Goal: Contribute content: Contribute content

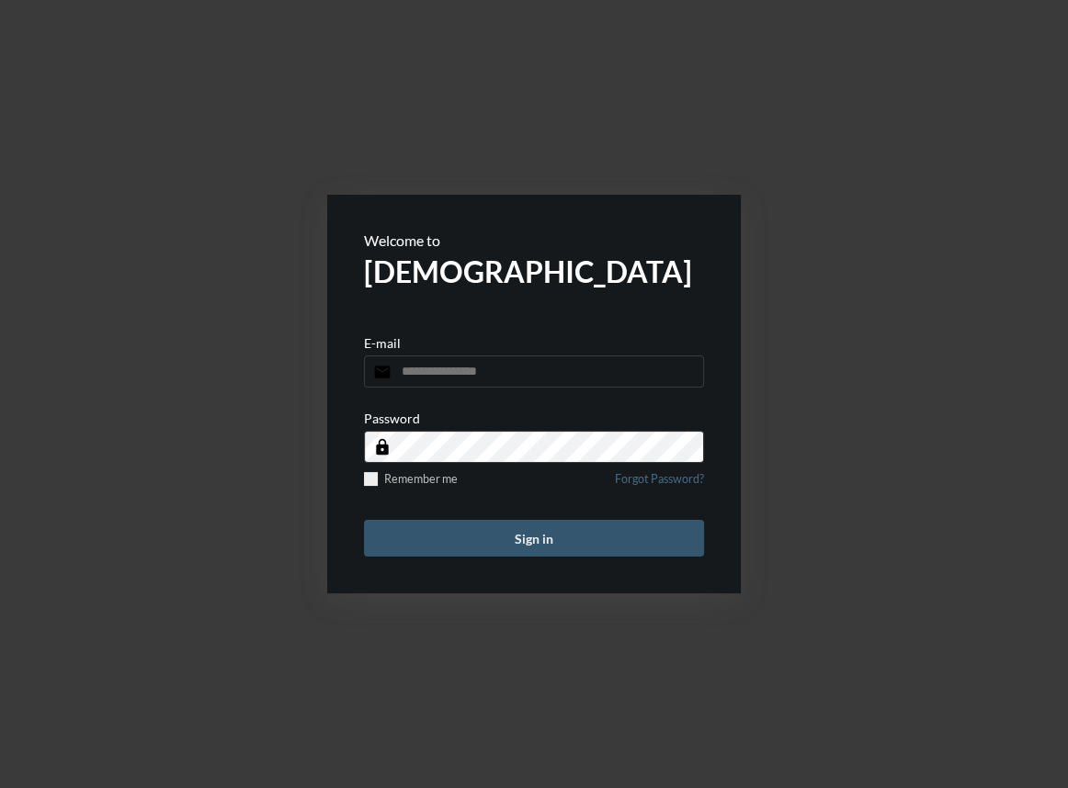
type input "**********"
click at [458, 546] on button "Sign in" at bounding box center [534, 538] width 340 height 37
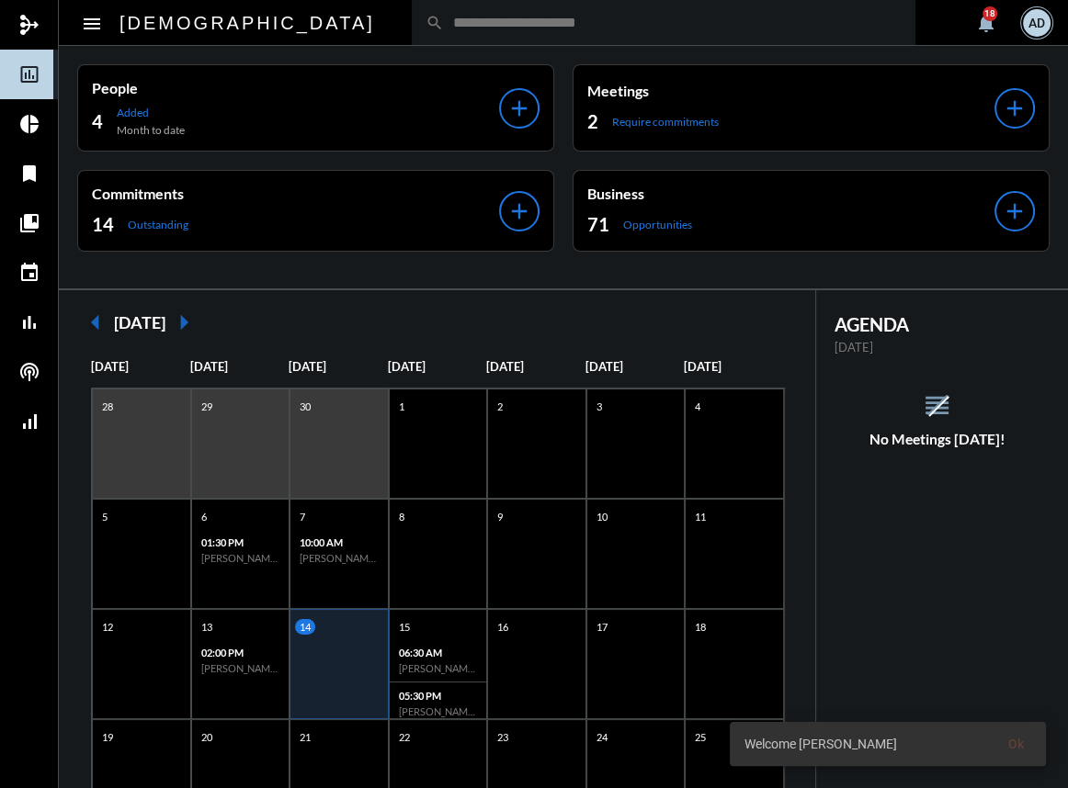
click at [444, 27] on input "text" at bounding box center [673, 23] width 458 height 16
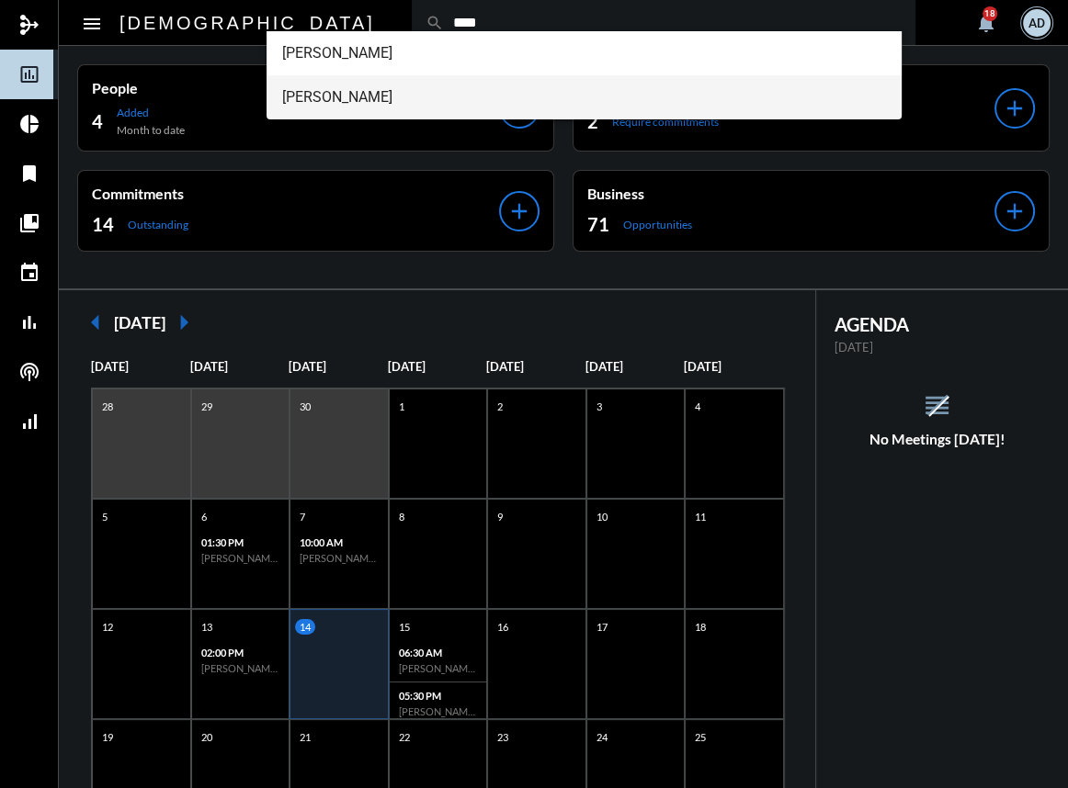
type input "****"
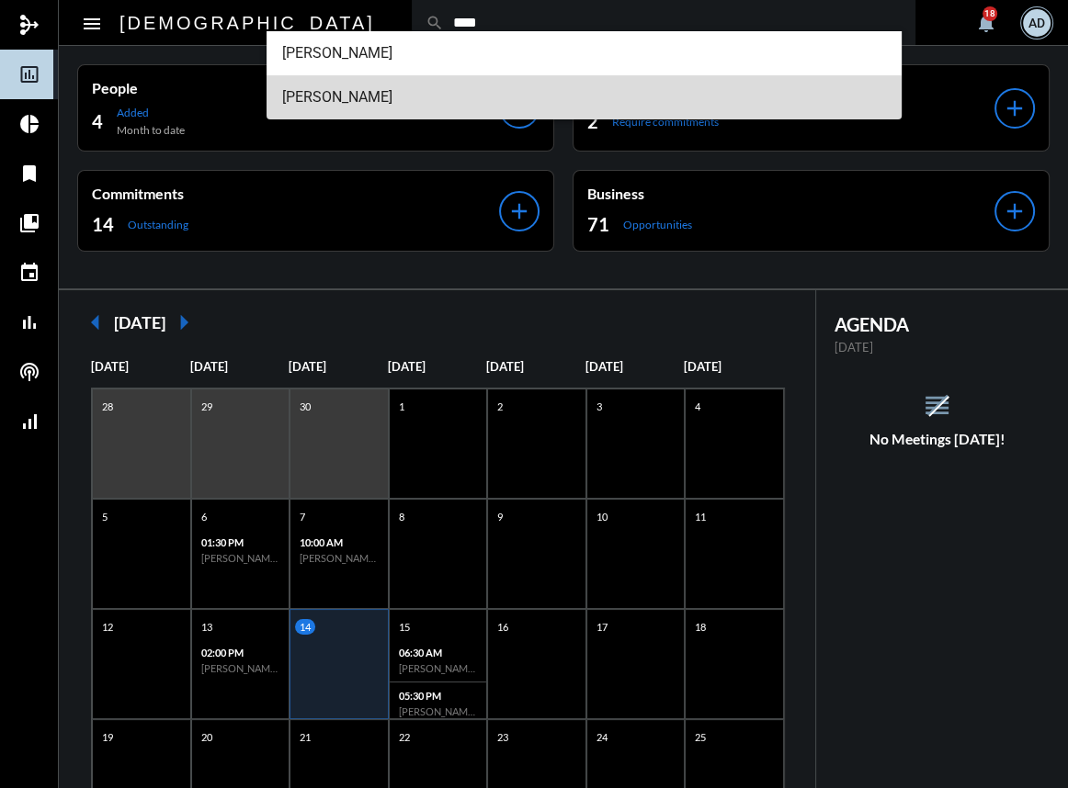
click at [368, 111] on span "[PERSON_NAME]" at bounding box center [583, 97] width 605 height 44
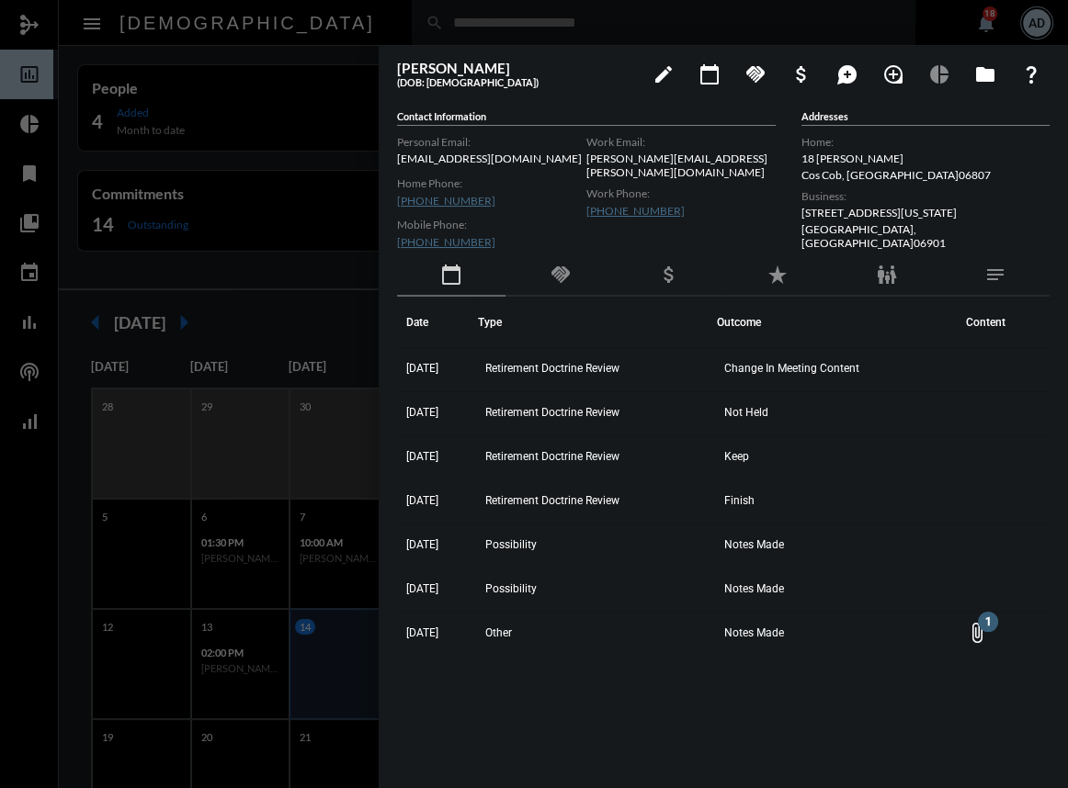
click at [794, 2] on div at bounding box center [534, 394] width 1068 height 788
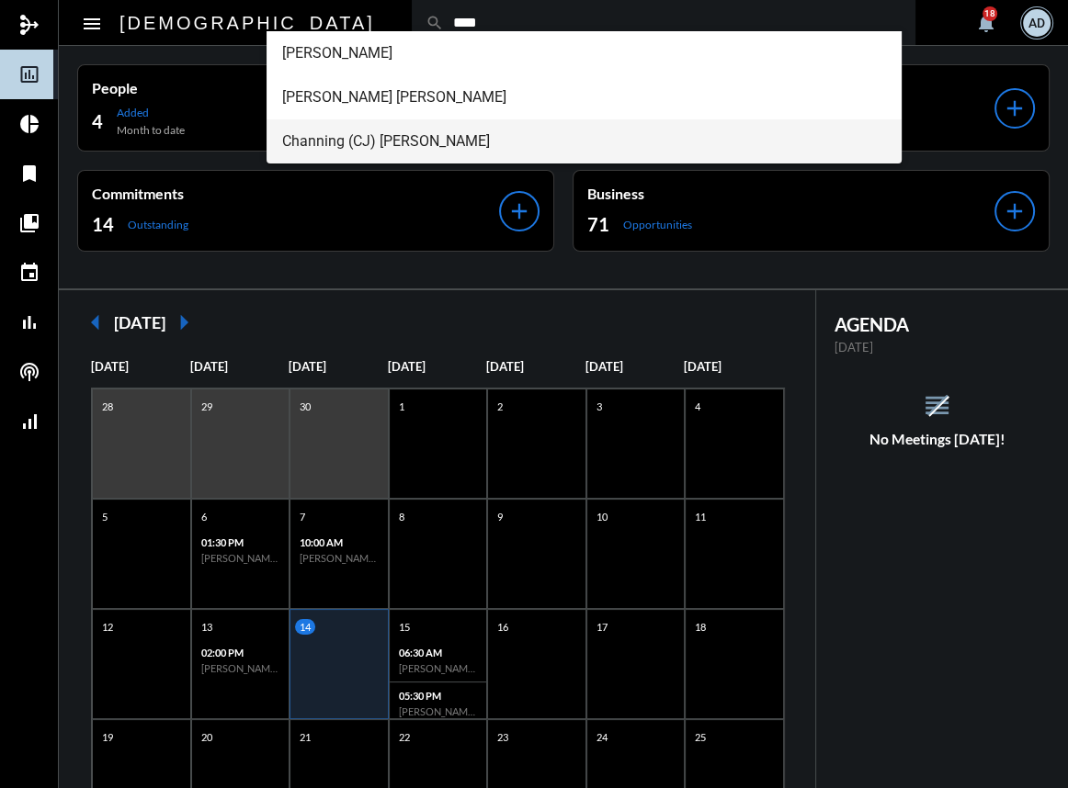
type input "****"
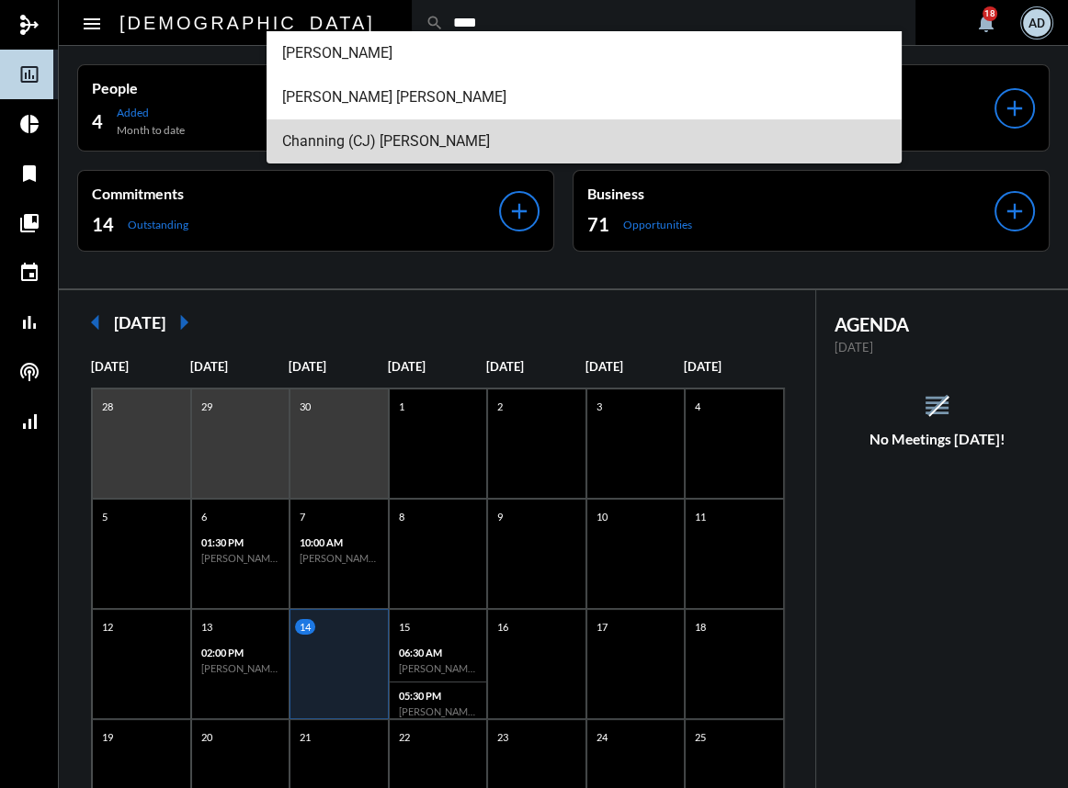
click at [379, 143] on span "Channing (CJ) Jameson Skudin" at bounding box center [583, 141] width 605 height 44
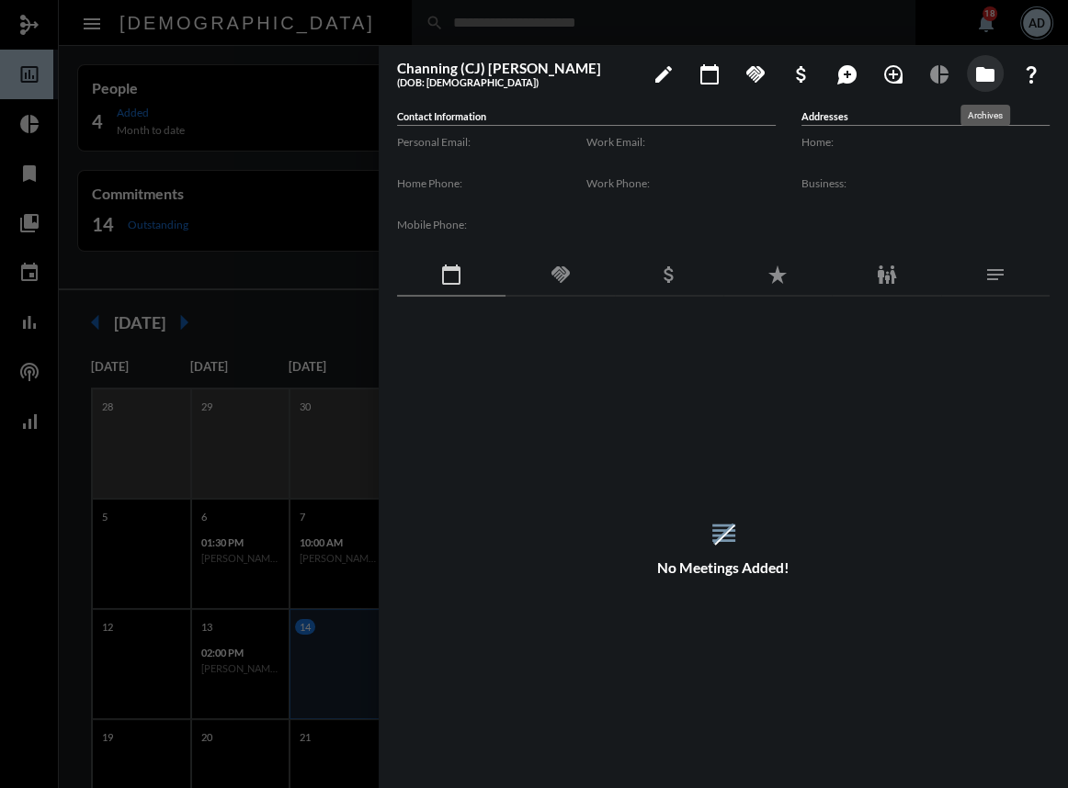
click at [974, 83] on mat-icon "folder" at bounding box center [985, 74] width 22 height 22
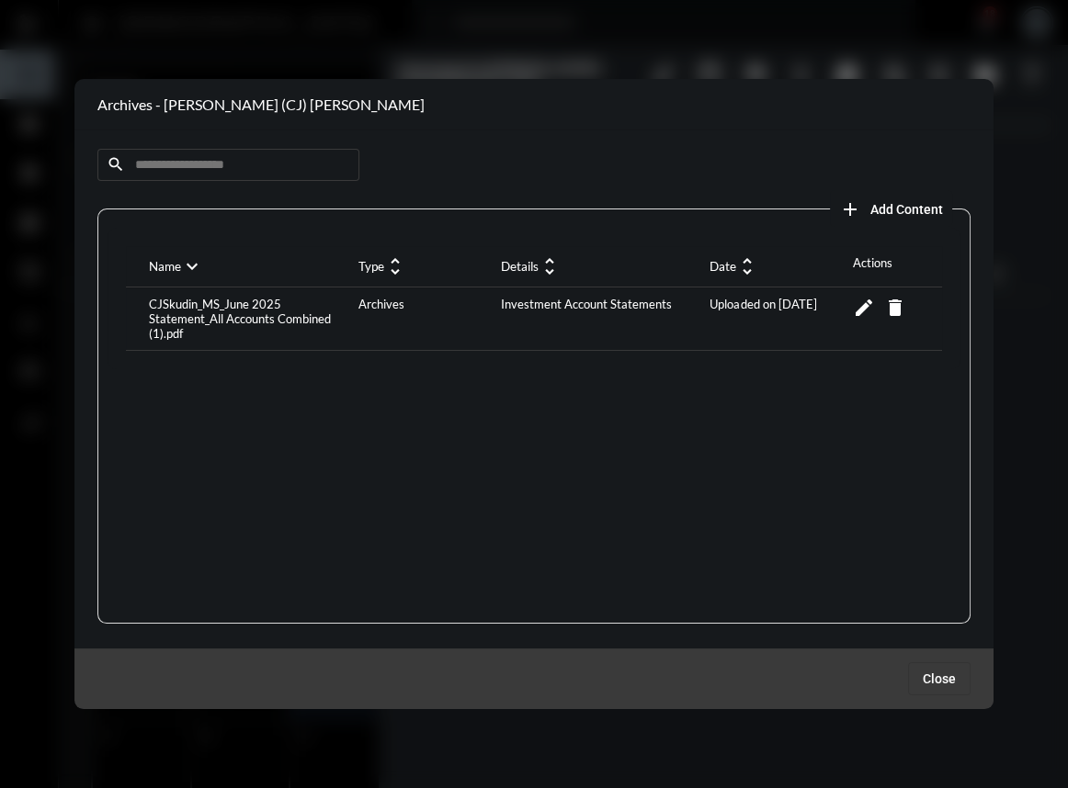
click at [159, 167] on input at bounding box center [228, 165] width 262 height 32
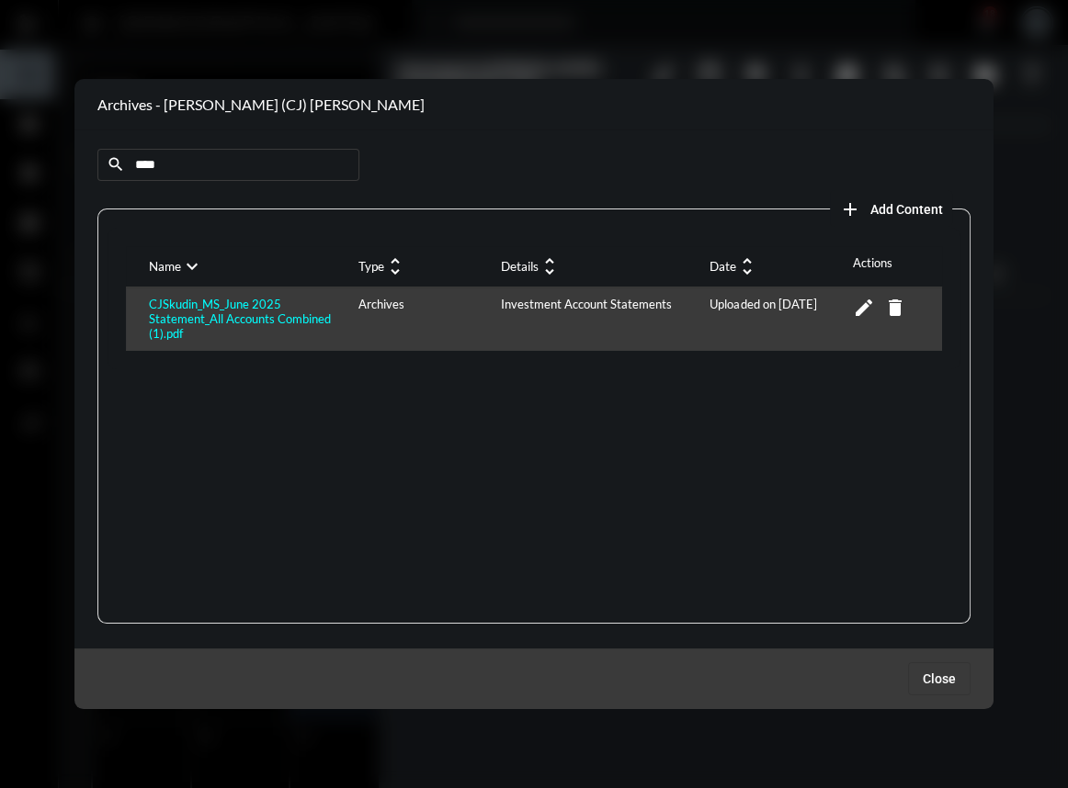
type input "****"
click at [285, 303] on div "CJSkudin_MS_June 2025 Statement_All Accounts Combined (1).pdf" at bounding box center [248, 319] width 209 height 44
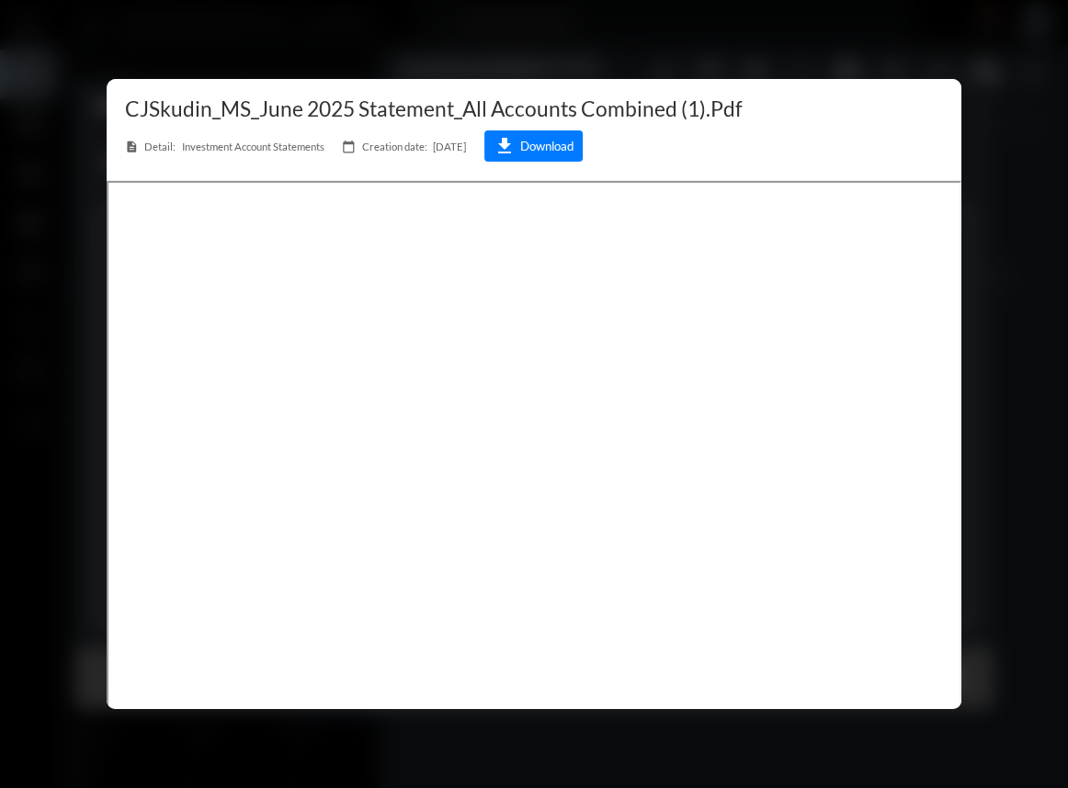
click at [931, 35] on div at bounding box center [534, 394] width 1068 height 788
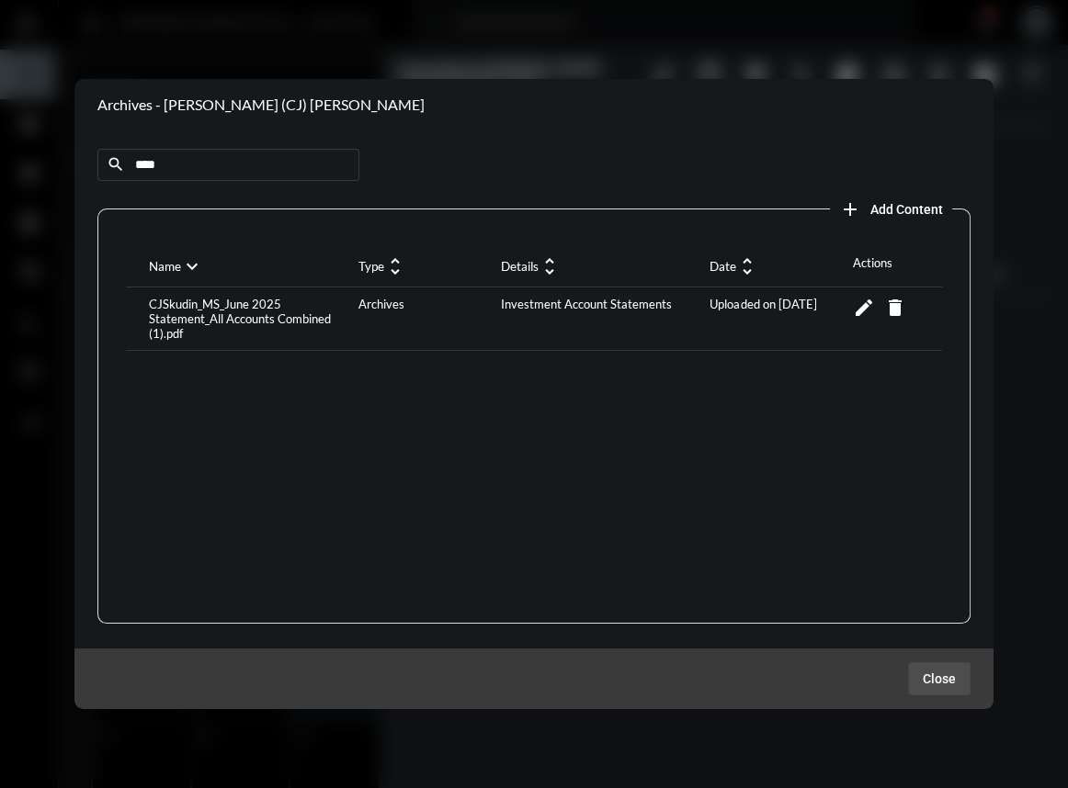
click at [936, 682] on span "Close" at bounding box center [938, 679] width 33 height 15
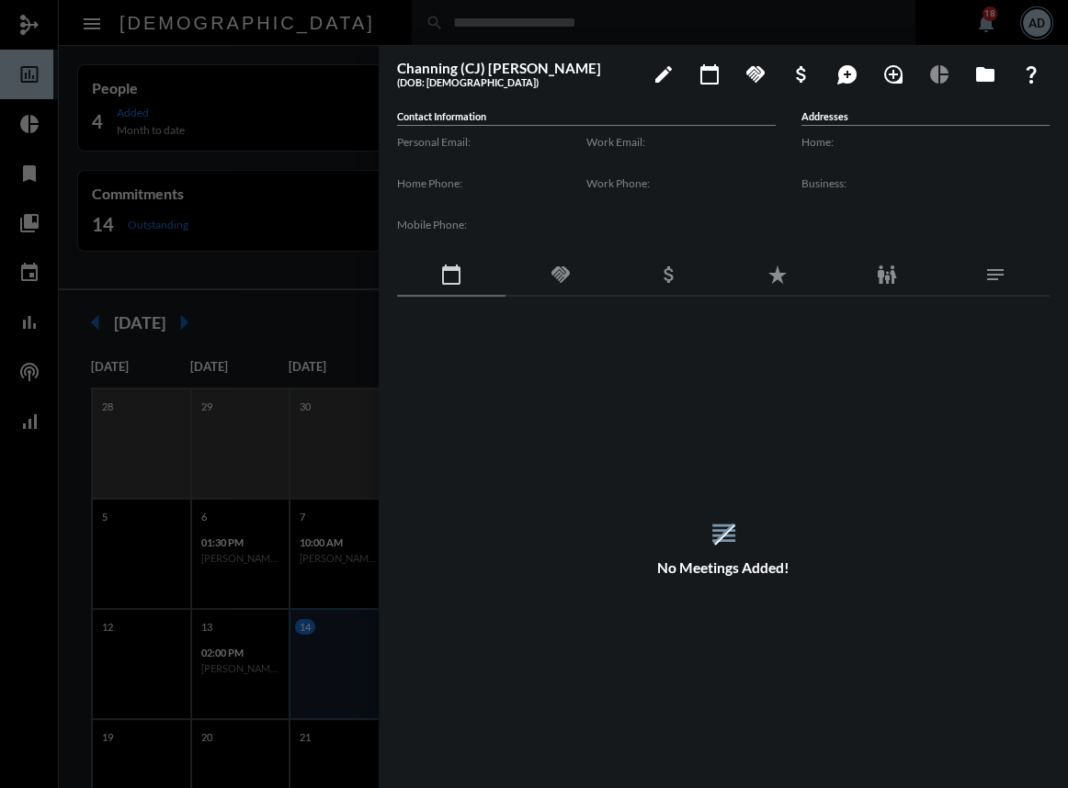
click at [311, 52] on div at bounding box center [534, 394] width 1068 height 788
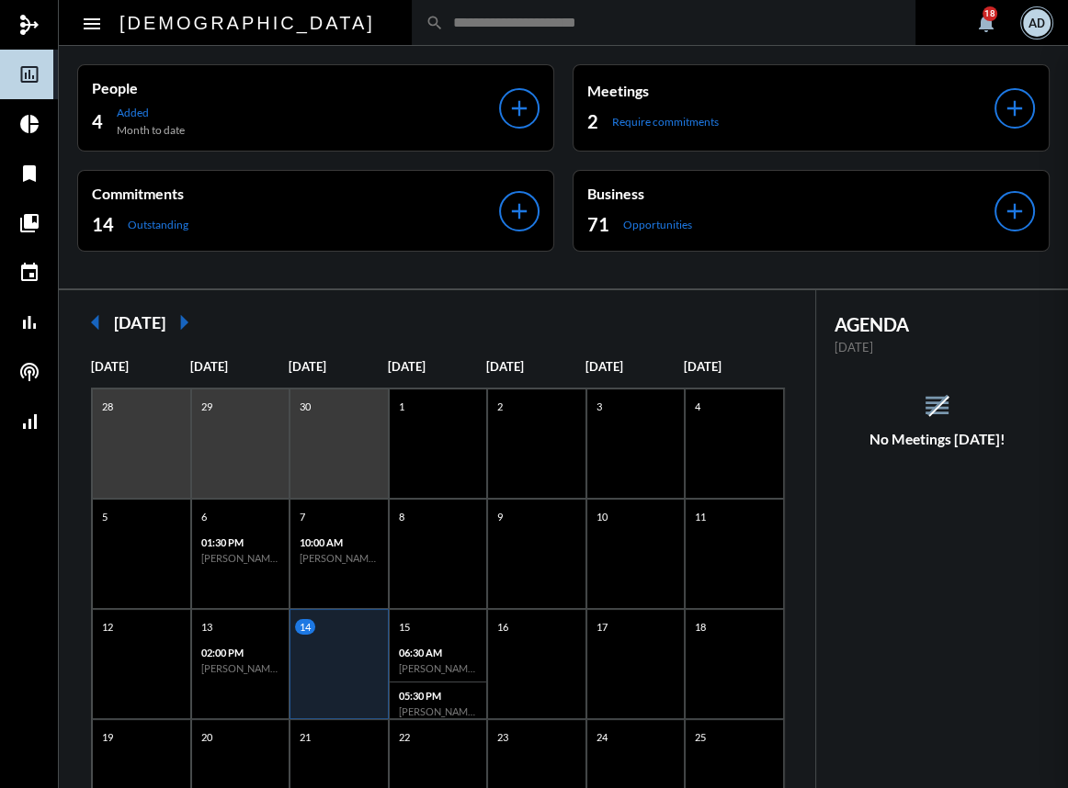
click at [294, 15] on div at bounding box center [534, 394] width 1068 height 788
click at [444, 15] on input "text" at bounding box center [673, 23] width 458 height 16
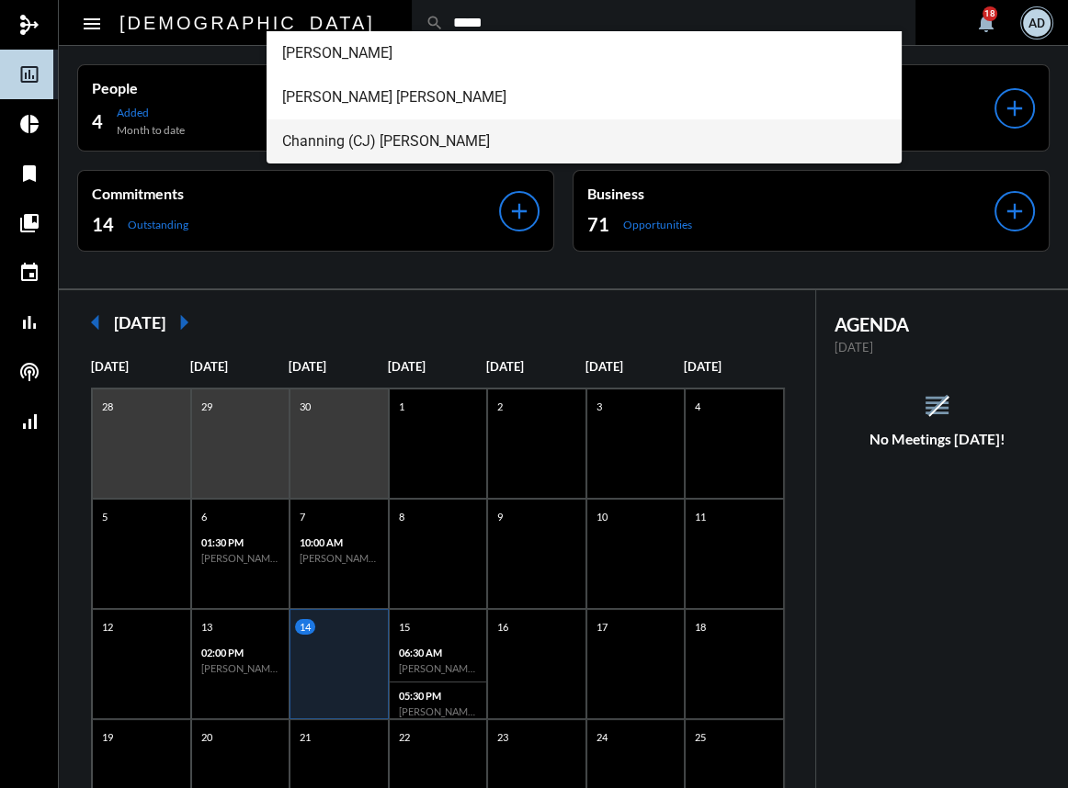
type input "*****"
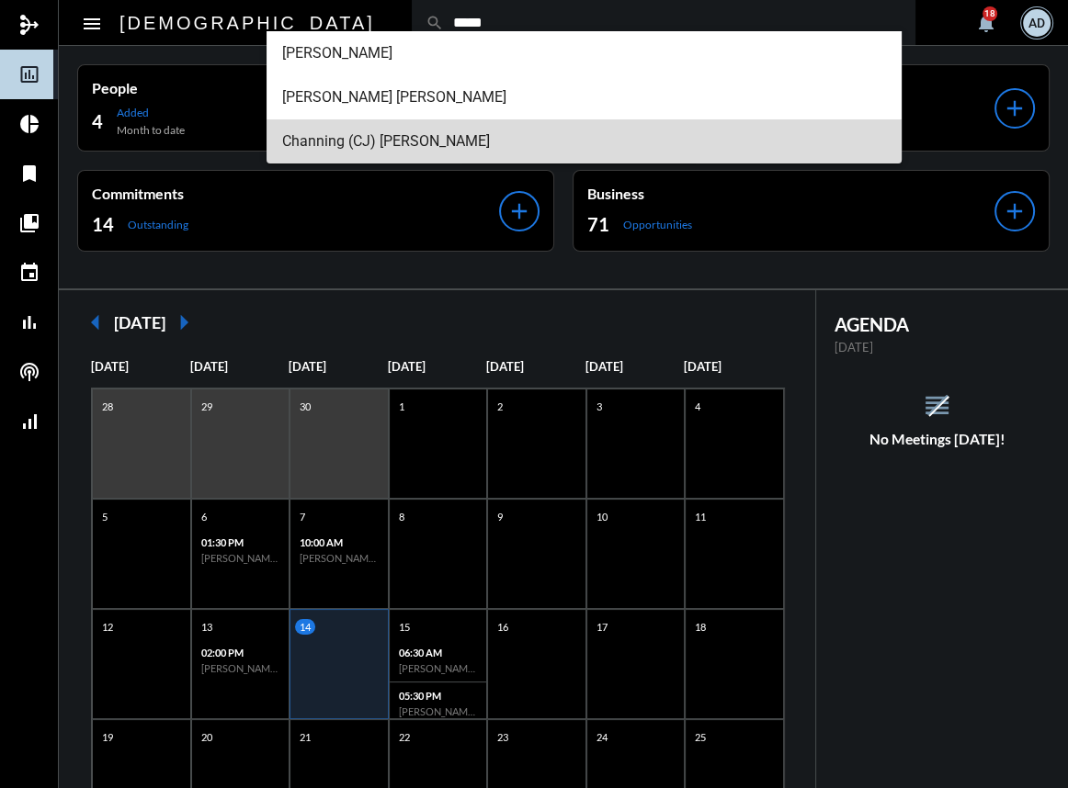
click at [332, 147] on span "Channing (CJ) Jameson Skudin" at bounding box center [583, 141] width 605 height 44
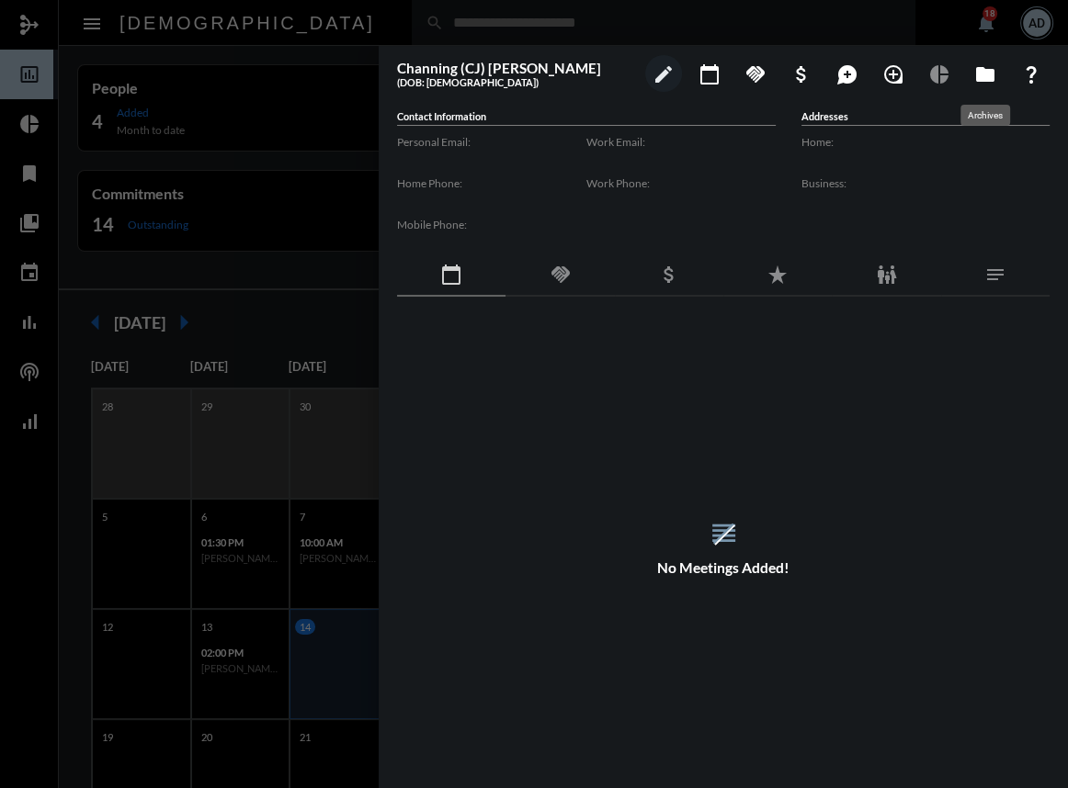
click at [983, 74] on mat-icon "folder" at bounding box center [985, 74] width 22 height 22
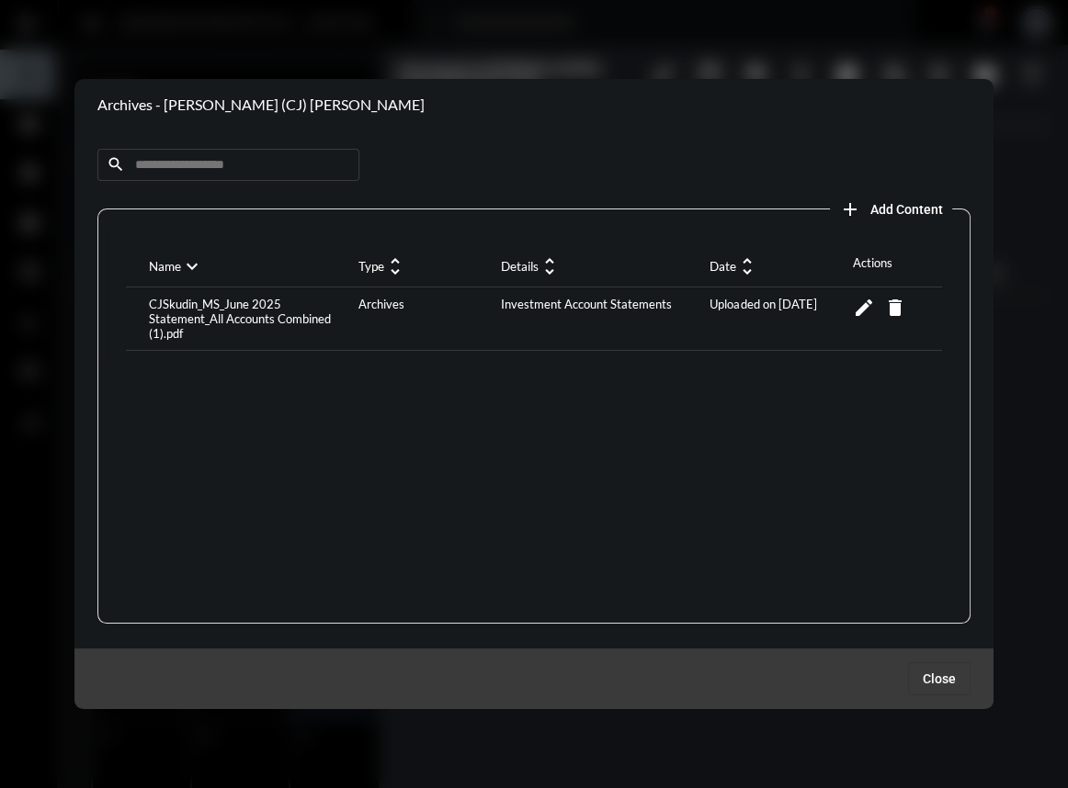
click at [662, 39] on div at bounding box center [534, 394] width 1068 height 788
click at [127, 6] on div at bounding box center [534, 394] width 1068 height 788
click at [956, 671] on button "Close" at bounding box center [939, 678] width 62 height 33
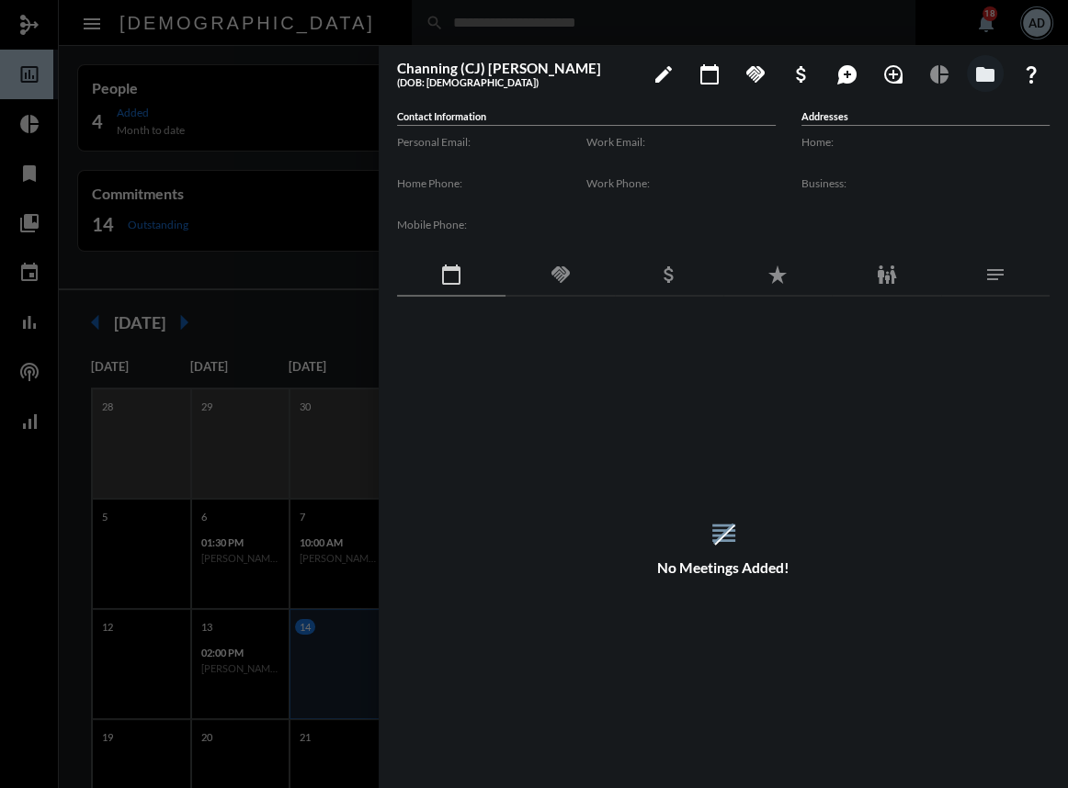
click at [323, 18] on div at bounding box center [534, 394] width 1068 height 788
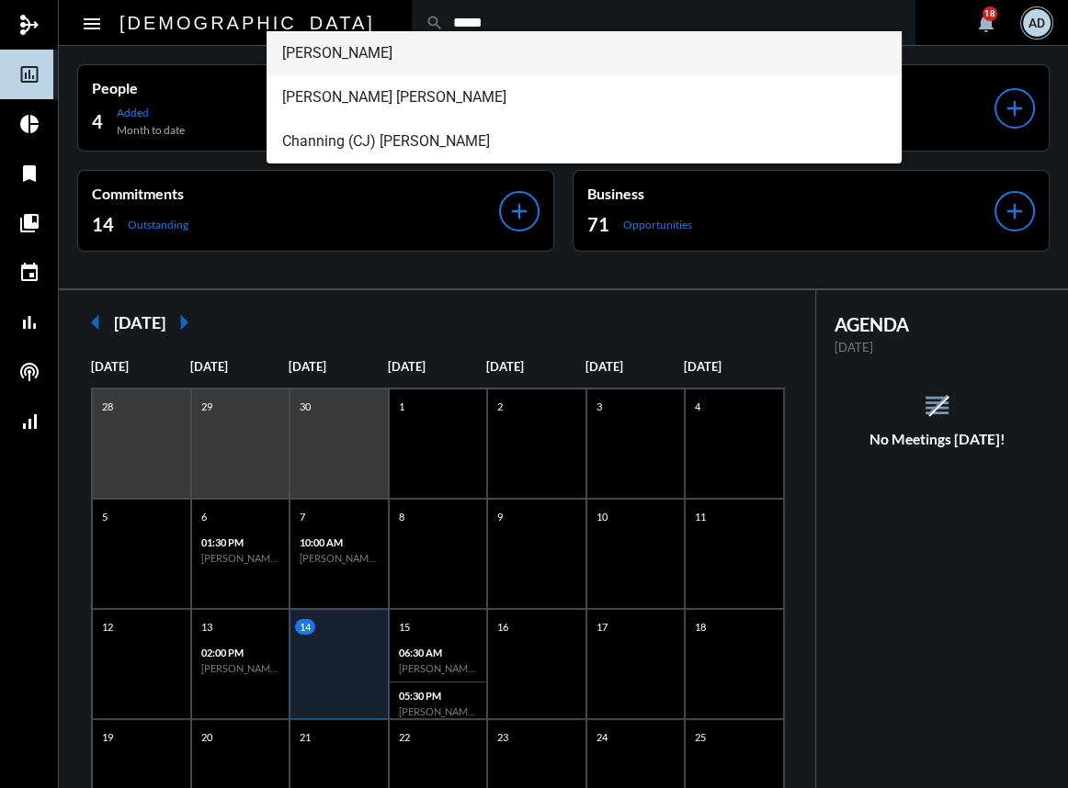
type input "*****"
click at [331, 37] on span "Angela Skudin" at bounding box center [583, 53] width 605 height 44
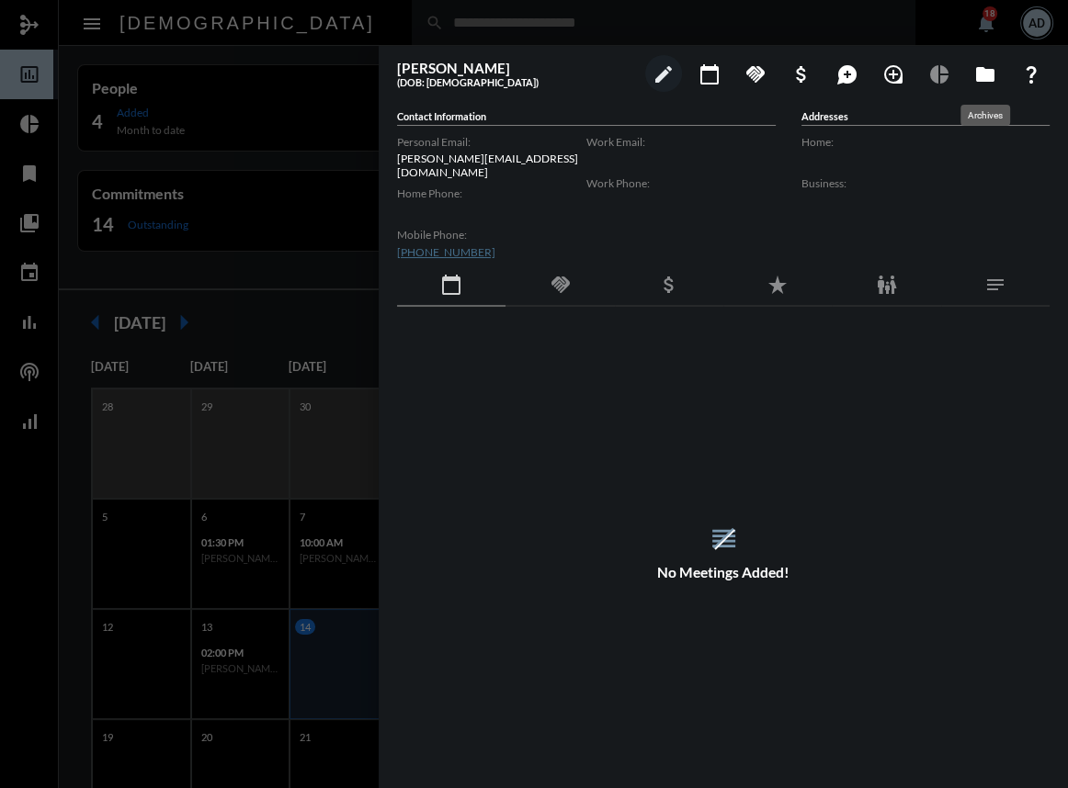
click at [974, 74] on mat-icon "folder" at bounding box center [985, 74] width 22 height 22
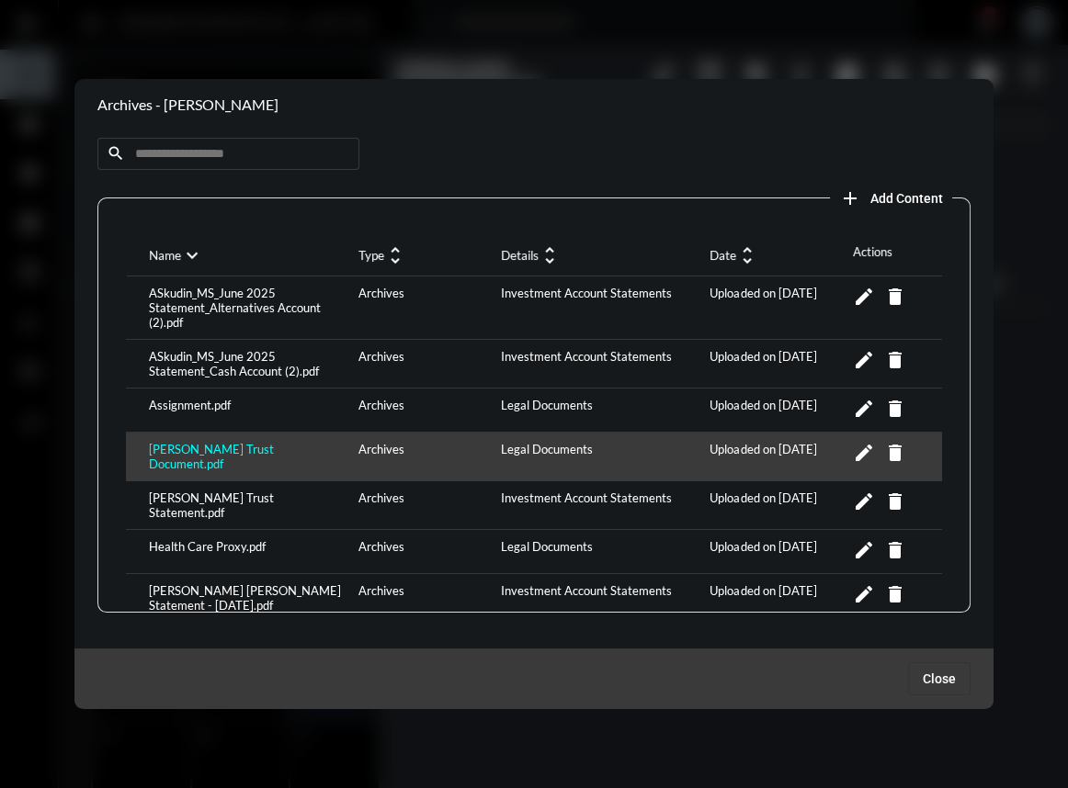
click at [247, 445] on div "CJ Skudin Trust Document.pdf" at bounding box center [248, 456] width 209 height 29
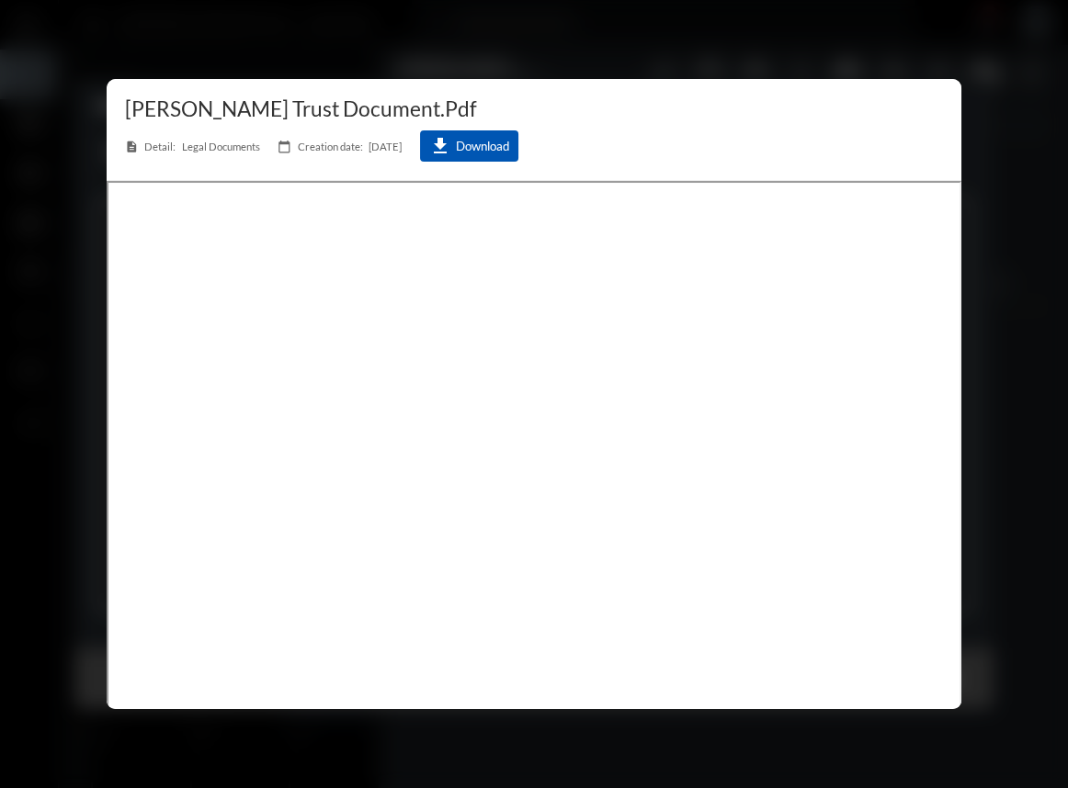
click at [472, 152] on button "download Download" at bounding box center [469, 145] width 98 height 31
click at [920, 67] on div at bounding box center [534, 394] width 1068 height 788
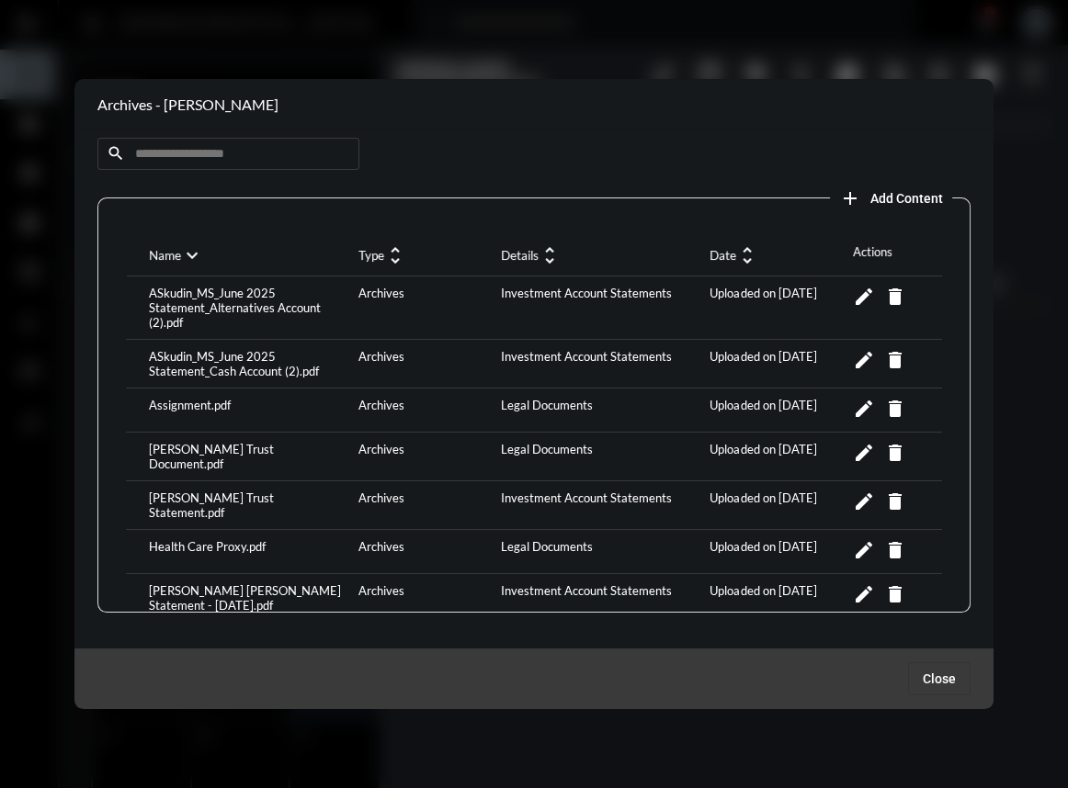
click at [365, 64] on div at bounding box center [534, 394] width 1068 height 788
click at [940, 685] on span "Close" at bounding box center [938, 679] width 33 height 15
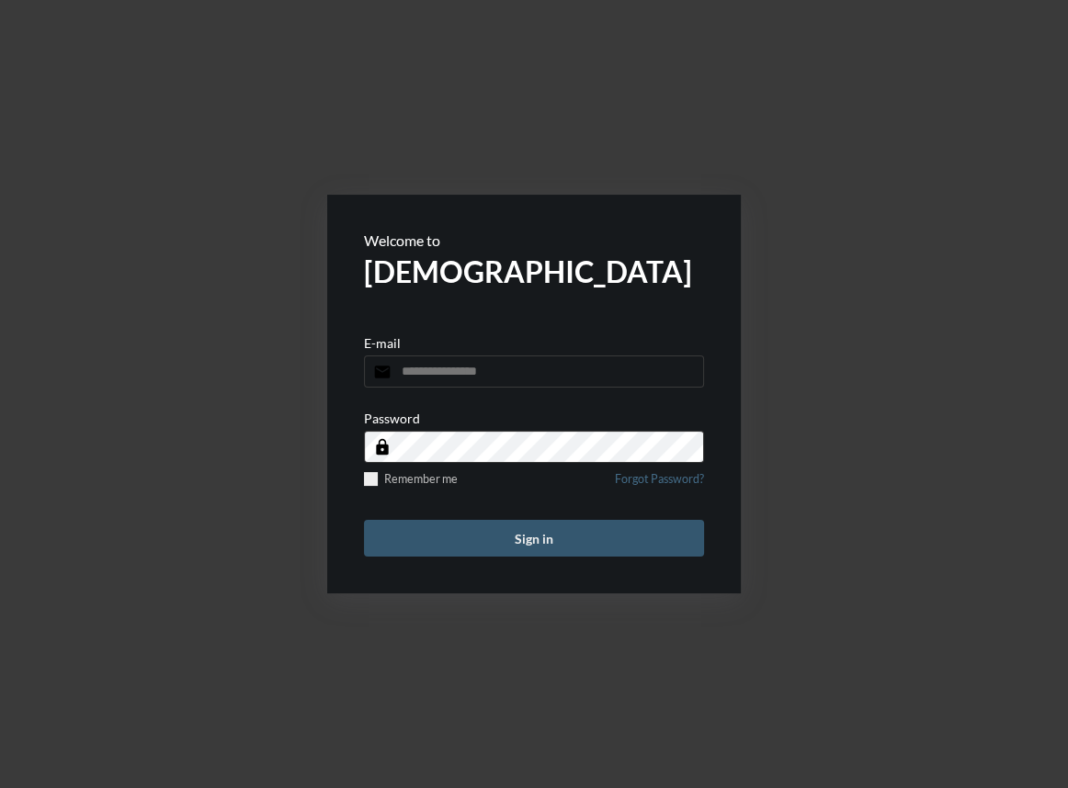
type input "**********"
click at [529, 531] on button "Sign in" at bounding box center [534, 538] width 340 height 37
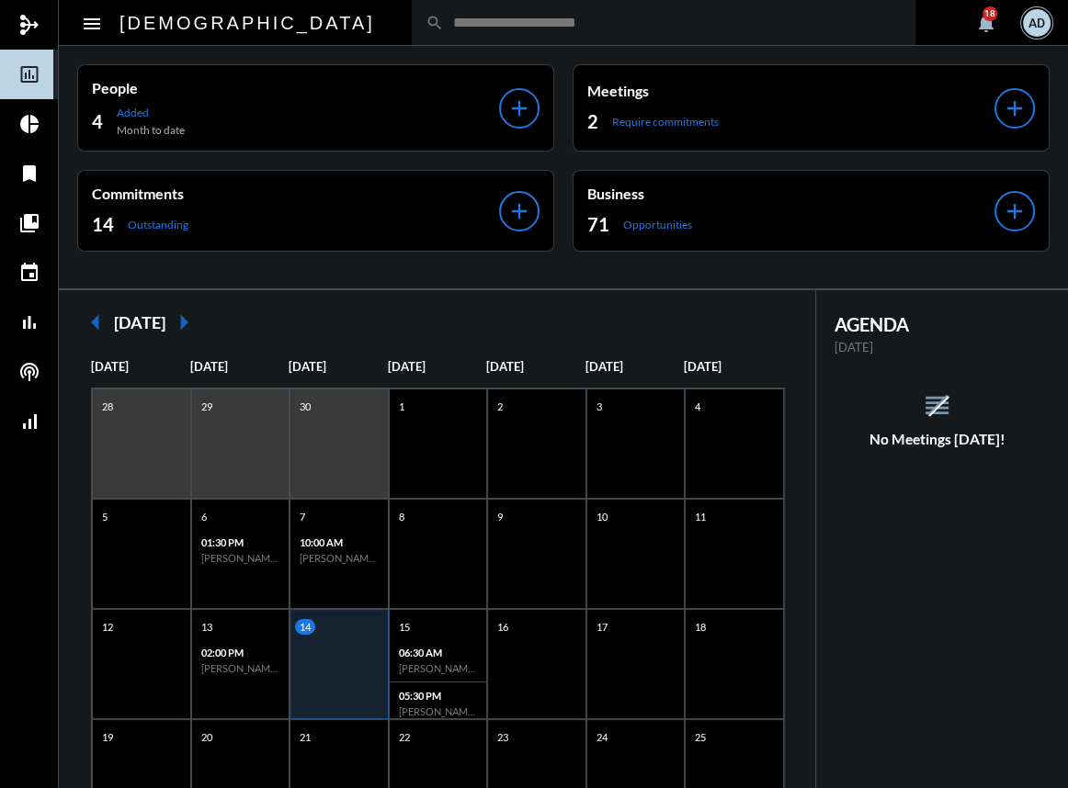
click at [412, 8] on div "search" at bounding box center [663, 22] width 503 height 45
click at [444, 28] on input "text" at bounding box center [673, 23] width 458 height 16
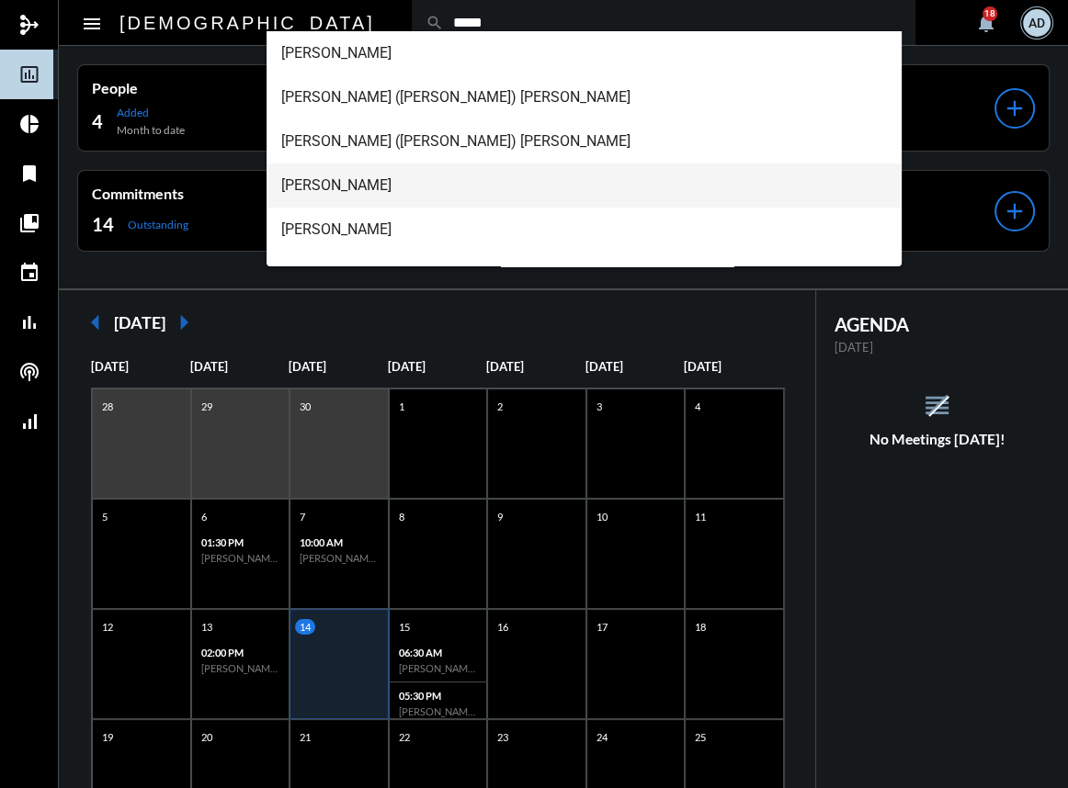
scroll to position [161, 0]
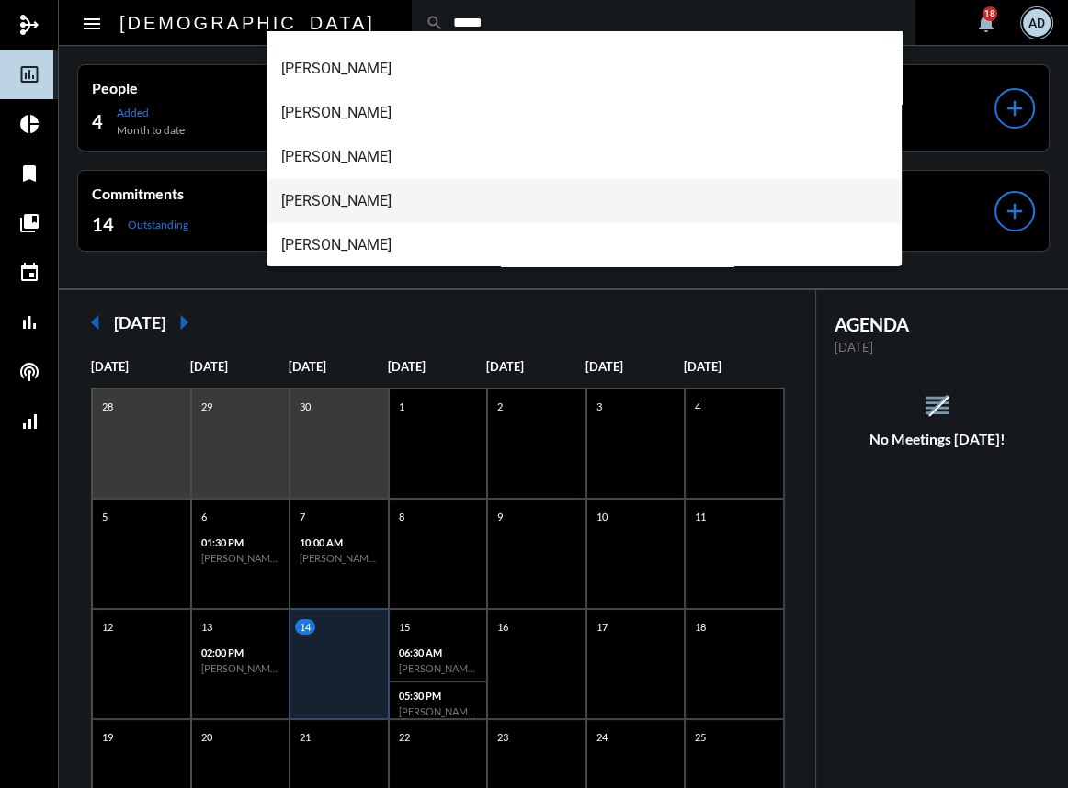
type input "*****"
click at [366, 196] on span "[PERSON_NAME]" at bounding box center [583, 201] width 605 height 44
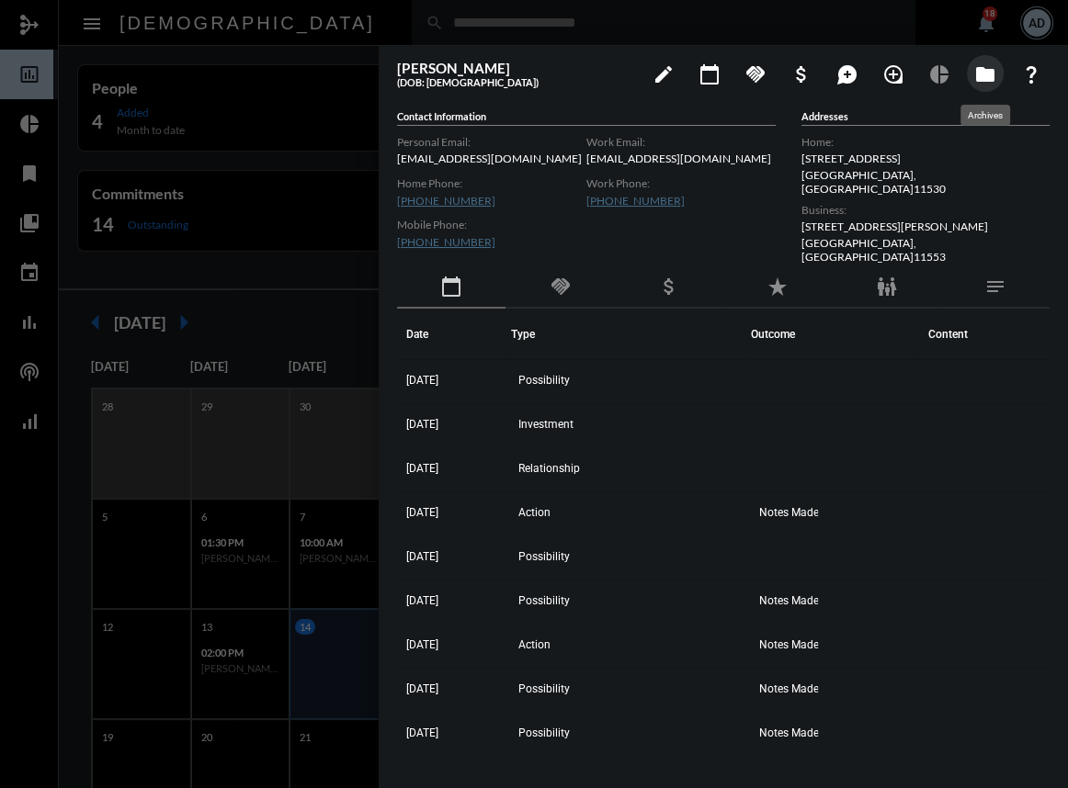
click at [974, 74] on mat-icon "folder" at bounding box center [985, 74] width 22 height 22
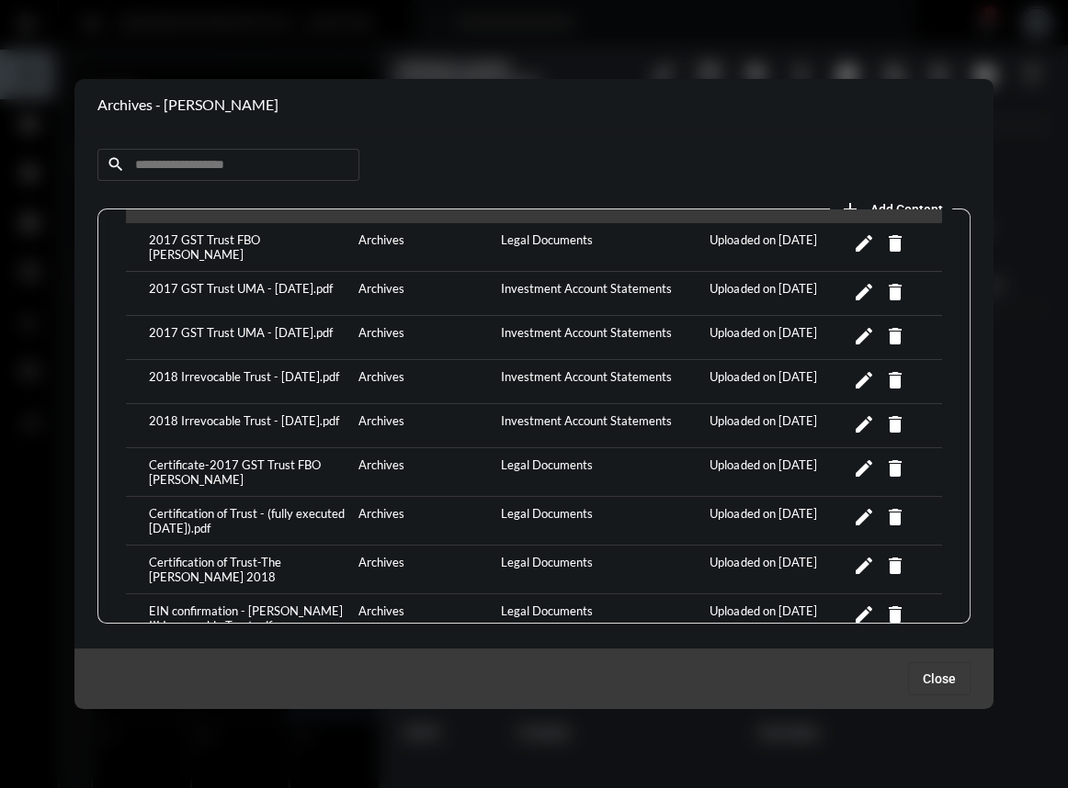
scroll to position [0, 0]
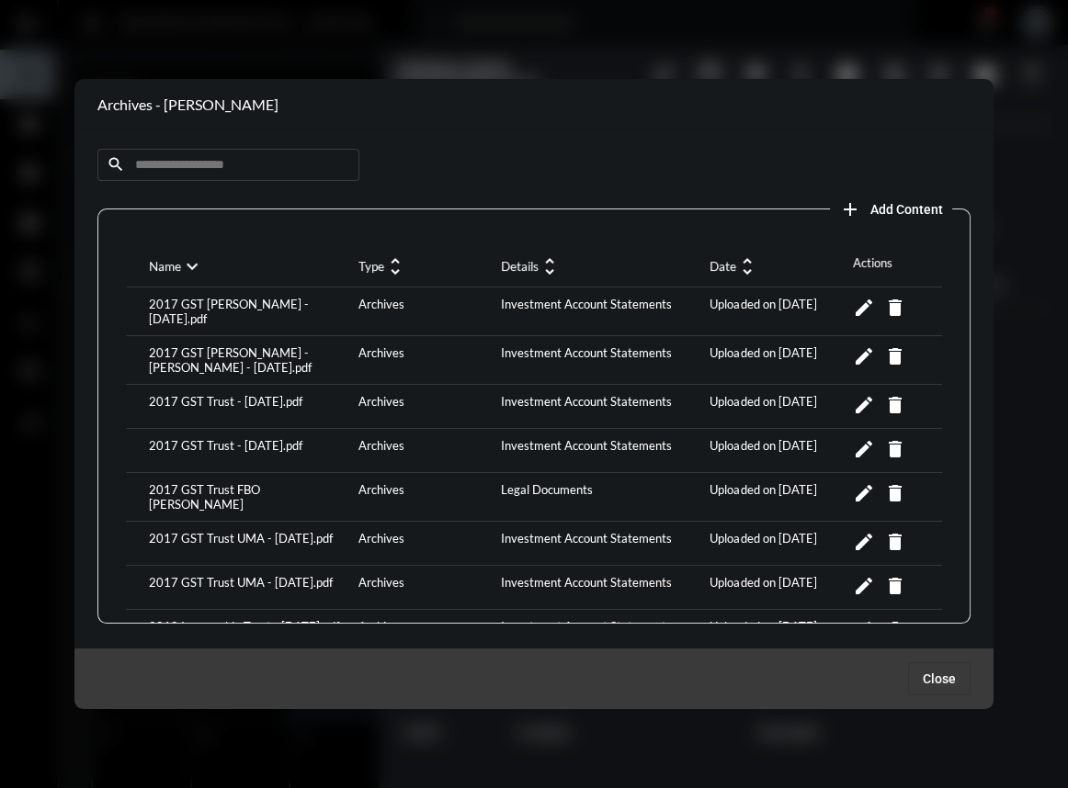
click at [864, 211] on span "add Add Content" at bounding box center [891, 208] width 104 height 15
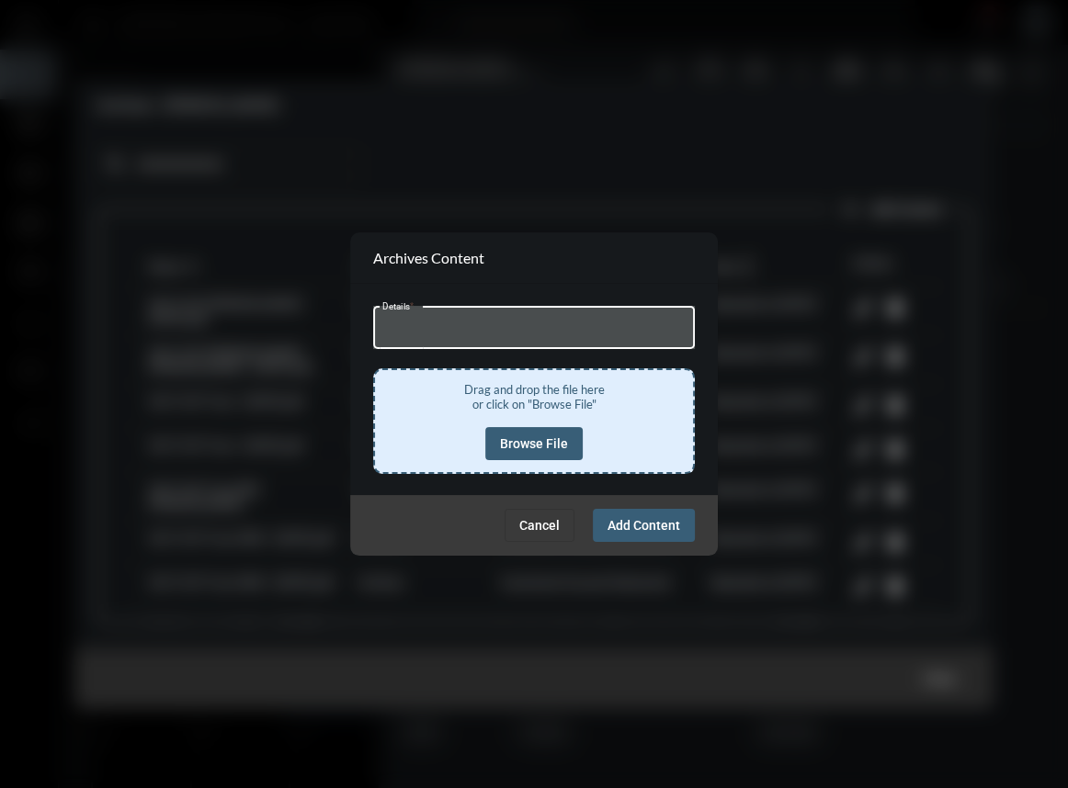
click at [478, 331] on input "Details *" at bounding box center [534, 330] width 304 height 14
type input "**********"
click at [497, 435] on button "Browse File" at bounding box center [533, 443] width 97 height 33
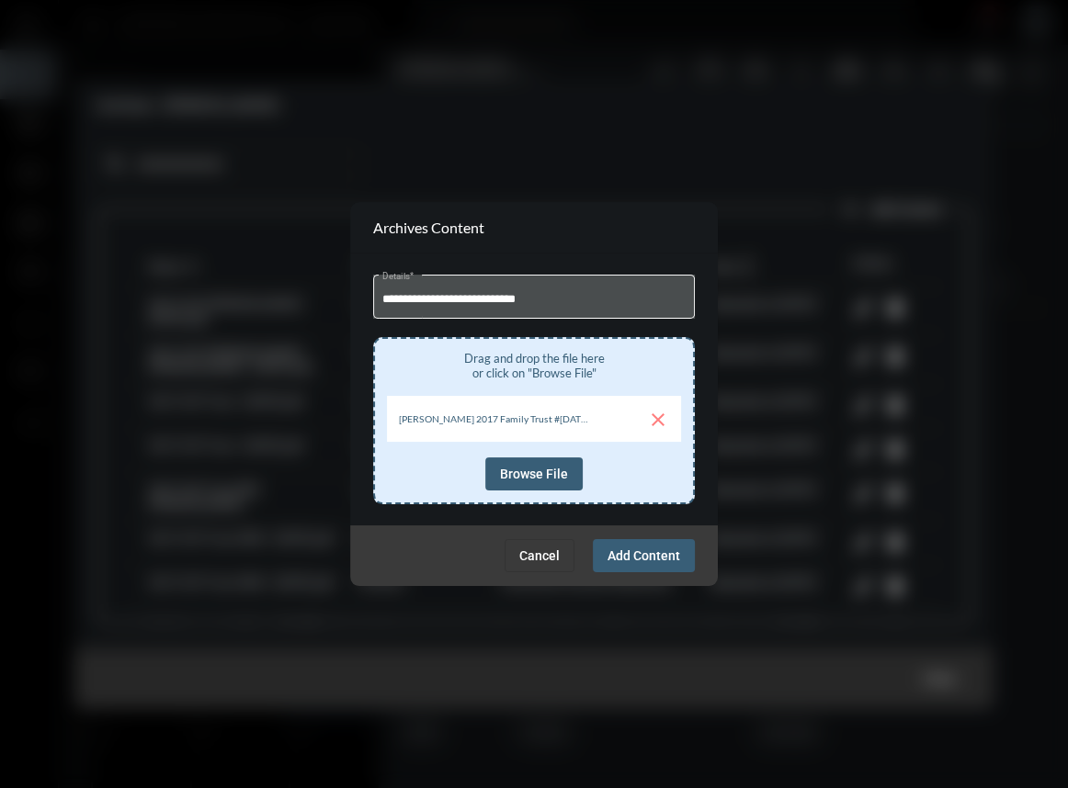
click at [533, 473] on span "Browse File" at bounding box center [534, 474] width 68 height 15
click at [650, 549] on span "Add Content" at bounding box center [643, 555] width 73 height 15
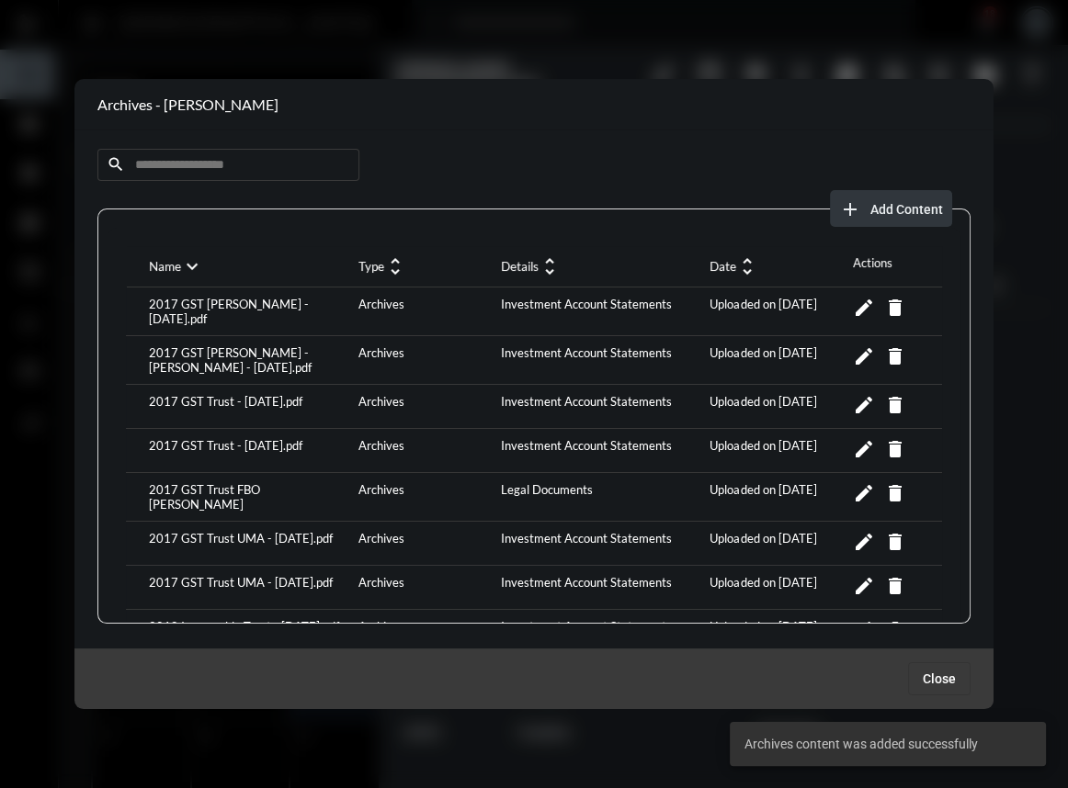
click at [922, 205] on span "Add Content" at bounding box center [906, 209] width 73 height 15
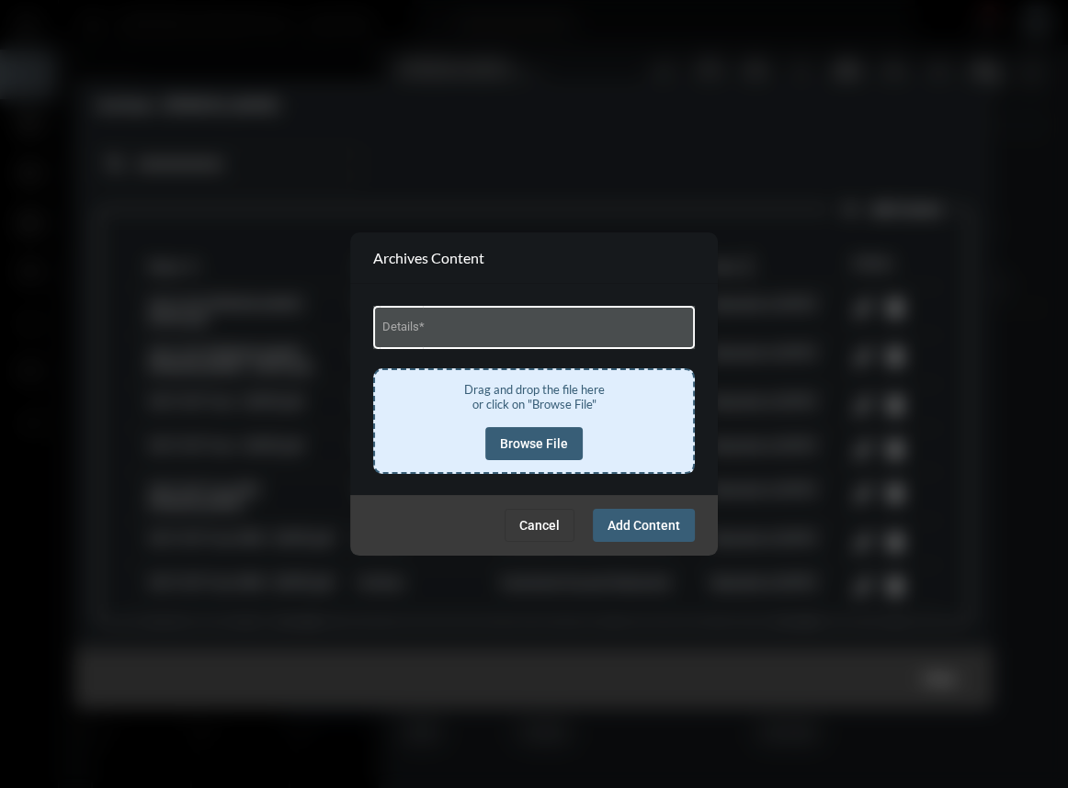
click at [458, 328] on input "Details *" at bounding box center [534, 330] width 304 height 14
type input "**********"
click at [543, 436] on span "Browse File" at bounding box center [534, 443] width 68 height 15
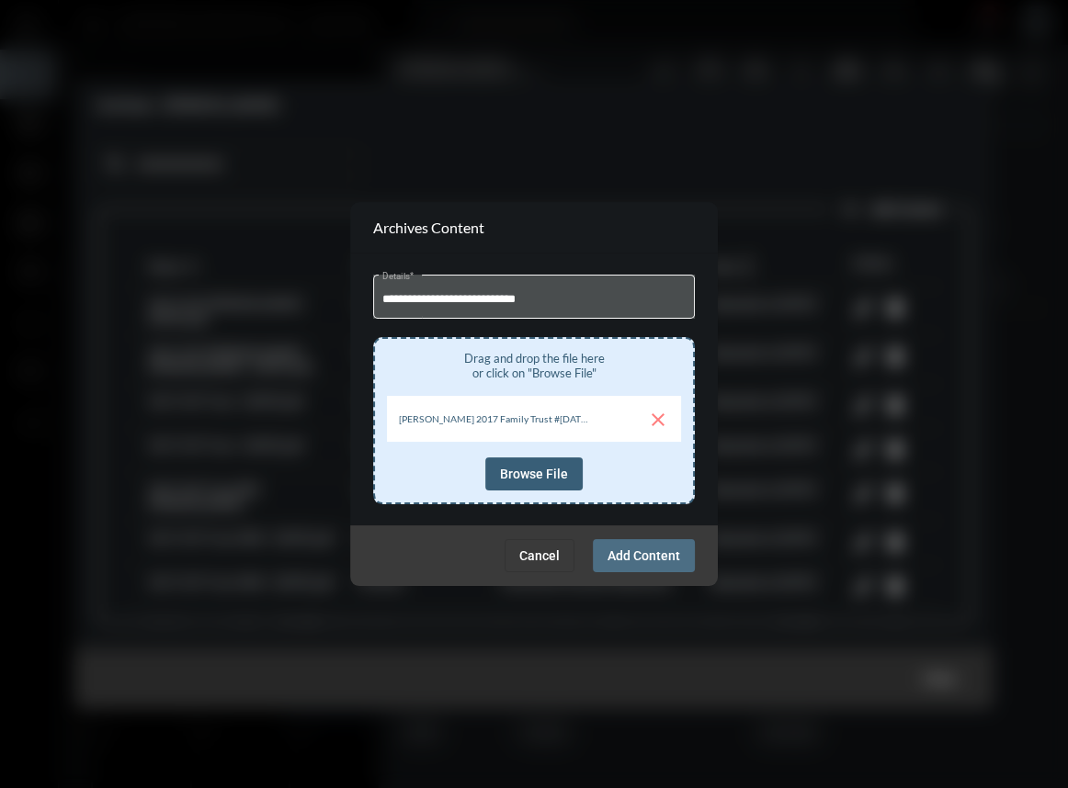
click at [625, 562] on span "Add Content" at bounding box center [643, 555] width 73 height 15
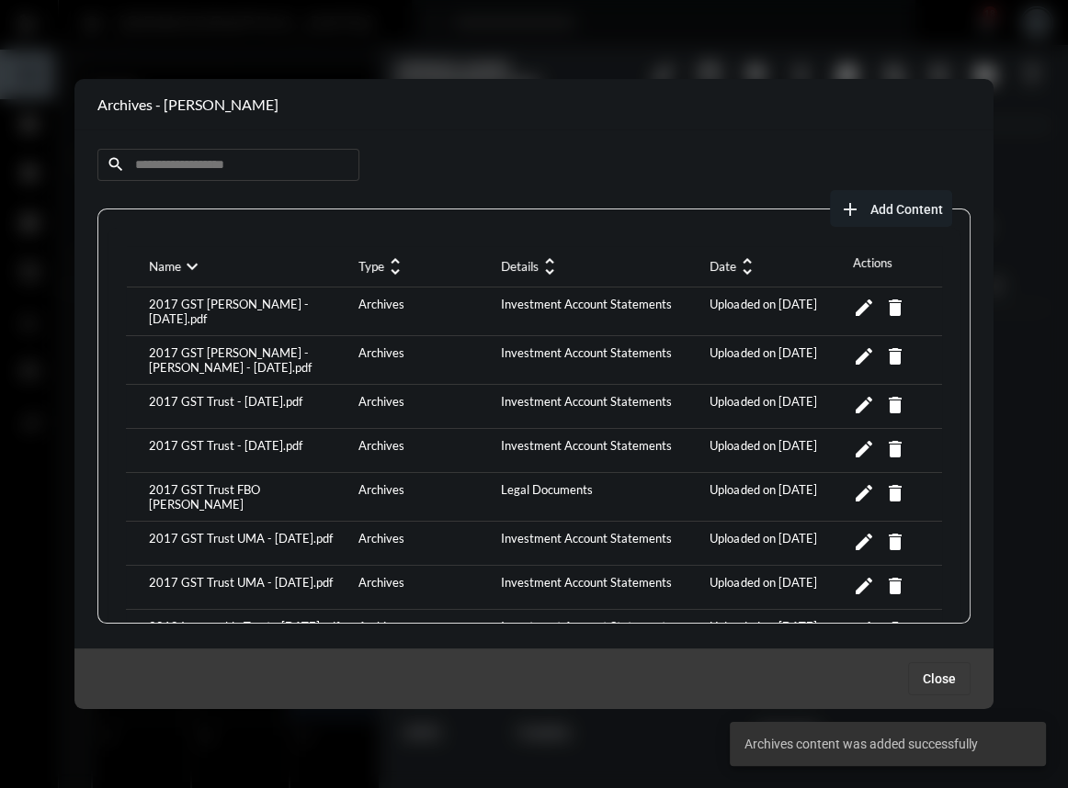
click at [872, 202] on span "Add Content" at bounding box center [906, 209] width 73 height 15
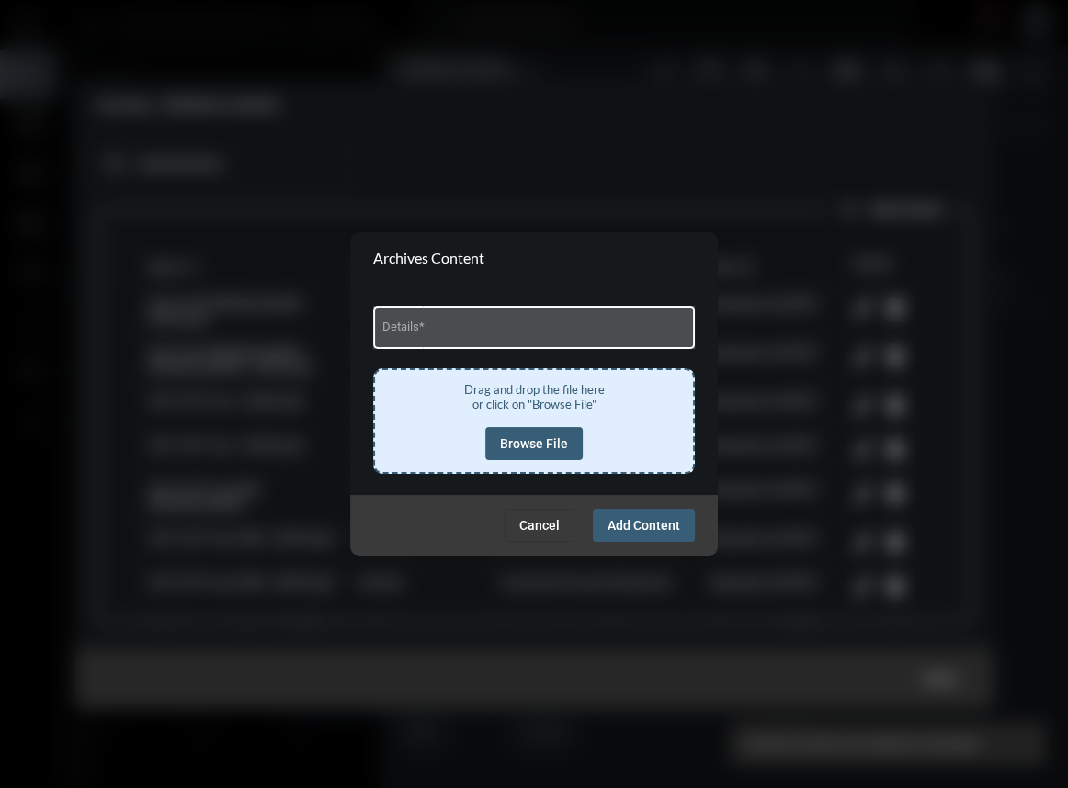
click at [495, 340] on div "Details *" at bounding box center [534, 325] width 304 height 47
click at [481, 325] on input "Details *" at bounding box center [534, 330] width 304 height 14
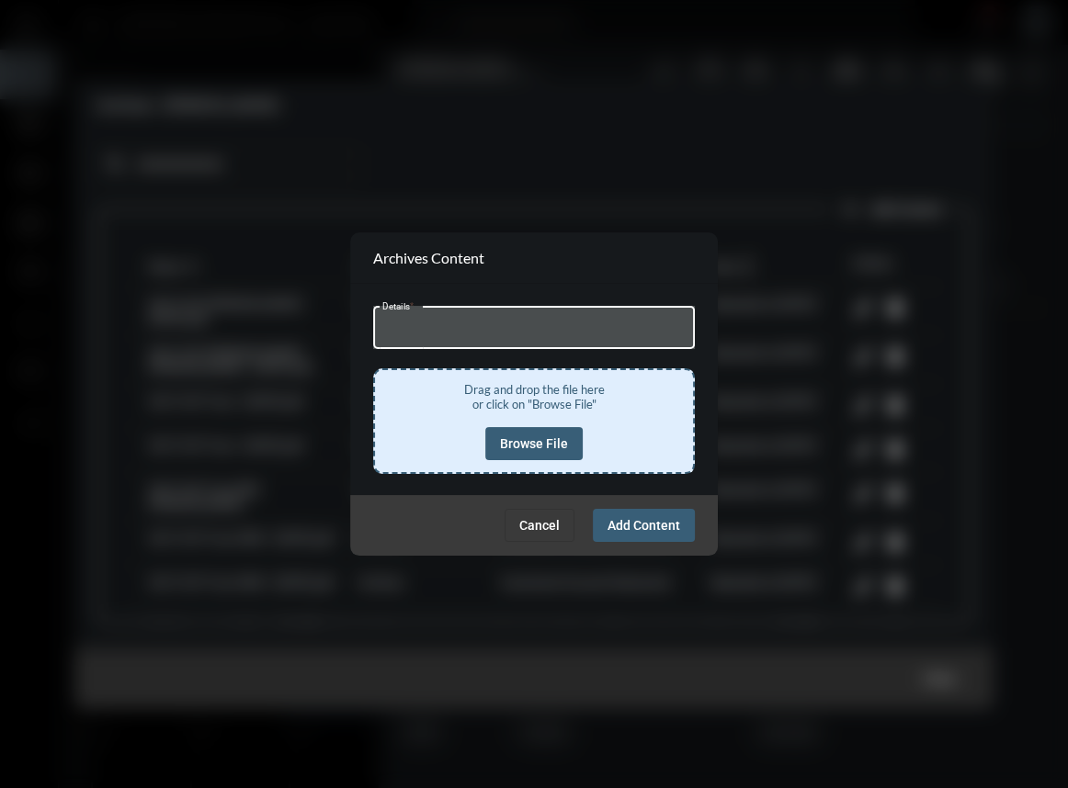
type input "**********"
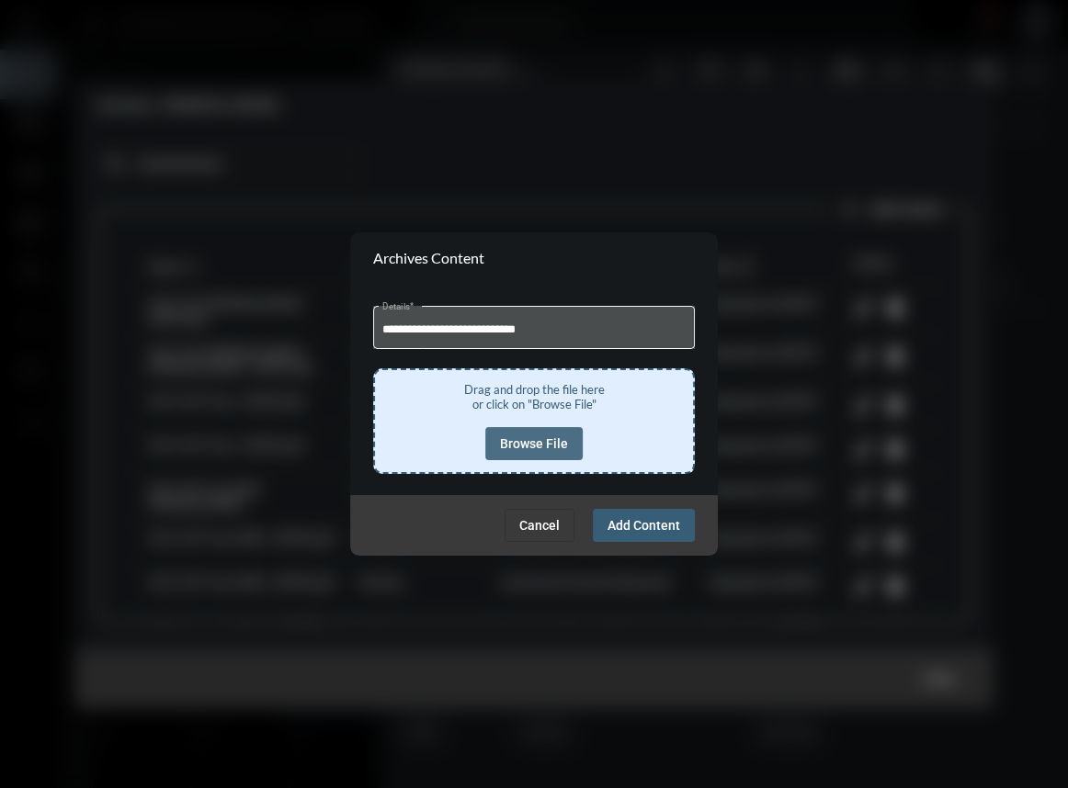
click at [548, 444] on span "Browse File" at bounding box center [534, 443] width 68 height 15
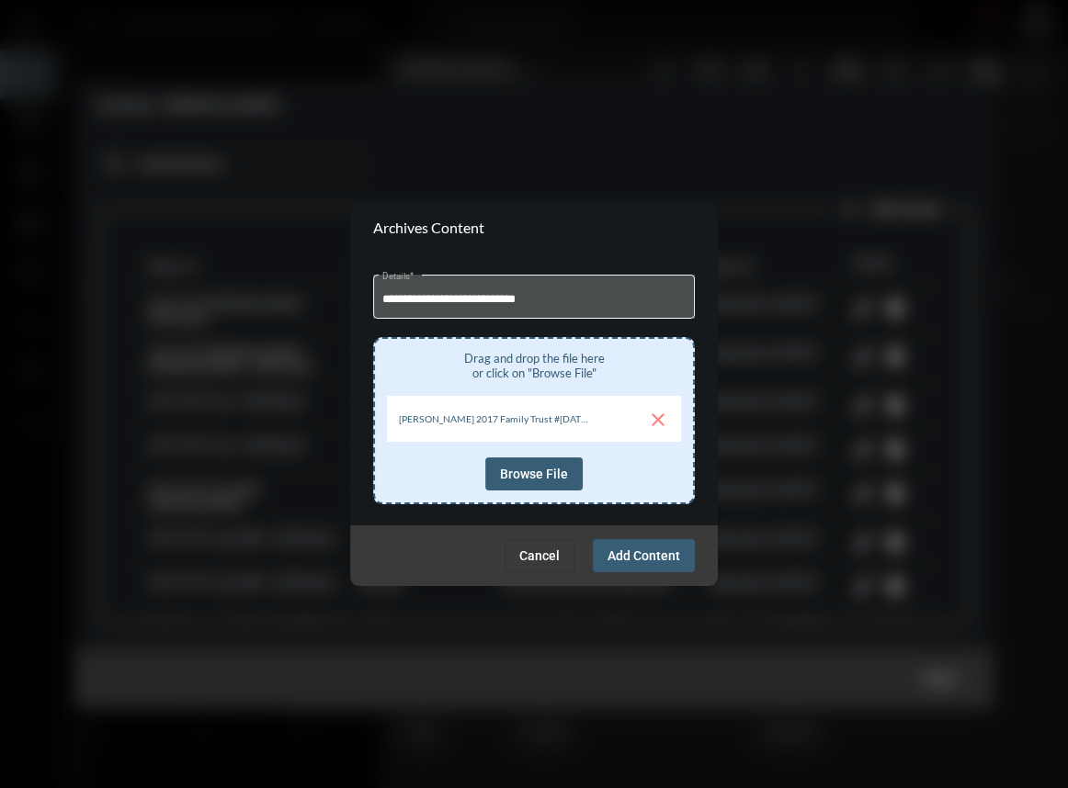
click at [634, 551] on span "Add Content" at bounding box center [643, 555] width 73 height 15
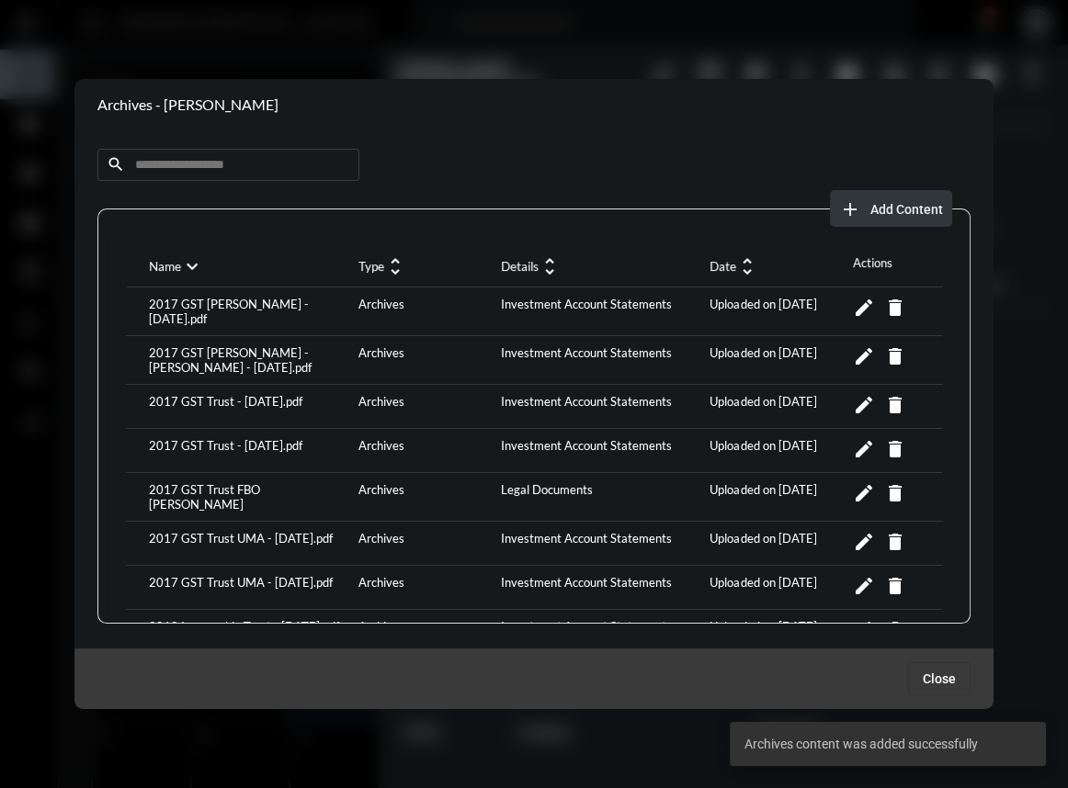
click at [865, 214] on span "add Add Content" at bounding box center [891, 208] width 104 height 15
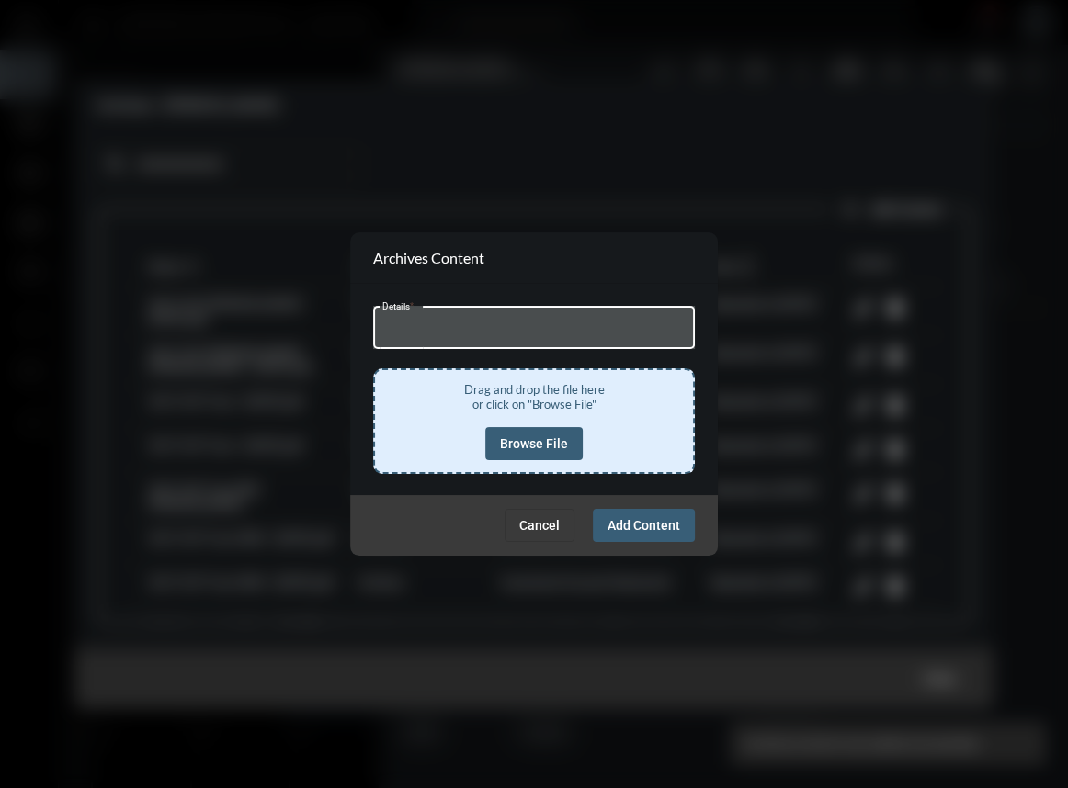
click at [447, 330] on input "Details *" at bounding box center [534, 330] width 304 height 14
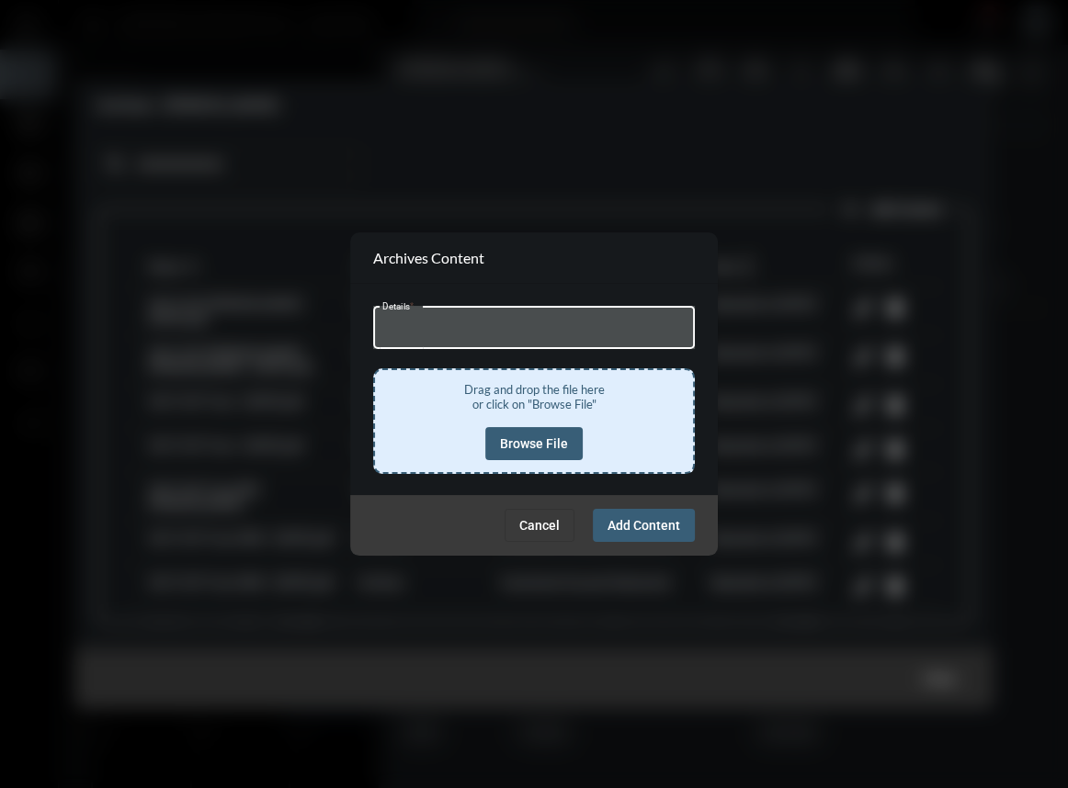
type input "**********"
click at [534, 446] on span "Browse File" at bounding box center [534, 443] width 68 height 15
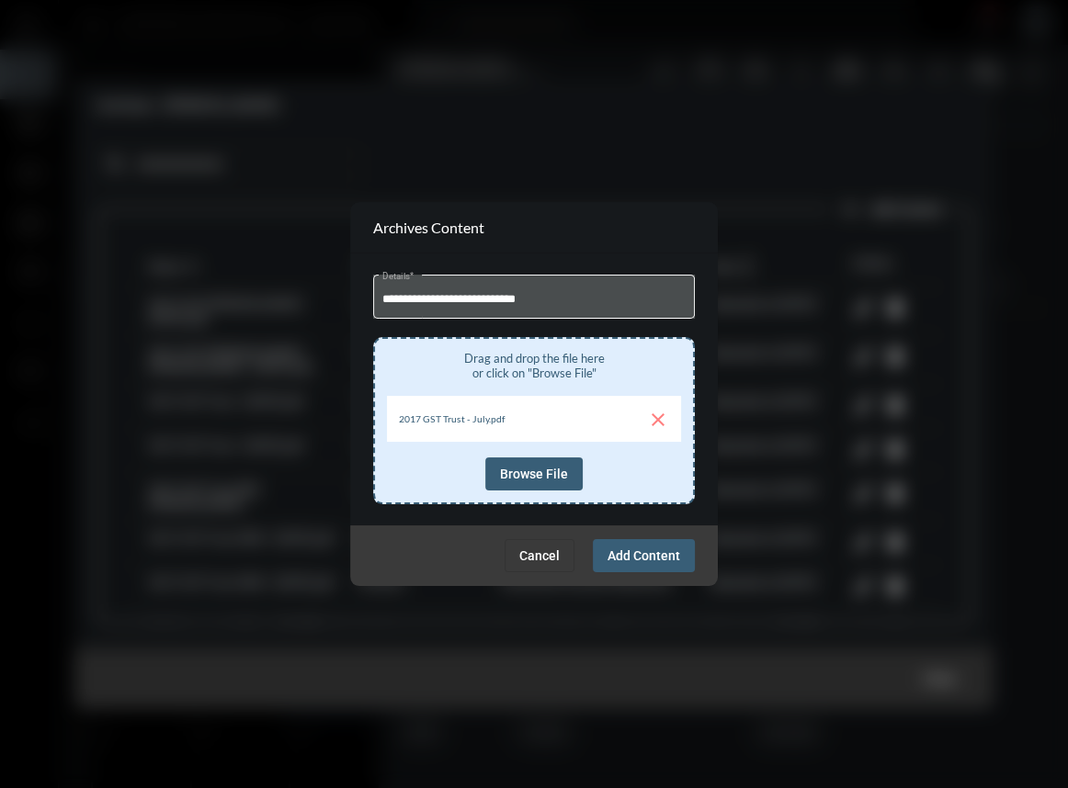
click at [645, 553] on span "Add Content" at bounding box center [643, 555] width 73 height 15
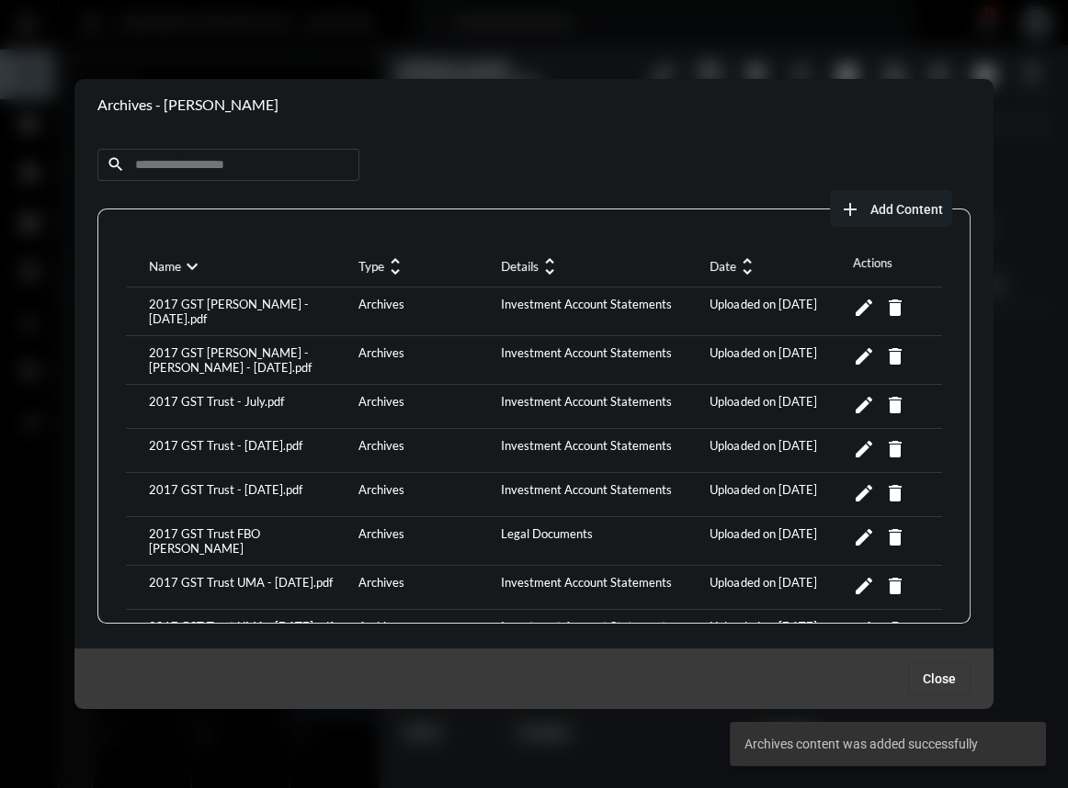
click at [870, 209] on span "Add Content" at bounding box center [906, 209] width 73 height 15
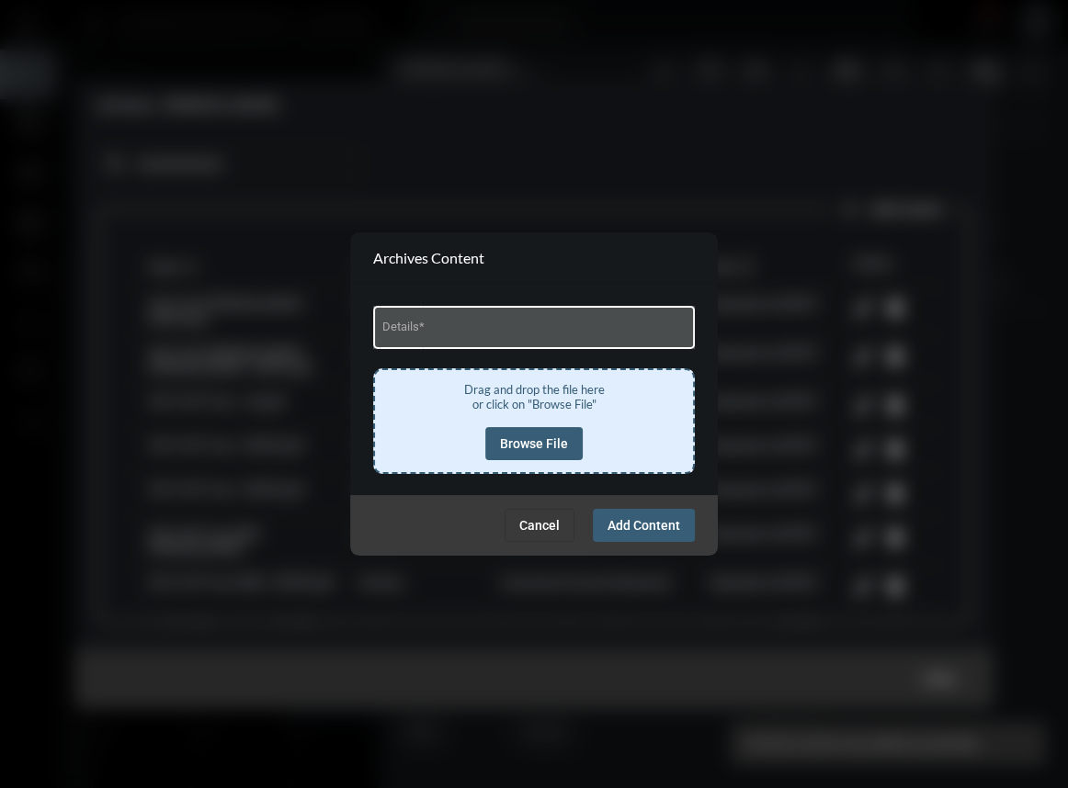
click at [509, 335] on input "Details *" at bounding box center [534, 330] width 304 height 14
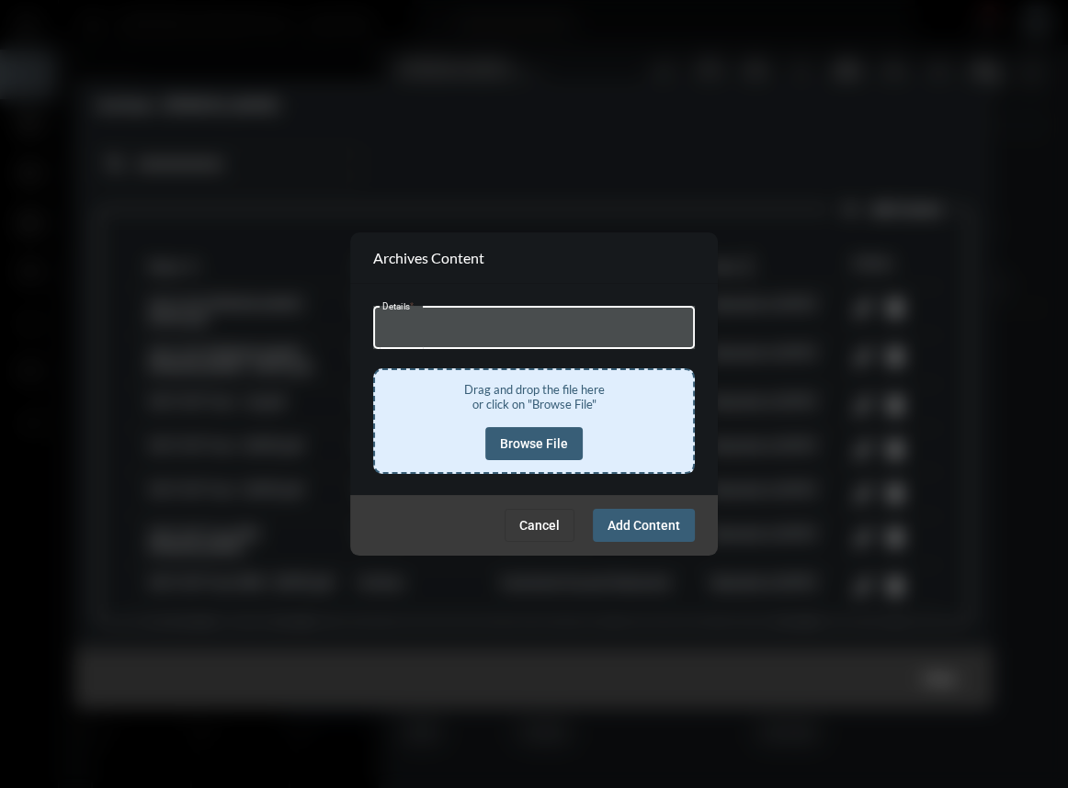
type input "**********"
click at [551, 436] on span "Browse File" at bounding box center [534, 443] width 68 height 15
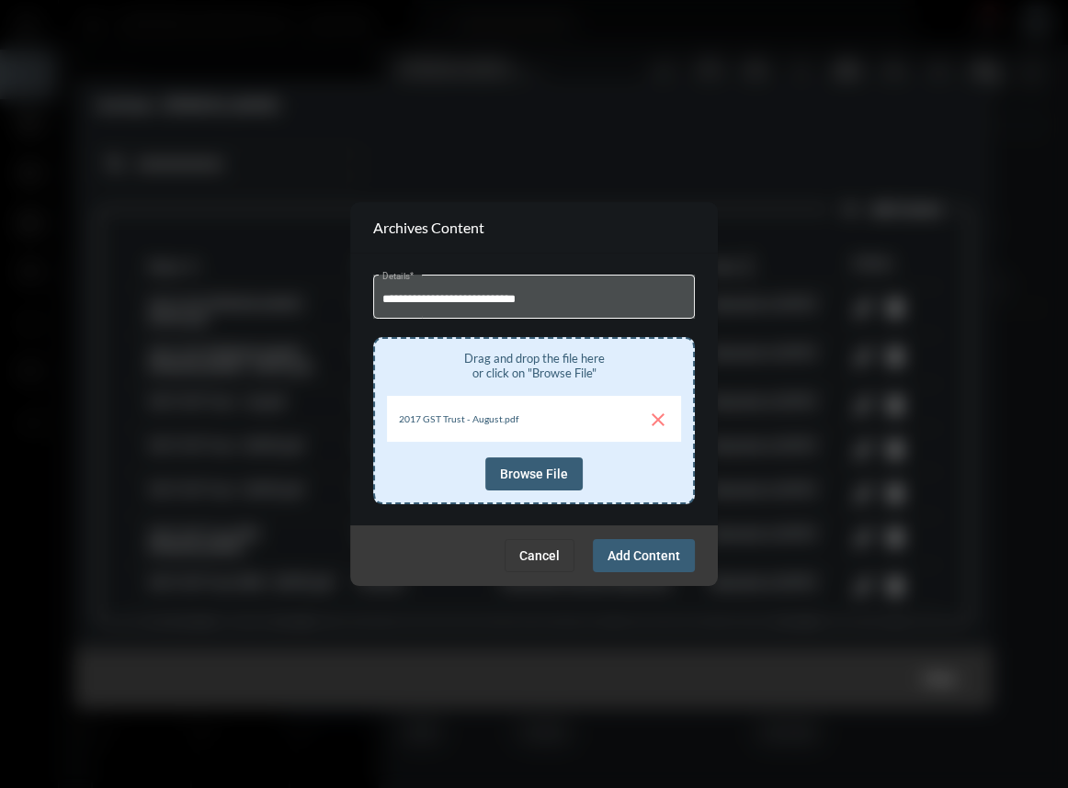
click at [646, 548] on span "Add Content" at bounding box center [643, 555] width 73 height 15
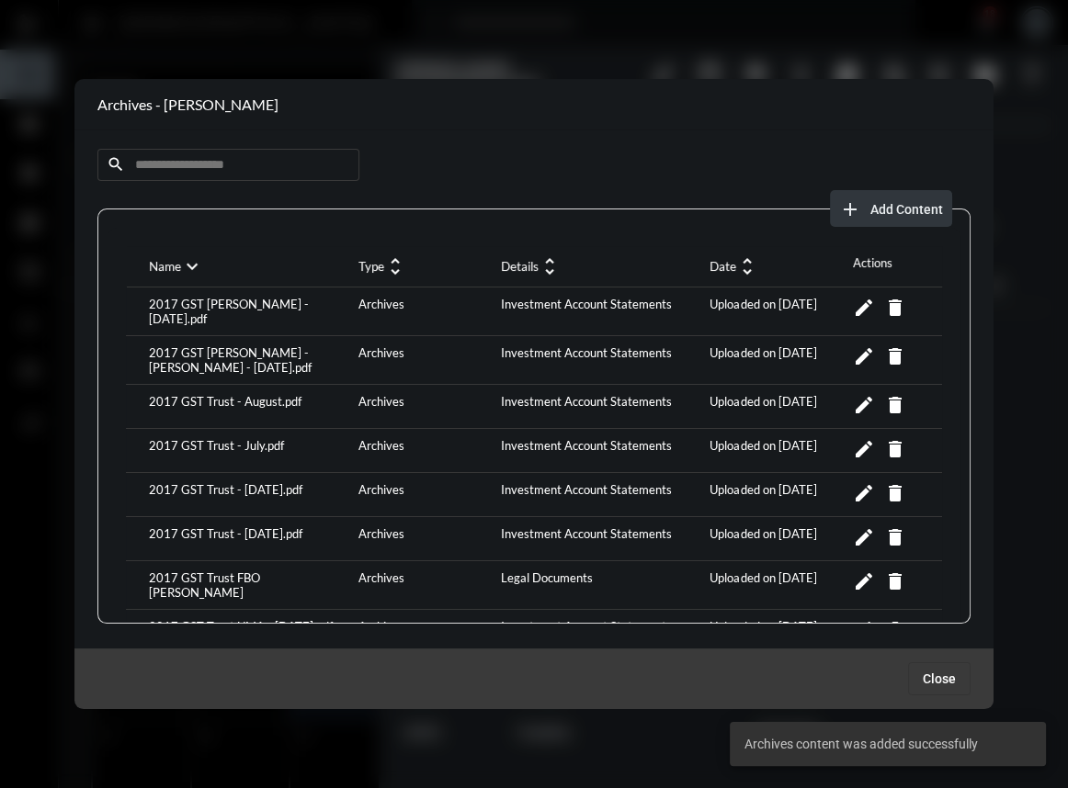
click at [855, 202] on mat-icon "add" at bounding box center [850, 209] width 22 height 22
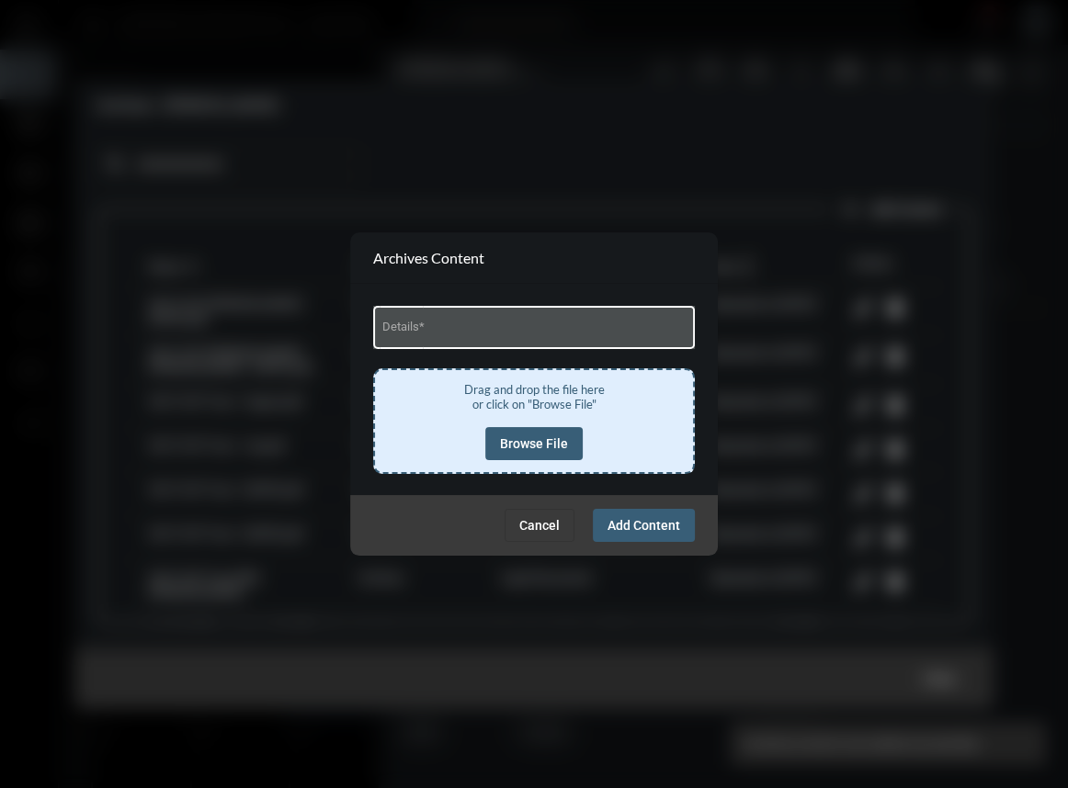
click at [476, 335] on input "Details *" at bounding box center [534, 330] width 304 height 14
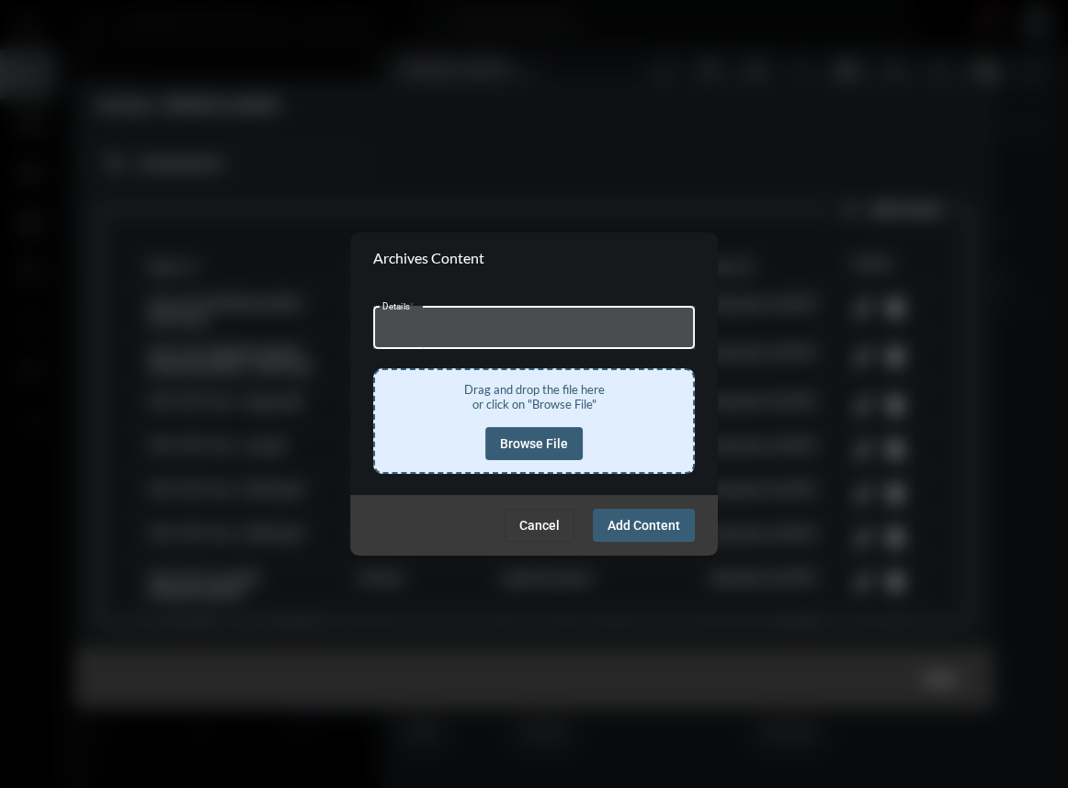
type input "**********"
click at [548, 437] on span "Browse File" at bounding box center [534, 443] width 68 height 15
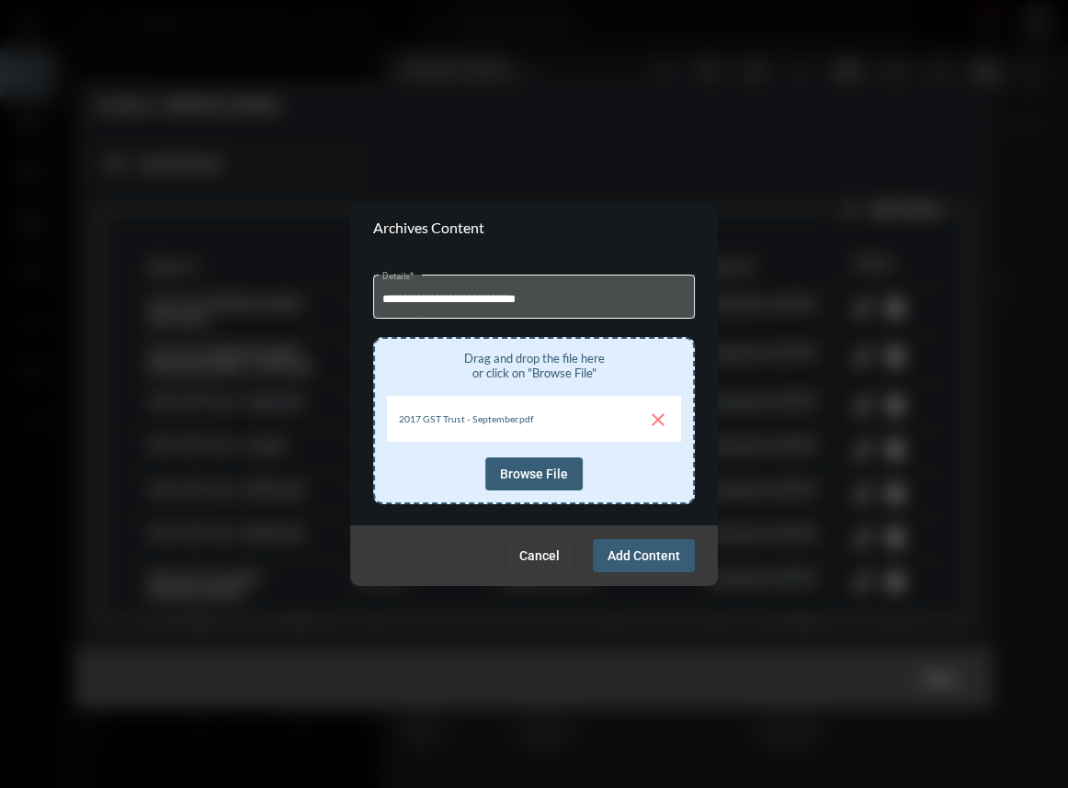
click at [641, 563] on button "Add Content" at bounding box center [644, 555] width 102 height 33
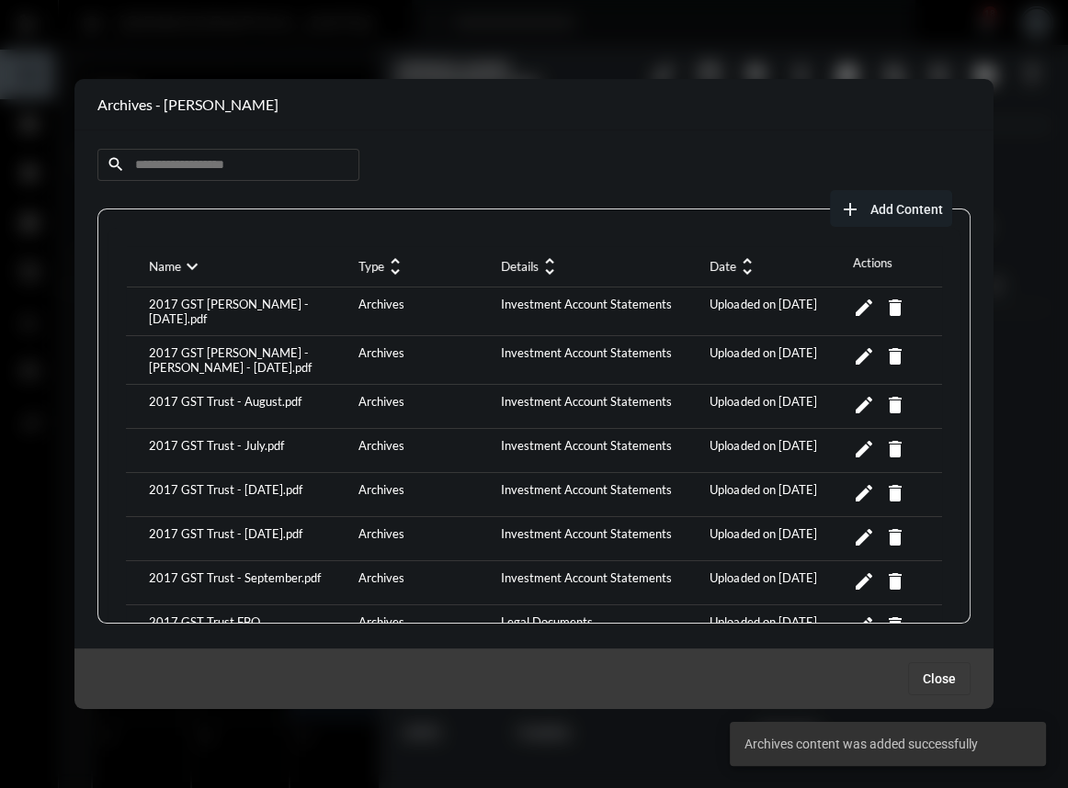
click at [922, 213] on span "Add Content" at bounding box center [906, 209] width 73 height 15
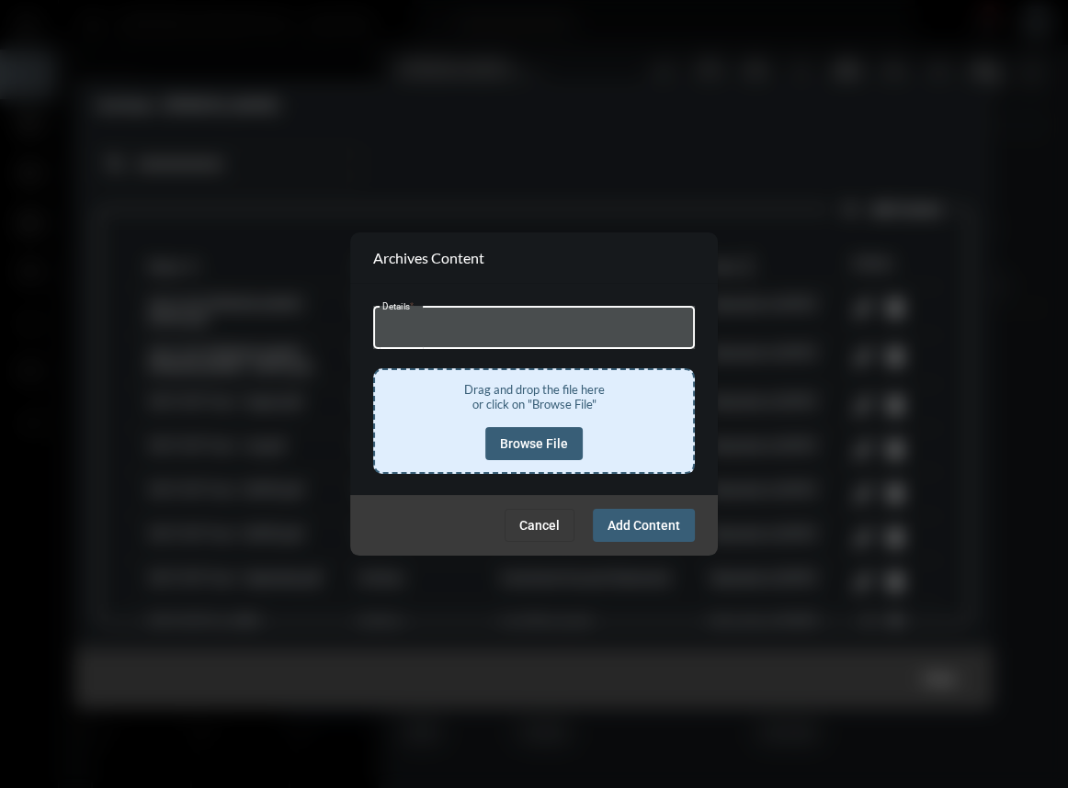
click at [481, 331] on input "Details *" at bounding box center [534, 330] width 304 height 14
type input "**********"
click at [527, 440] on span "Browse File" at bounding box center [534, 443] width 68 height 15
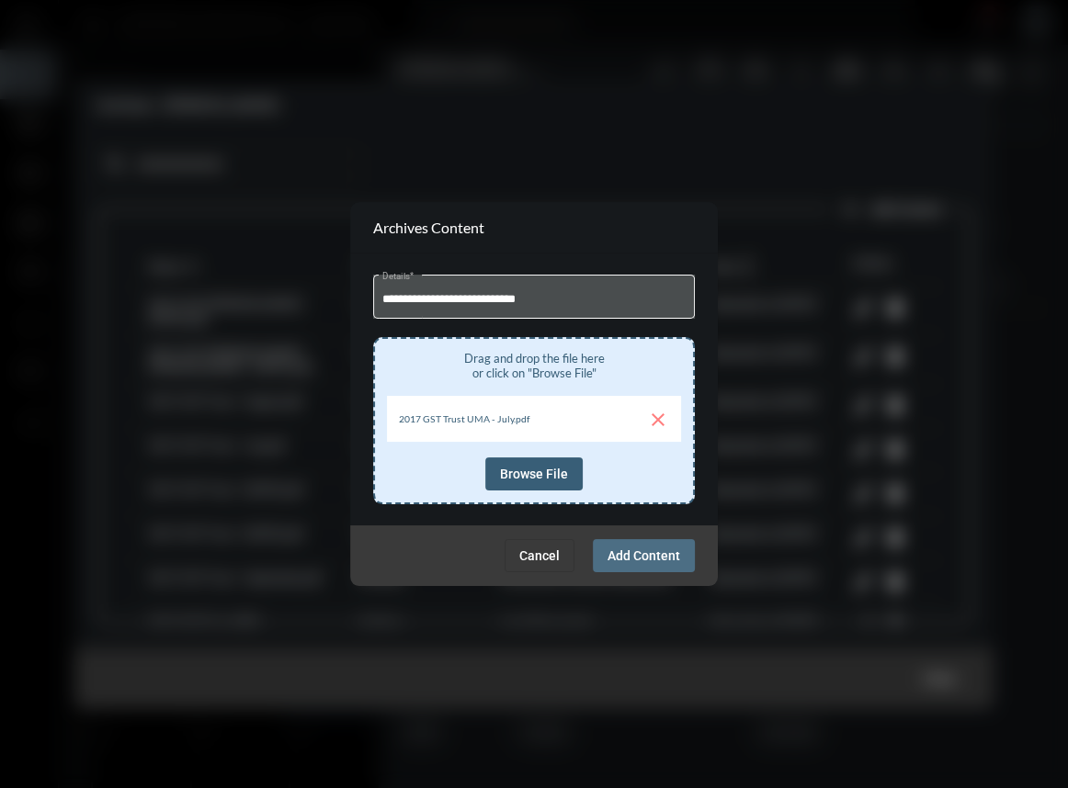
click at [674, 548] on span "Add Content" at bounding box center [643, 555] width 73 height 15
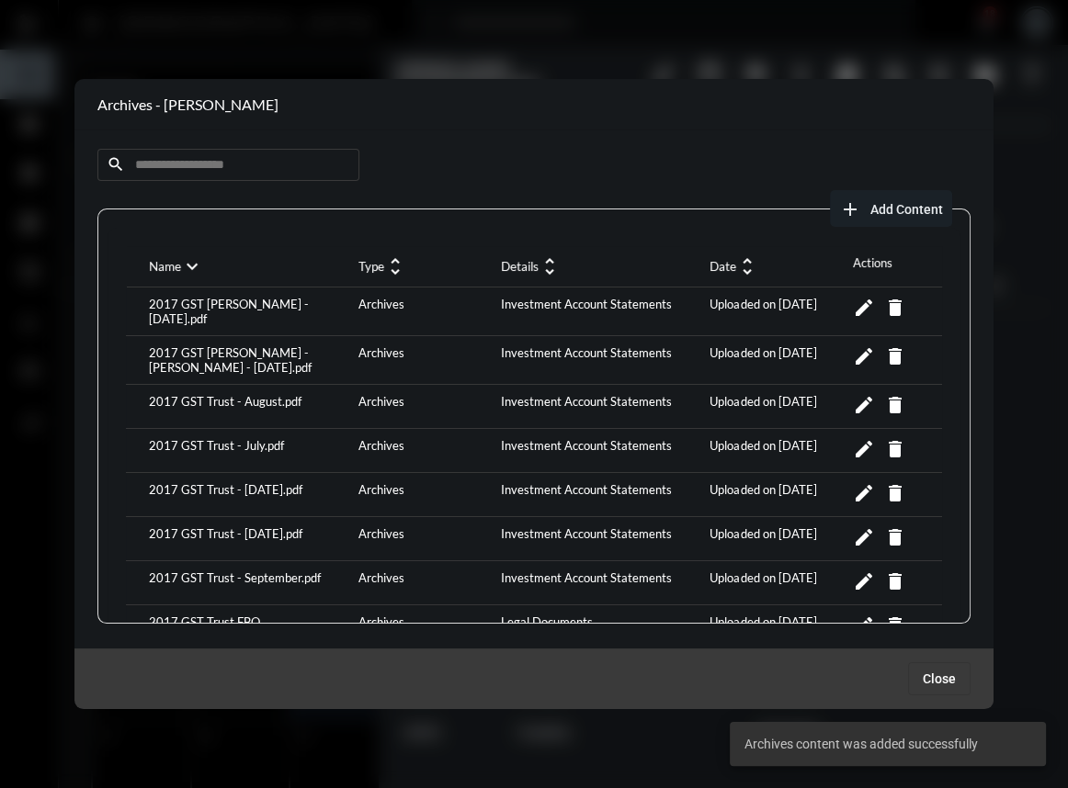
click at [869, 218] on button "add Add Content" at bounding box center [891, 208] width 122 height 37
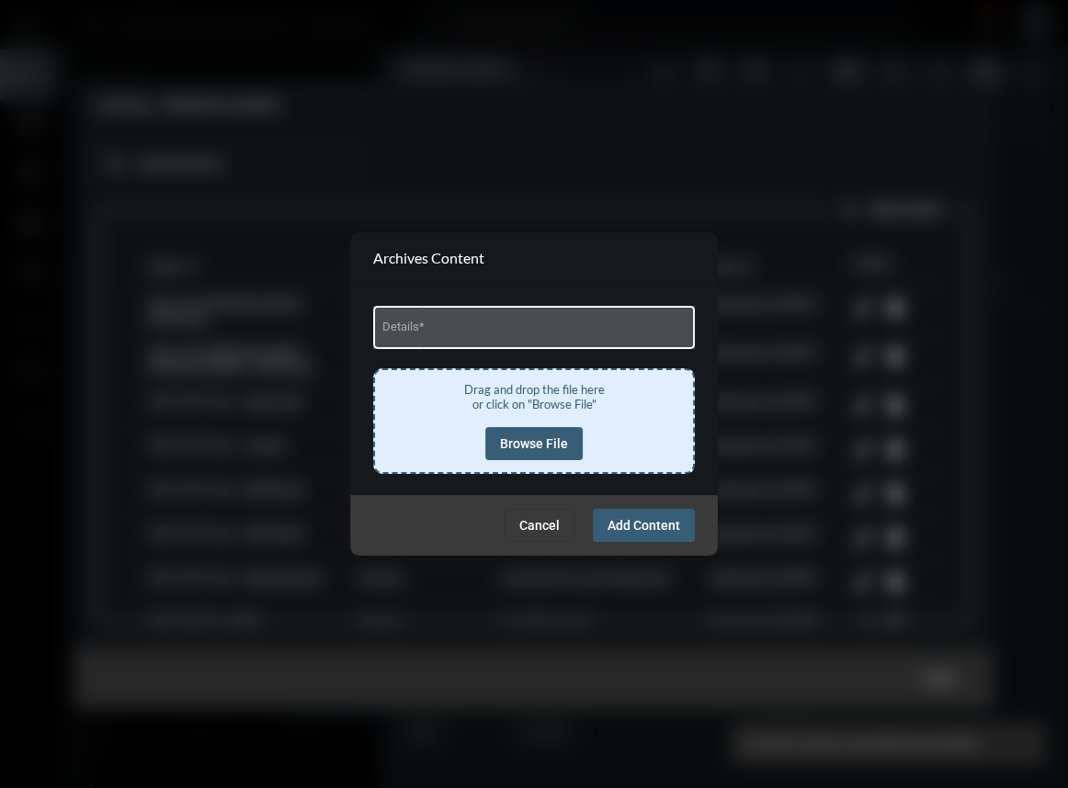
click at [526, 340] on div "Details *" at bounding box center [534, 325] width 304 height 47
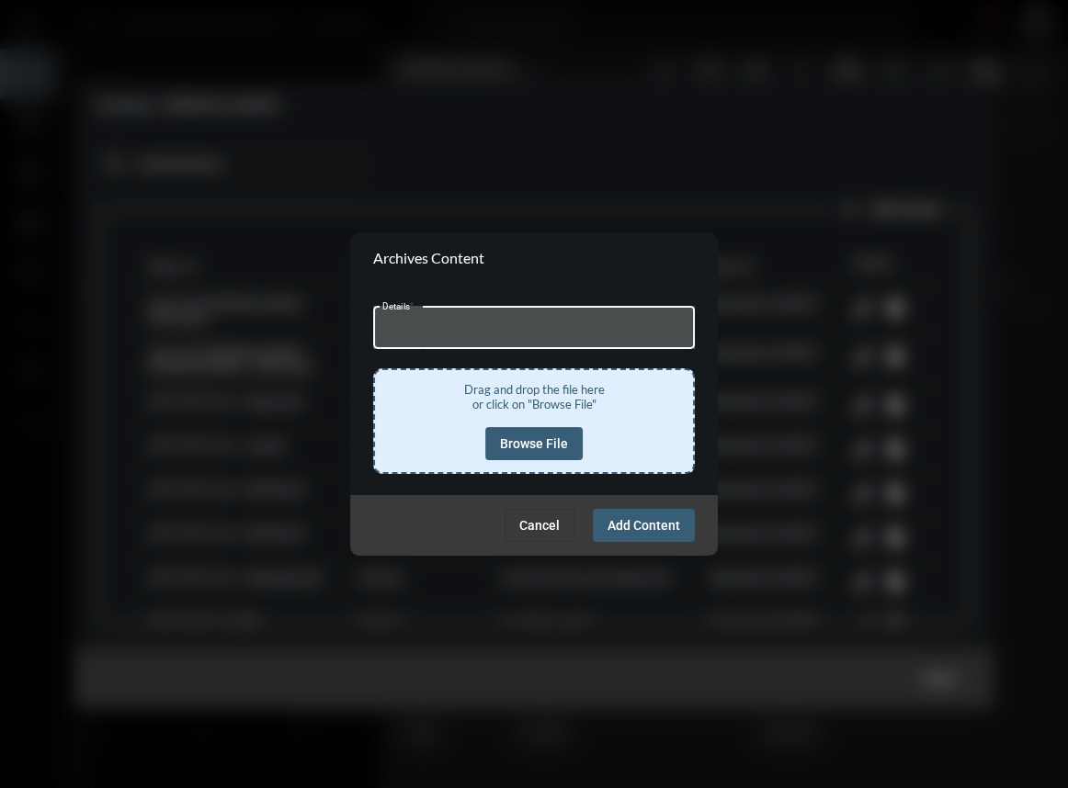
click at [454, 344] on div "Details *" at bounding box center [534, 325] width 304 height 47
click at [458, 331] on input "Details *" at bounding box center [534, 330] width 304 height 14
type input "**********"
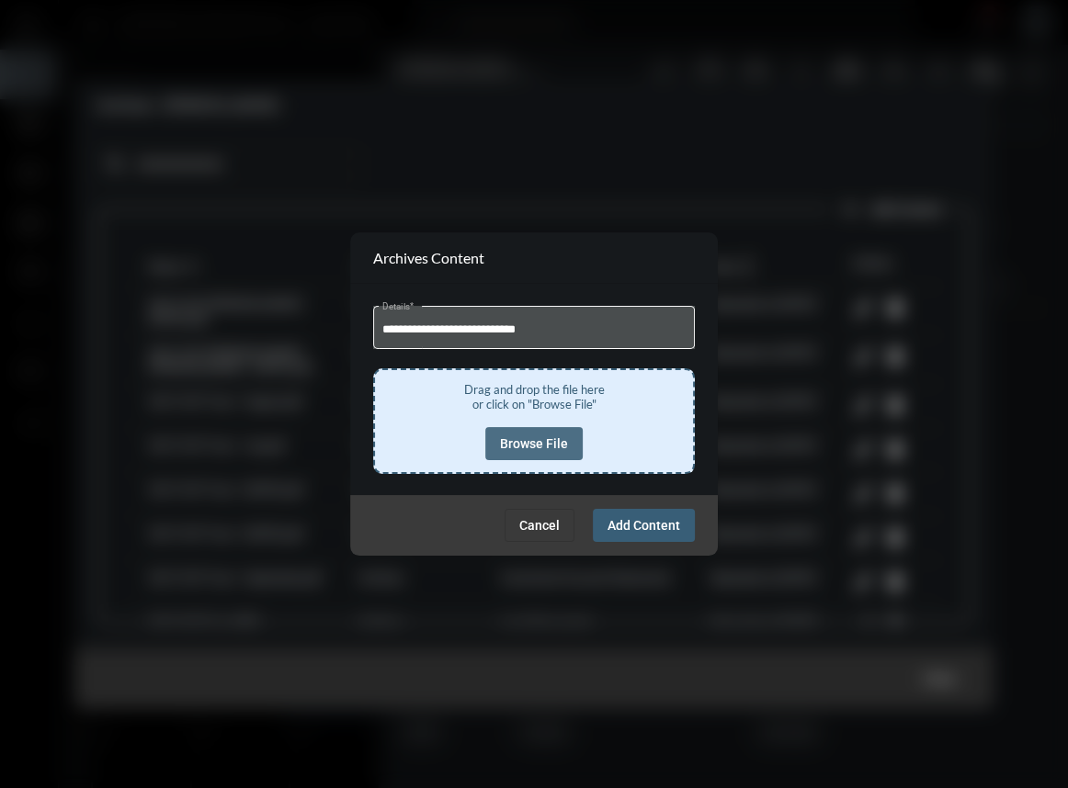
click at [535, 439] on span "Browse File" at bounding box center [534, 443] width 68 height 15
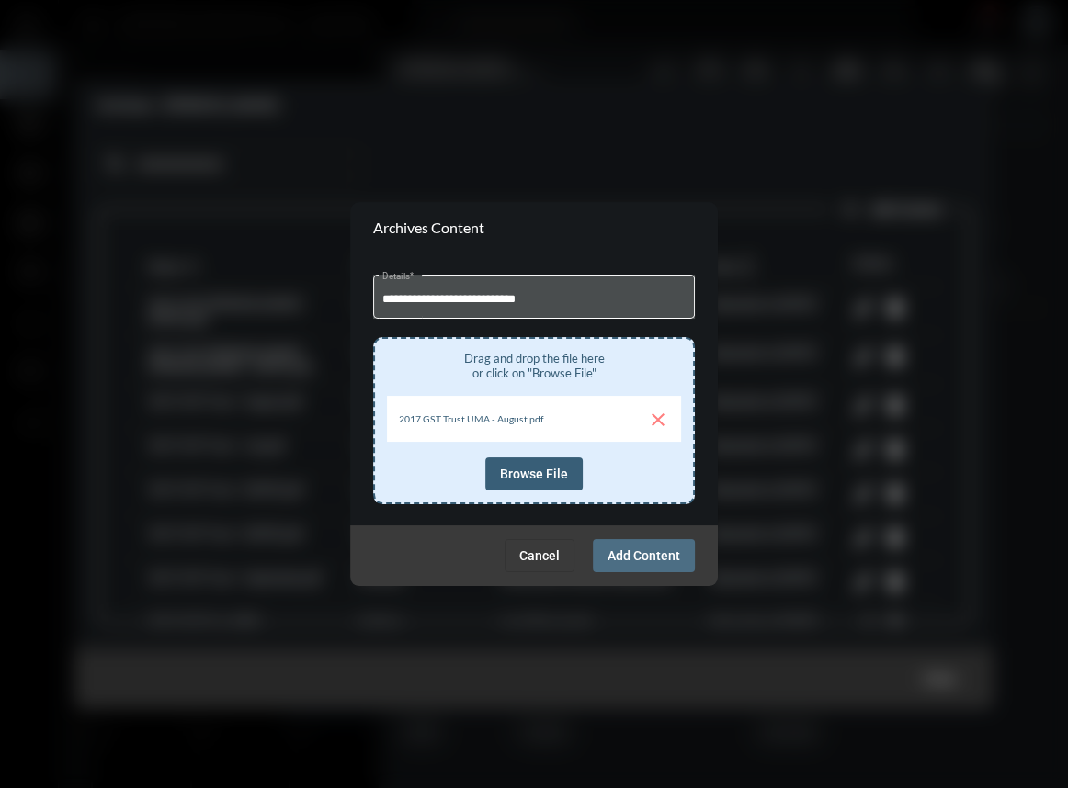
click at [647, 559] on span "Add Content" at bounding box center [643, 555] width 73 height 15
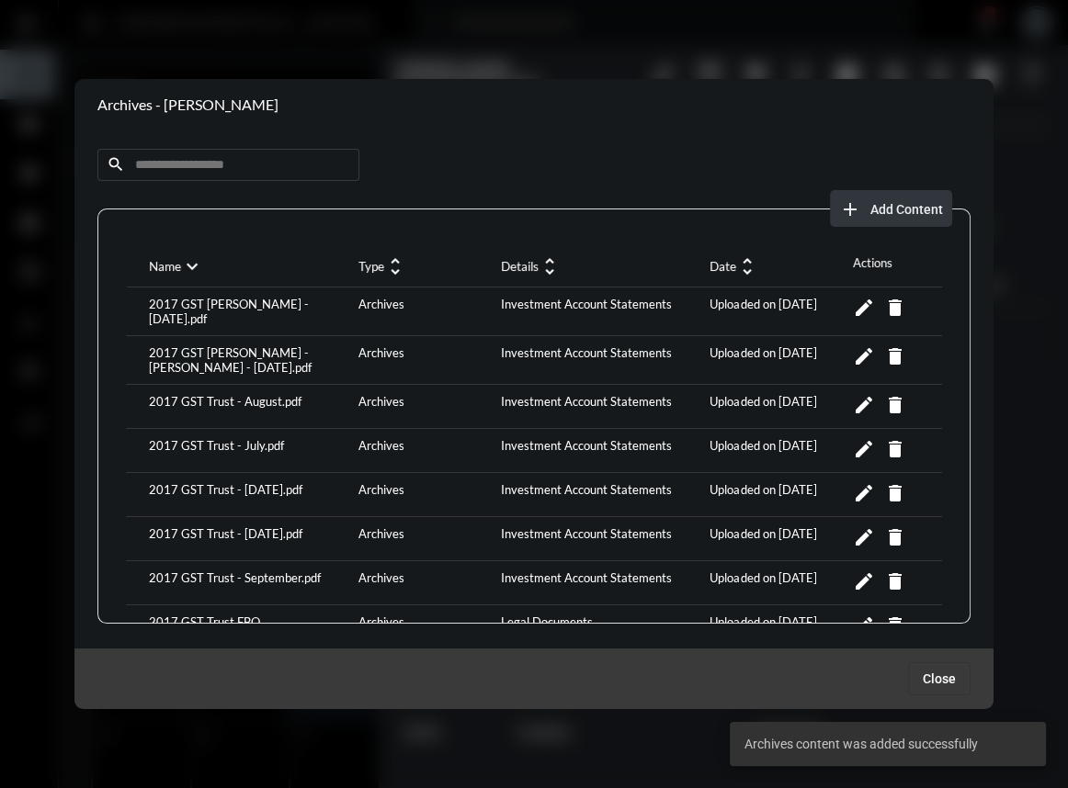
click at [903, 209] on span "Add Content" at bounding box center [906, 209] width 73 height 15
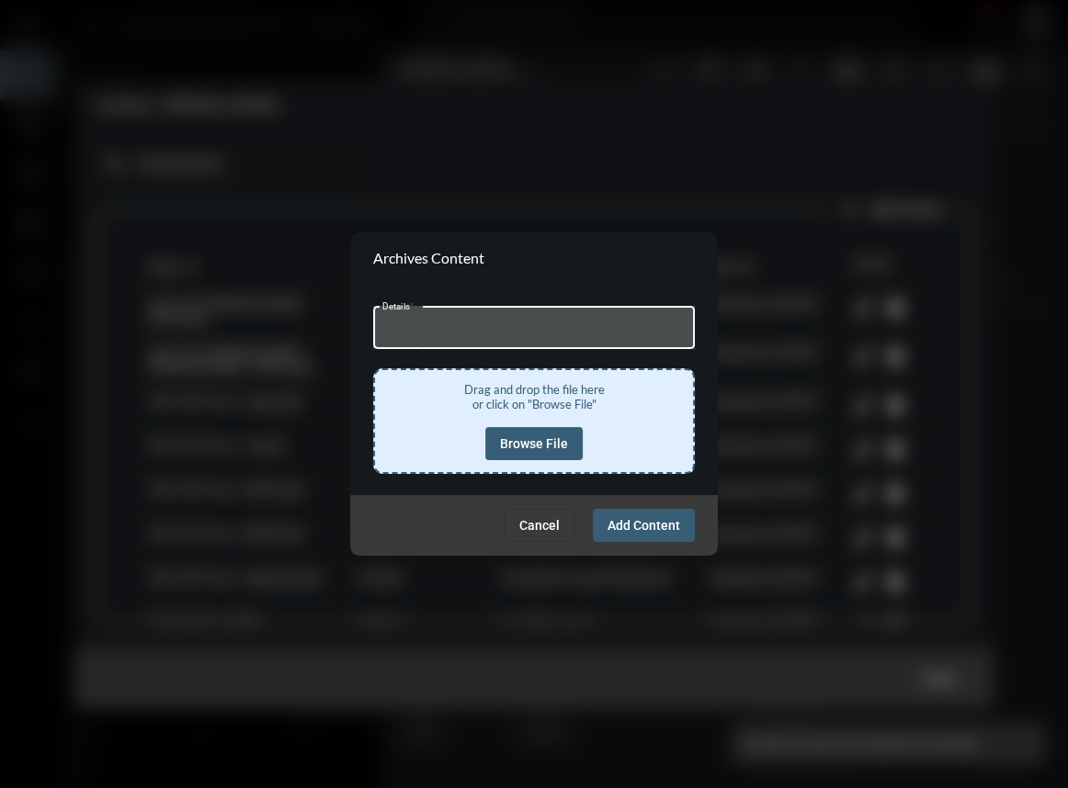
click at [431, 334] on input "Details *" at bounding box center [534, 330] width 304 height 14
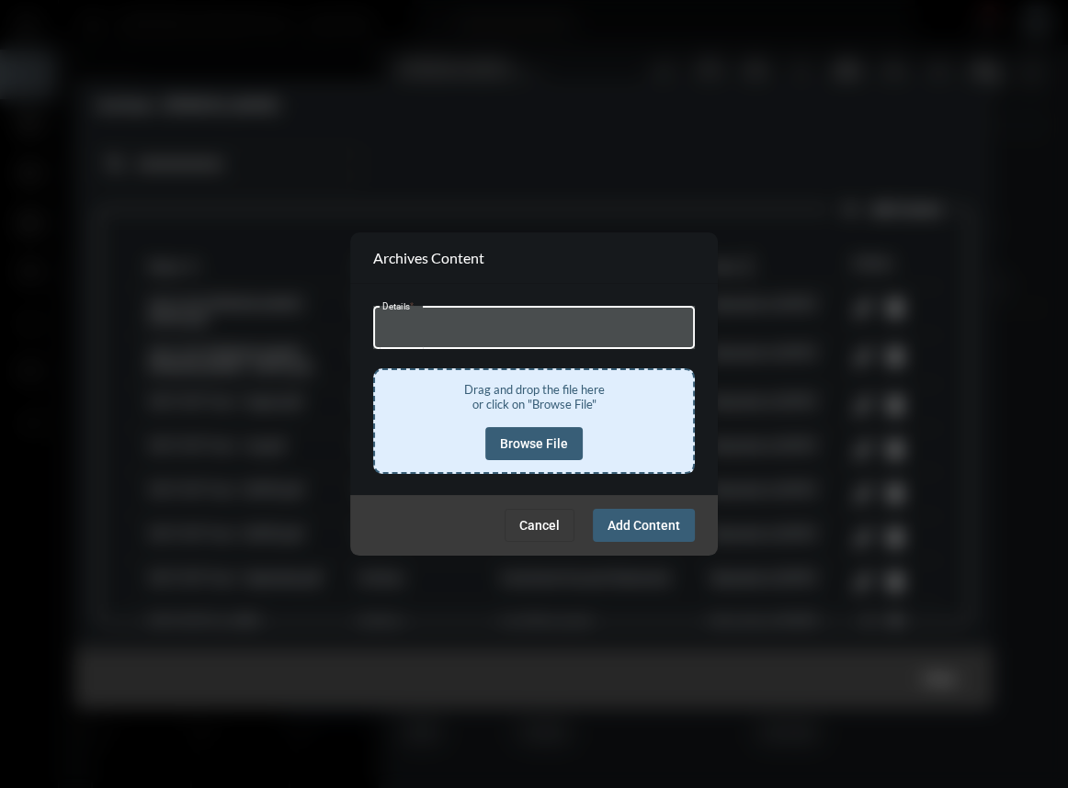
type input "**********"
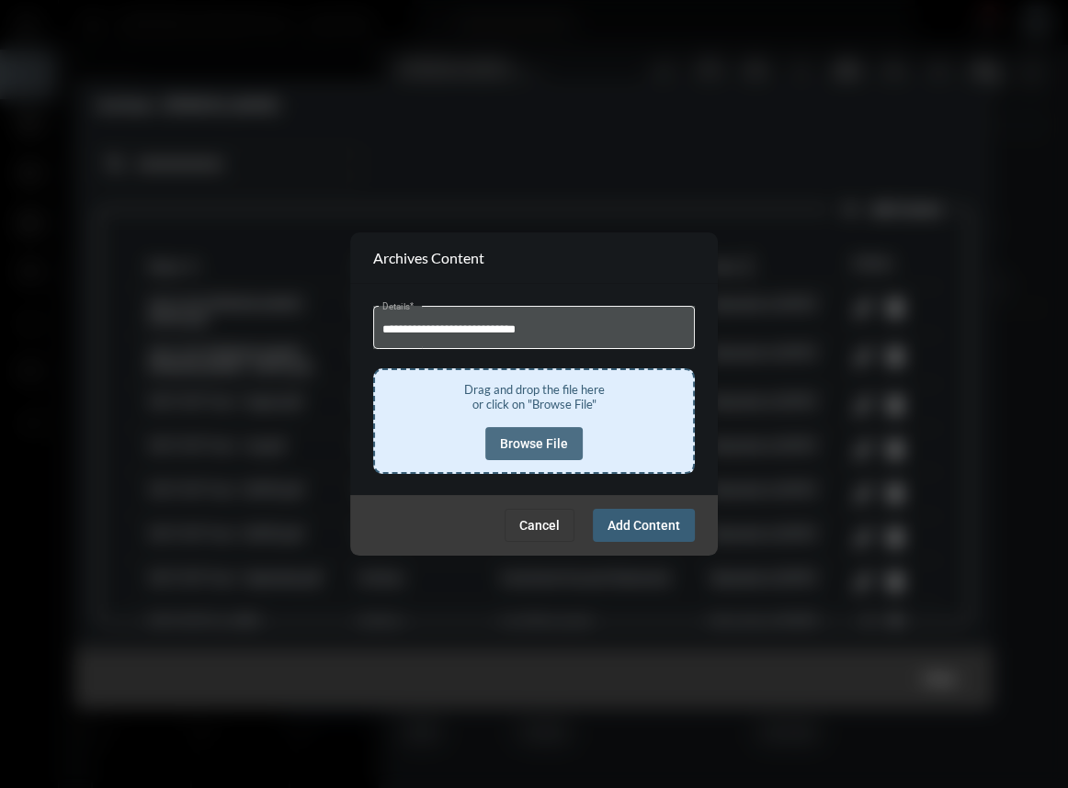
click at [526, 446] on span "Browse File" at bounding box center [534, 443] width 68 height 15
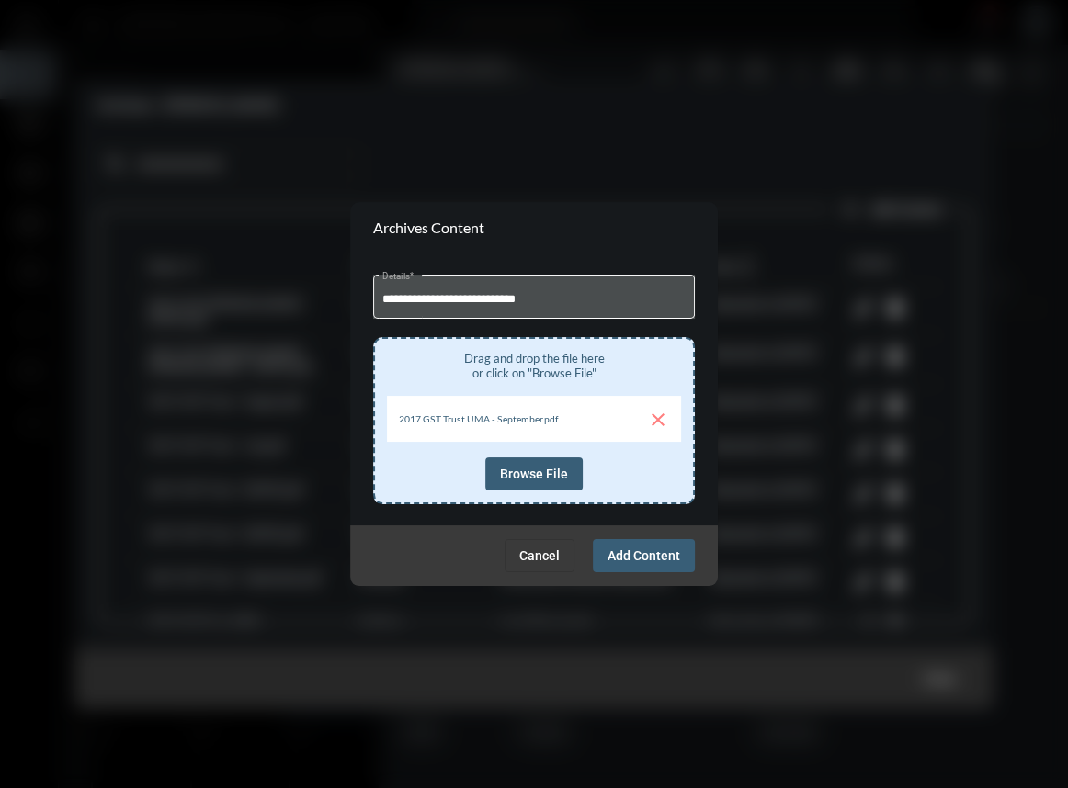
click at [643, 563] on button "Add Content" at bounding box center [644, 555] width 102 height 33
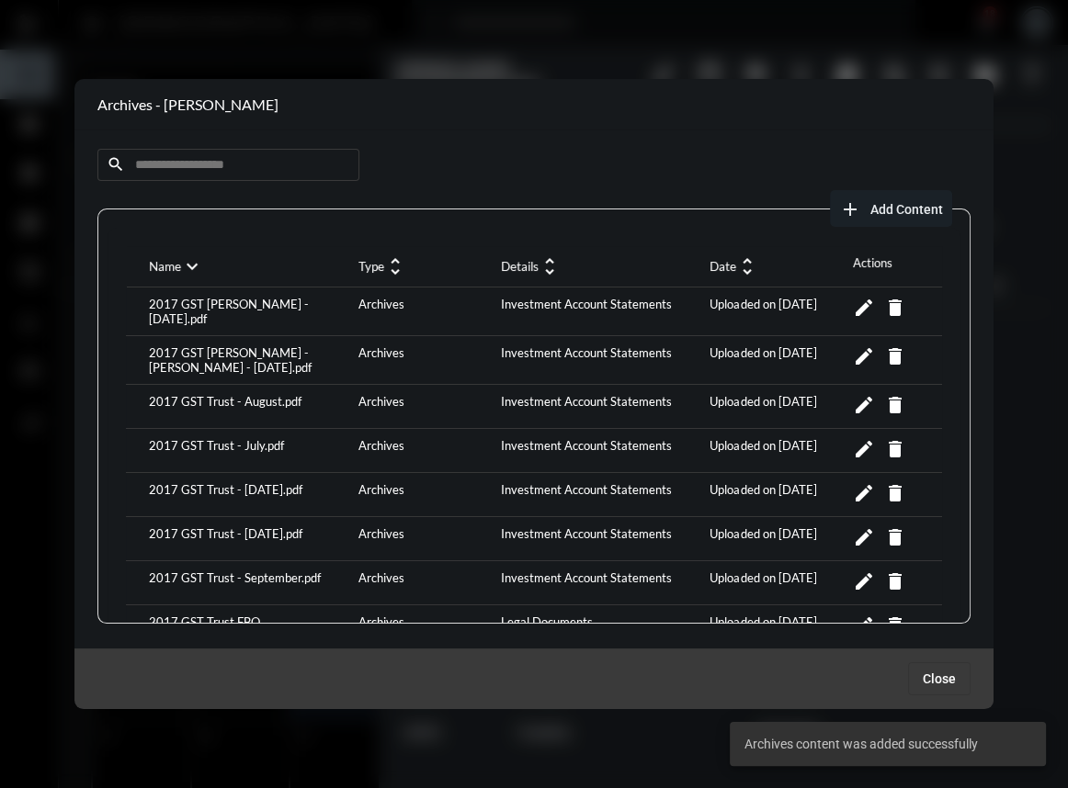
click at [916, 205] on span "Add Content" at bounding box center [906, 209] width 73 height 15
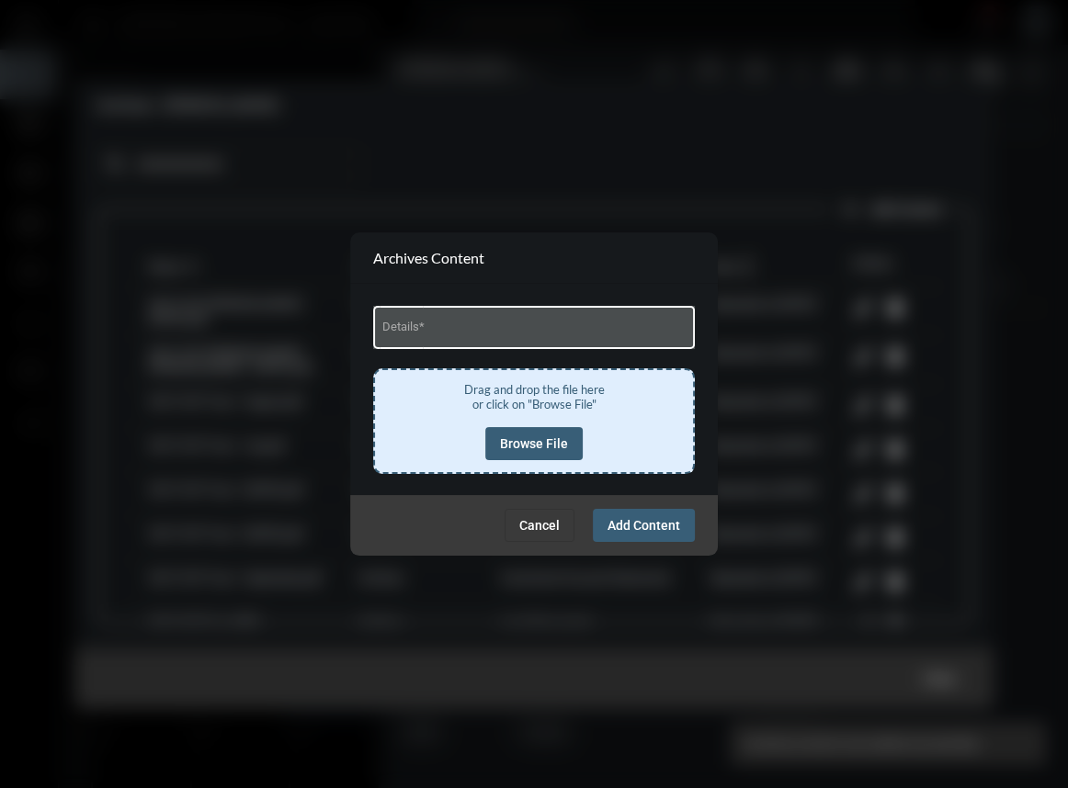
click at [461, 342] on div "Details *" at bounding box center [534, 325] width 304 height 47
click at [454, 329] on input "Details *" at bounding box center [534, 330] width 304 height 14
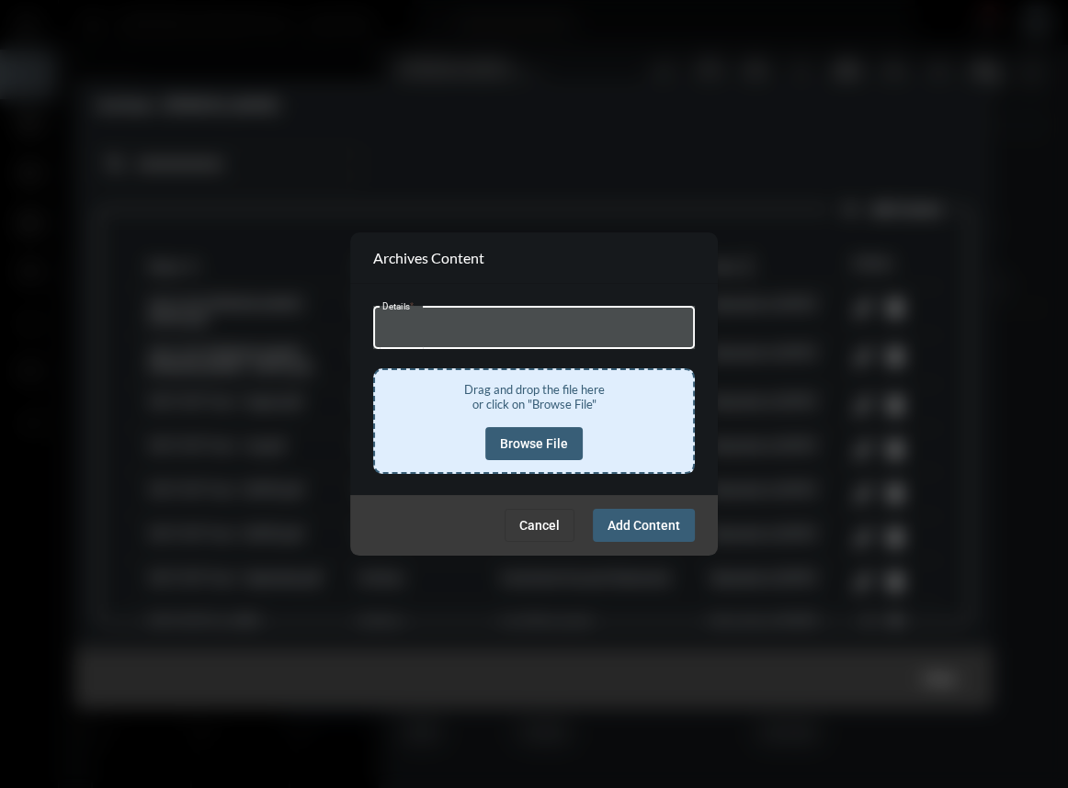
type input "**********"
click at [552, 449] on span "Browse File" at bounding box center [534, 443] width 68 height 15
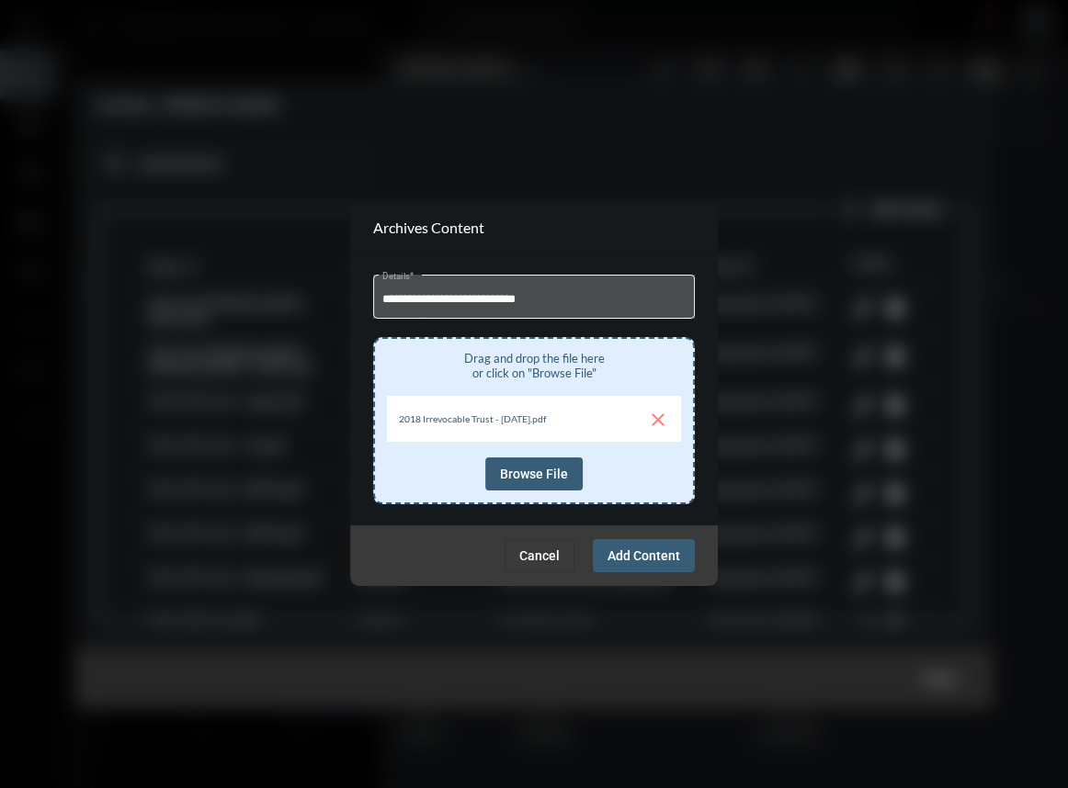
click at [659, 549] on span "Add Content" at bounding box center [643, 555] width 73 height 15
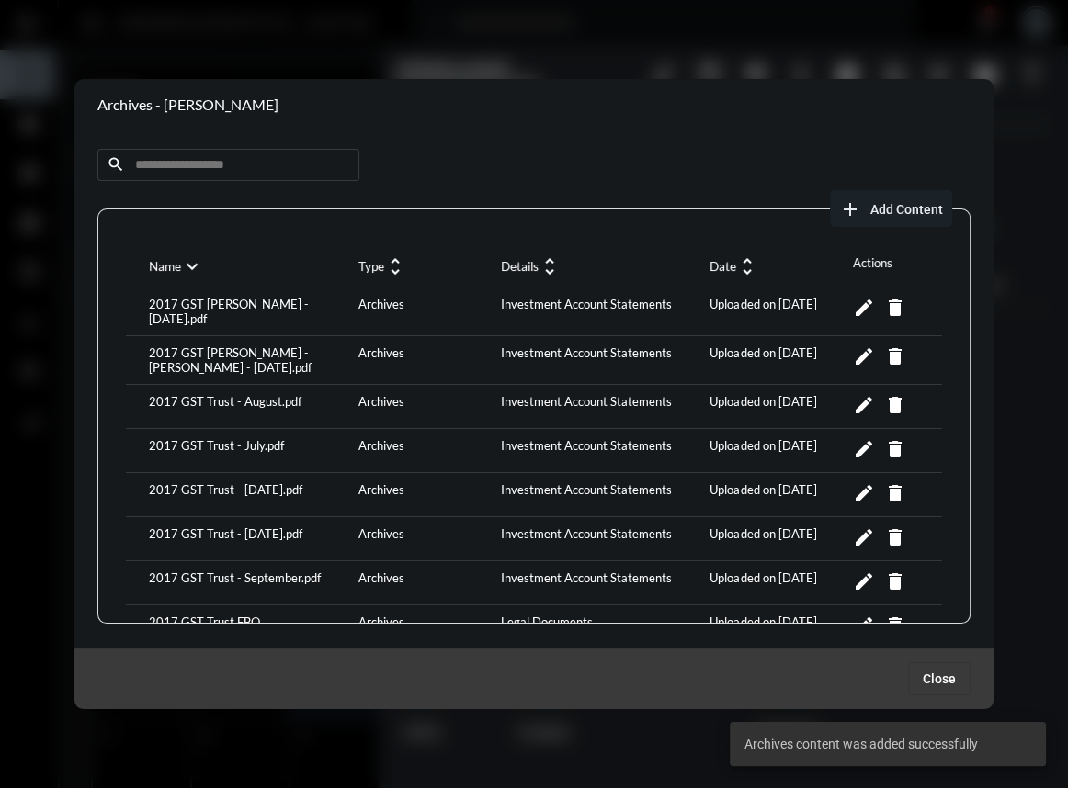
click at [863, 202] on span "add Add Content" at bounding box center [891, 208] width 104 height 15
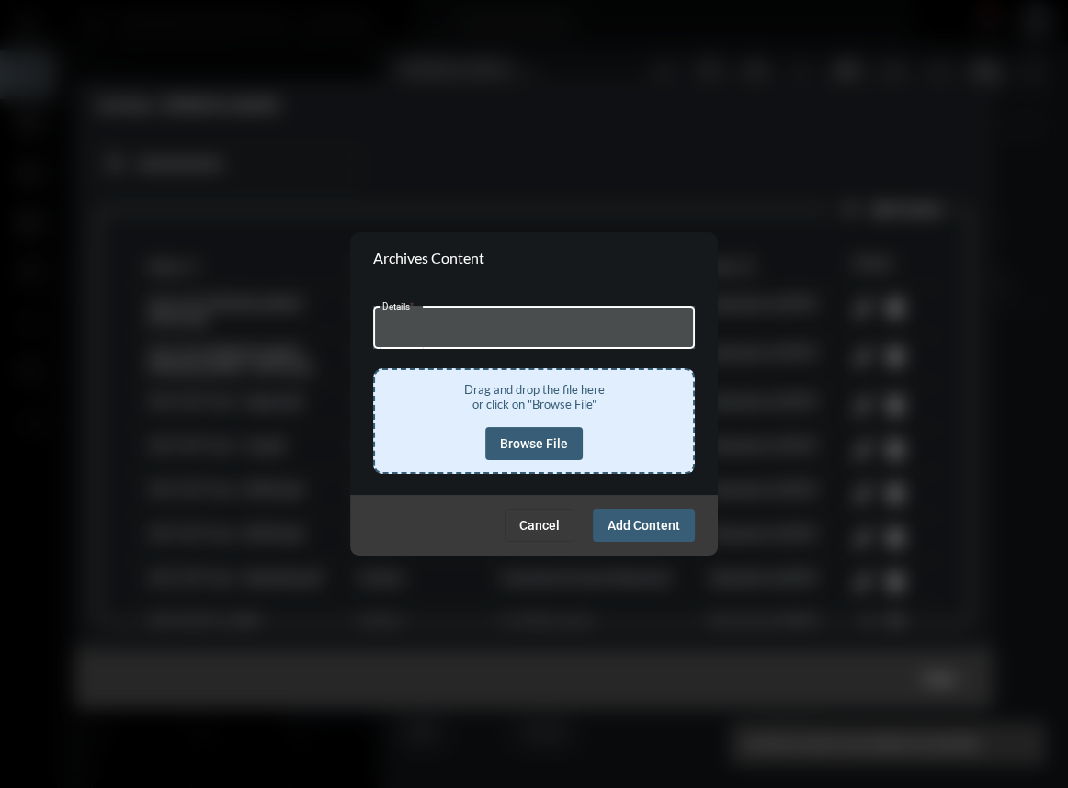
click at [447, 324] on input "Details *" at bounding box center [534, 330] width 304 height 14
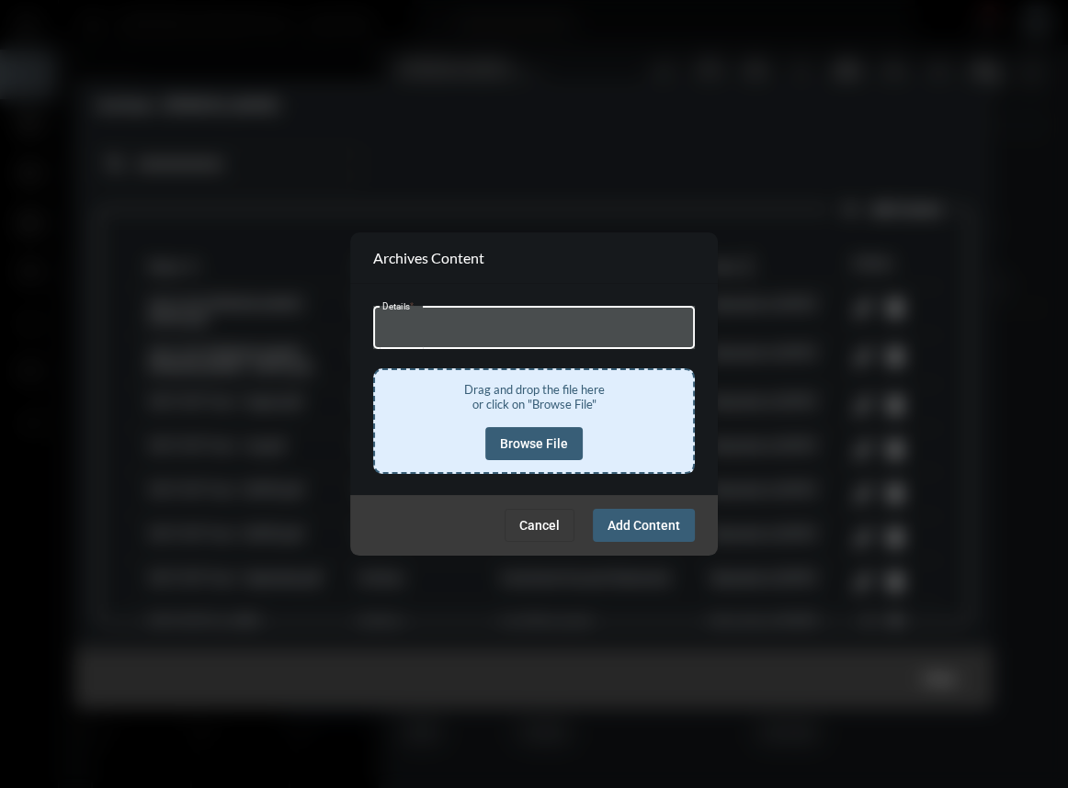
type input "**********"
click at [547, 437] on span "Browse File" at bounding box center [534, 443] width 68 height 15
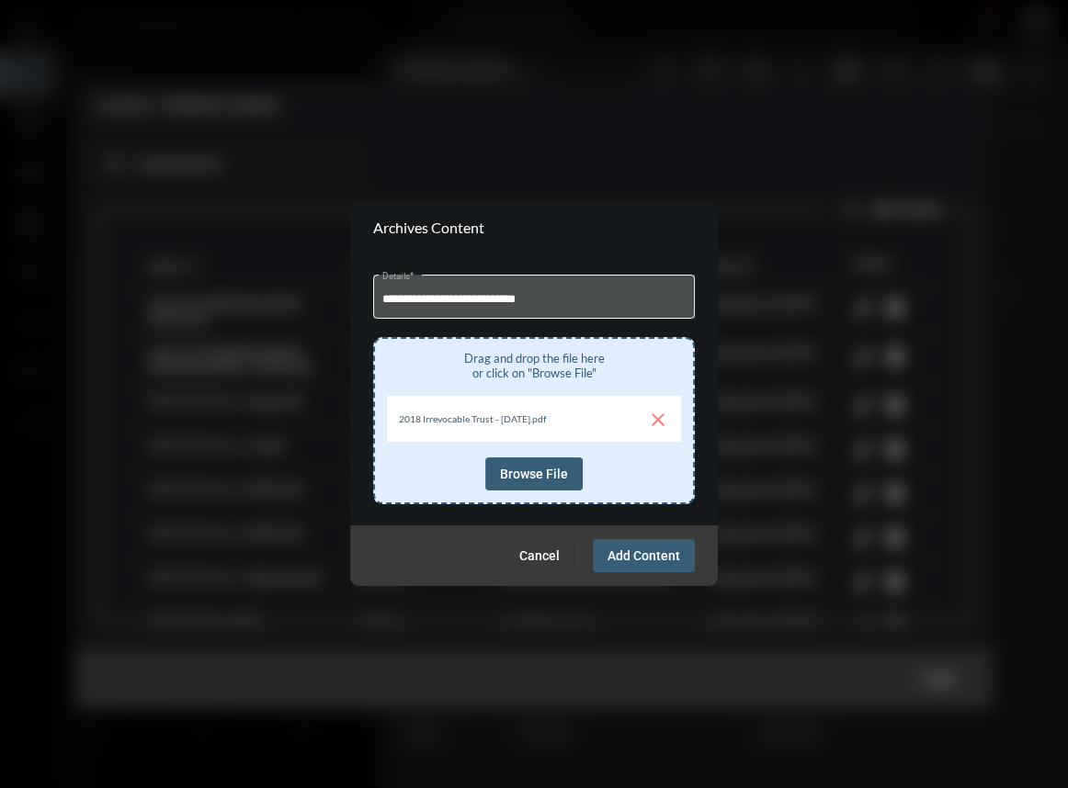
click at [643, 554] on span "Add Content" at bounding box center [643, 555] width 73 height 15
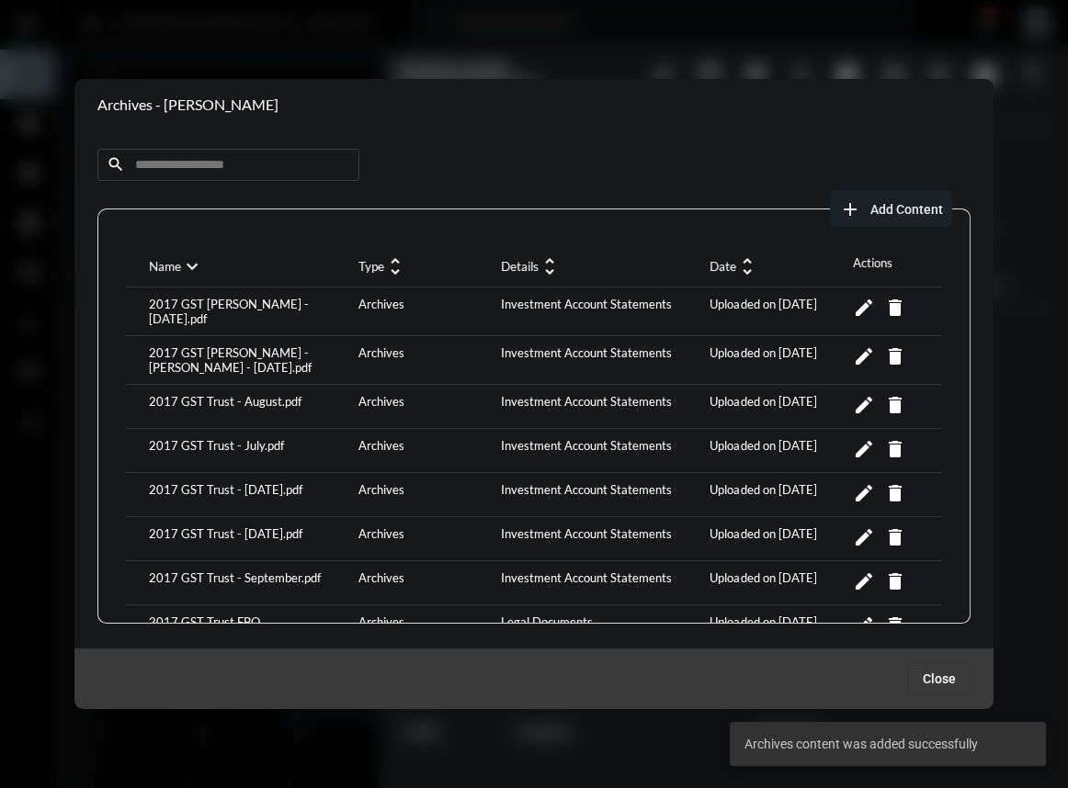
click at [915, 206] on span "Add Content" at bounding box center [906, 209] width 73 height 15
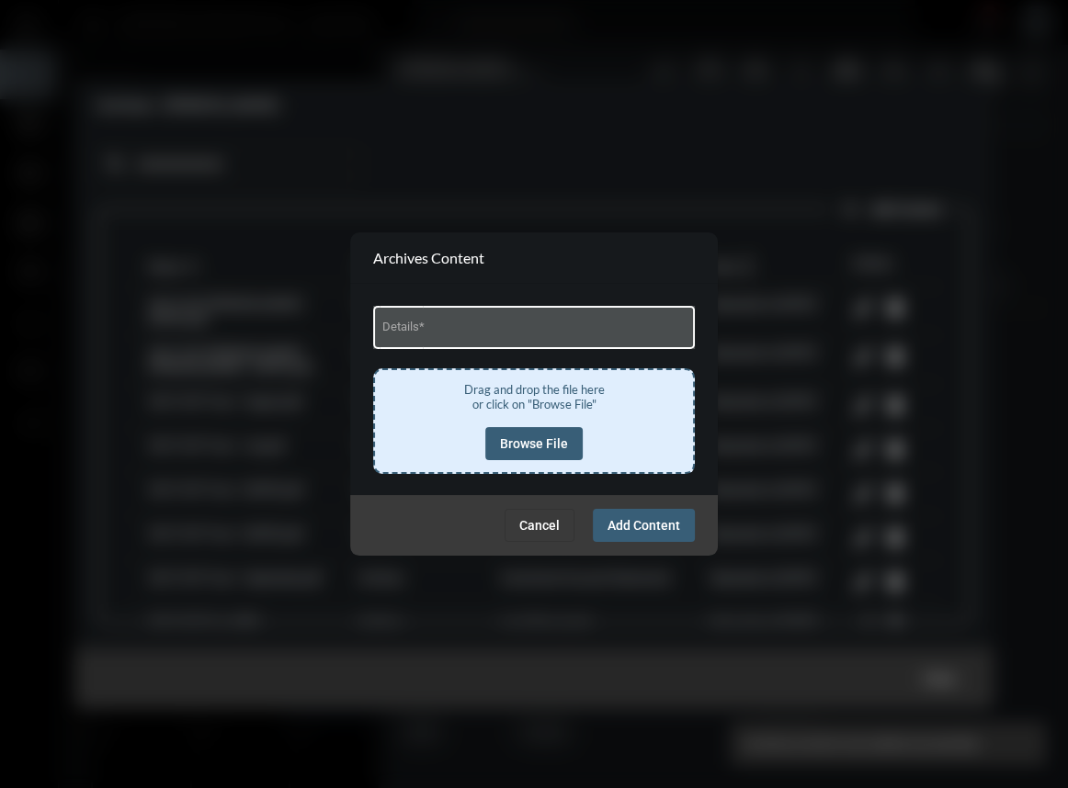
click at [496, 320] on div "Details *" at bounding box center [534, 325] width 304 height 47
click at [505, 340] on div "Details *" at bounding box center [534, 325] width 304 height 47
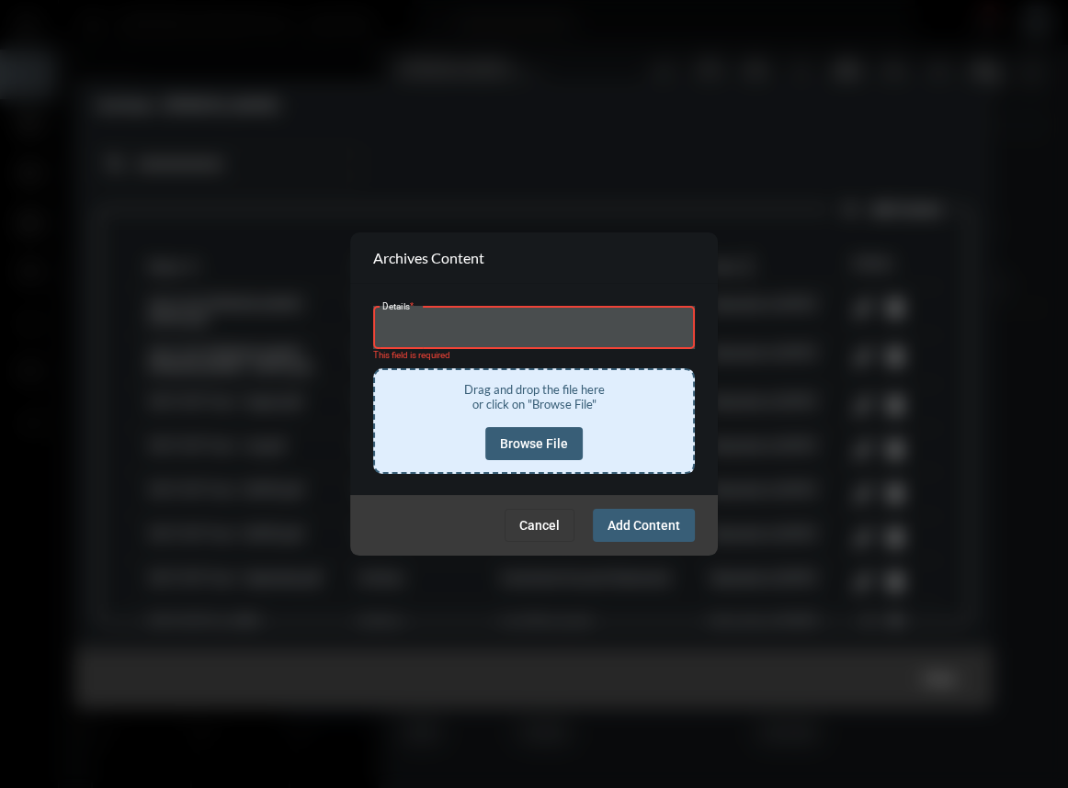
click at [534, 328] on input "Details *" at bounding box center [534, 330] width 304 height 14
type input "**********"
click at [544, 444] on span "Browse File" at bounding box center [534, 443] width 68 height 15
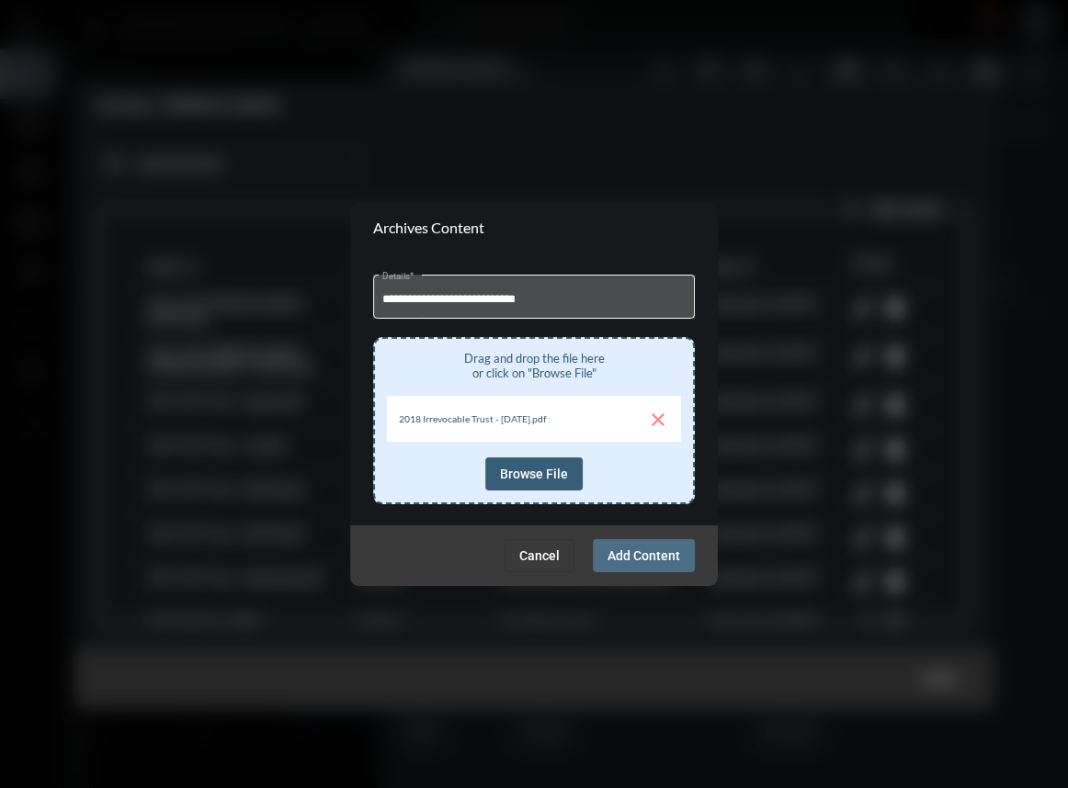
click at [647, 545] on button "Add Content" at bounding box center [644, 555] width 102 height 33
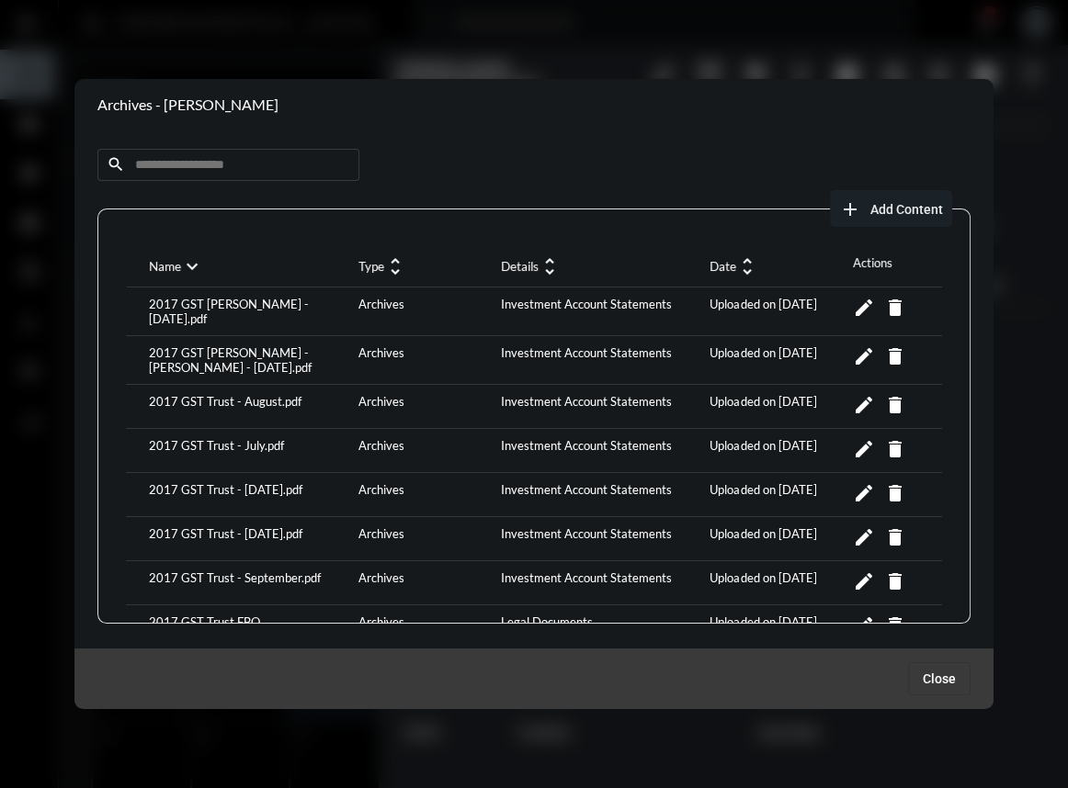
click at [736, 255] on mat-icon "unfold_more" at bounding box center [747, 266] width 22 height 22
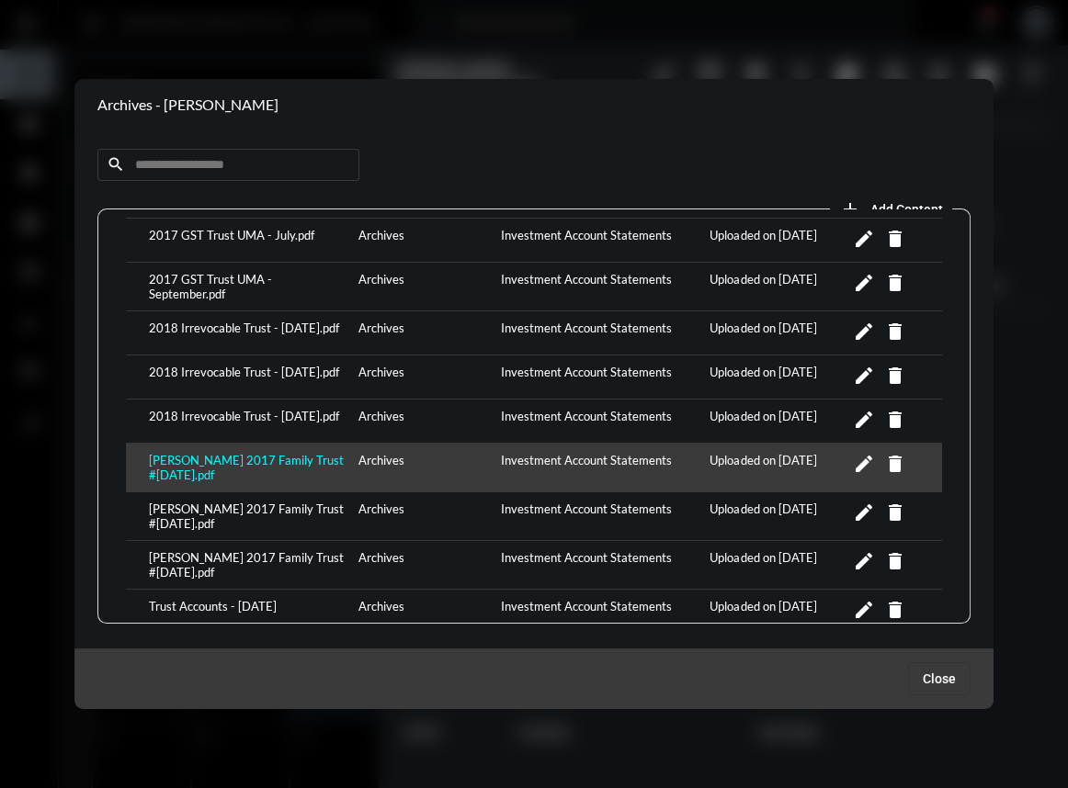
scroll to position [417, 0]
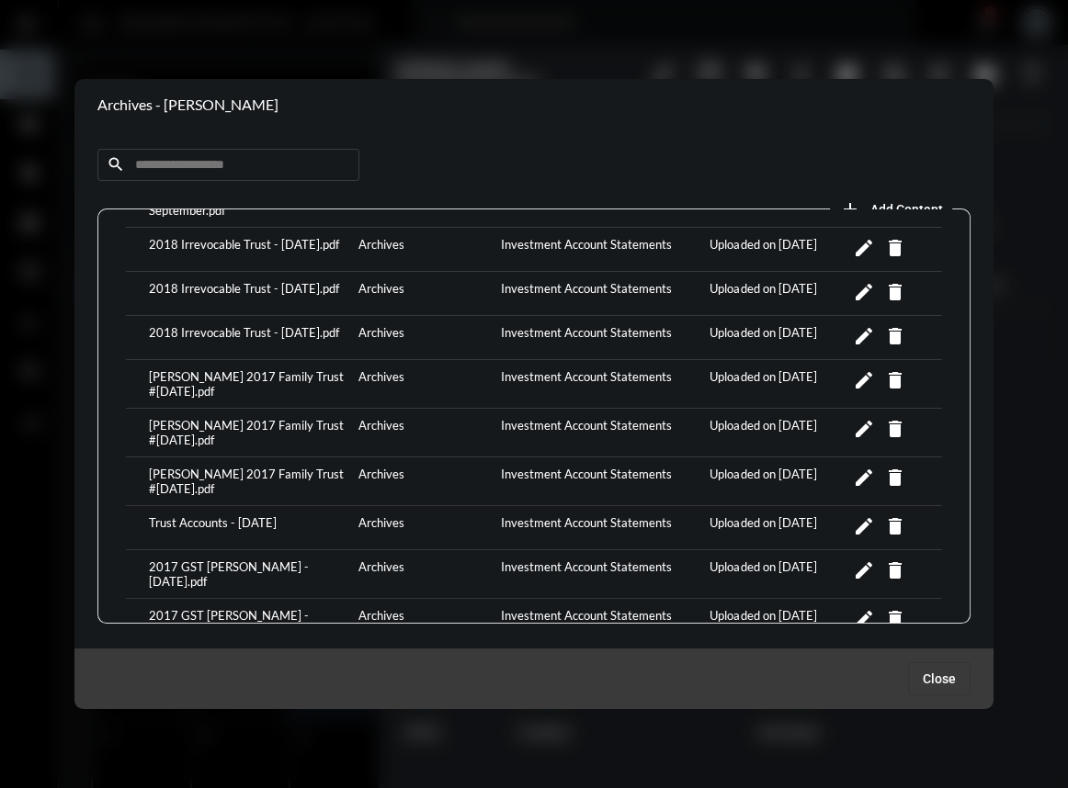
click at [953, 681] on span "Close" at bounding box center [938, 679] width 33 height 15
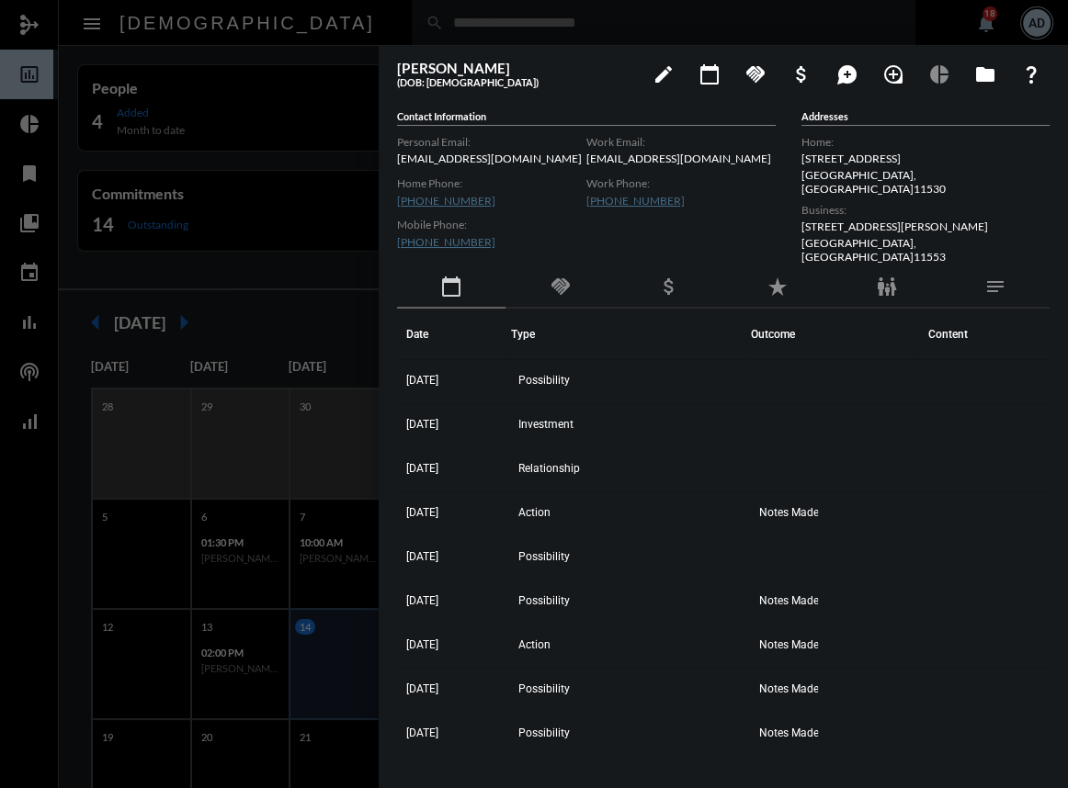
drag, startPoint x: 315, startPoint y: 149, endPoint x: 312, endPoint y: 48, distance: 101.1
click at [315, 149] on div at bounding box center [534, 394] width 1068 height 788
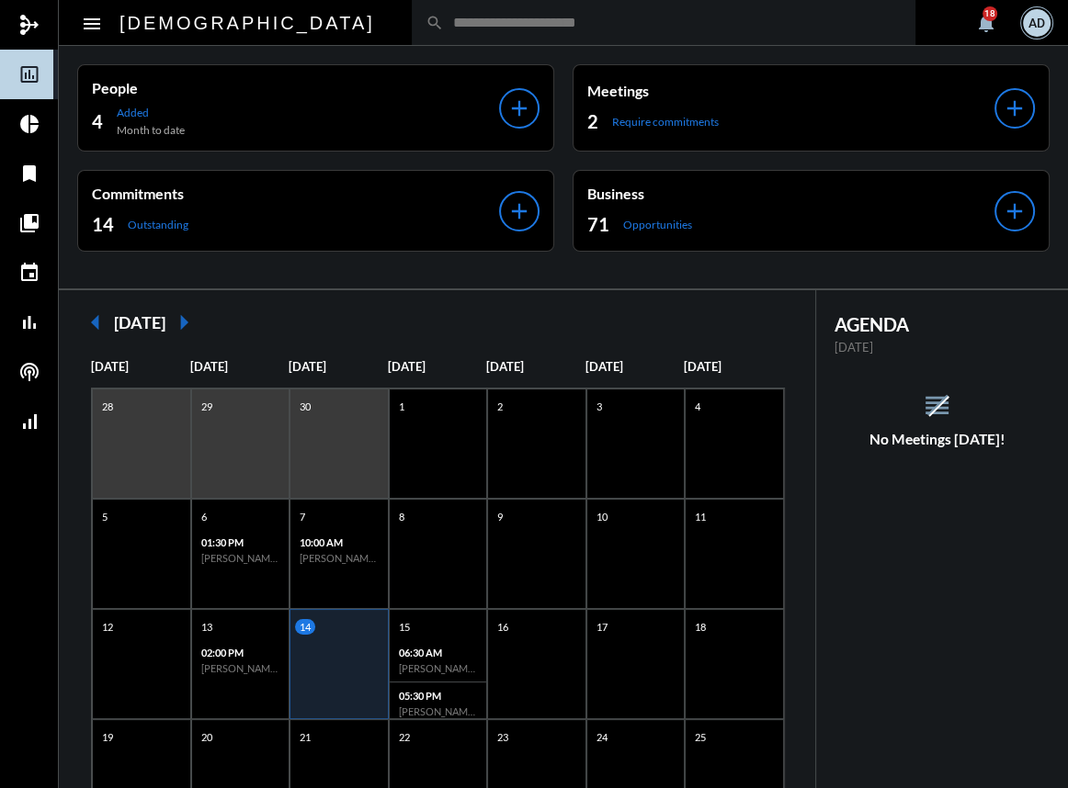
click at [444, 18] on input "text" at bounding box center [673, 23] width 458 height 16
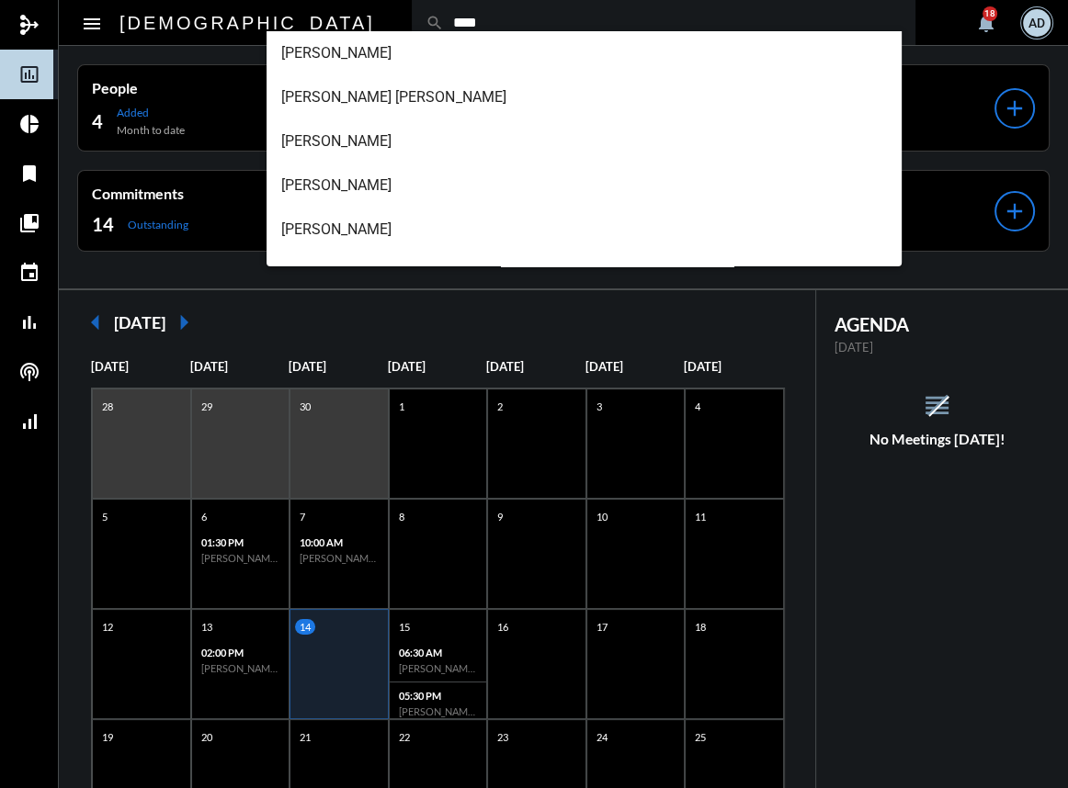
scroll to position [0, 0]
drag, startPoint x: 317, startPoint y: 26, endPoint x: 132, endPoint y: 21, distance: 184.7
click at [132, 21] on div "[DEMOGRAPHIC_DATA] search **** notifications [DATE]" at bounding box center [581, 22] width 943 height 45
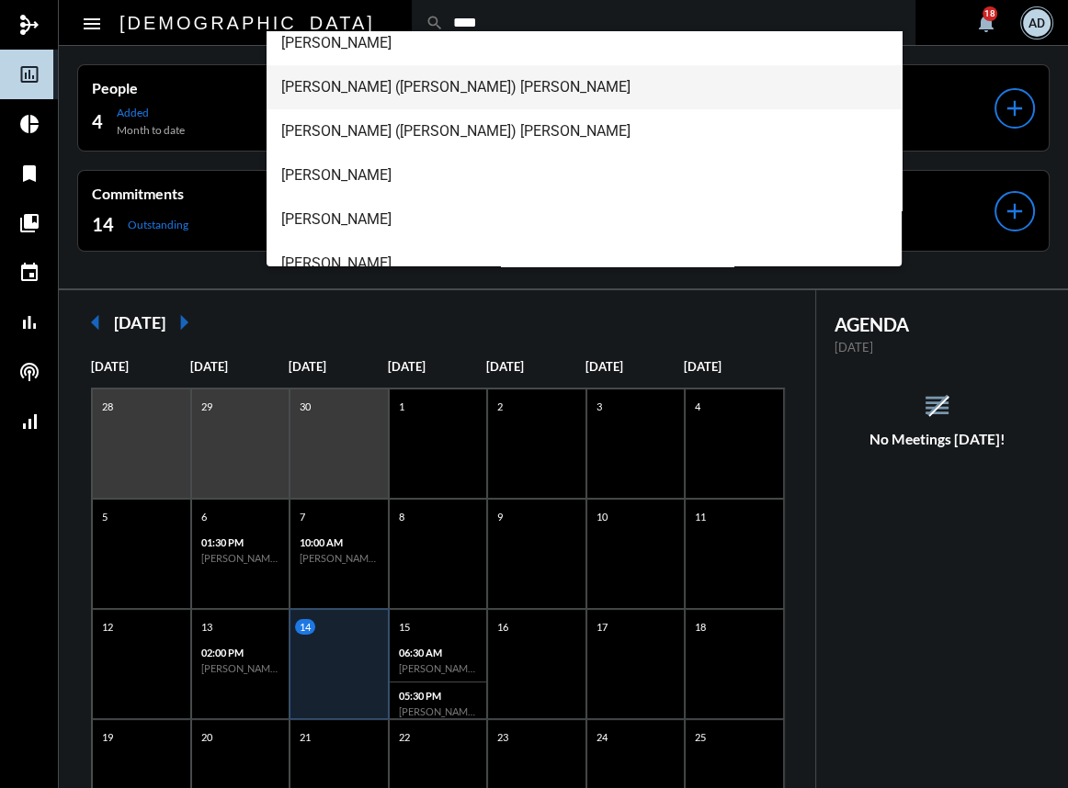
scroll to position [83, 0]
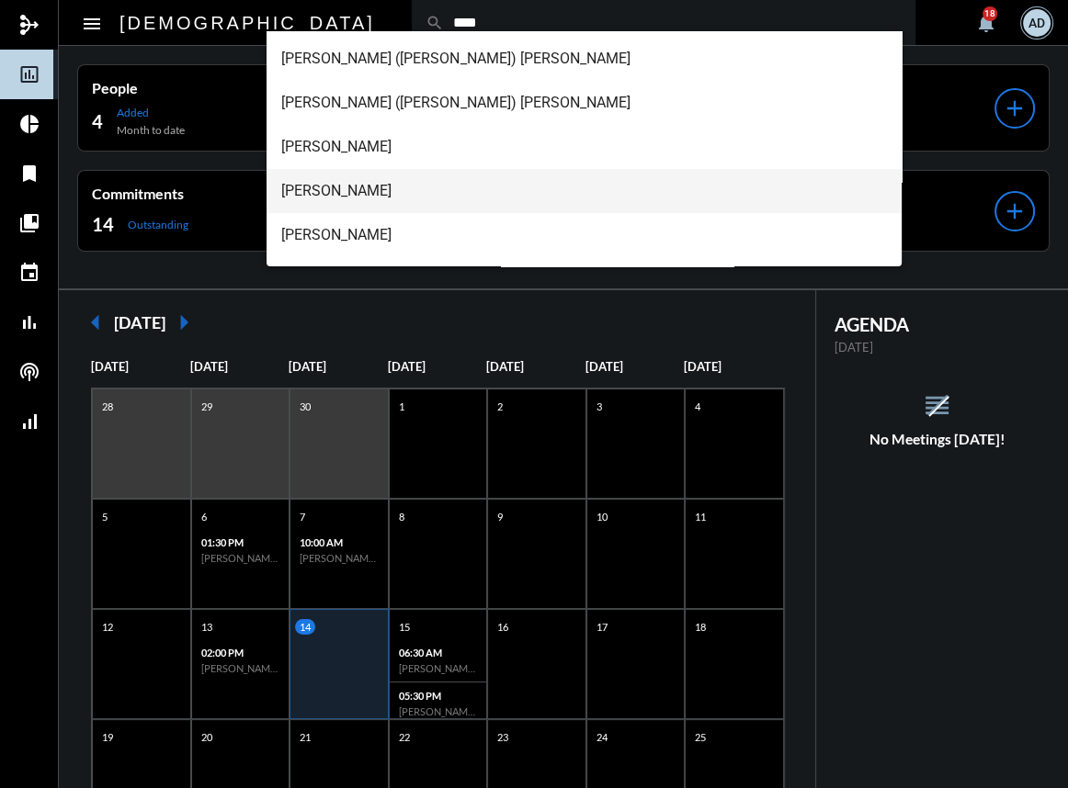
type input "****"
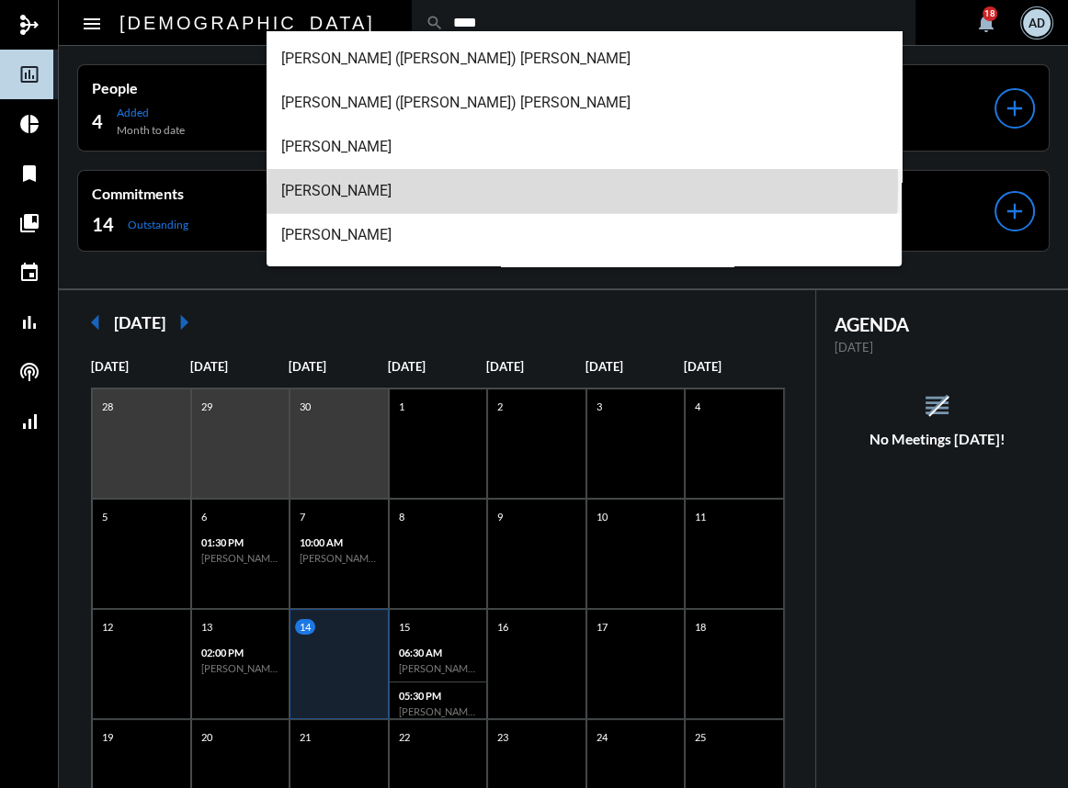
click at [394, 184] on span "[PERSON_NAME]" at bounding box center [583, 191] width 605 height 44
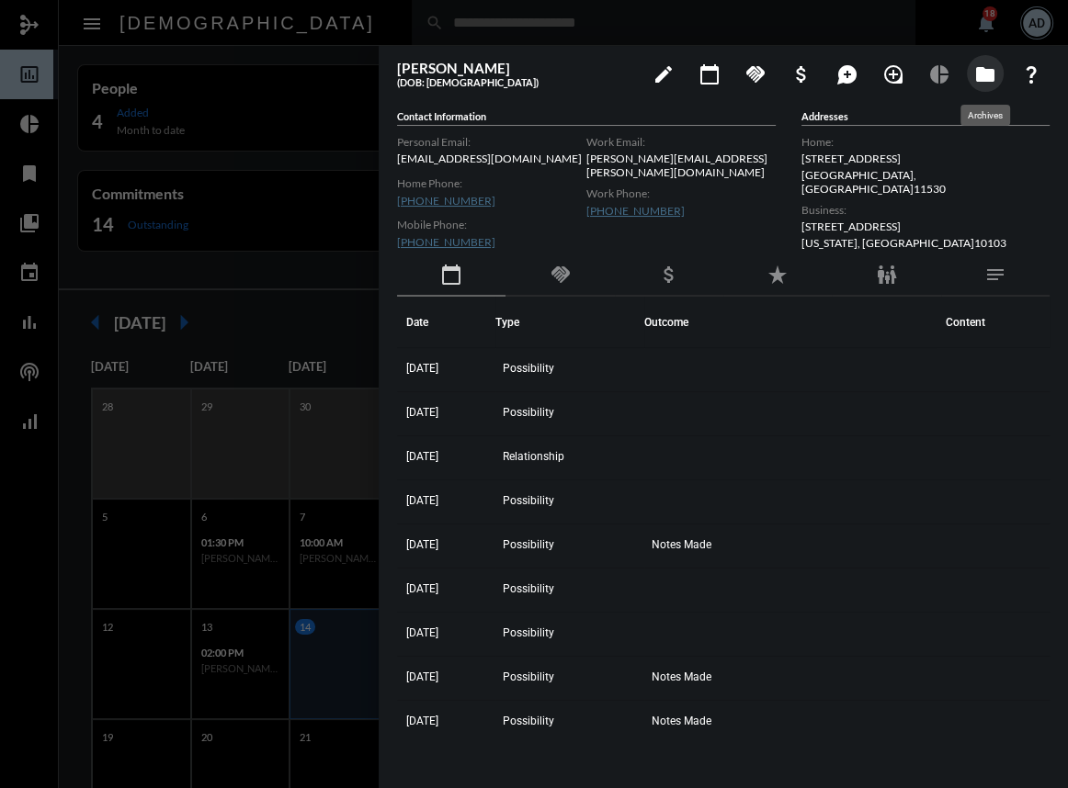
click at [973, 70] on button "folder" at bounding box center [985, 73] width 37 height 37
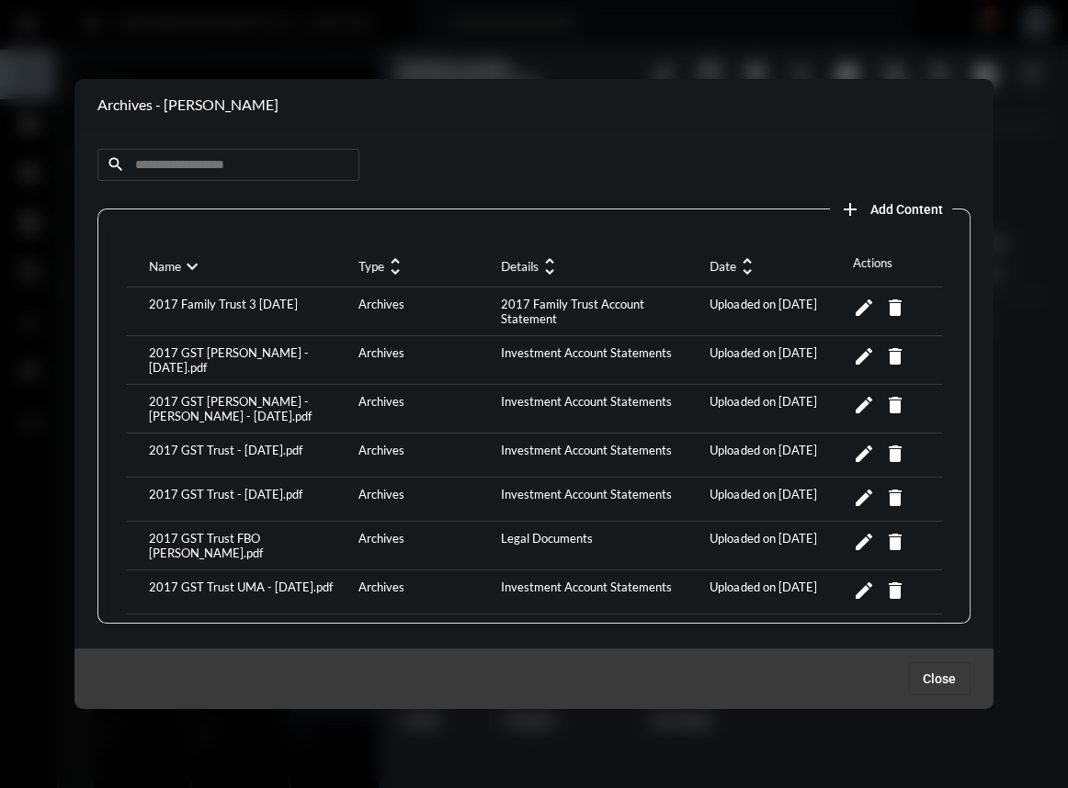
click at [909, 209] on span "Add Content" at bounding box center [906, 209] width 73 height 15
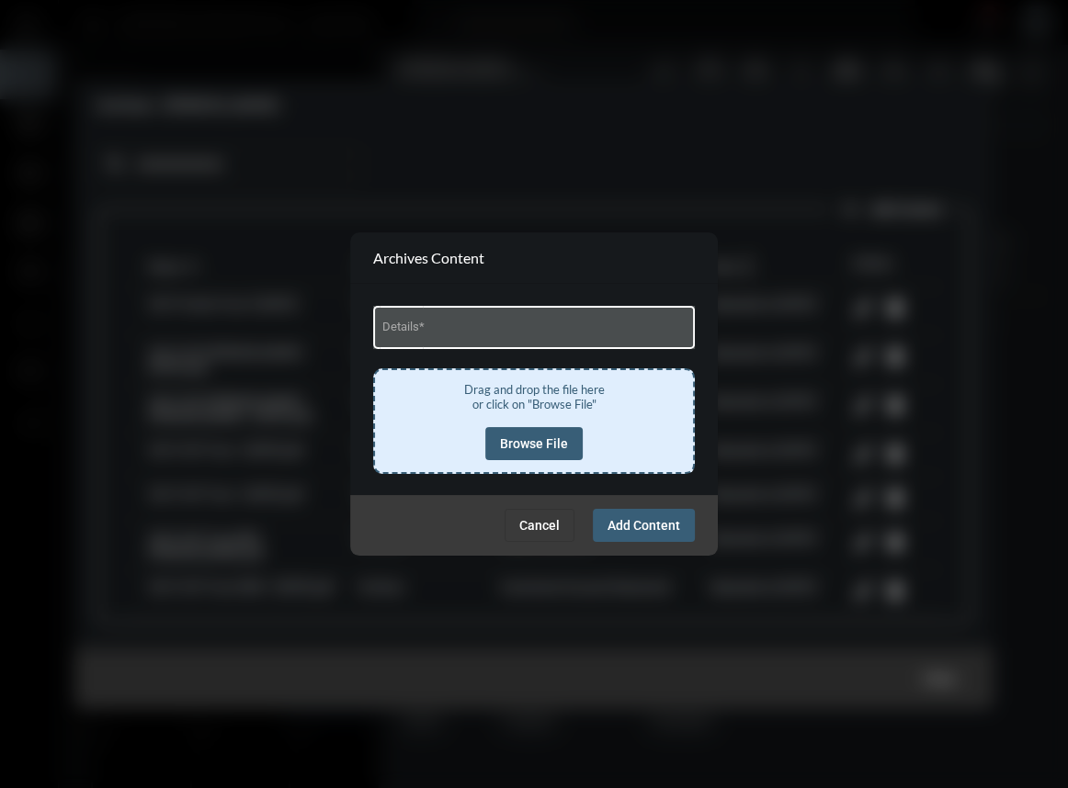
click at [444, 331] on input "Details *" at bounding box center [534, 330] width 304 height 14
type input "**********"
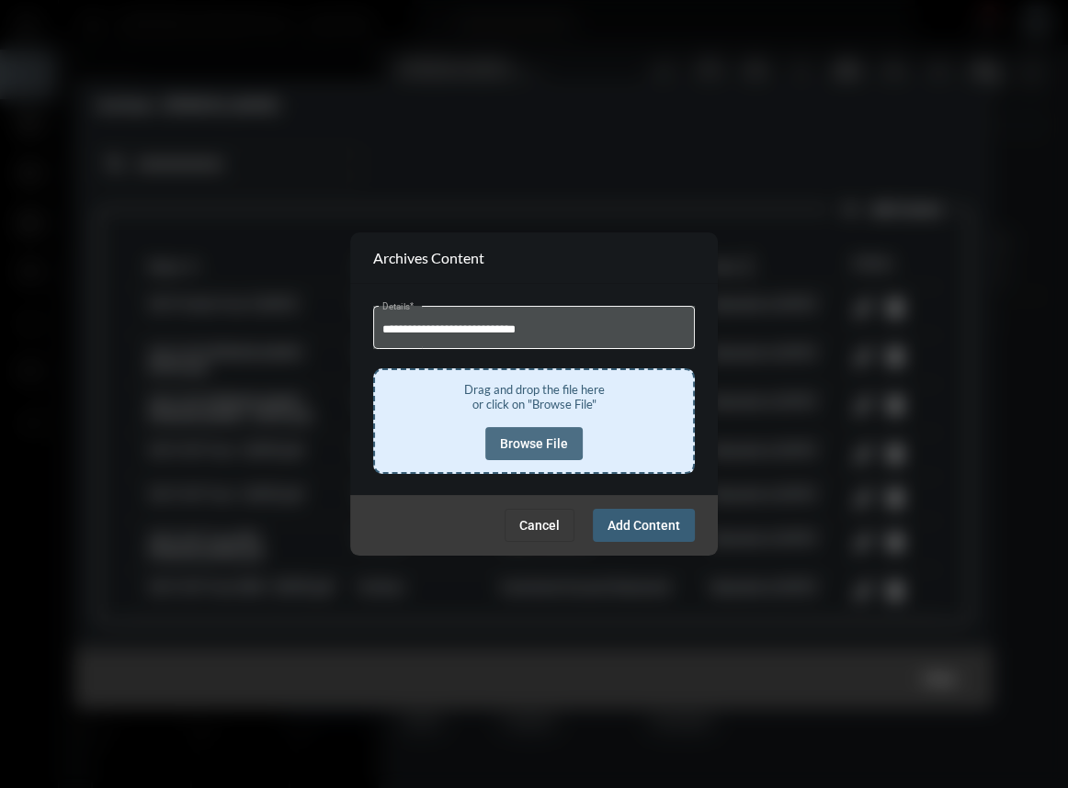
click at [509, 429] on button "Browse File" at bounding box center [533, 443] width 97 height 33
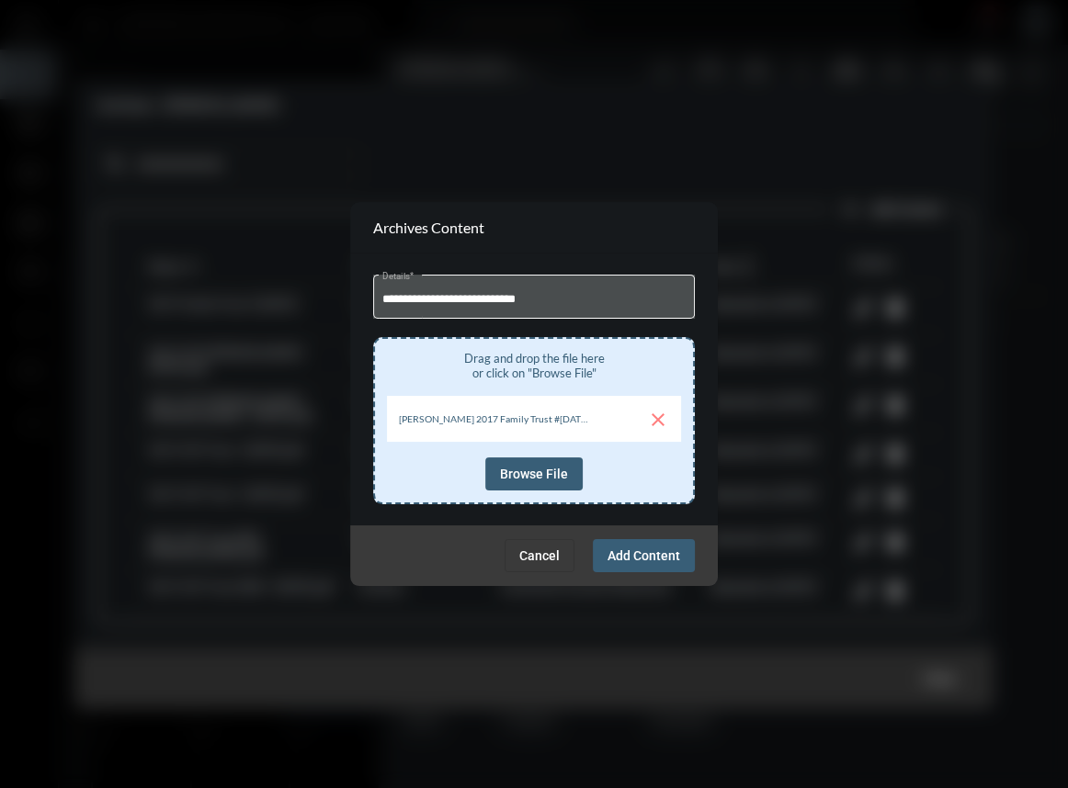
click at [671, 553] on span "Add Content" at bounding box center [643, 555] width 73 height 15
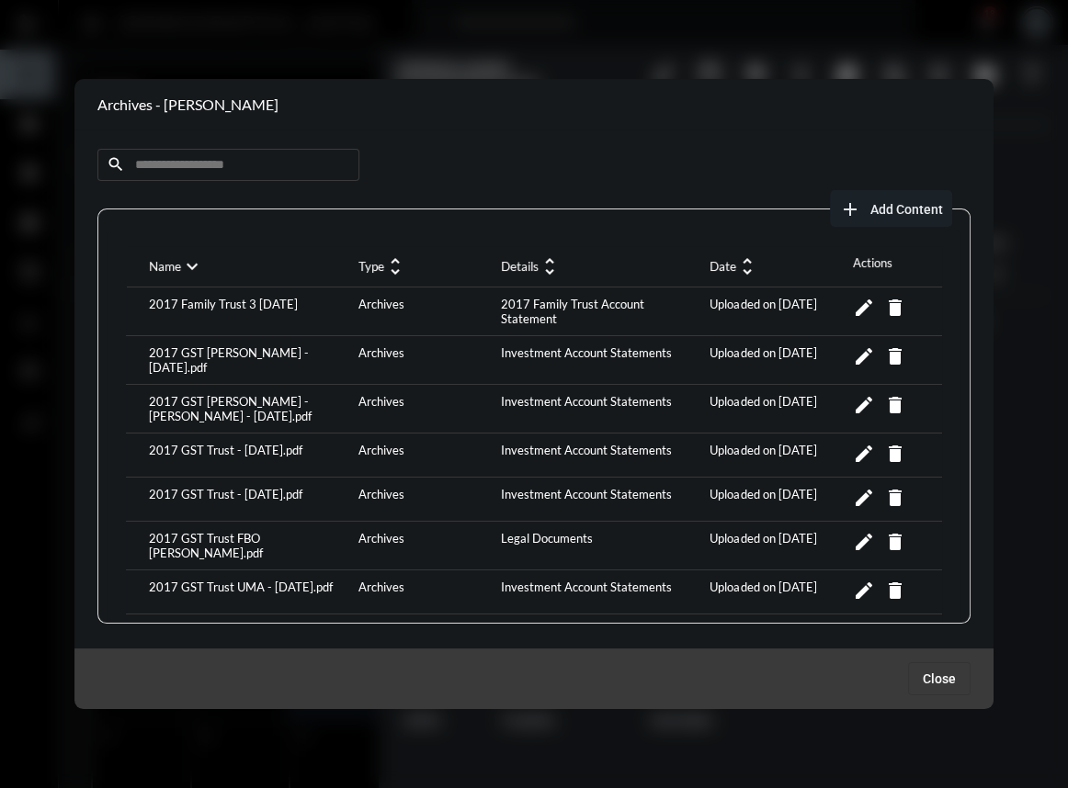
click at [864, 193] on button "add Add Content" at bounding box center [891, 208] width 122 height 37
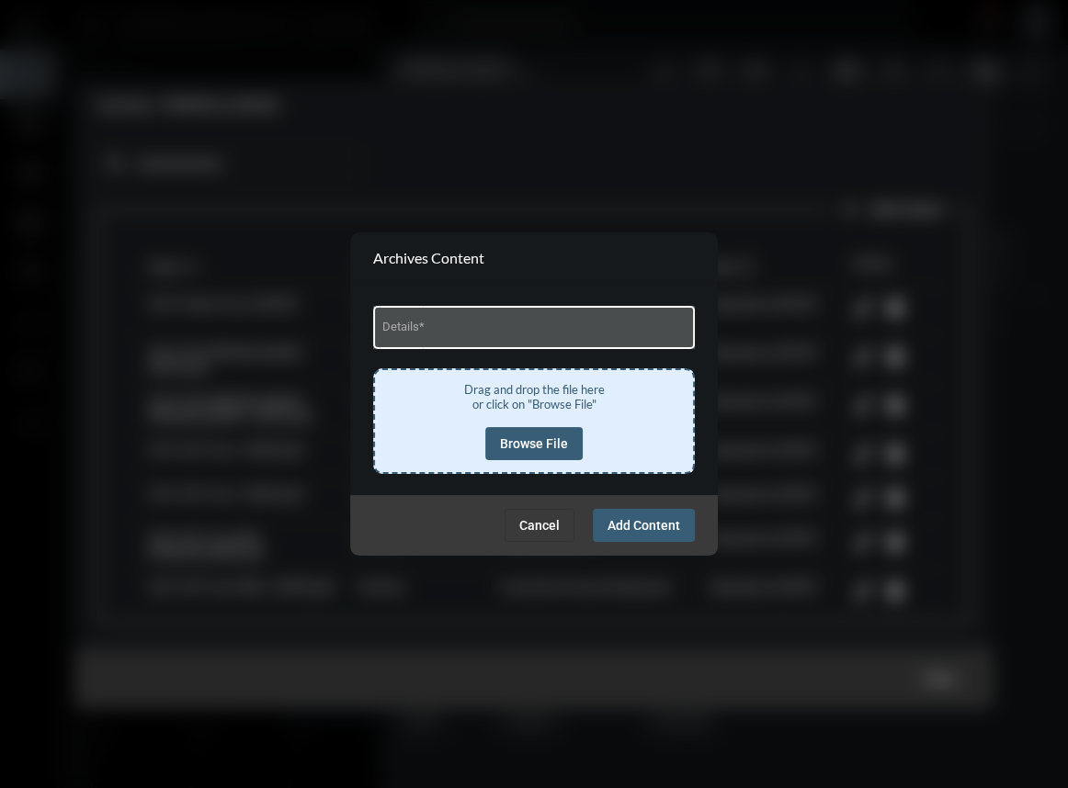
click at [508, 320] on div "Details *" at bounding box center [534, 325] width 304 height 47
click at [505, 327] on input "Details *" at bounding box center [534, 330] width 304 height 14
type input "**********"
click at [542, 443] on span "Browse File" at bounding box center [534, 443] width 68 height 15
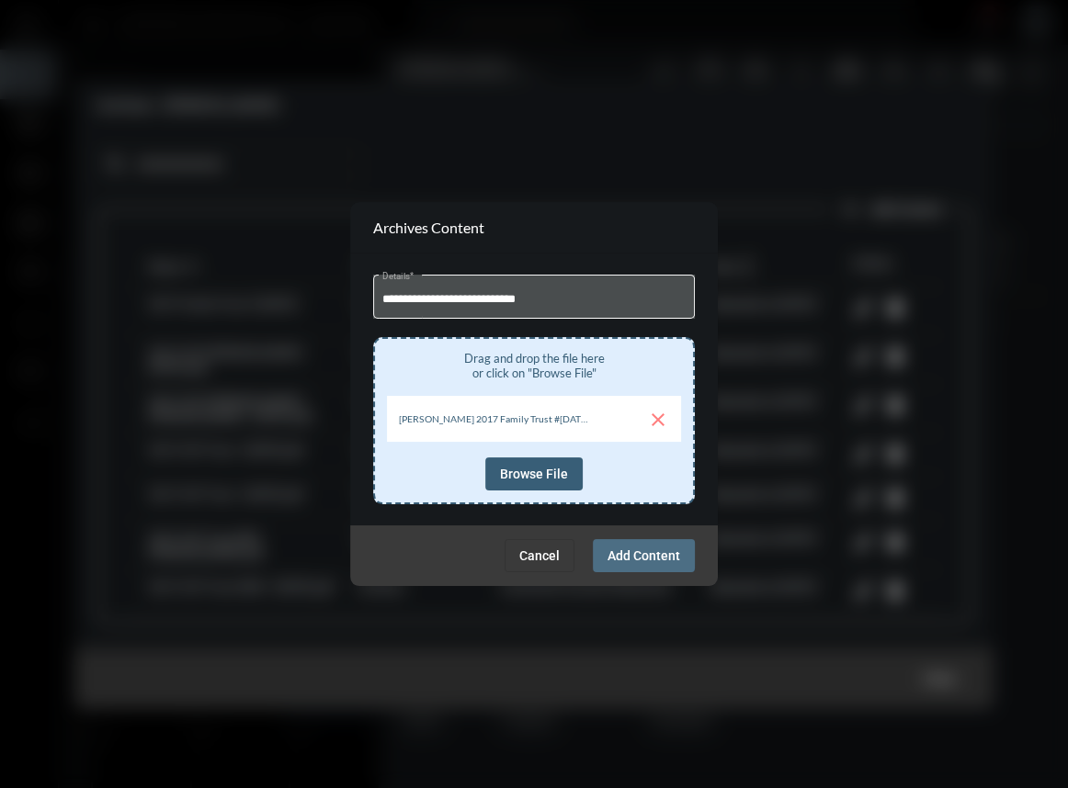
click at [626, 548] on span "Add Content" at bounding box center [643, 555] width 73 height 15
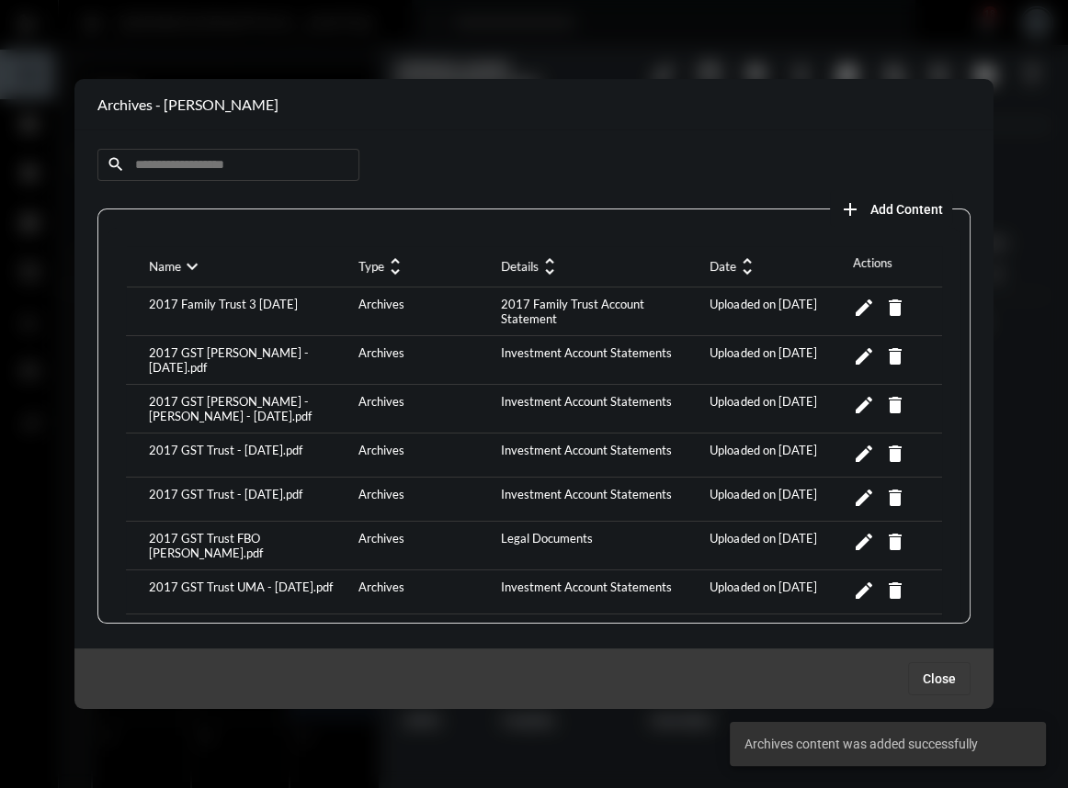
click at [736, 263] on mat-icon "unfold_more" at bounding box center [747, 266] width 22 height 22
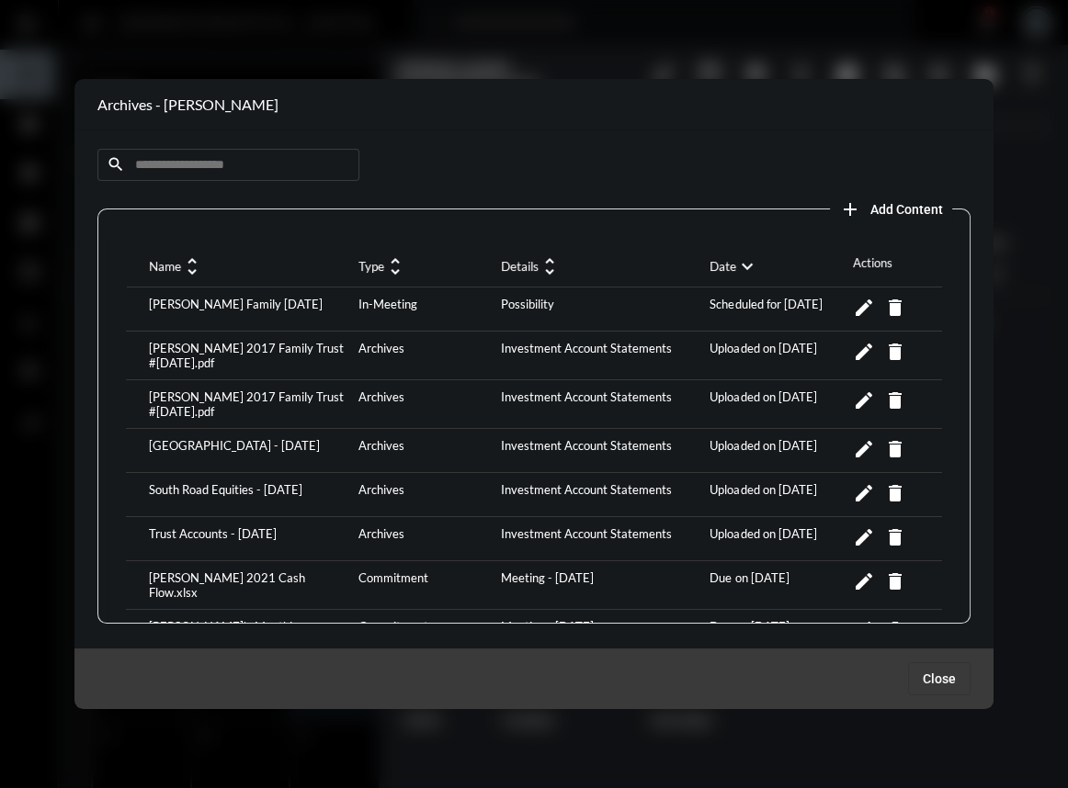
click at [908, 217] on button "add Add Content" at bounding box center [891, 208] width 122 height 37
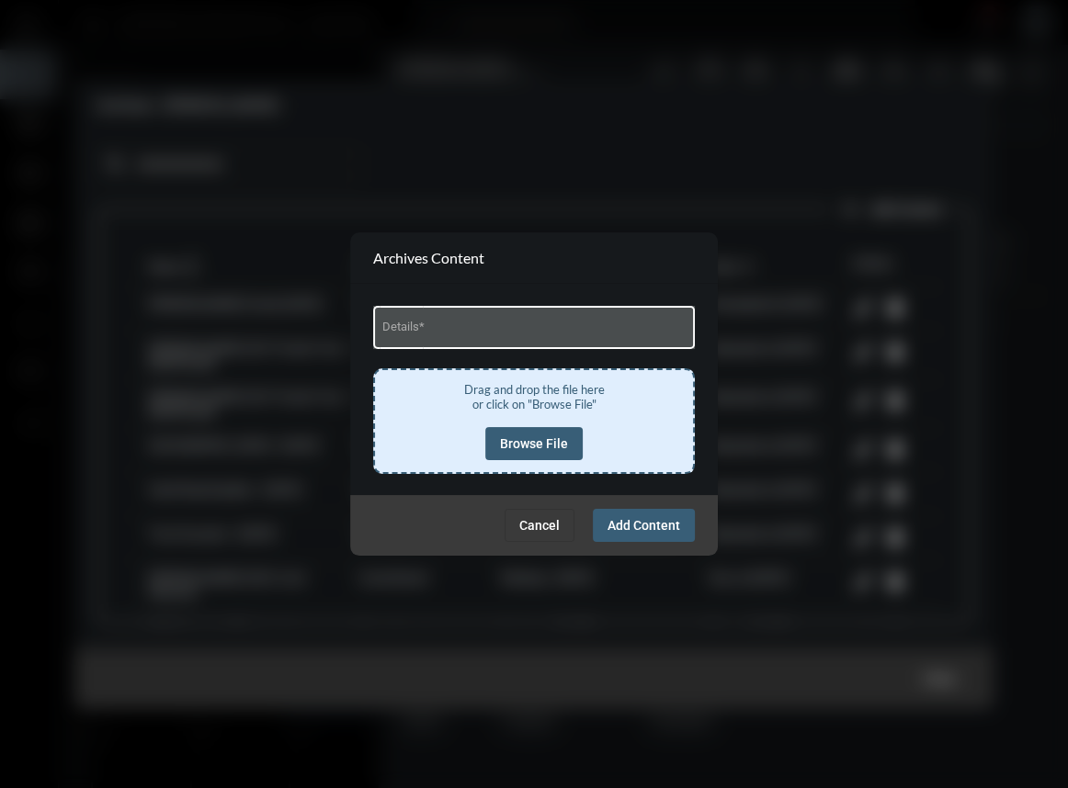
drag, startPoint x: 496, startPoint y: 311, endPoint x: 486, endPoint y: 337, distance: 27.6
click at [495, 315] on div "Details *" at bounding box center [534, 325] width 304 height 47
click at [486, 337] on input "Details *" at bounding box center [534, 330] width 304 height 14
type input "**********"
click at [564, 451] on button "Browse File" at bounding box center [533, 443] width 97 height 33
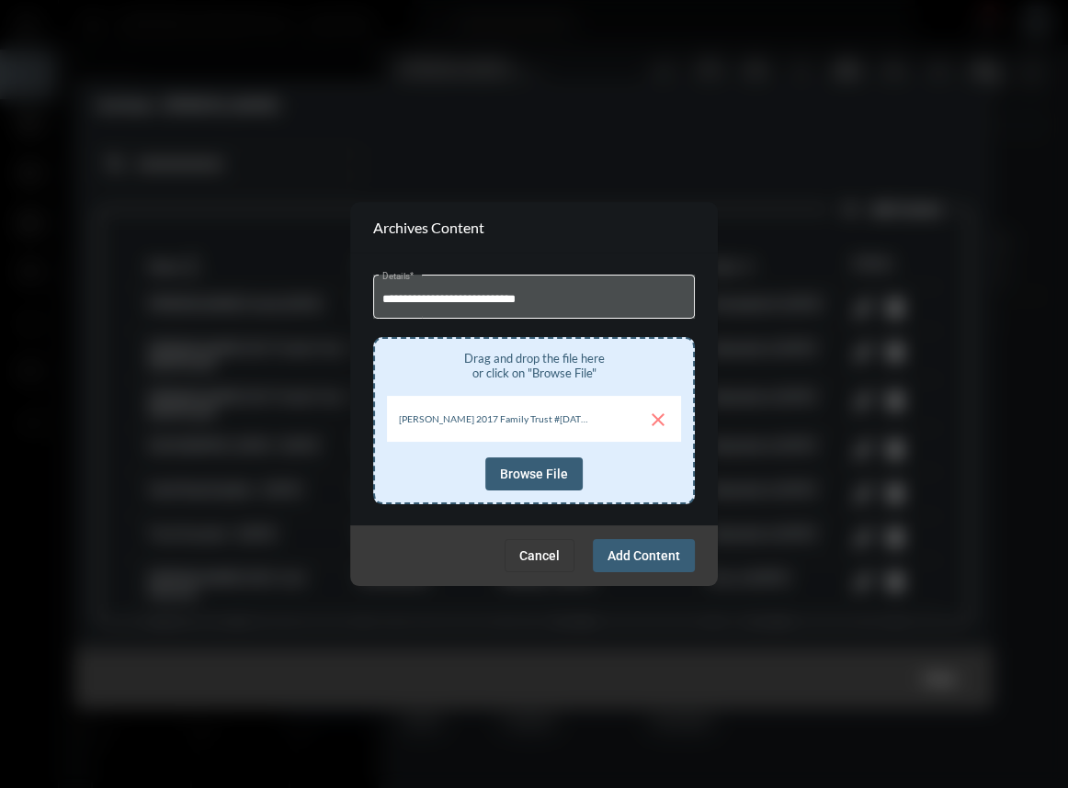
click at [653, 543] on button "Add Content" at bounding box center [644, 555] width 102 height 33
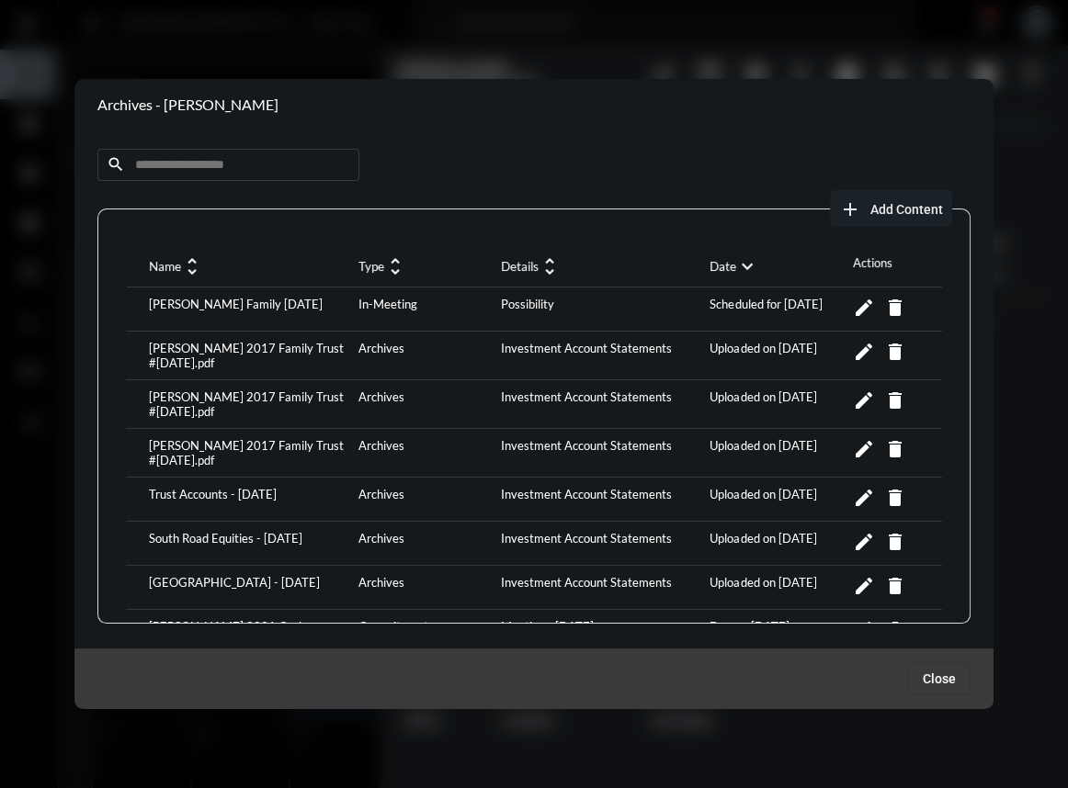
click at [914, 219] on button "add Add Content" at bounding box center [891, 208] width 122 height 37
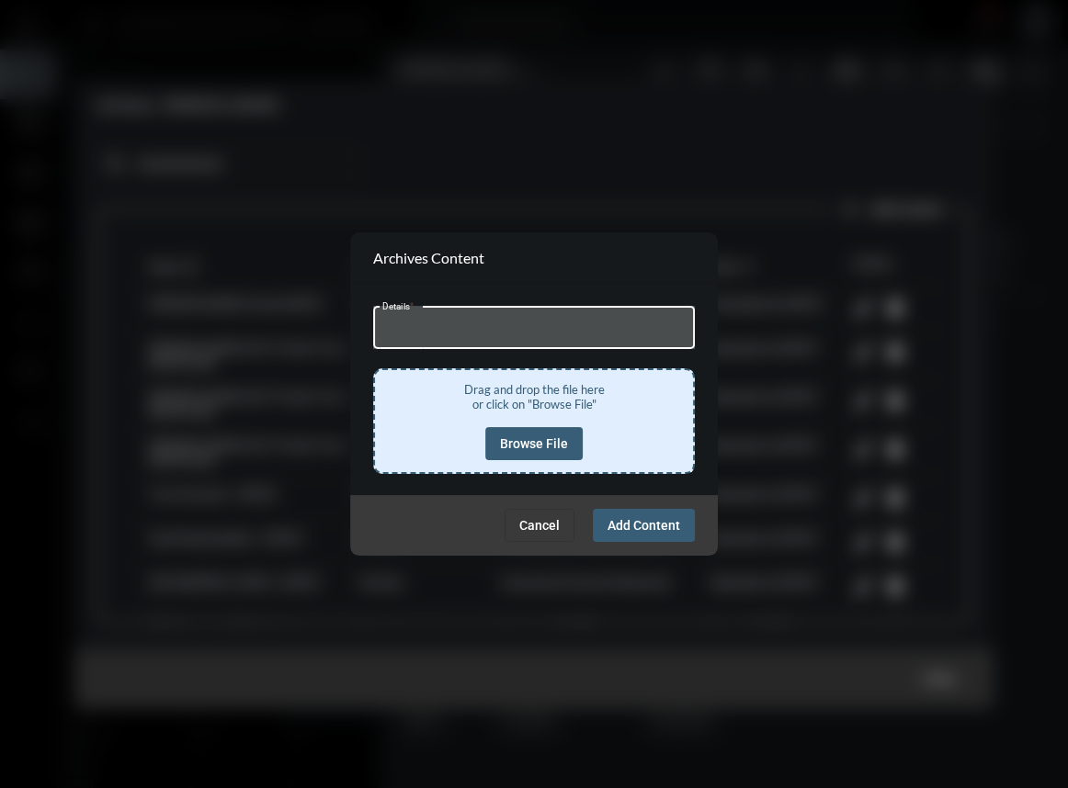
click at [579, 332] on input "Details *" at bounding box center [534, 330] width 304 height 14
type input "**********"
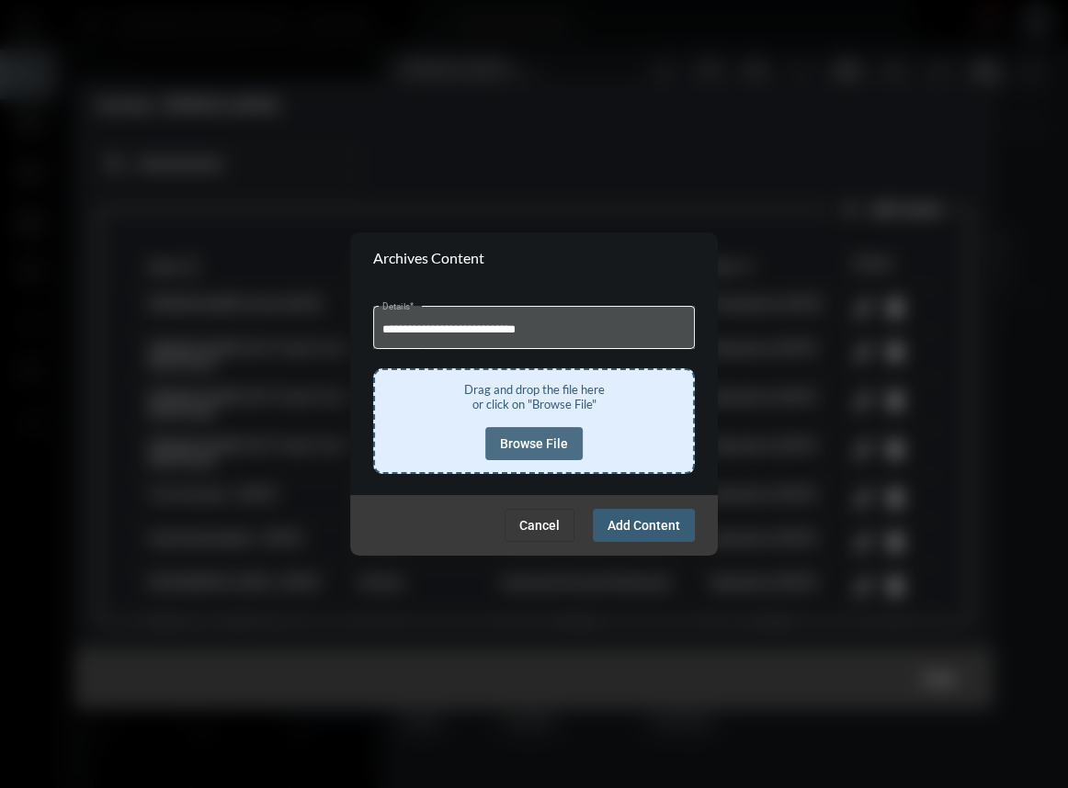
click at [551, 433] on button "Browse File" at bounding box center [533, 443] width 97 height 33
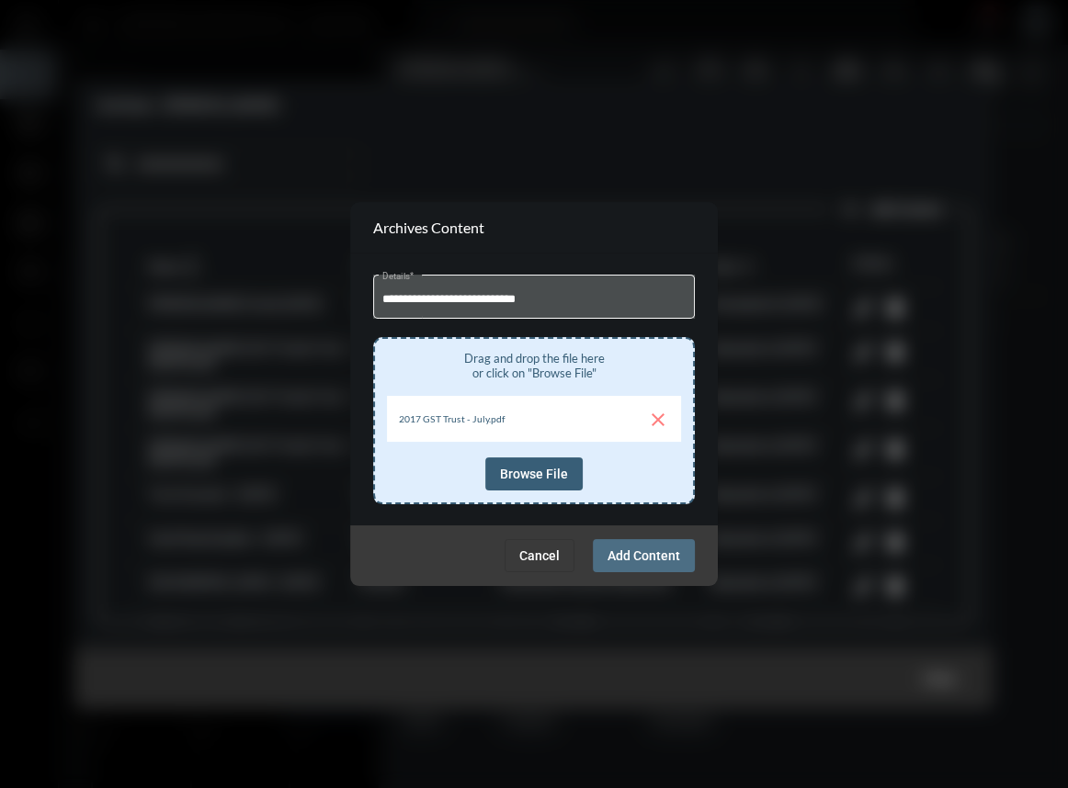
click at [635, 556] on span "Add Content" at bounding box center [643, 555] width 73 height 15
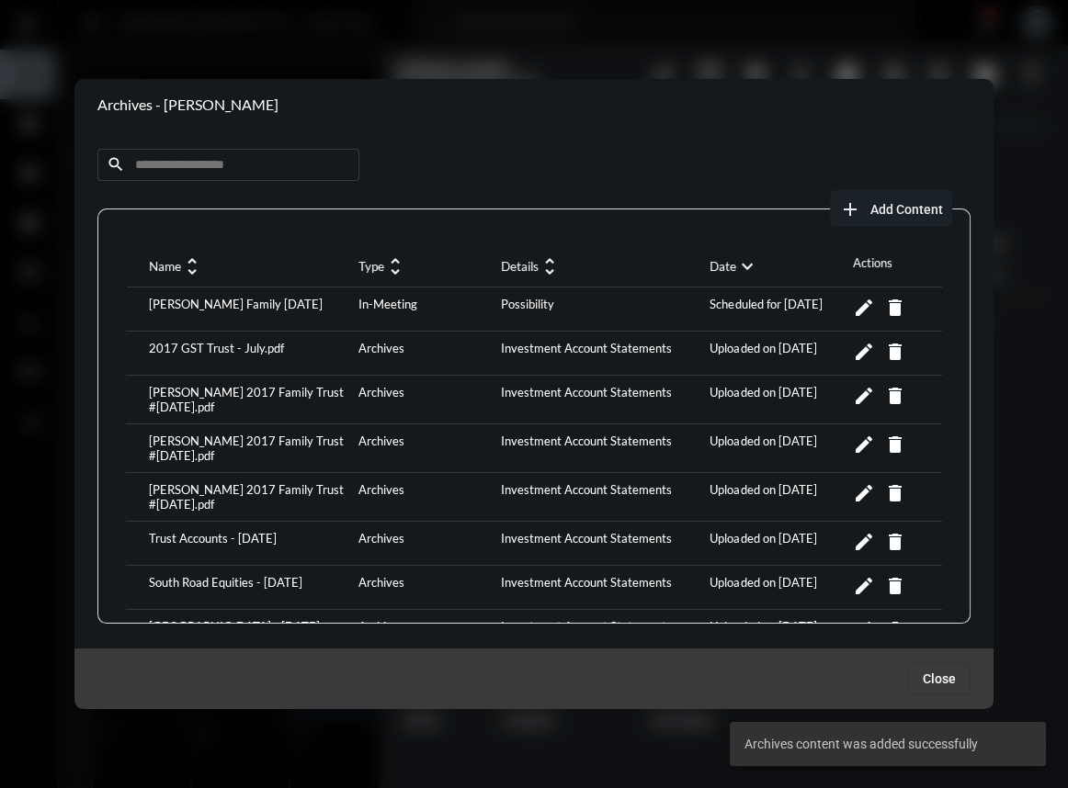
click at [896, 209] on span "Add Content" at bounding box center [906, 209] width 73 height 15
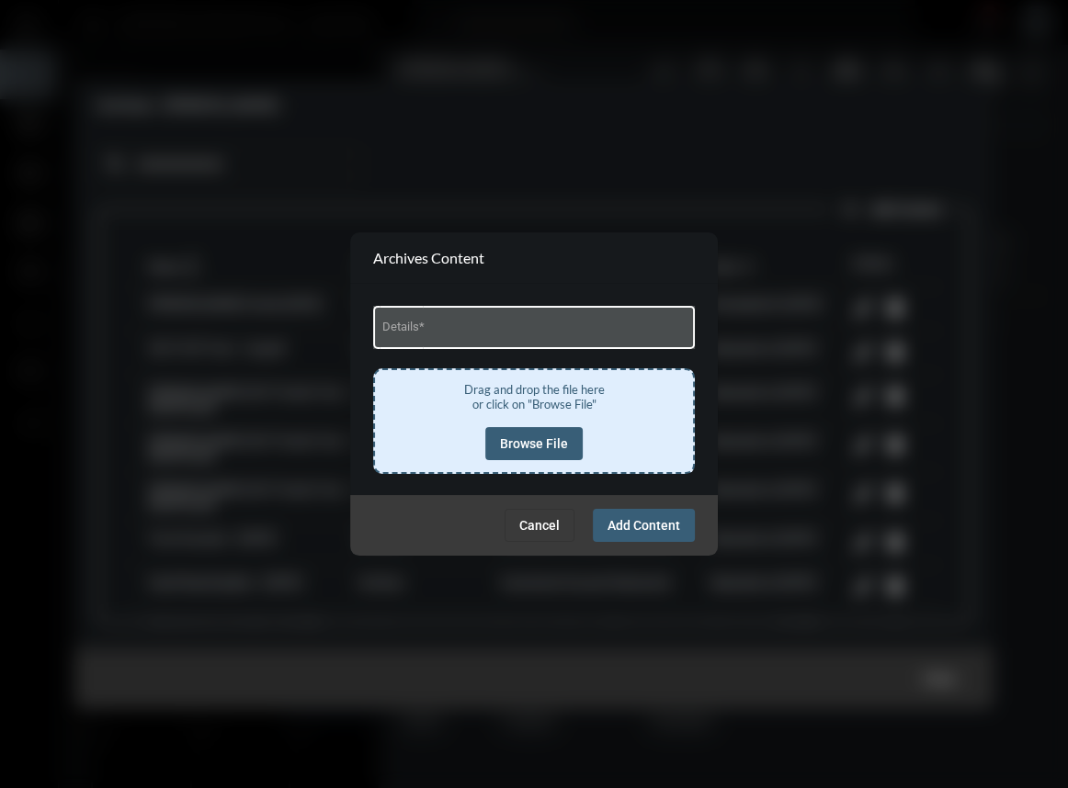
click at [504, 340] on div "Details *" at bounding box center [534, 325] width 304 height 47
click at [504, 331] on input "Details *" at bounding box center [534, 330] width 304 height 14
type input "**********"
click at [553, 458] on button "Browse File" at bounding box center [533, 443] width 97 height 33
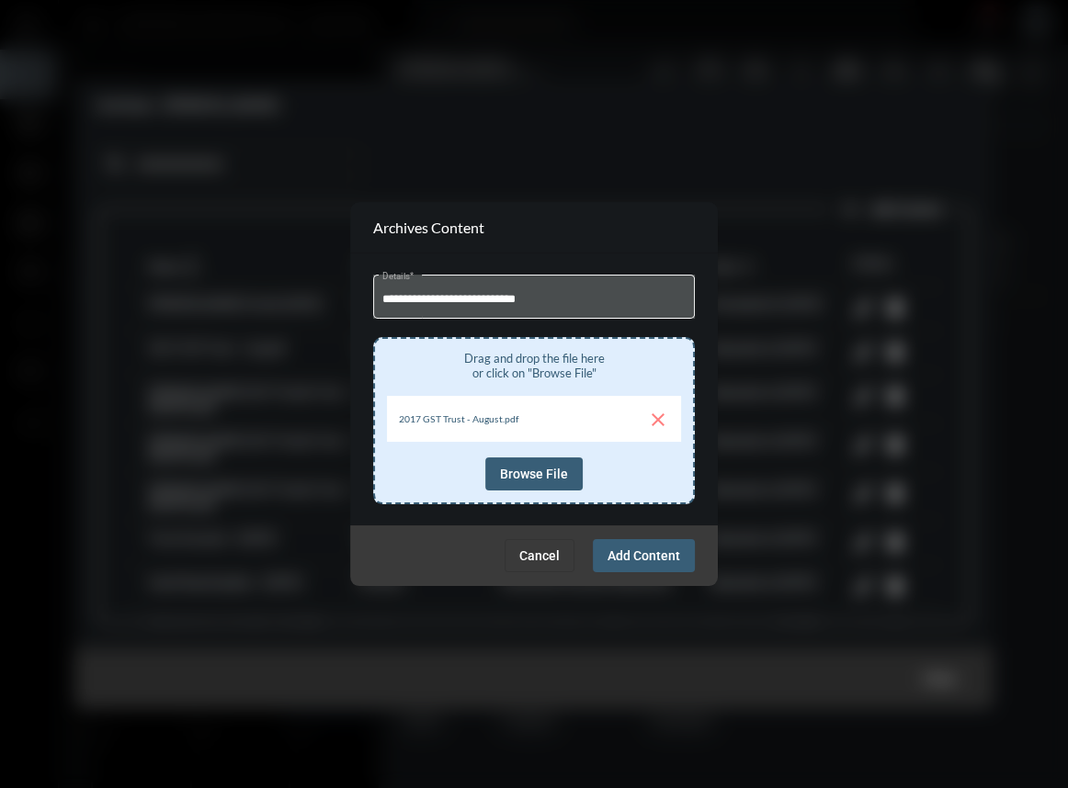
click at [644, 550] on span "Add Content" at bounding box center [643, 555] width 73 height 15
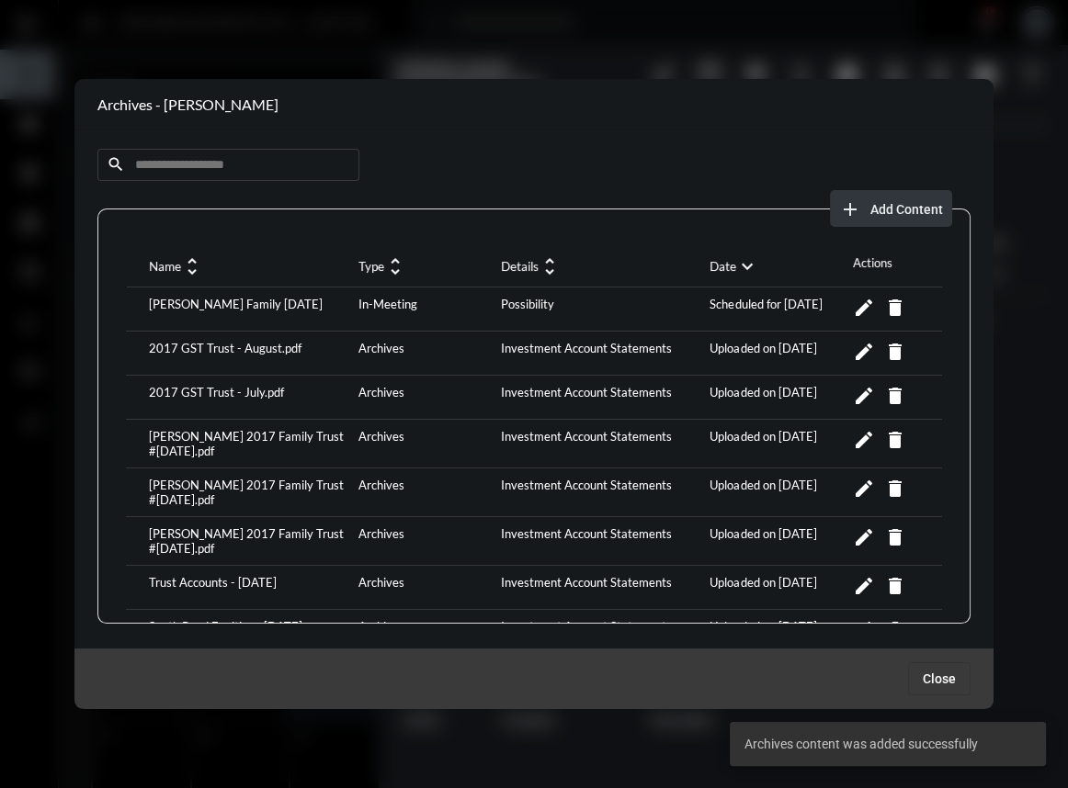
click at [868, 199] on button "add Add Content" at bounding box center [891, 208] width 122 height 37
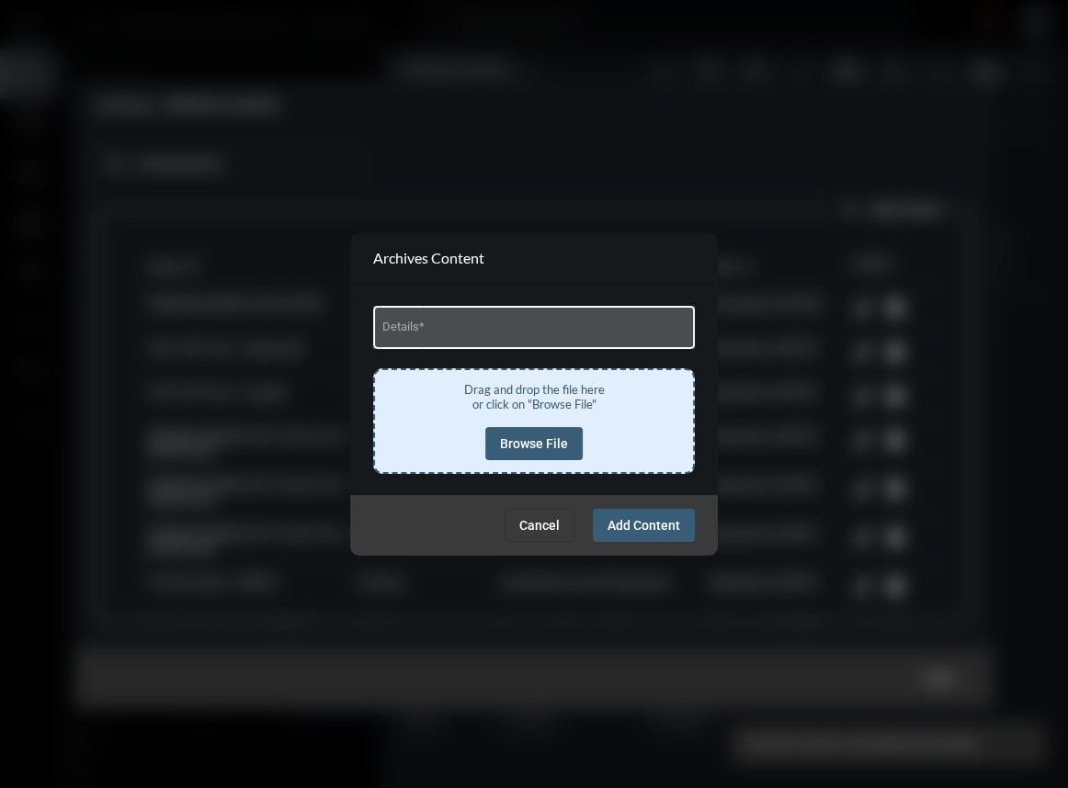
click at [413, 347] on div "Details *" at bounding box center [534, 325] width 304 height 47
click at [416, 341] on div "Details *" at bounding box center [534, 325] width 304 height 47
click at [465, 331] on input "Details *" at bounding box center [534, 330] width 304 height 14
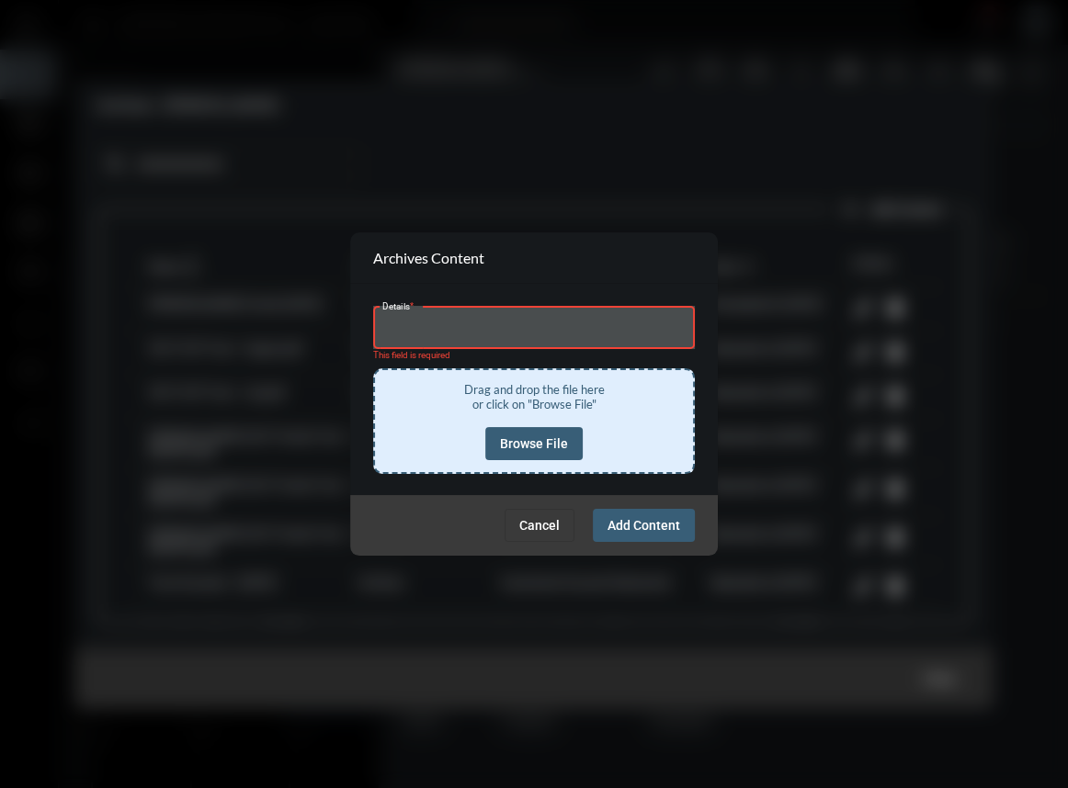
type input "**********"
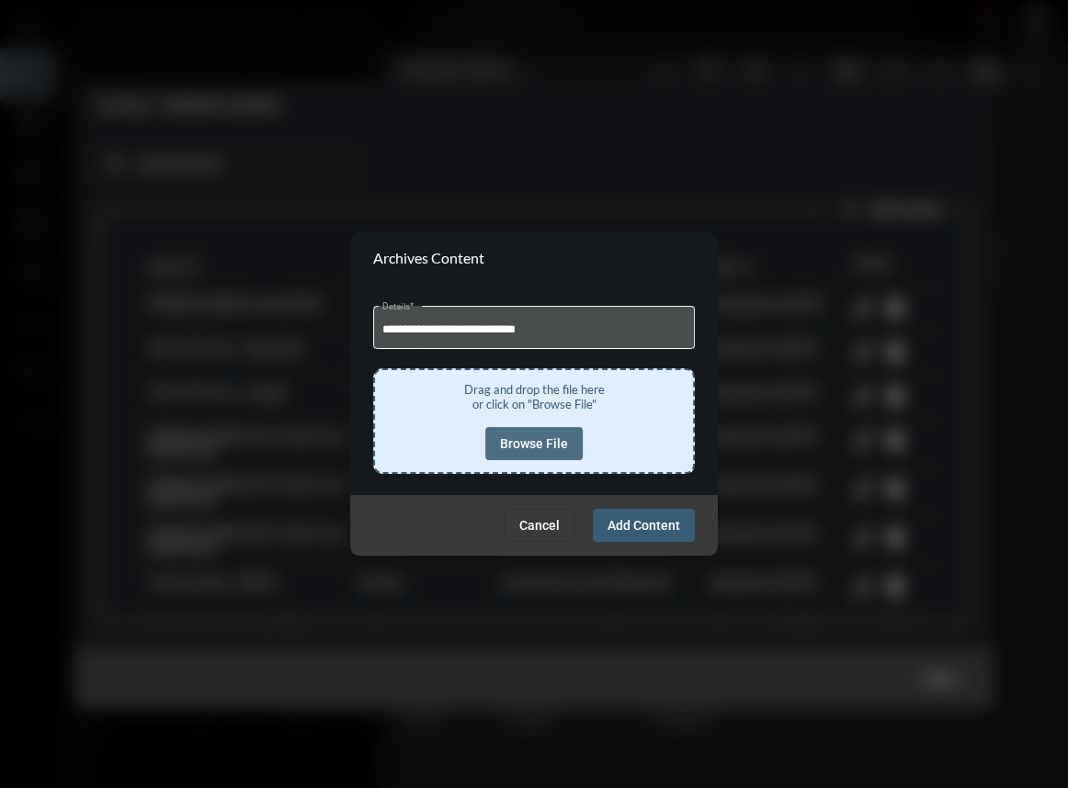
click at [538, 445] on span "Browse File" at bounding box center [534, 443] width 68 height 15
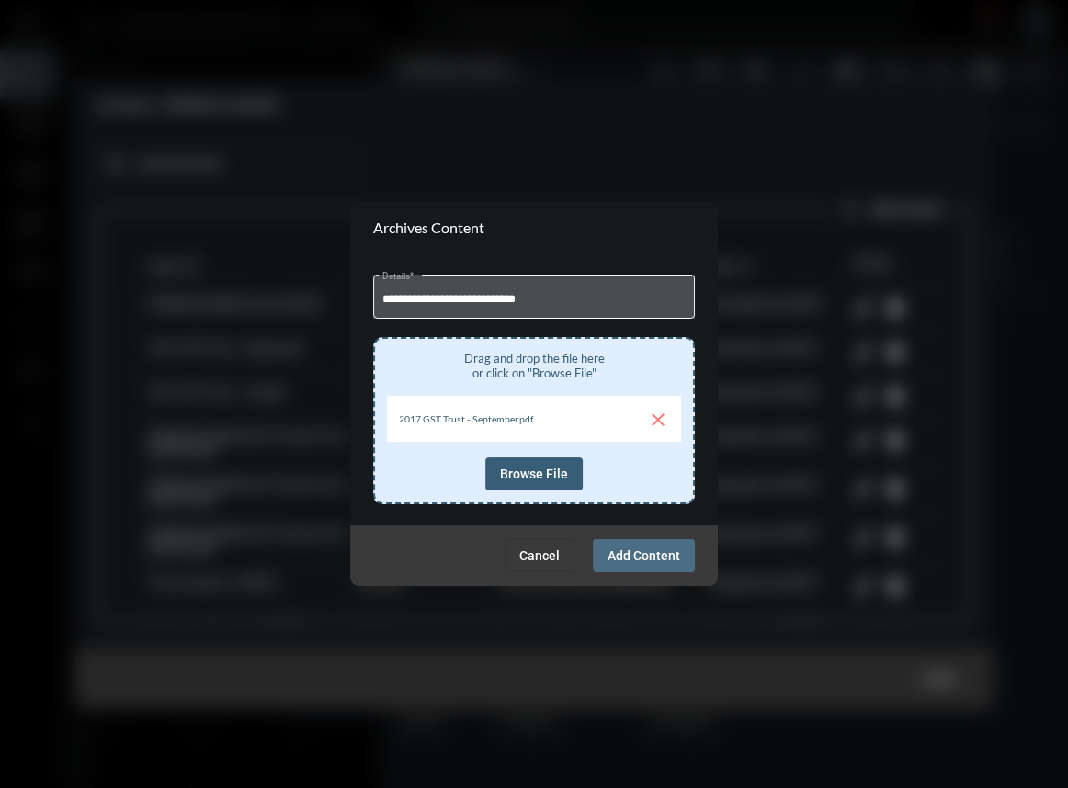
click at [628, 562] on span "Add Content" at bounding box center [643, 555] width 73 height 15
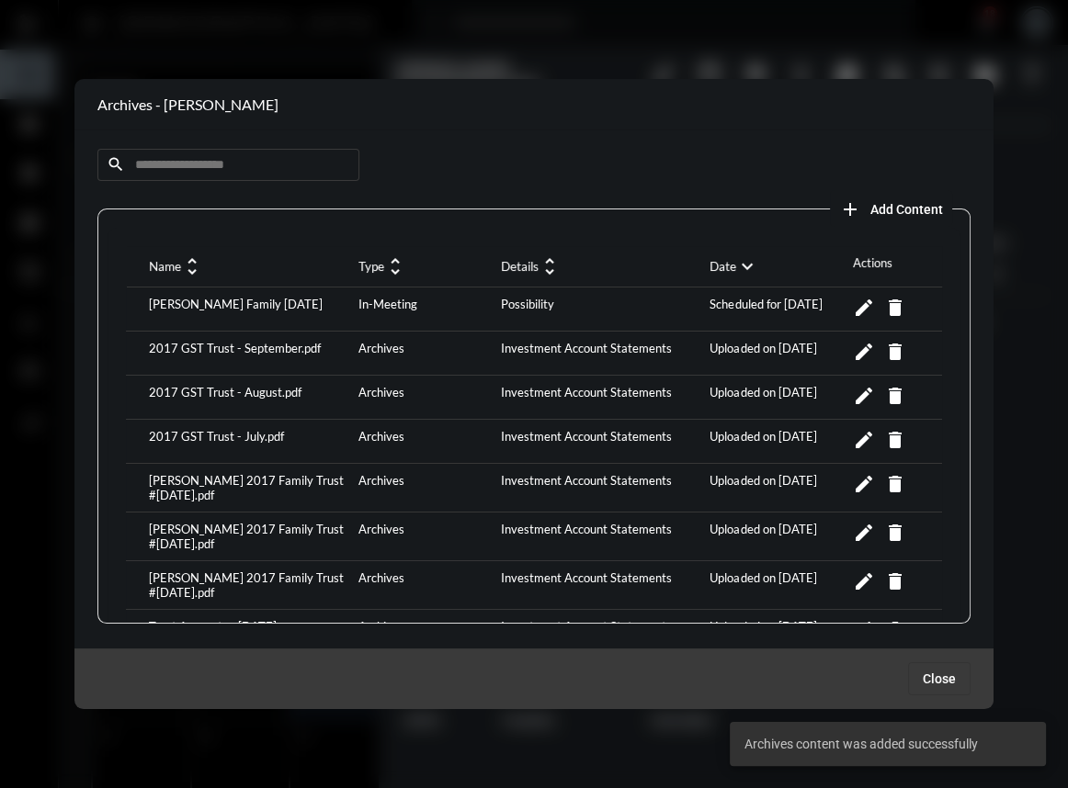
click at [742, 265] on mat-icon "expand_more" at bounding box center [747, 266] width 22 height 22
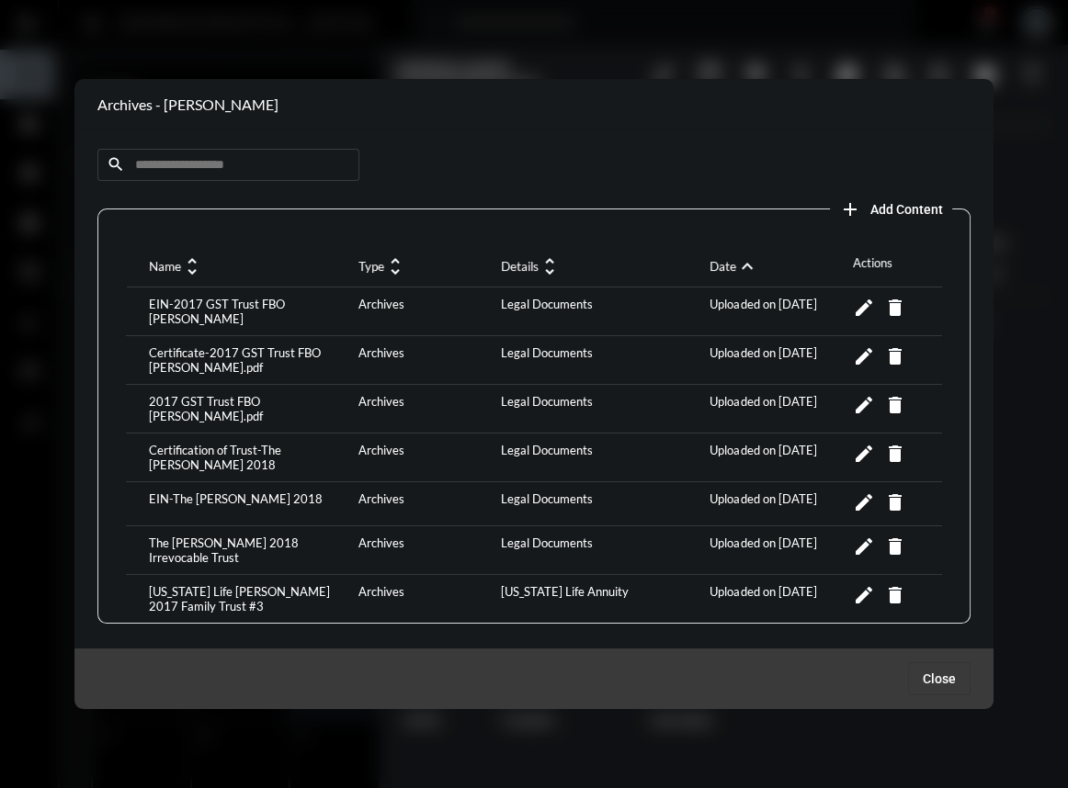
click at [736, 265] on mat-icon "expand_less" at bounding box center [747, 266] width 22 height 22
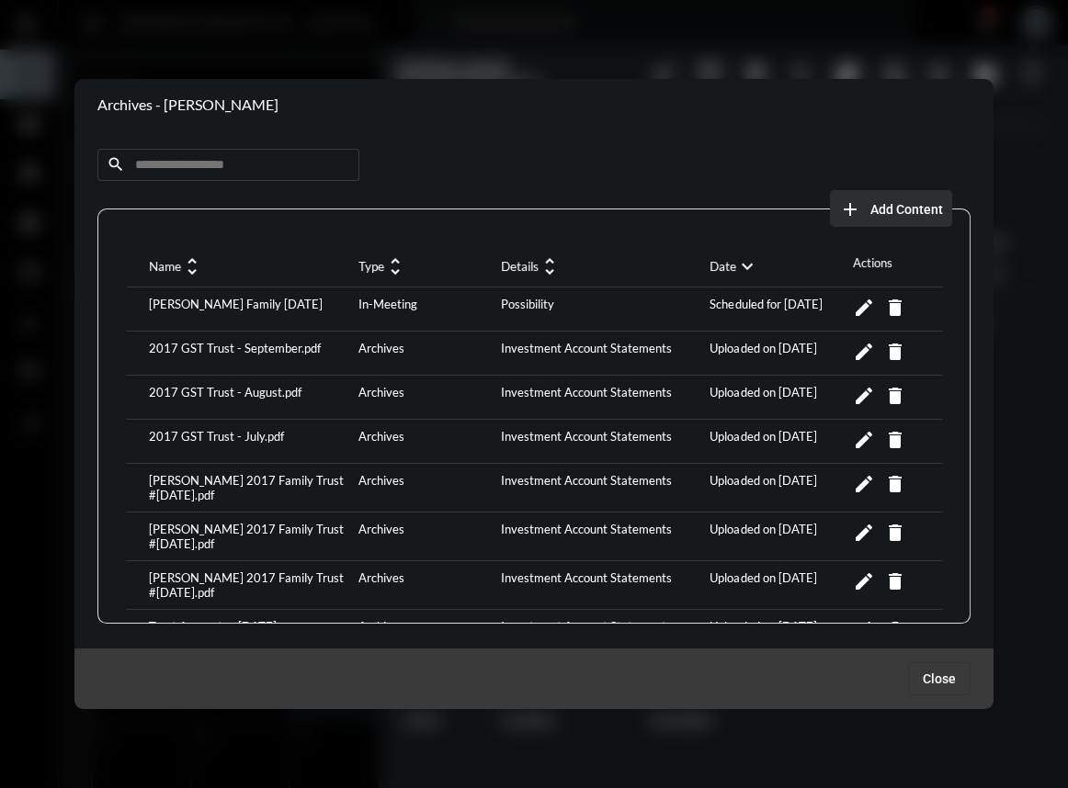
click at [906, 209] on span "Add Content" at bounding box center [906, 209] width 73 height 15
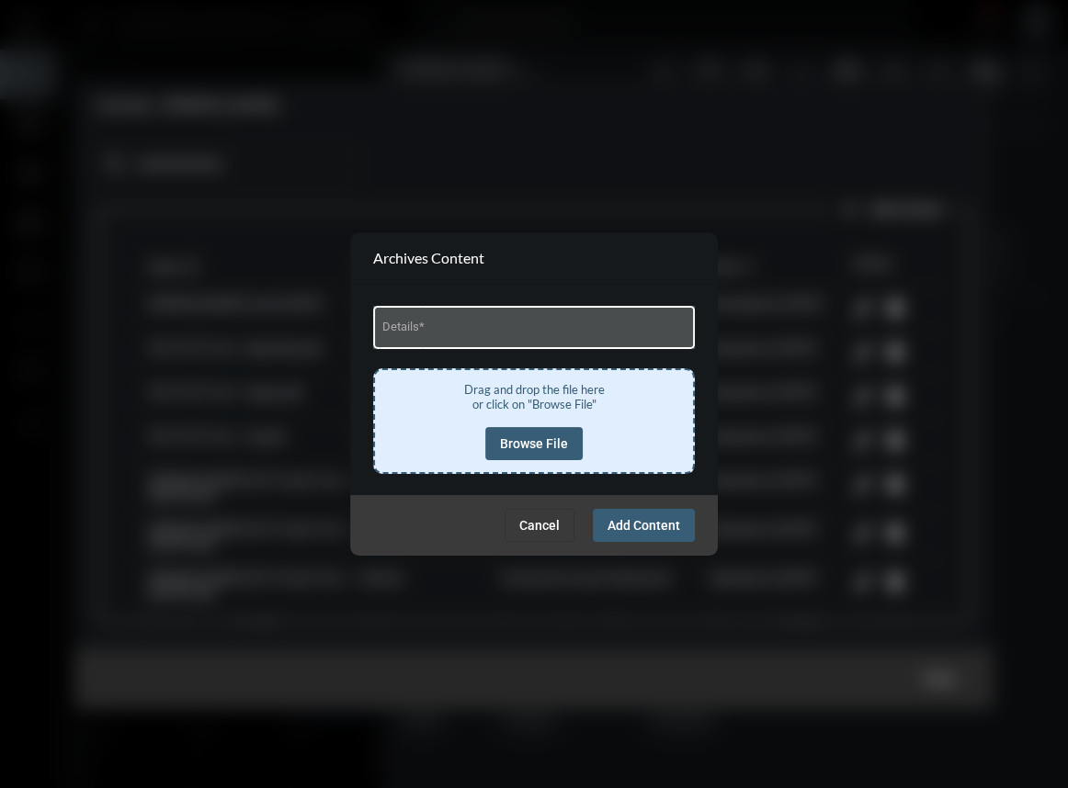
click at [413, 320] on div "Details *" at bounding box center [534, 325] width 304 height 47
click at [417, 333] on input "Details *" at bounding box center [534, 330] width 304 height 14
type input "**********"
click at [528, 438] on span "Browse File" at bounding box center [534, 443] width 68 height 15
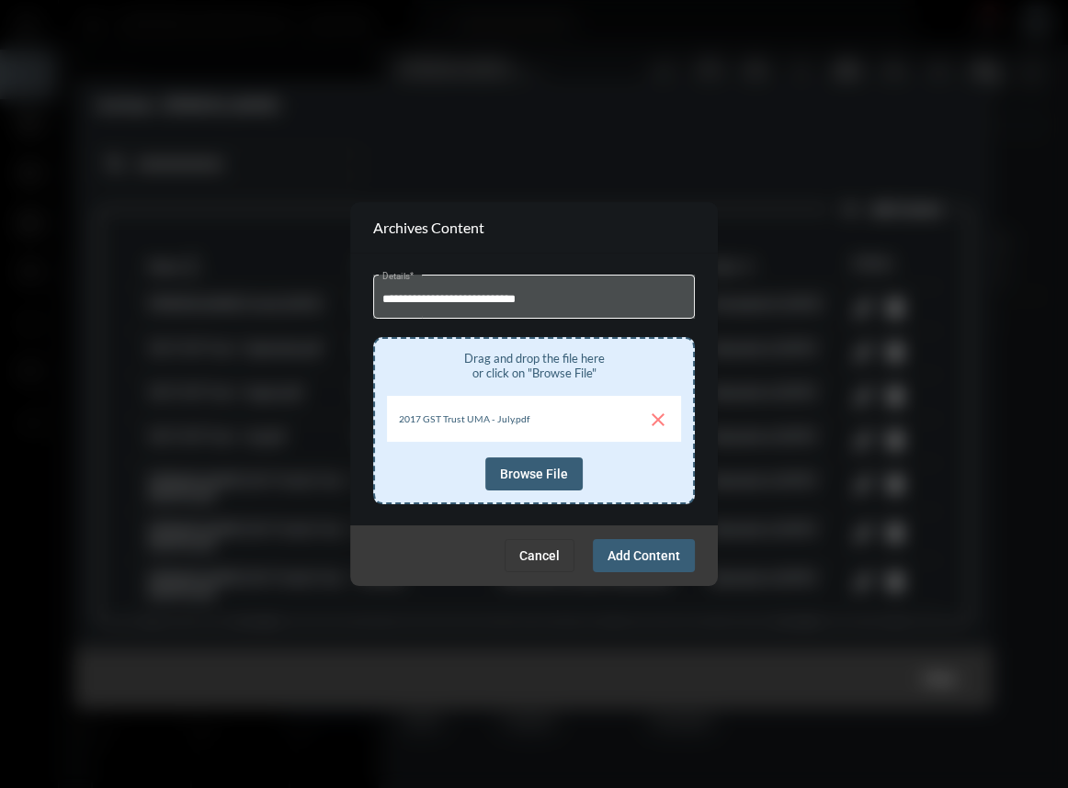
click at [662, 560] on span "Add Content" at bounding box center [643, 555] width 73 height 15
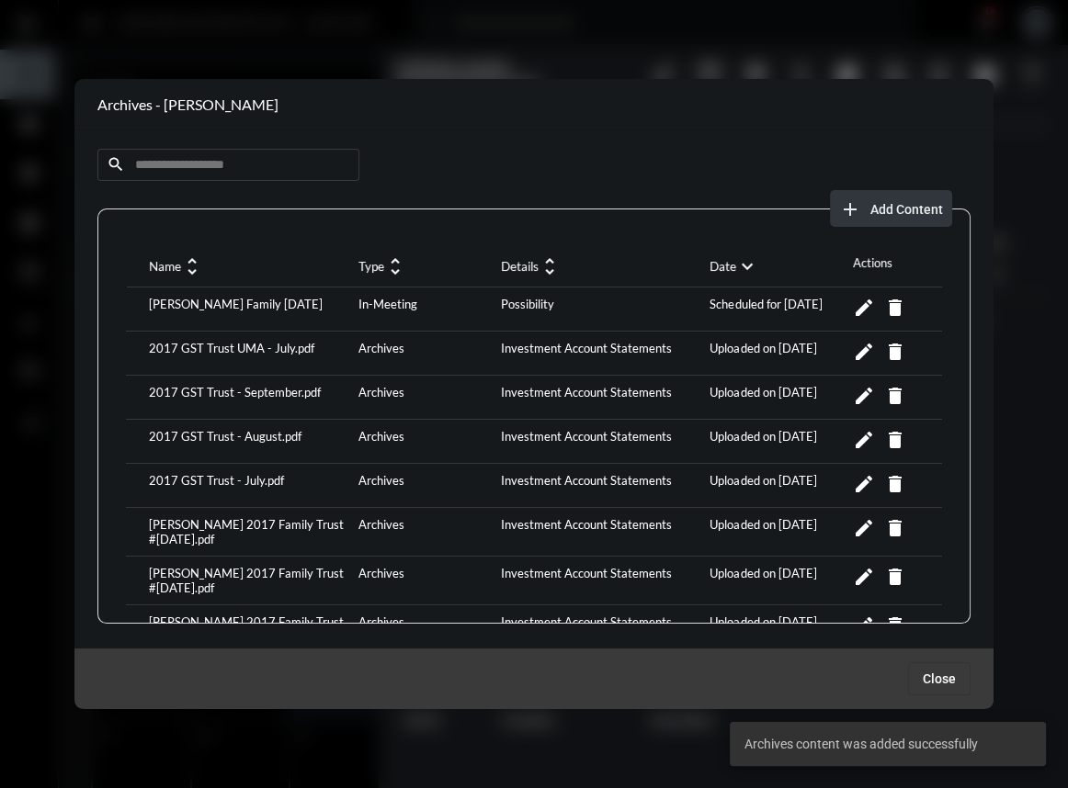
click at [879, 206] on span "Add Content" at bounding box center [906, 209] width 73 height 15
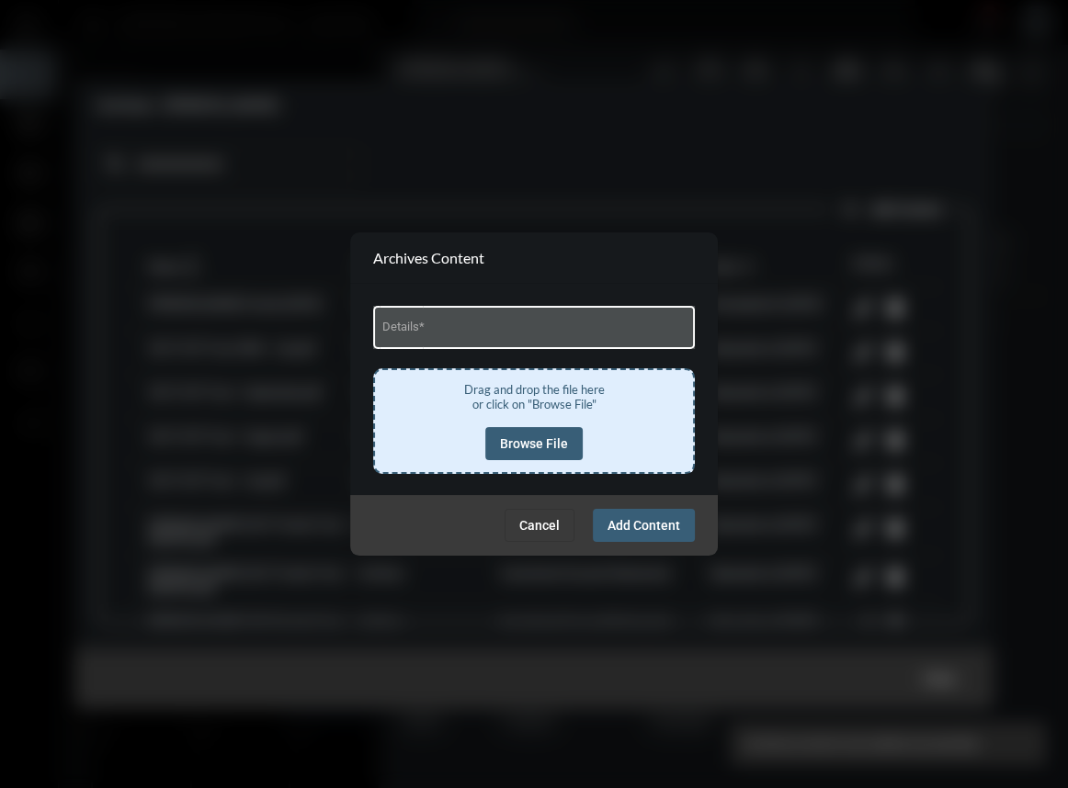
click at [503, 329] on input "Details *" at bounding box center [534, 330] width 304 height 14
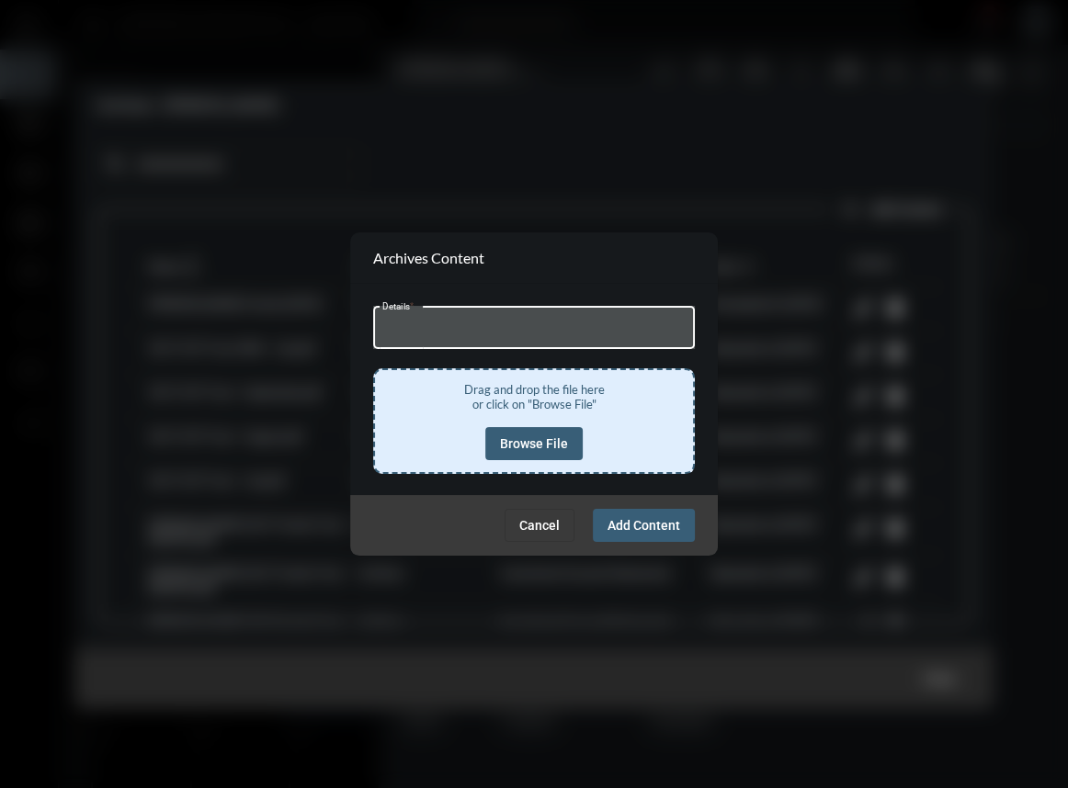
type input "**********"
click at [548, 448] on span "Browse File" at bounding box center [534, 443] width 68 height 15
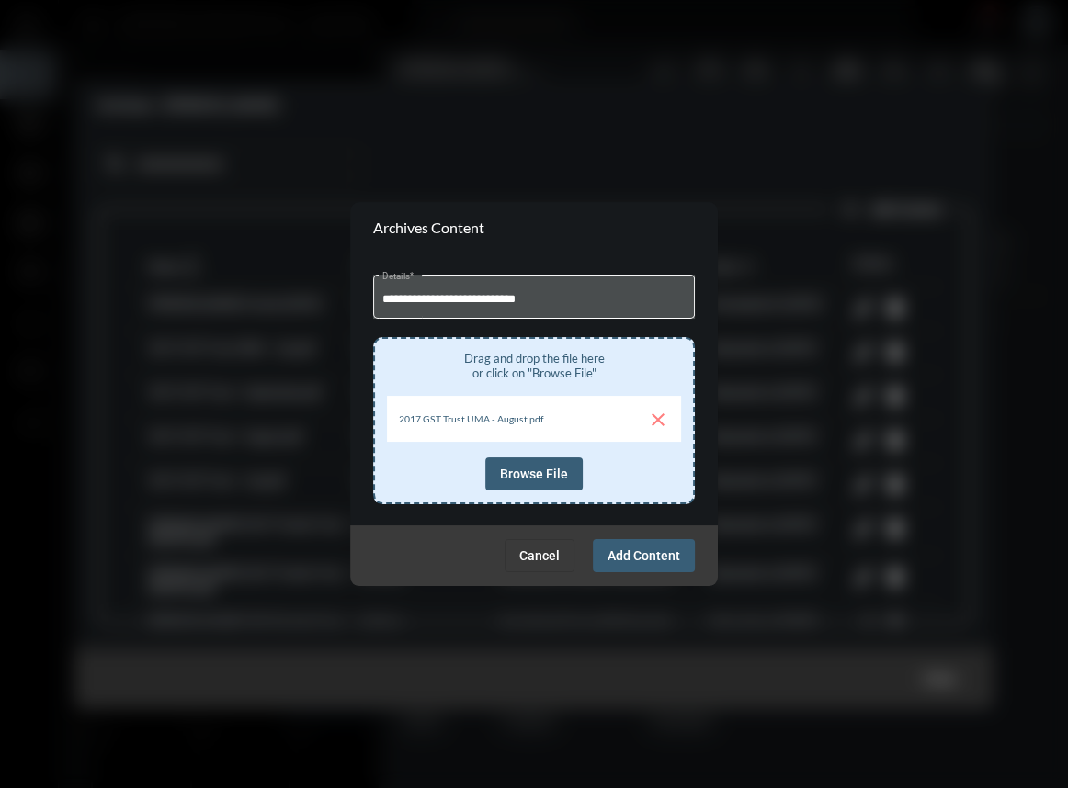
click at [643, 556] on span "Add Content" at bounding box center [643, 555] width 73 height 15
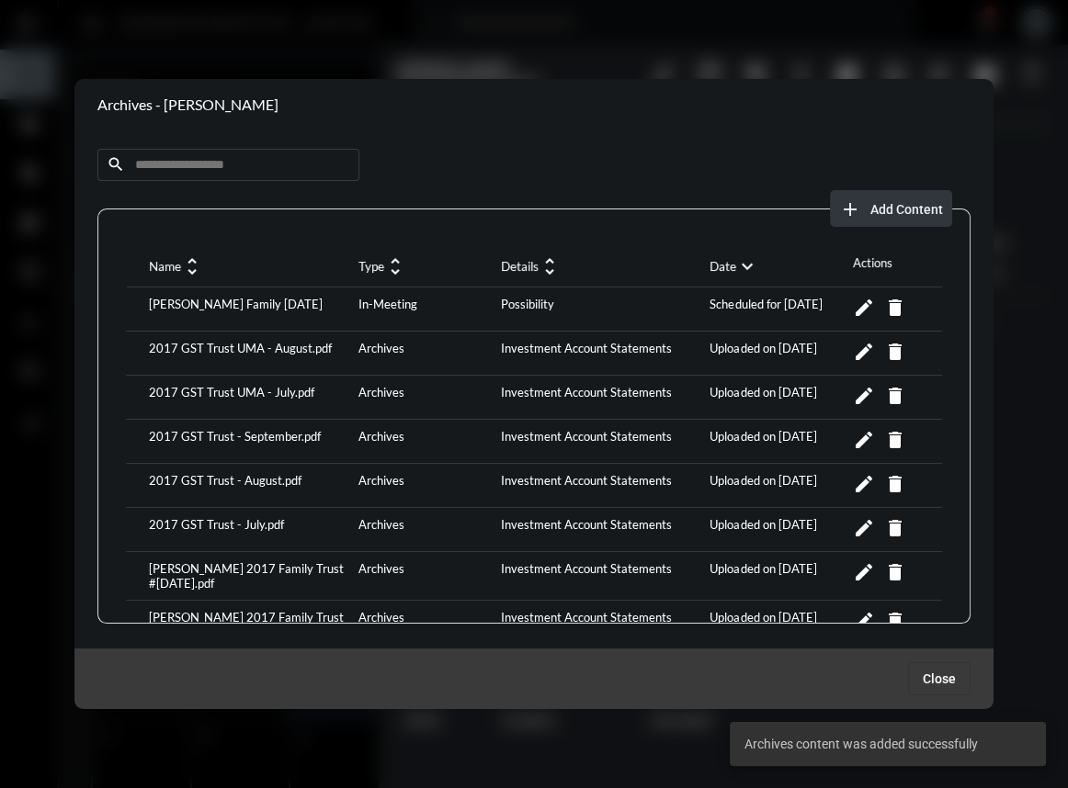
click at [923, 202] on span "Add Content" at bounding box center [906, 209] width 73 height 15
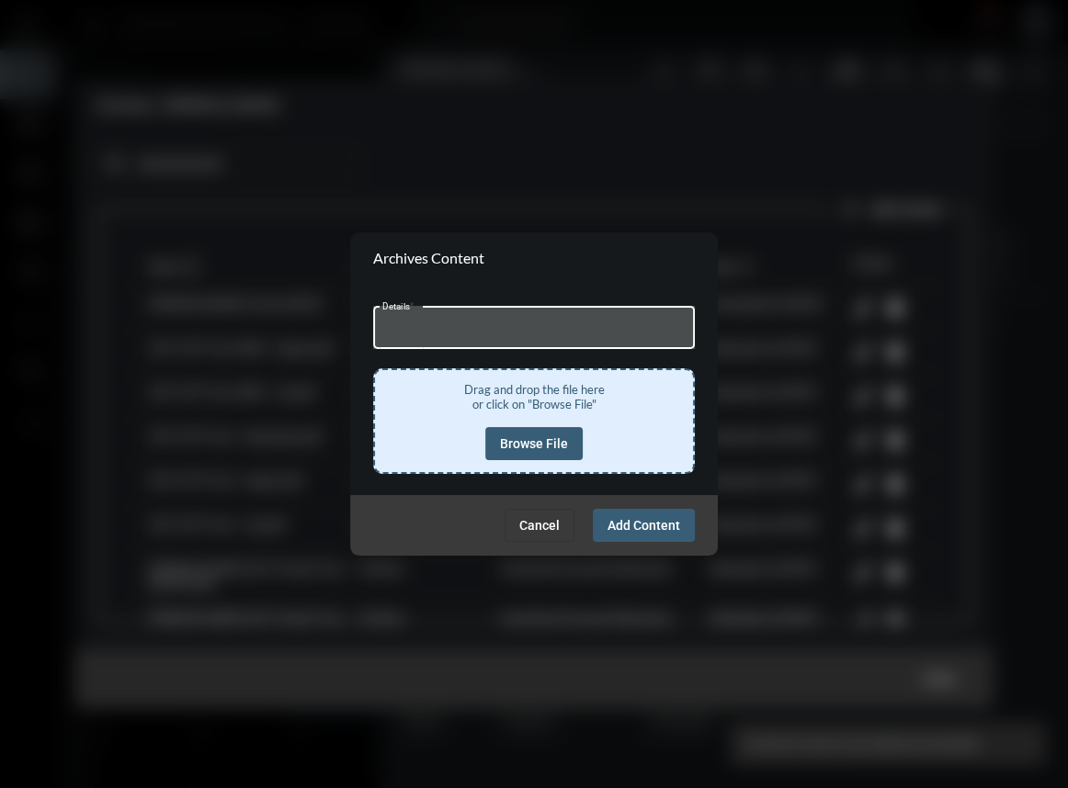
click at [413, 332] on input "Details *" at bounding box center [534, 330] width 304 height 14
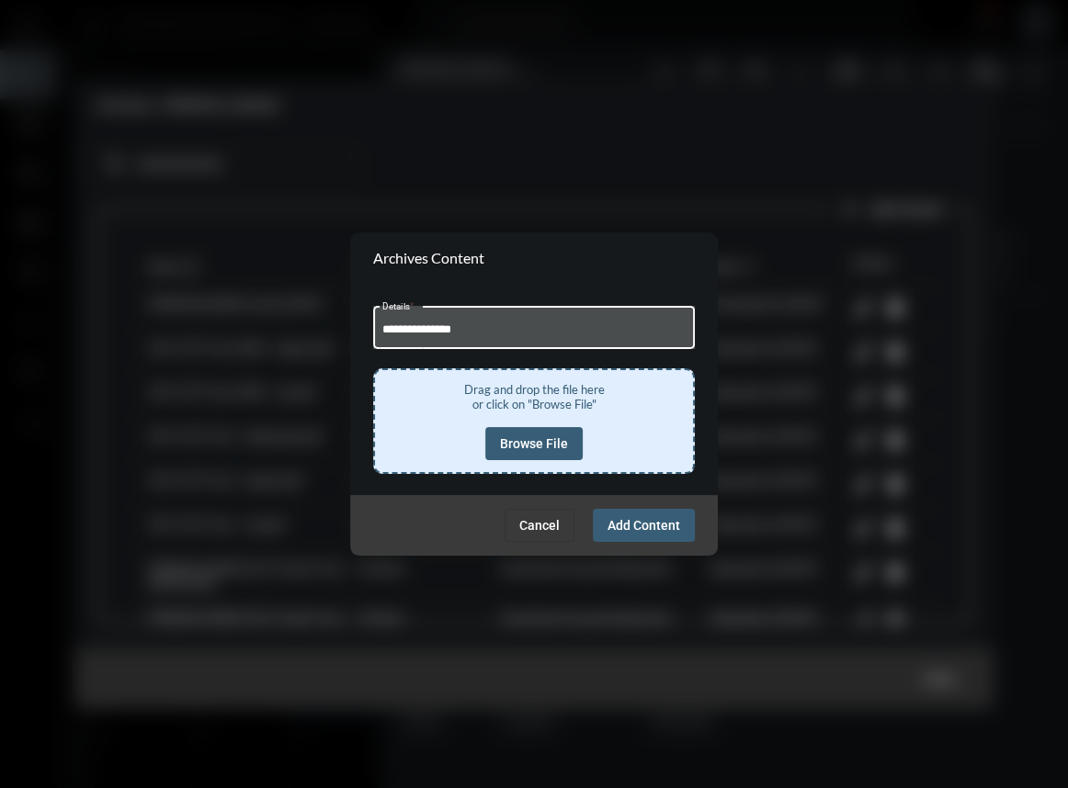
click at [535, 332] on input "**********" at bounding box center [534, 330] width 304 height 14
drag, startPoint x: 492, startPoint y: 327, endPoint x: 242, endPoint y: 340, distance: 250.2
click at [242, 340] on div "Archives - [PERSON_NAME] search add Add Content Name unfold_more Type unfold_mo…" at bounding box center [534, 394] width 1068 height 788
type input "**********"
click at [526, 449] on span "Browse File" at bounding box center [534, 443] width 68 height 15
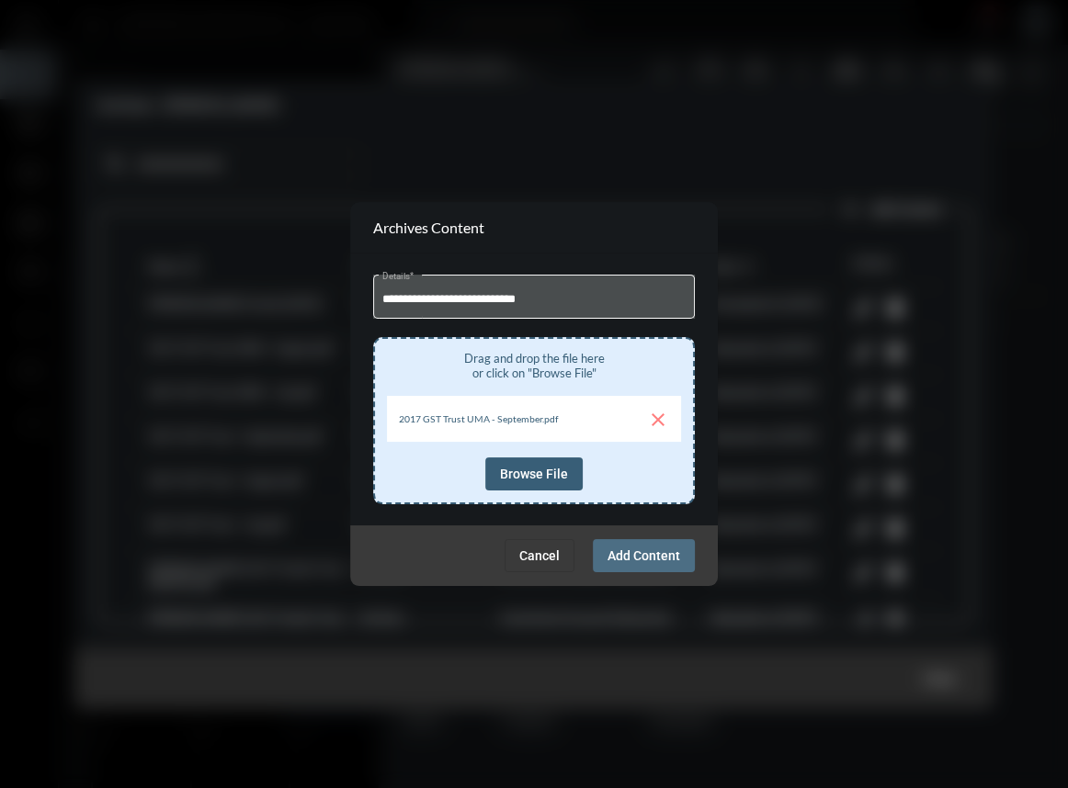
click at [661, 551] on span "Add Content" at bounding box center [643, 555] width 73 height 15
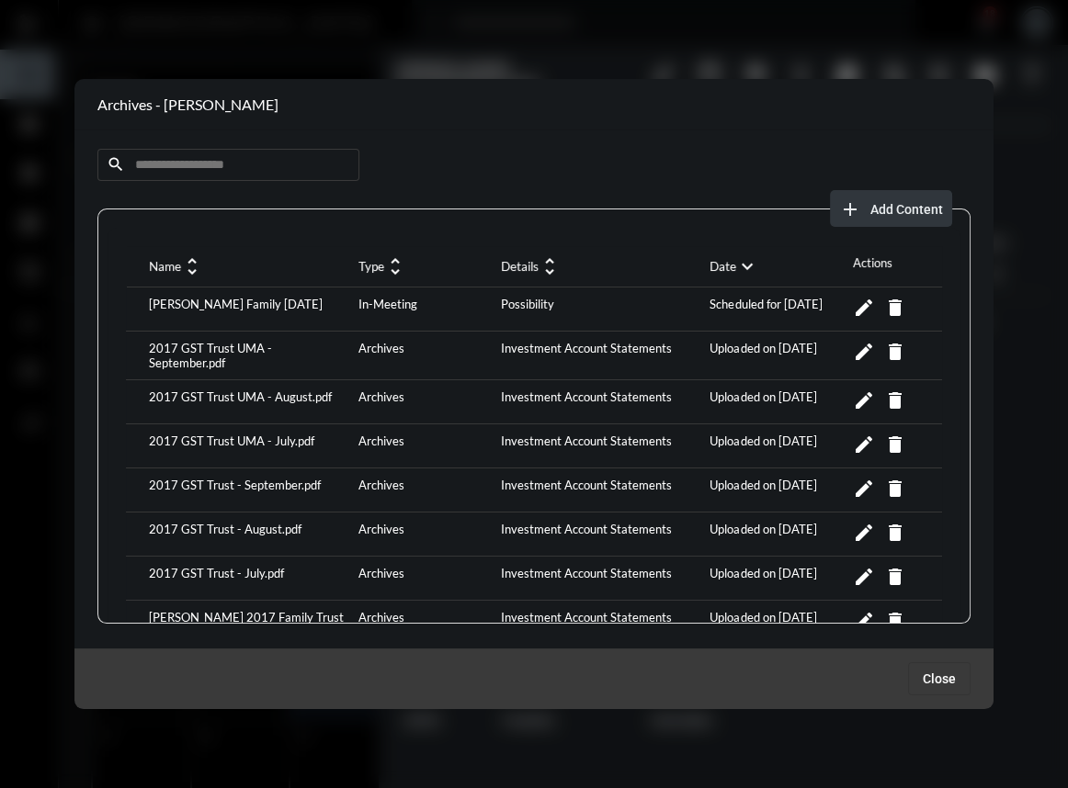
click at [933, 205] on span "Add Content" at bounding box center [906, 209] width 73 height 15
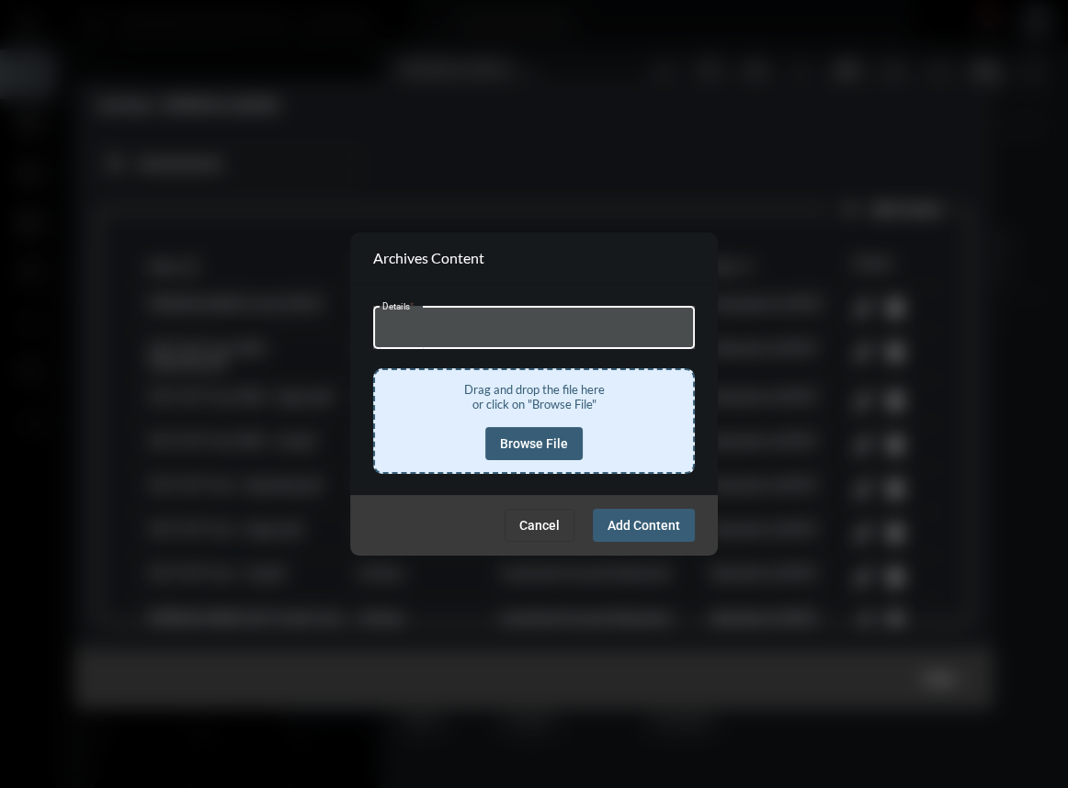
click at [499, 334] on input "Details *" at bounding box center [534, 330] width 304 height 14
type input "**********"
click at [539, 443] on span "Browse File" at bounding box center [534, 443] width 68 height 15
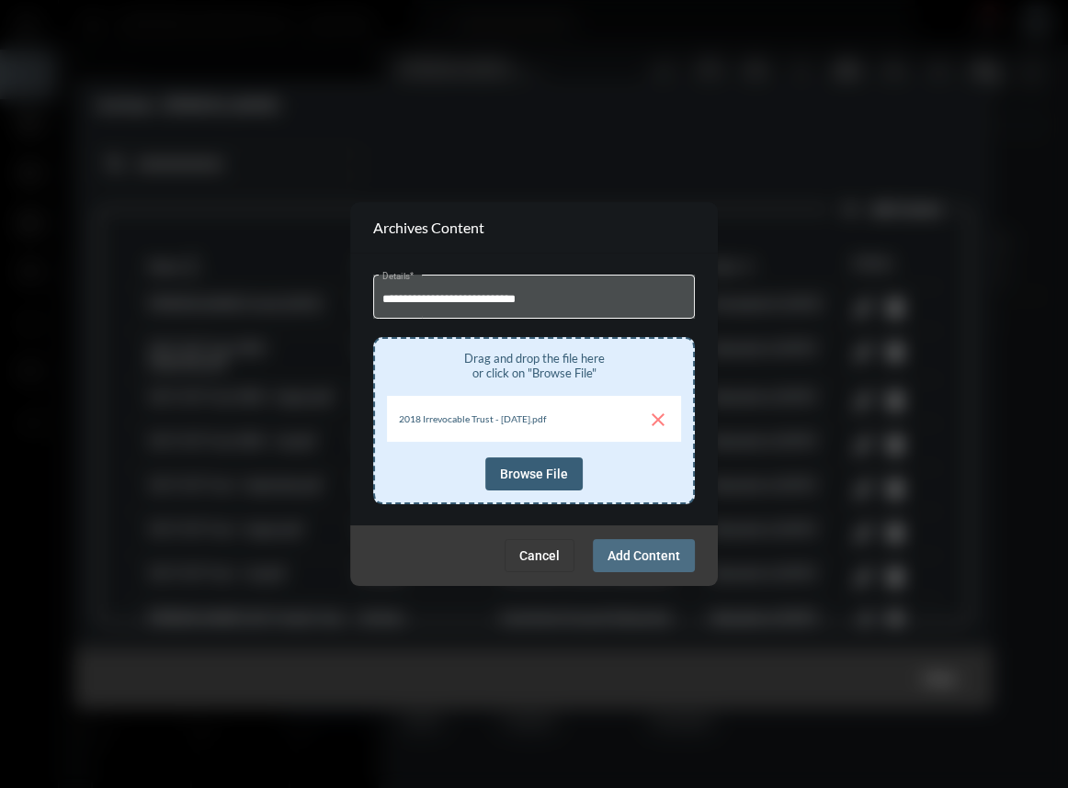
click at [628, 554] on span "Add Content" at bounding box center [643, 555] width 73 height 15
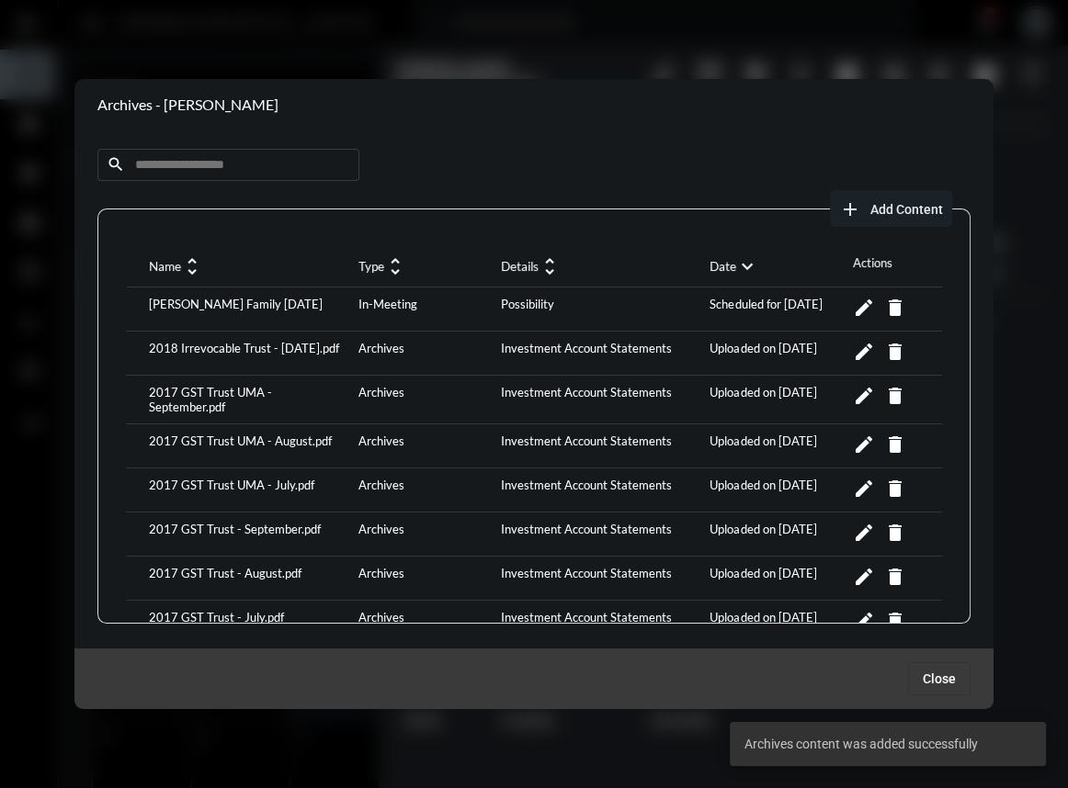
click at [900, 209] on span "Add Content" at bounding box center [906, 209] width 73 height 15
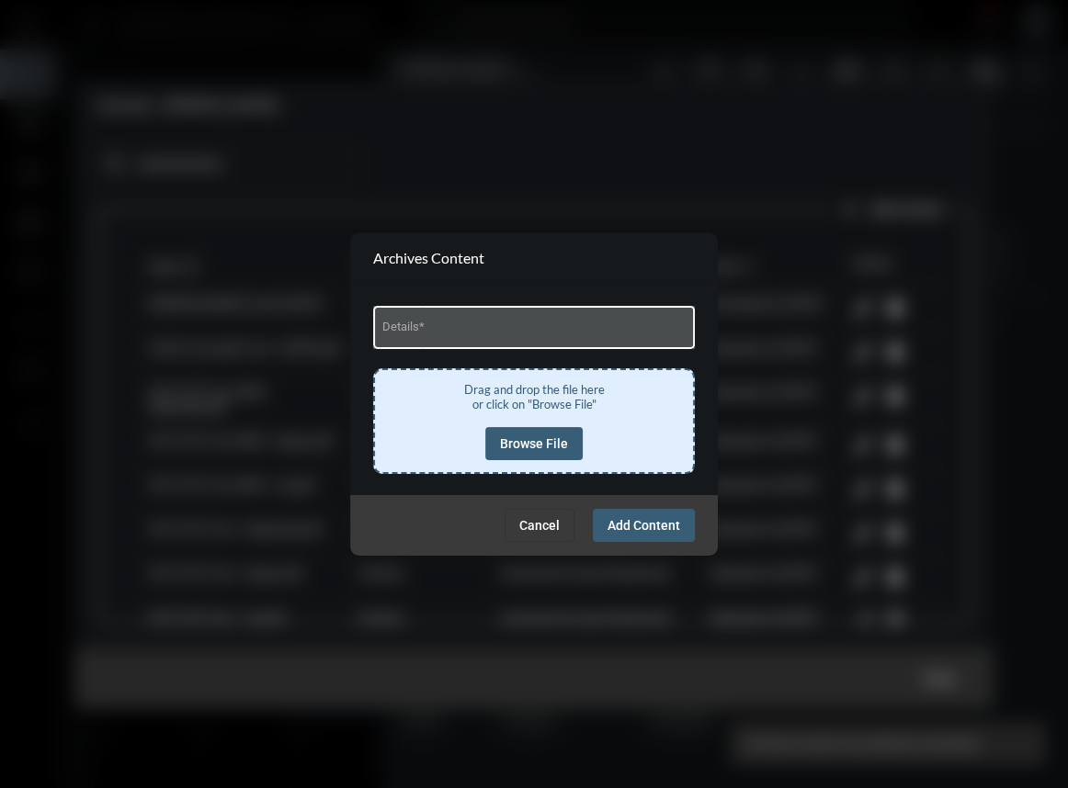
click at [499, 314] on div "Details *" at bounding box center [534, 325] width 304 height 47
click at [488, 330] on input "Details *" at bounding box center [534, 330] width 304 height 14
type input "**********"
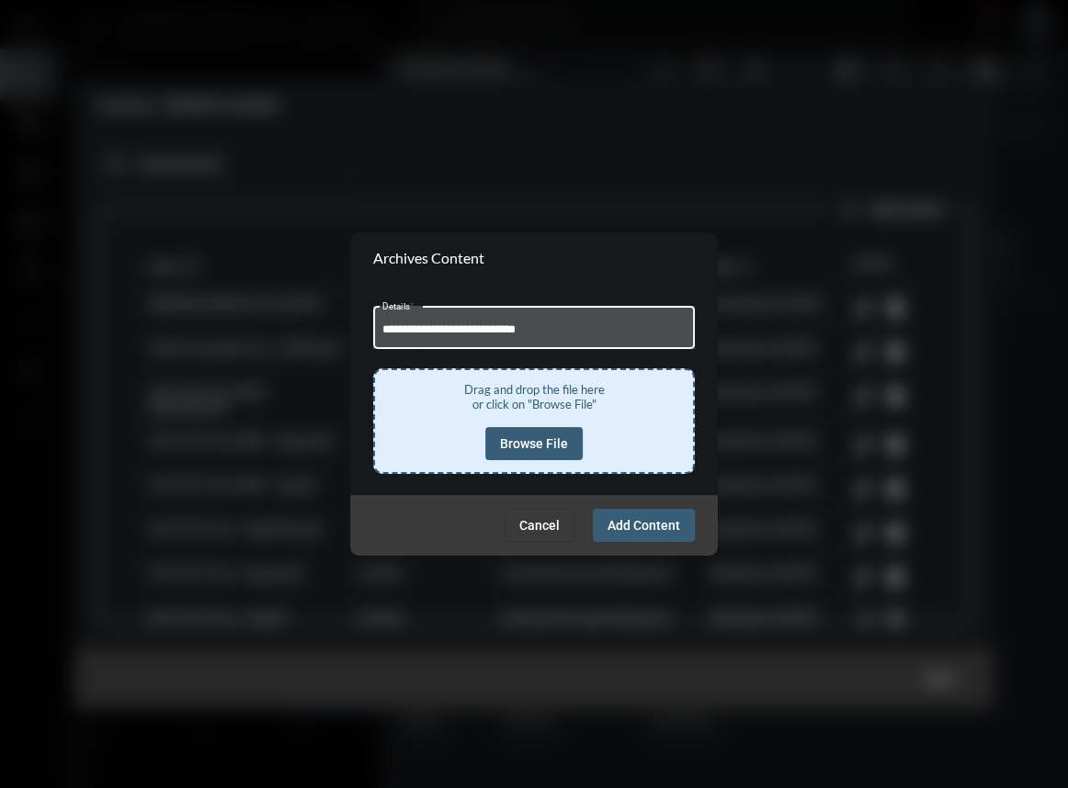
click at [511, 446] on span "Browse File" at bounding box center [534, 443] width 68 height 15
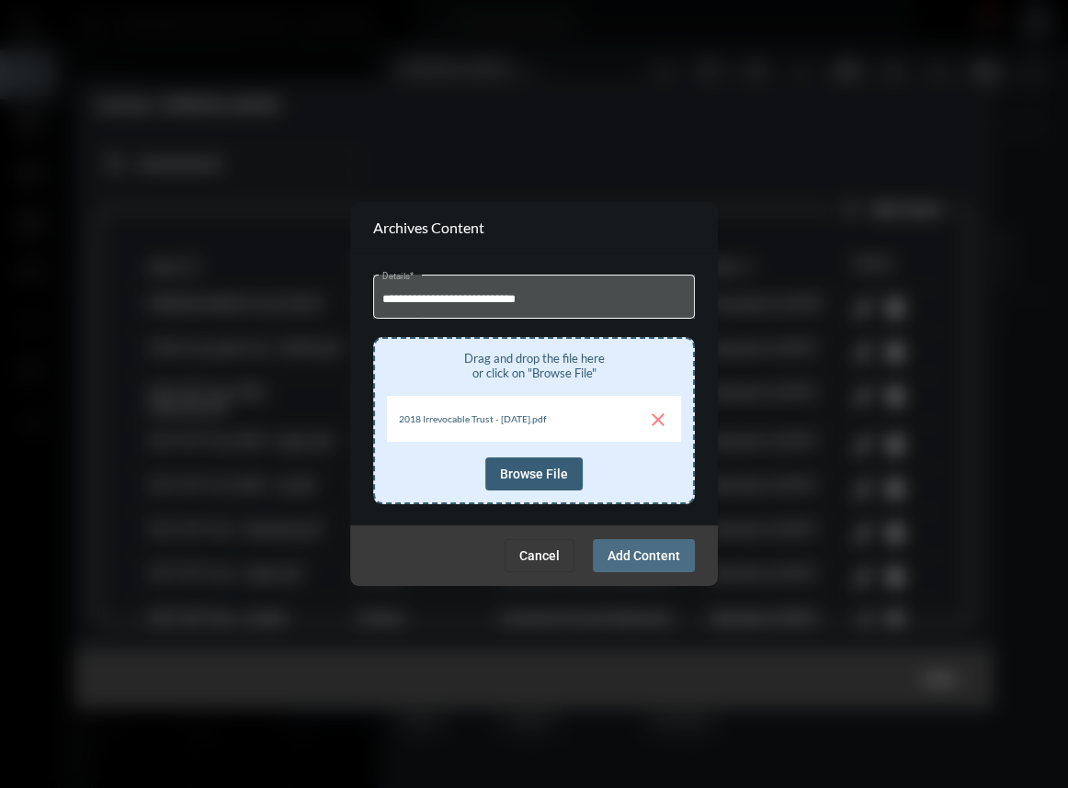
click at [650, 560] on span "Add Content" at bounding box center [643, 555] width 73 height 15
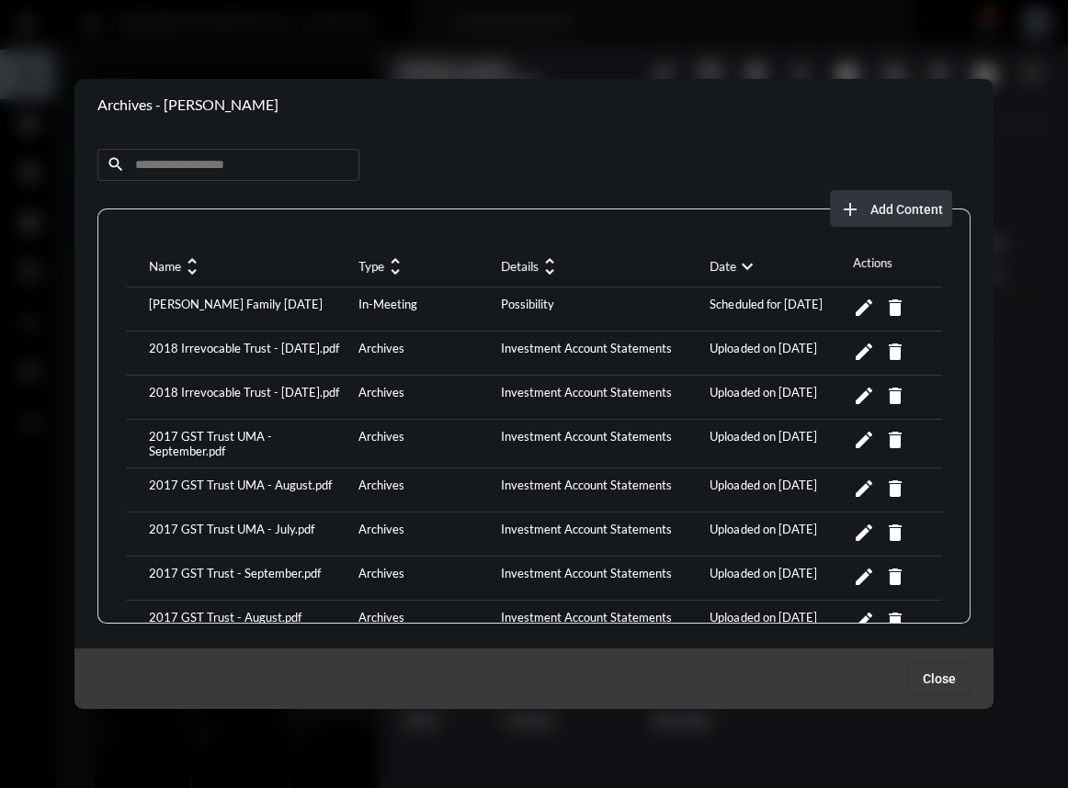
click at [923, 202] on span "Add Content" at bounding box center [906, 209] width 73 height 15
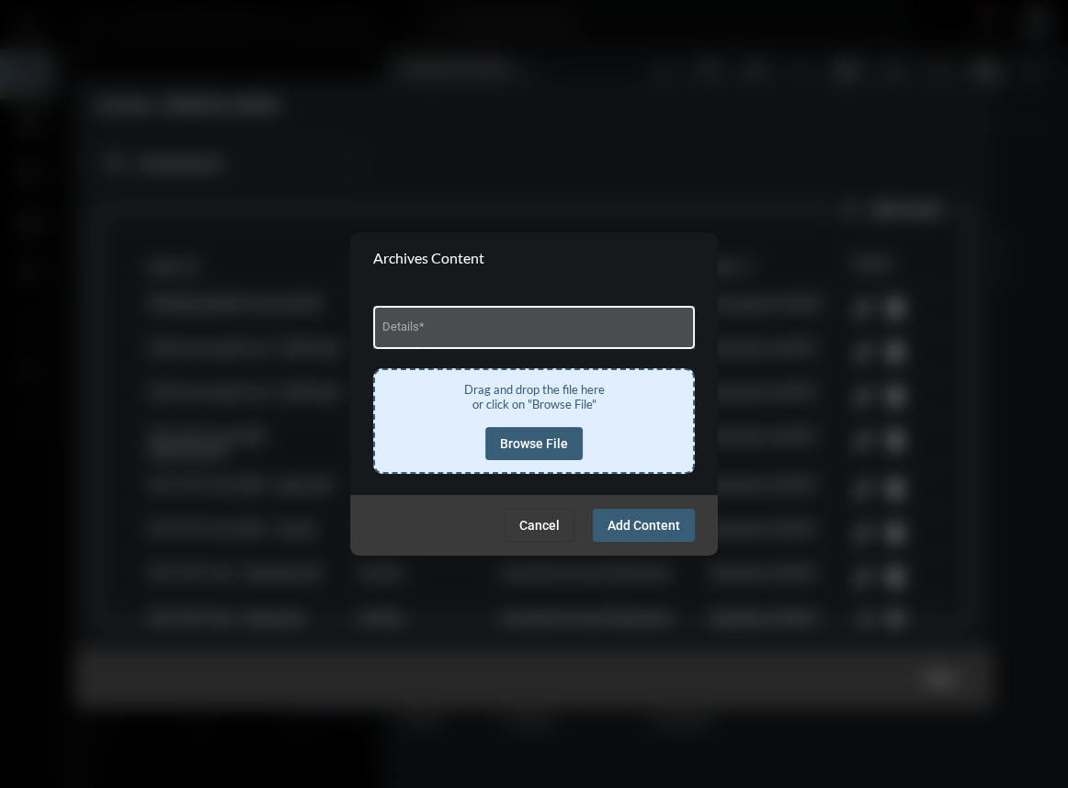
click at [441, 330] on input "Details *" at bounding box center [534, 330] width 304 height 14
type input "**********"
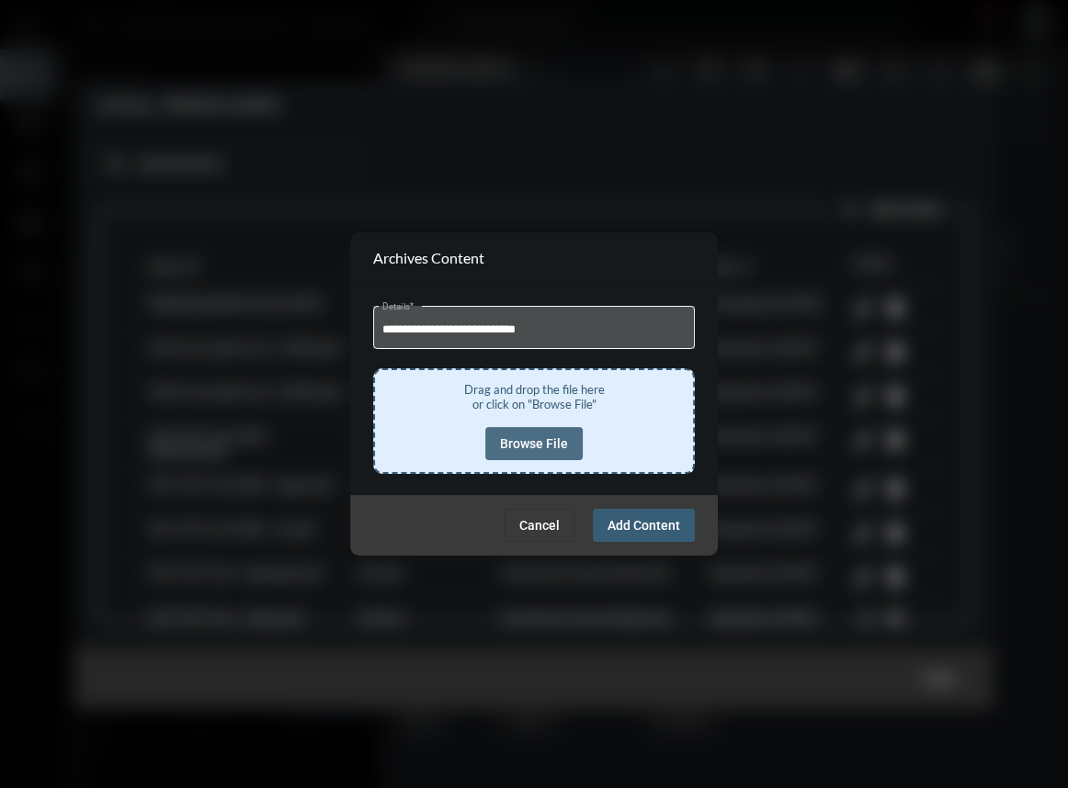
click at [544, 440] on span "Browse File" at bounding box center [534, 443] width 68 height 15
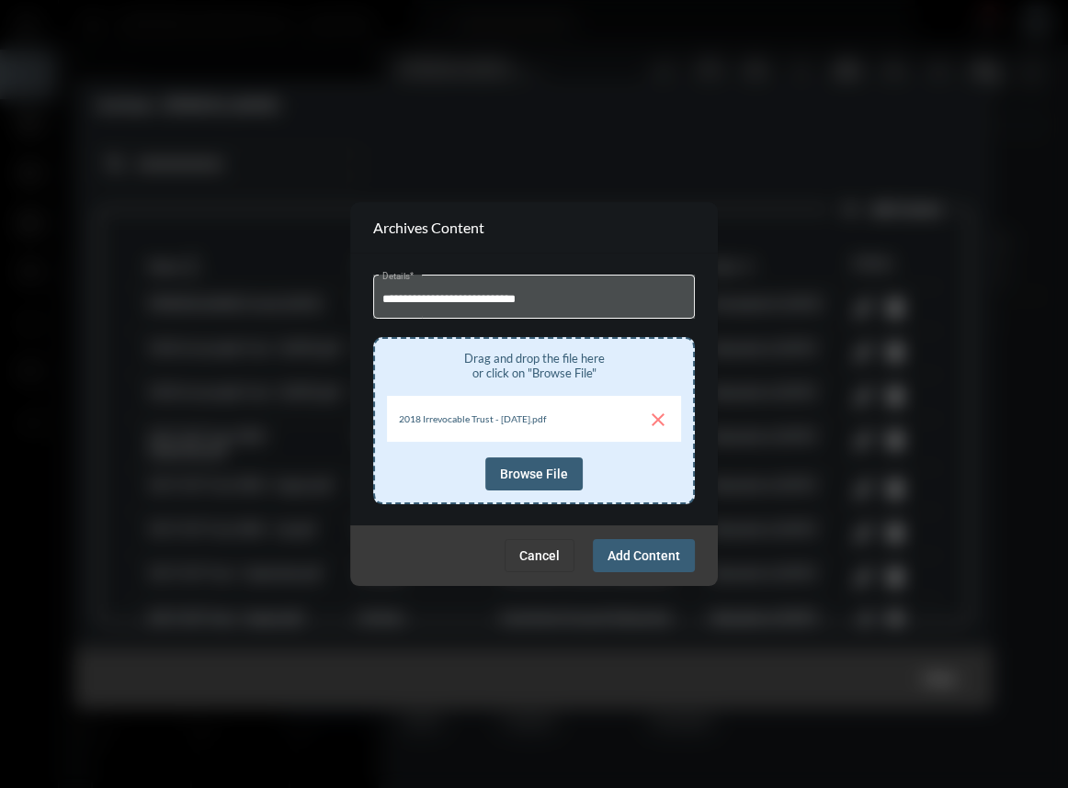
click at [643, 556] on span "Add Content" at bounding box center [643, 555] width 73 height 15
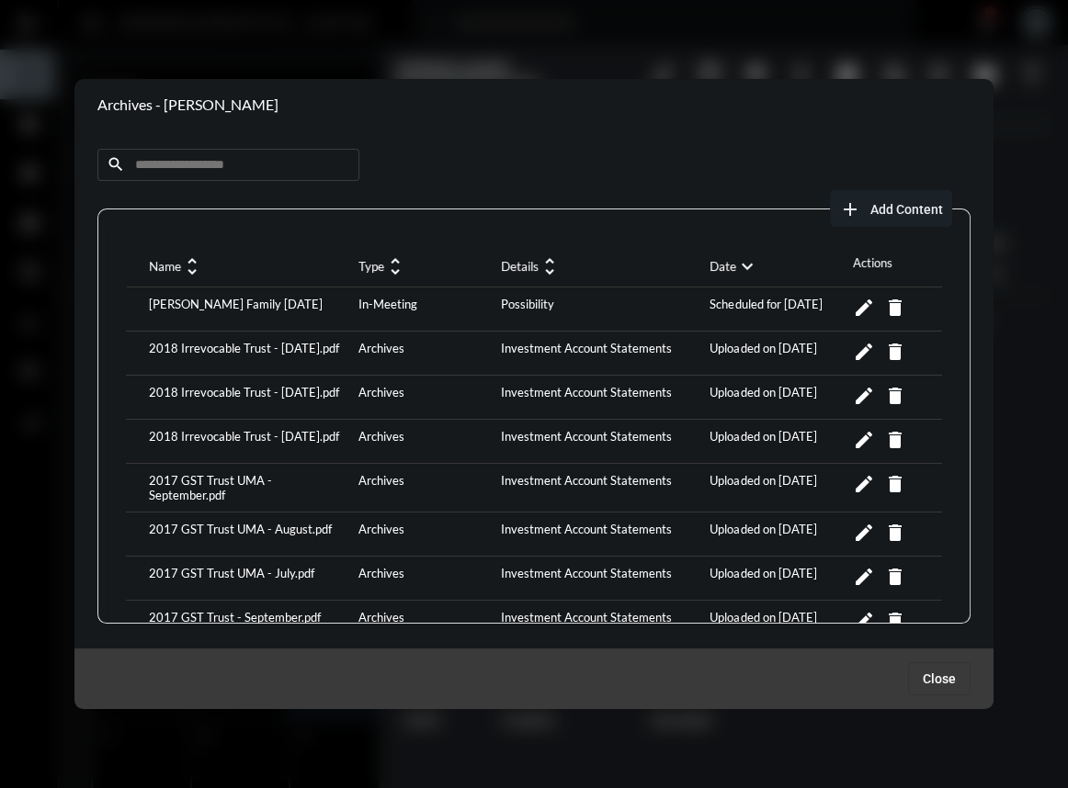
click at [930, 685] on span "Close" at bounding box center [938, 679] width 33 height 15
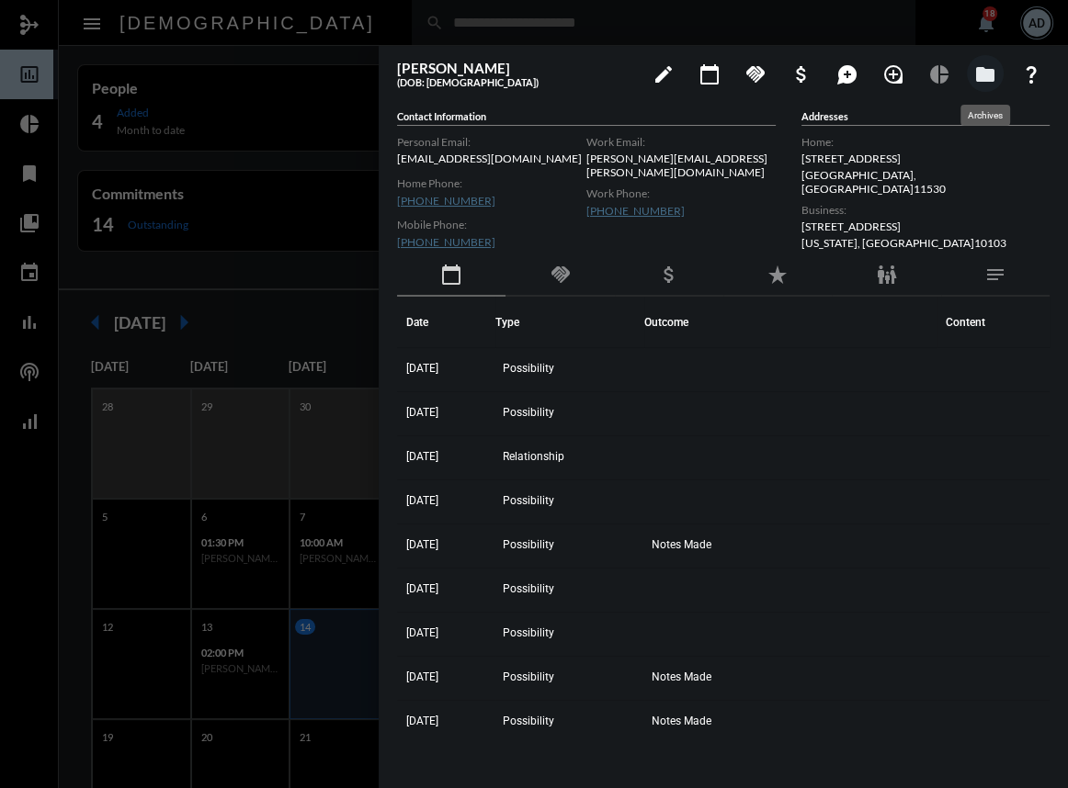
click at [983, 72] on mat-icon "folder" at bounding box center [985, 74] width 22 height 22
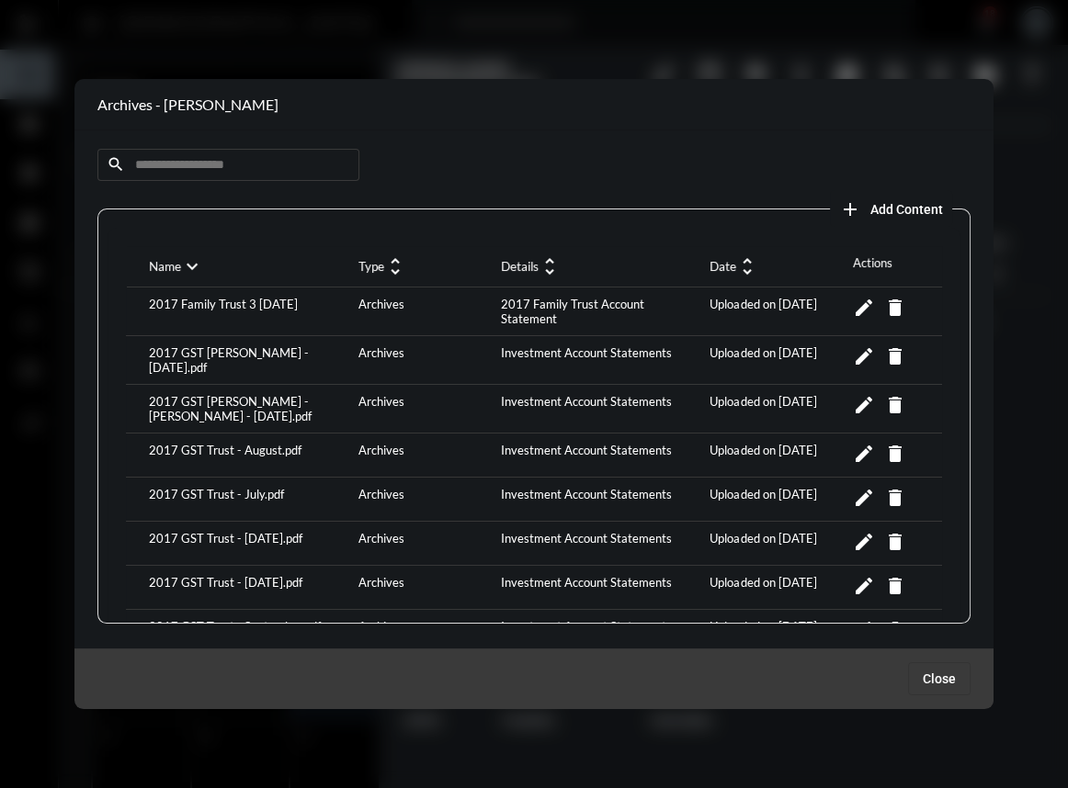
click at [740, 260] on mat-icon "unfold_more" at bounding box center [747, 266] width 22 height 22
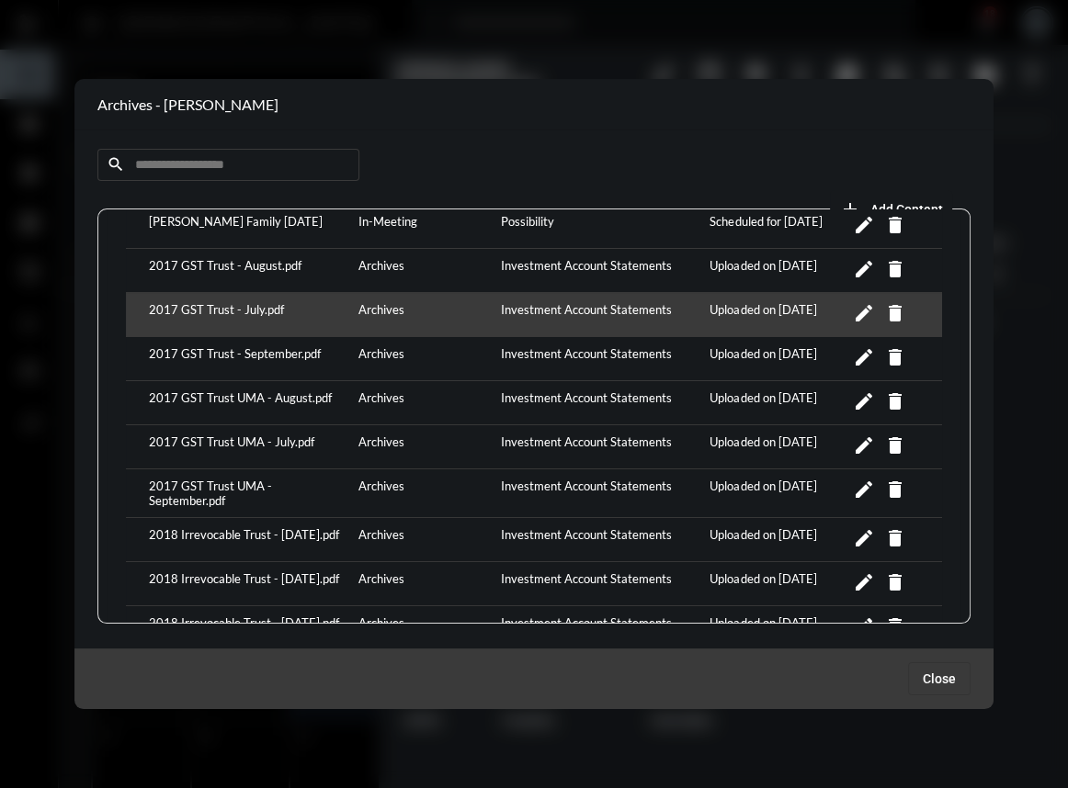
scroll to position [0, 0]
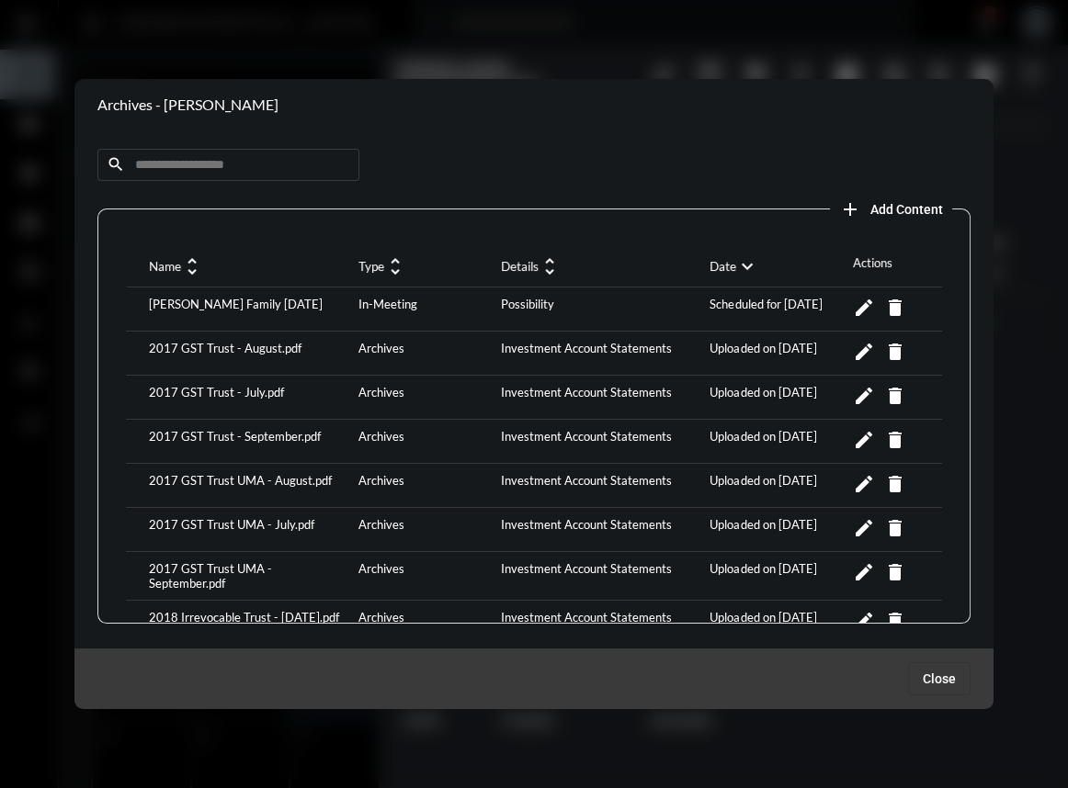
click at [940, 672] on span "Close" at bounding box center [938, 679] width 33 height 15
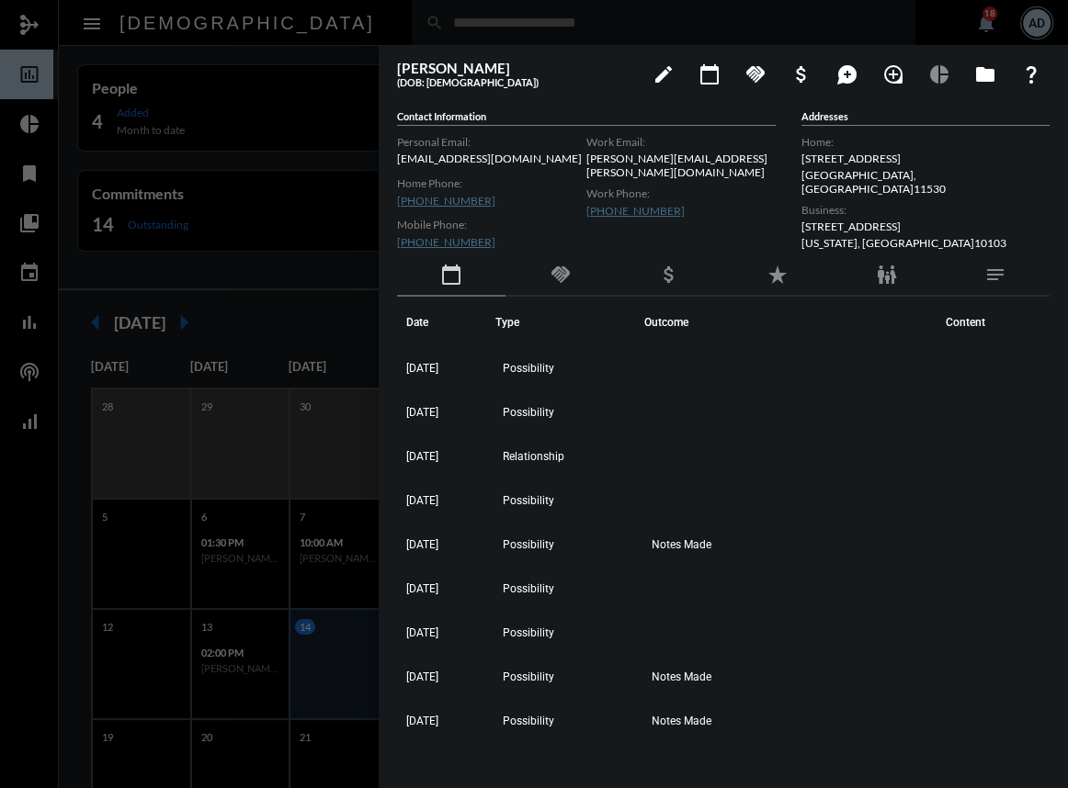
click at [322, 60] on div at bounding box center [534, 394] width 1068 height 788
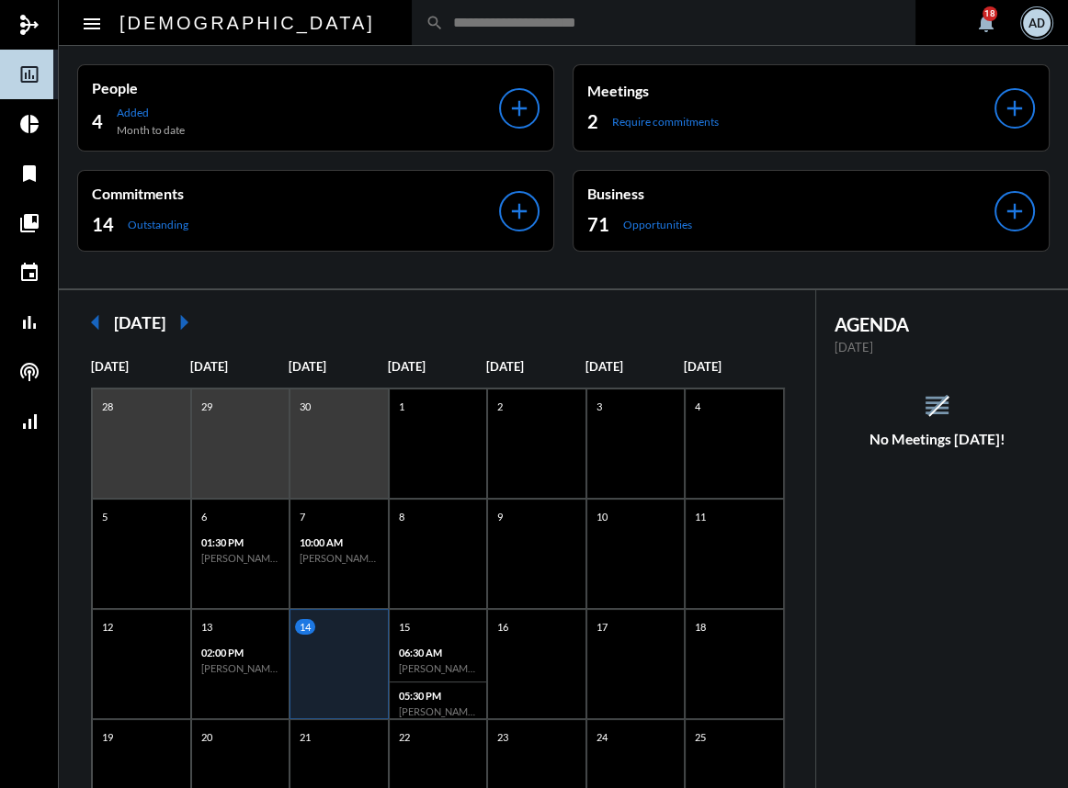
click at [444, 25] on input "text" at bounding box center [673, 23] width 458 height 16
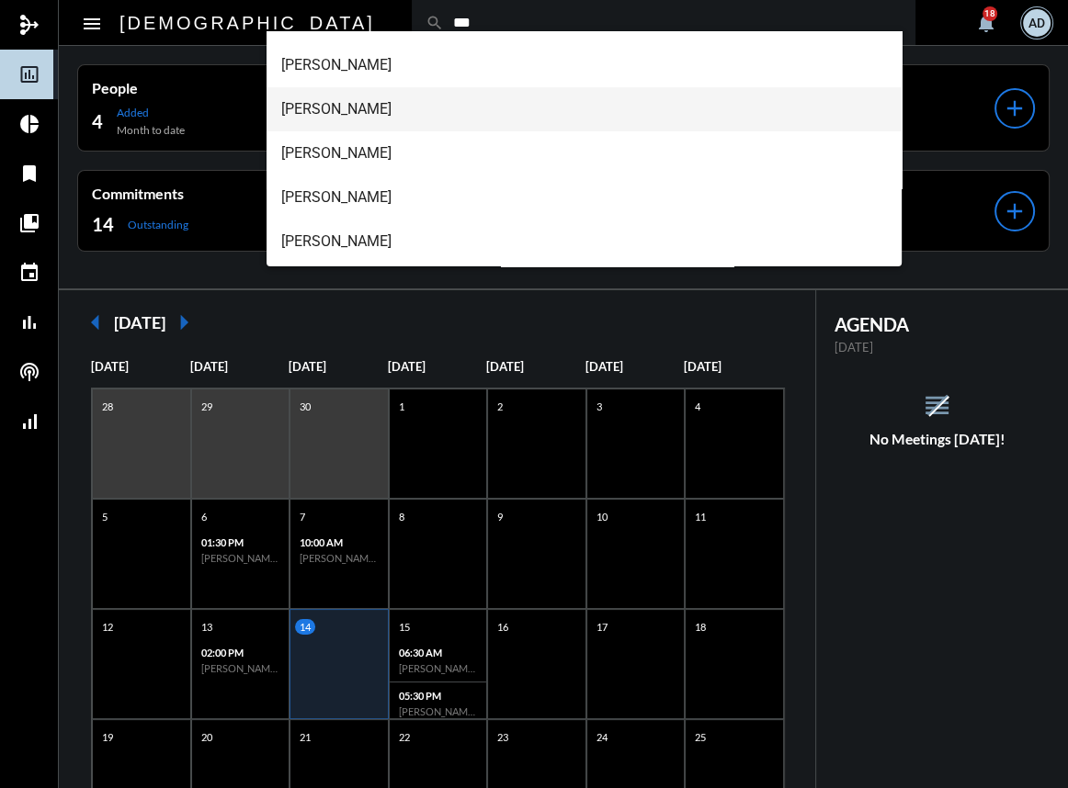
scroll to position [166, 0]
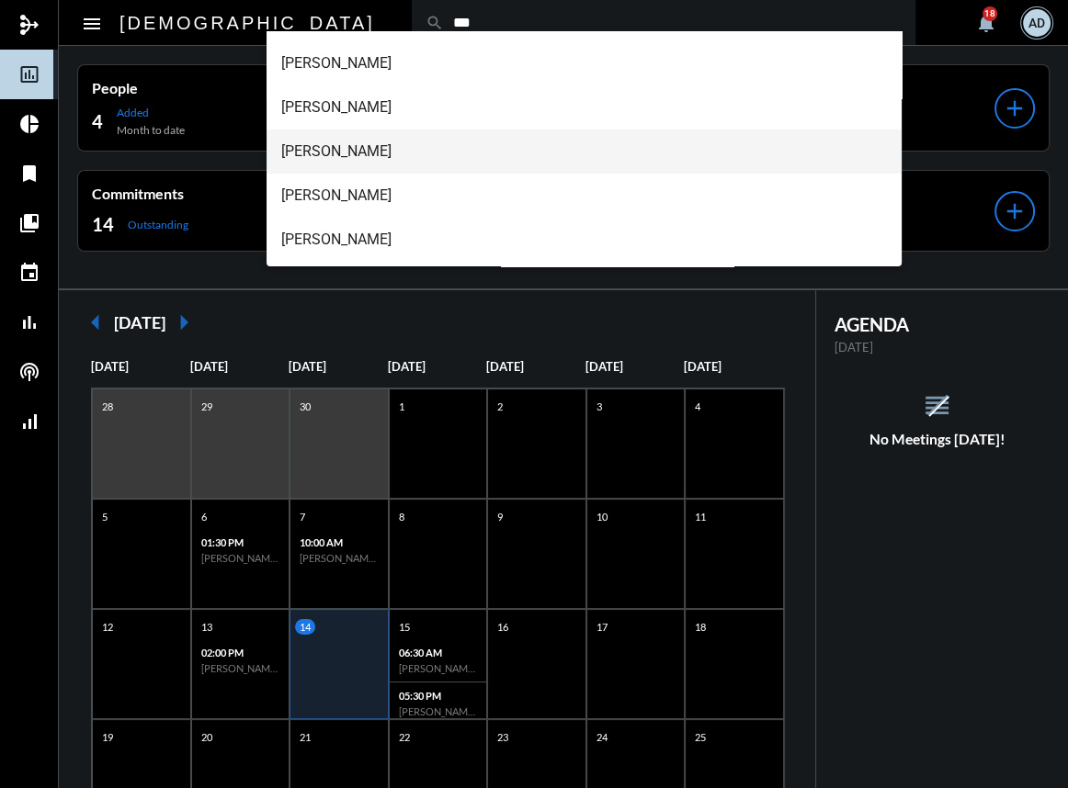
type input "***"
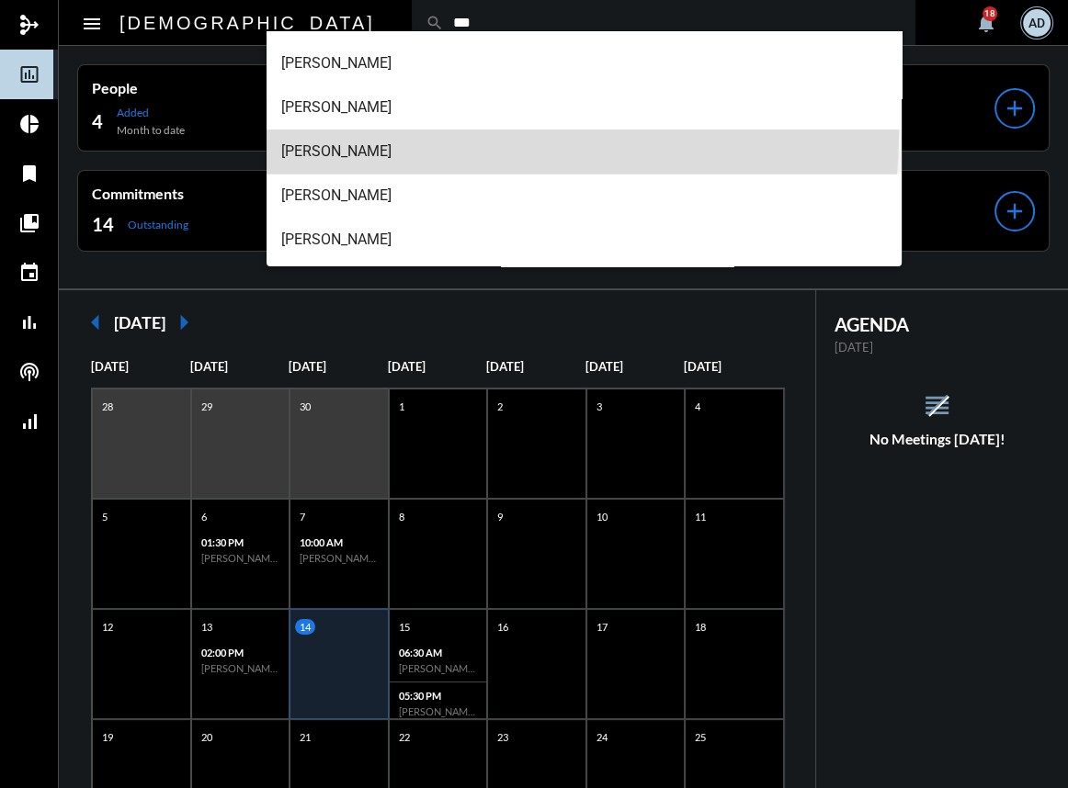
click at [381, 131] on span "[PERSON_NAME]" at bounding box center [583, 152] width 605 height 44
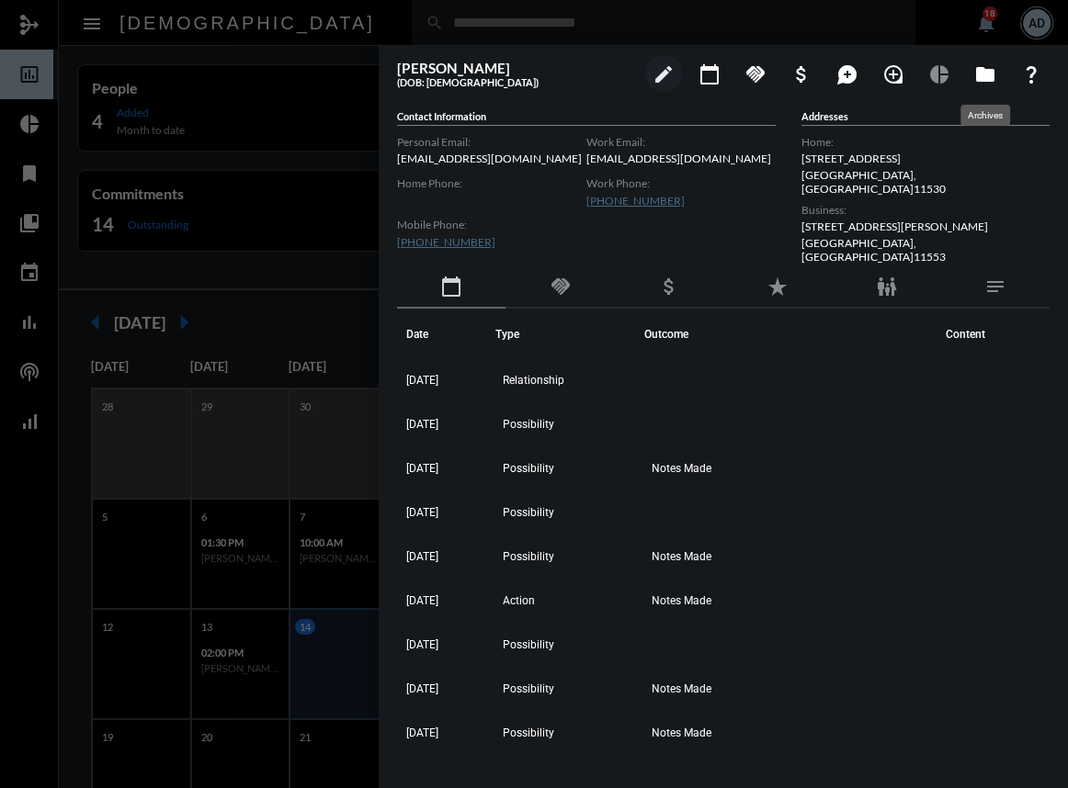
click at [988, 71] on mat-icon "folder" at bounding box center [985, 74] width 22 height 22
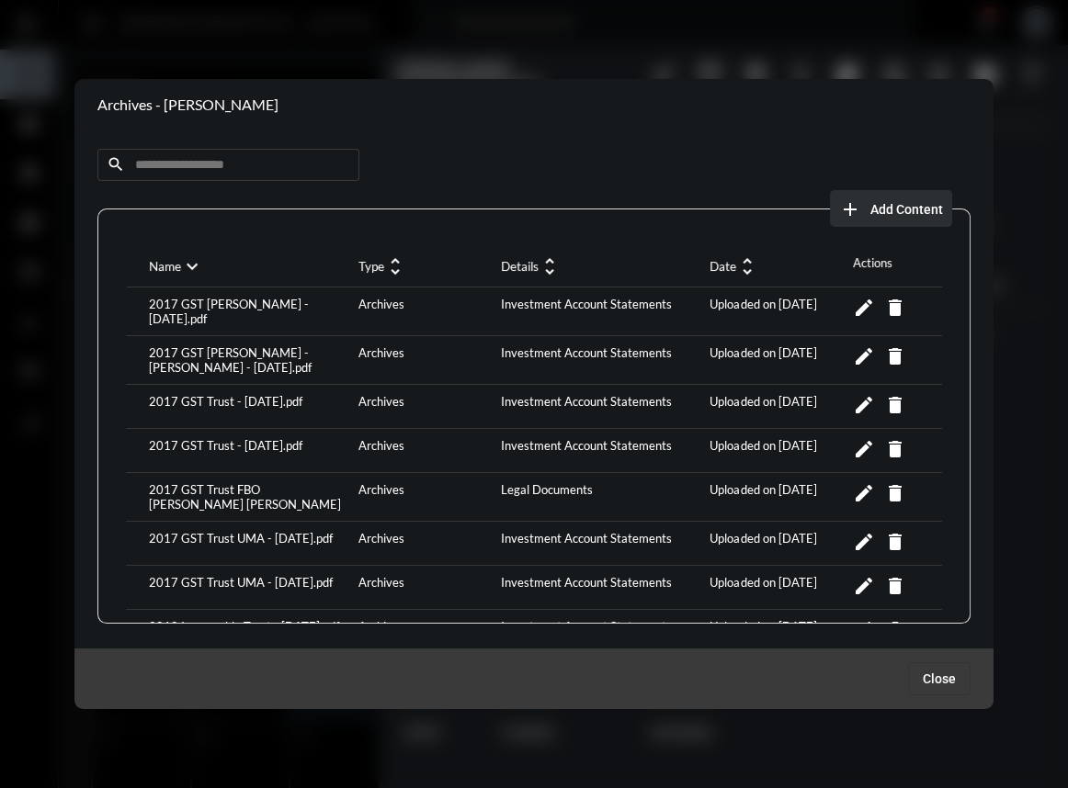
click at [881, 209] on span "Add Content" at bounding box center [906, 209] width 73 height 15
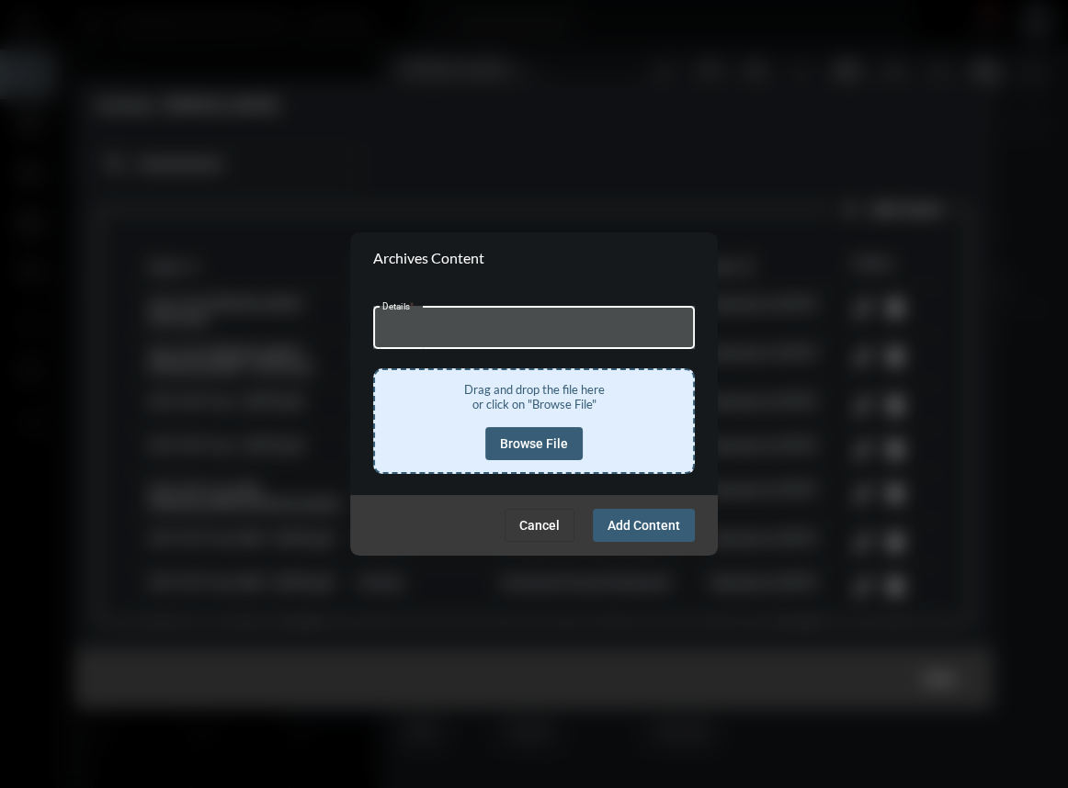
click at [458, 337] on input "Details *" at bounding box center [534, 330] width 304 height 14
type input "**********"
click at [553, 447] on span "Browse File" at bounding box center [534, 443] width 68 height 15
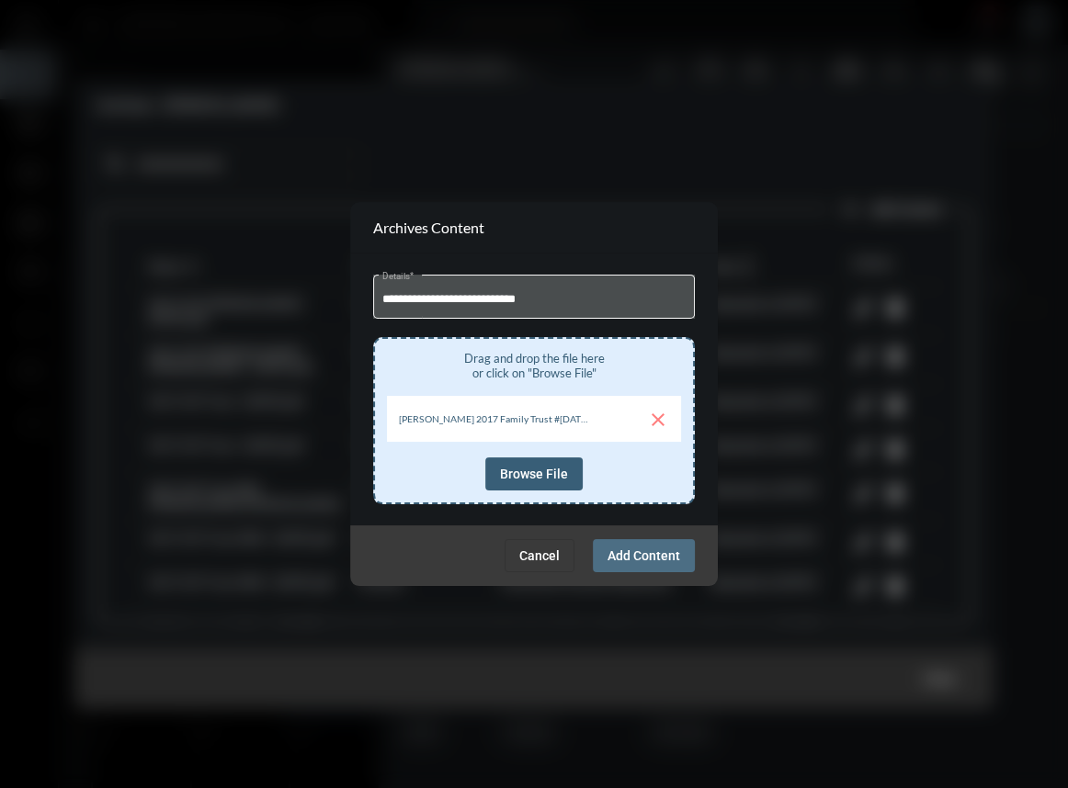
click at [635, 552] on span "Add Content" at bounding box center [643, 555] width 73 height 15
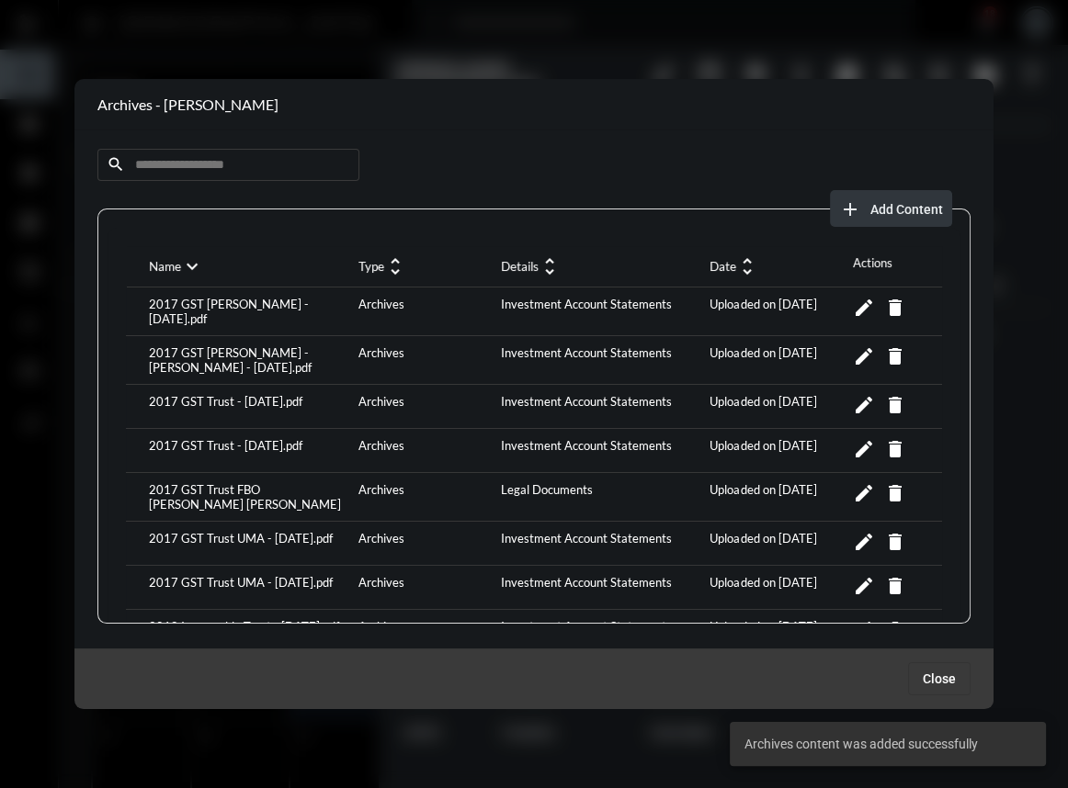
click at [877, 195] on button "add Add Content" at bounding box center [891, 208] width 122 height 37
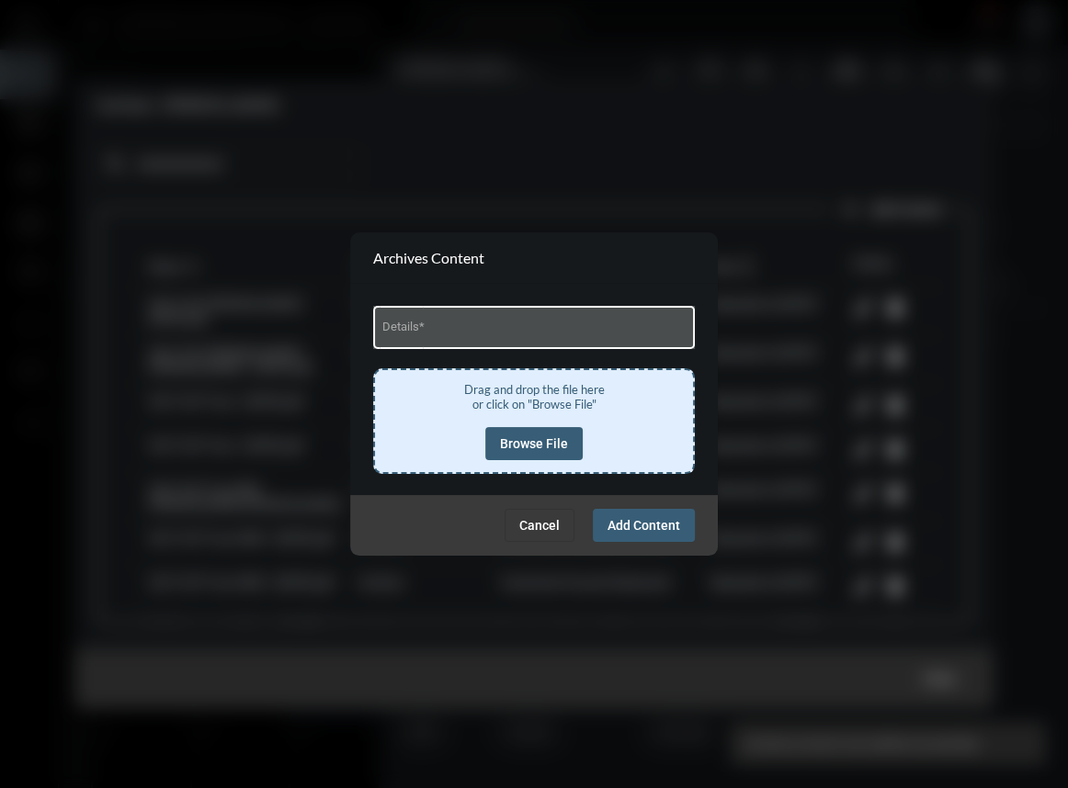
click at [431, 345] on div "Details *" at bounding box center [534, 325] width 304 height 47
click at [430, 330] on input "Details *" at bounding box center [534, 330] width 304 height 14
type input "**********"
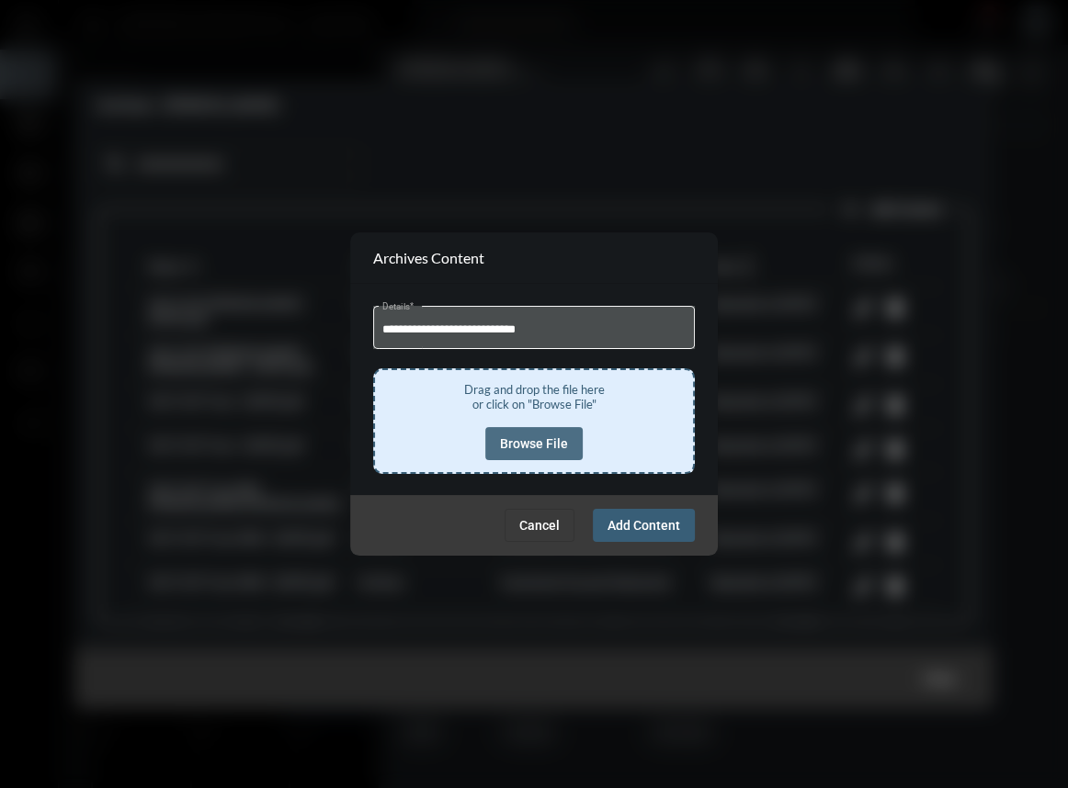
click at [536, 429] on button "Browse File" at bounding box center [533, 443] width 97 height 33
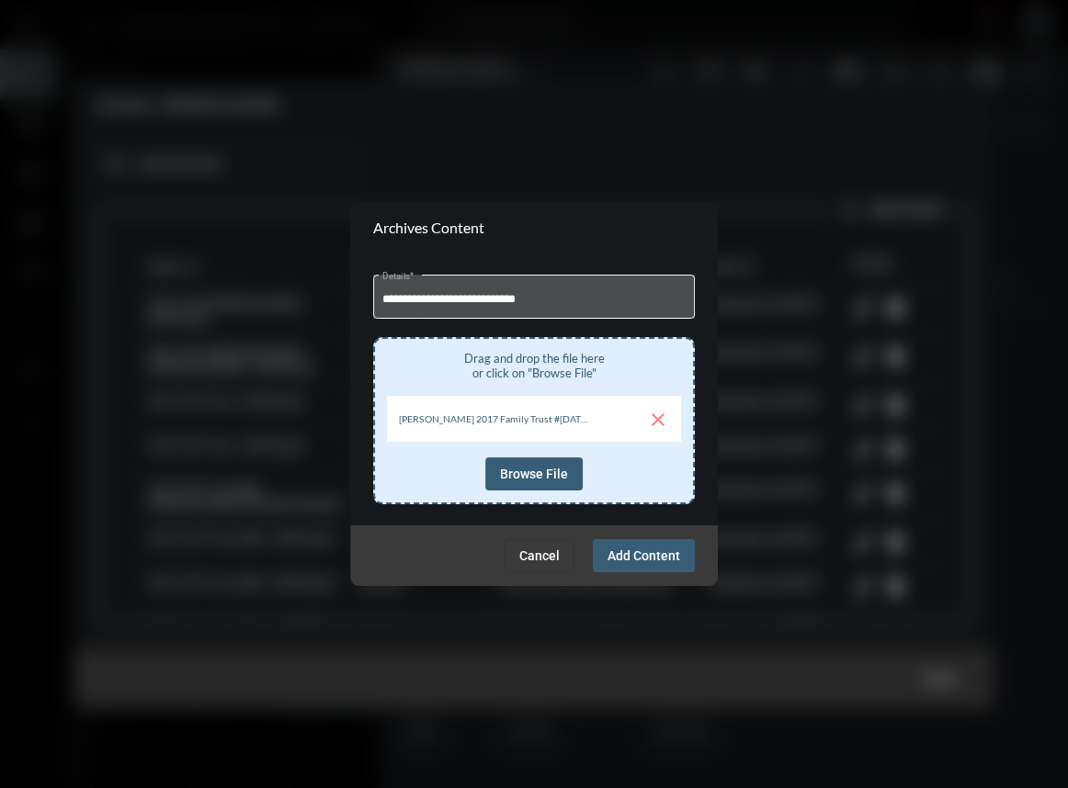
click at [652, 554] on span "Add Content" at bounding box center [643, 555] width 73 height 15
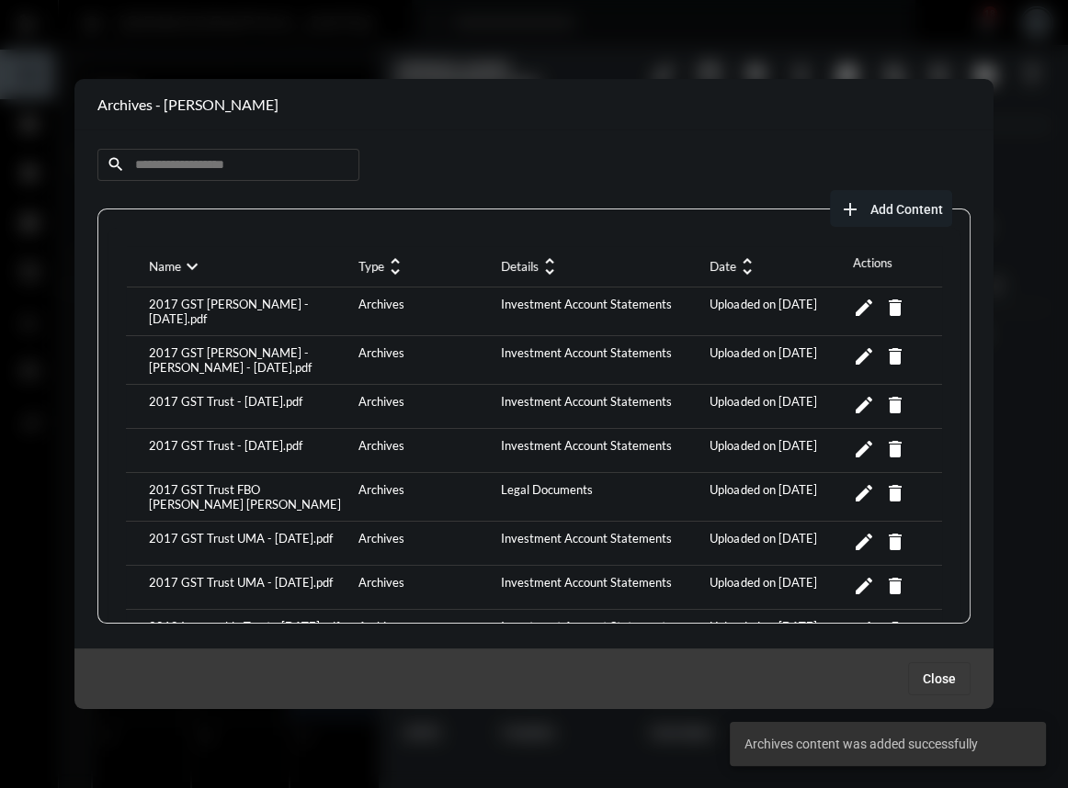
click at [901, 205] on span "Add Content" at bounding box center [906, 209] width 73 height 15
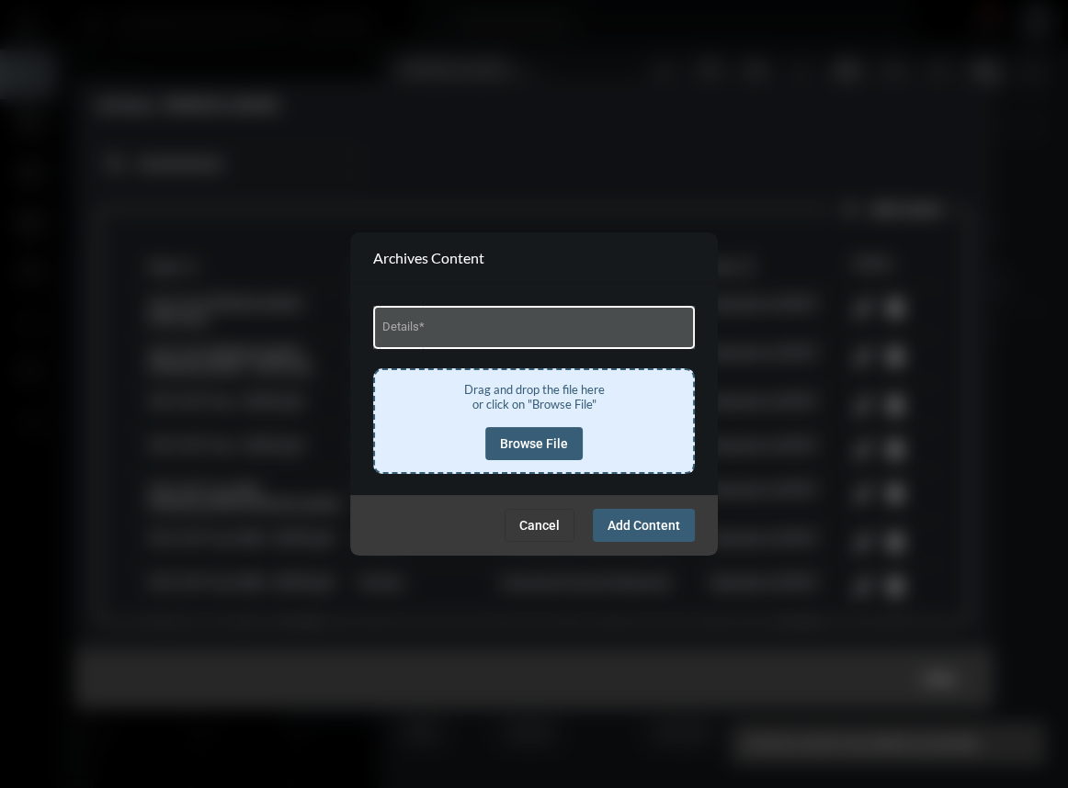
click at [421, 307] on div "Details *" at bounding box center [534, 325] width 304 height 47
click at [420, 329] on input "Details *" at bounding box center [534, 330] width 304 height 14
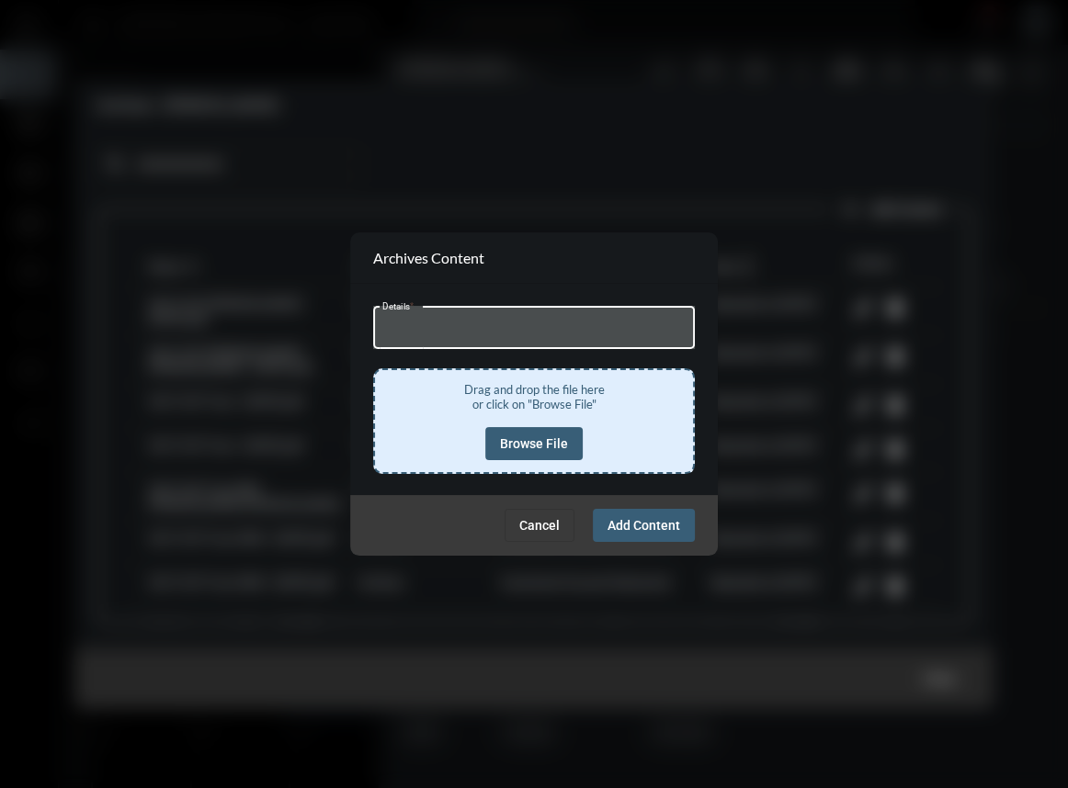
type input "**********"
click at [560, 449] on span "Browse File" at bounding box center [534, 443] width 68 height 15
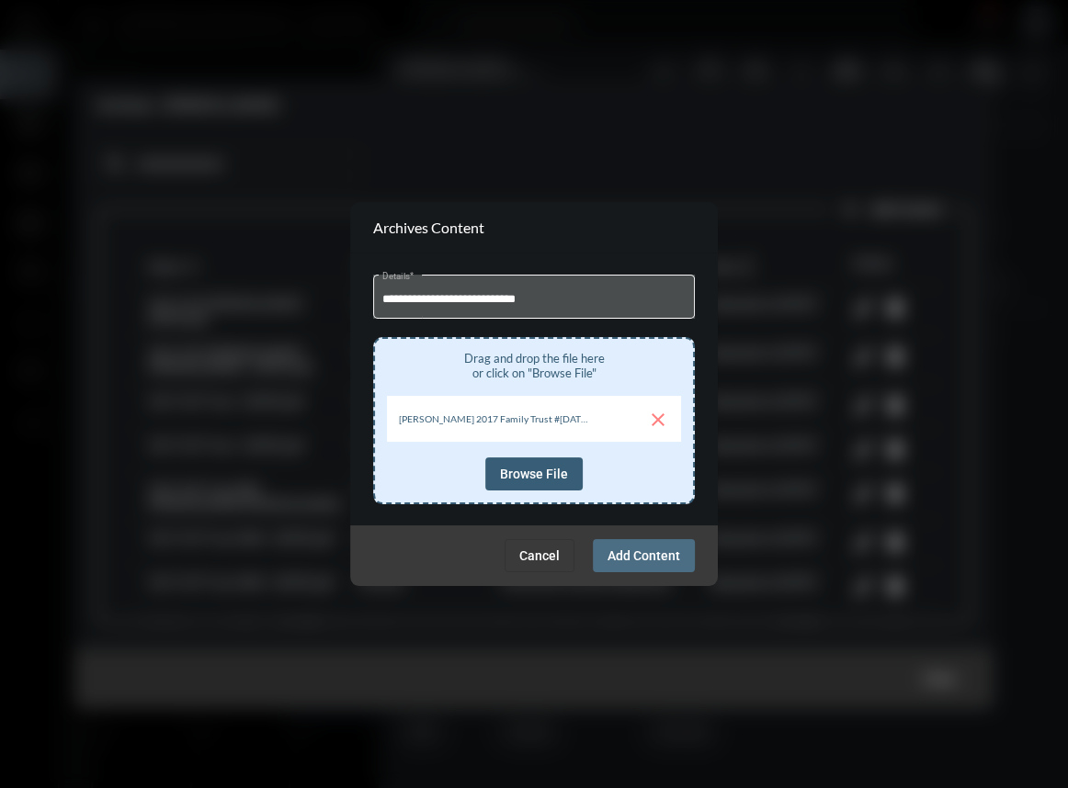
click at [611, 543] on button "Add Content" at bounding box center [644, 555] width 102 height 33
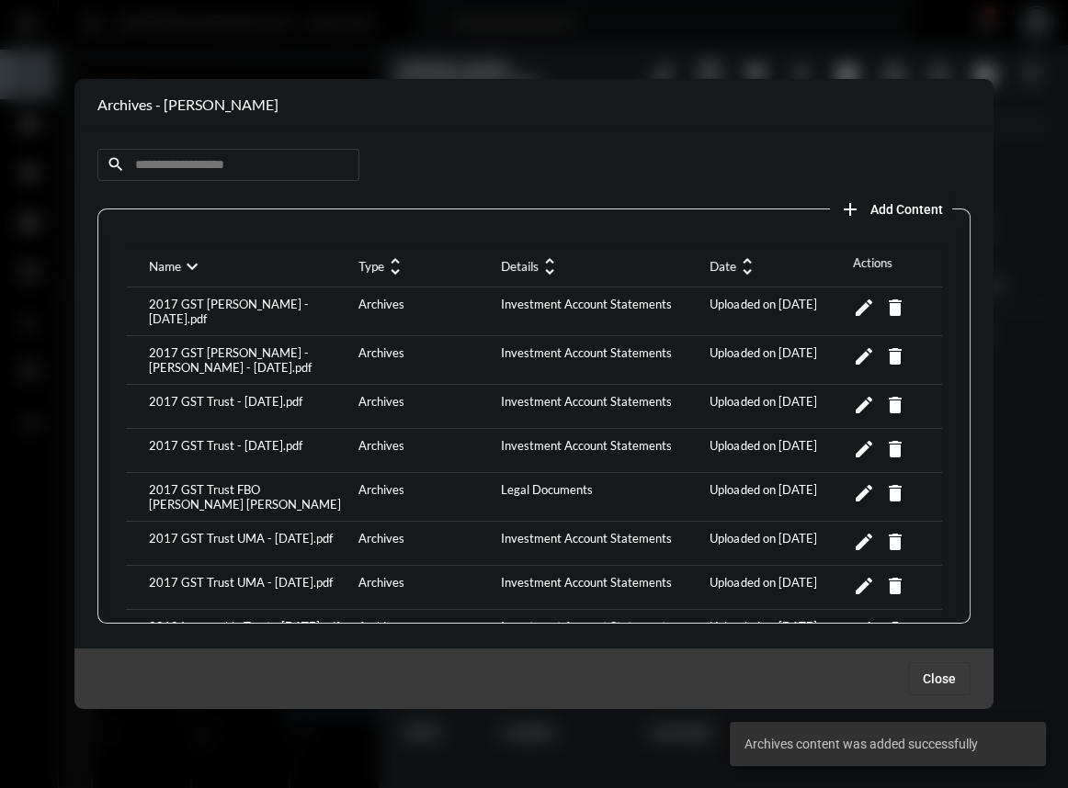
click at [740, 270] on mat-icon "unfold_more" at bounding box center [747, 266] width 22 height 22
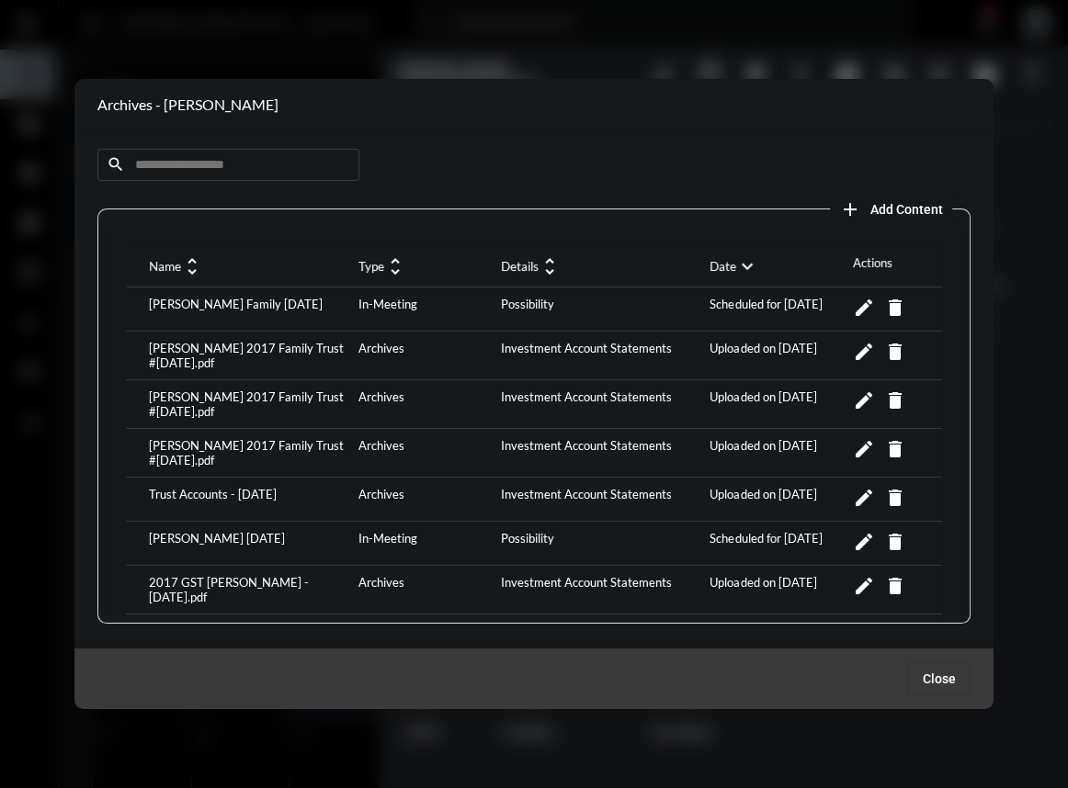
click at [877, 211] on span "Add Content" at bounding box center [906, 209] width 73 height 15
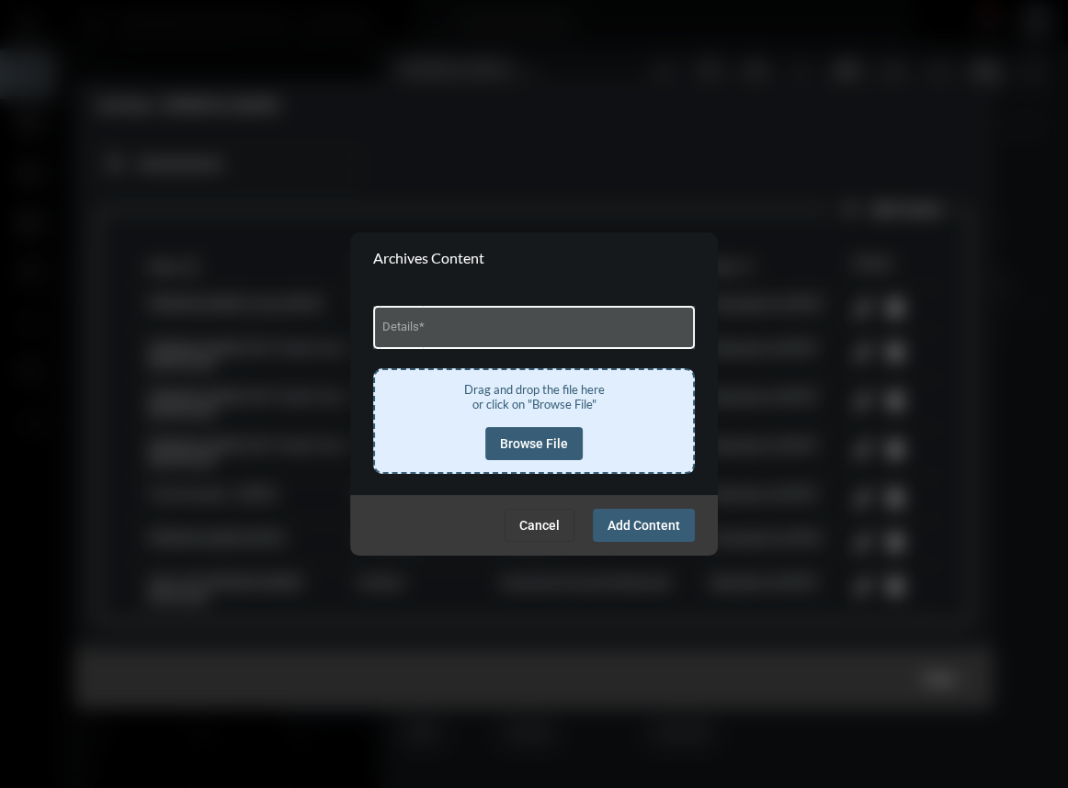
click at [465, 342] on div "Details *" at bounding box center [534, 325] width 304 height 47
click at [465, 329] on input "Details *" at bounding box center [534, 330] width 304 height 14
type input "**********"
click at [522, 445] on span "Browse File" at bounding box center [534, 443] width 68 height 15
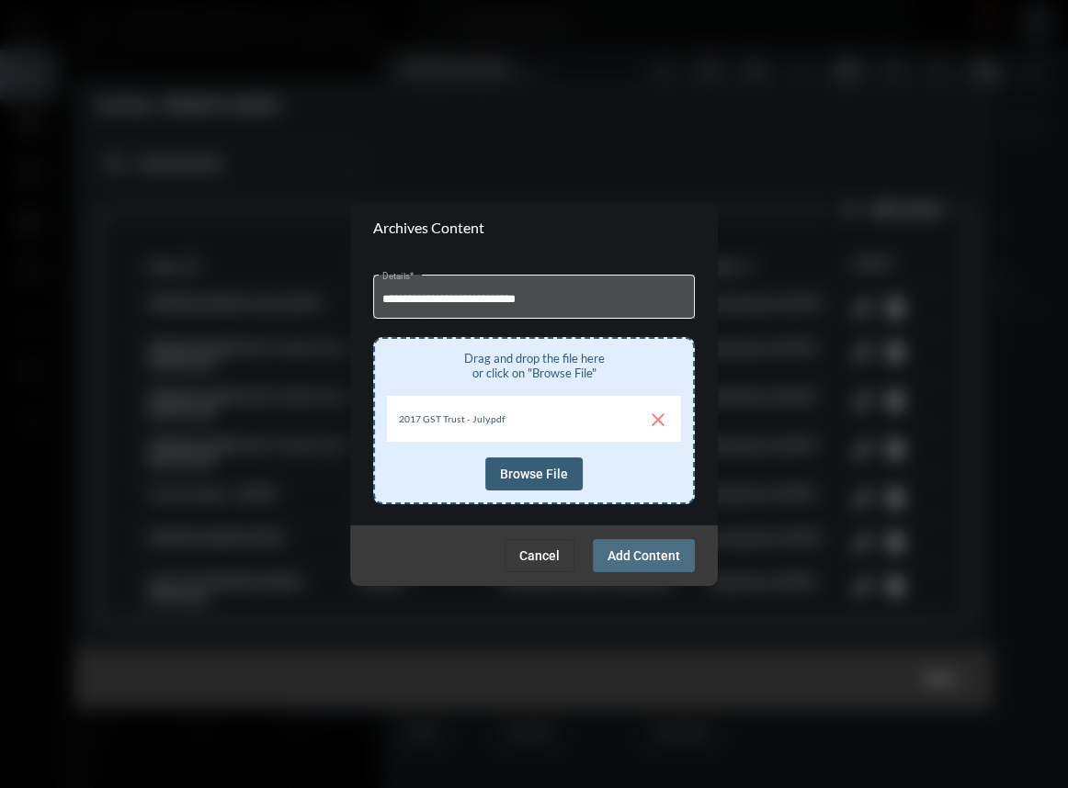
click at [628, 550] on span "Add Content" at bounding box center [643, 555] width 73 height 15
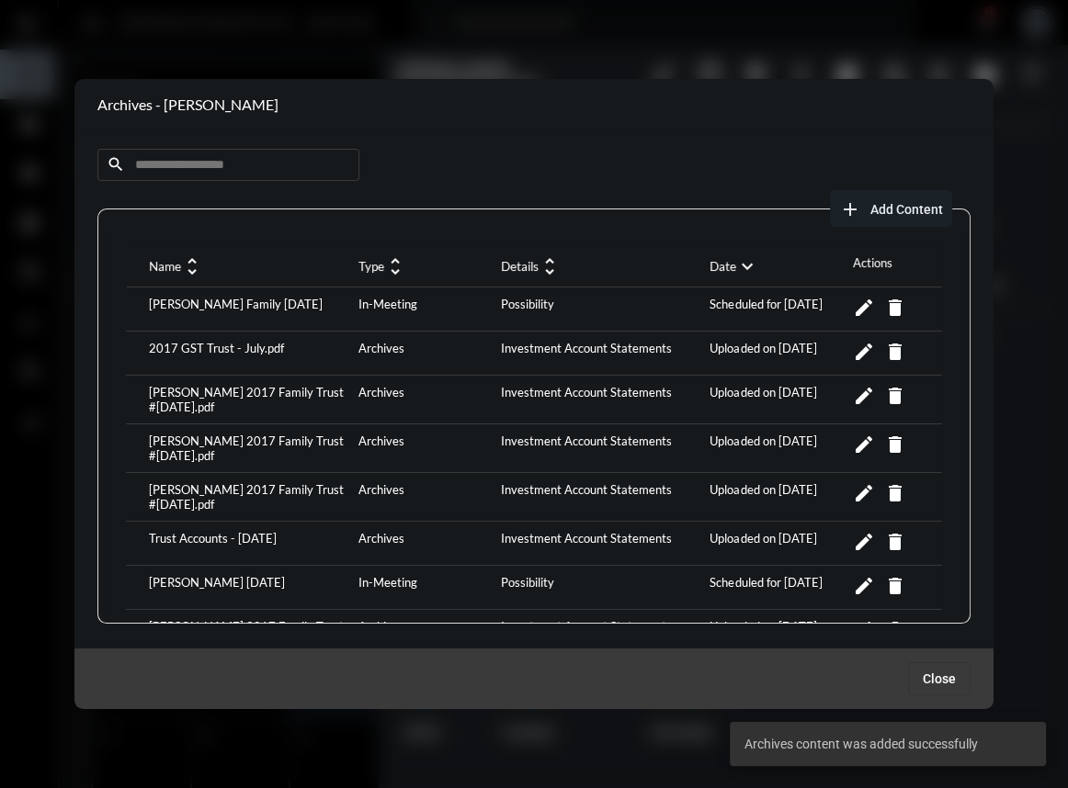
click at [862, 213] on span "add Add Content" at bounding box center [891, 208] width 104 height 15
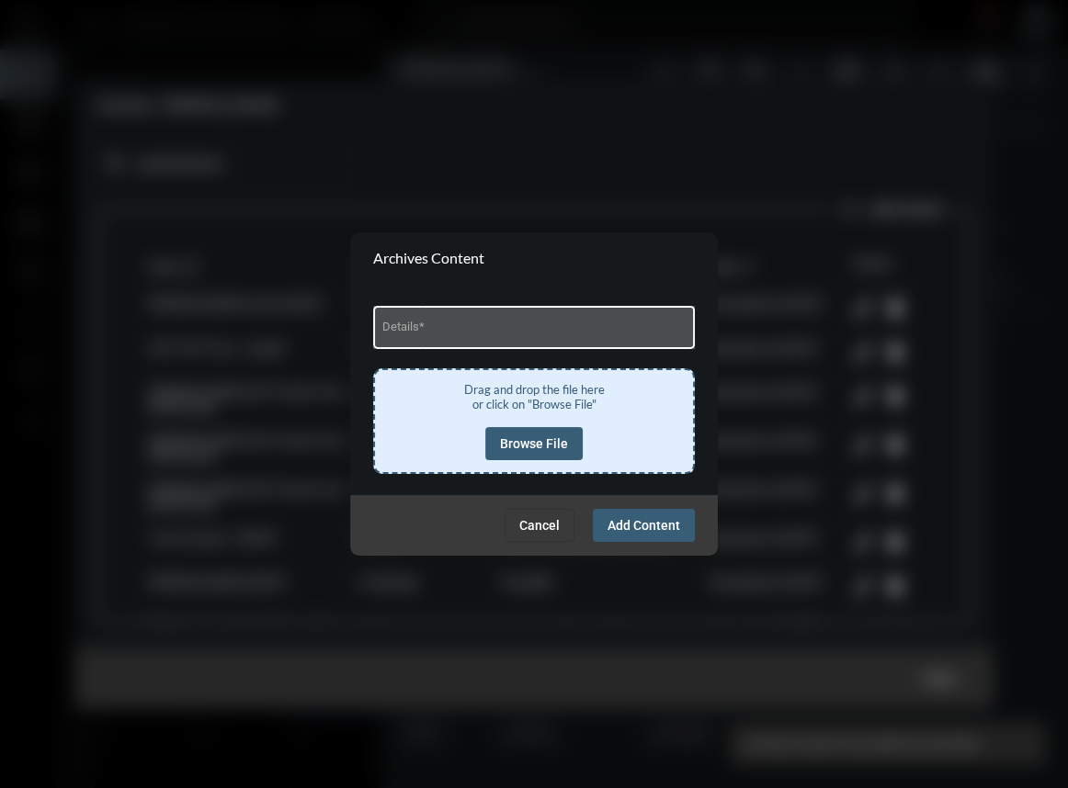
click at [506, 317] on div "Details *" at bounding box center [534, 325] width 304 height 47
click at [484, 334] on input "Details *" at bounding box center [534, 330] width 304 height 14
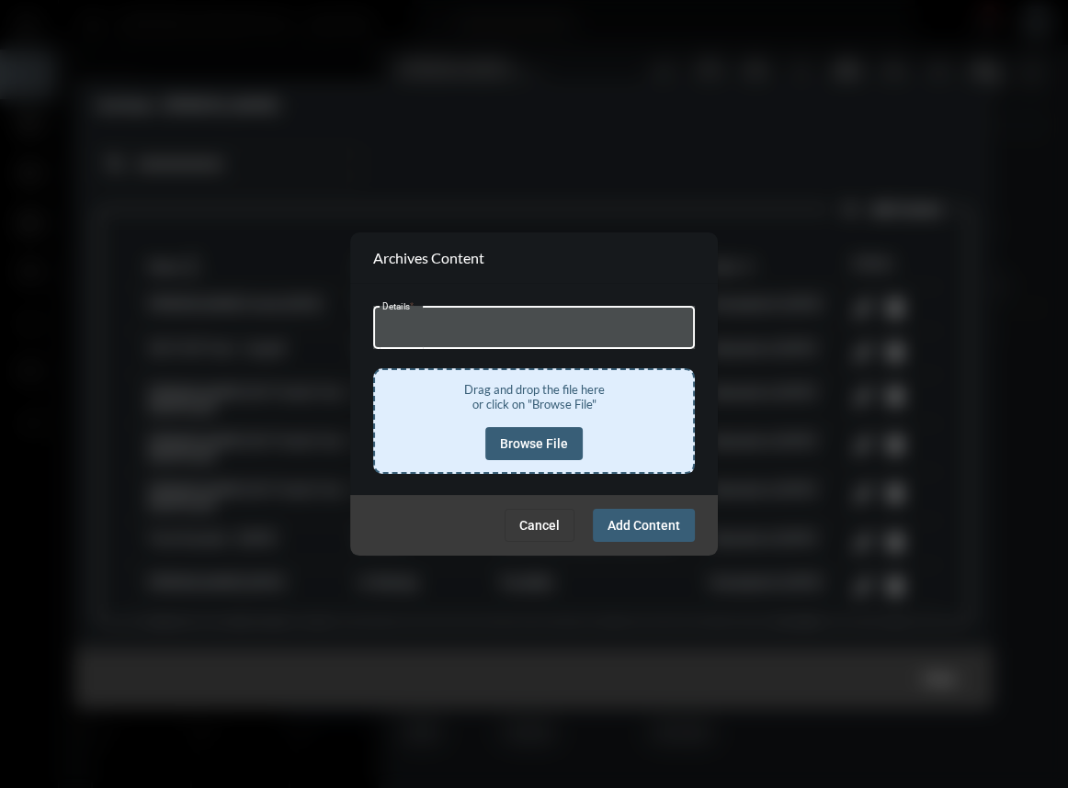
type input "**********"
click at [525, 442] on span "Browse File" at bounding box center [534, 443] width 68 height 15
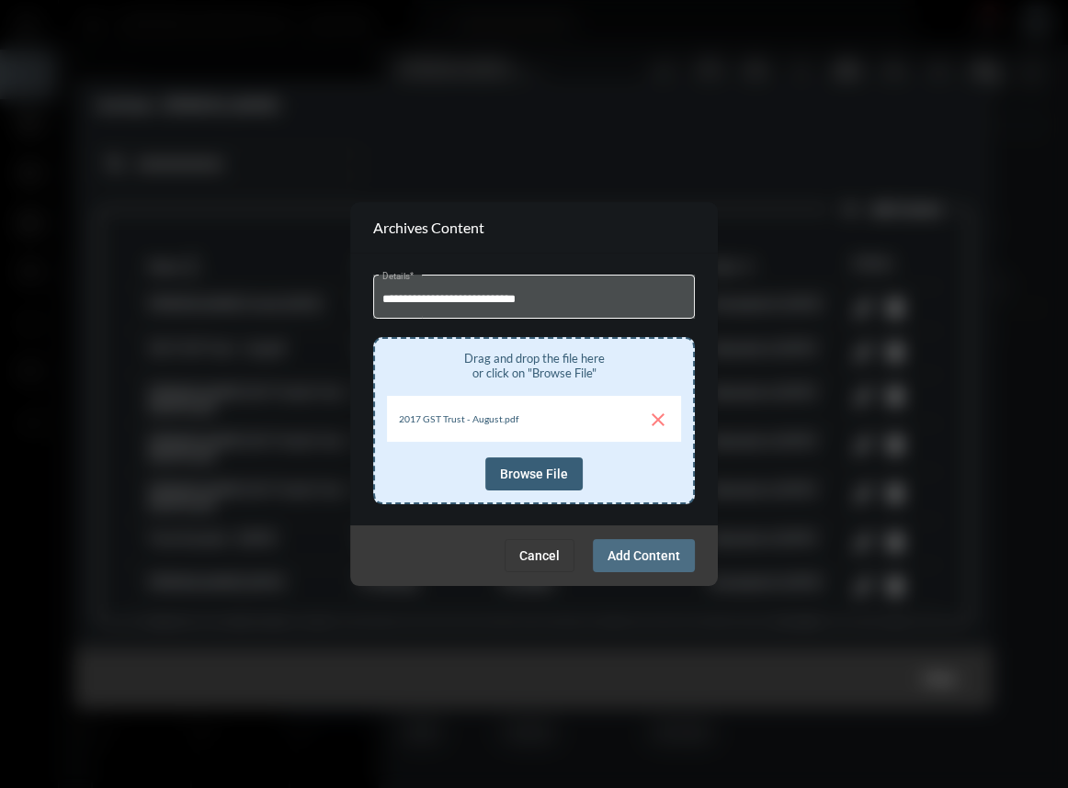
click at [633, 550] on span "Add Content" at bounding box center [643, 555] width 73 height 15
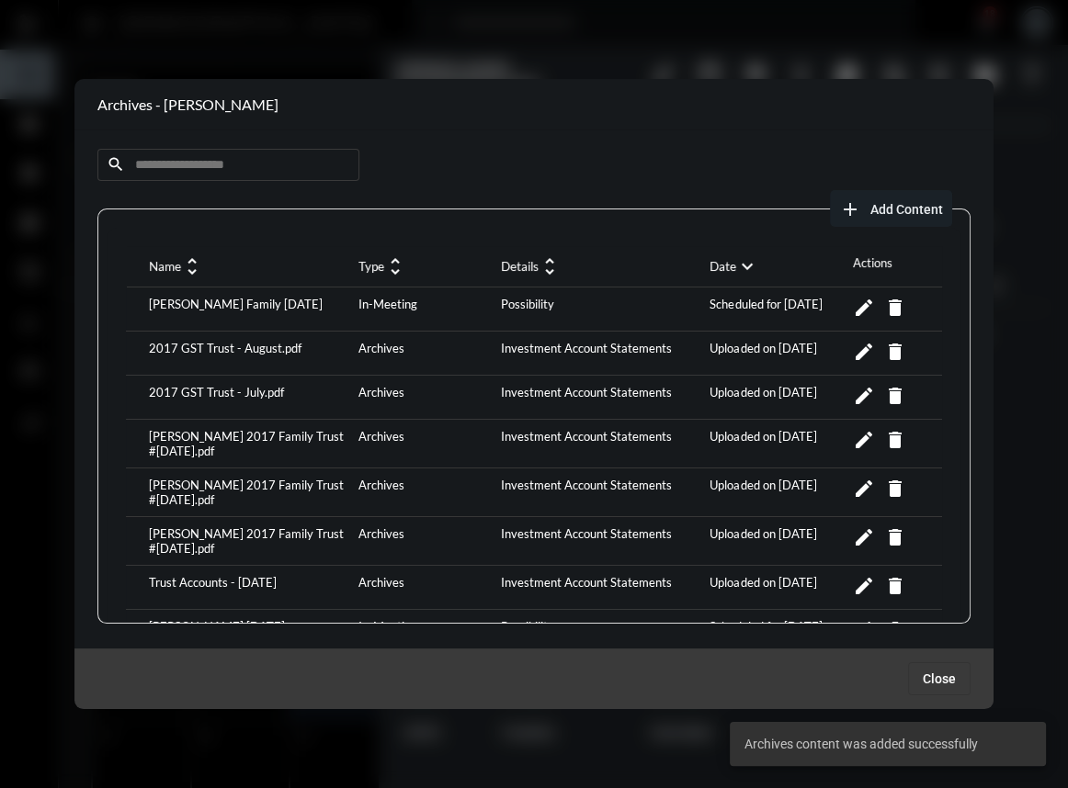
click at [854, 201] on mat-icon "add" at bounding box center [850, 209] width 22 height 22
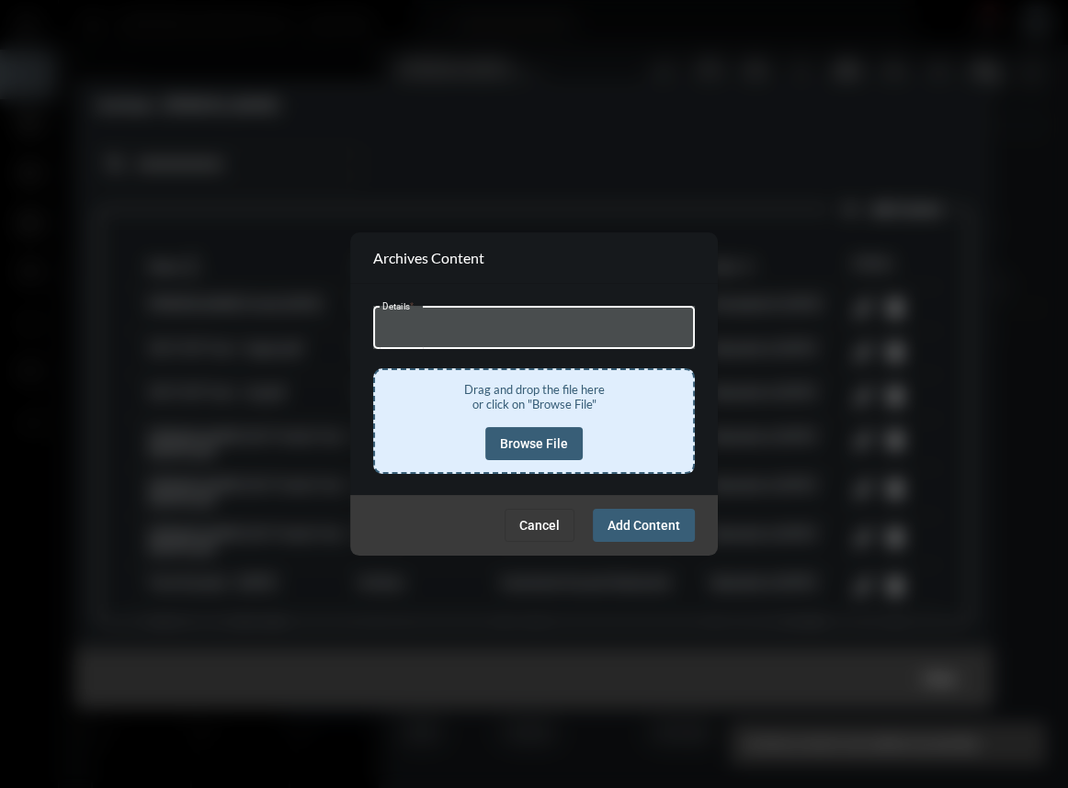
click at [435, 335] on input "Details *" at bounding box center [534, 330] width 304 height 14
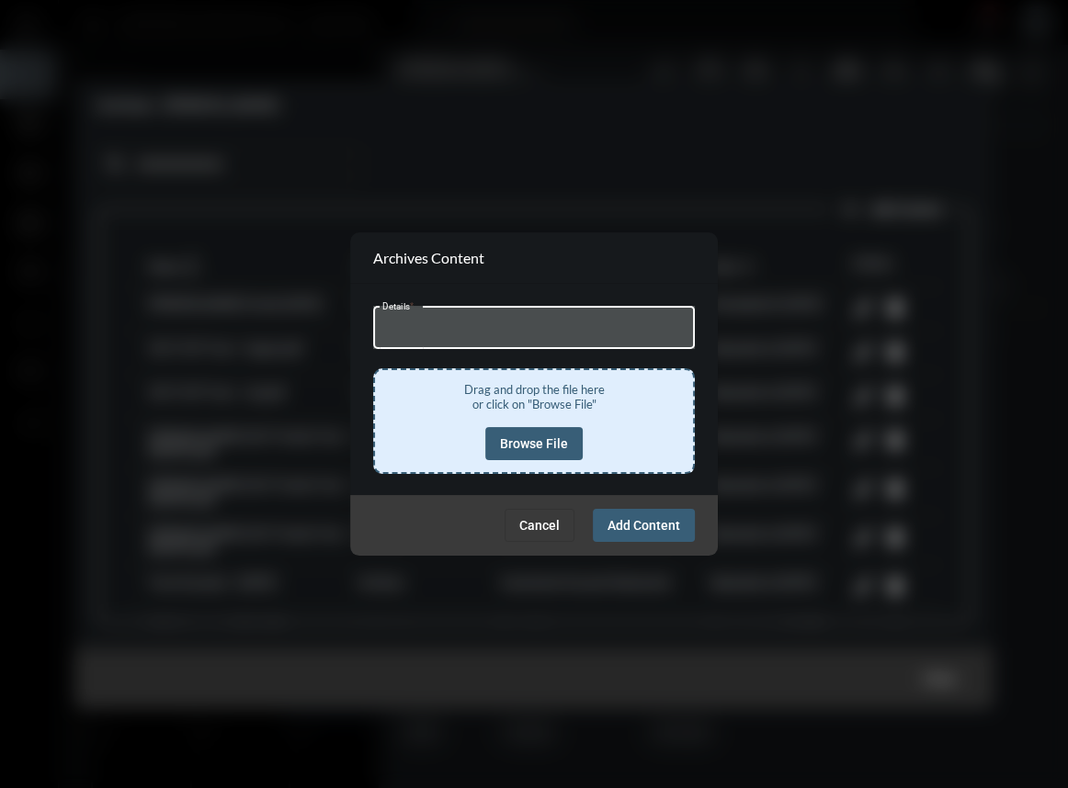
type input "**********"
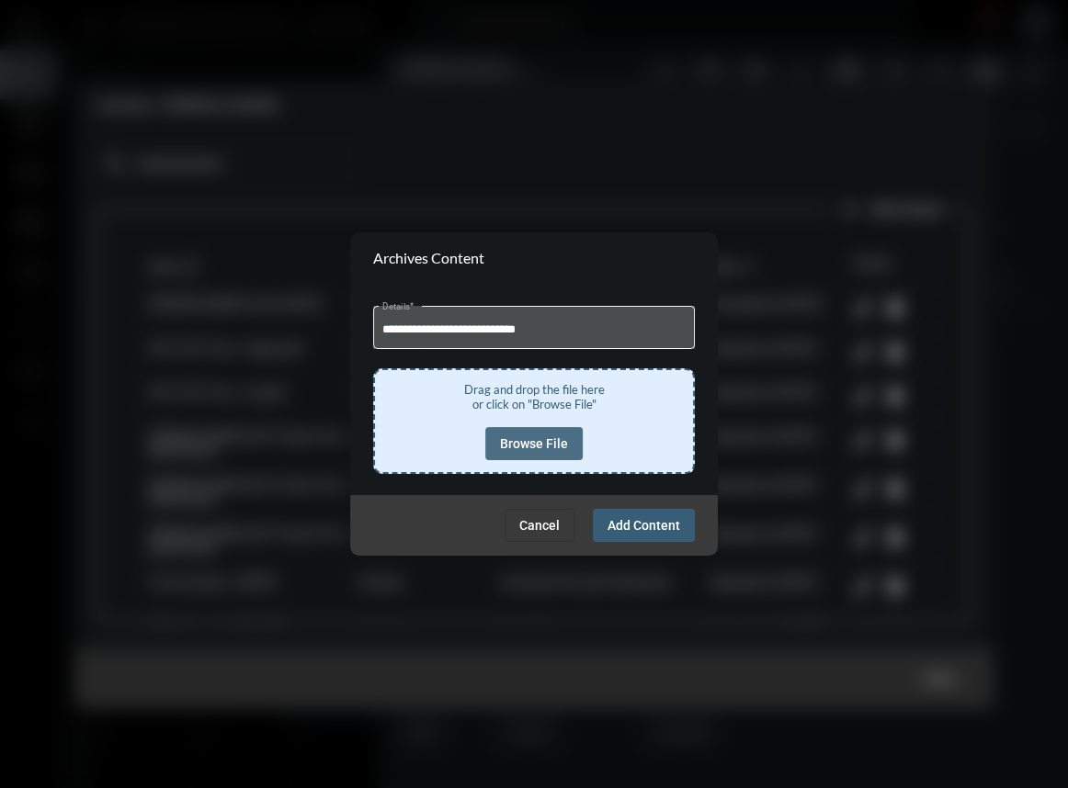
click at [551, 439] on span "Browse File" at bounding box center [534, 443] width 68 height 15
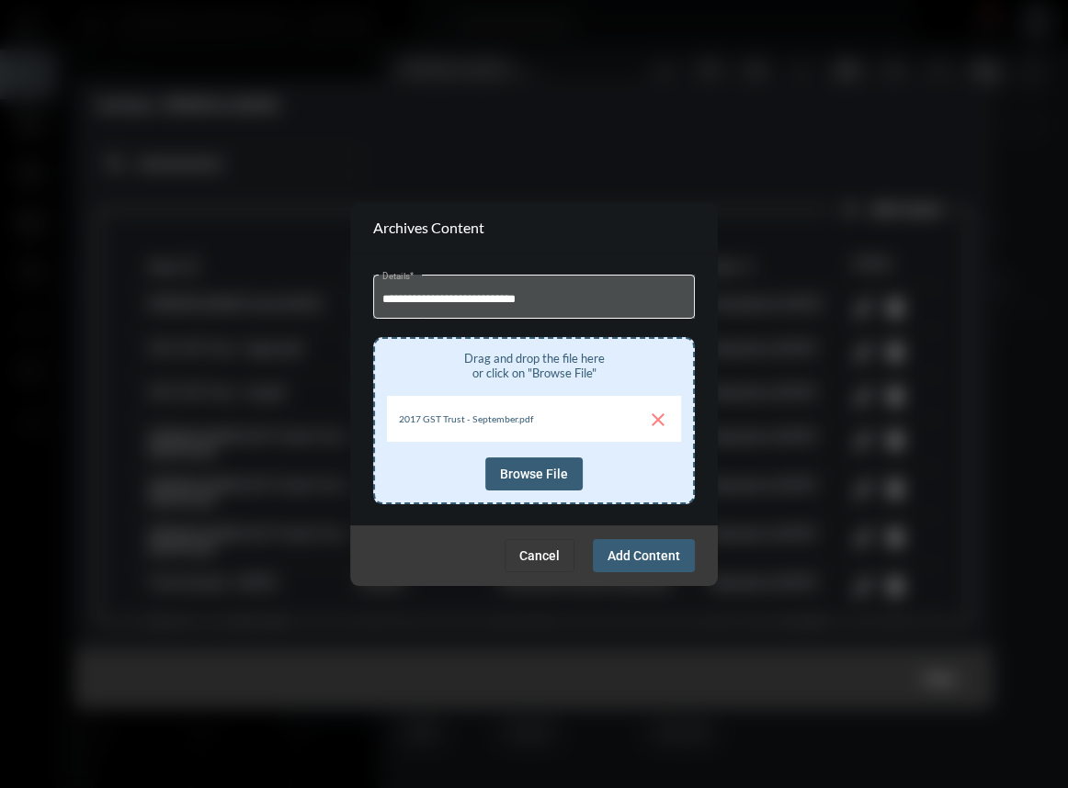
click at [649, 548] on span "Add Content" at bounding box center [643, 555] width 73 height 15
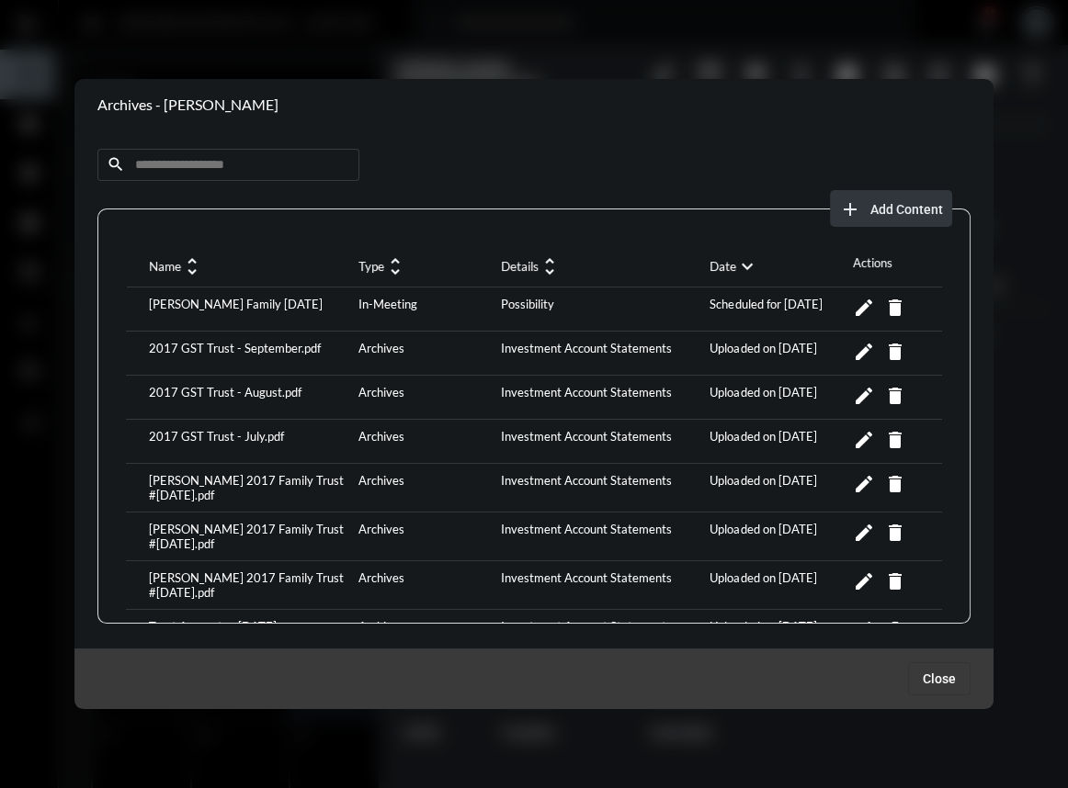
click at [872, 202] on span "Add Content" at bounding box center [906, 209] width 73 height 15
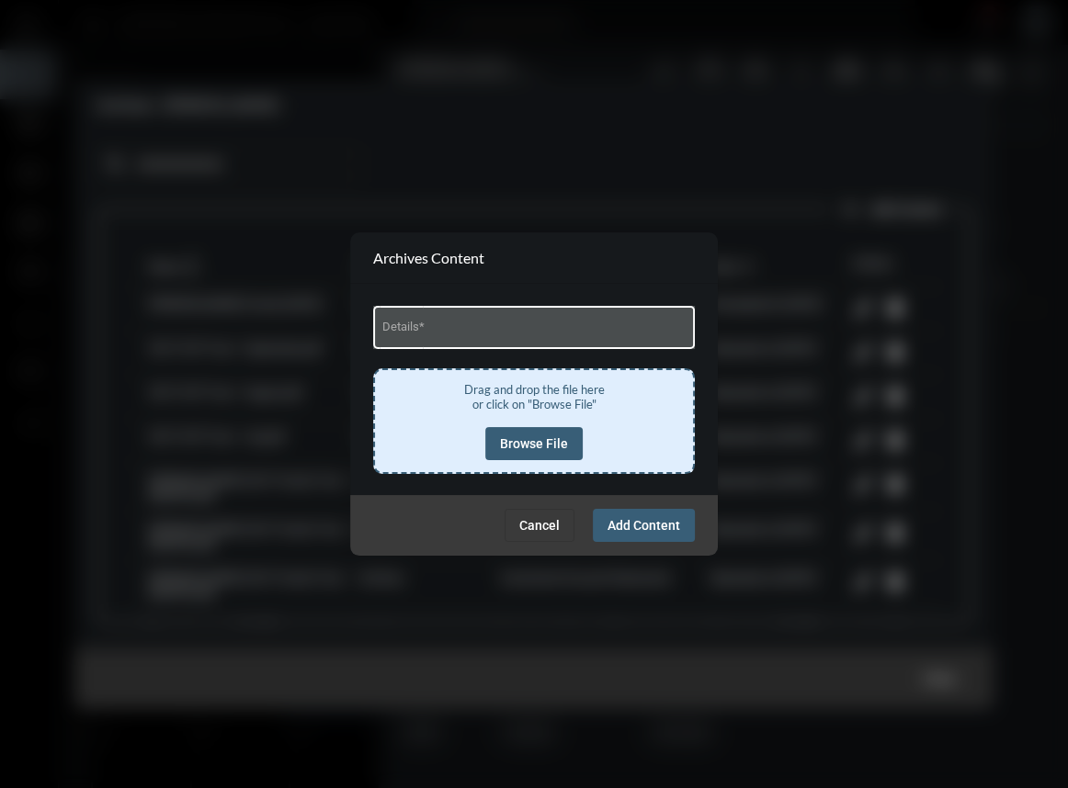
click at [516, 340] on div "Details *" at bounding box center [534, 325] width 304 height 47
click at [517, 331] on input "Details *" at bounding box center [534, 330] width 304 height 14
type input "**********"
click at [548, 440] on span "Browse File" at bounding box center [534, 443] width 68 height 15
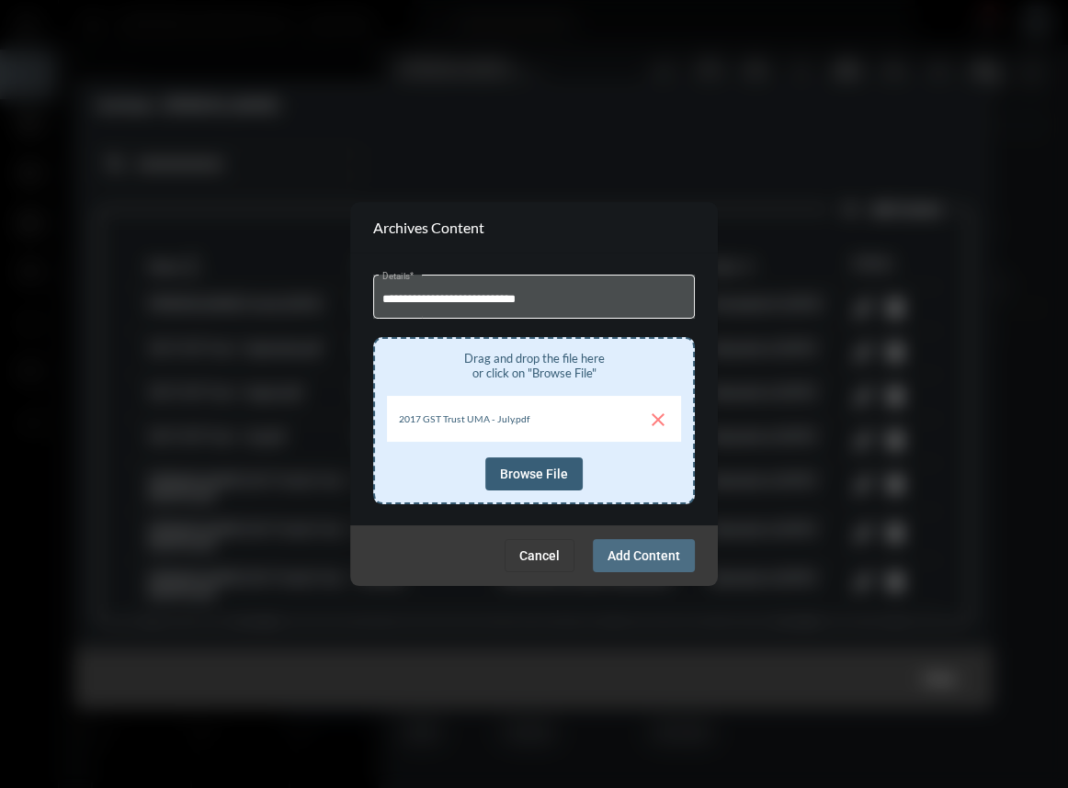
click at [643, 548] on span "Add Content" at bounding box center [643, 555] width 73 height 15
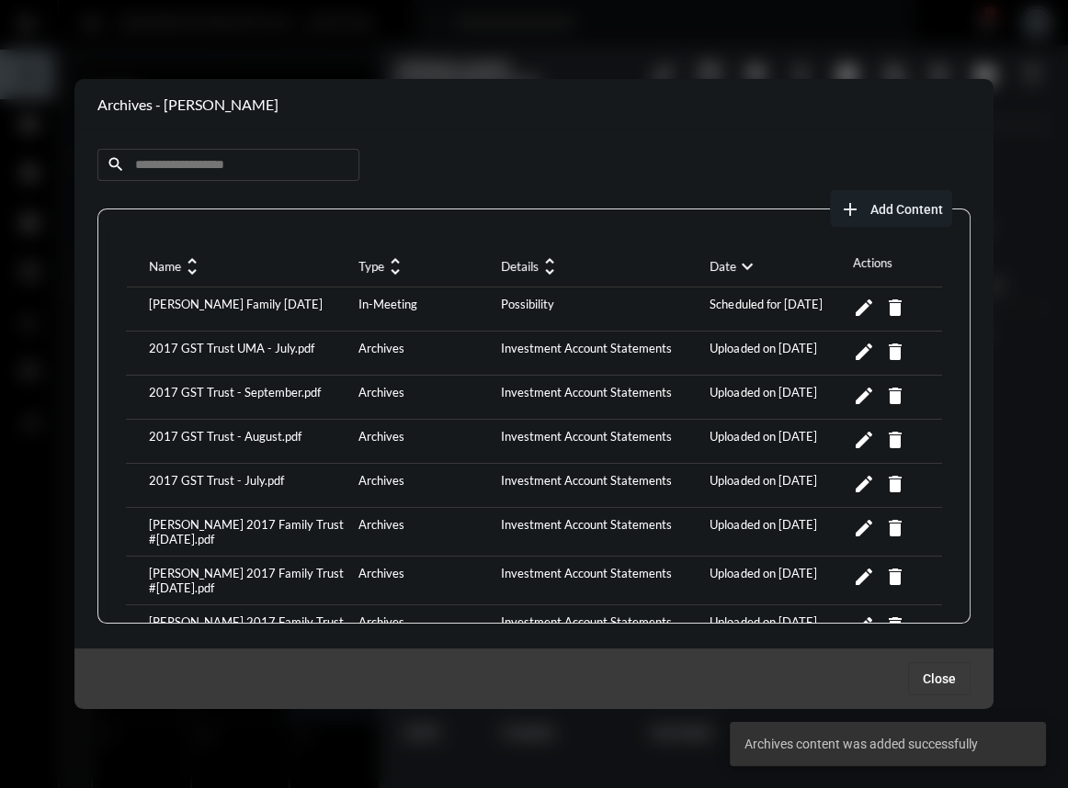
click at [910, 216] on button "add Add Content" at bounding box center [891, 208] width 122 height 37
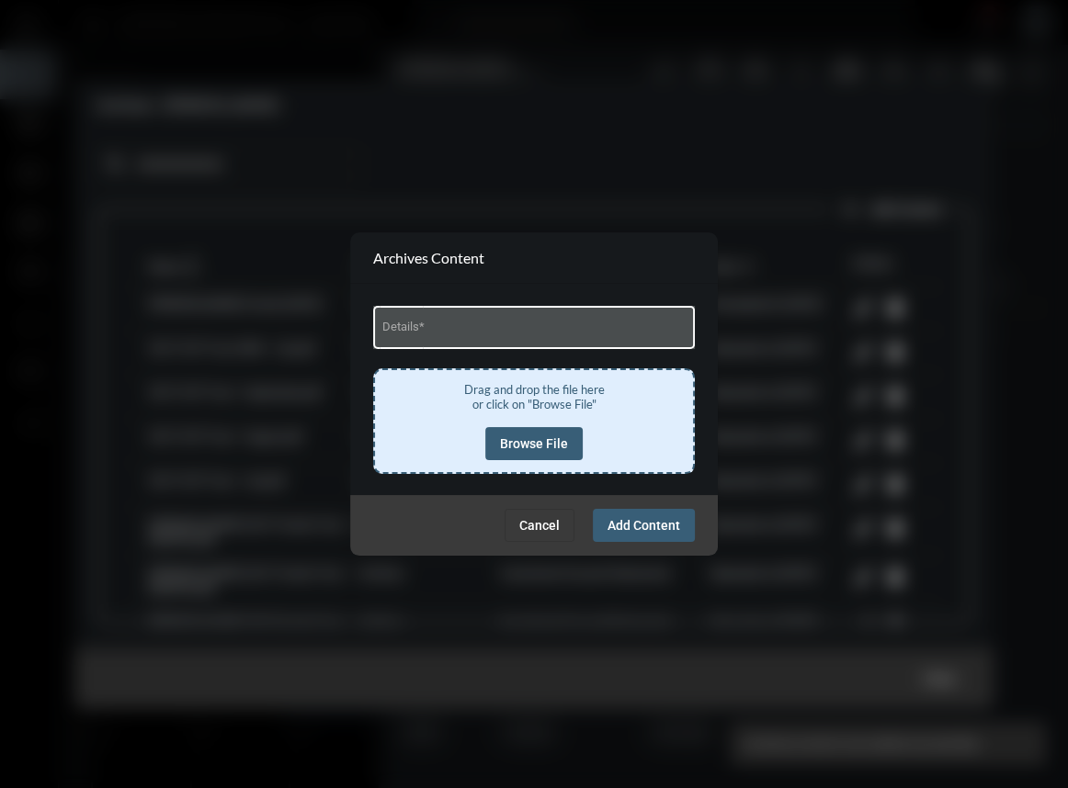
click at [470, 330] on input "Details *" at bounding box center [534, 330] width 304 height 14
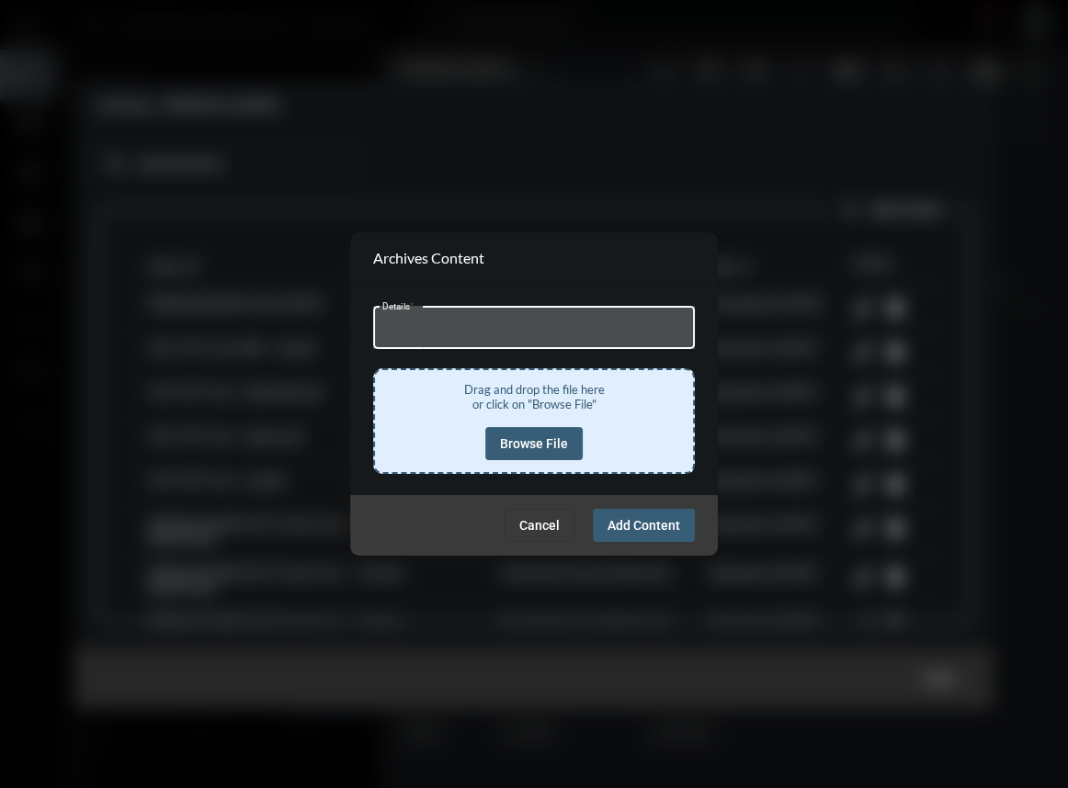
type input "**********"
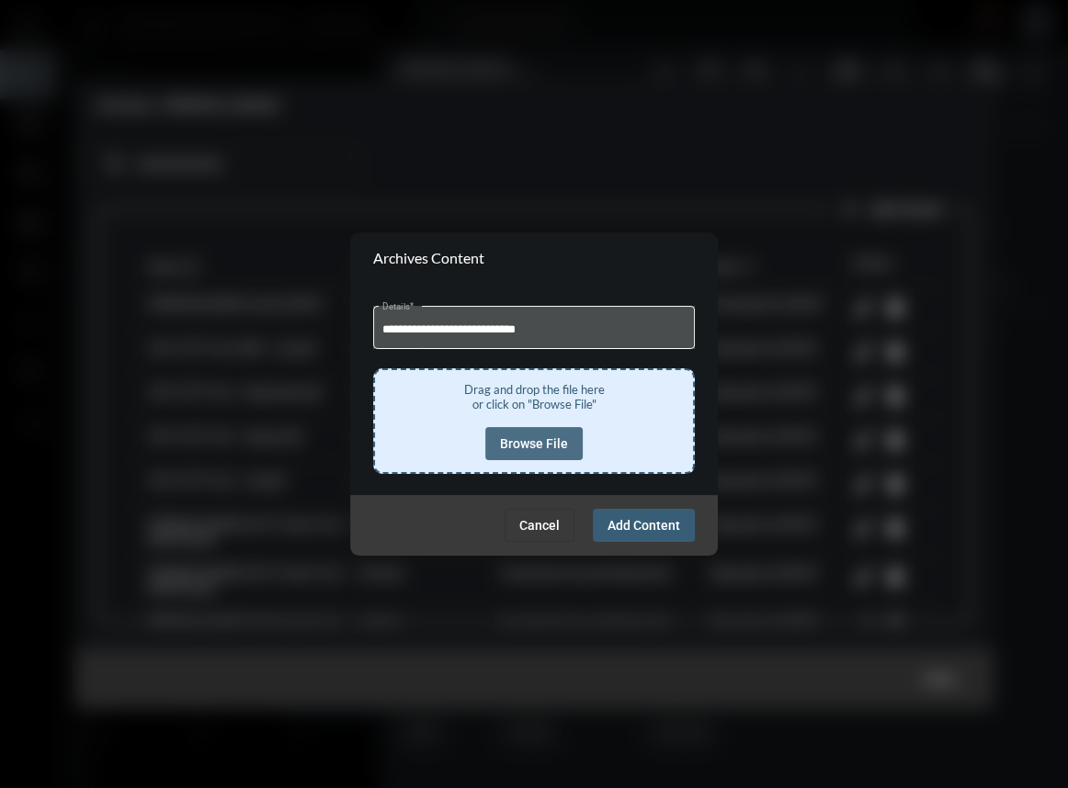
click at [519, 449] on span "Browse File" at bounding box center [534, 443] width 68 height 15
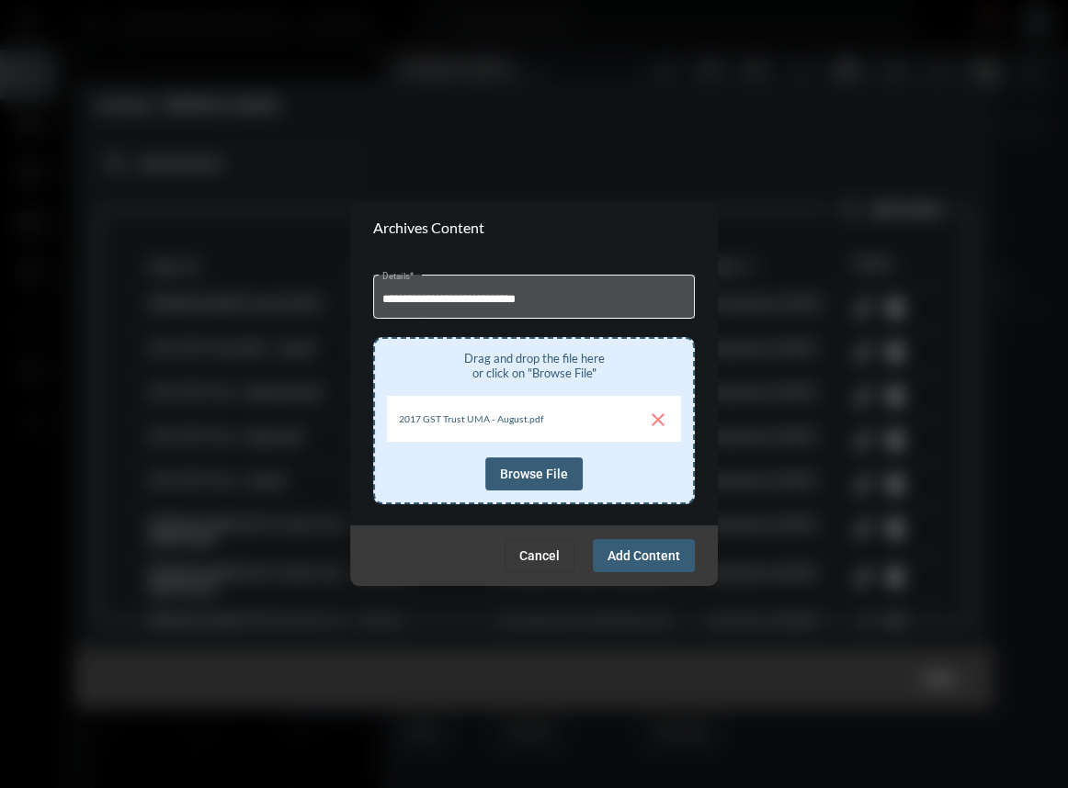
click at [639, 551] on span "Add Content" at bounding box center [643, 555] width 73 height 15
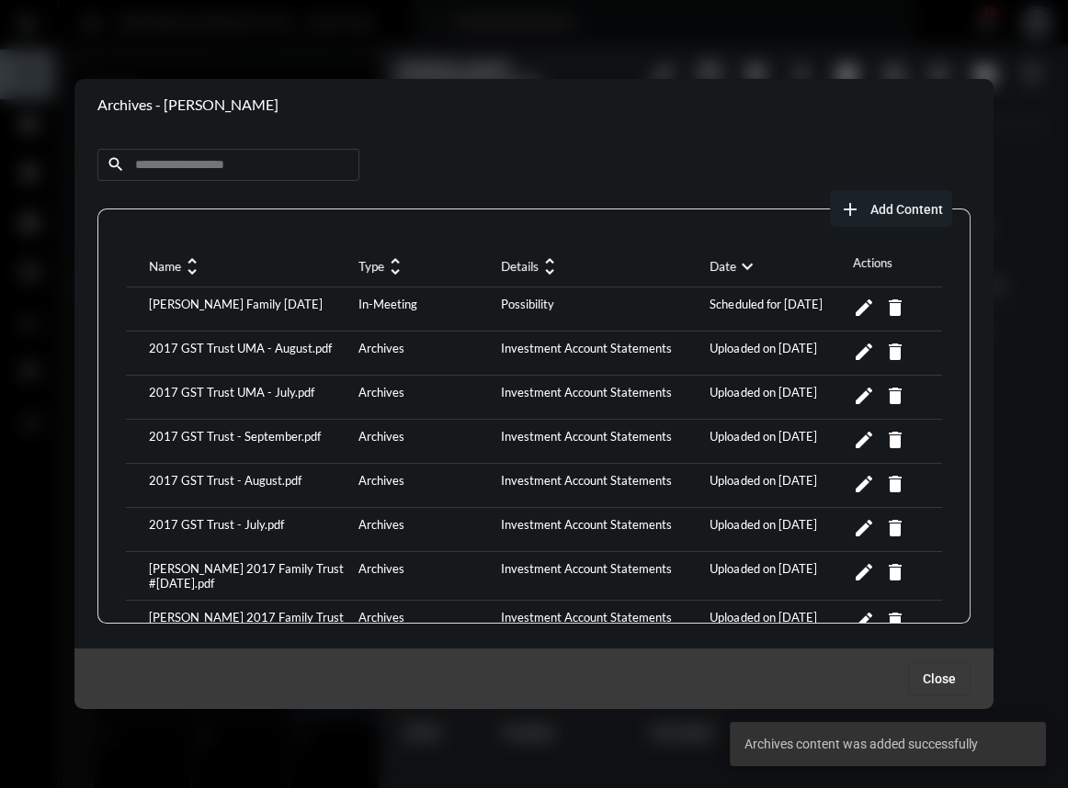
click at [897, 202] on span "Add Content" at bounding box center [906, 209] width 73 height 15
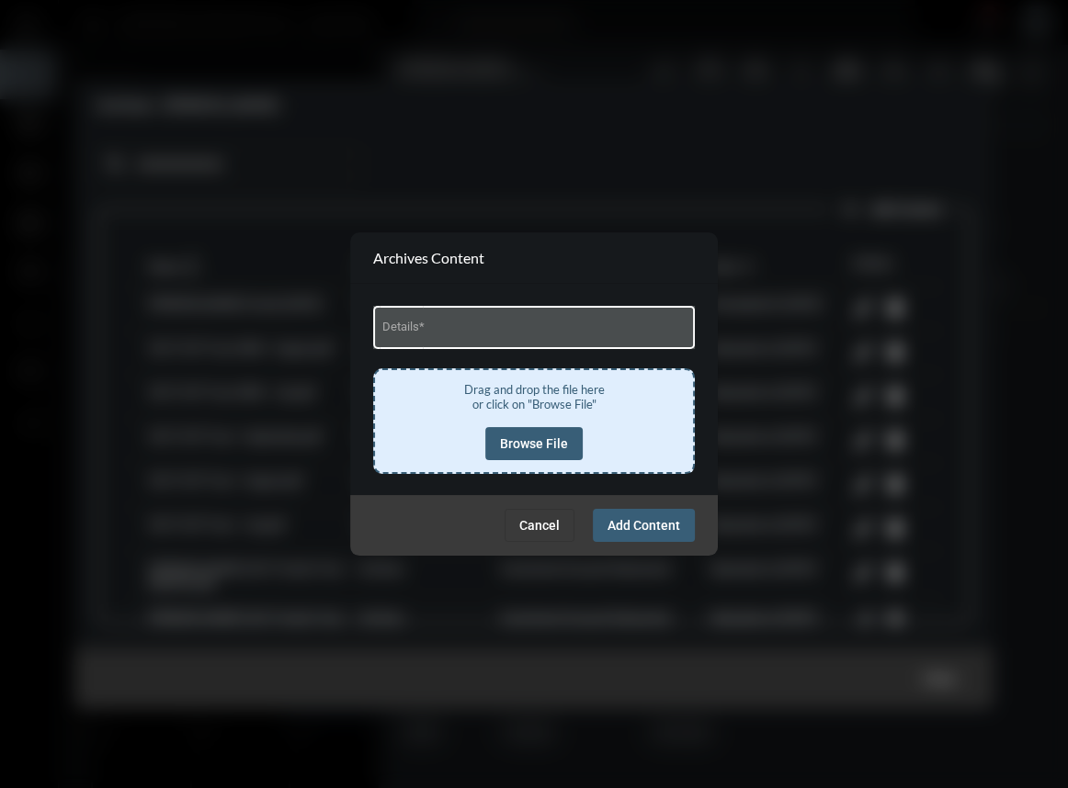
click at [460, 333] on input "Details *" at bounding box center [534, 330] width 304 height 14
type input "**********"
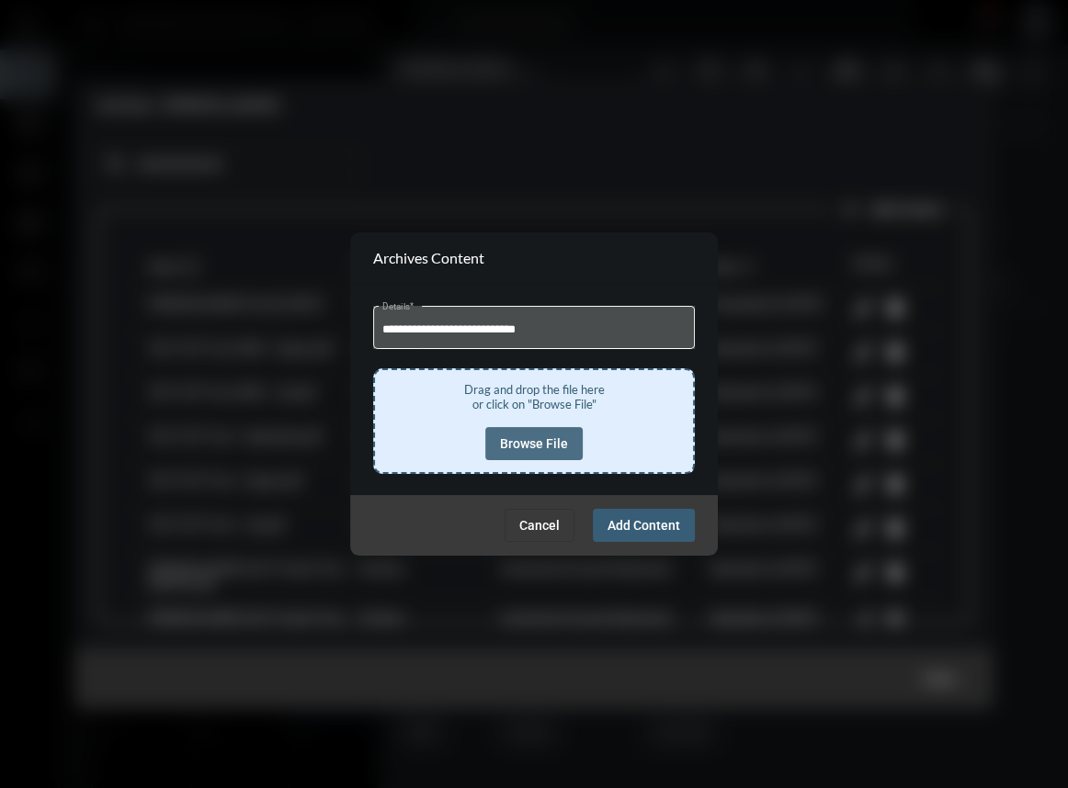
click at [540, 431] on button "Browse File" at bounding box center [533, 443] width 97 height 33
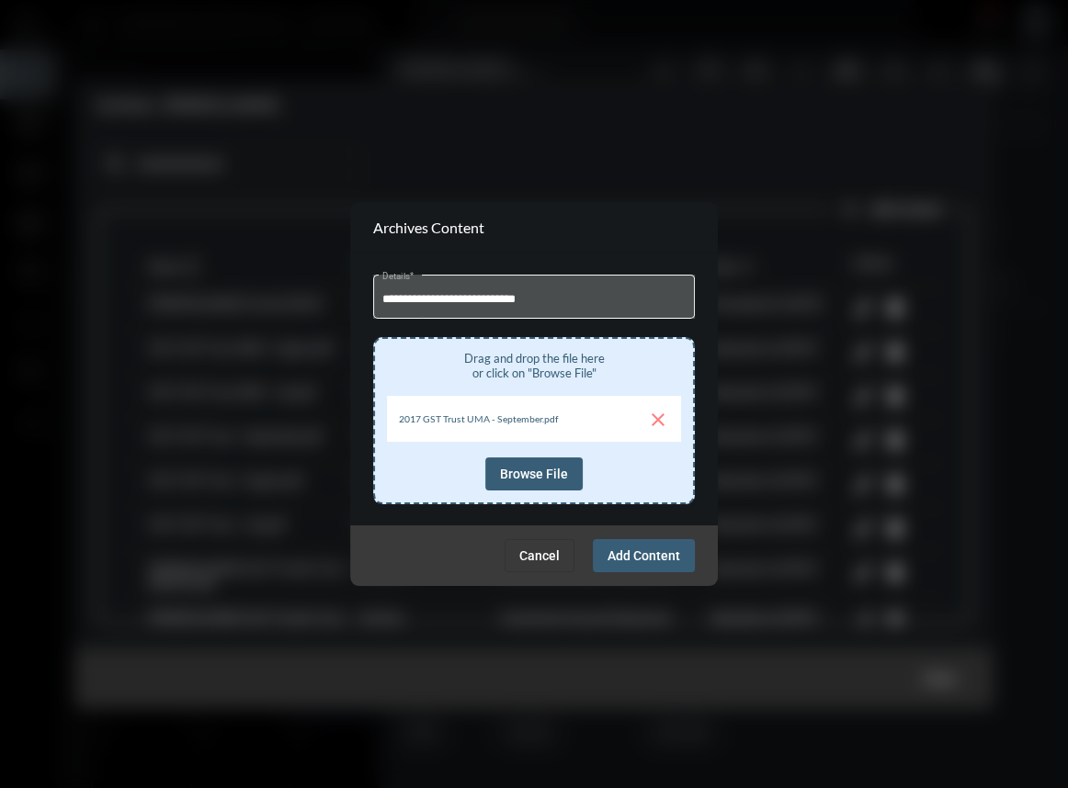
click at [665, 555] on span "Add Content" at bounding box center [643, 555] width 73 height 15
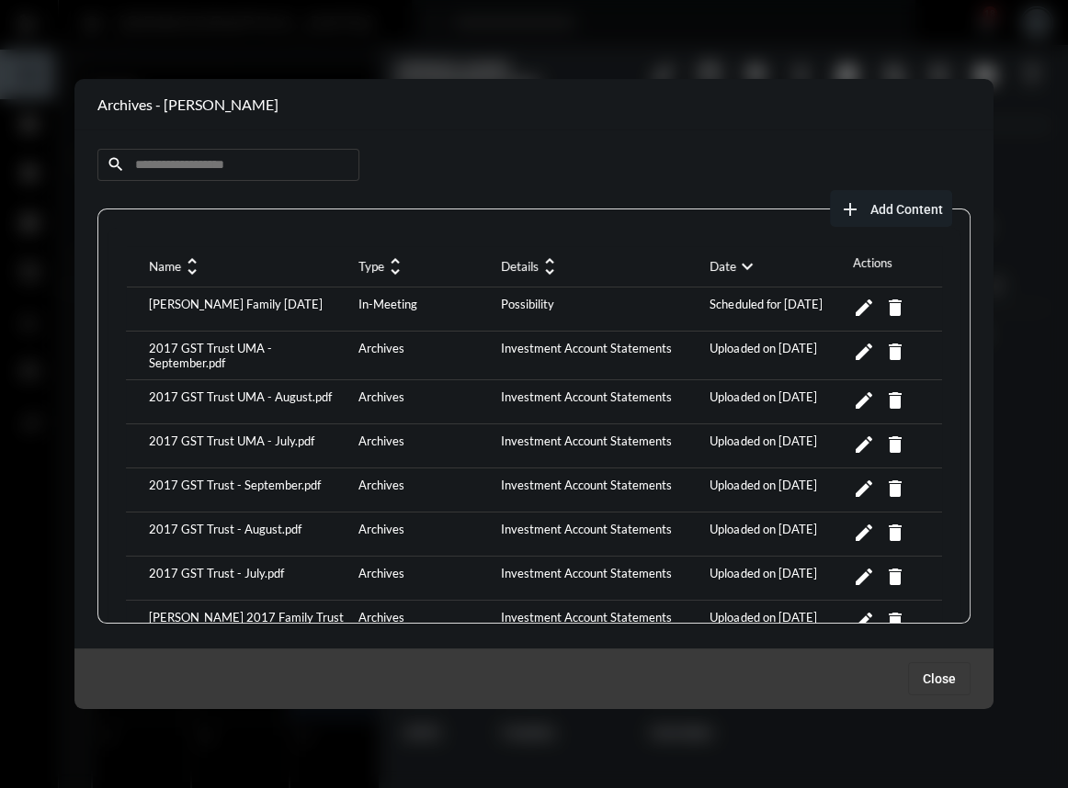
click at [874, 211] on span "Add Content" at bounding box center [906, 209] width 73 height 15
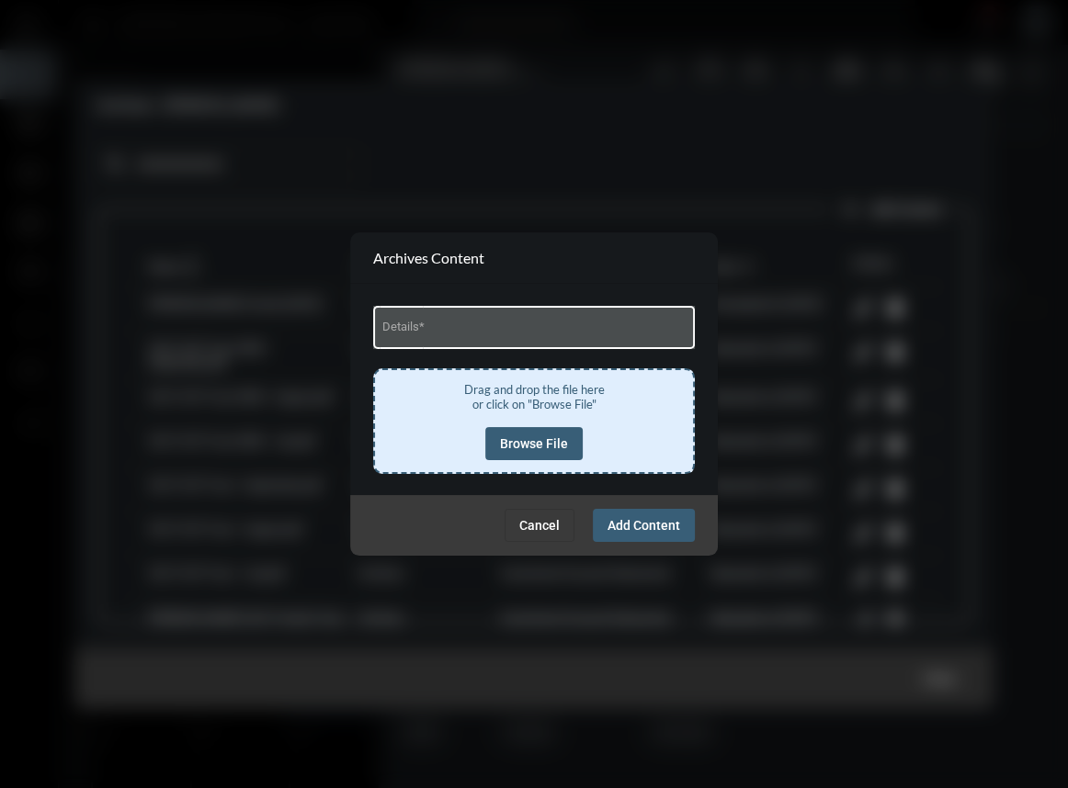
click at [489, 333] on input "Details *" at bounding box center [534, 330] width 304 height 14
type input "**********"
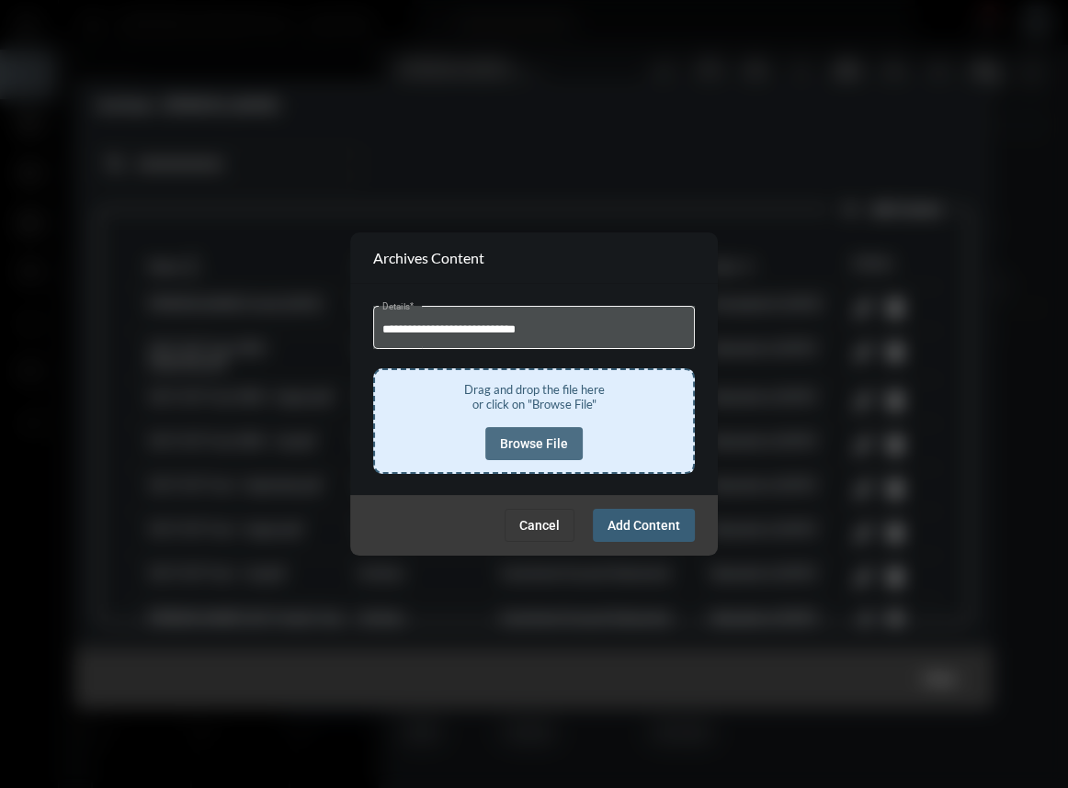
click at [527, 438] on span "Browse File" at bounding box center [534, 443] width 68 height 15
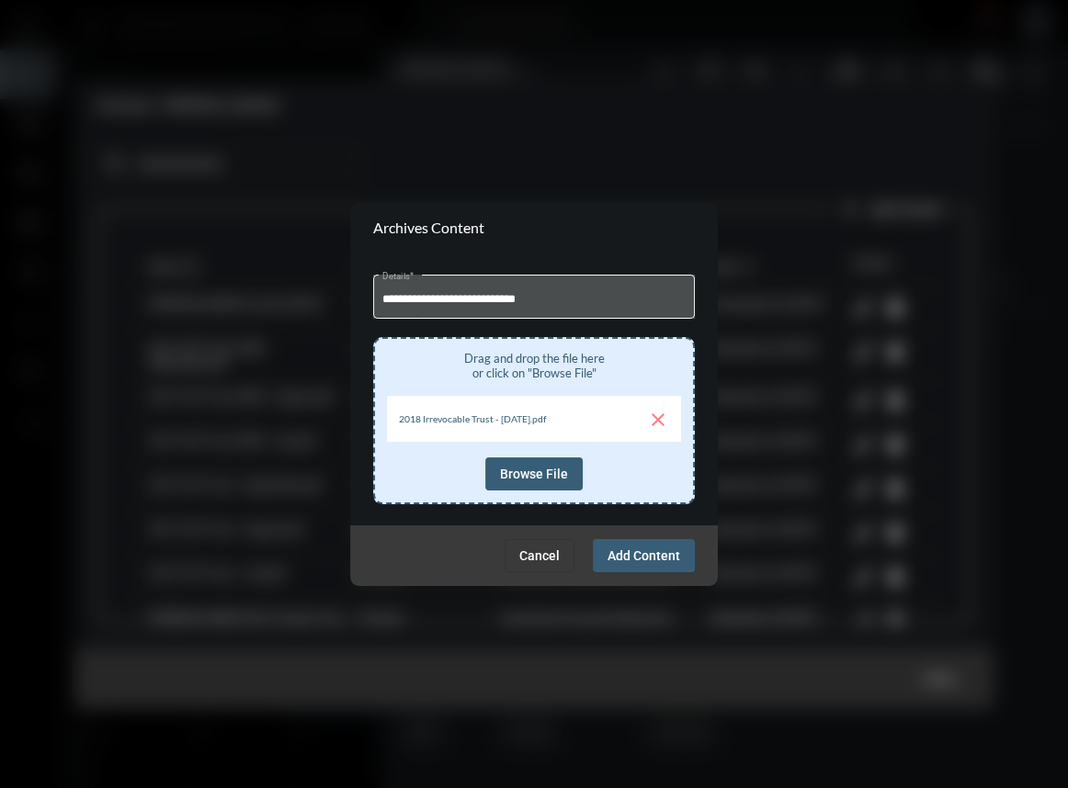
click at [623, 557] on span "Add Content" at bounding box center [643, 555] width 73 height 15
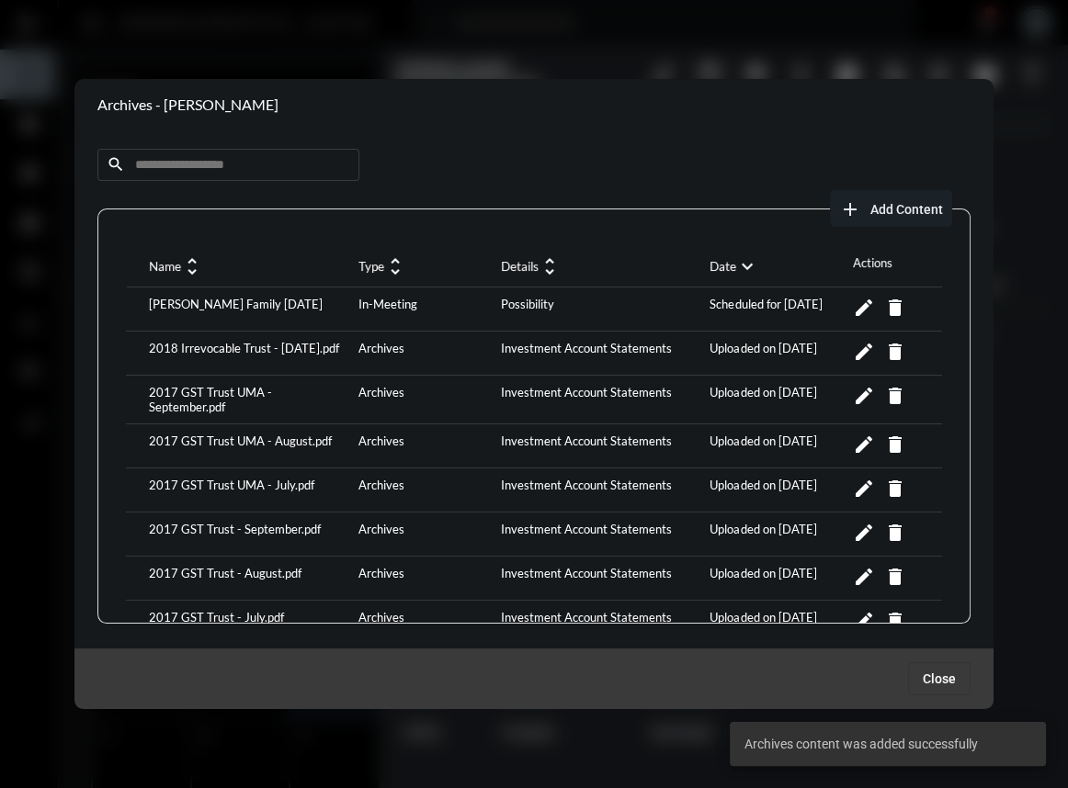
click at [907, 199] on button "add Add Content" at bounding box center [891, 208] width 122 height 37
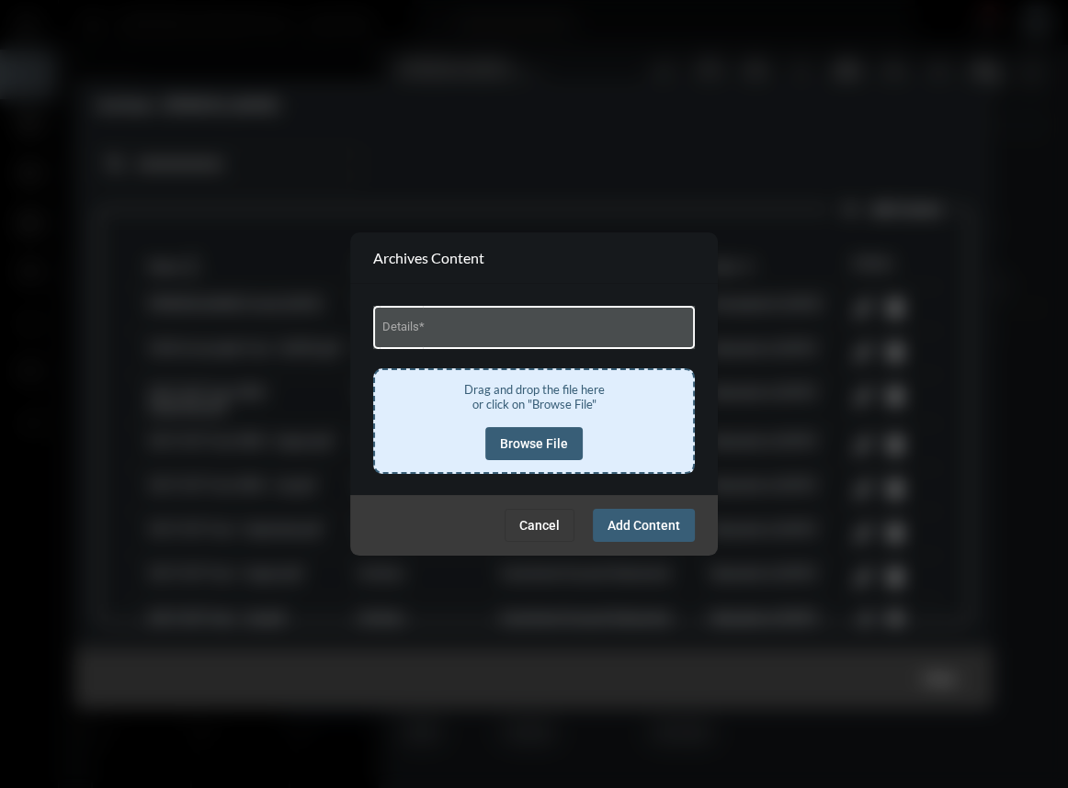
drag, startPoint x: 482, startPoint y: 329, endPoint x: 503, endPoint y: 337, distance: 21.8
click at [482, 329] on input "Details *" at bounding box center [534, 330] width 304 height 14
type input "**********"
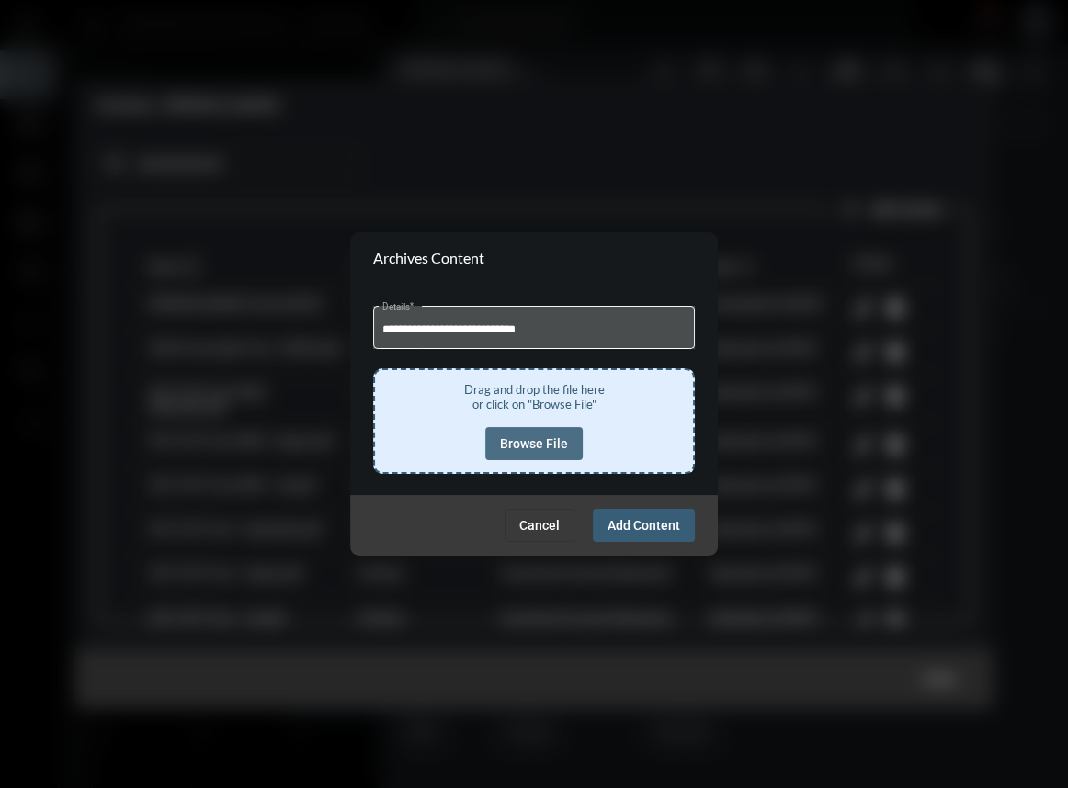
click at [542, 440] on span "Browse File" at bounding box center [534, 443] width 68 height 15
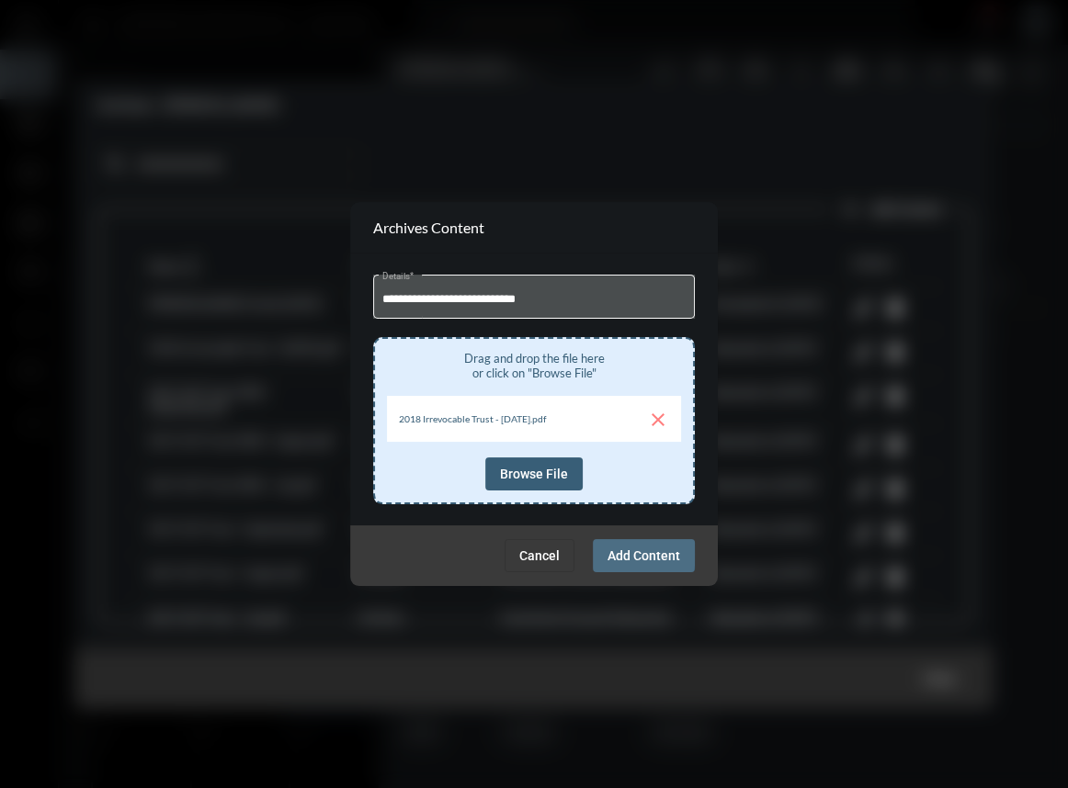
click at [615, 553] on span "Add Content" at bounding box center [643, 555] width 73 height 15
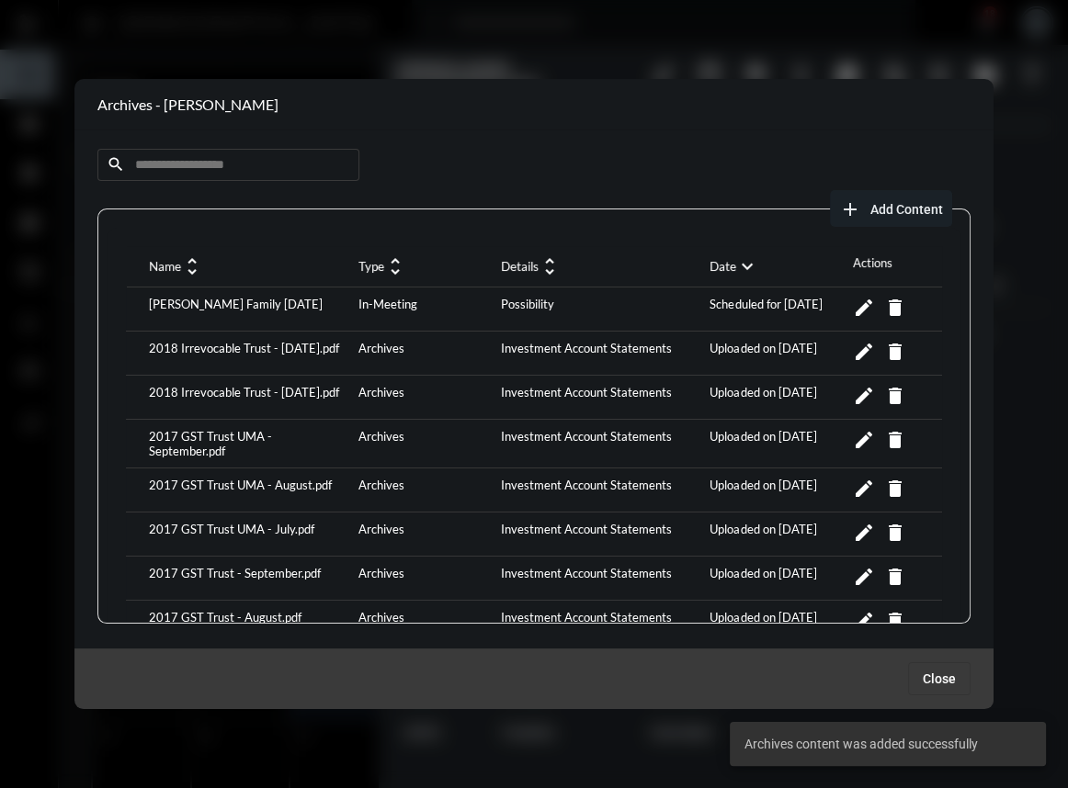
click at [910, 217] on button "add Add Content" at bounding box center [891, 208] width 122 height 37
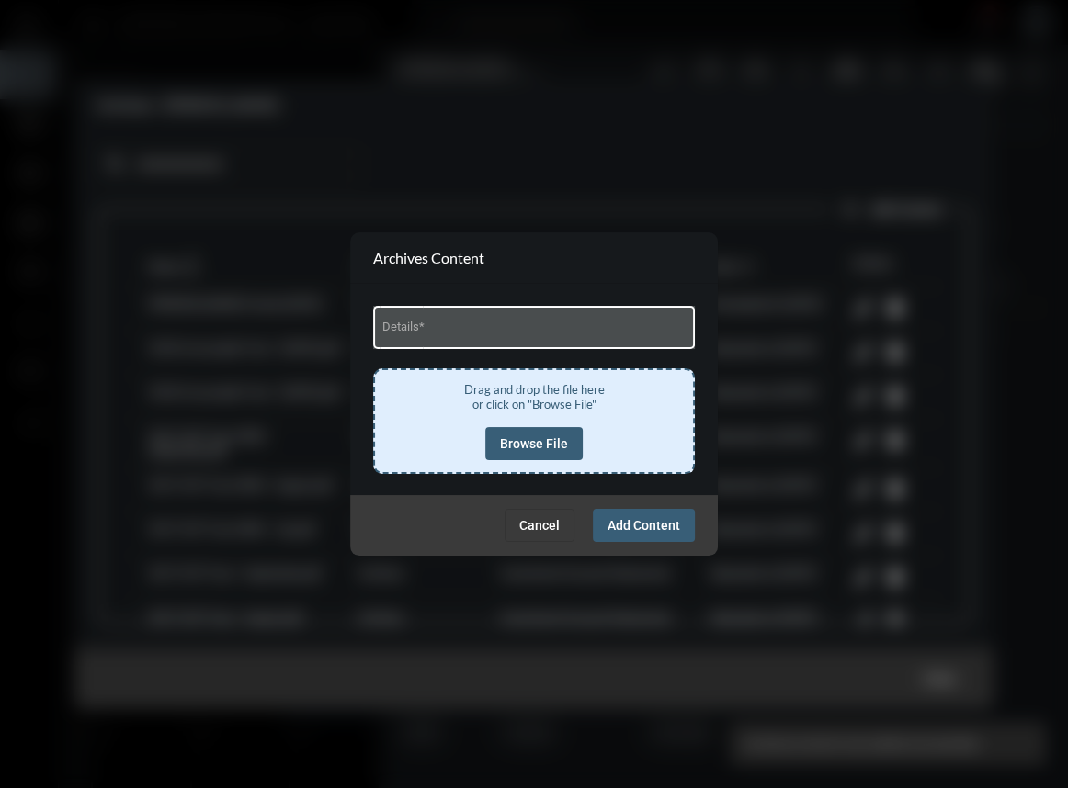
click at [443, 316] on div "Details *" at bounding box center [534, 325] width 304 height 47
click at [458, 345] on div "Details *" at bounding box center [534, 325] width 304 height 47
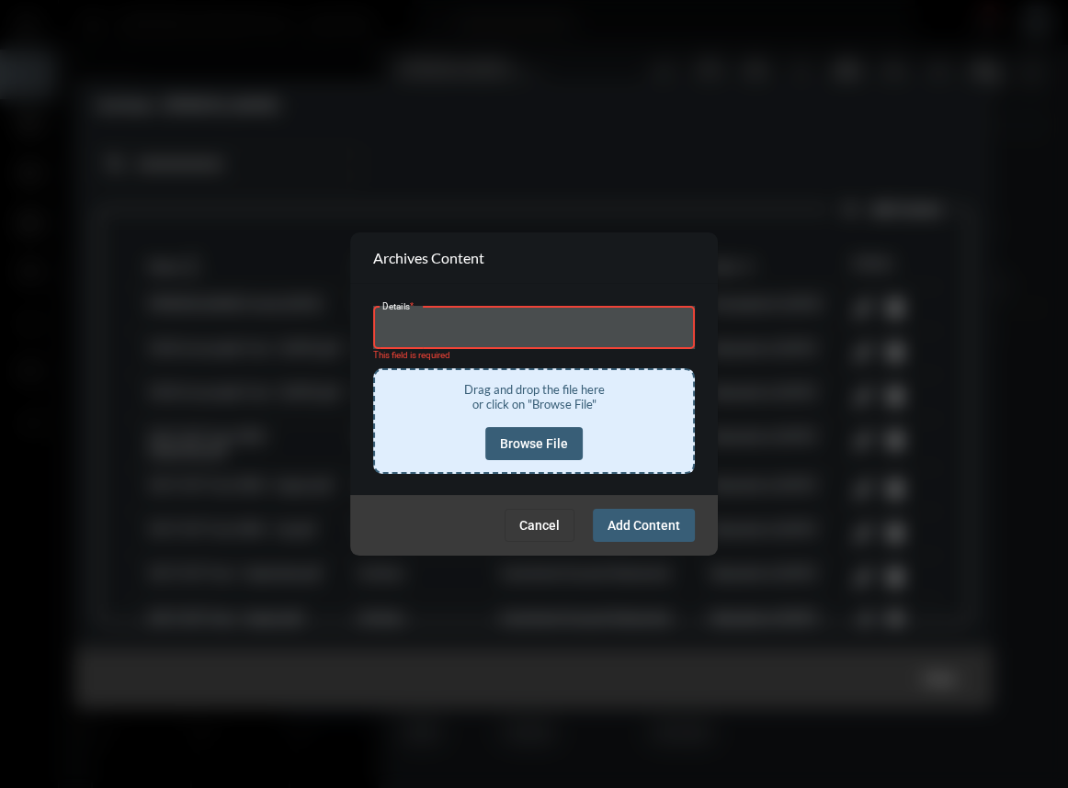
click at [526, 332] on input "Details *" at bounding box center [534, 330] width 304 height 14
type input "**********"
click at [537, 444] on span "Browse File" at bounding box center [534, 443] width 68 height 15
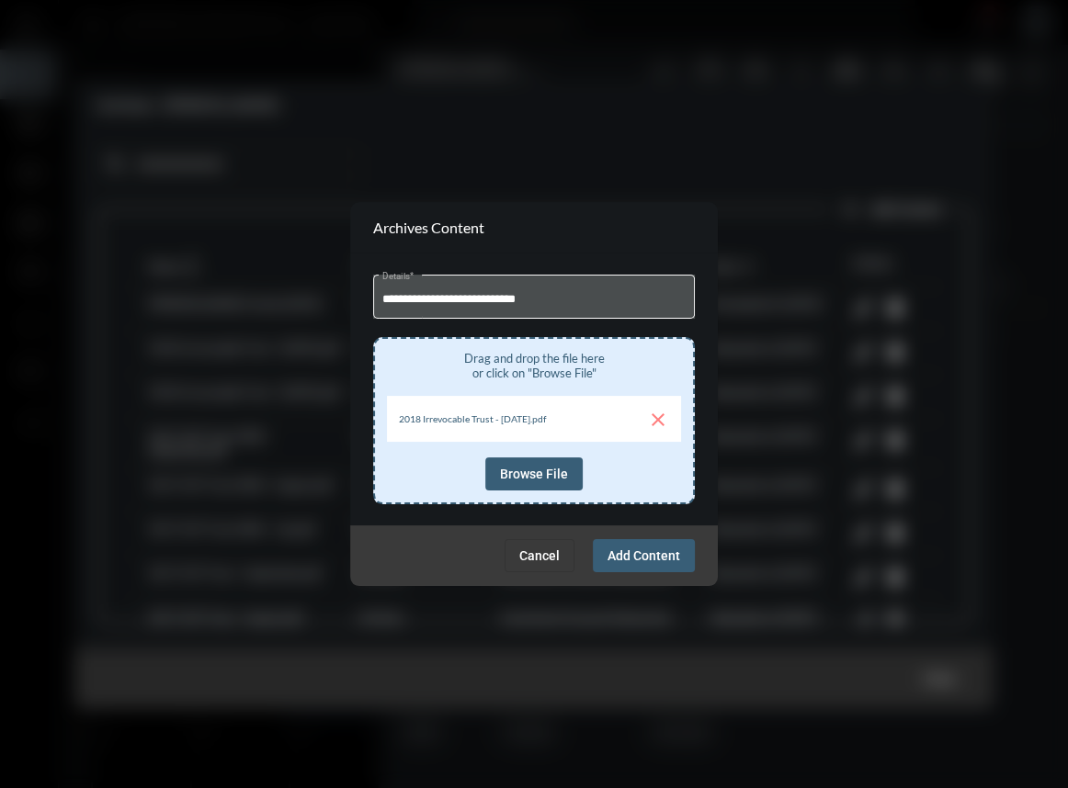
click at [650, 555] on span "Add Content" at bounding box center [643, 555] width 73 height 15
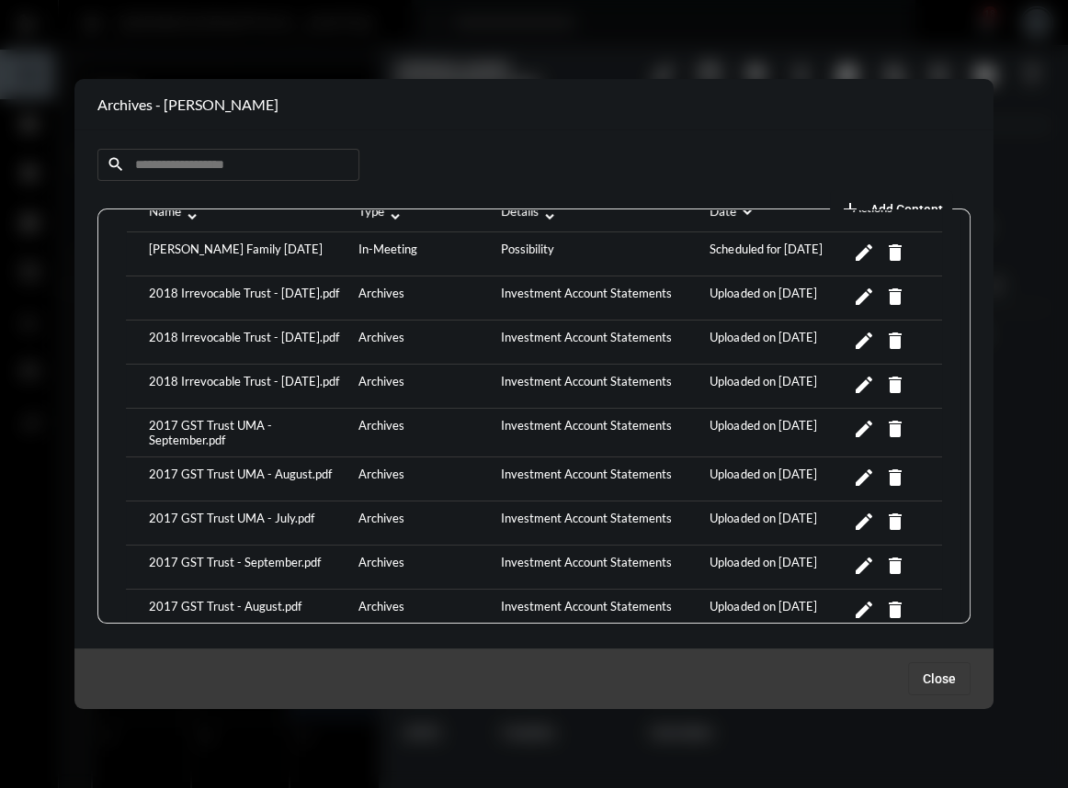
scroll to position [83, 0]
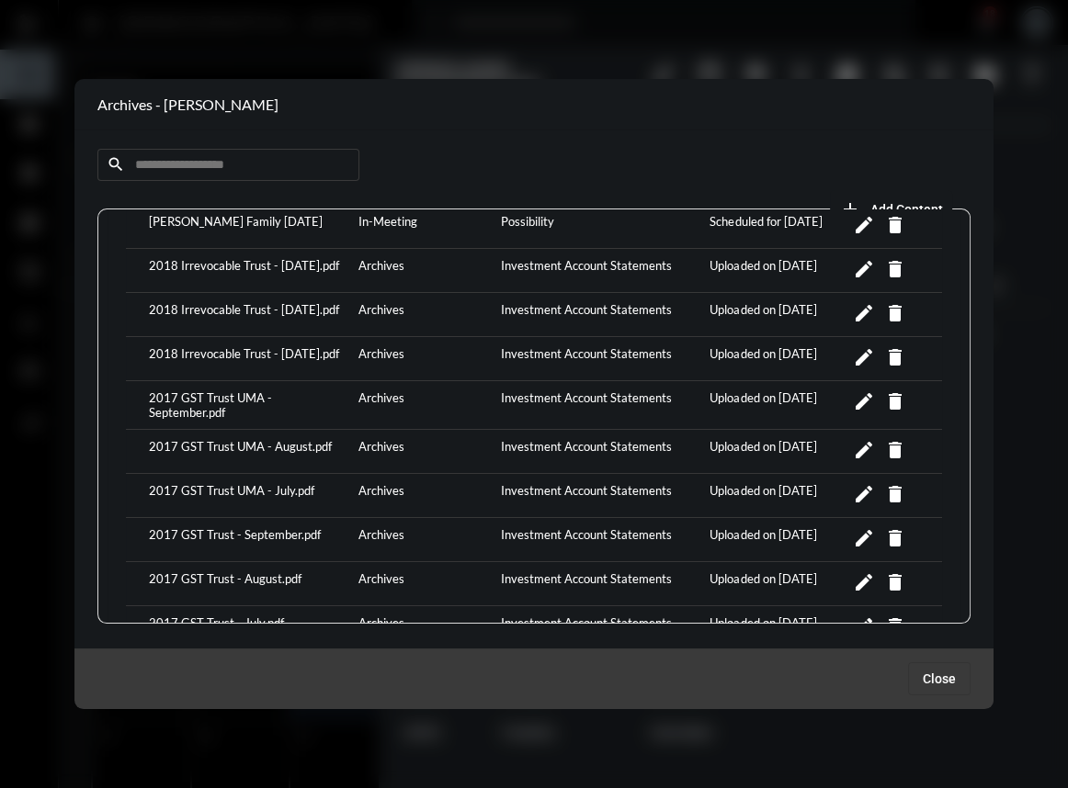
click at [923, 675] on span "Close" at bounding box center [938, 679] width 33 height 15
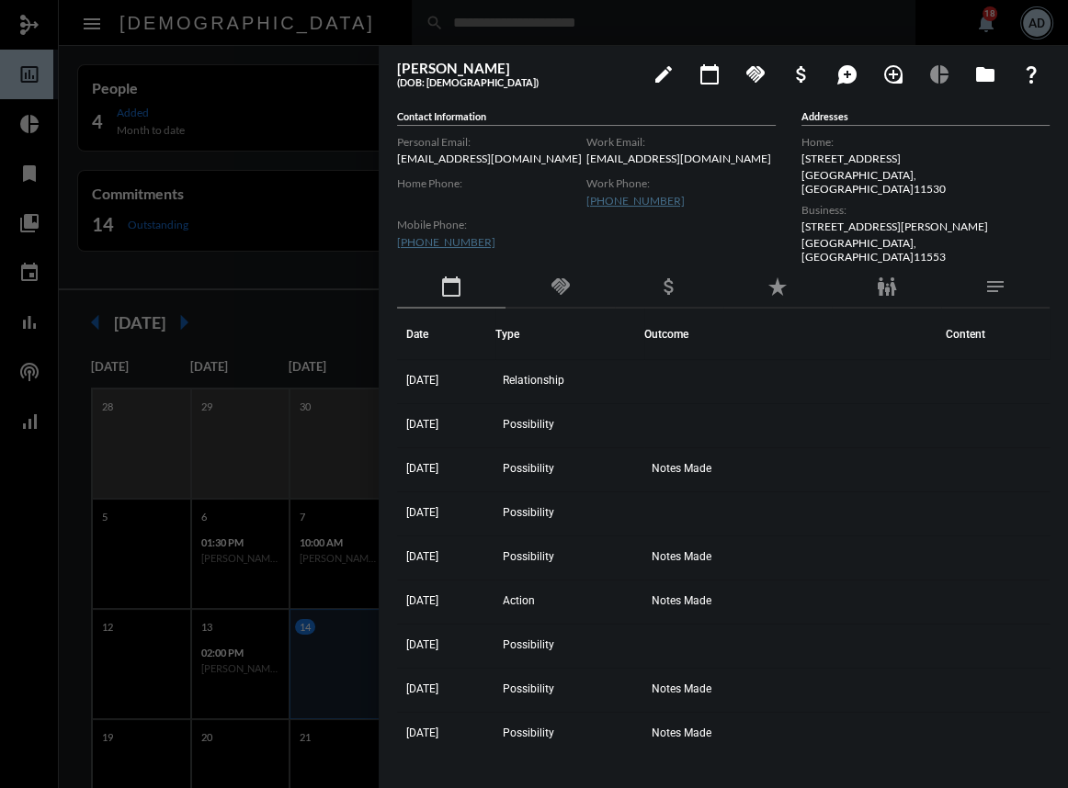
click at [312, 208] on div at bounding box center [534, 394] width 1068 height 788
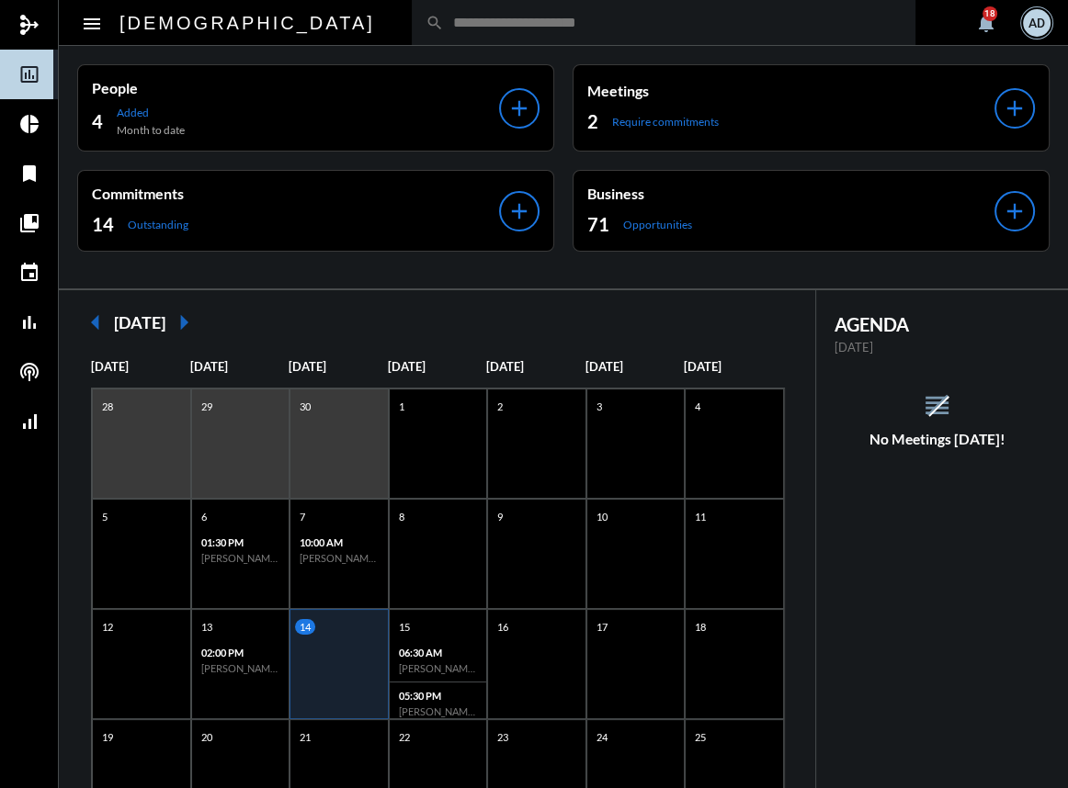
click at [444, 18] on input "text" at bounding box center [673, 23] width 458 height 16
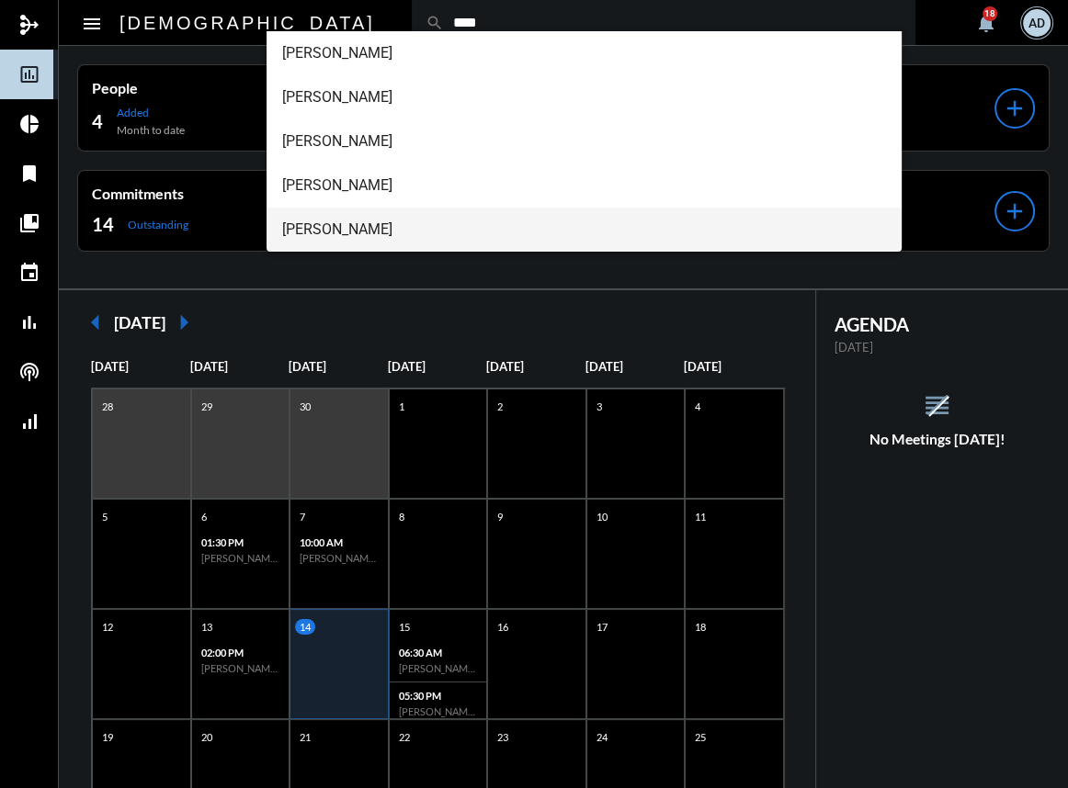
type input "****"
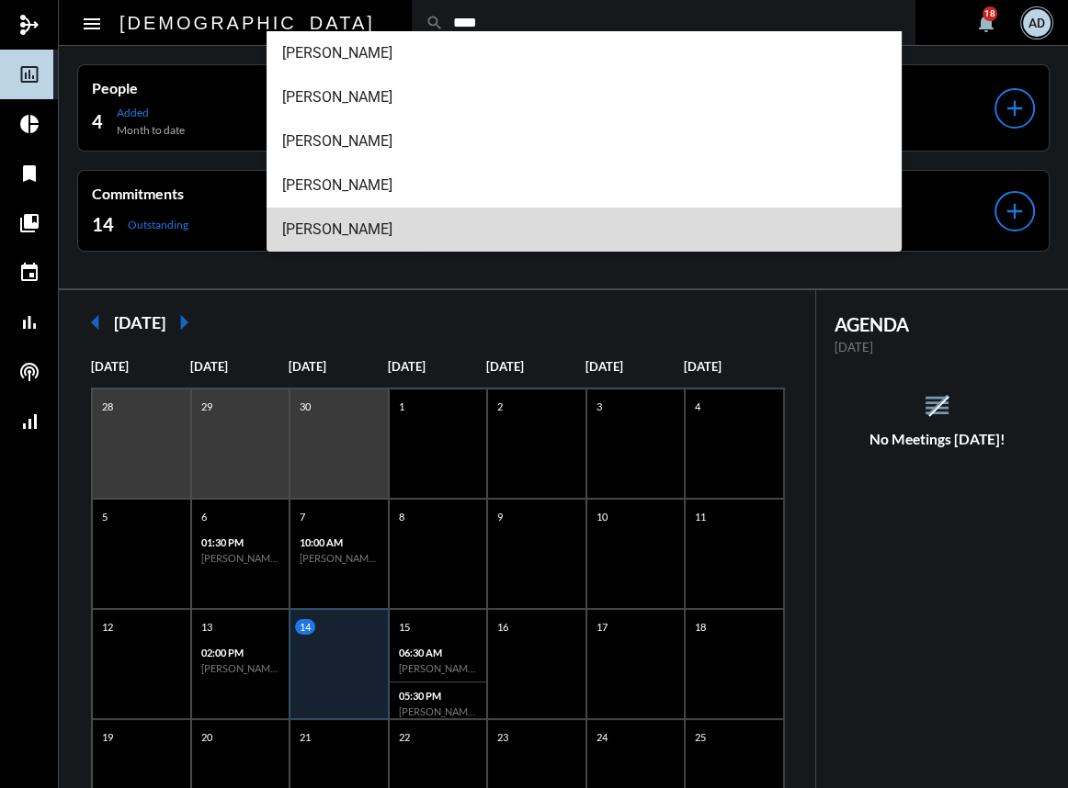
click at [312, 237] on span "[PERSON_NAME]" at bounding box center [583, 230] width 605 height 44
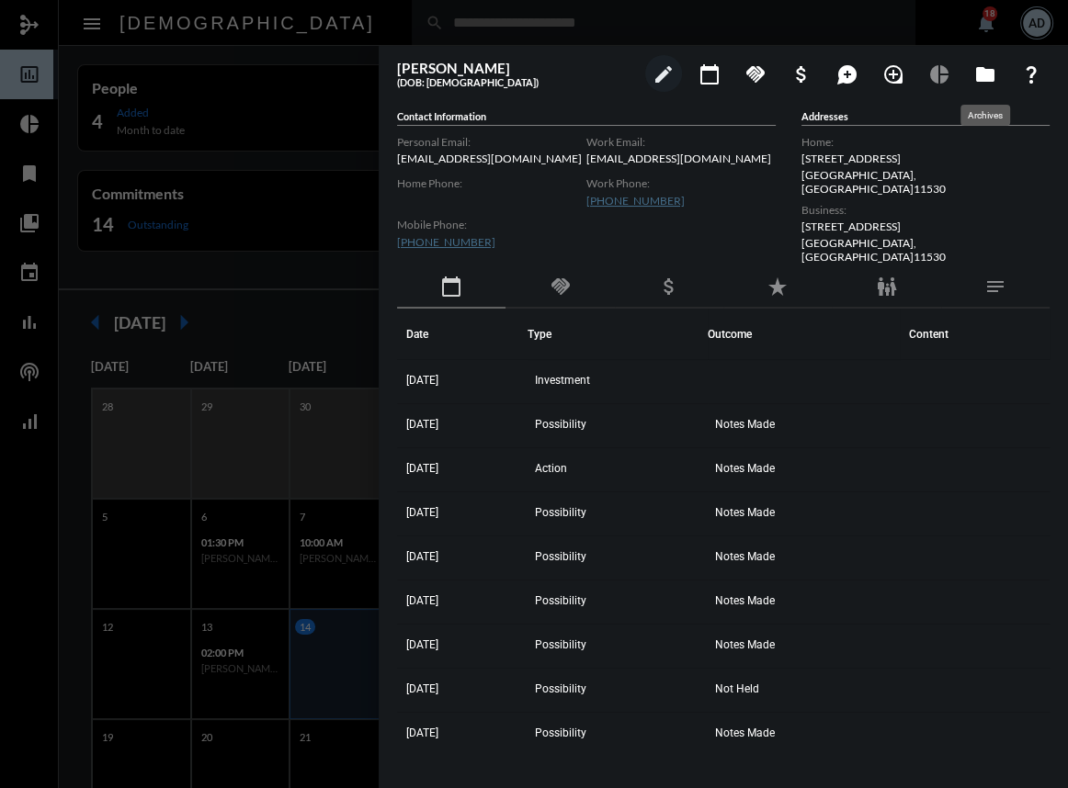
click at [984, 83] on mat-icon "folder" at bounding box center [985, 74] width 22 height 22
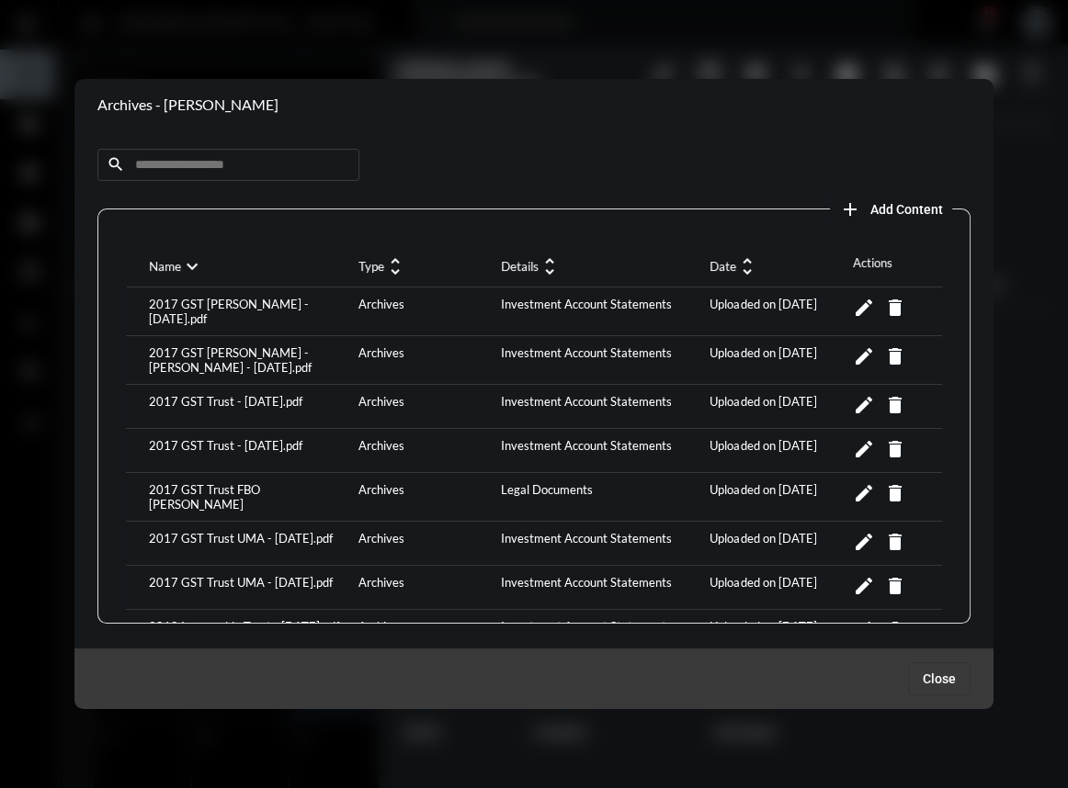
click at [870, 206] on span "Add Content" at bounding box center [906, 209] width 73 height 15
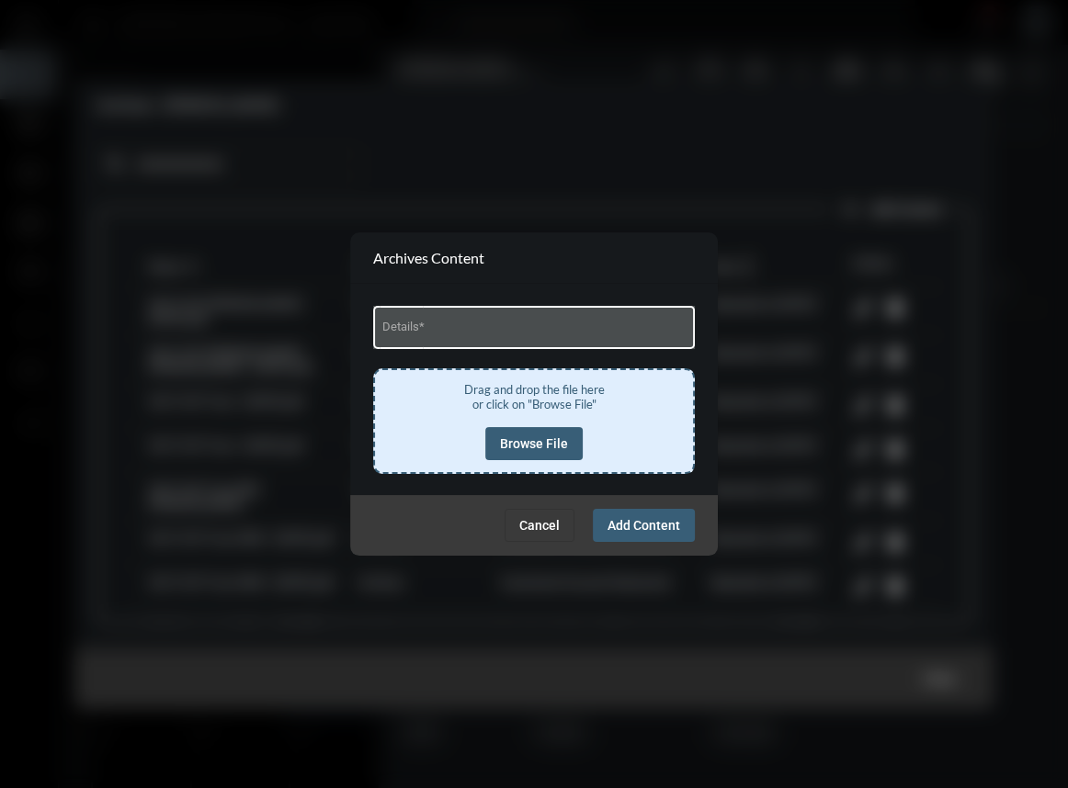
click at [528, 334] on input "Details *" at bounding box center [534, 330] width 304 height 14
type input "**********"
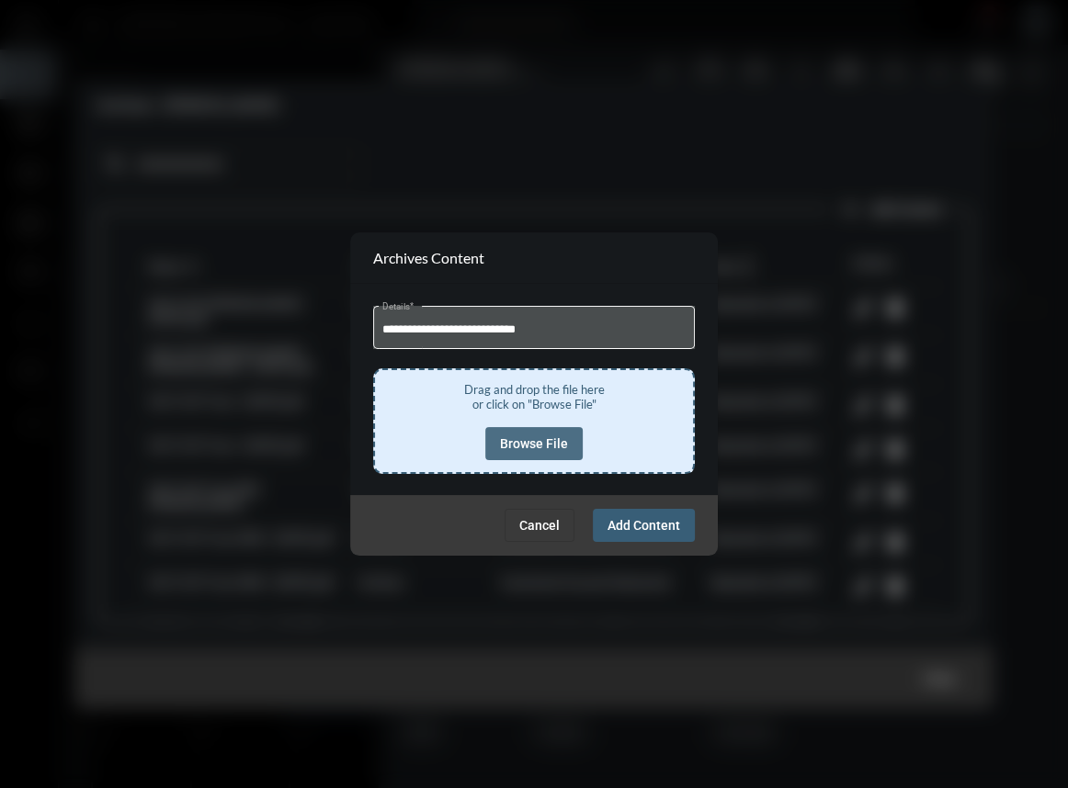
click at [532, 449] on span "Browse File" at bounding box center [534, 443] width 68 height 15
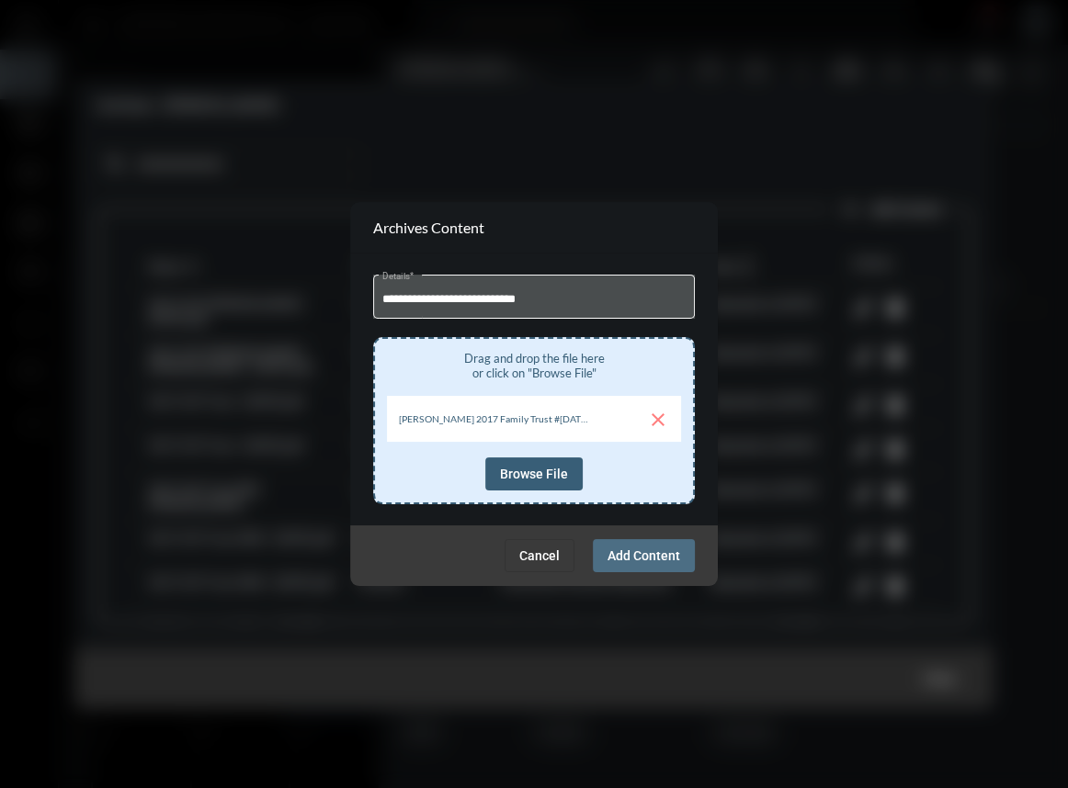
click at [642, 545] on button "Add Content" at bounding box center [644, 555] width 102 height 33
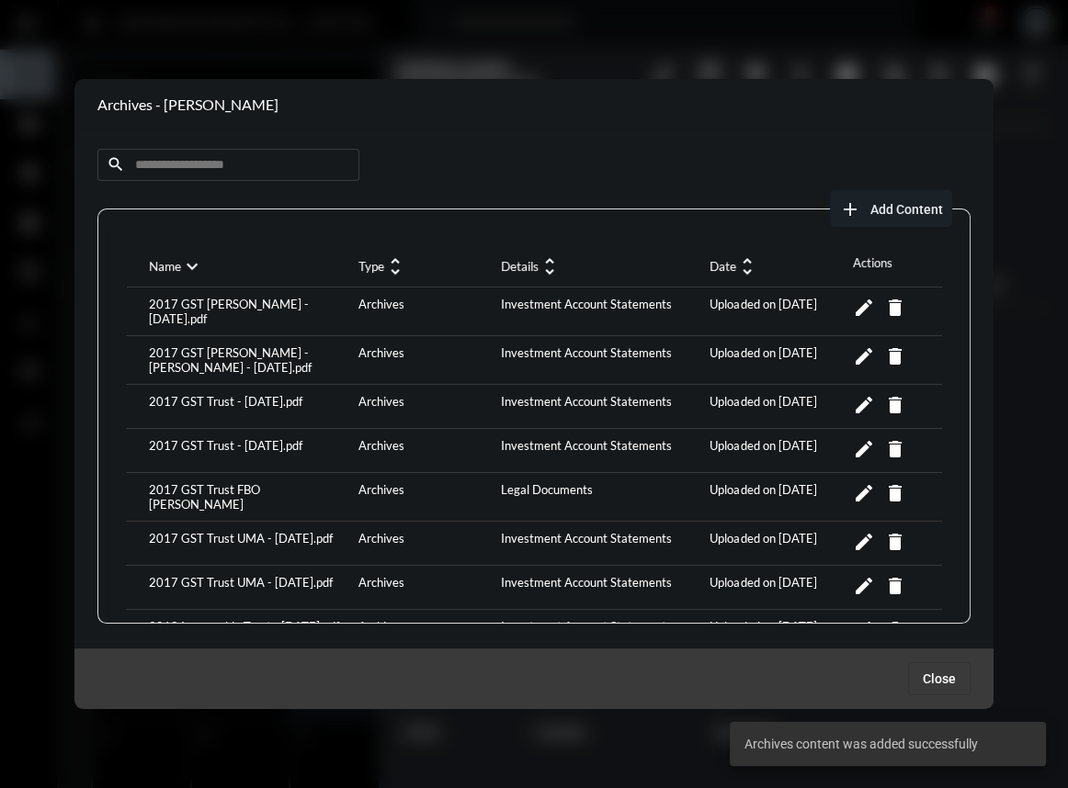
click at [890, 213] on span "Add Content" at bounding box center [906, 209] width 73 height 15
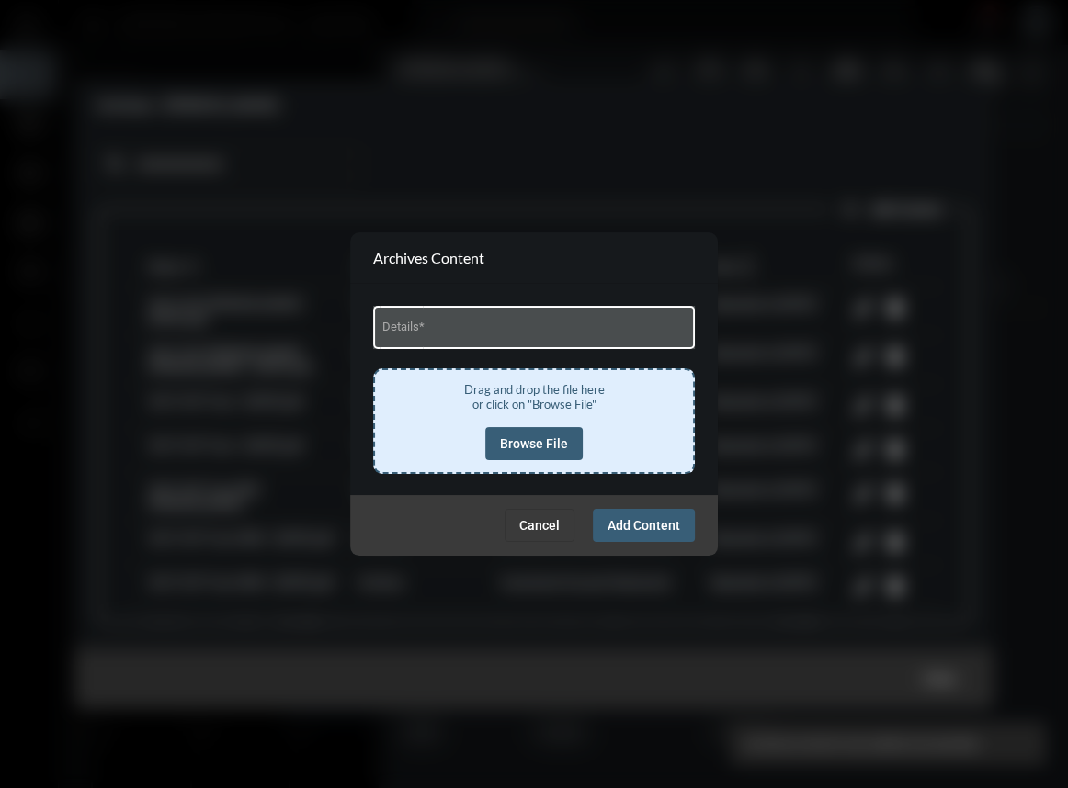
click at [561, 349] on div "Details *" at bounding box center [534, 325] width 304 height 47
click at [537, 331] on input "Details *" at bounding box center [534, 330] width 304 height 14
type input "**********"
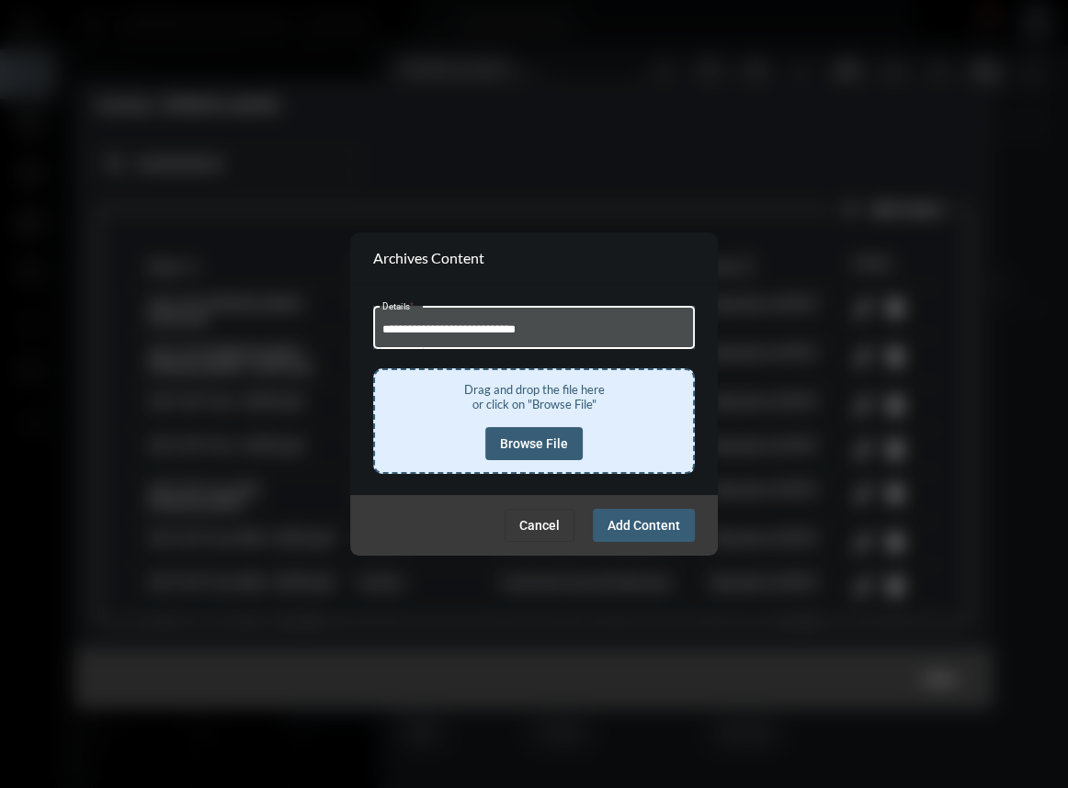
click at [563, 440] on span "Browse File" at bounding box center [534, 443] width 68 height 15
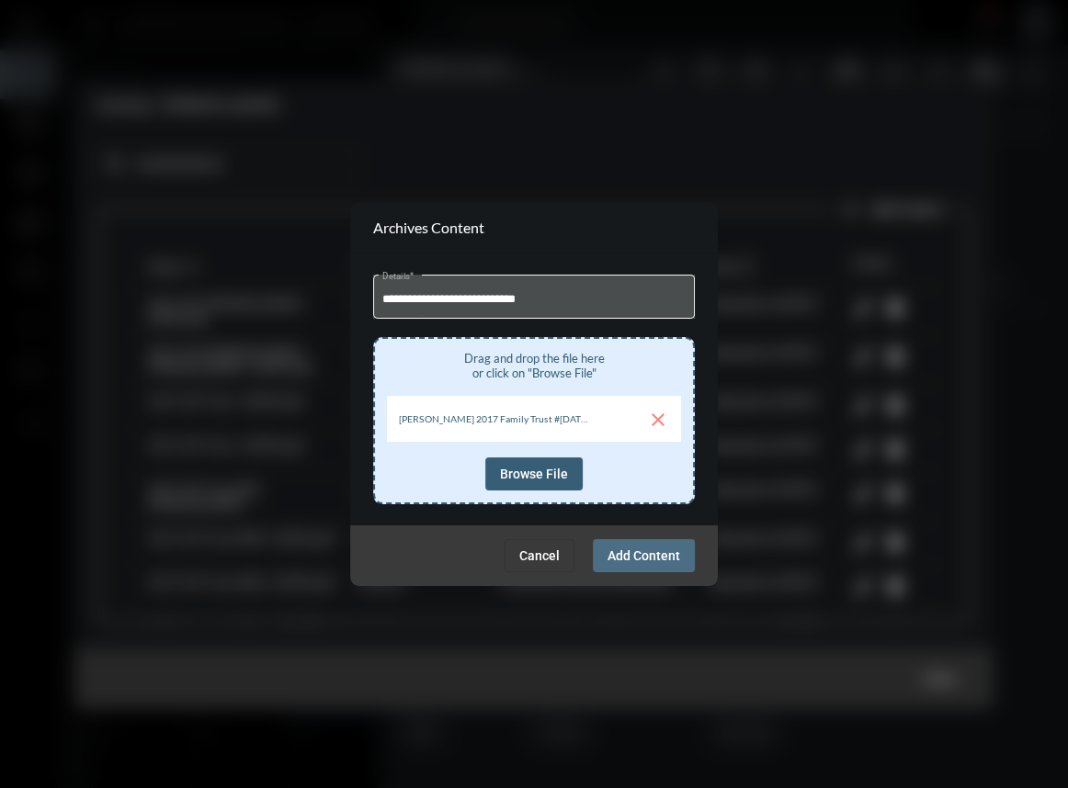
click at [650, 560] on span "Add Content" at bounding box center [643, 555] width 73 height 15
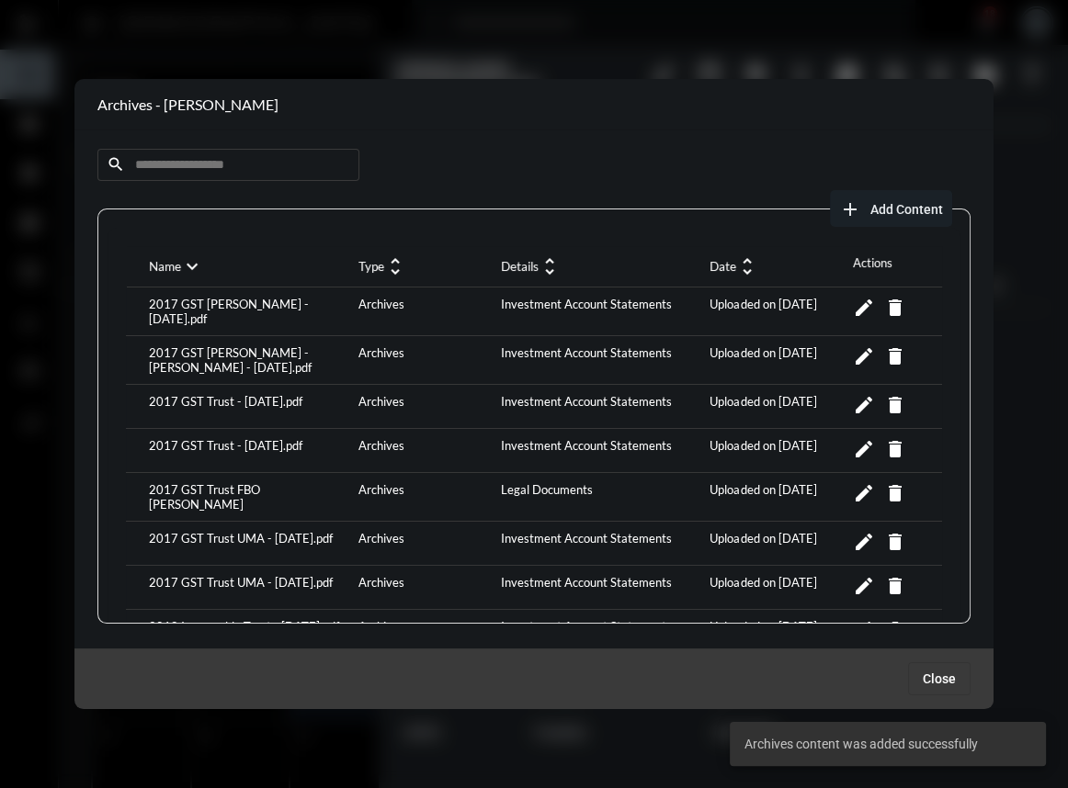
click at [906, 210] on span "Add Content" at bounding box center [906, 209] width 73 height 15
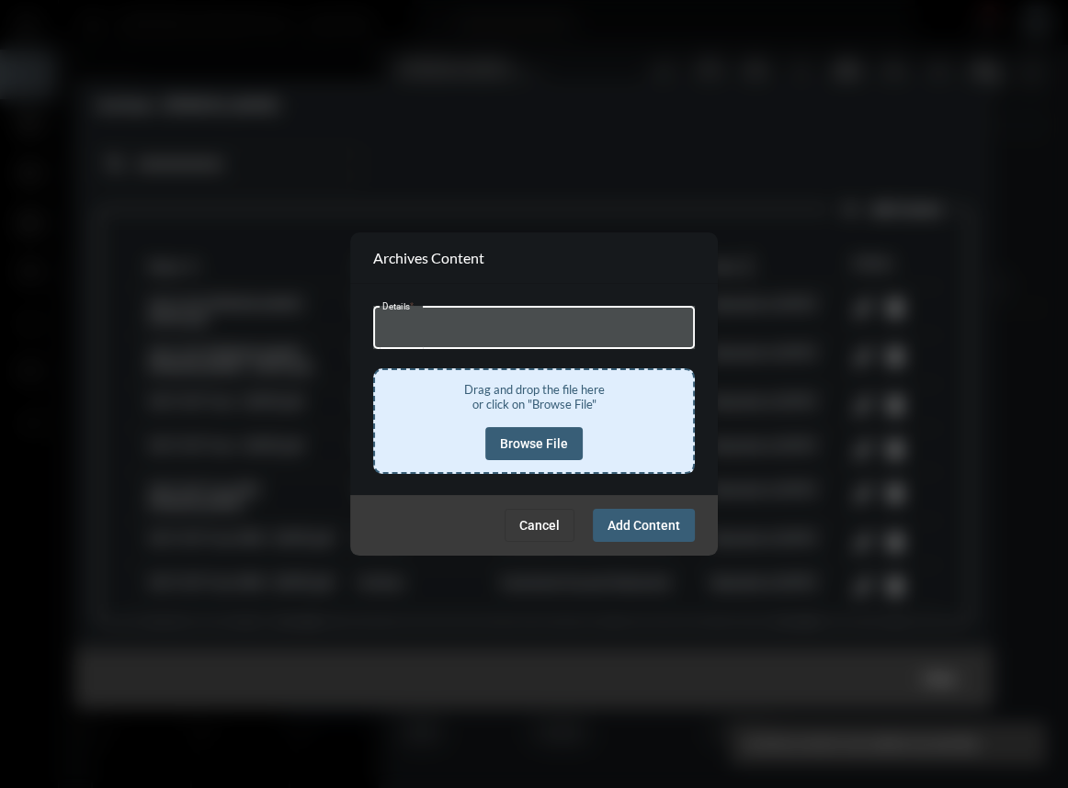
click at [469, 331] on input "Details *" at bounding box center [534, 330] width 304 height 14
type input "**********"
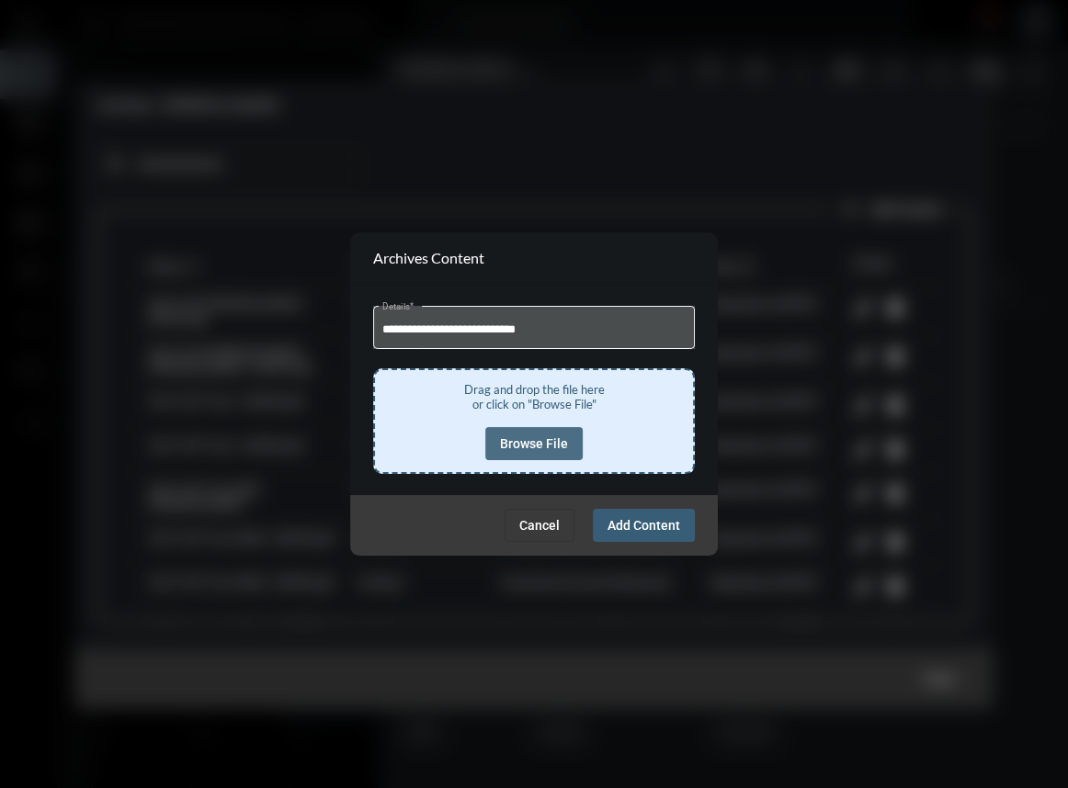
click at [515, 450] on span "Browse File" at bounding box center [534, 443] width 68 height 15
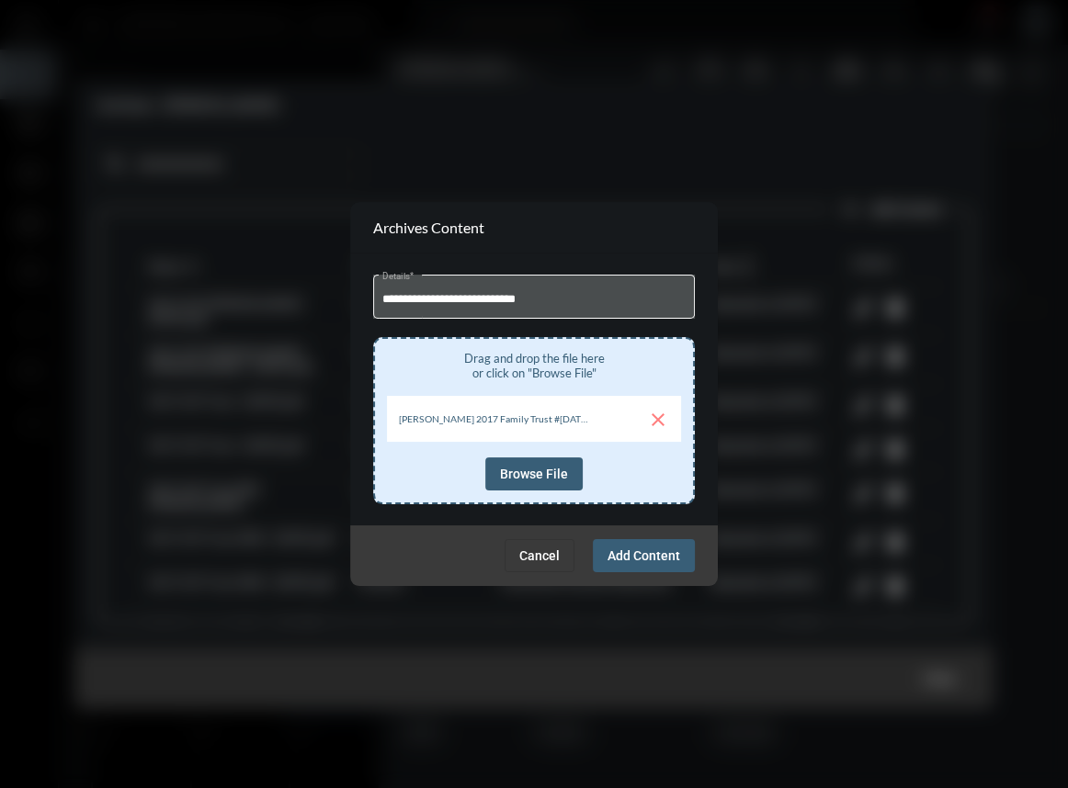
click at [652, 564] on button "Add Content" at bounding box center [644, 555] width 102 height 33
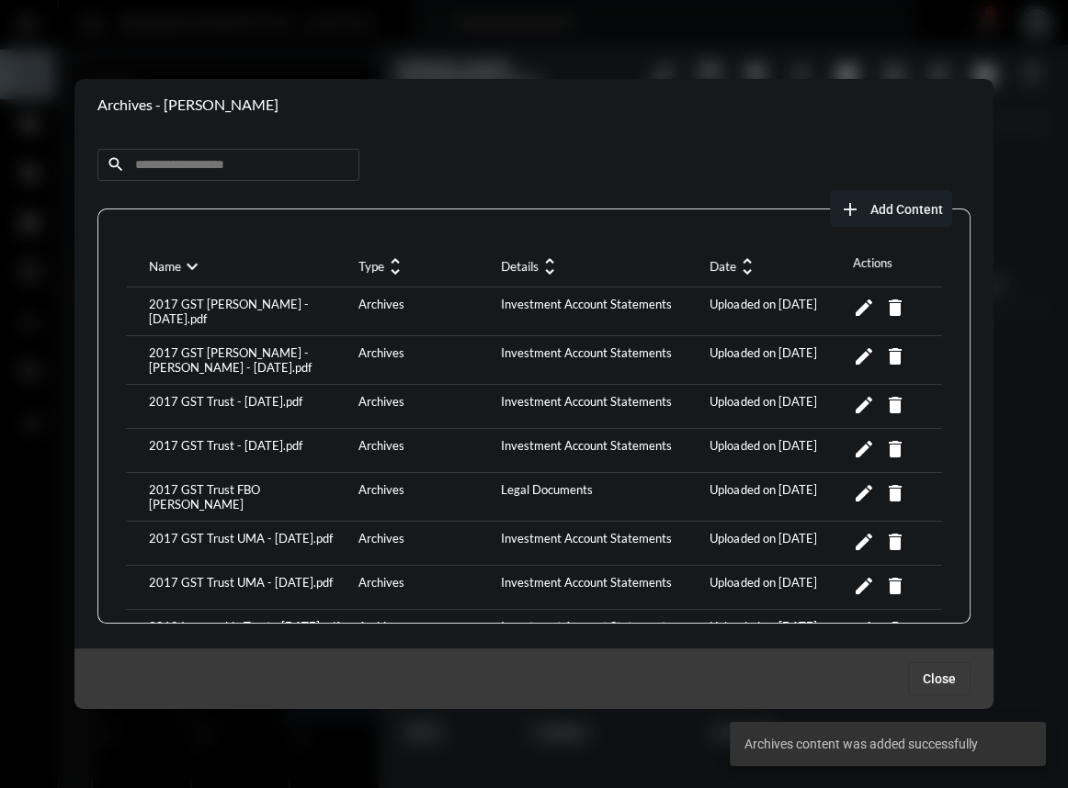
click at [738, 262] on mat-icon "unfold_more" at bounding box center [747, 266] width 22 height 22
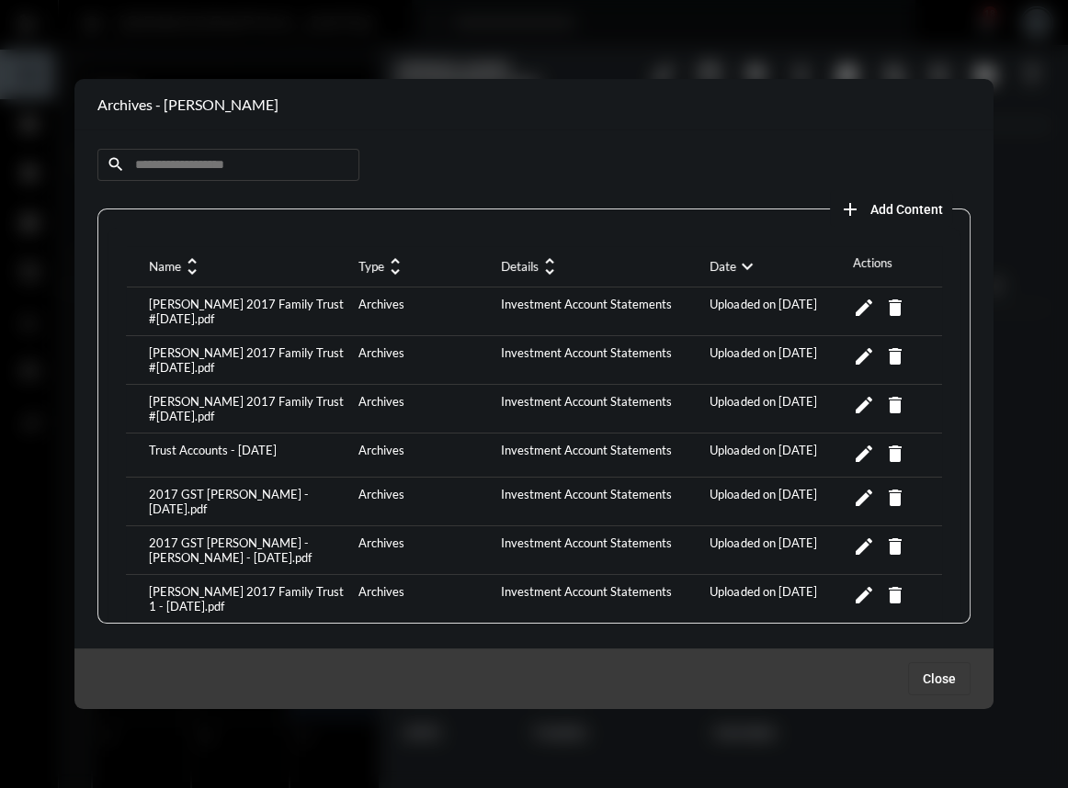
click at [933, 202] on span "Add Content" at bounding box center [906, 209] width 73 height 15
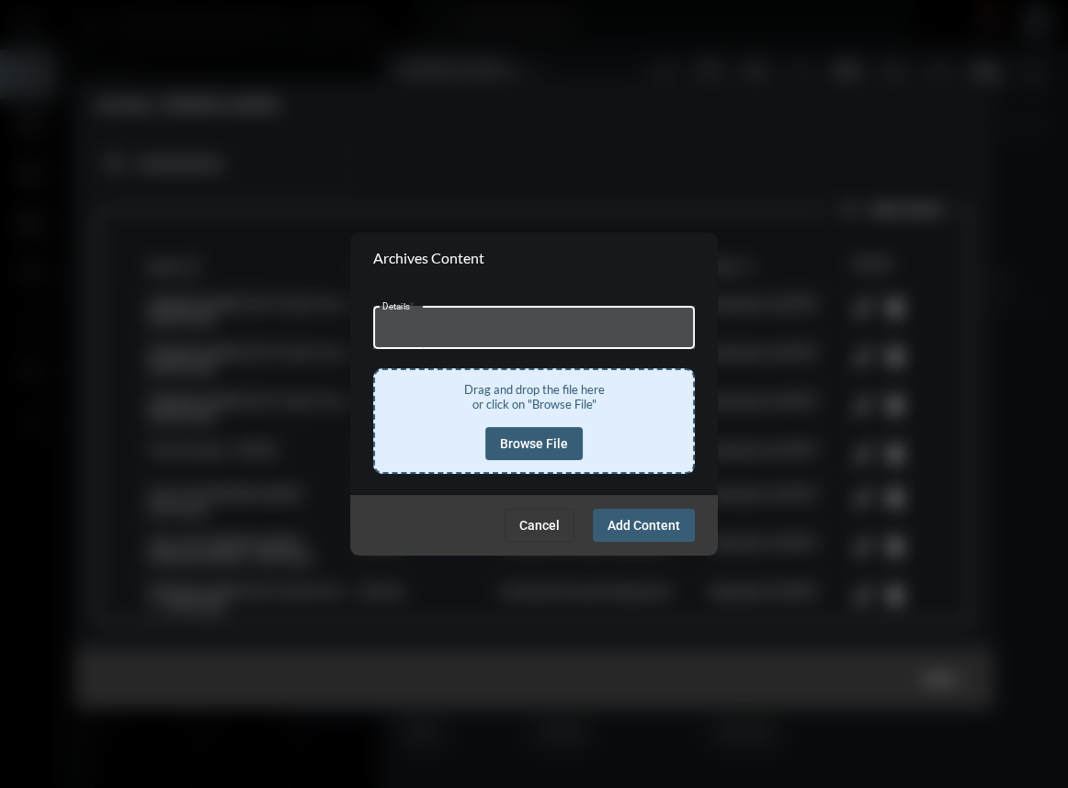
click at [523, 337] on input "Details *" at bounding box center [534, 330] width 304 height 14
type input "**********"
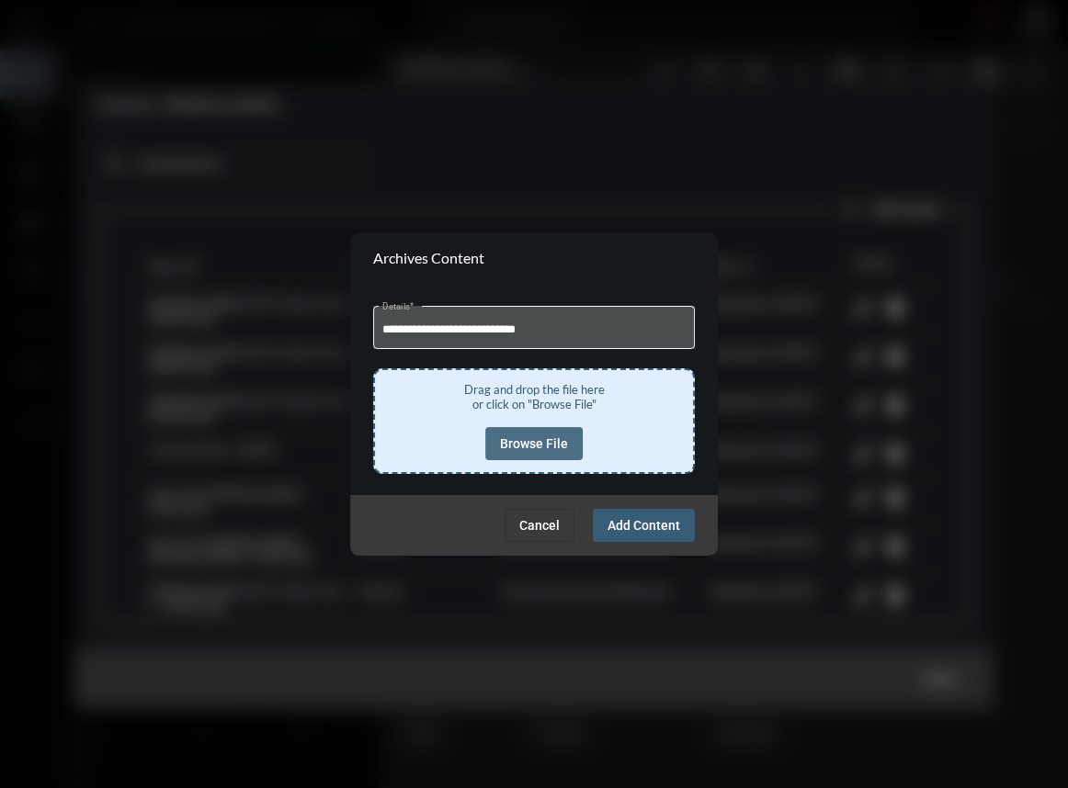
click at [543, 439] on span "Browse File" at bounding box center [534, 443] width 68 height 15
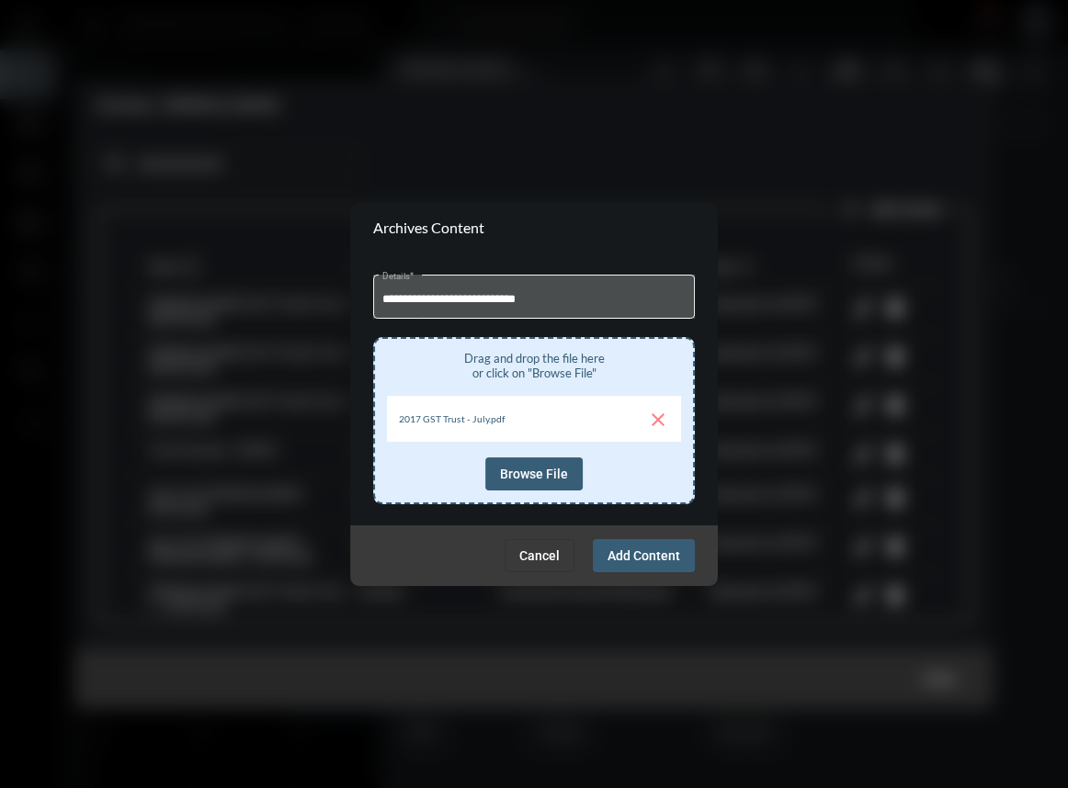
click at [646, 557] on span "Add Content" at bounding box center [643, 555] width 73 height 15
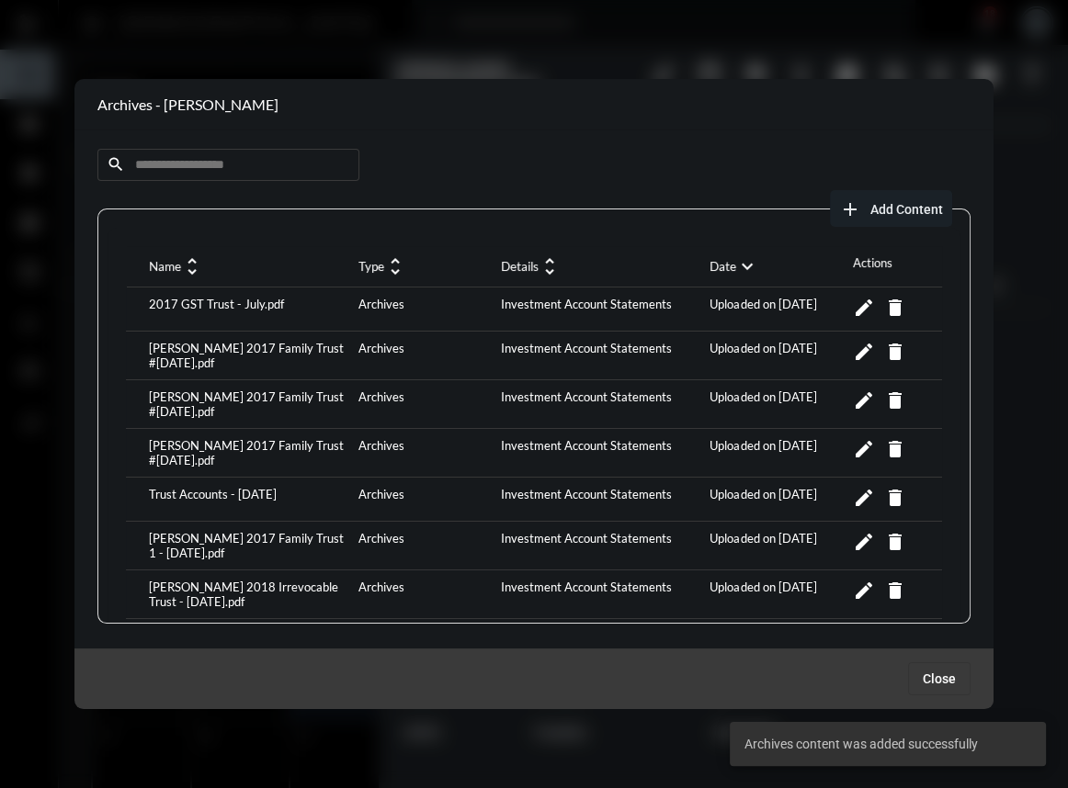
click at [883, 196] on button "add Add Content" at bounding box center [891, 208] width 122 height 37
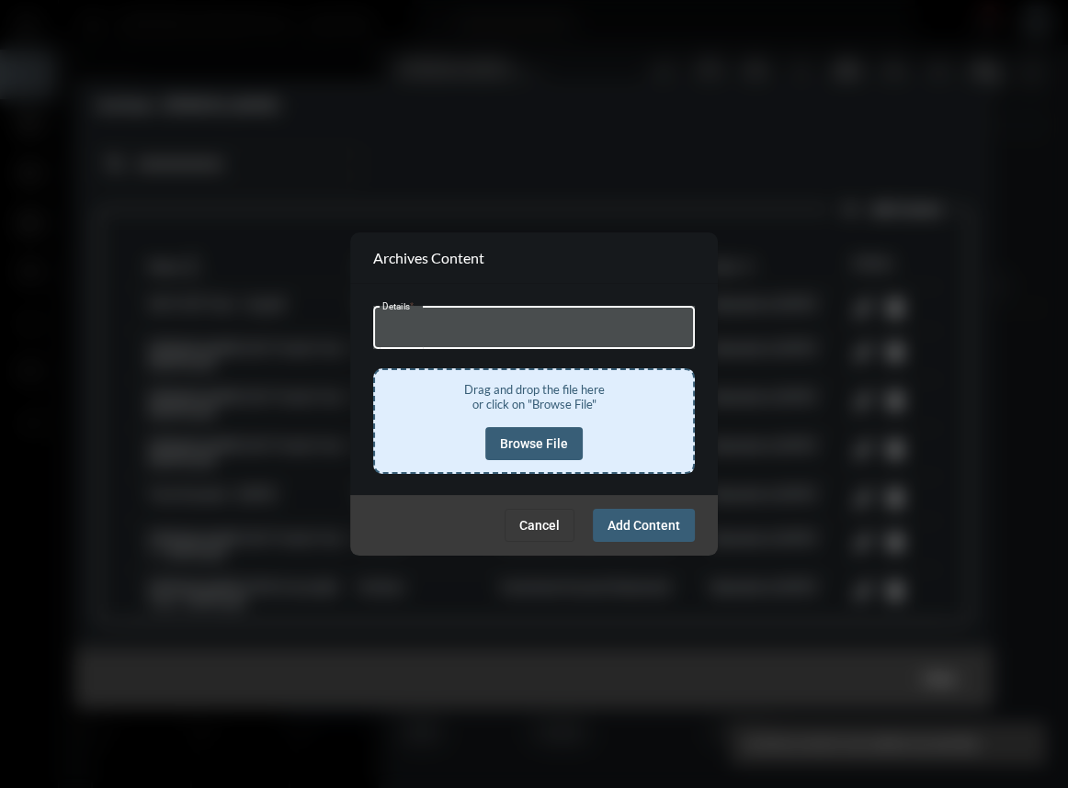
click at [555, 324] on input "Details *" at bounding box center [534, 330] width 304 height 14
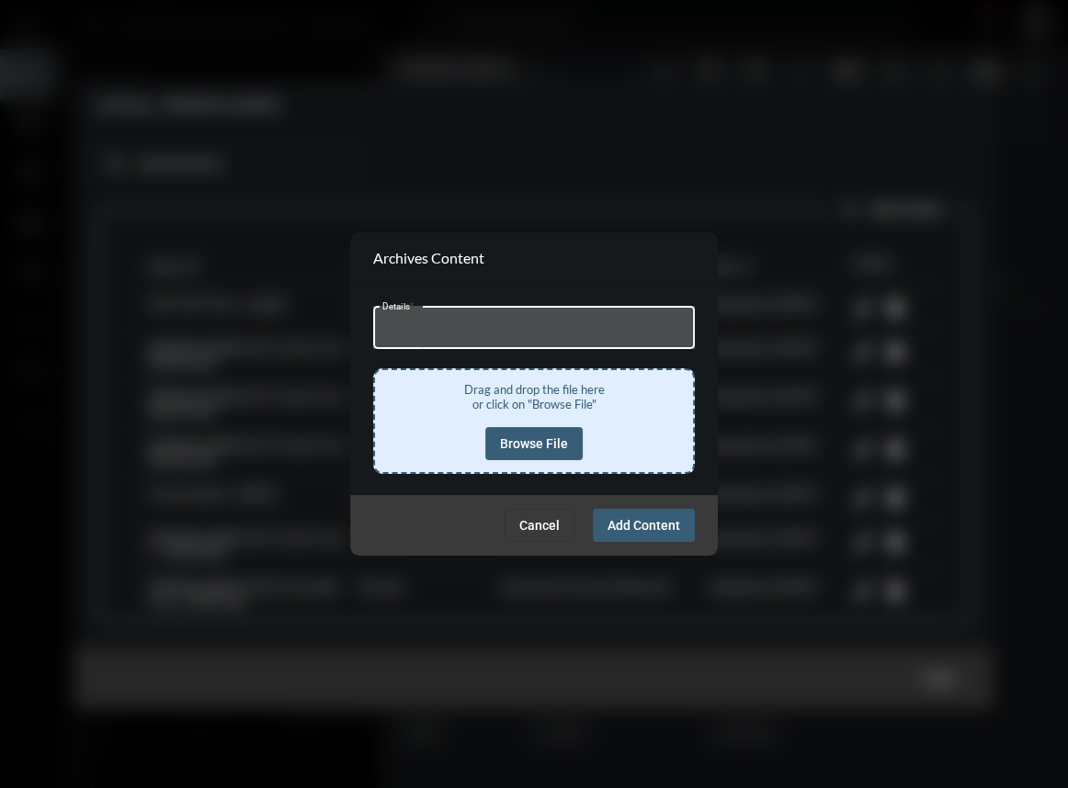
type input "**********"
click at [543, 441] on span "Browse File" at bounding box center [534, 443] width 68 height 15
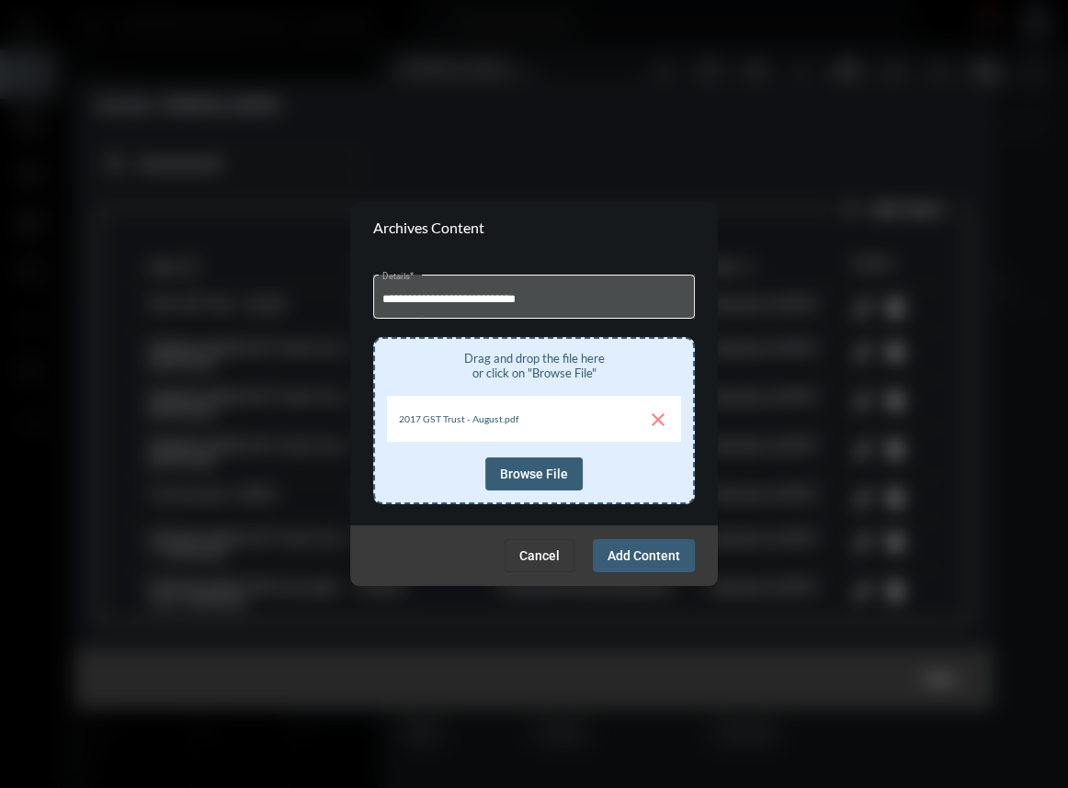
click at [644, 560] on span "Add Content" at bounding box center [643, 555] width 73 height 15
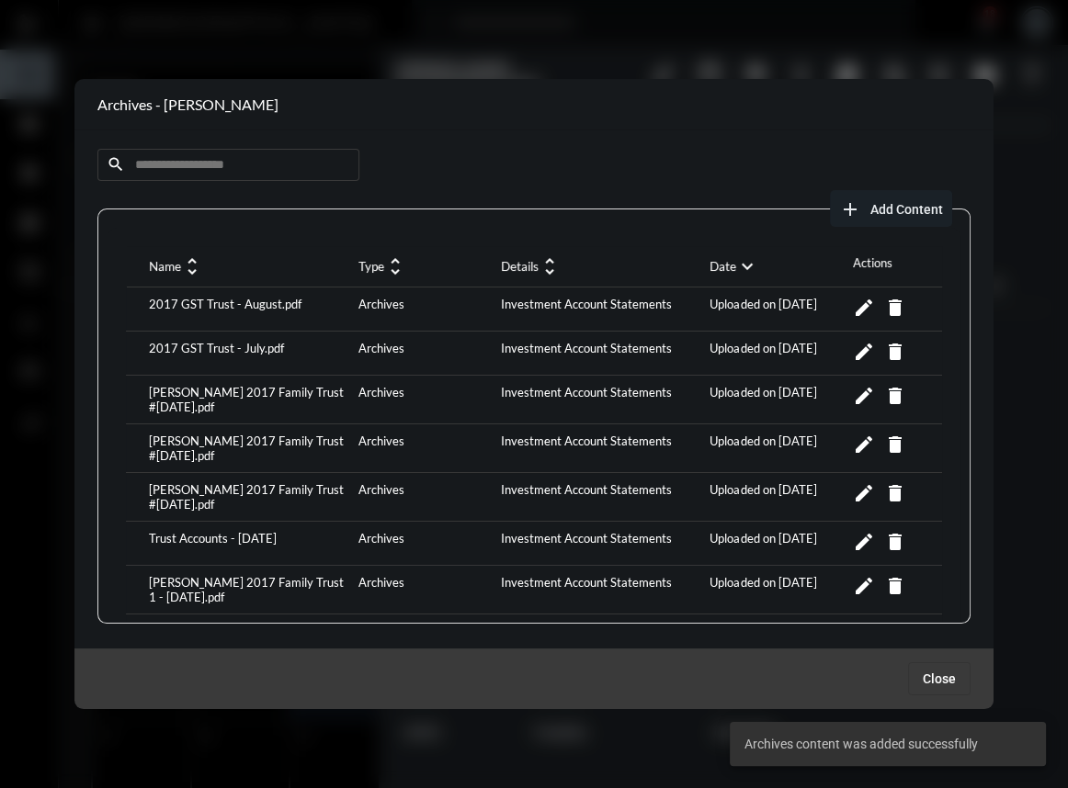
click at [870, 205] on span "Add Content" at bounding box center [906, 209] width 73 height 15
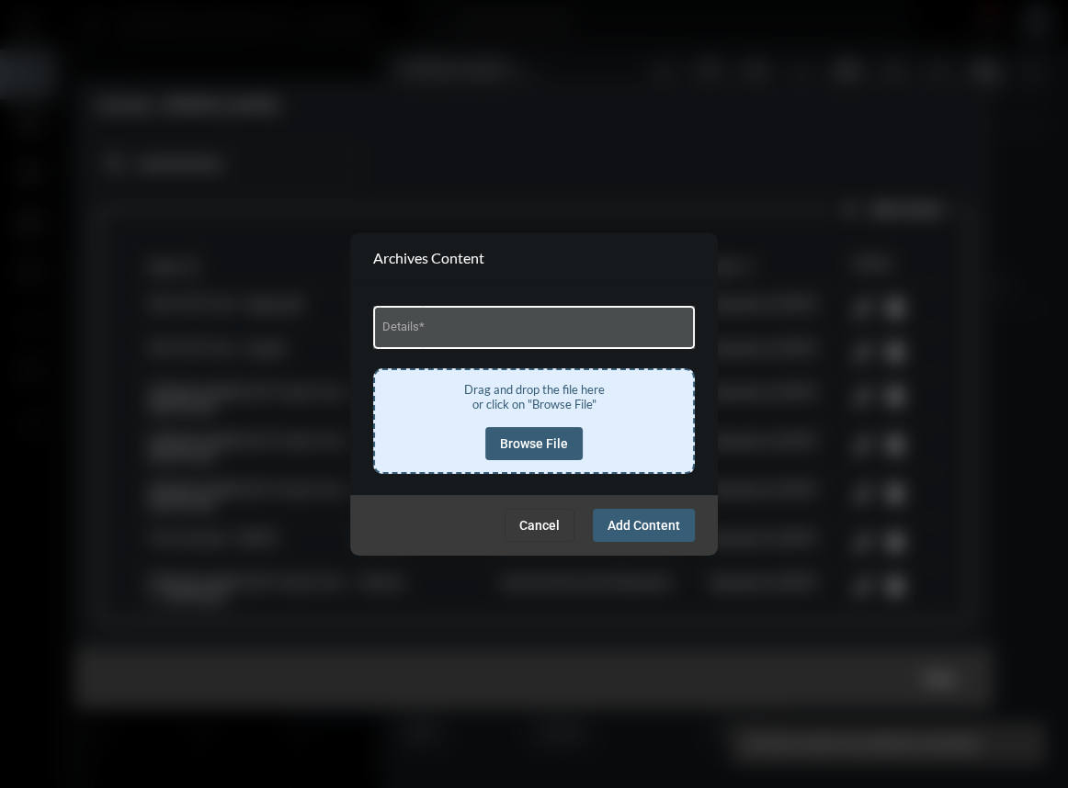
click at [566, 339] on div "Details *" at bounding box center [534, 325] width 304 height 47
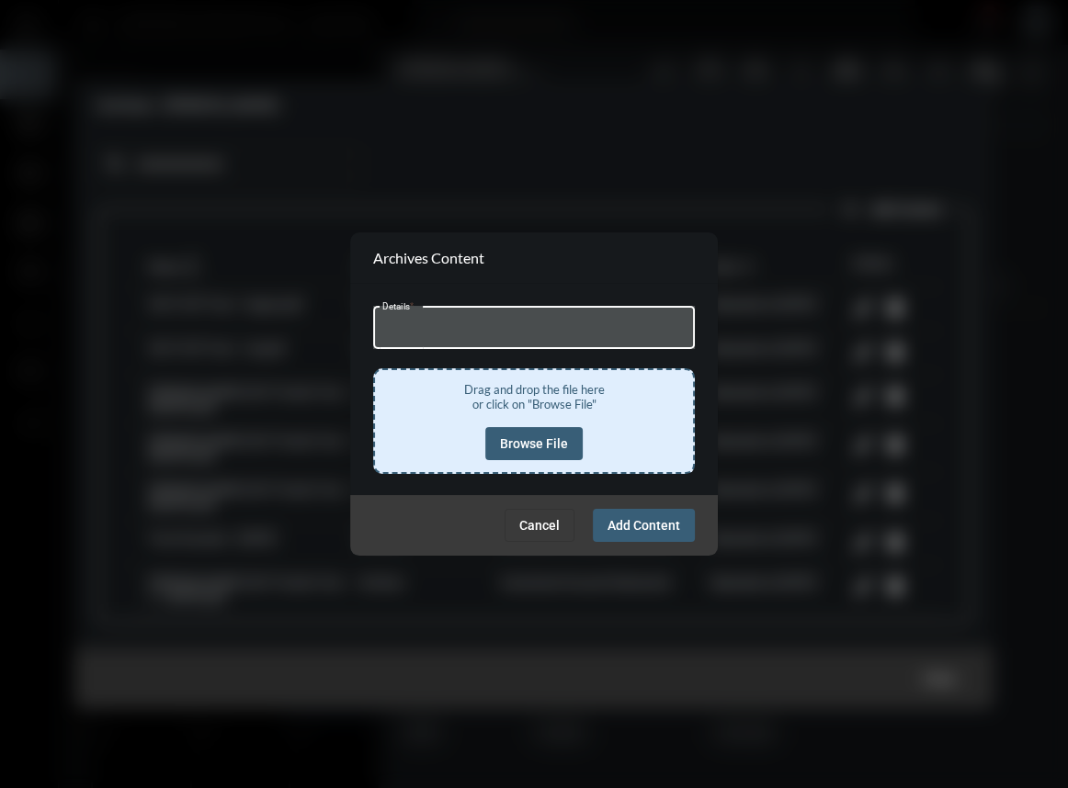
click at [565, 336] on input "Details *" at bounding box center [534, 330] width 304 height 14
type input "**********"
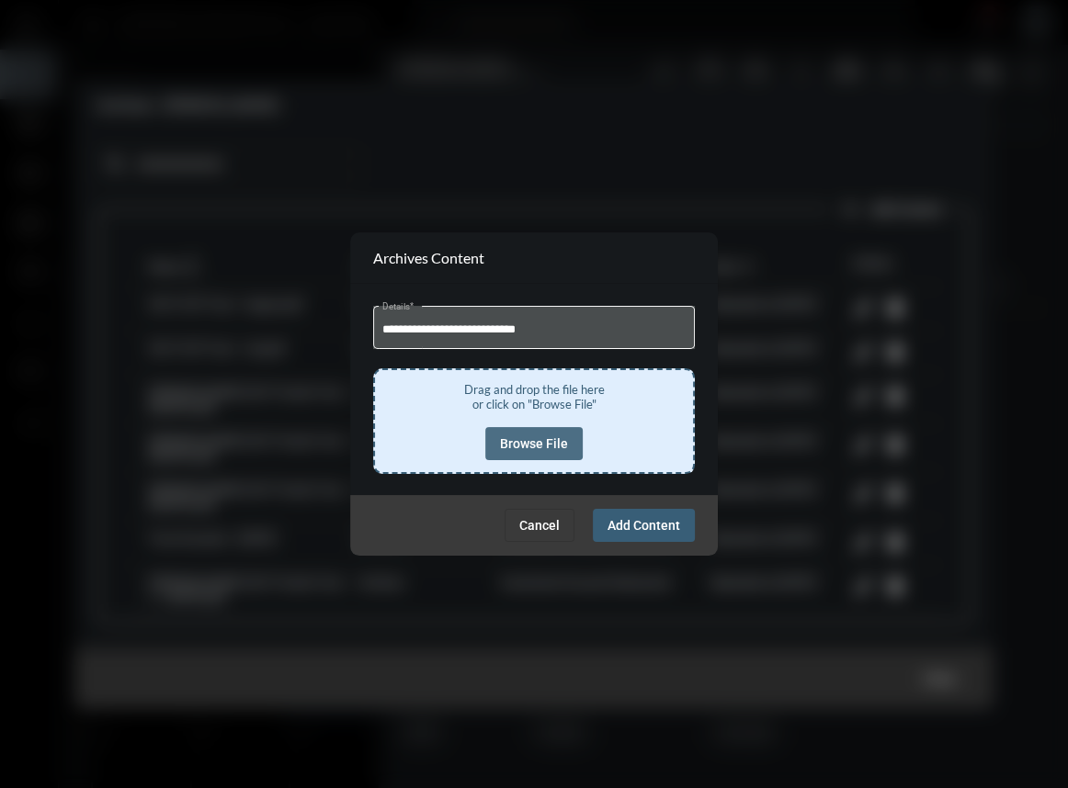
click at [524, 440] on span "Browse File" at bounding box center [534, 443] width 68 height 15
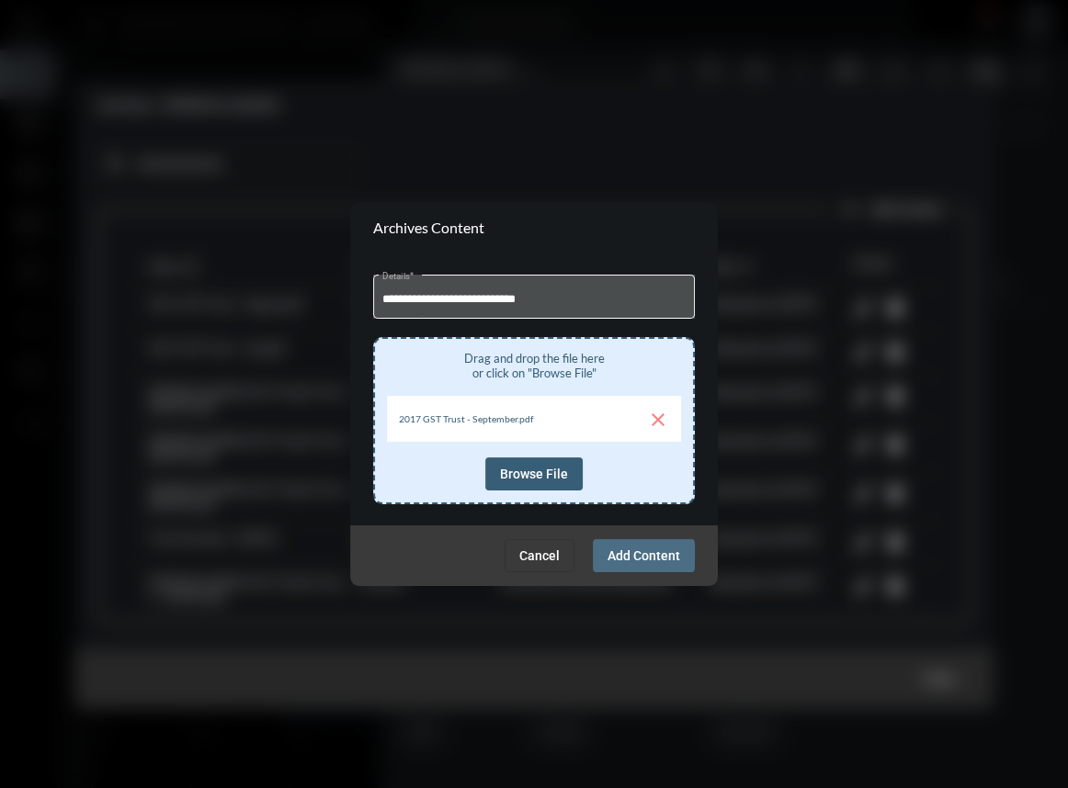
click at [630, 556] on span "Add Content" at bounding box center [643, 555] width 73 height 15
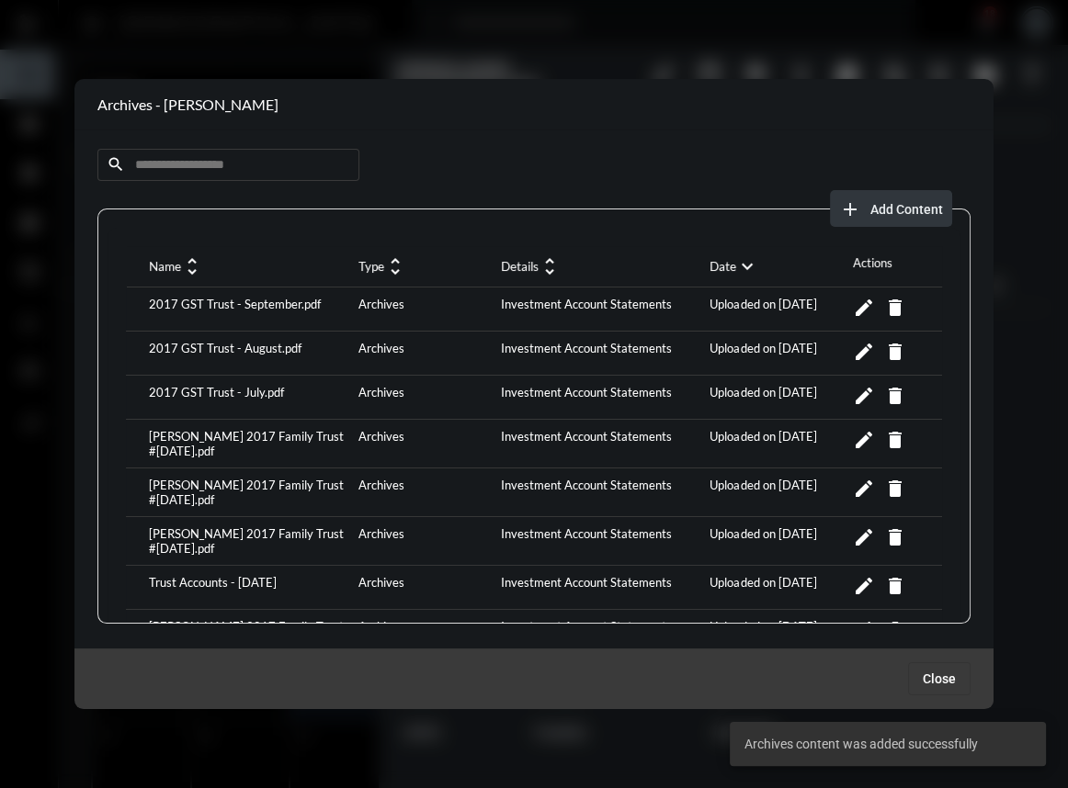
click at [889, 215] on span "Add Content" at bounding box center [906, 209] width 73 height 15
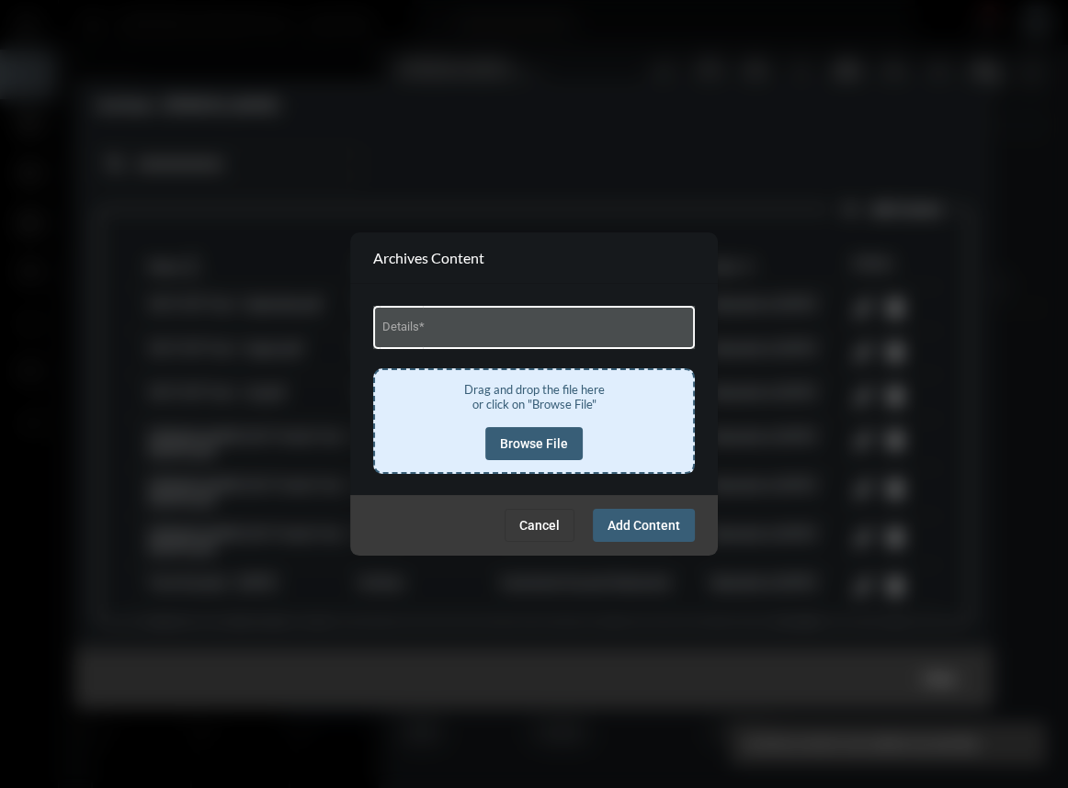
click at [529, 331] on input "Details *" at bounding box center [534, 330] width 304 height 14
type input "**********"
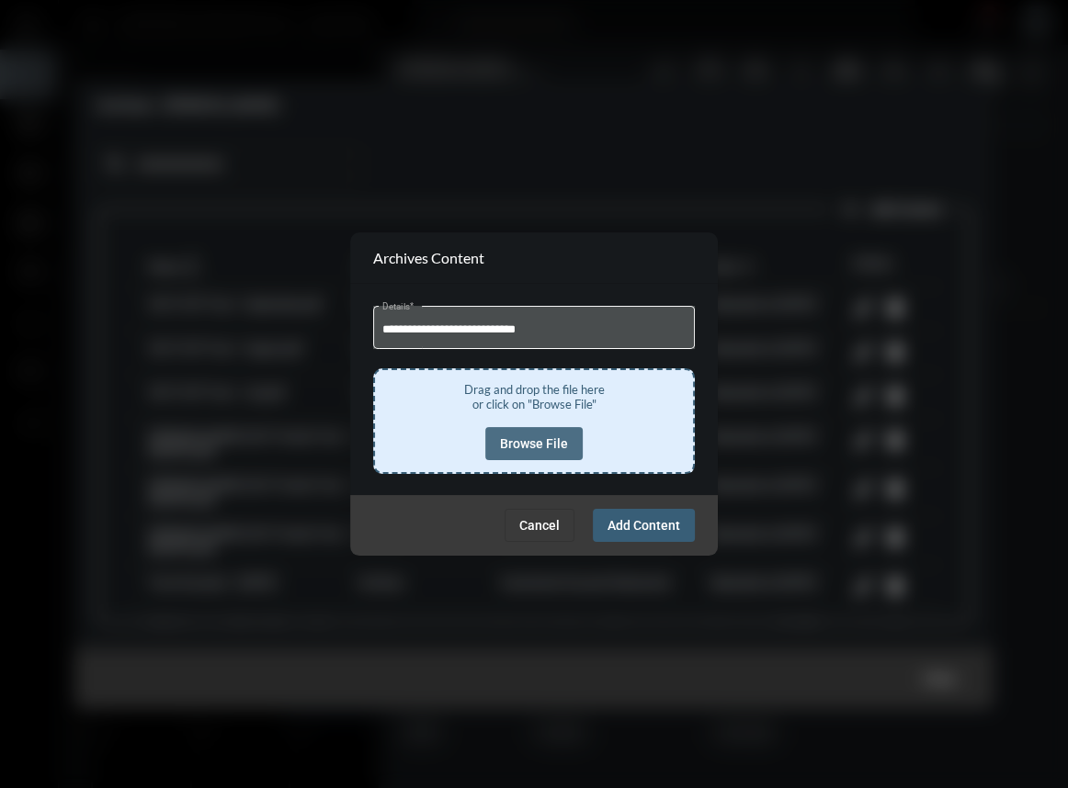
click at [542, 442] on span "Browse File" at bounding box center [534, 443] width 68 height 15
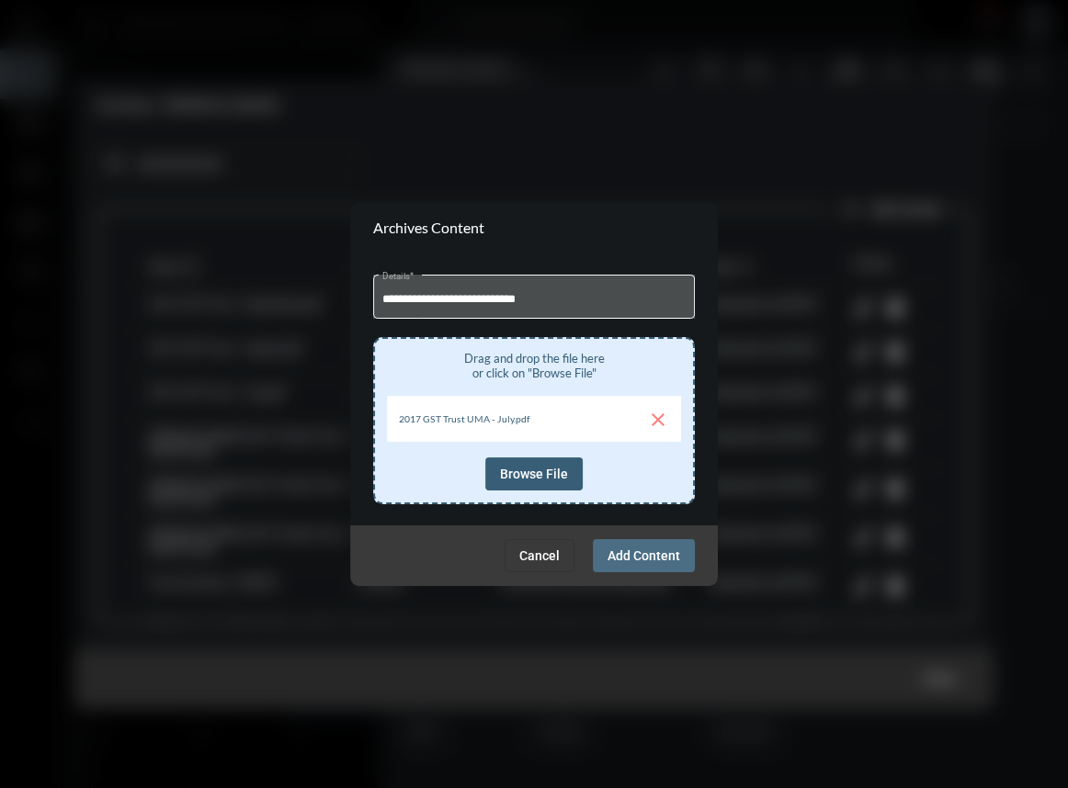
click at [627, 551] on span "Add Content" at bounding box center [643, 555] width 73 height 15
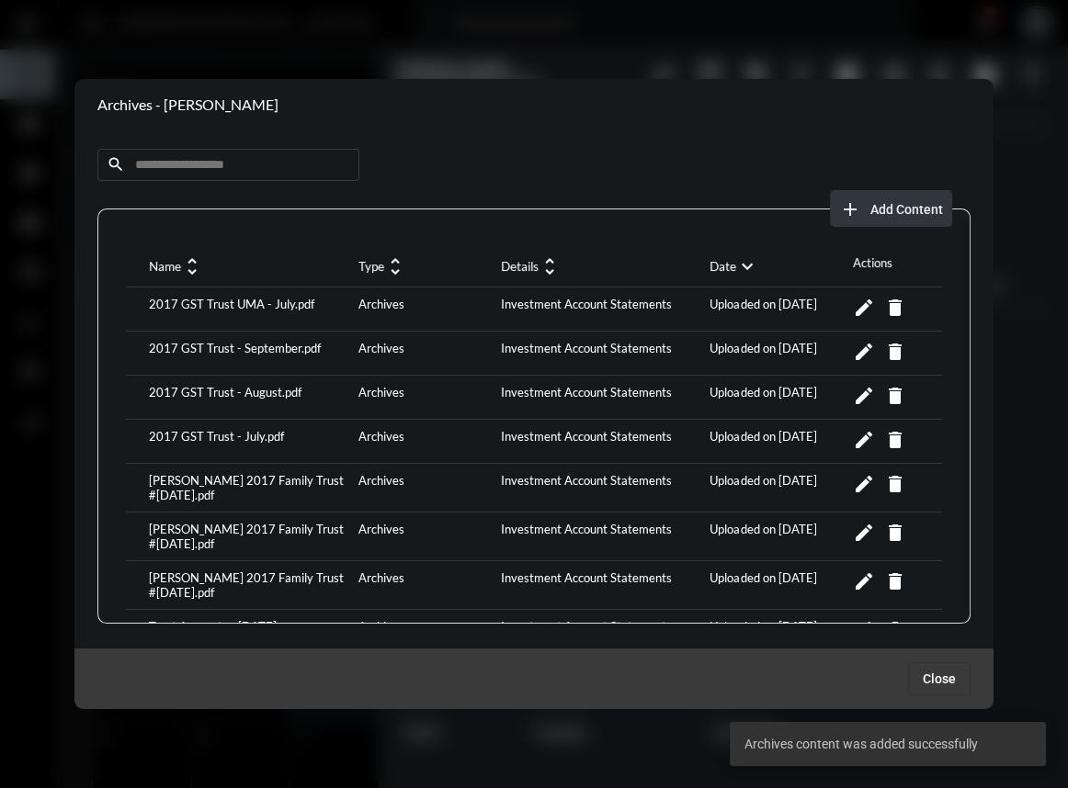
click at [927, 216] on button "add Add Content" at bounding box center [891, 208] width 122 height 37
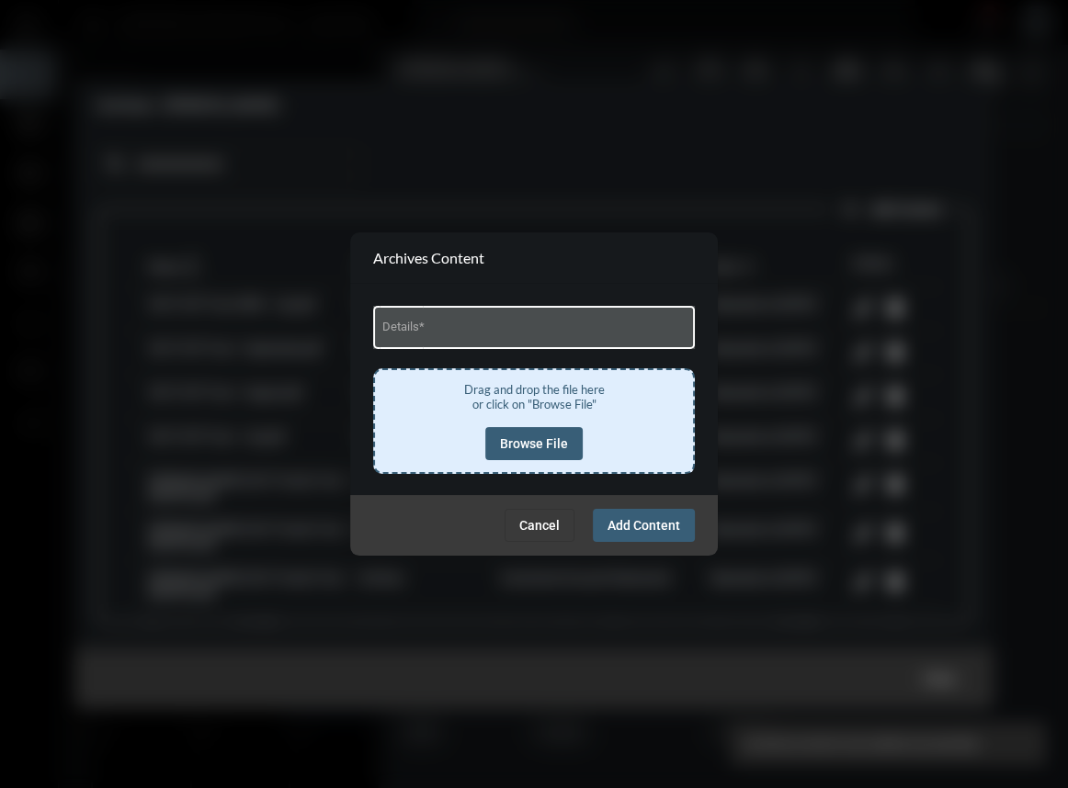
click at [512, 336] on input "Details *" at bounding box center [534, 330] width 304 height 14
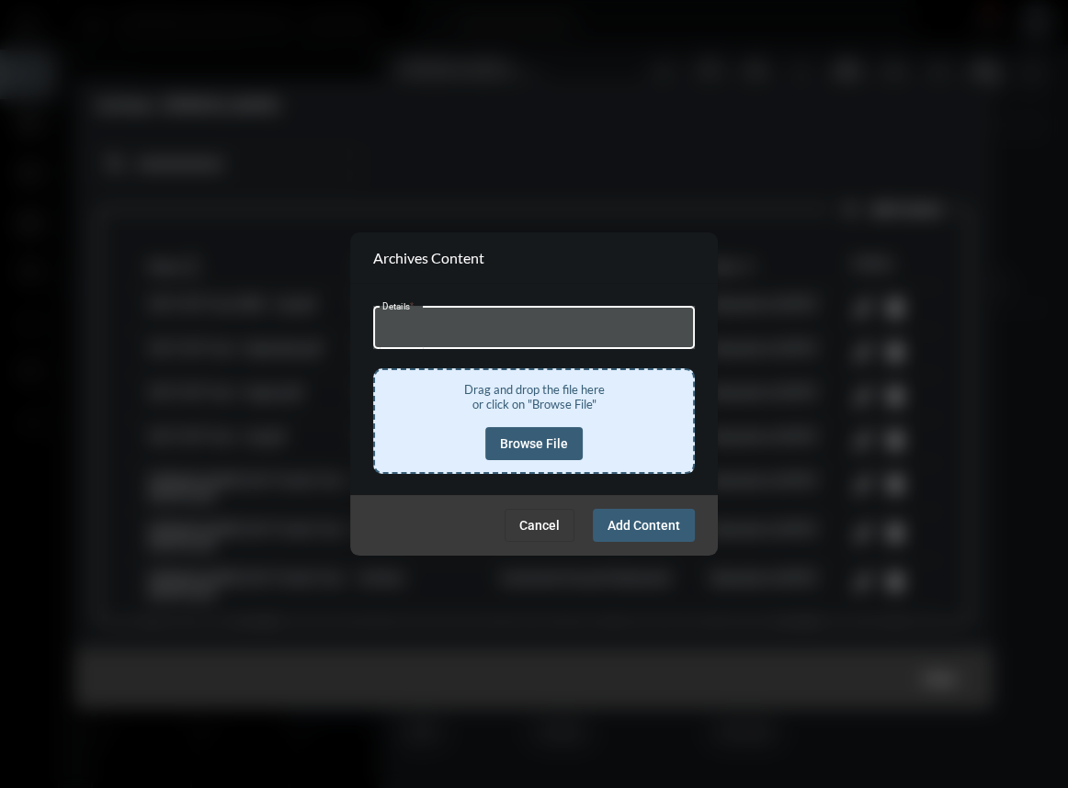
type input "**********"
click at [534, 447] on span "Browse File" at bounding box center [534, 443] width 68 height 15
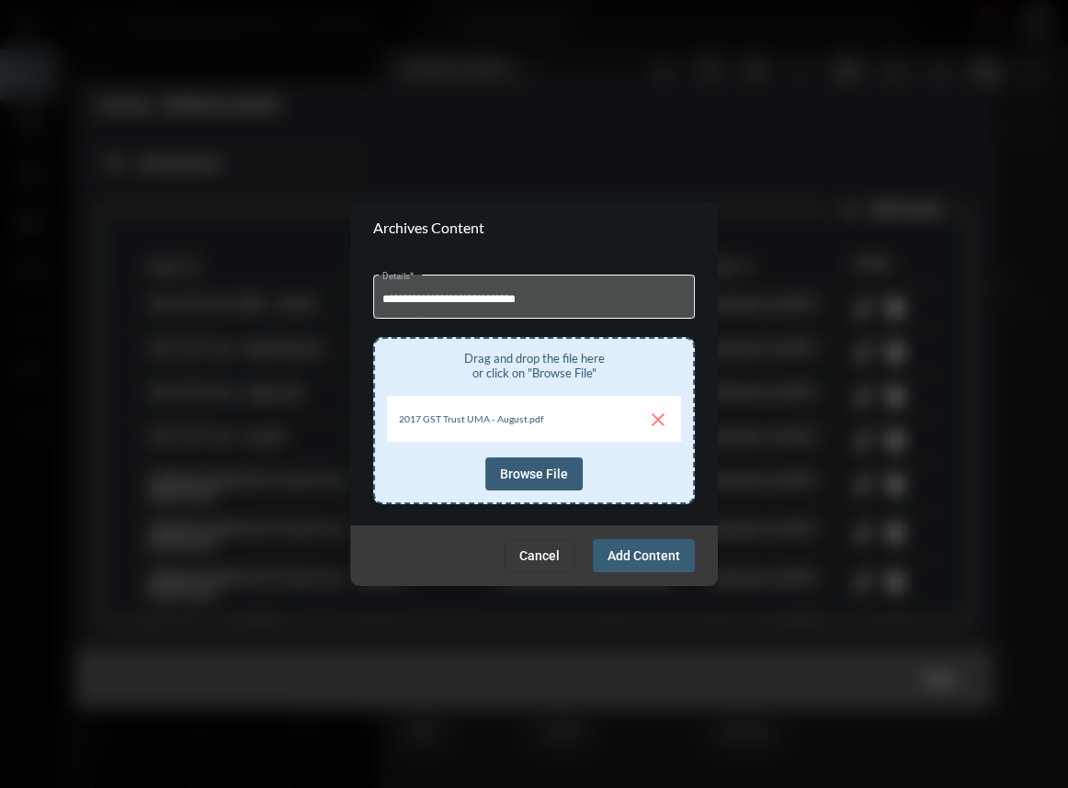
click at [639, 560] on span "Add Content" at bounding box center [643, 555] width 73 height 15
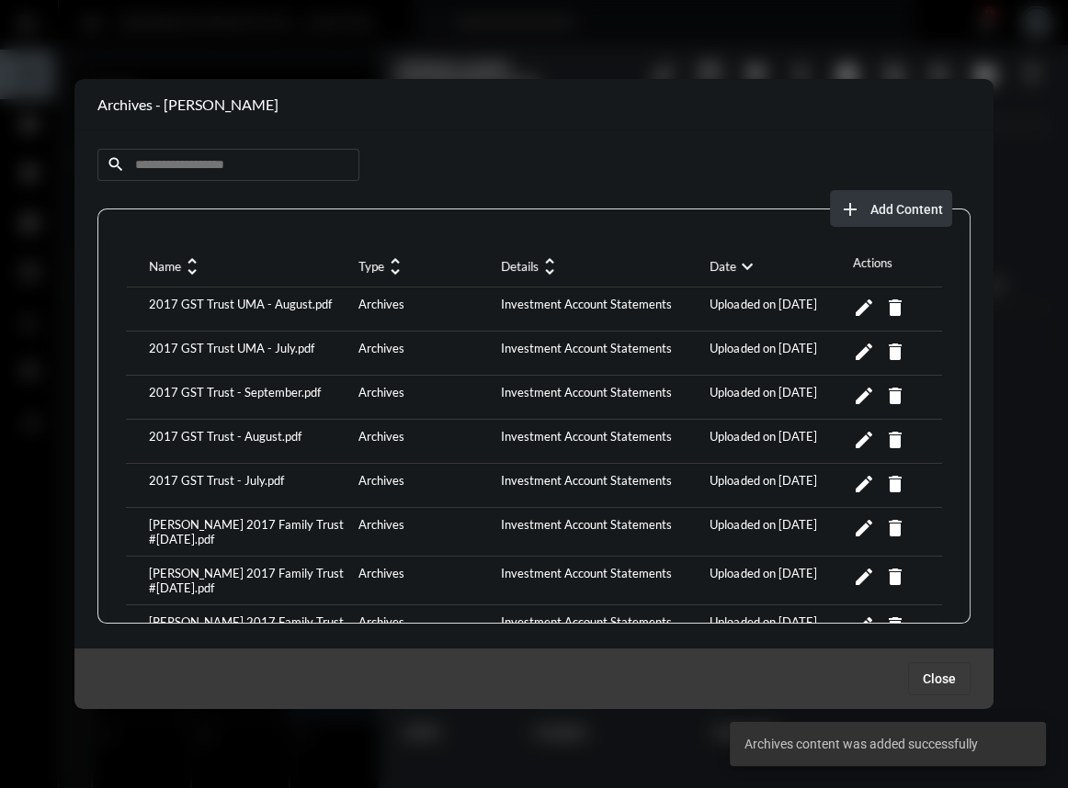
click at [918, 205] on span "Add Content" at bounding box center [906, 209] width 73 height 15
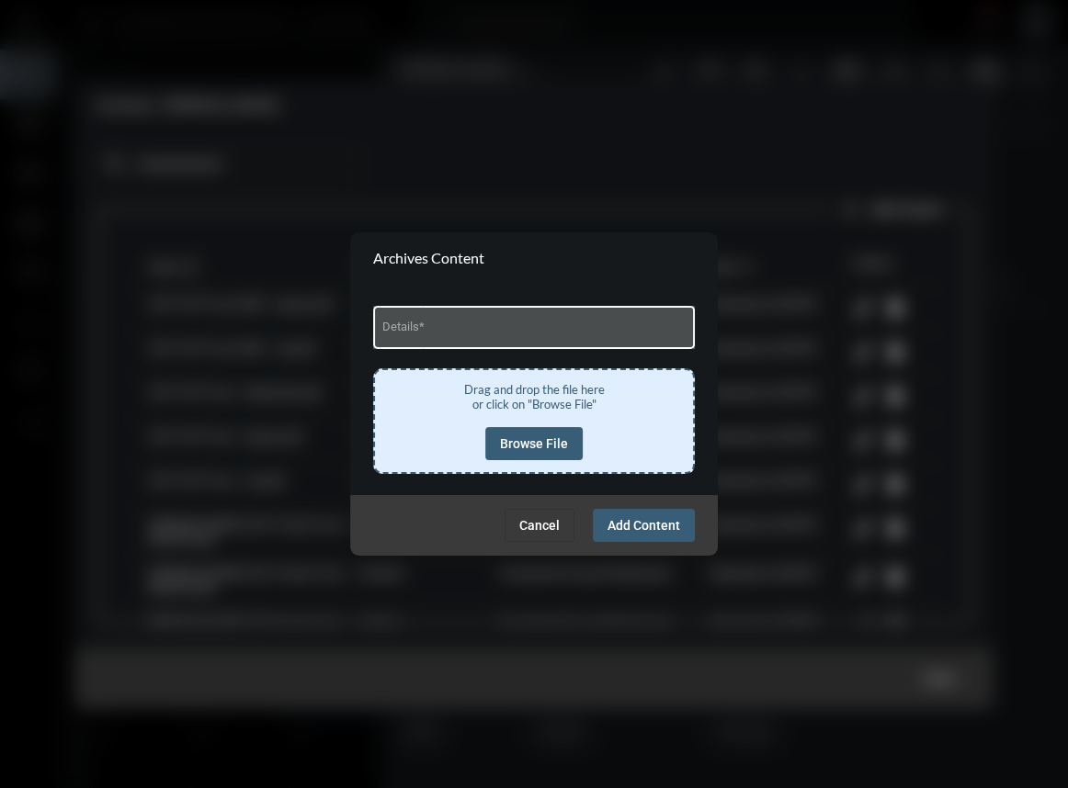
click at [480, 327] on input "Details *" at bounding box center [534, 330] width 304 height 14
type input "**********"
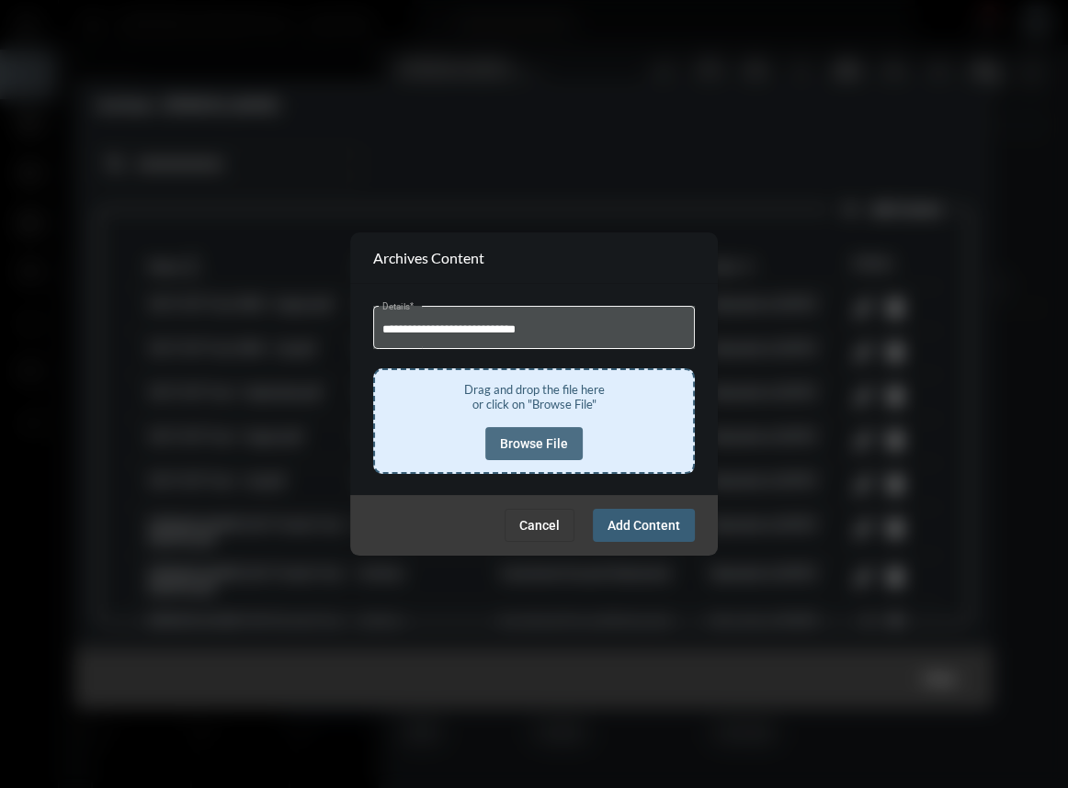
click at [548, 440] on span "Browse File" at bounding box center [534, 443] width 68 height 15
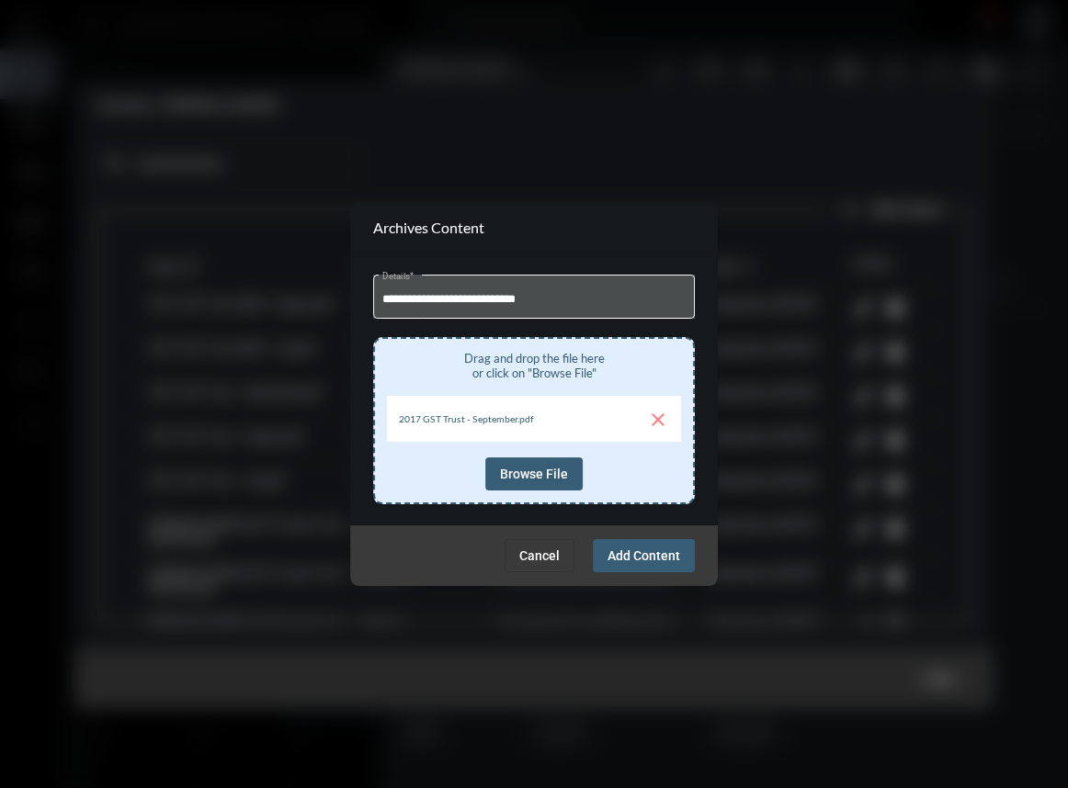
click at [642, 561] on span "Add Content" at bounding box center [643, 555] width 73 height 15
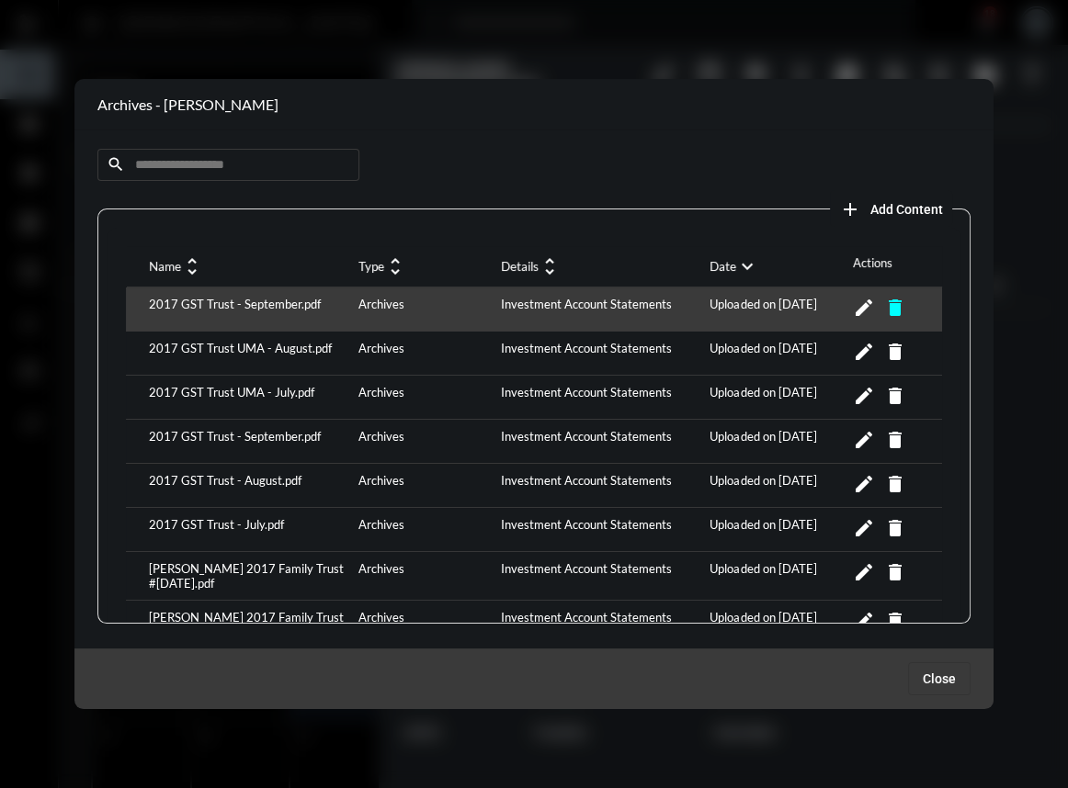
click at [892, 309] on mat-icon "delete" at bounding box center [894, 308] width 22 height 22
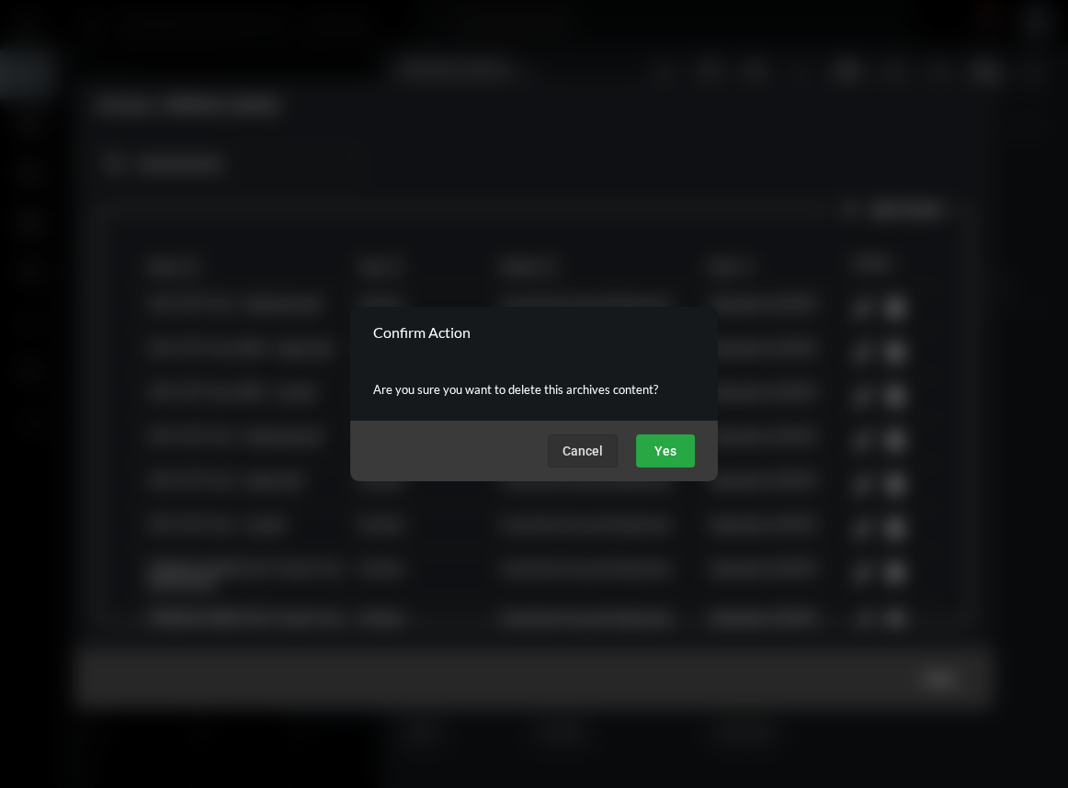
click at [656, 447] on span "Yes" at bounding box center [665, 451] width 22 height 15
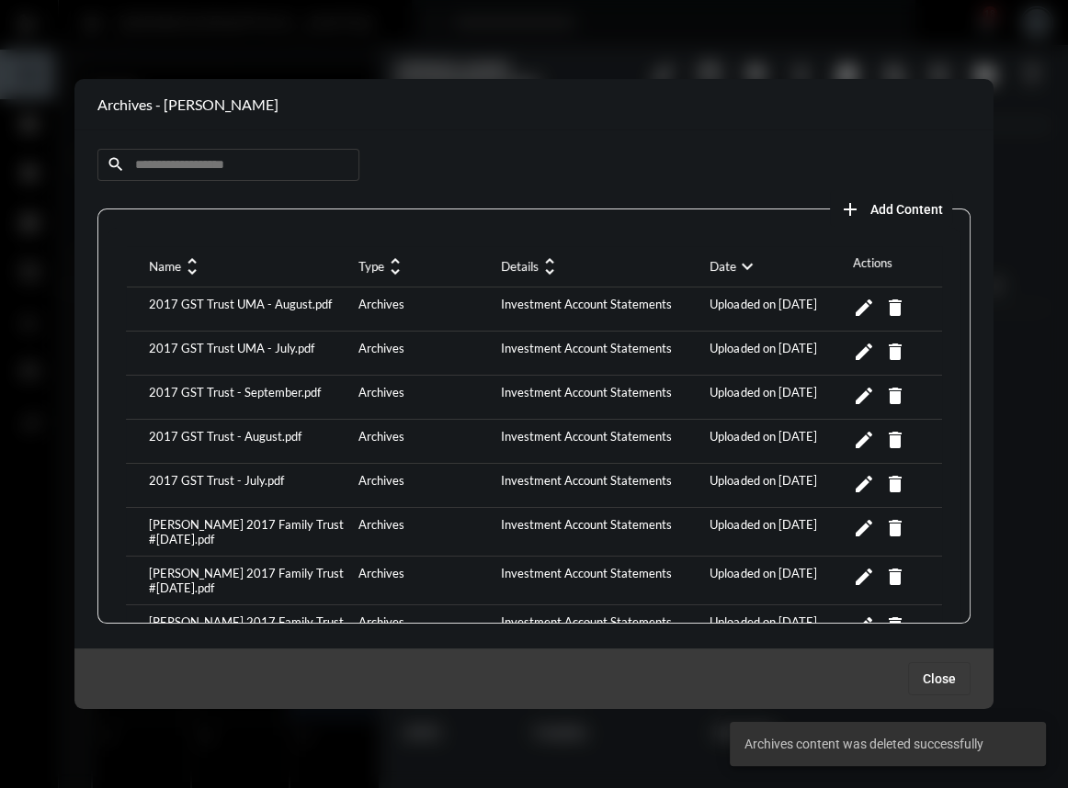
click at [911, 211] on span "Add Content" at bounding box center [906, 209] width 73 height 15
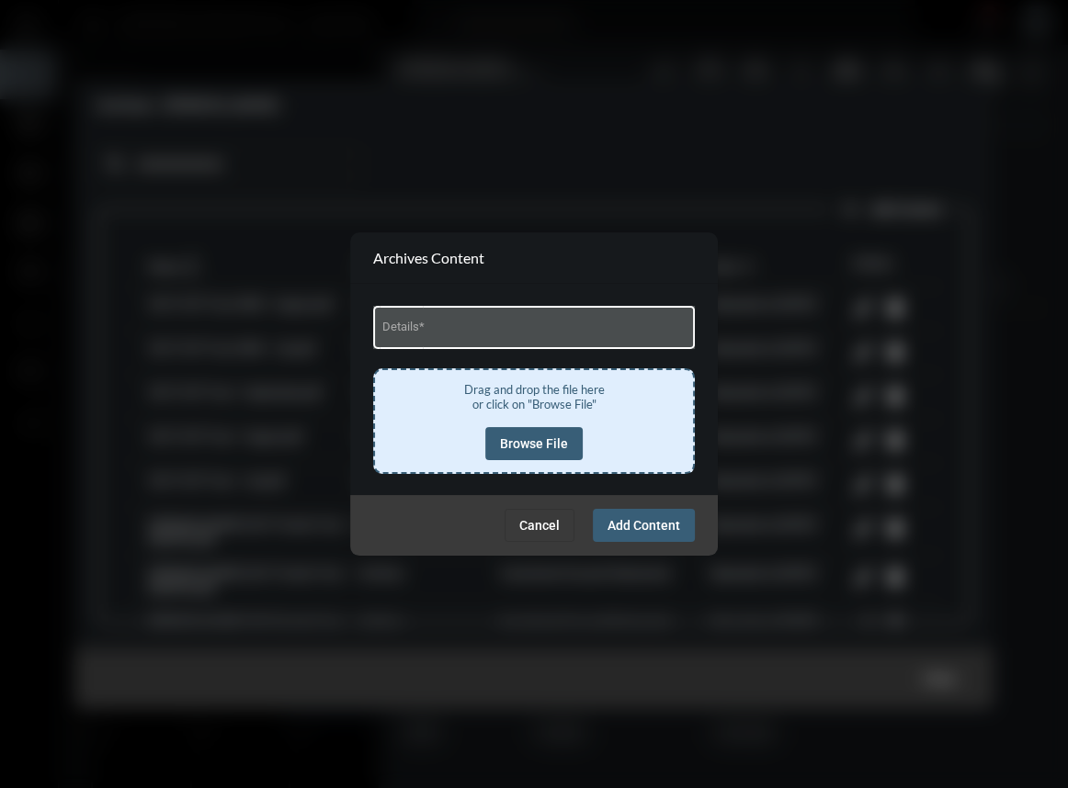
drag, startPoint x: 432, startPoint y: 335, endPoint x: 450, endPoint y: 349, distance: 23.0
click at [431, 335] on input "Details *" at bounding box center [534, 330] width 304 height 14
type input "**********"
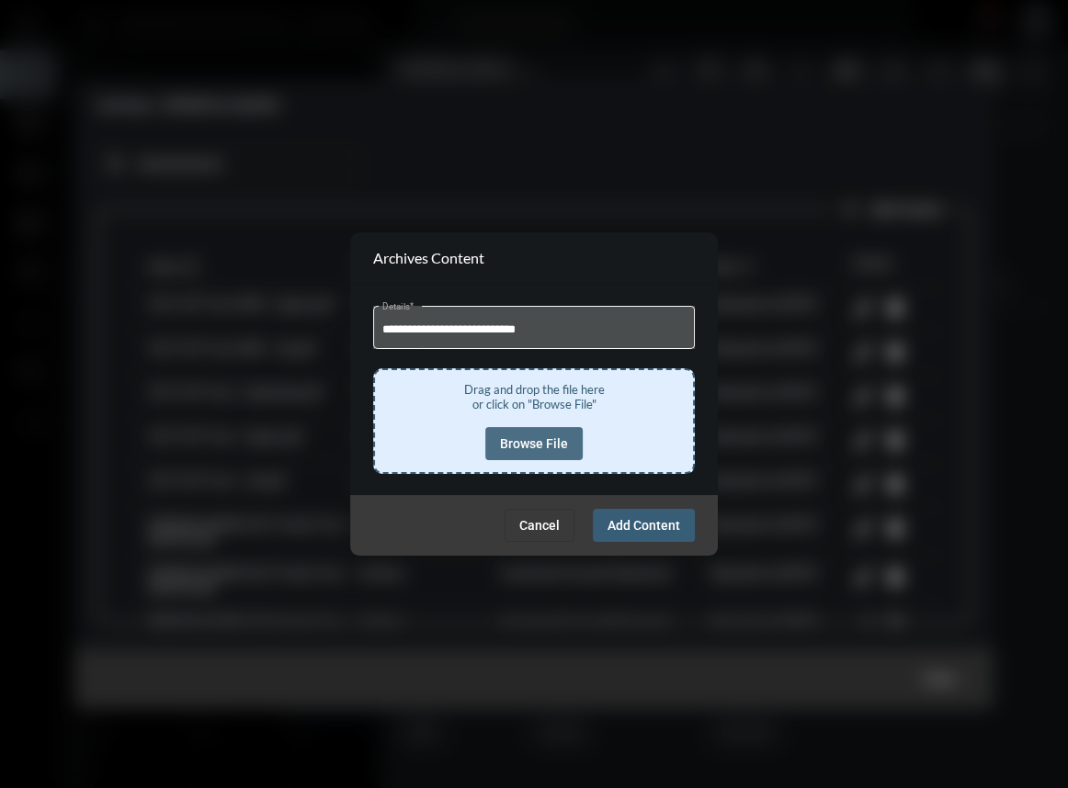
click at [560, 445] on span "Browse File" at bounding box center [534, 443] width 68 height 15
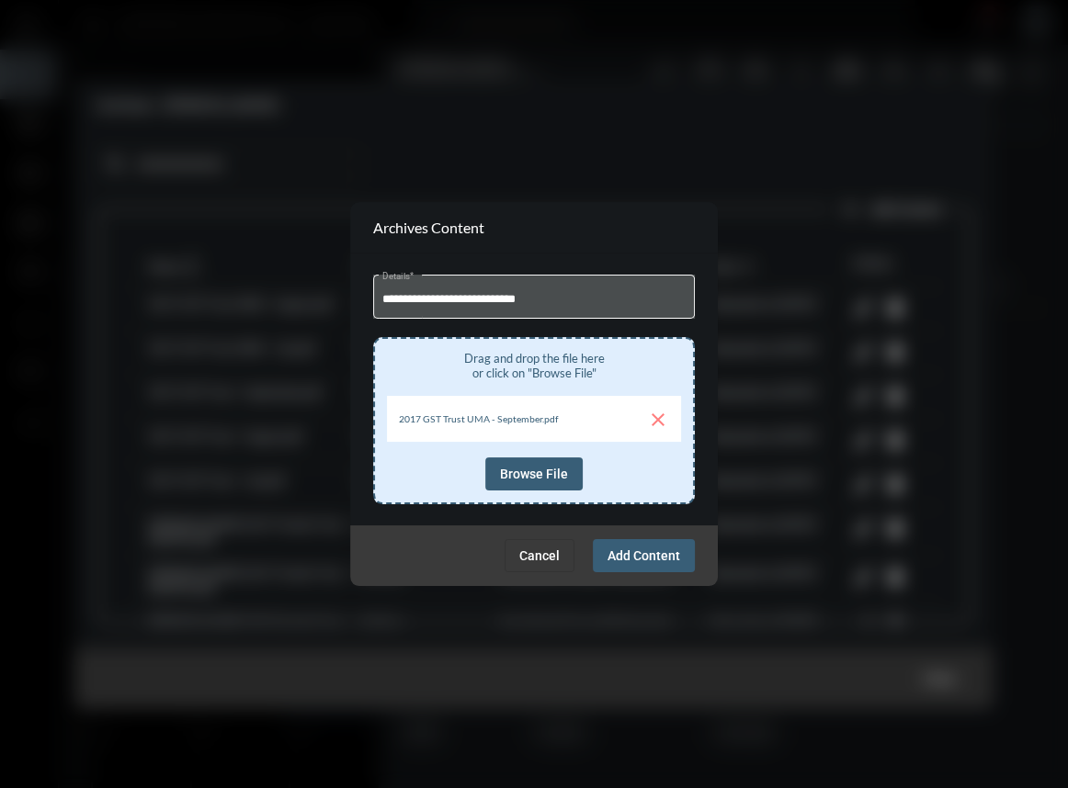
click at [662, 556] on span "Add Content" at bounding box center [643, 555] width 73 height 15
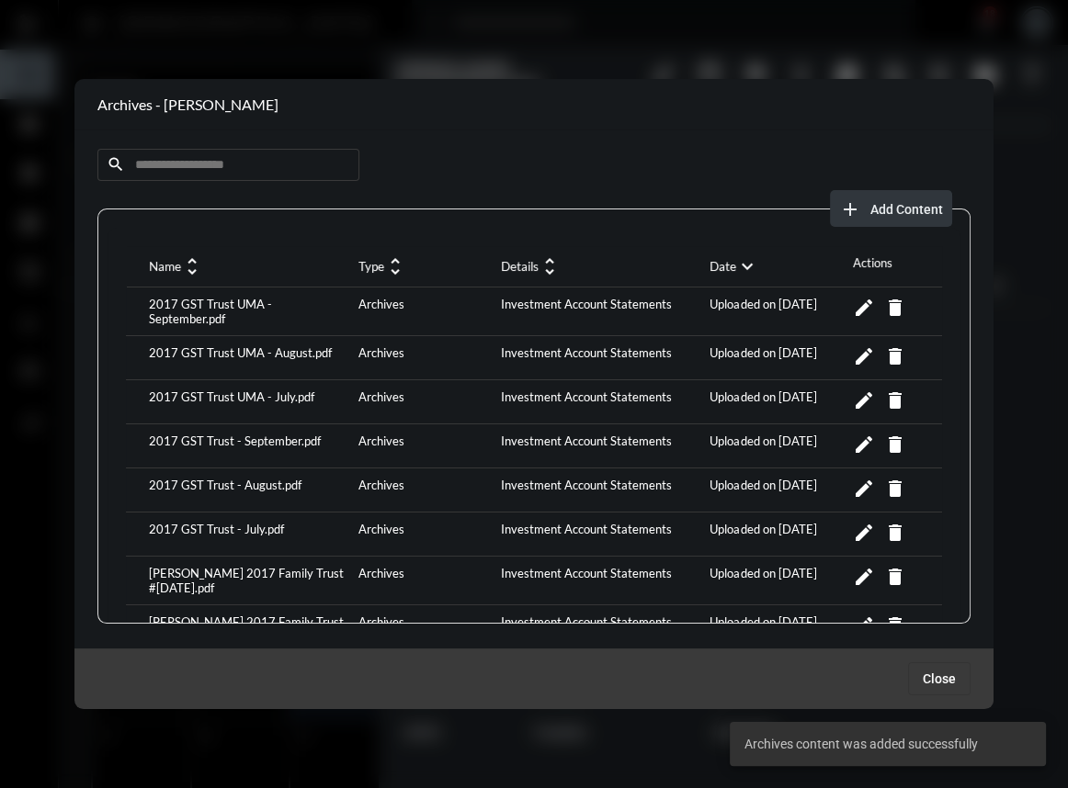
click at [870, 197] on button "add Add Content" at bounding box center [891, 208] width 122 height 37
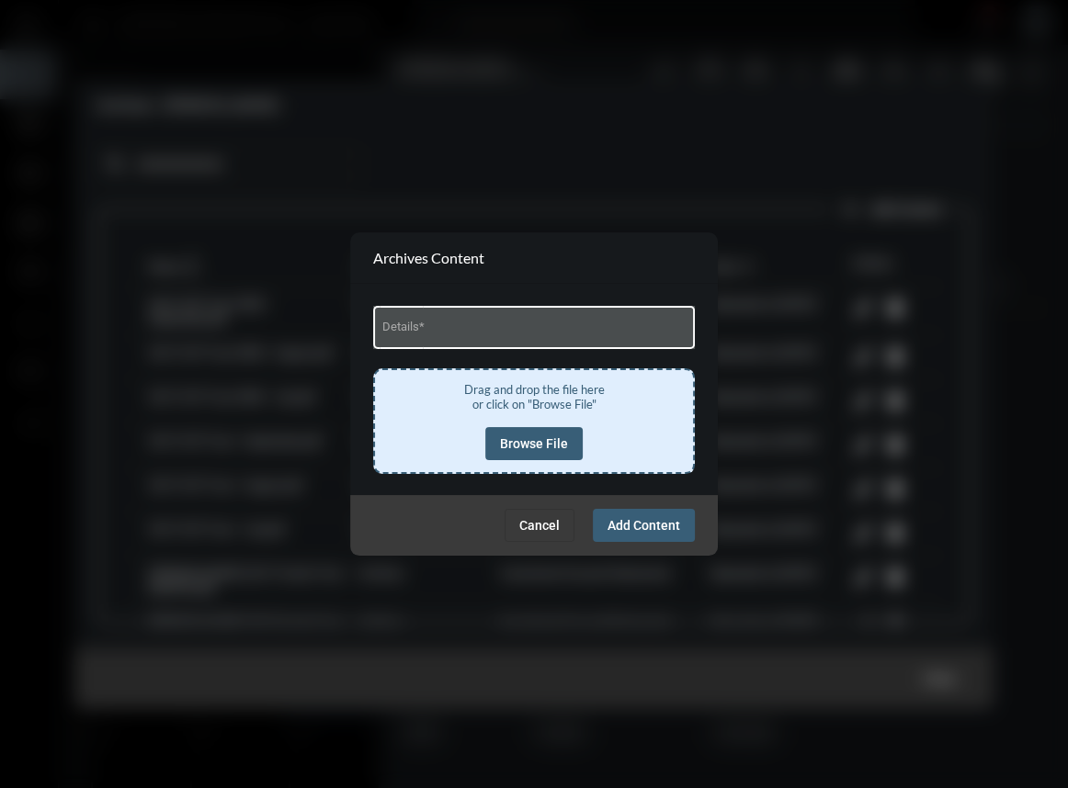
click at [518, 335] on input "Details *" at bounding box center [534, 330] width 304 height 14
type input "**********"
click at [550, 441] on span "Browse File" at bounding box center [534, 443] width 68 height 15
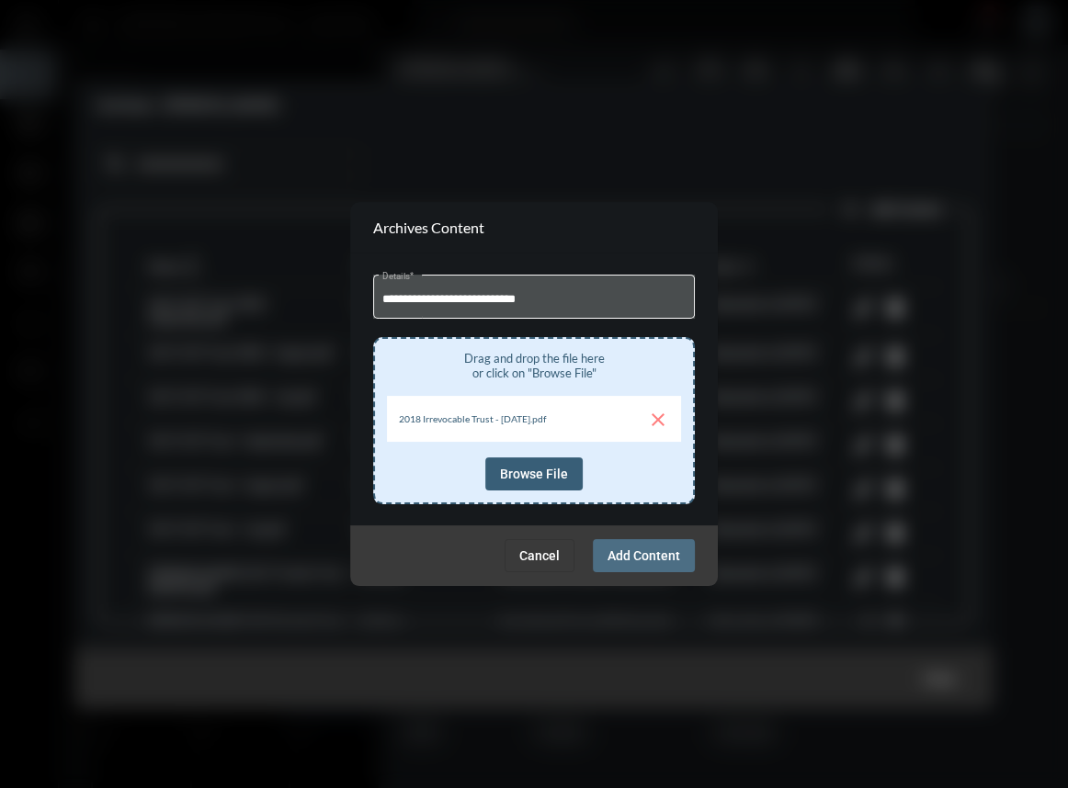
click at [617, 560] on span "Add Content" at bounding box center [643, 555] width 73 height 15
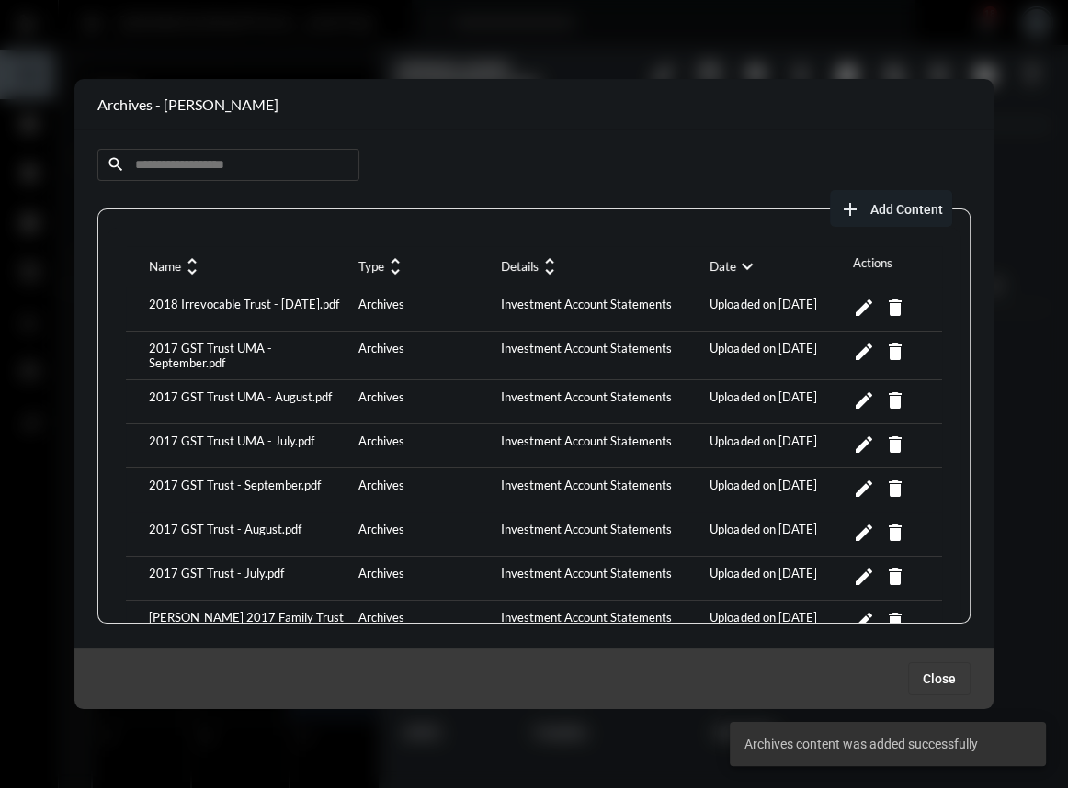
click at [886, 204] on span "Add Content" at bounding box center [906, 209] width 73 height 15
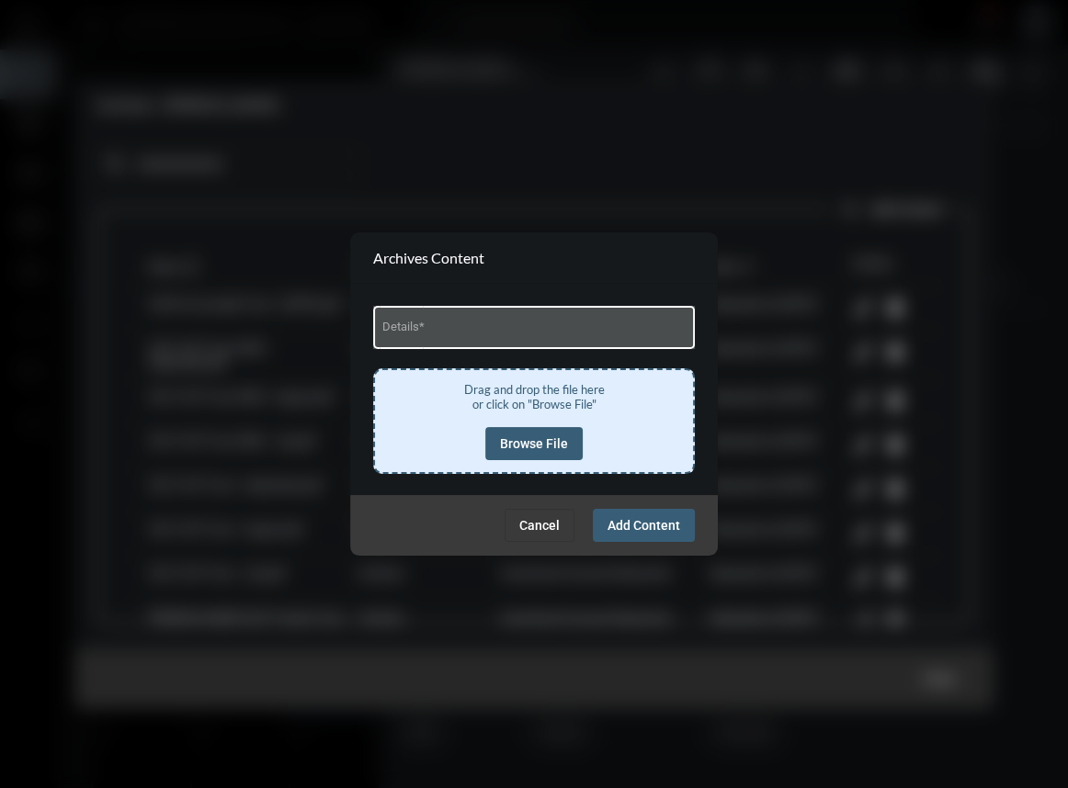
click at [475, 331] on input "Details *" at bounding box center [534, 330] width 304 height 14
type input "**********"
click at [541, 440] on span "Browse File" at bounding box center [534, 443] width 68 height 15
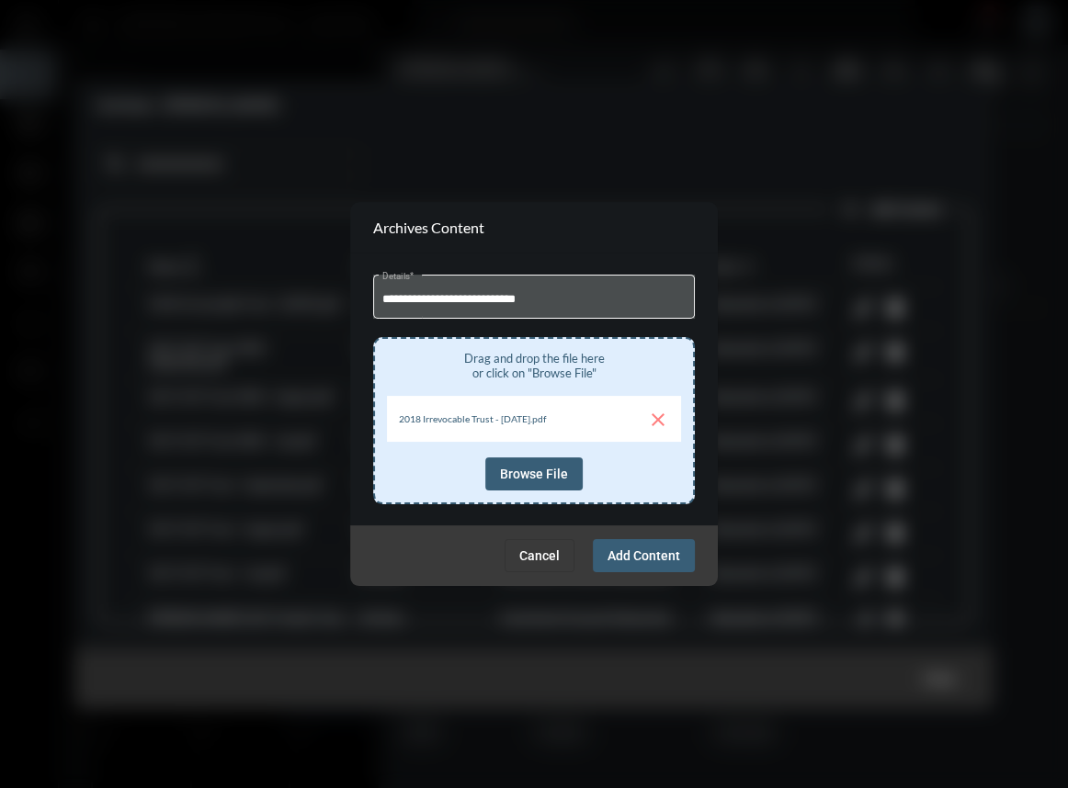
click at [655, 546] on button "Add Content" at bounding box center [644, 555] width 102 height 33
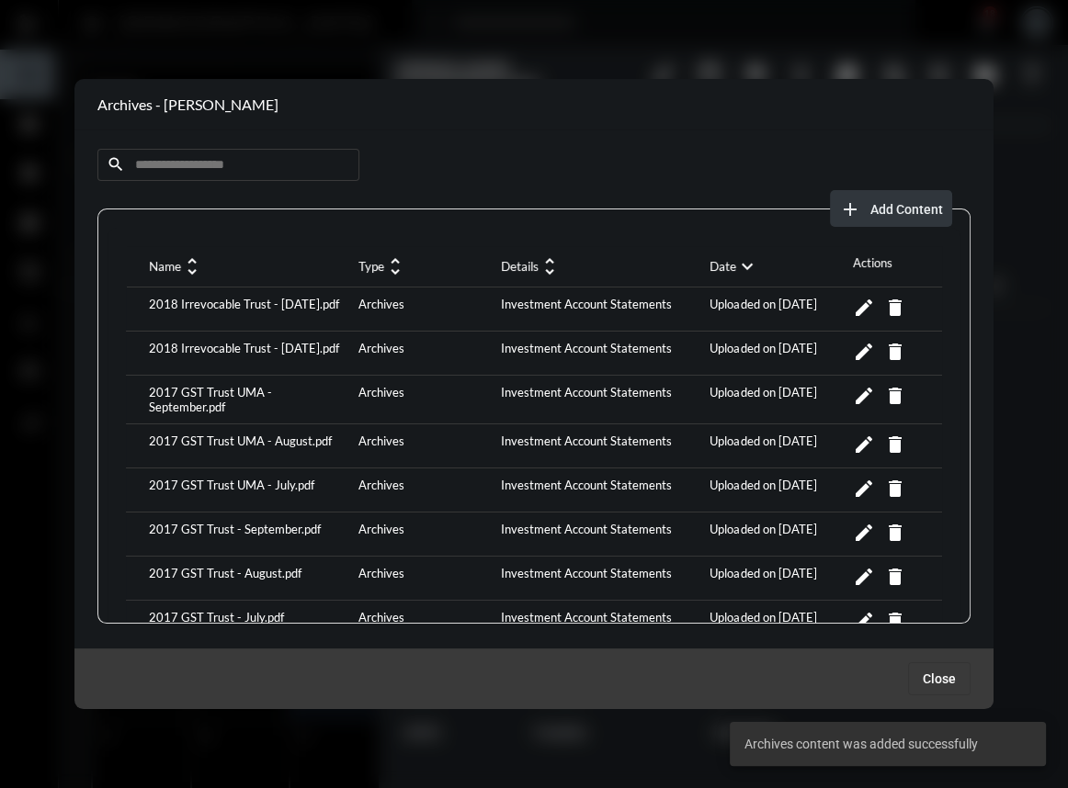
click at [869, 200] on button "add Add Content" at bounding box center [891, 208] width 122 height 37
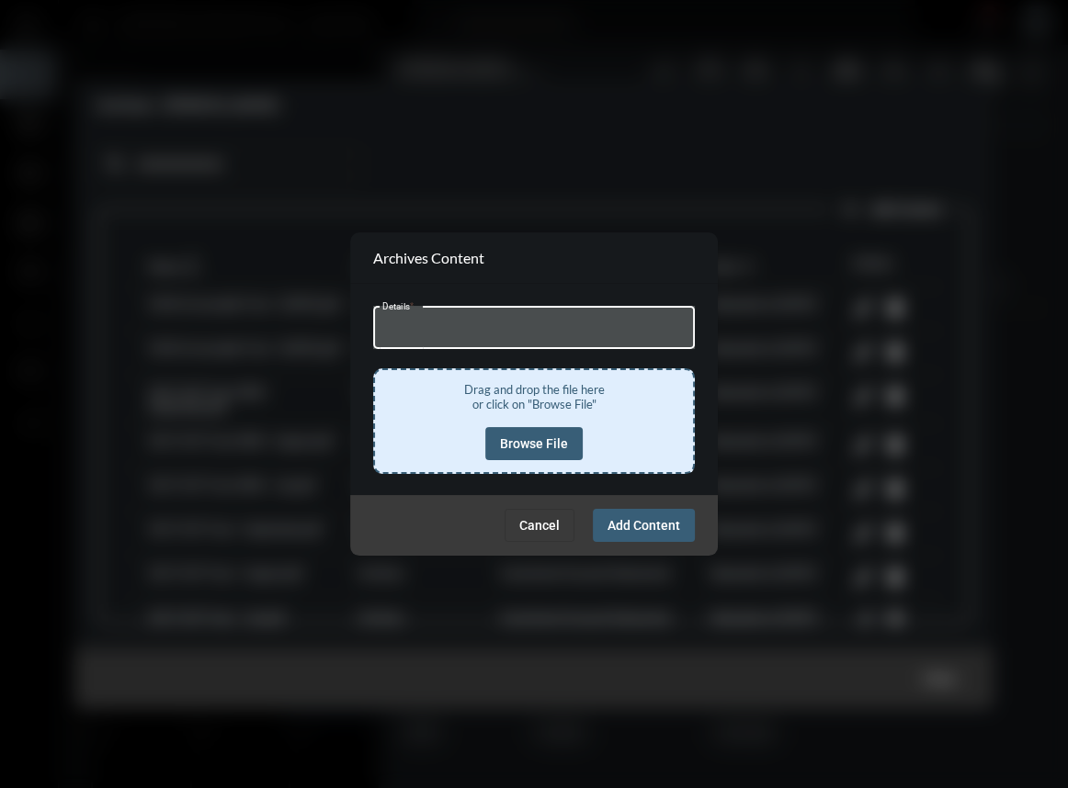
click at [458, 329] on input "Details *" at bounding box center [534, 330] width 304 height 14
type input "**********"
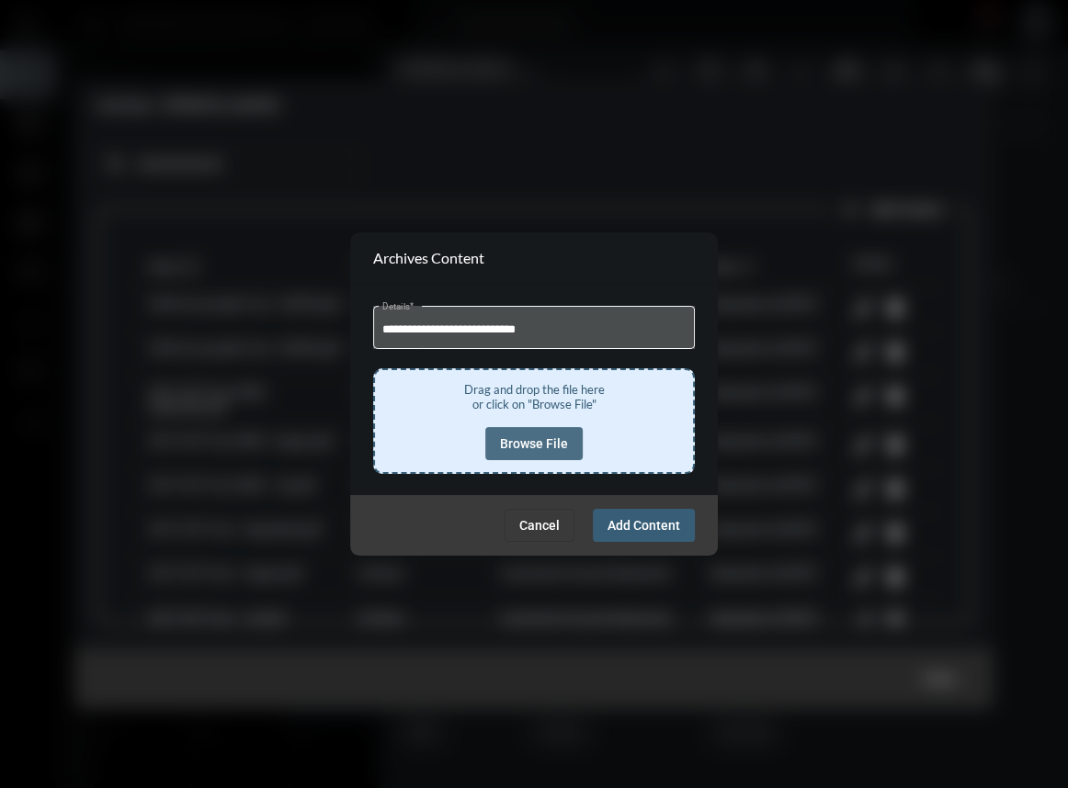
click at [538, 440] on span "Browse File" at bounding box center [534, 443] width 68 height 15
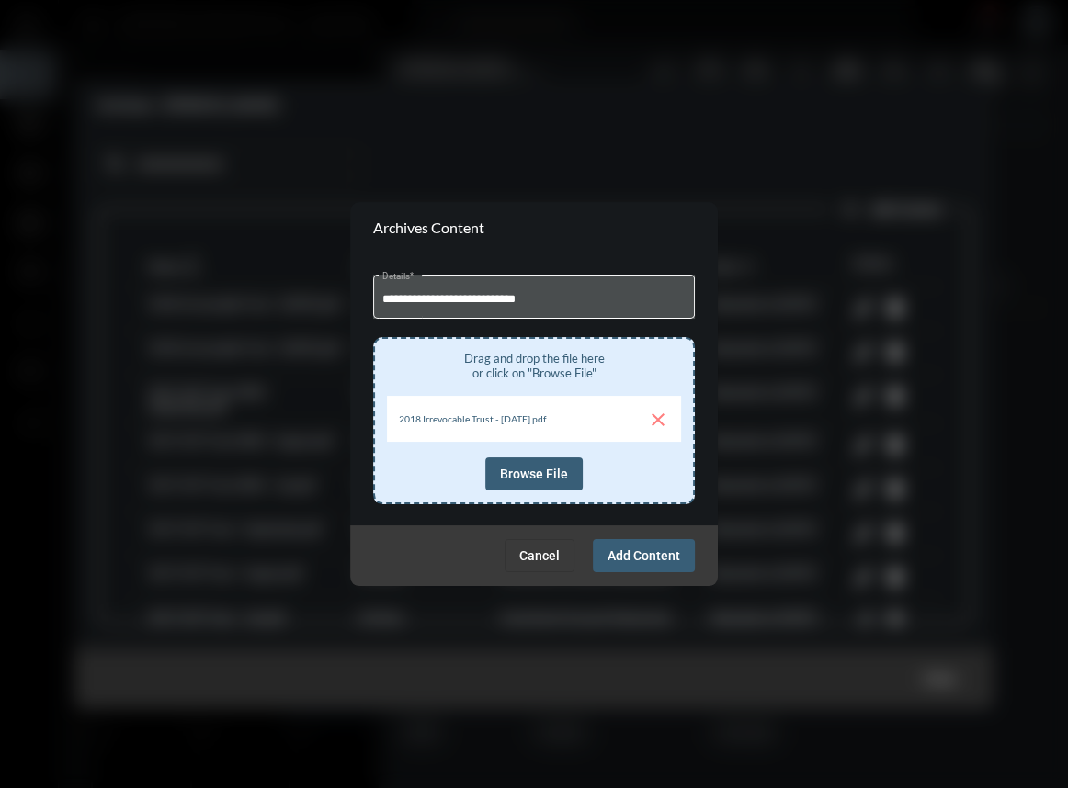
click at [643, 557] on span "Add Content" at bounding box center [643, 555] width 73 height 15
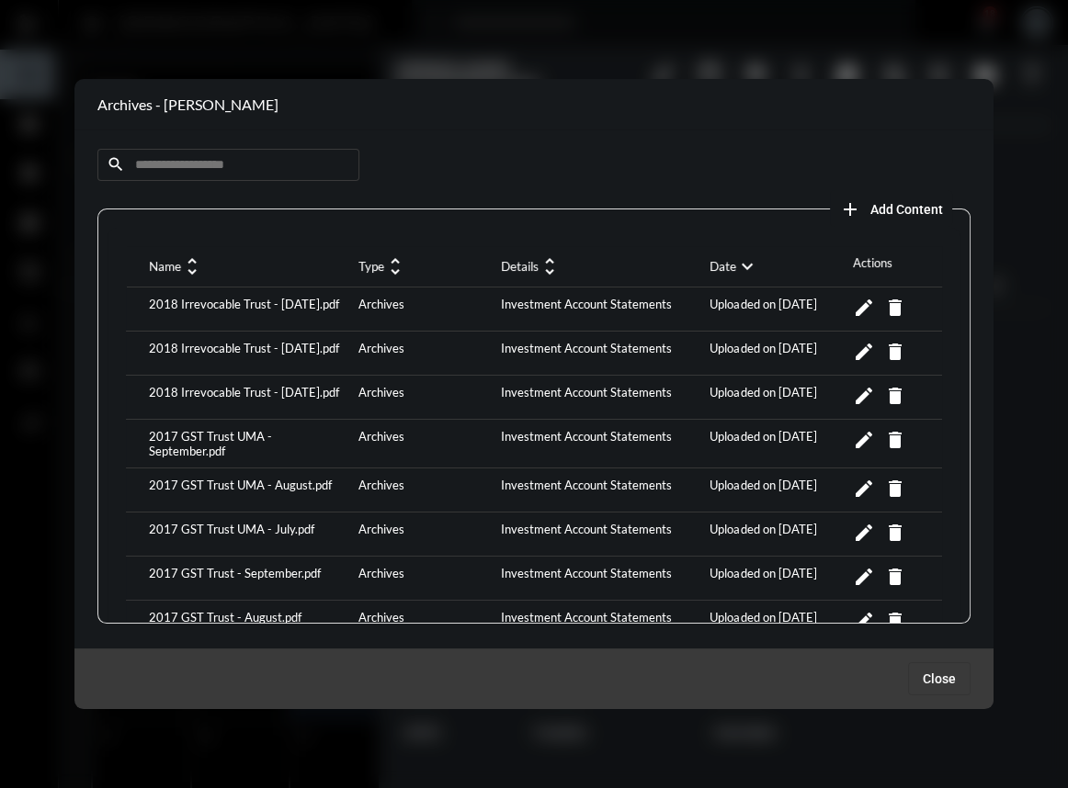
click at [922, 683] on button "Close" at bounding box center [939, 678] width 62 height 33
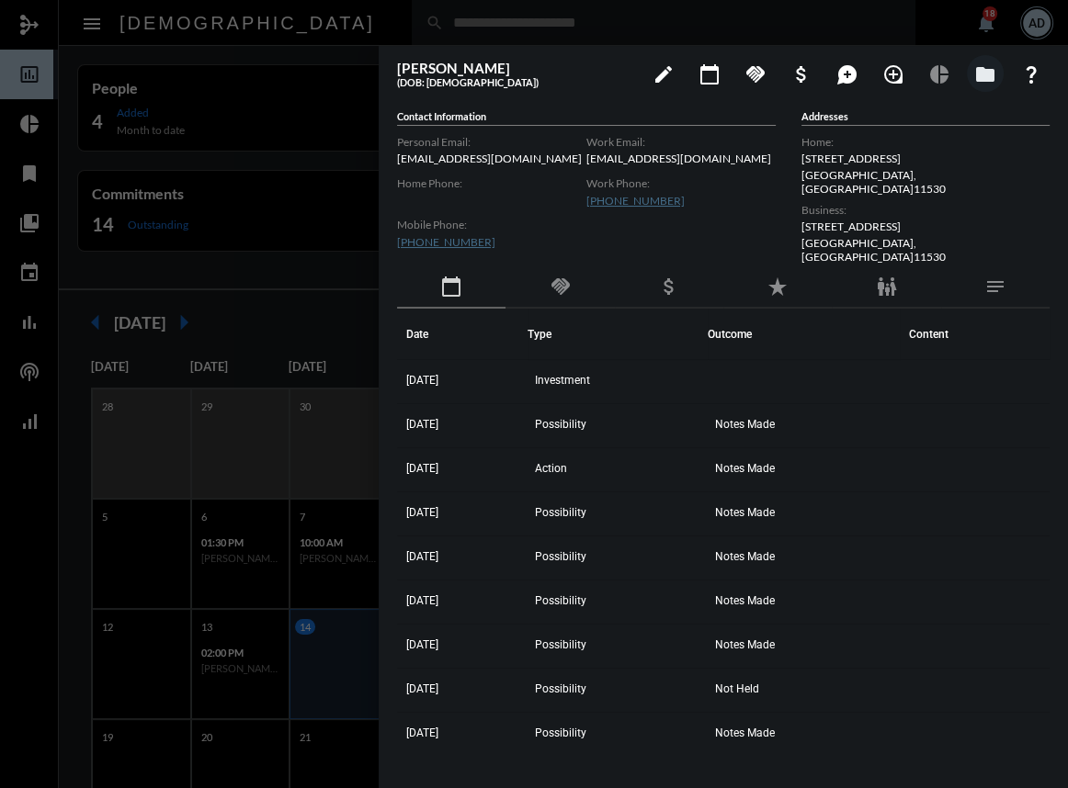
click at [280, 10] on div at bounding box center [534, 394] width 1068 height 788
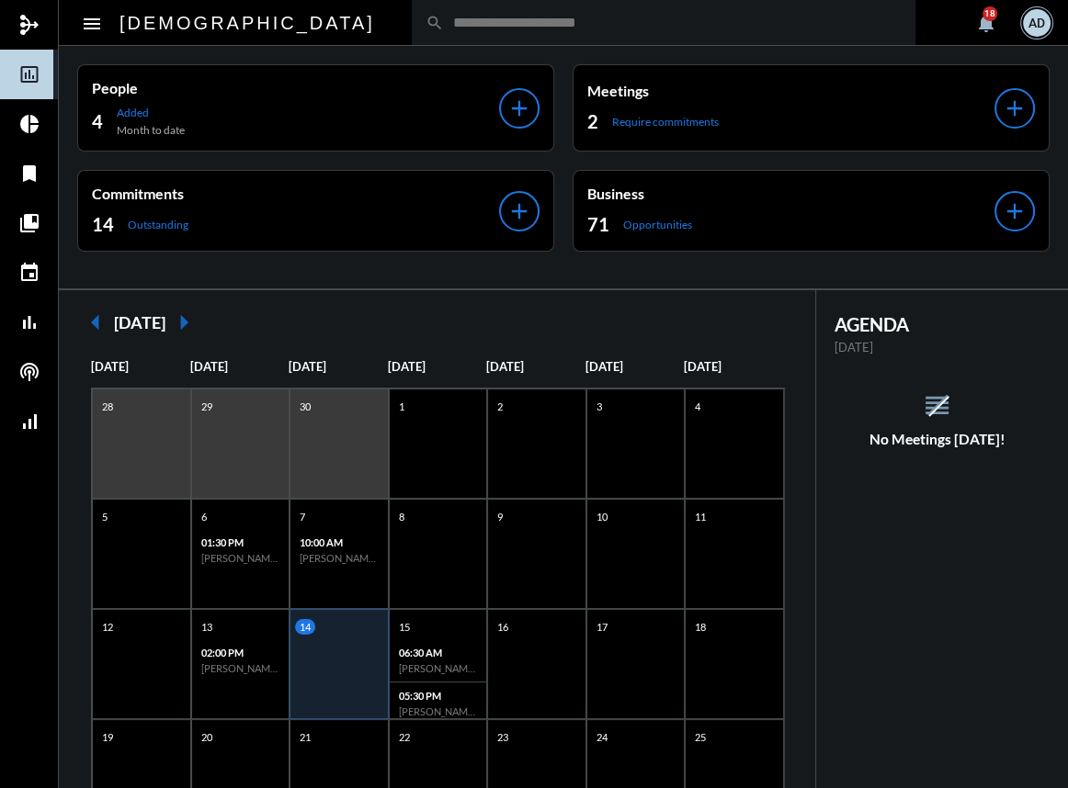
click at [444, 20] on input "text" at bounding box center [673, 23] width 458 height 16
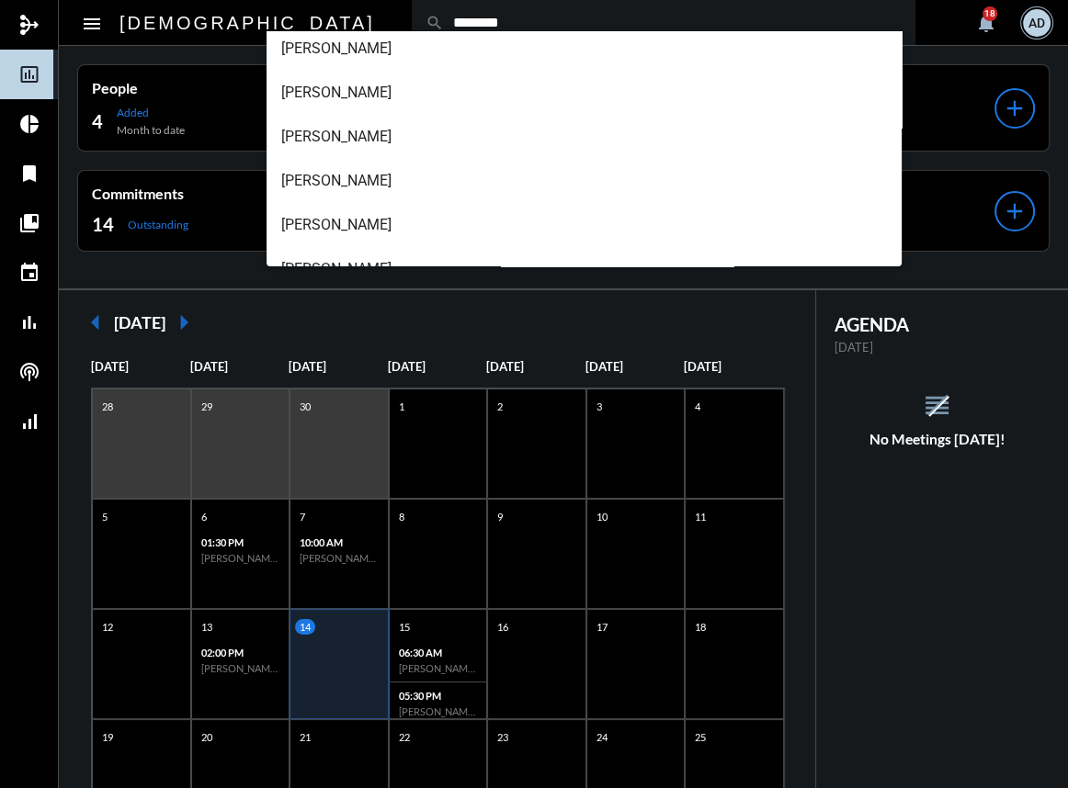
scroll to position [161, 0]
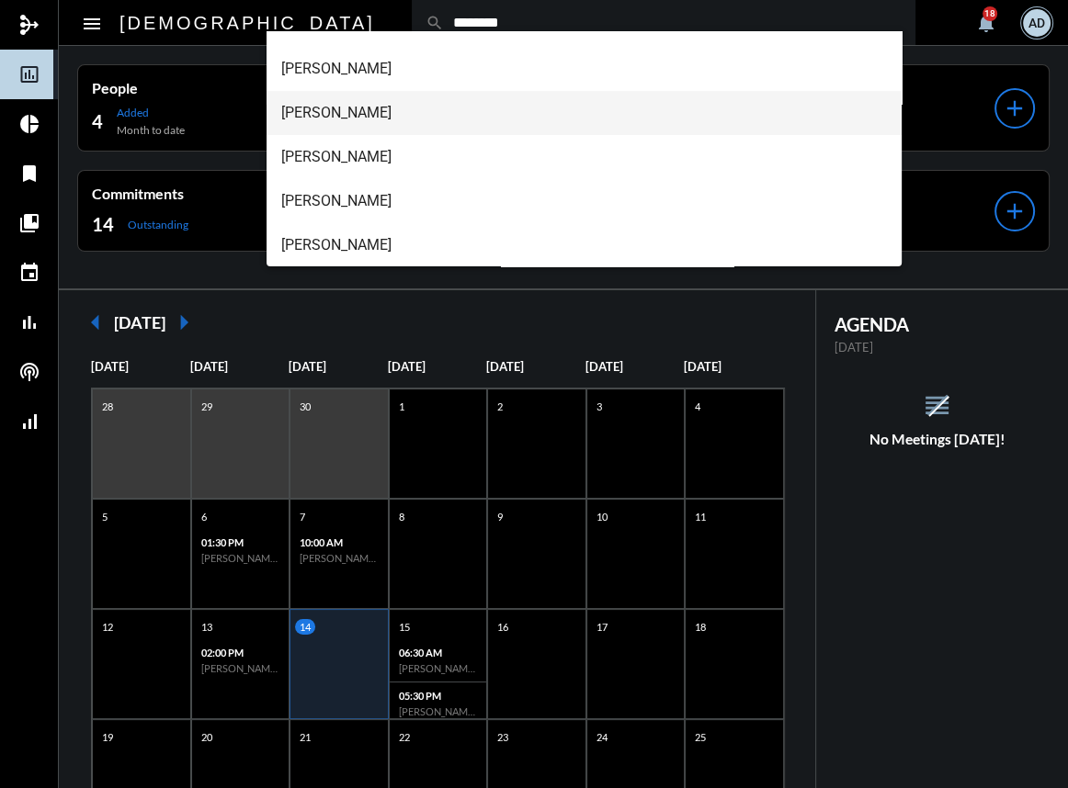
type input "********"
click at [372, 114] on span "[PERSON_NAME]" at bounding box center [583, 113] width 605 height 44
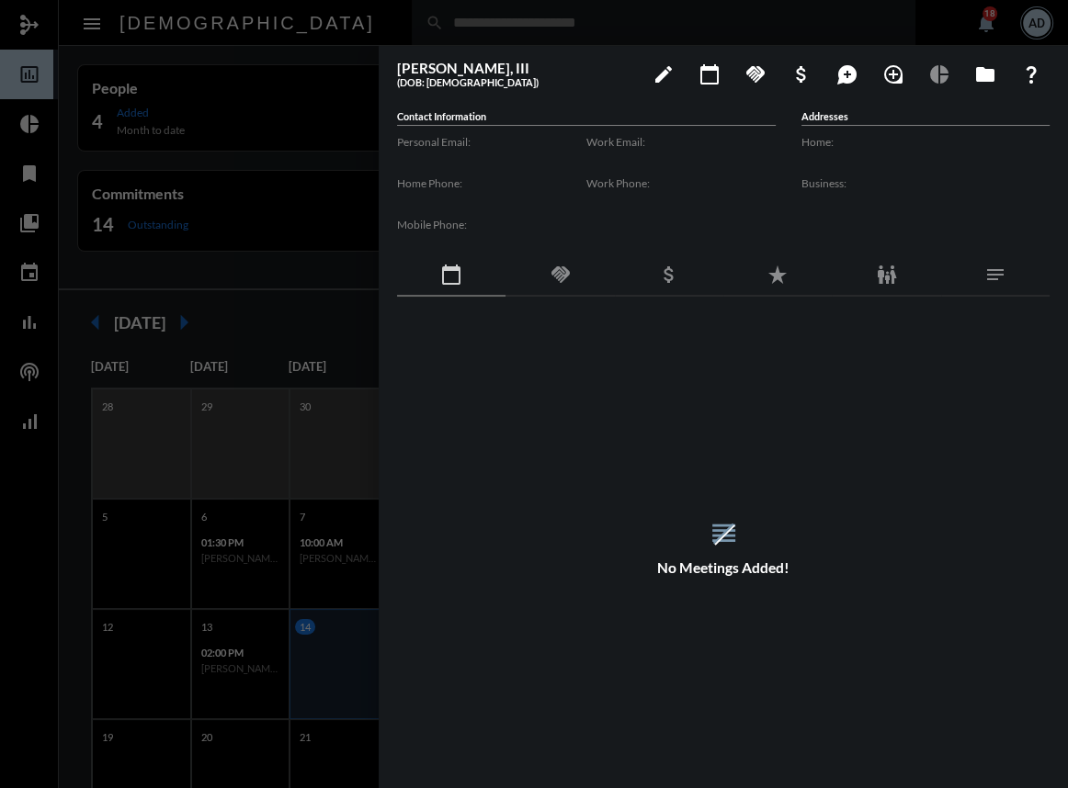
click at [288, 11] on div at bounding box center [534, 394] width 1068 height 788
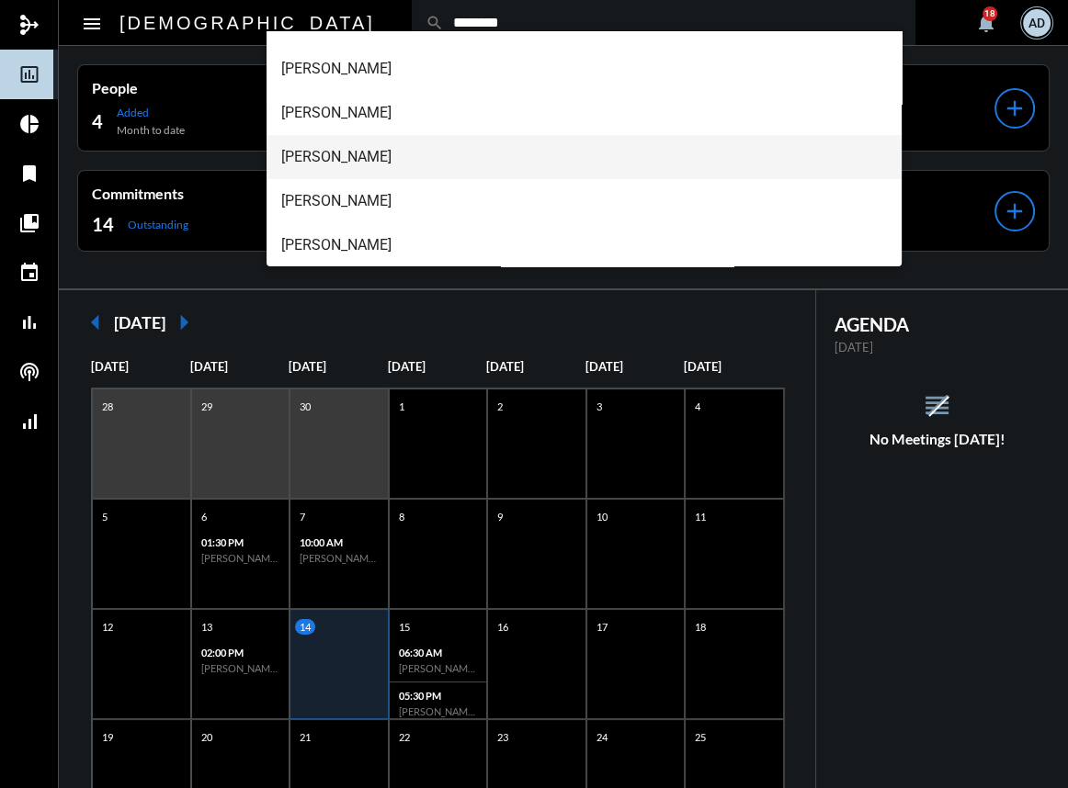
type input "********"
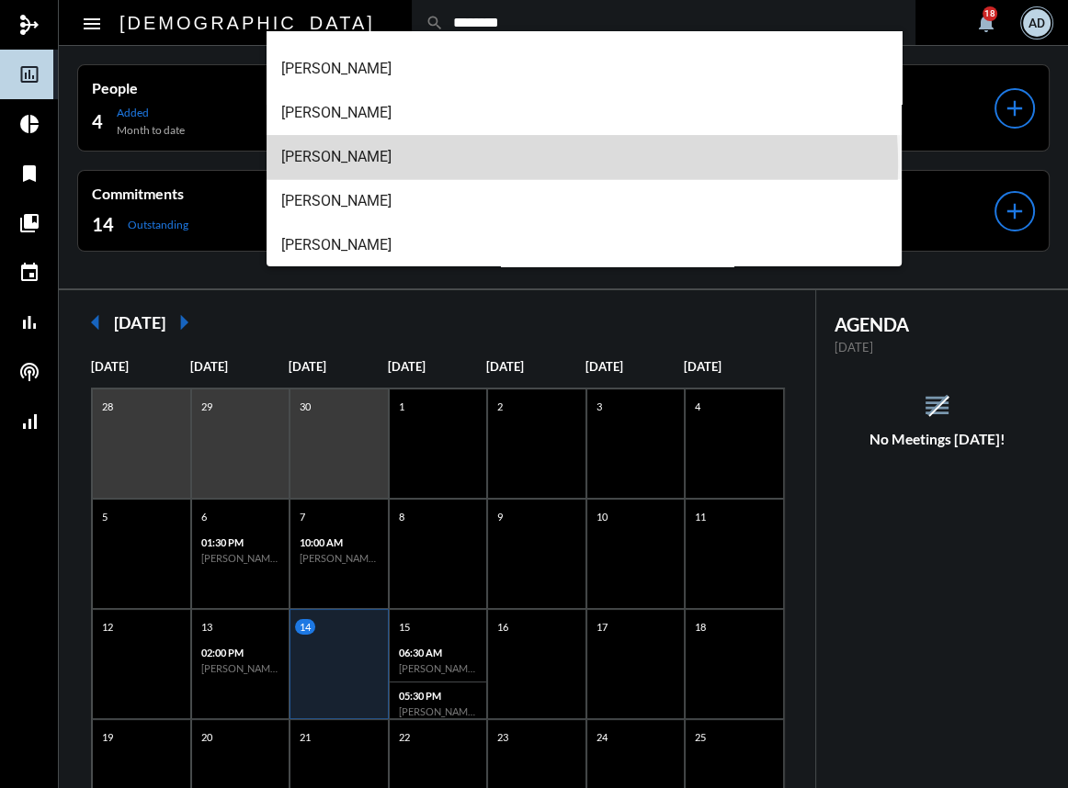
click at [413, 166] on span "[PERSON_NAME]" at bounding box center [583, 157] width 605 height 44
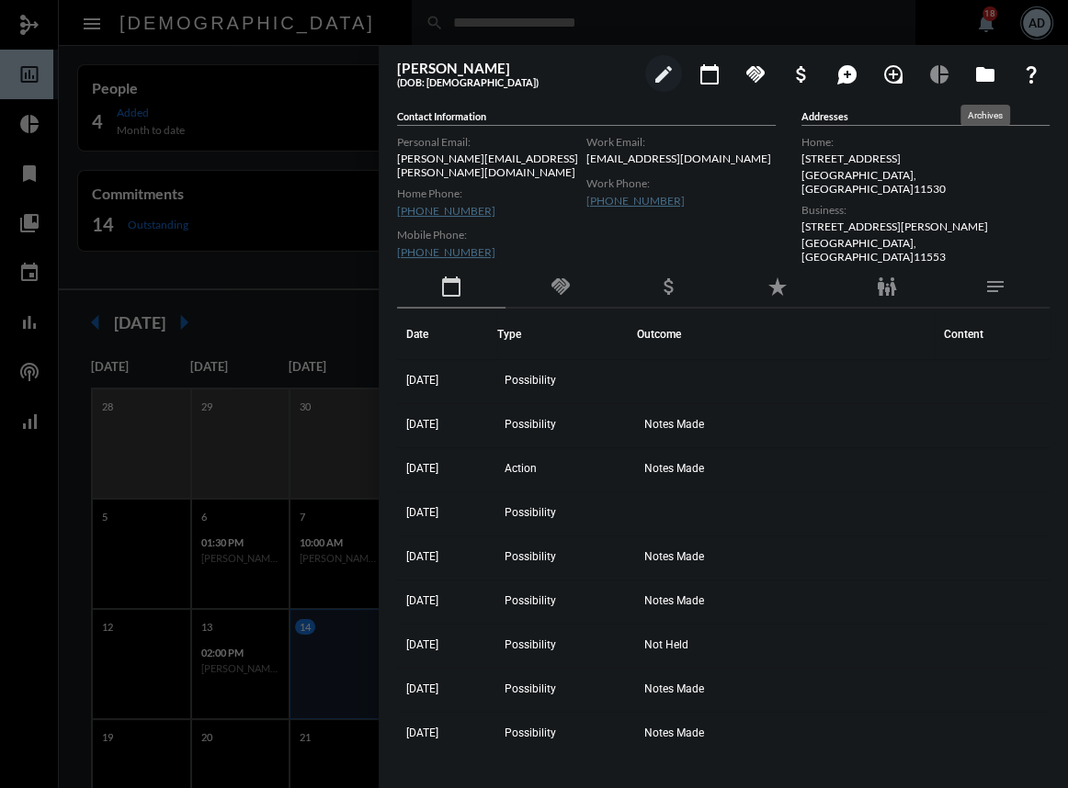
click at [982, 69] on mat-icon "folder" at bounding box center [985, 74] width 22 height 22
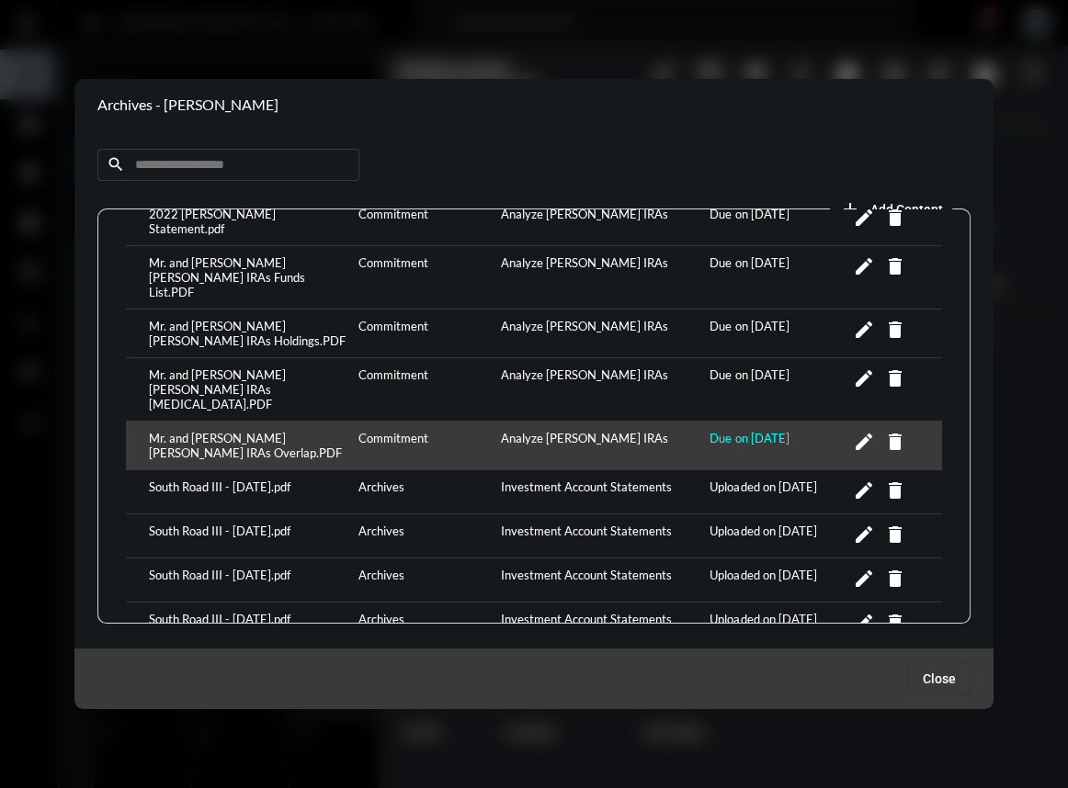
scroll to position [0, 0]
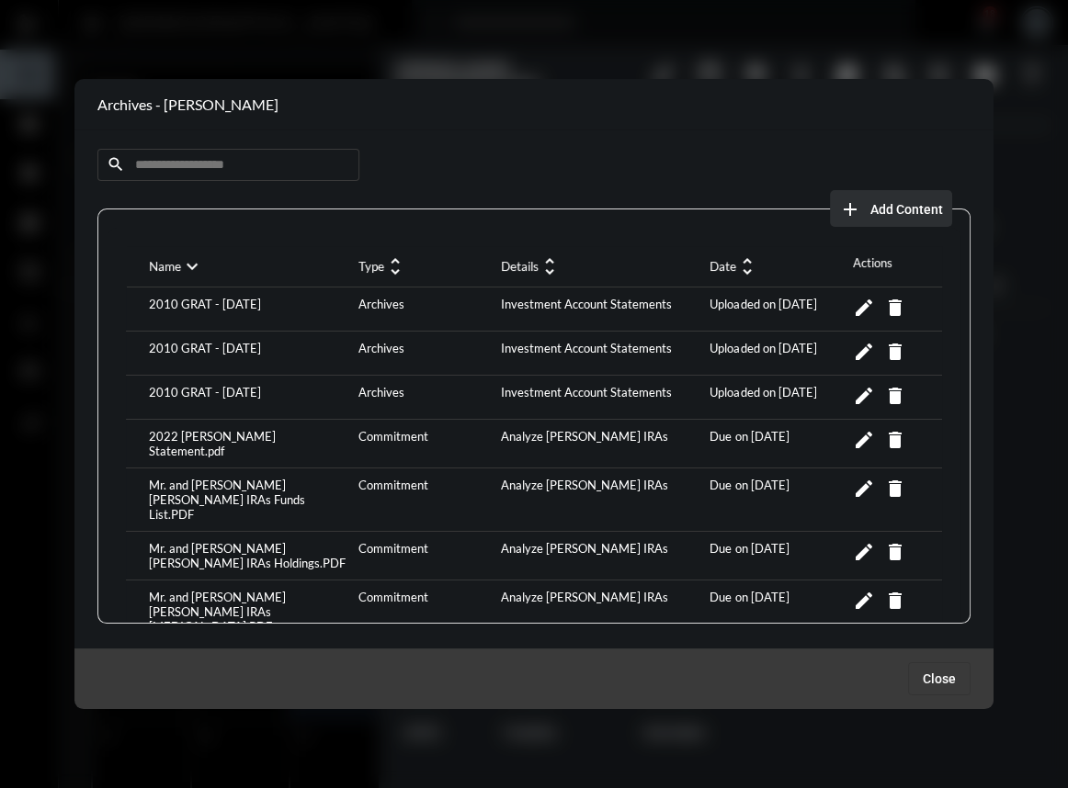
click at [902, 202] on span "Add Content" at bounding box center [906, 209] width 73 height 15
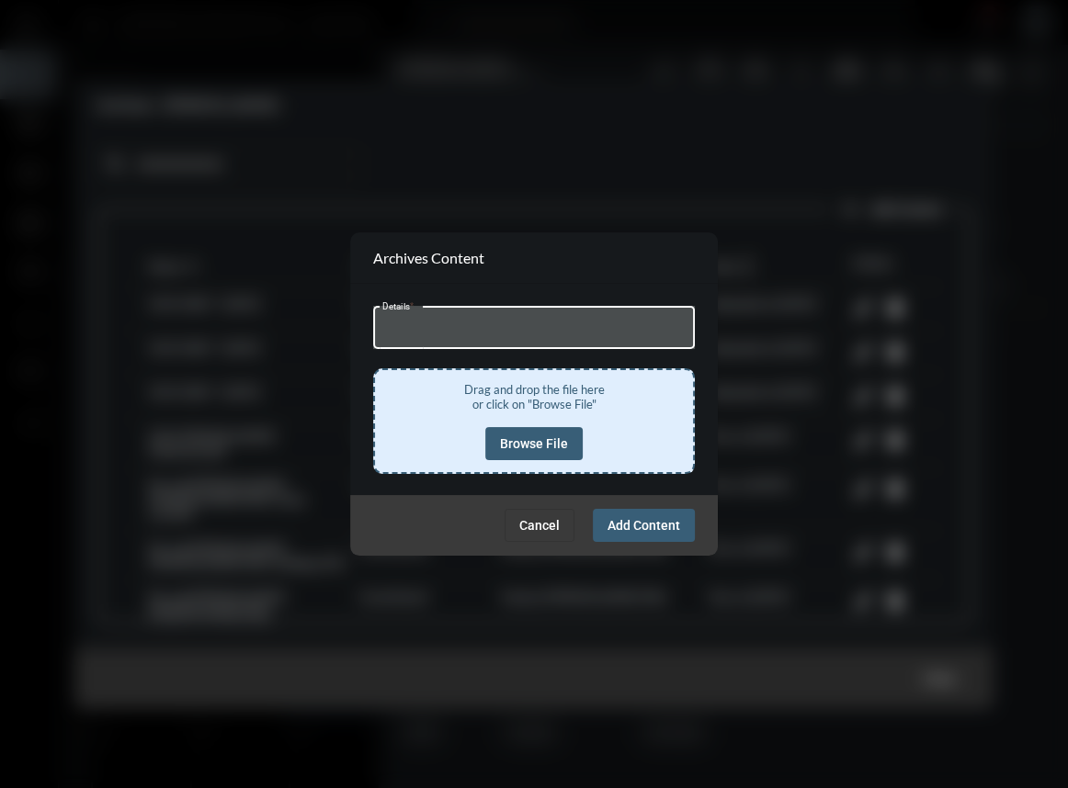
click at [441, 325] on input "Details *" at bounding box center [534, 330] width 304 height 14
type input "**********"
click at [554, 437] on span "Browse File" at bounding box center [534, 443] width 68 height 15
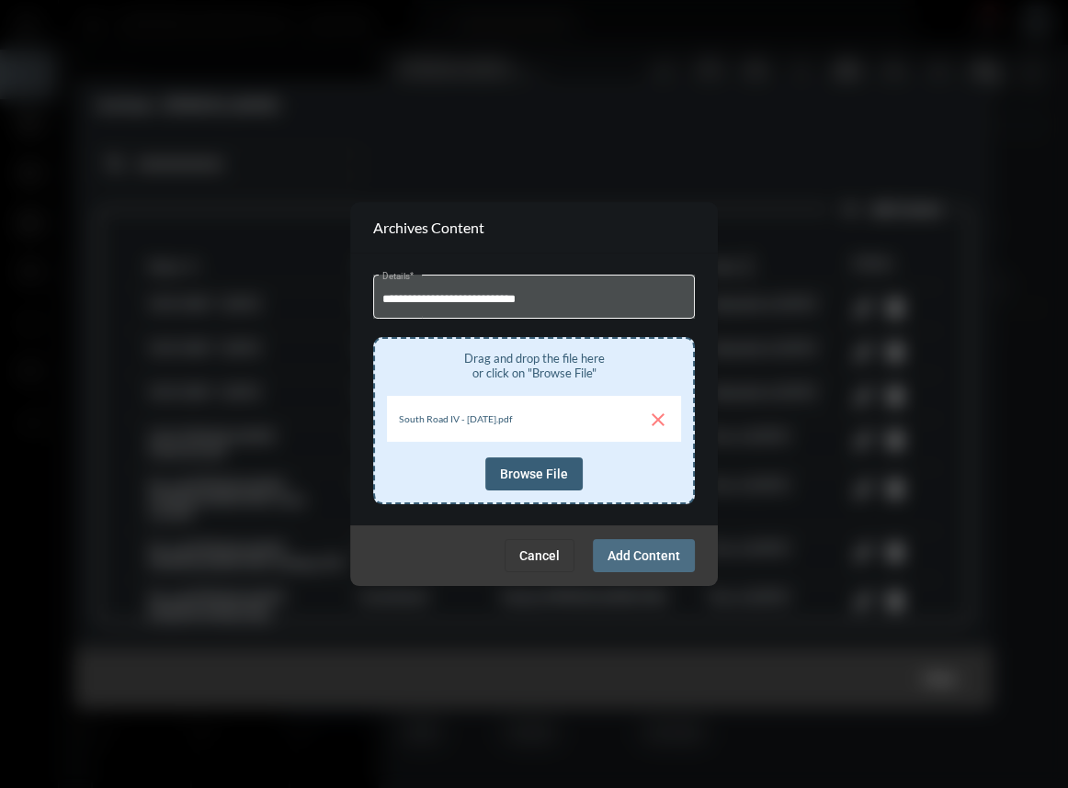
click at [628, 560] on span "Add Content" at bounding box center [643, 555] width 73 height 15
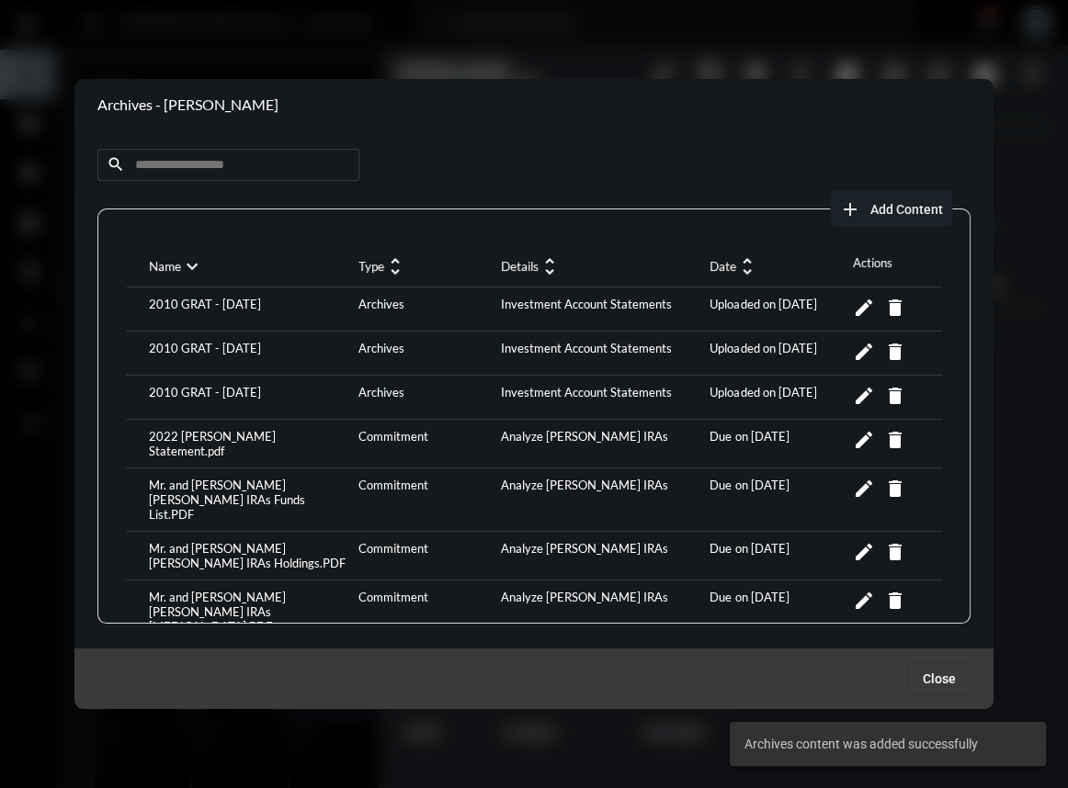
click at [903, 217] on button "add Add Content" at bounding box center [891, 208] width 122 height 37
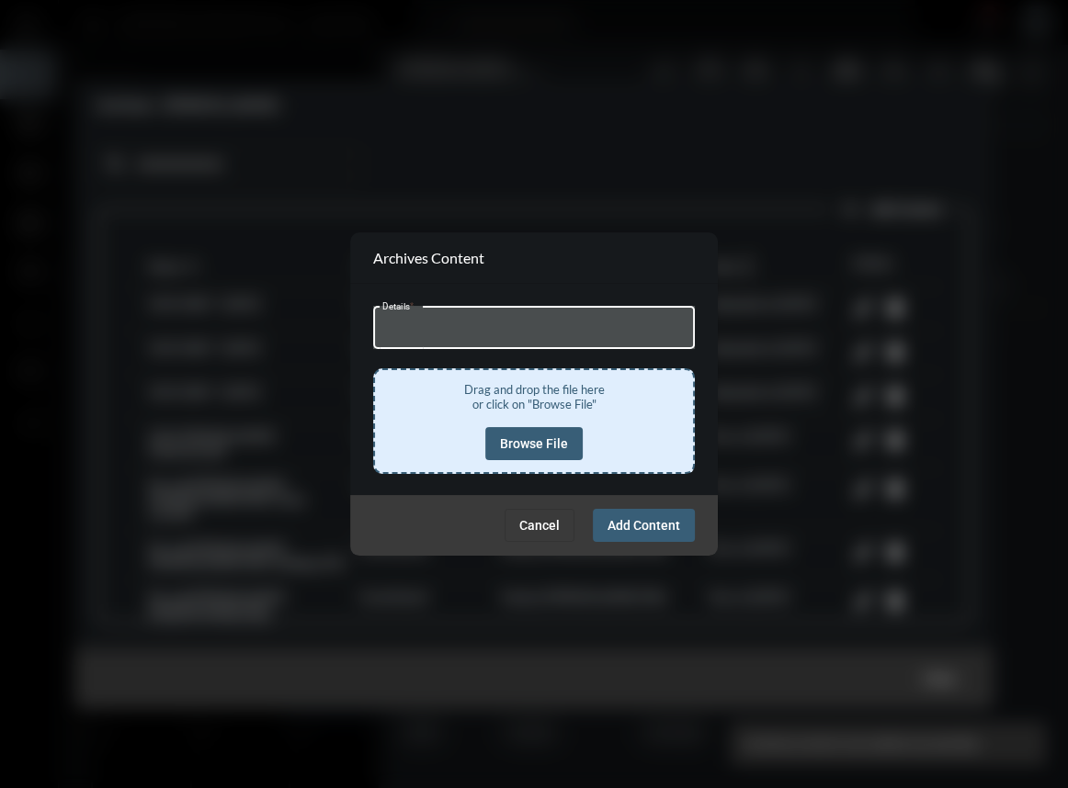
click at [515, 328] on input "Details *" at bounding box center [534, 330] width 304 height 14
type input "**********"
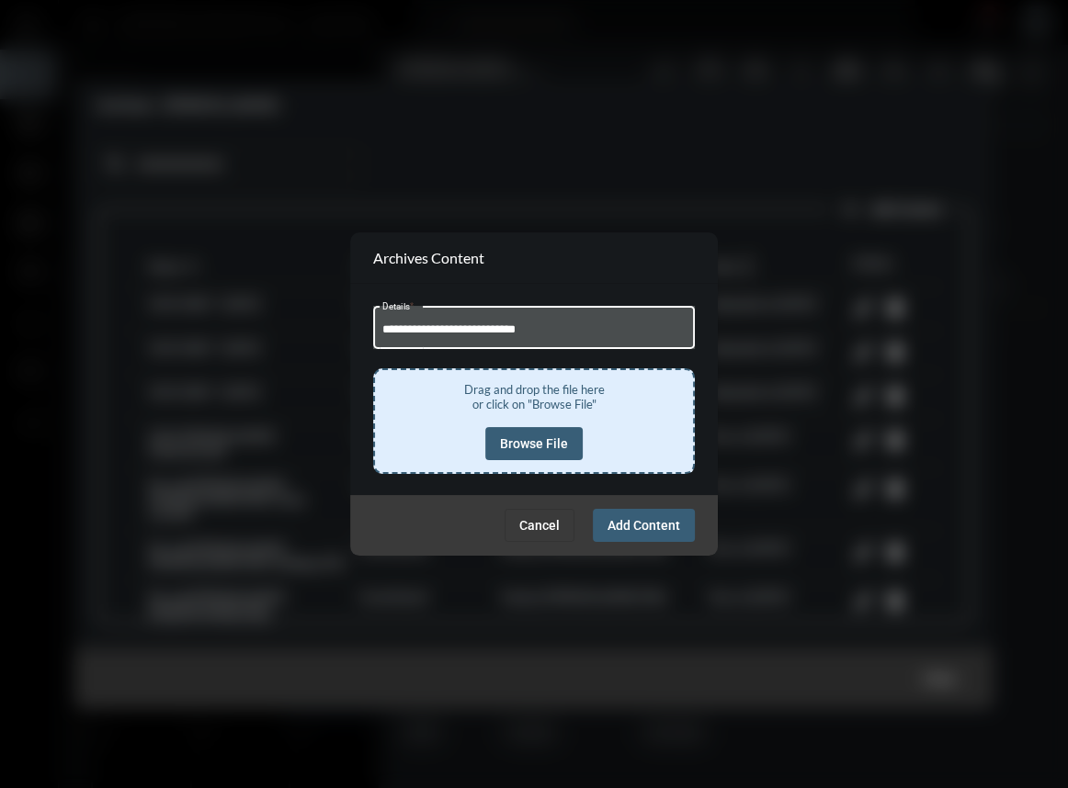
click at [518, 440] on span "Browse File" at bounding box center [534, 443] width 68 height 15
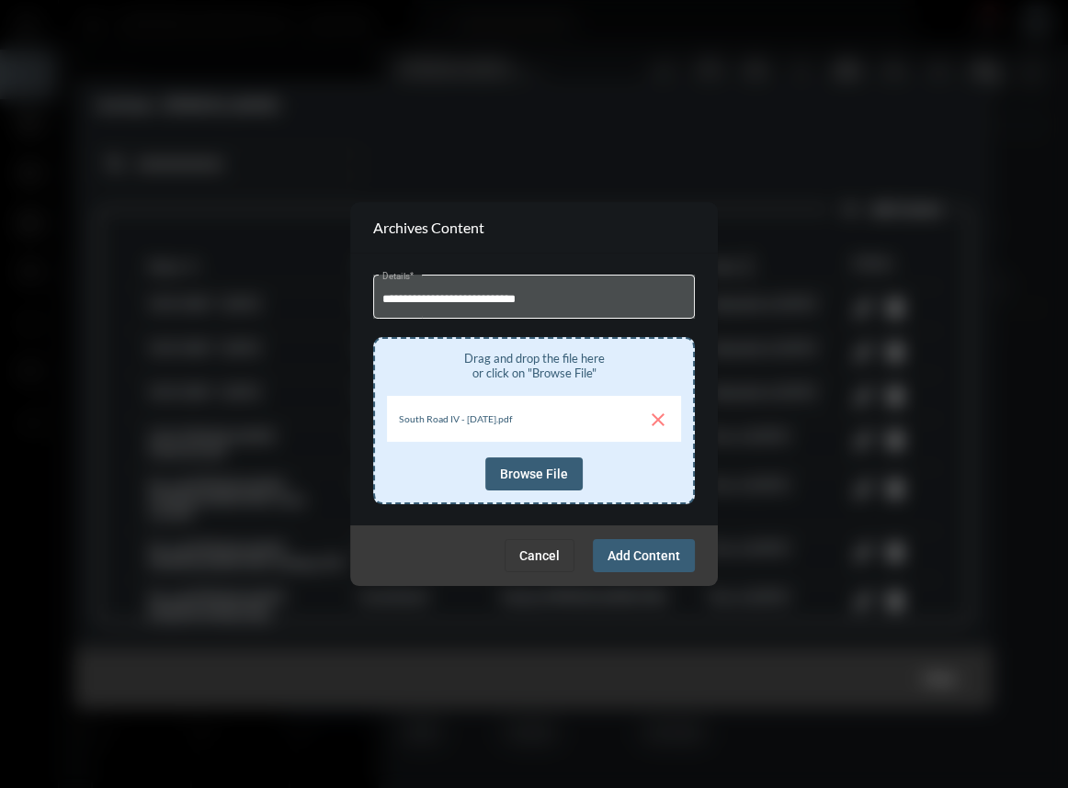
click at [633, 552] on span "Add Content" at bounding box center [643, 555] width 73 height 15
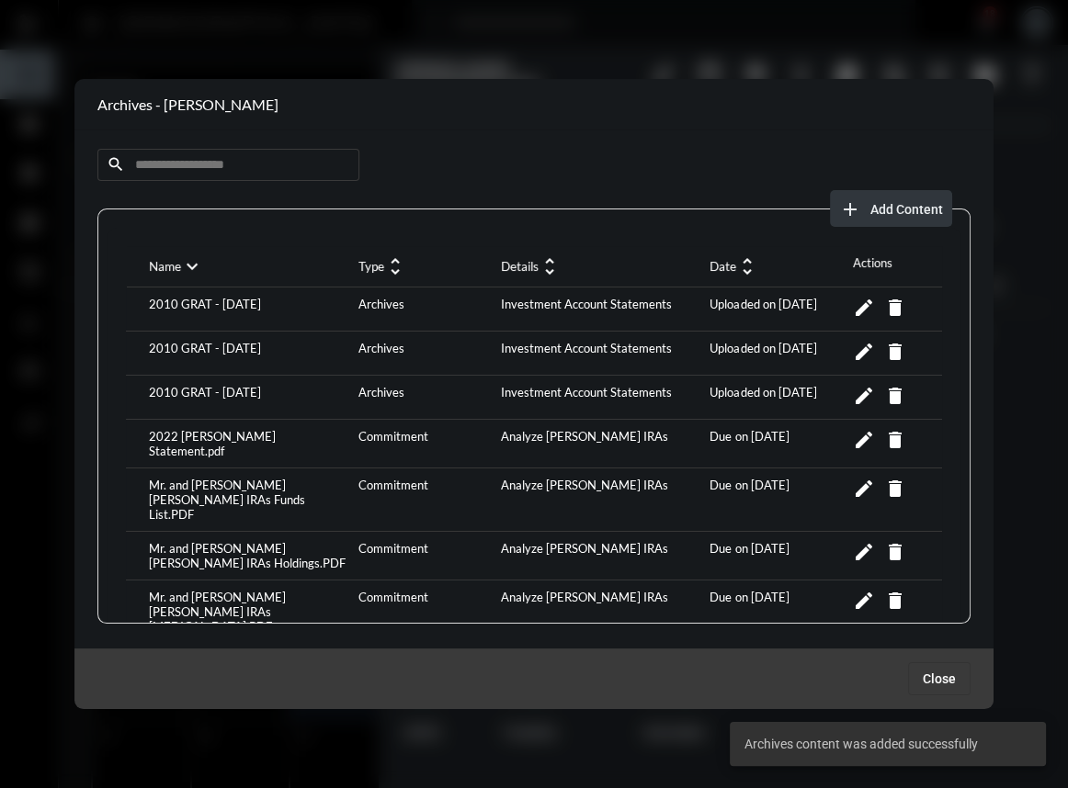
click at [875, 211] on span "Add Content" at bounding box center [906, 209] width 73 height 15
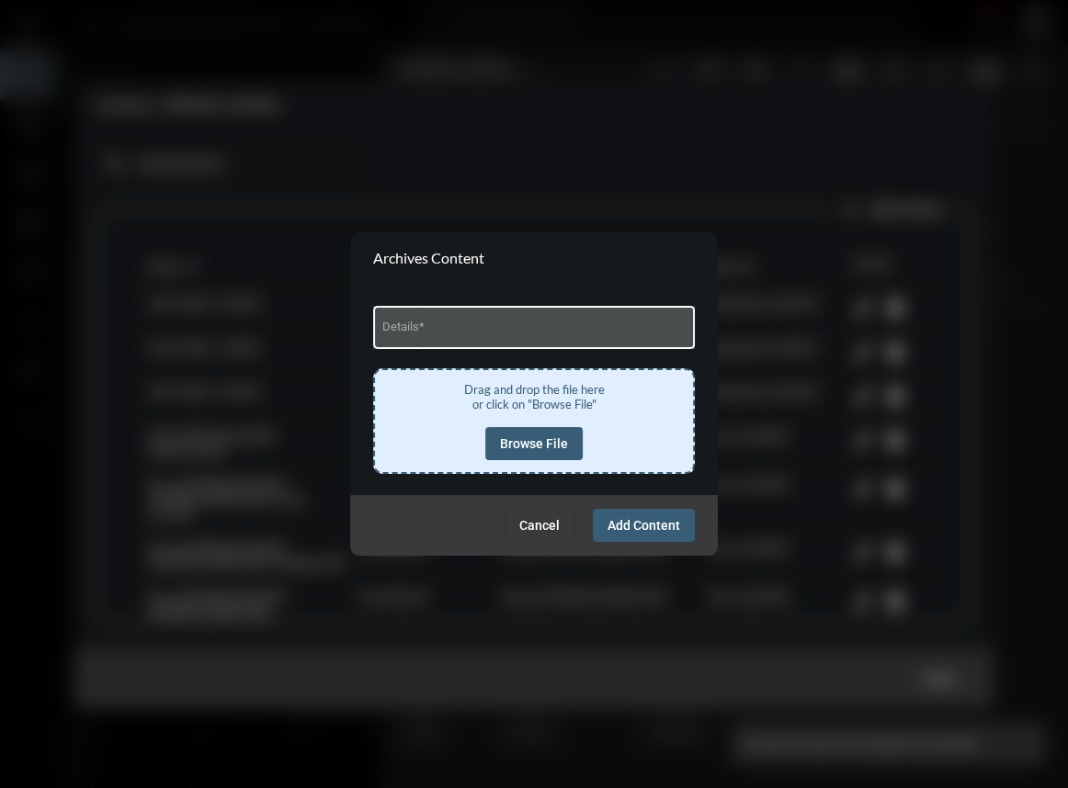
click at [380, 326] on div "Details *" at bounding box center [534, 325] width 322 height 47
click at [391, 323] on div "Details *" at bounding box center [534, 325] width 304 height 47
click at [417, 328] on input "Details *" at bounding box center [534, 330] width 304 height 14
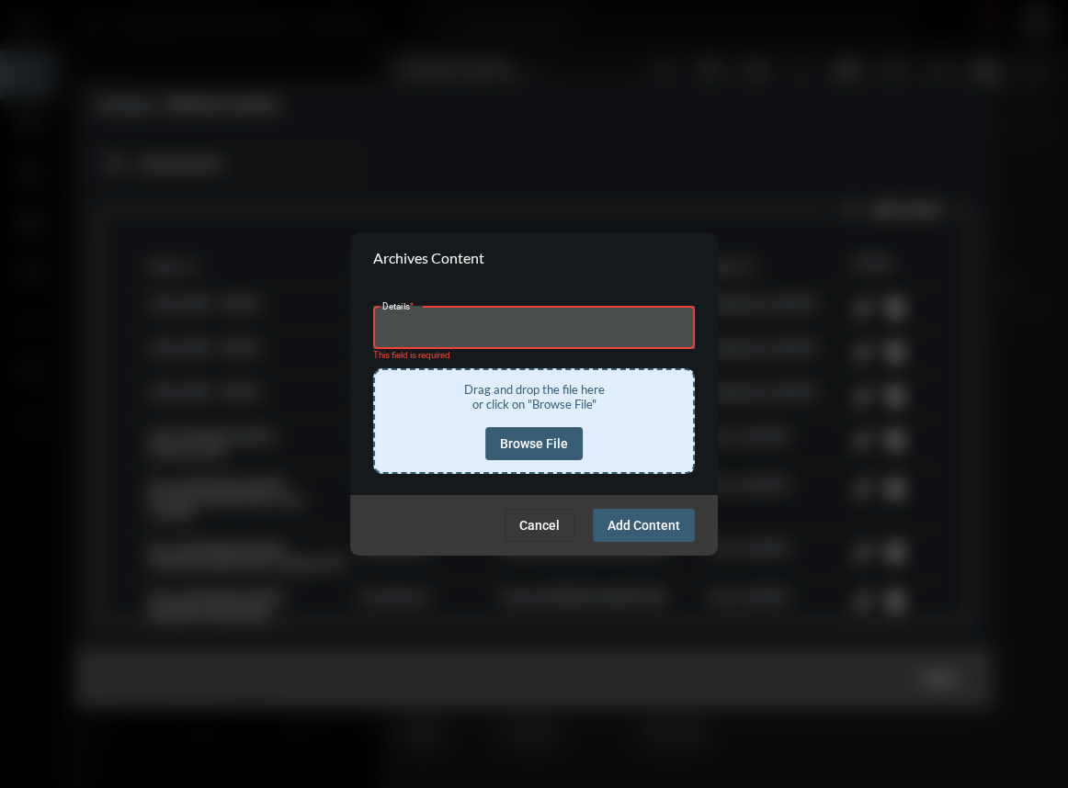
type input "**********"
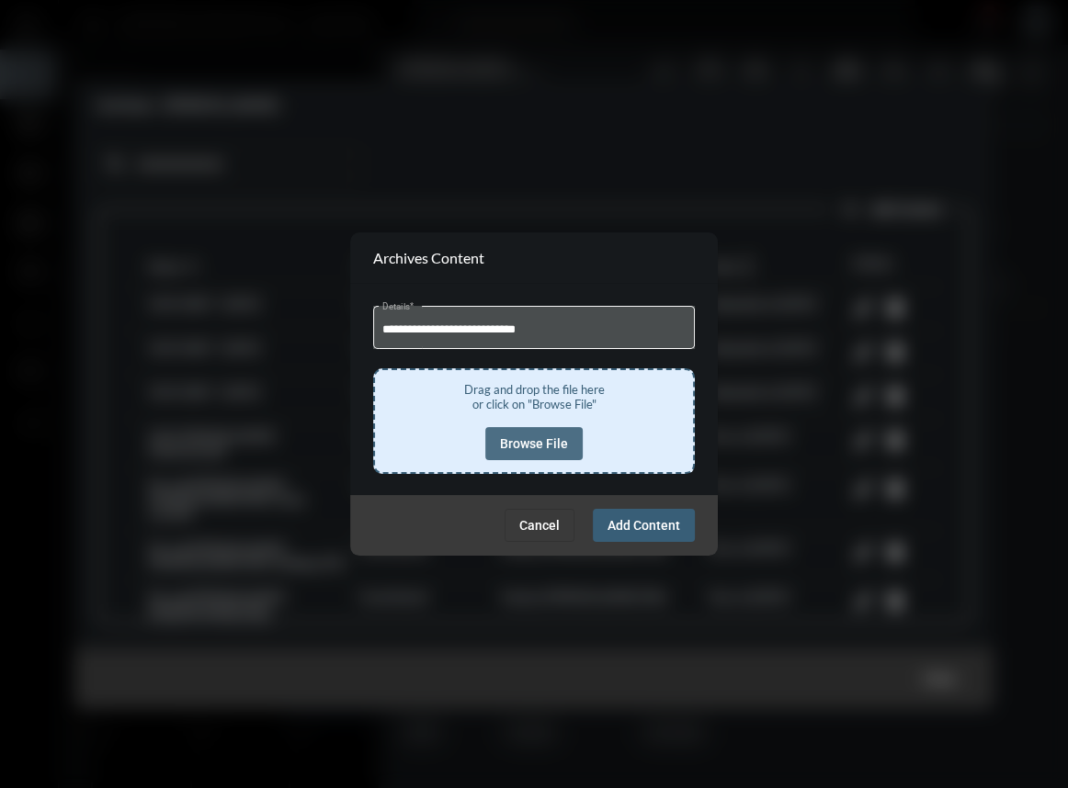
click at [552, 441] on span "Browse File" at bounding box center [534, 443] width 68 height 15
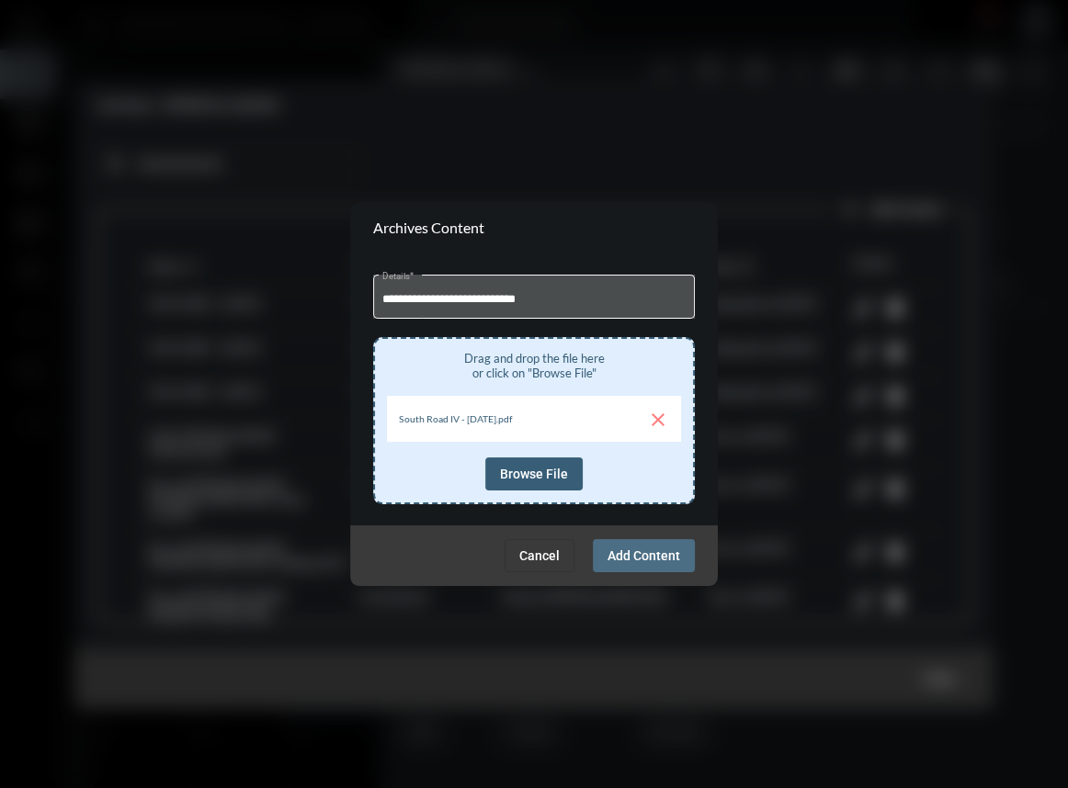
click at [627, 548] on span "Add Content" at bounding box center [643, 555] width 73 height 15
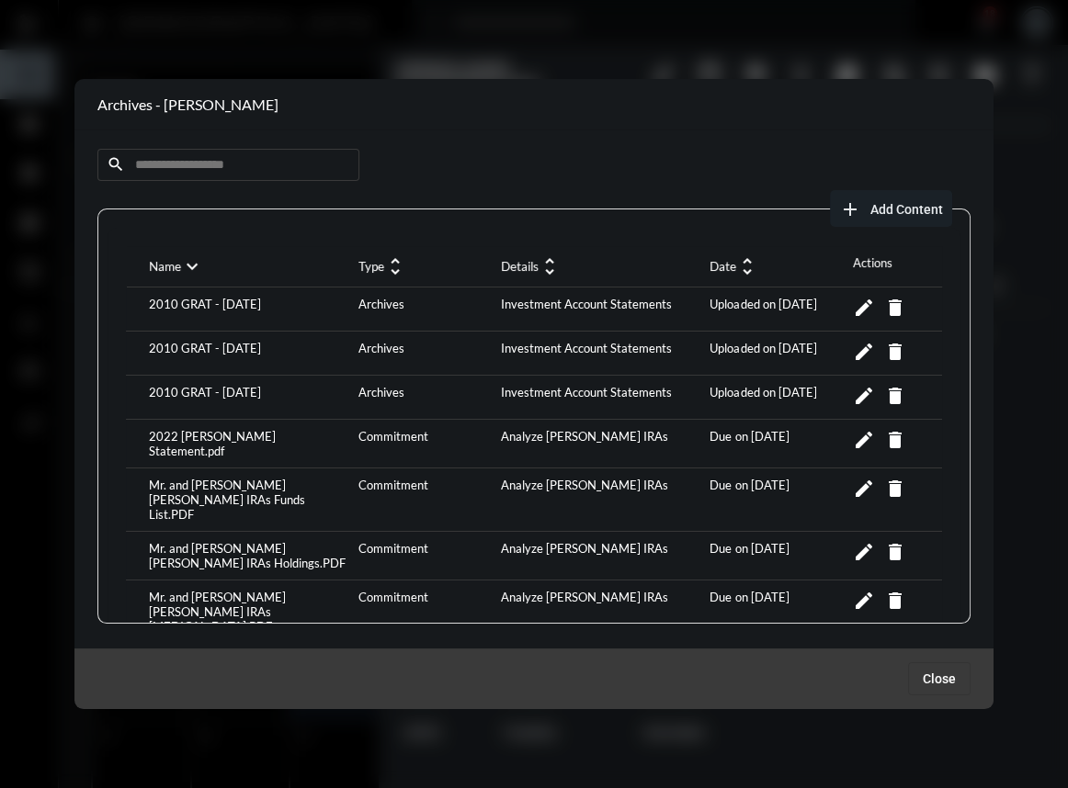
click at [736, 257] on mat-icon "unfold_more" at bounding box center [747, 266] width 22 height 22
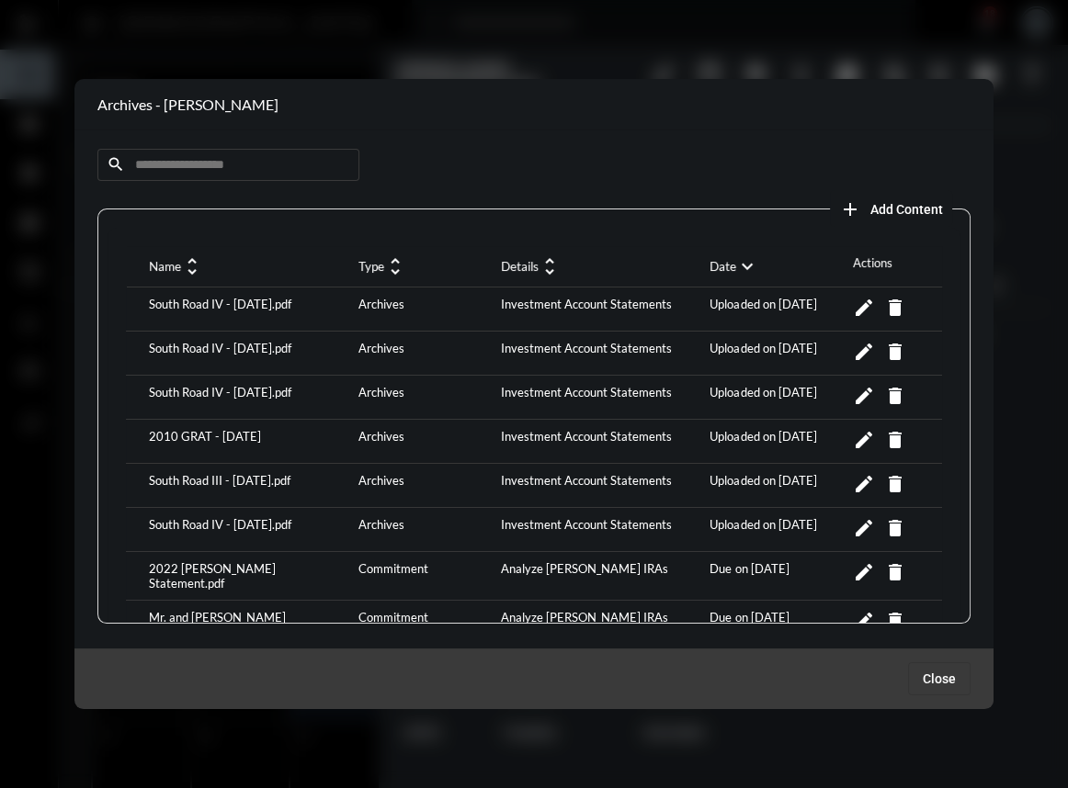
click at [882, 215] on span "Add Content" at bounding box center [906, 209] width 73 height 15
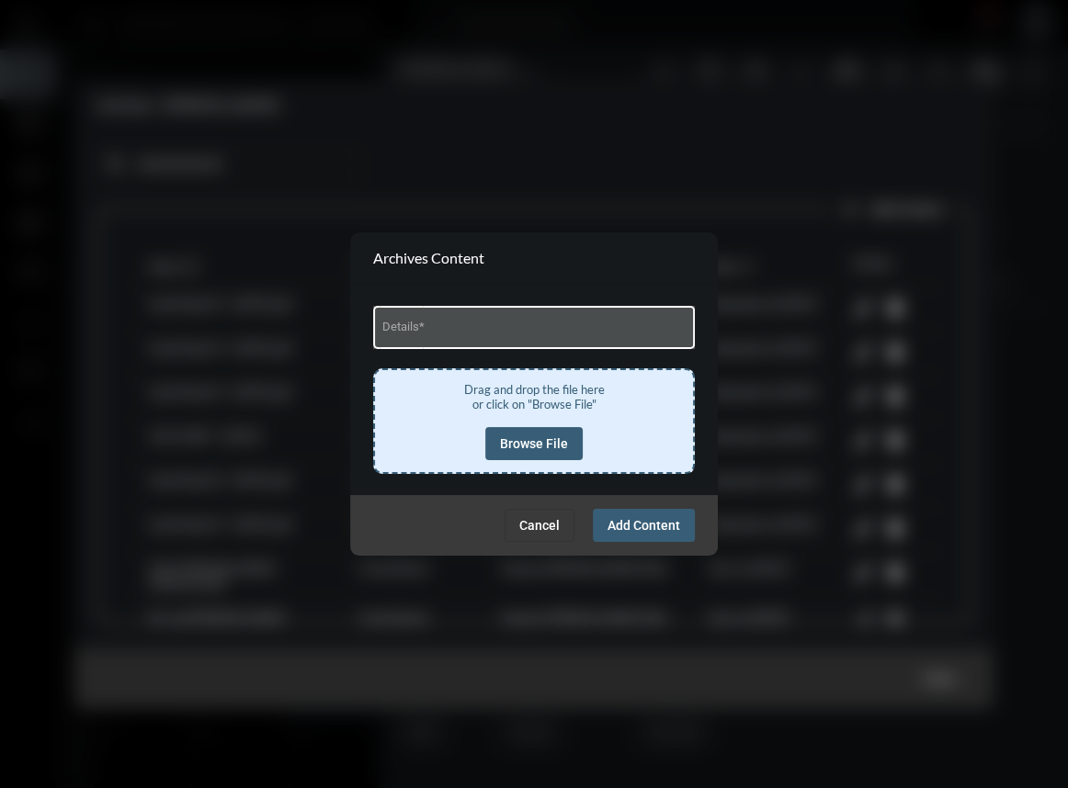
drag, startPoint x: 486, startPoint y: 318, endPoint x: 479, endPoint y: 326, distance: 11.1
click at [485, 318] on div "Details *" at bounding box center [534, 325] width 304 height 47
click at [473, 333] on input "Details *" at bounding box center [534, 330] width 304 height 14
type input "**********"
click at [527, 450] on span "Browse File" at bounding box center [534, 443] width 68 height 15
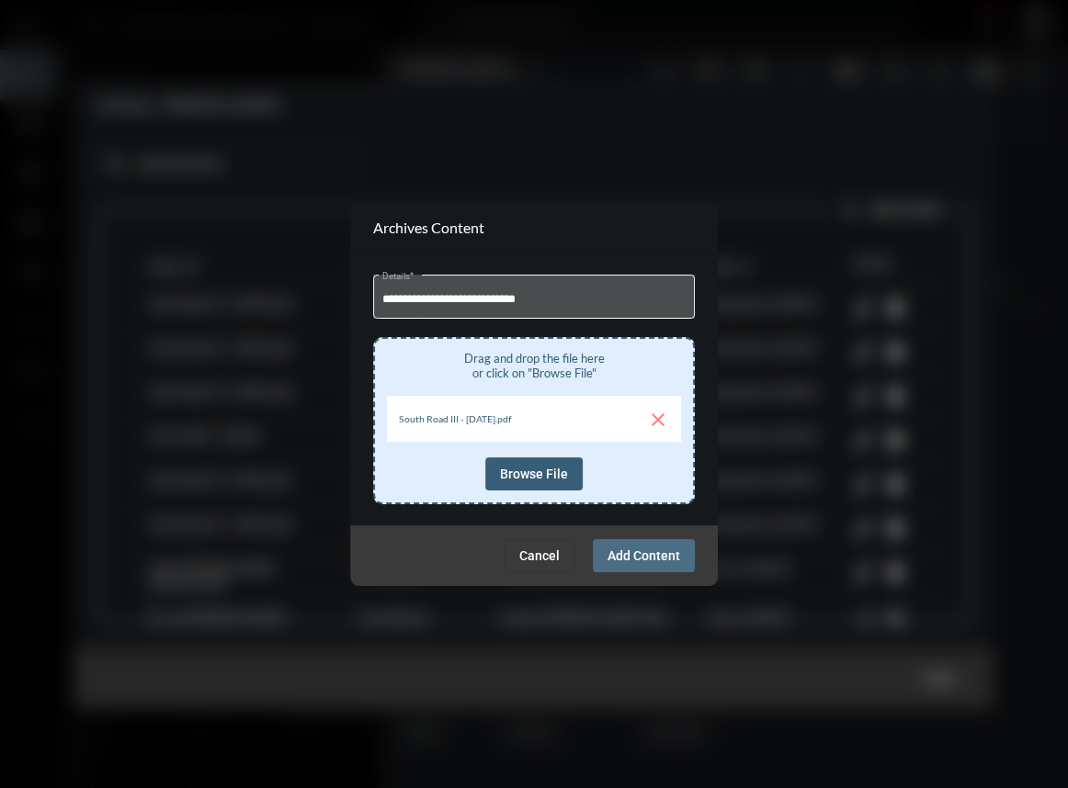
click at [623, 555] on span "Add Content" at bounding box center [643, 555] width 73 height 15
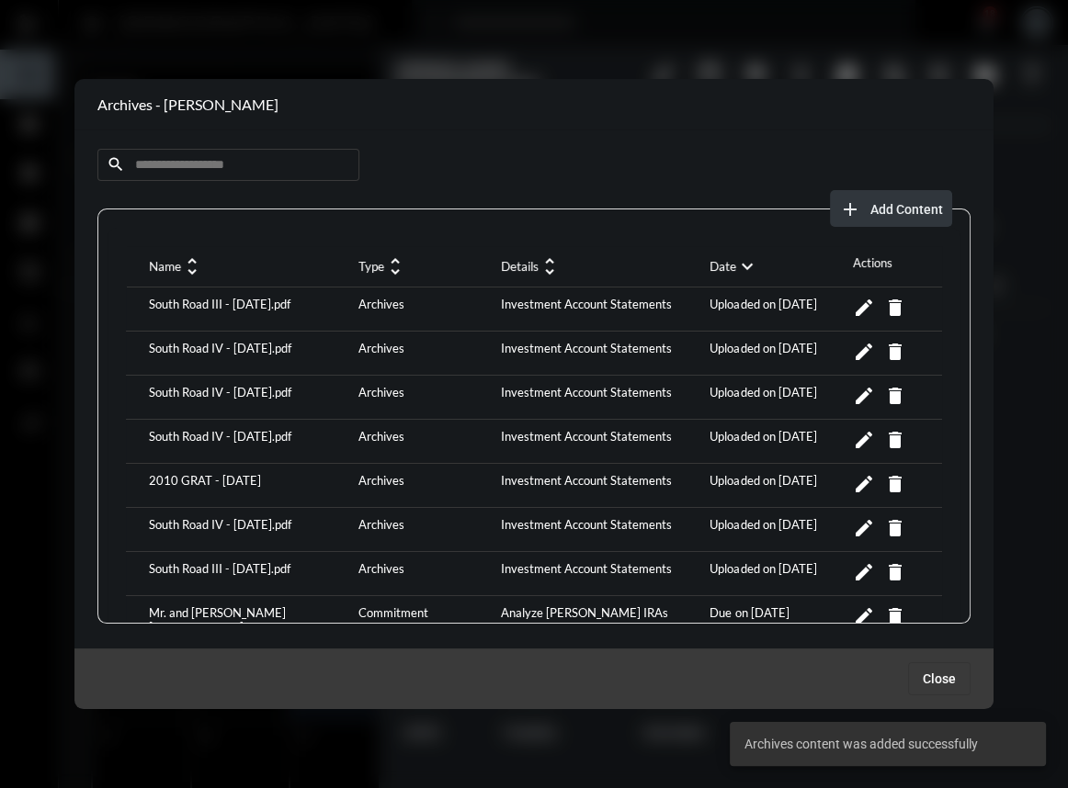
click at [870, 209] on span "Add Content" at bounding box center [906, 209] width 73 height 15
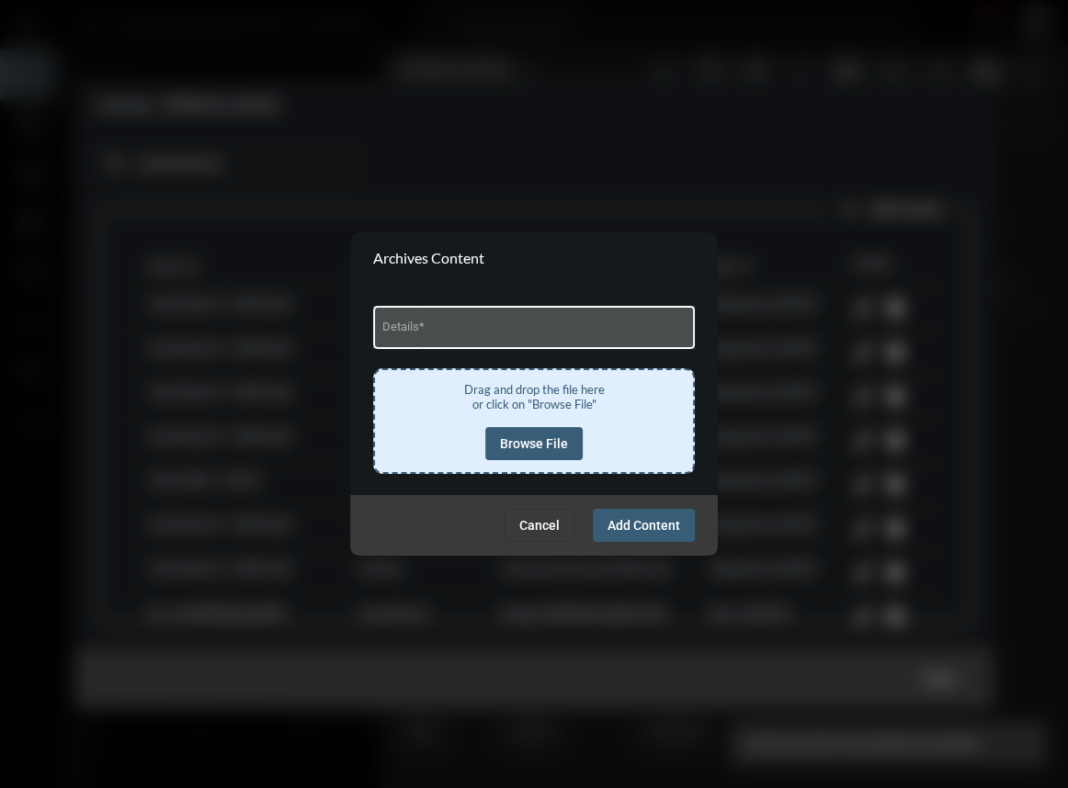
click at [401, 325] on input "Details *" at bounding box center [534, 330] width 304 height 14
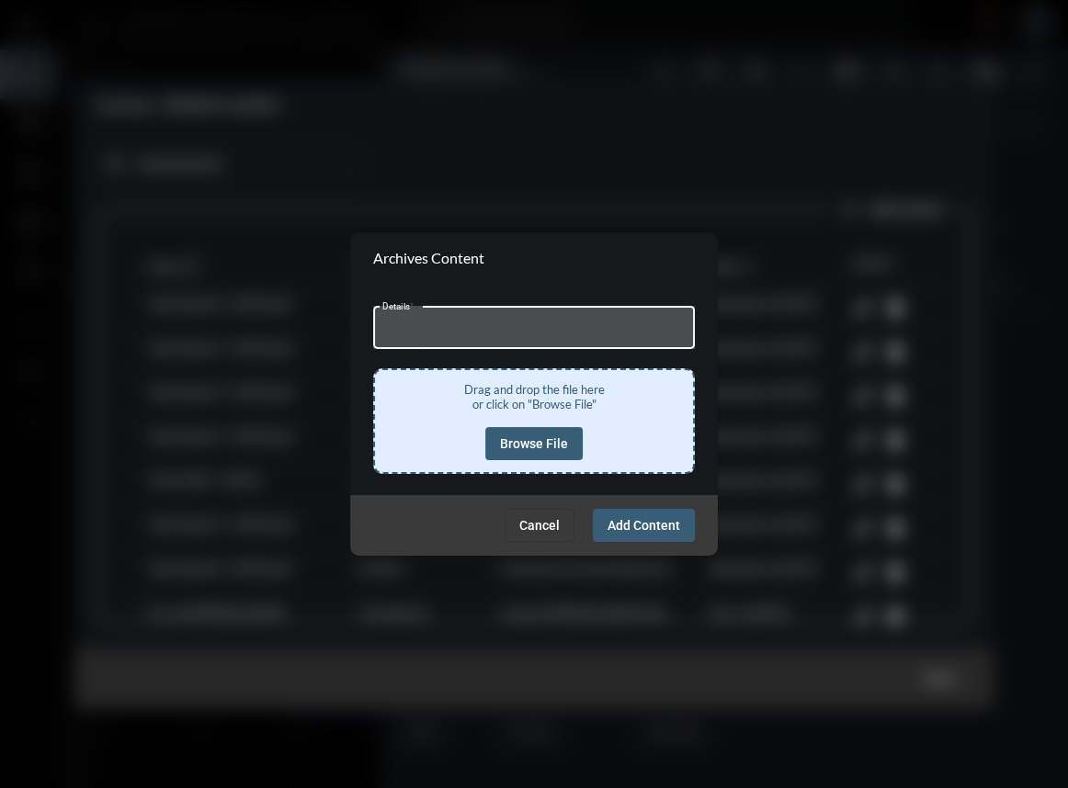
type input "**********"
click at [561, 443] on span "Browse File" at bounding box center [534, 443] width 68 height 15
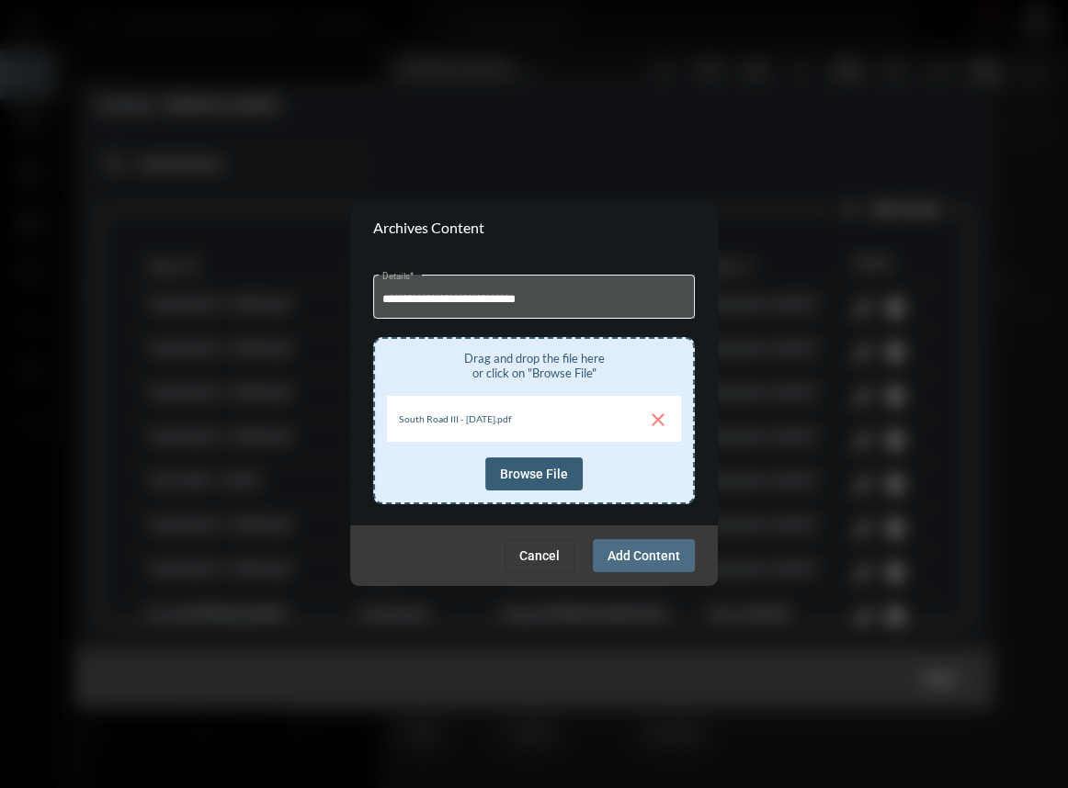
click at [657, 570] on button "Add Content" at bounding box center [644, 555] width 102 height 33
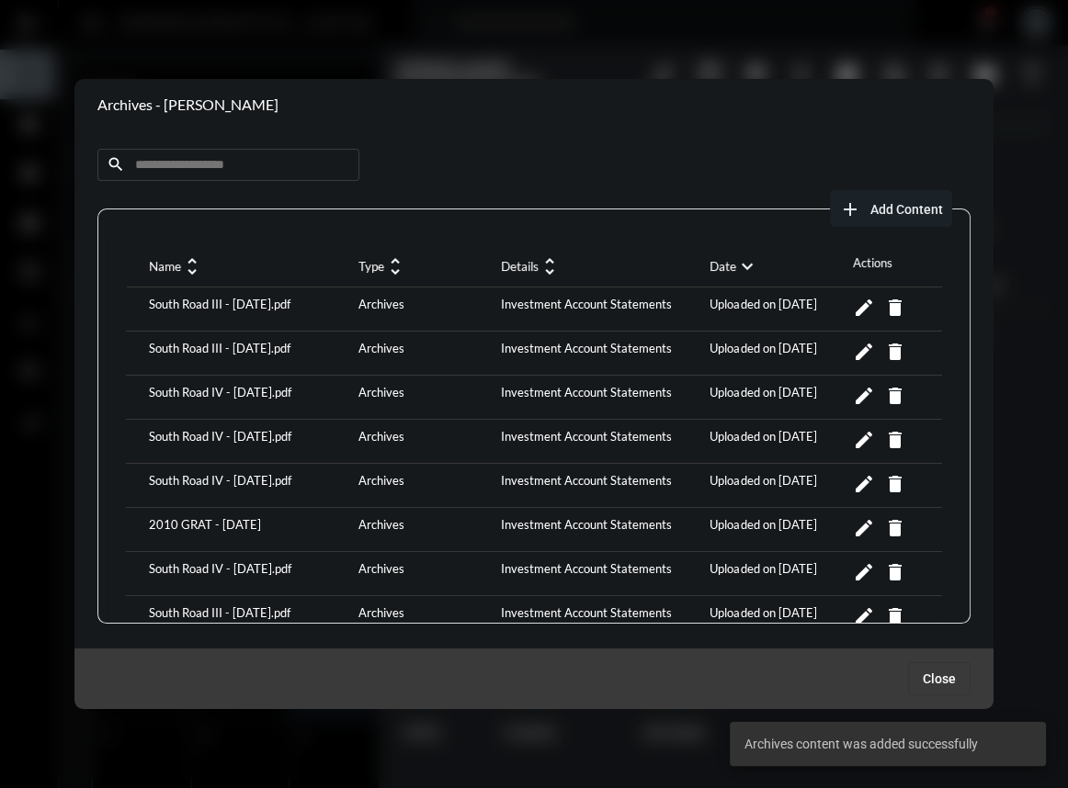
click at [872, 212] on span "Add Content" at bounding box center [906, 209] width 73 height 15
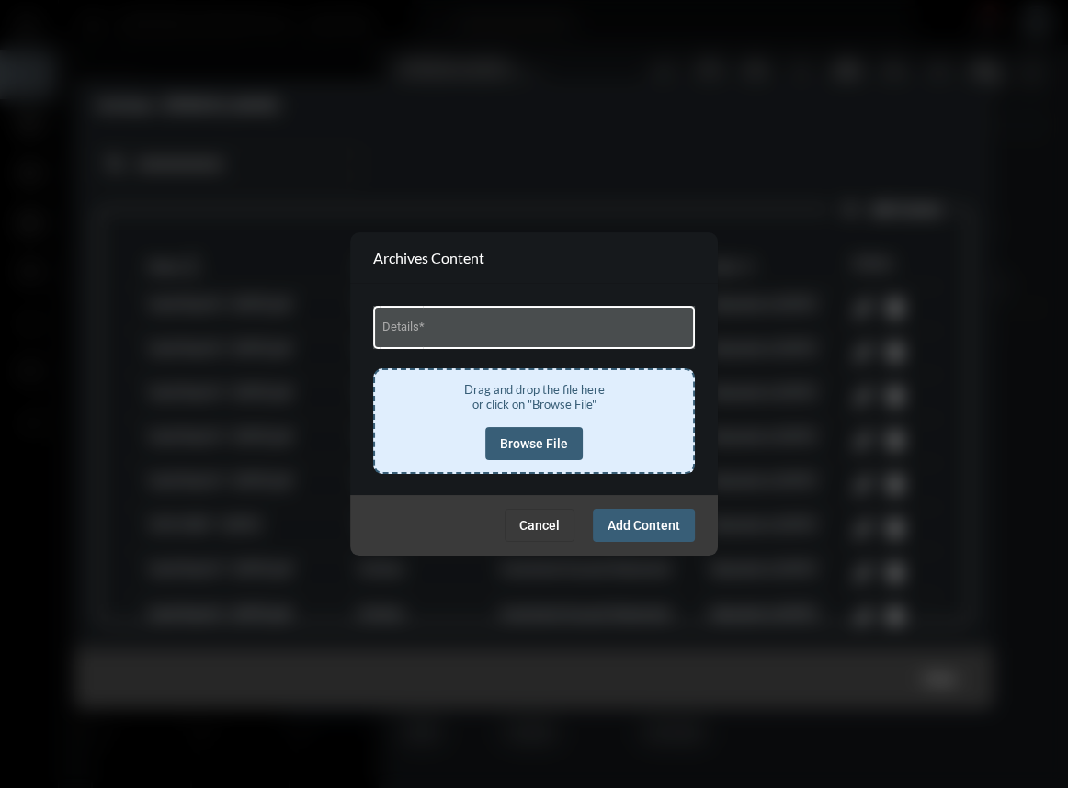
click at [412, 323] on div "Details *" at bounding box center [534, 325] width 304 height 47
click at [461, 325] on input "Details *" at bounding box center [534, 330] width 304 height 14
type input "**********"
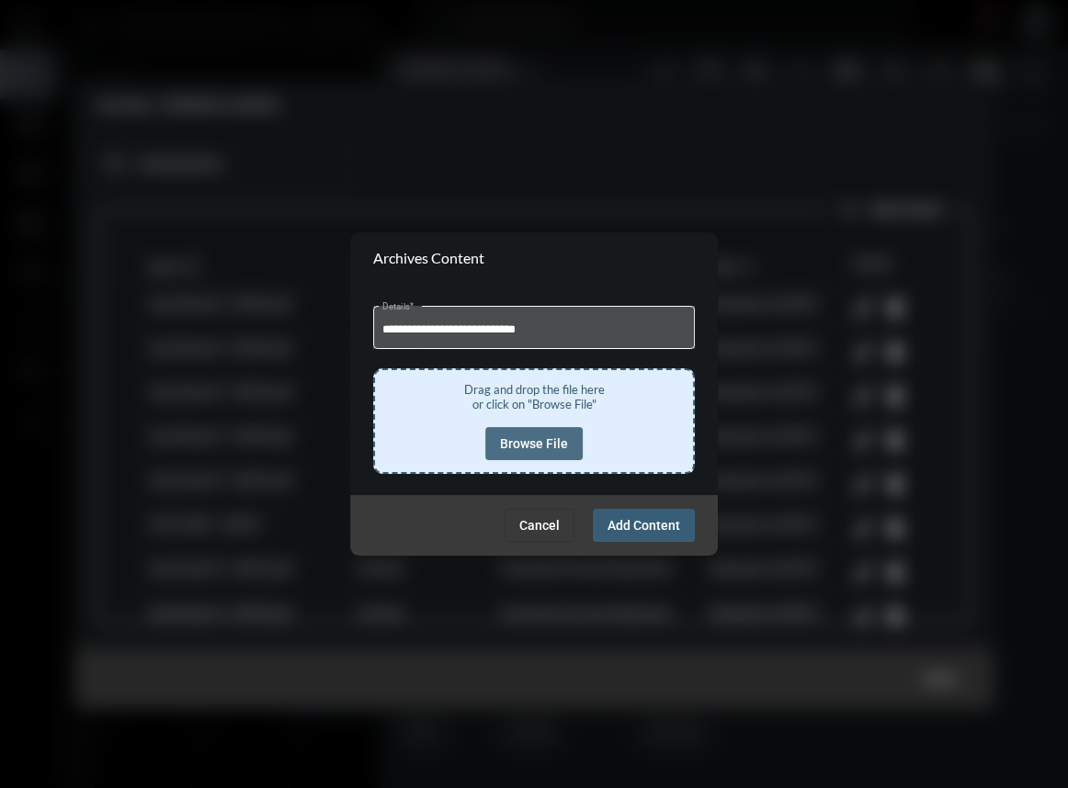
click at [542, 444] on span "Browse File" at bounding box center [534, 443] width 68 height 15
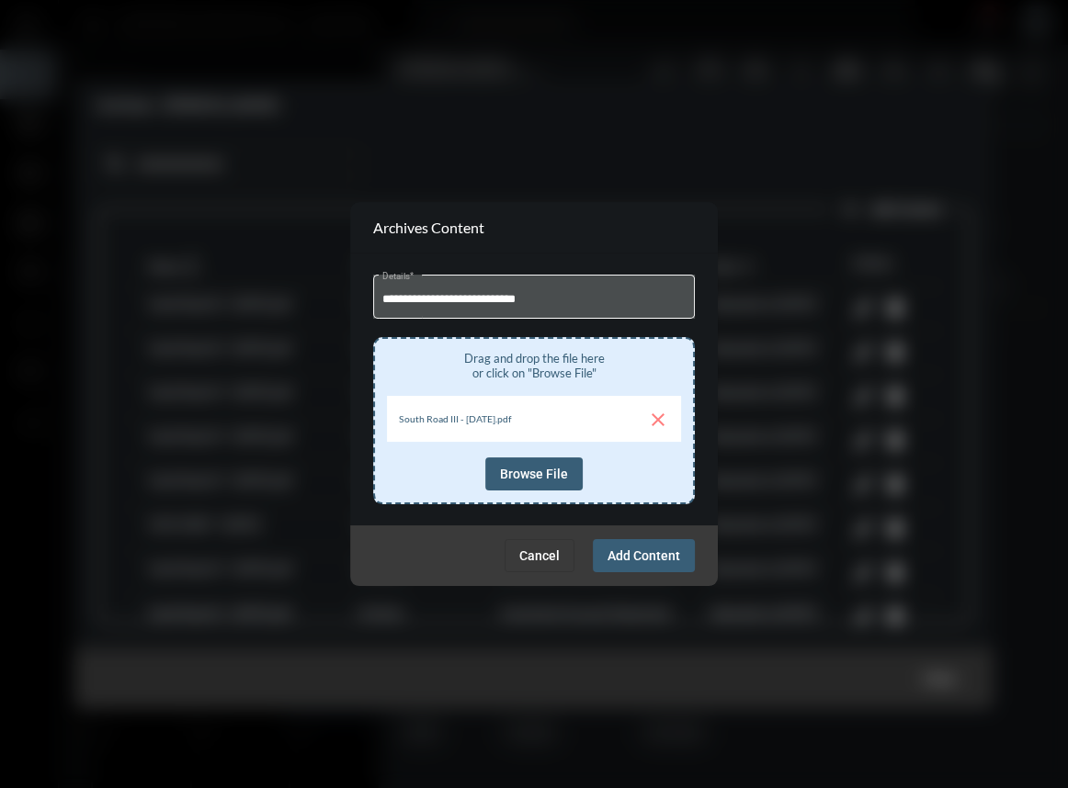
click at [682, 561] on button "Add Content" at bounding box center [644, 555] width 102 height 33
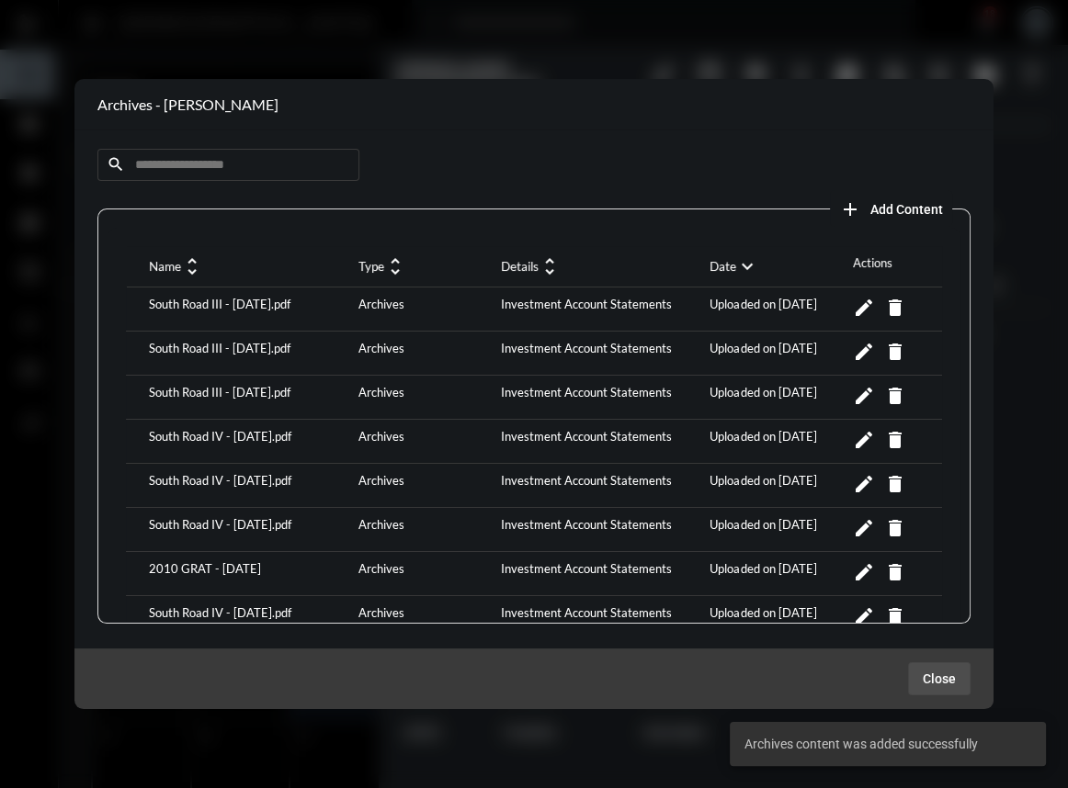
click at [940, 685] on span "Close" at bounding box center [938, 679] width 33 height 15
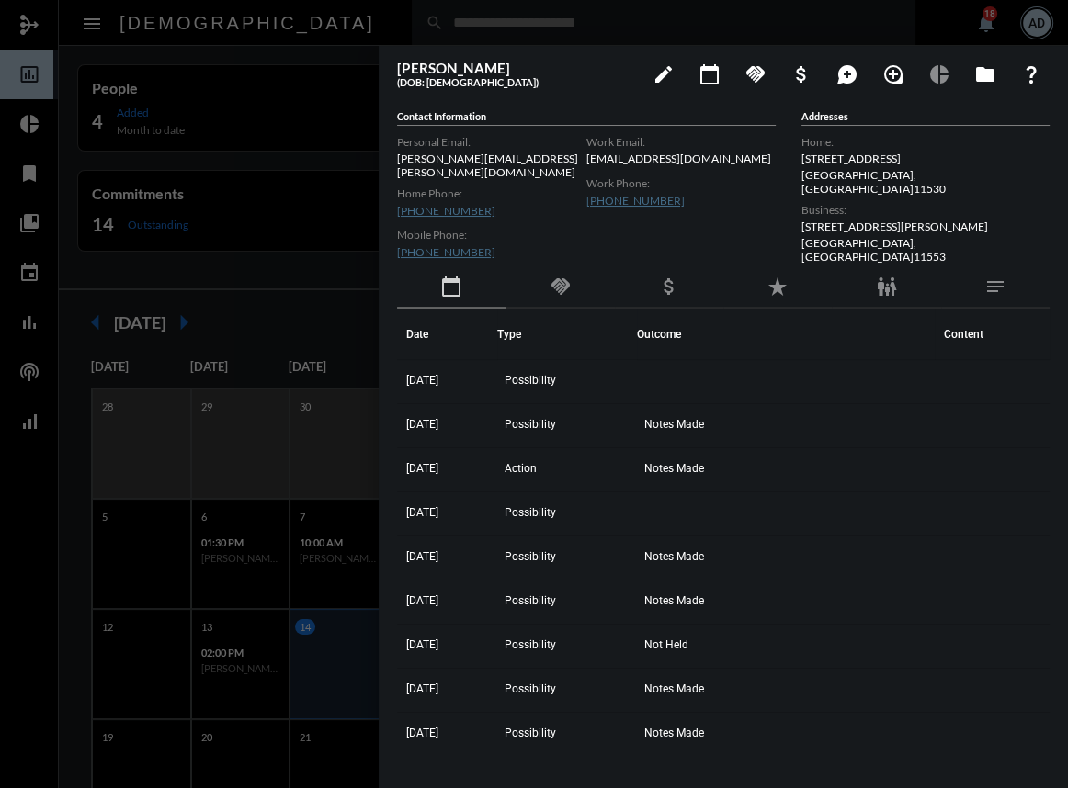
click at [303, 38] on div at bounding box center [534, 394] width 1068 height 788
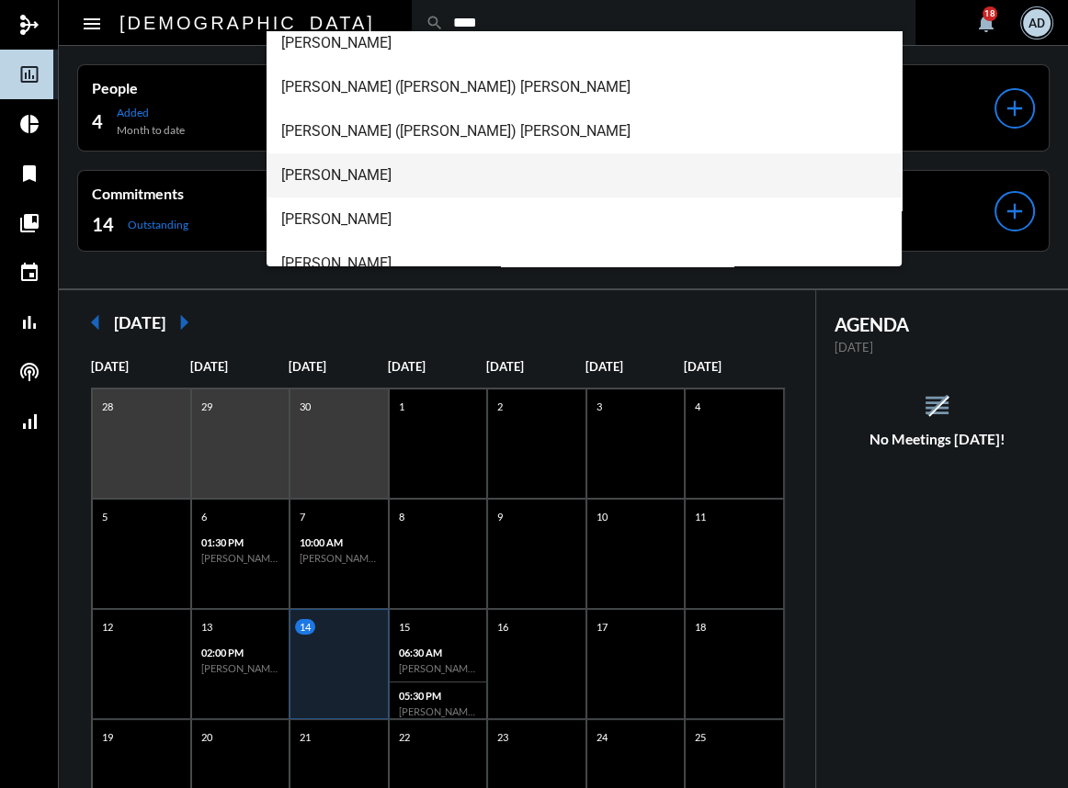
scroll to position [83, 0]
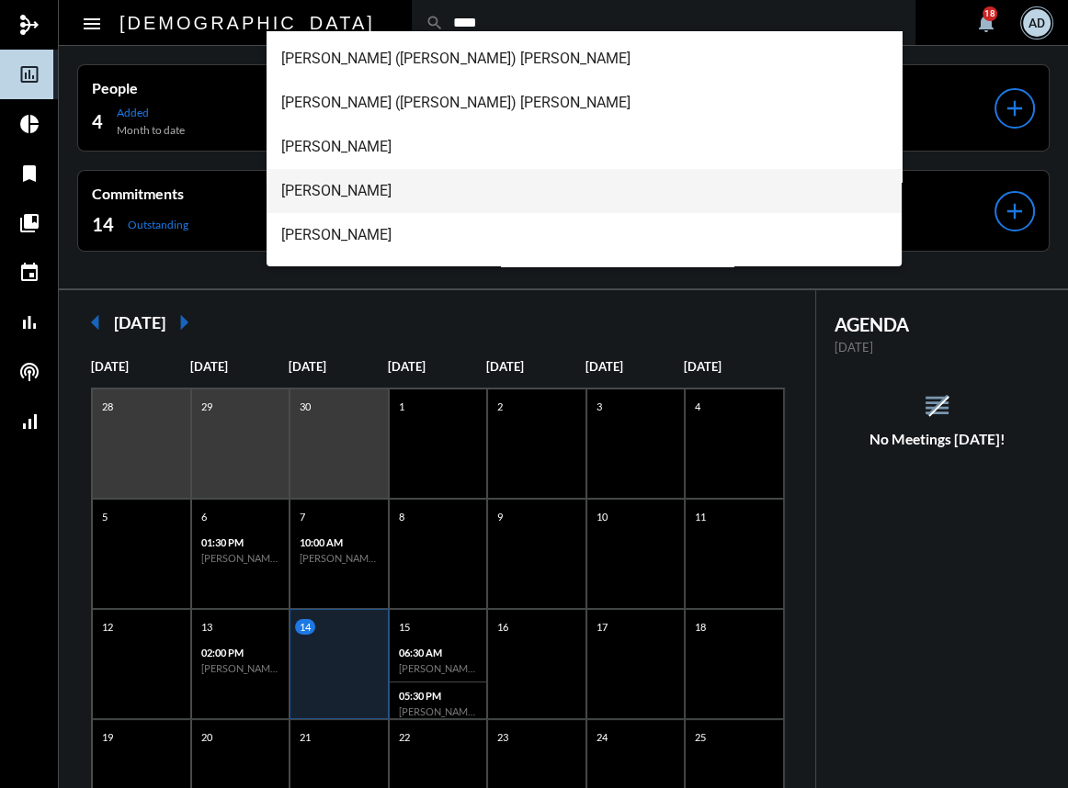
type input "****"
click at [387, 170] on span "[PERSON_NAME]" at bounding box center [583, 191] width 605 height 44
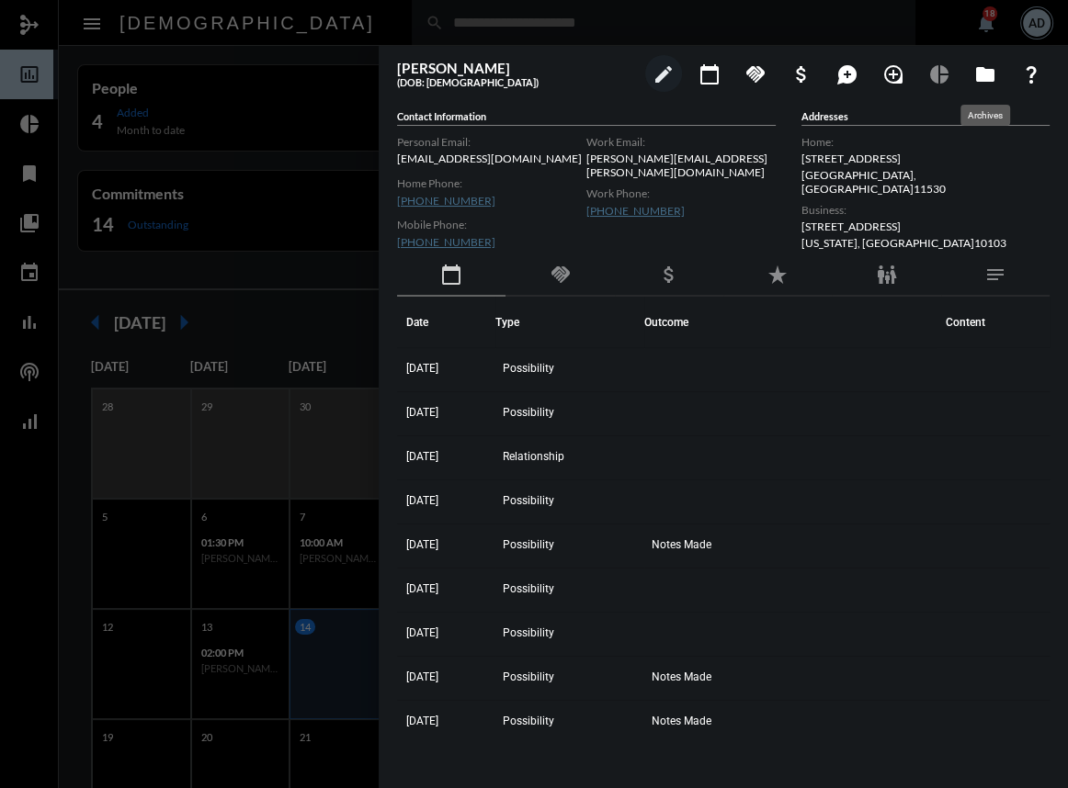
click at [985, 73] on mat-icon "folder" at bounding box center [985, 74] width 22 height 22
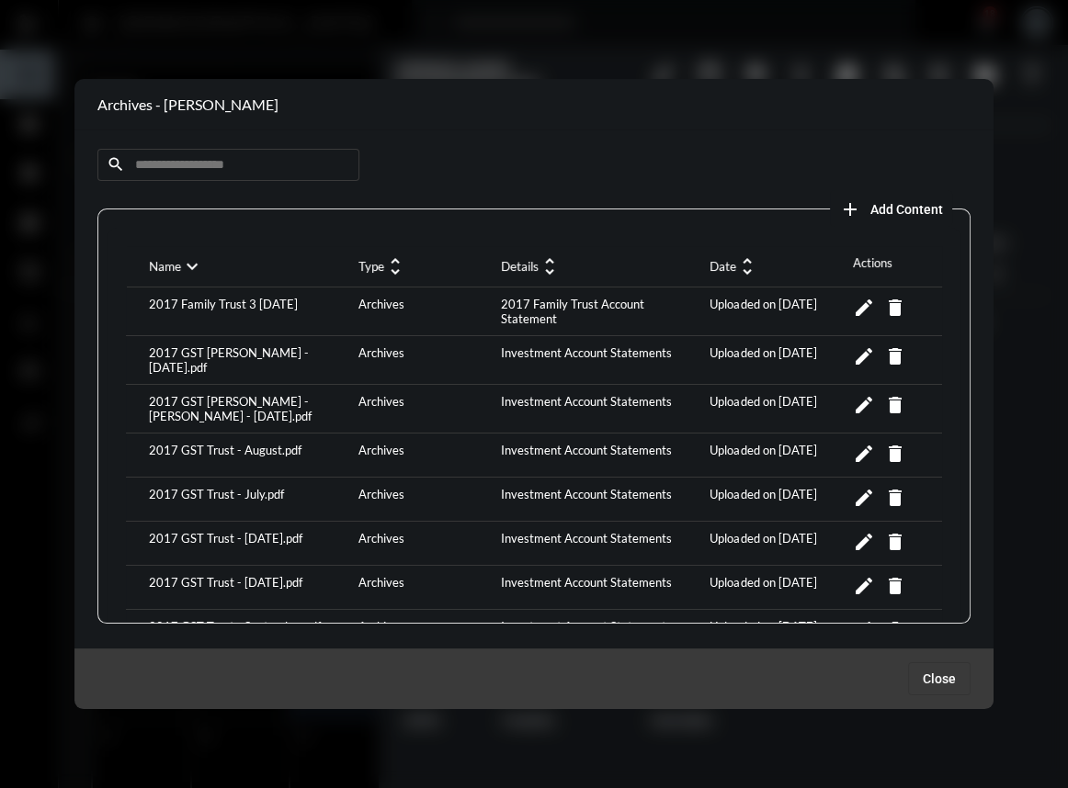
click at [736, 261] on mat-icon "unfold_more" at bounding box center [747, 266] width 22 height 22
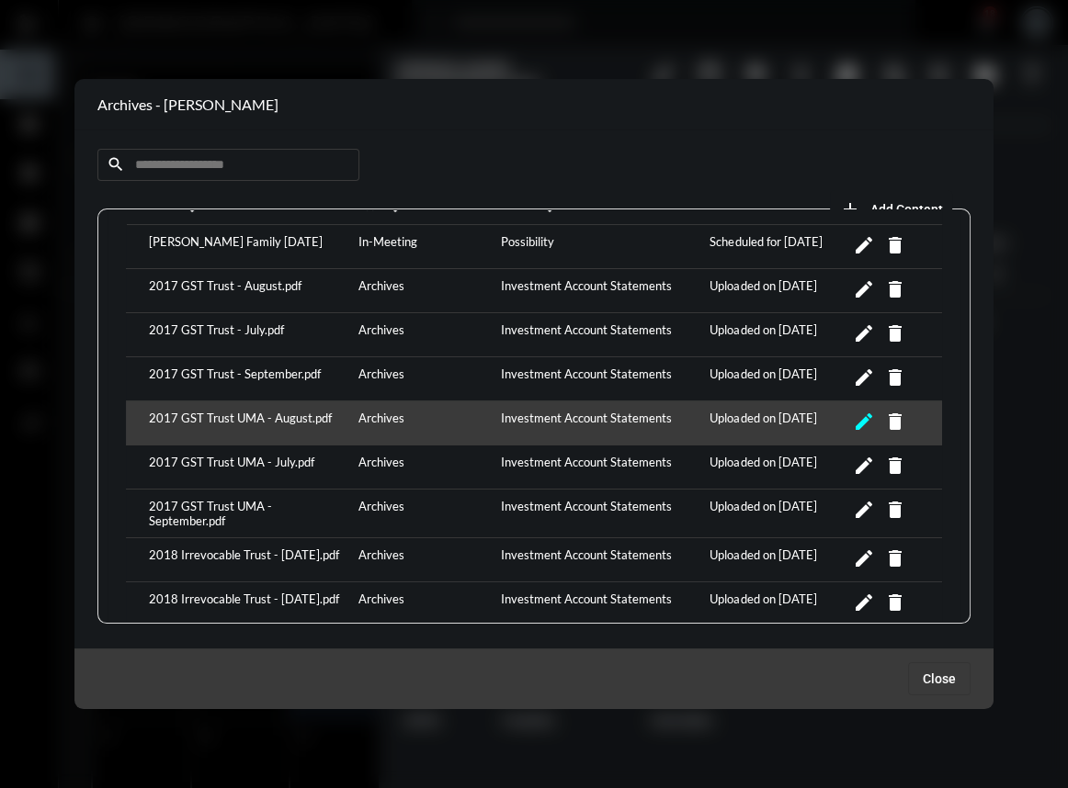
scroll to position [0, 0]
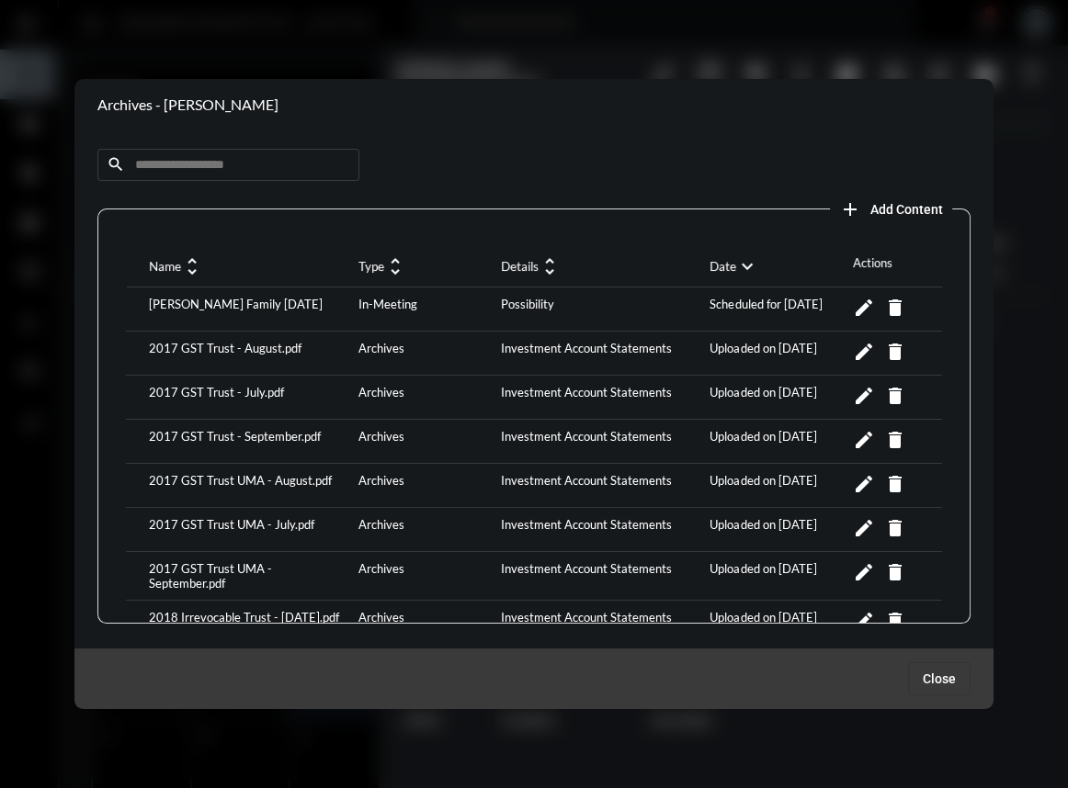
click at [891, 202] on span "Add Content" at bounding box center [906, 209] width 73 height 15
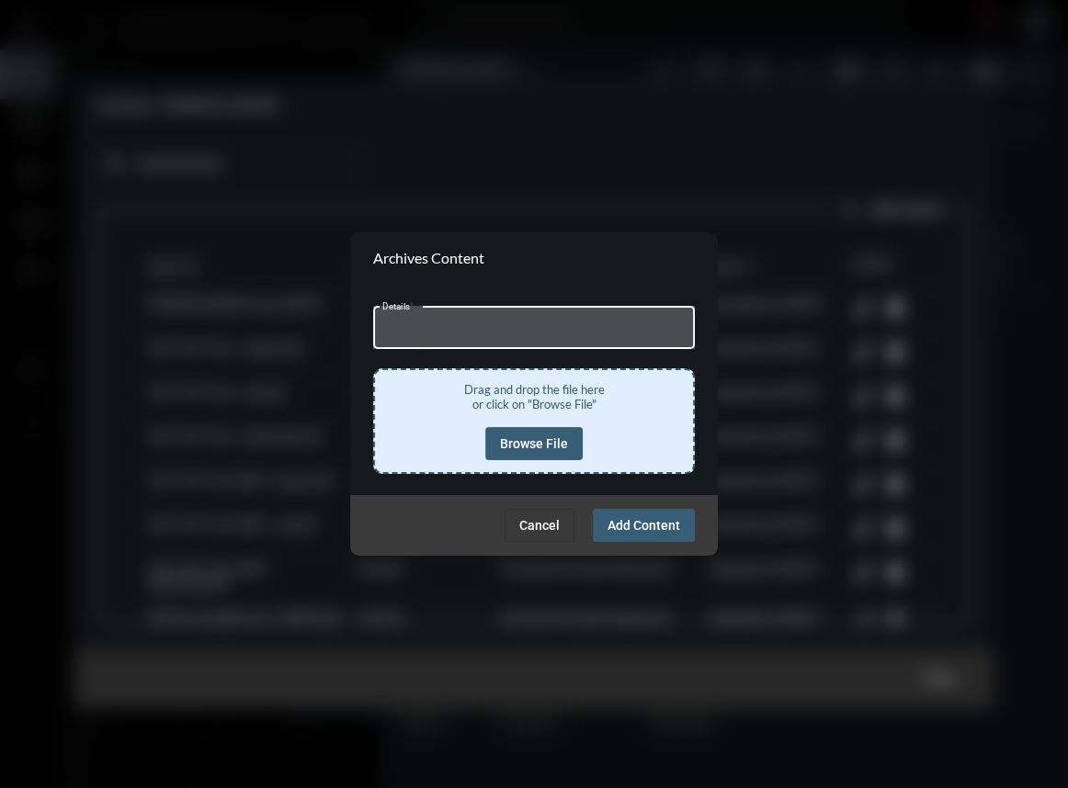
click at [392, 331] on input "Details *" at bounding box center [534, 330] width 304 height 14
type input "**********"
click at [563, 447] on span "Browse File" at bounding box center [534, 443] width 68 height 15
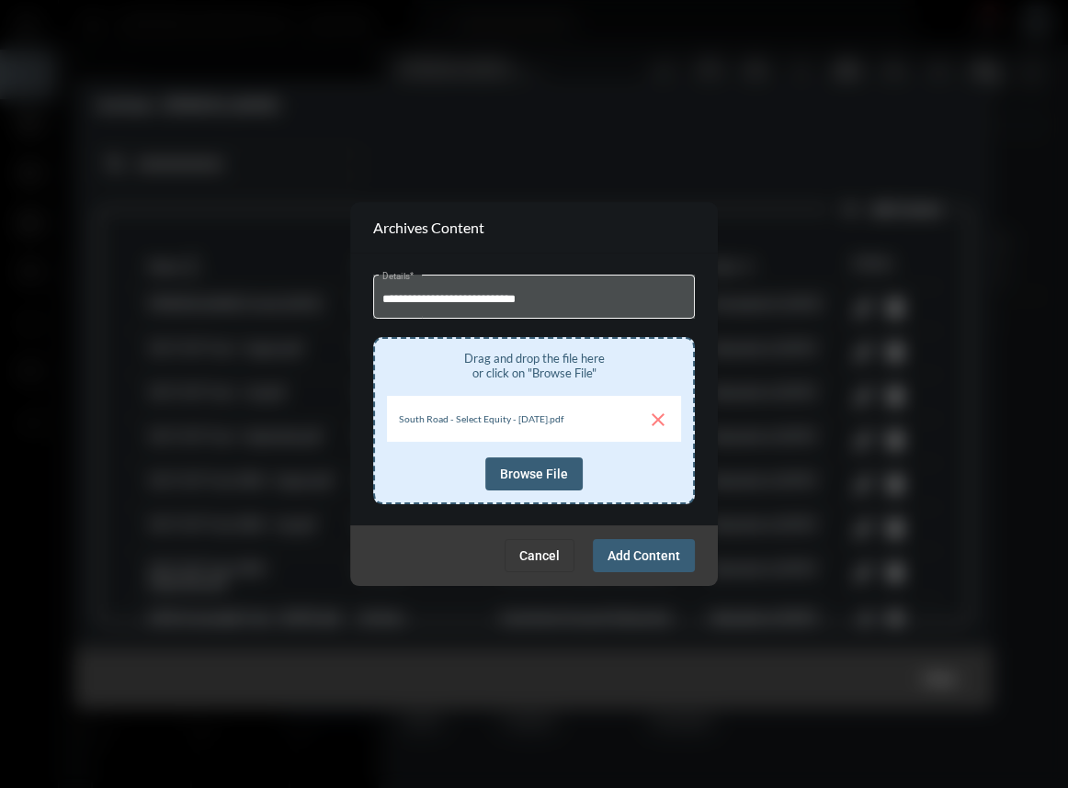
click at [616, 556] on span "Add Content" at bounding box center [643, 555] width 73 height 15
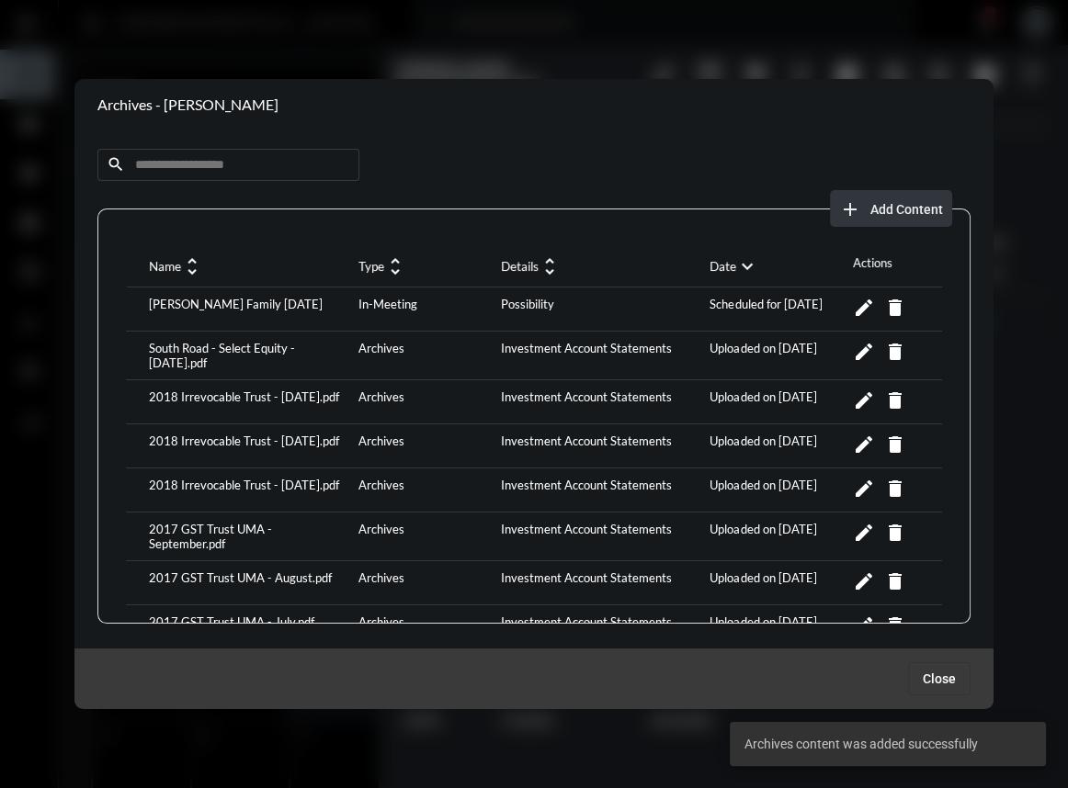
click at [906, 222] on button "add Add Content" at bounding box center [891, 208] width 122 height 37
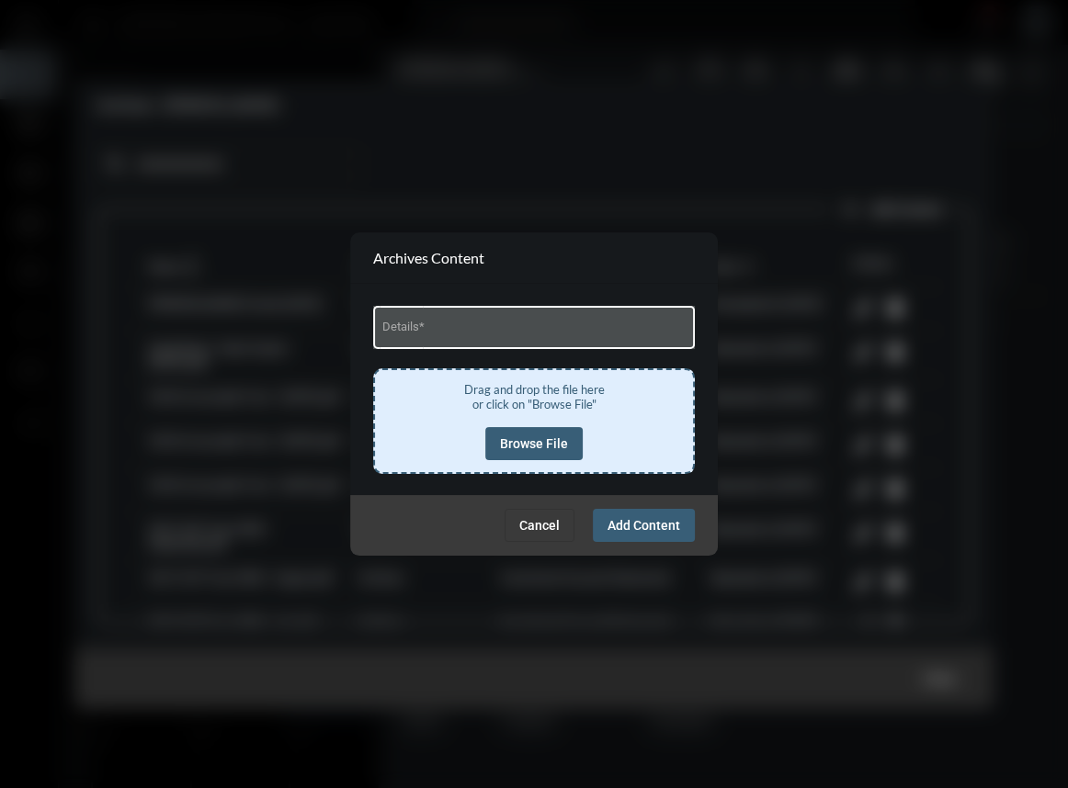
click at [500, 334] on input "Details *" at bounding box center [534, 330] width 304 height 14
type input "**********"
click at [532, 427] on button "Browse File" at bounding box center [533, 443] width 97 height 33
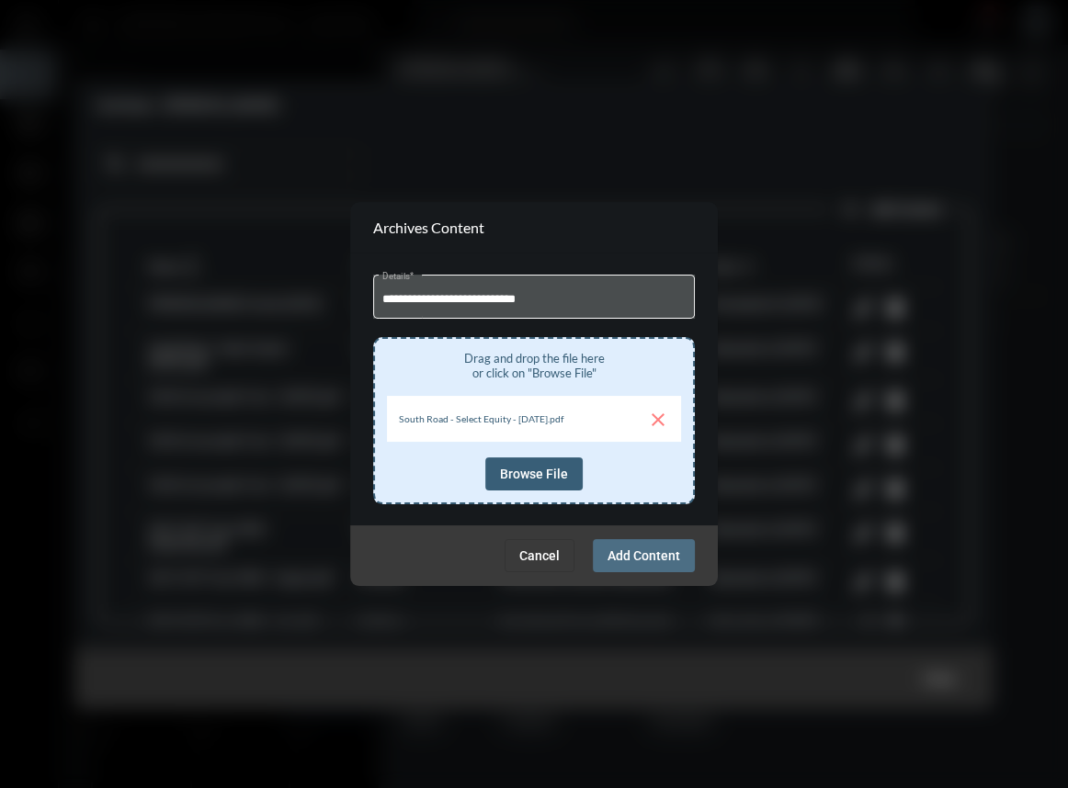
click at [654, 571] on button "Add Content" at bounding box center [644, 555] width 102 height 33
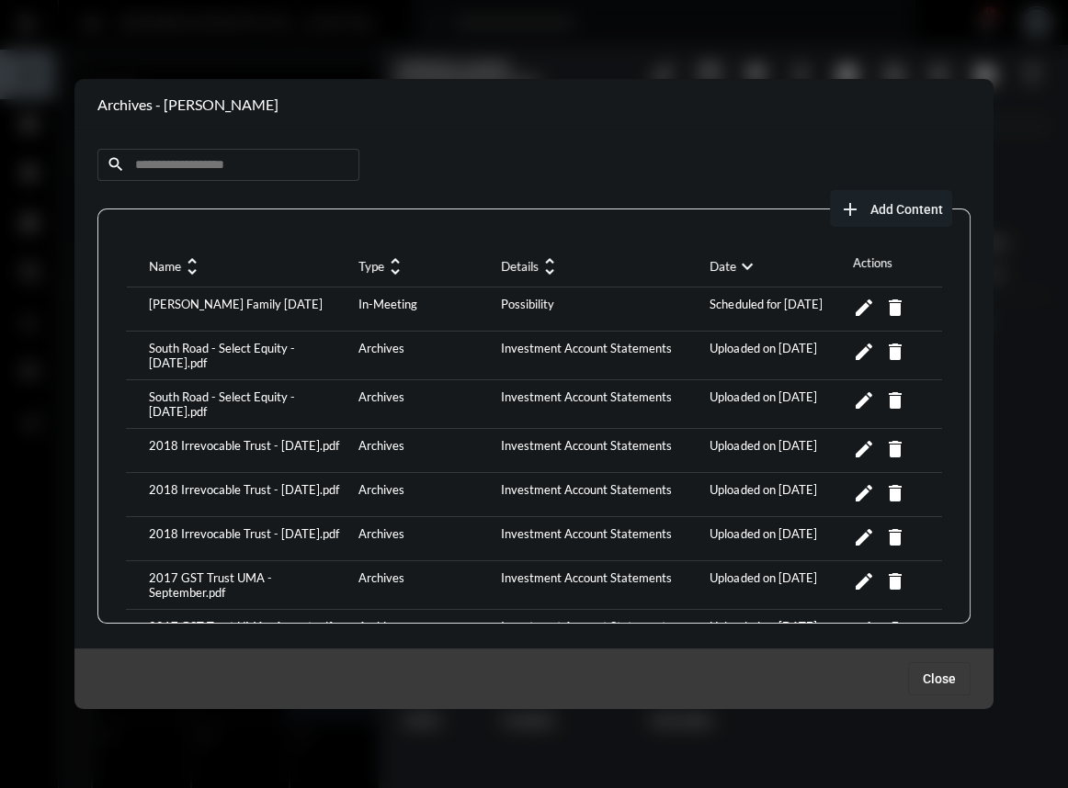
click at [913, 209] on span "Add Content" at bounding box center [906, 209] width 73 height 15
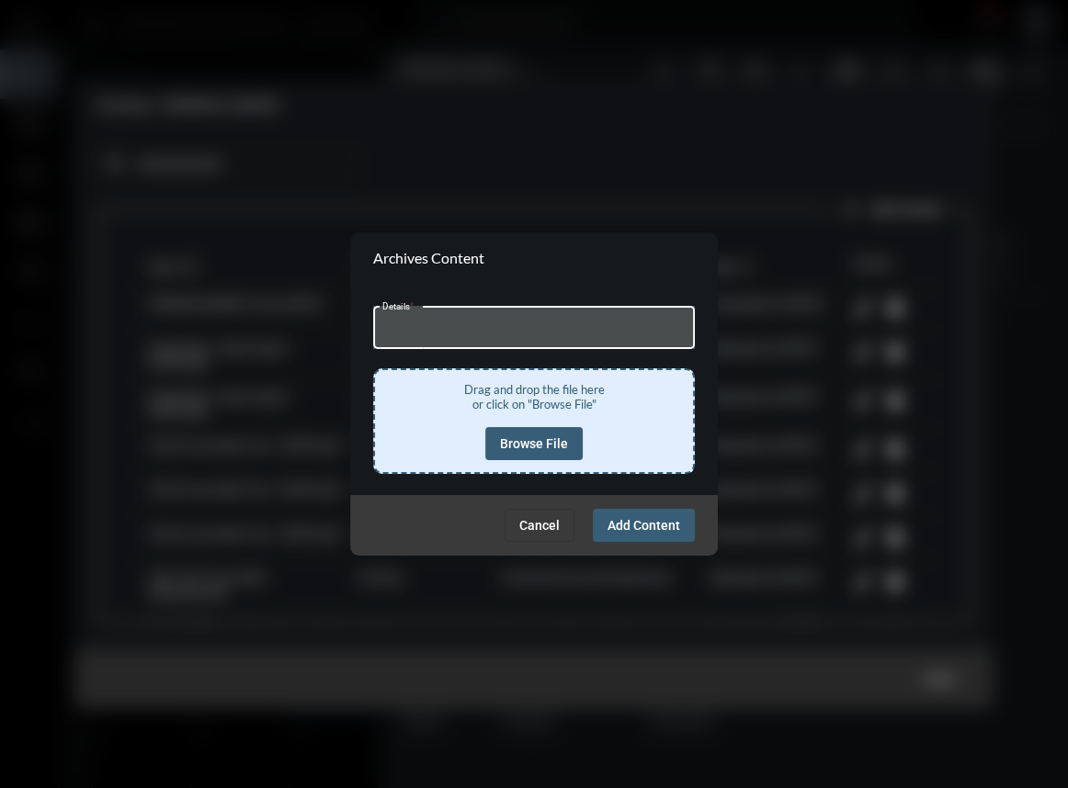
click at [517, 331] on input "Details *" at bounding box center [534, 330] width 304 height 14
type input "**********"
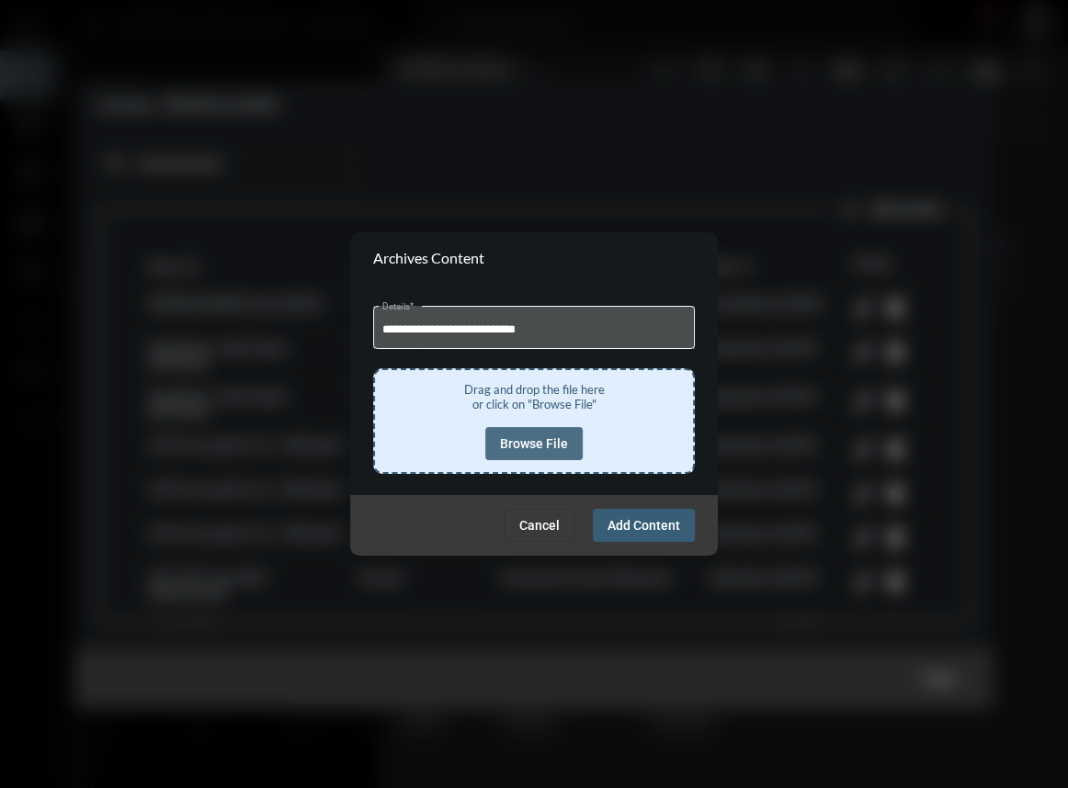
click at [536, 443] on span "Browse File" at bounding box center [534, 443] width 68 height 15
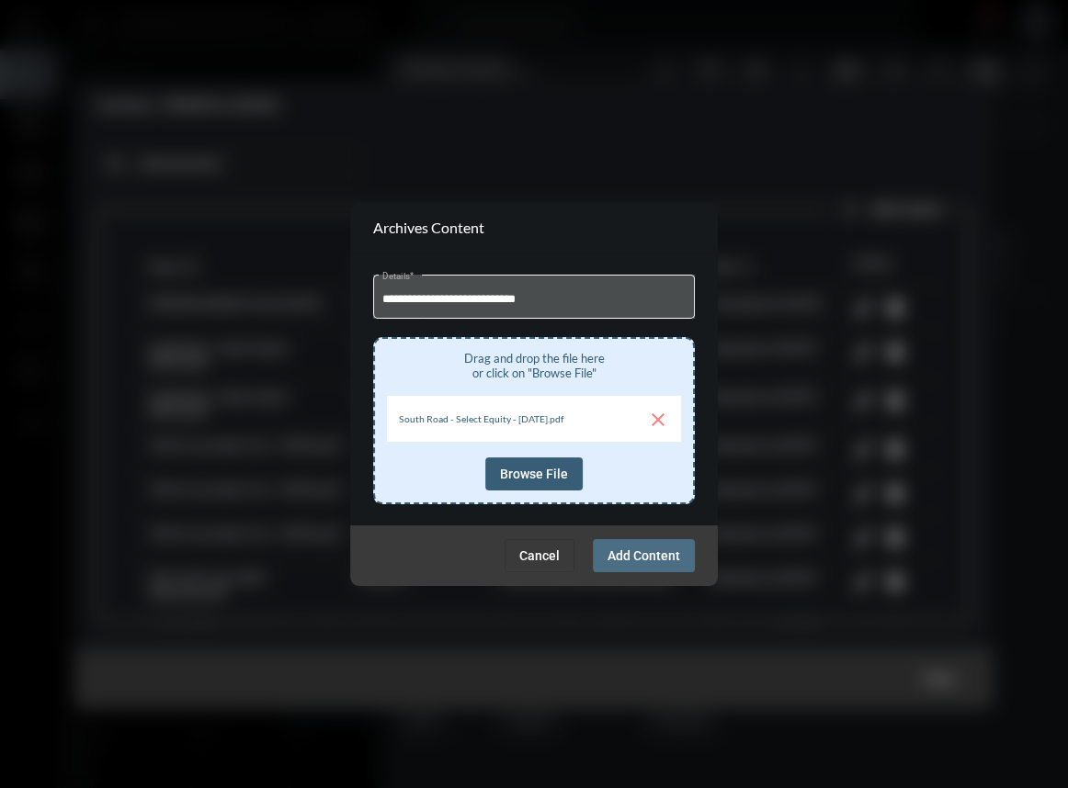
click at [642, 561] on span "Add Content" at bounding box center [643, 555] width 73 height 15
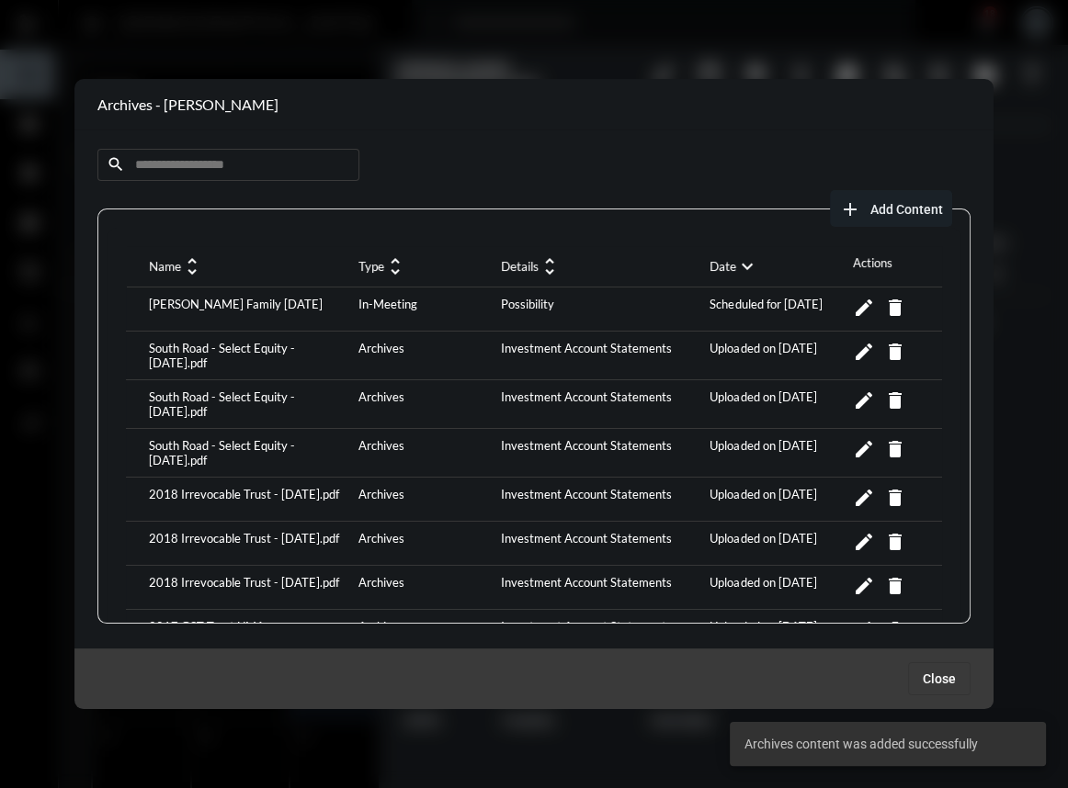
click at [866, 194] on button "add Add Content" at bounding box center [891, 208] width 122 height 37
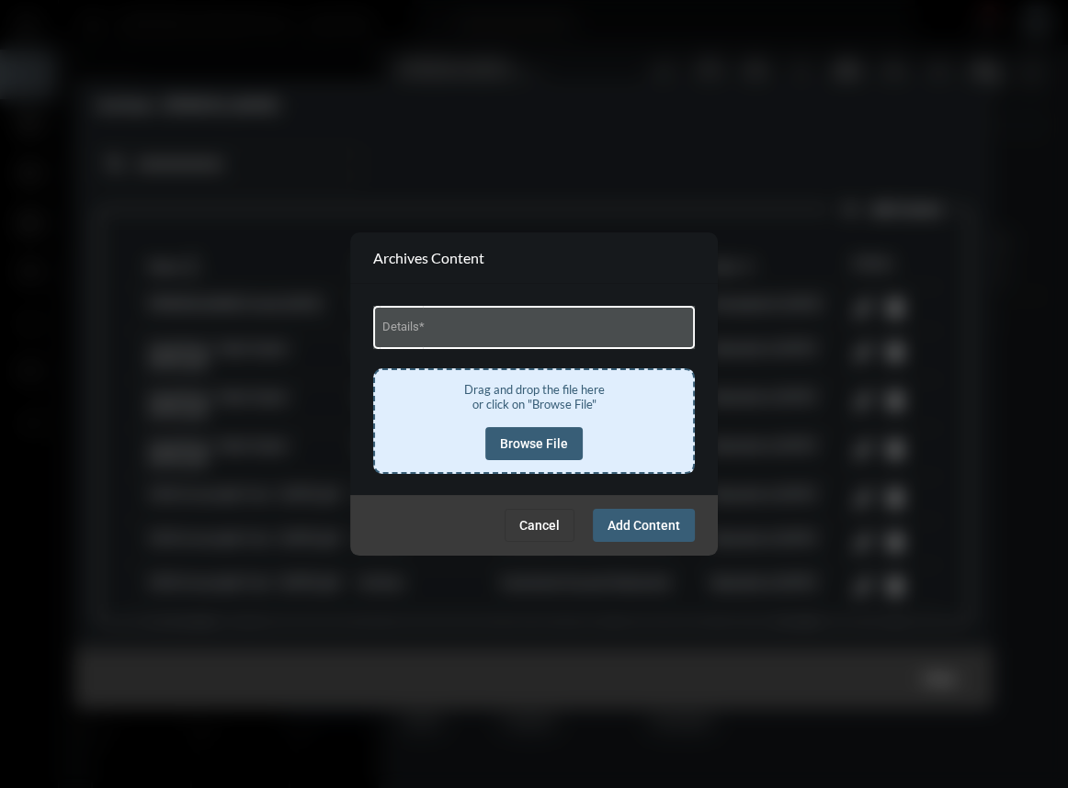
click at [461, 314] on div "Details *" at bounding box center [534, 325] width 304 height 47
click at [462, 335] on input "Details *" at bounding box center [534, 330] width 304 height 14
type input "**********"
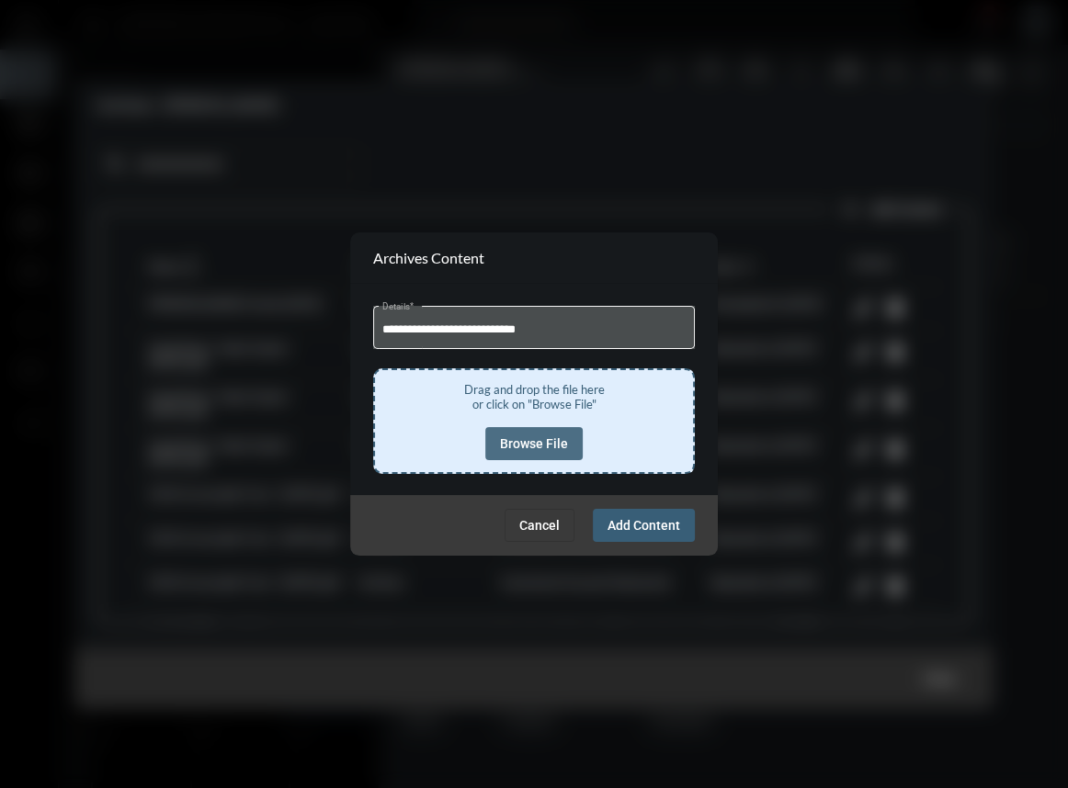
click at [549, 449] on span "Browse File" at bounding box center [534, 443] width 68 height 15
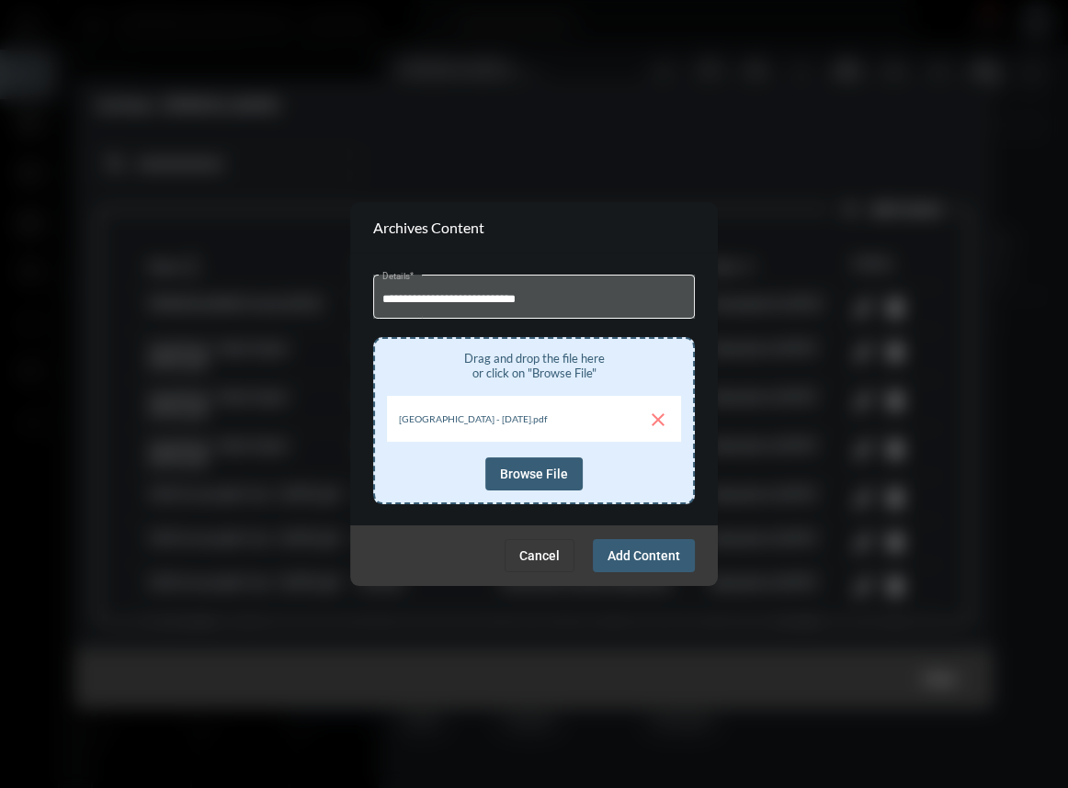
click at [656, 557] on span "Add Content" at bounding box center [643, 555] width 73 height 15
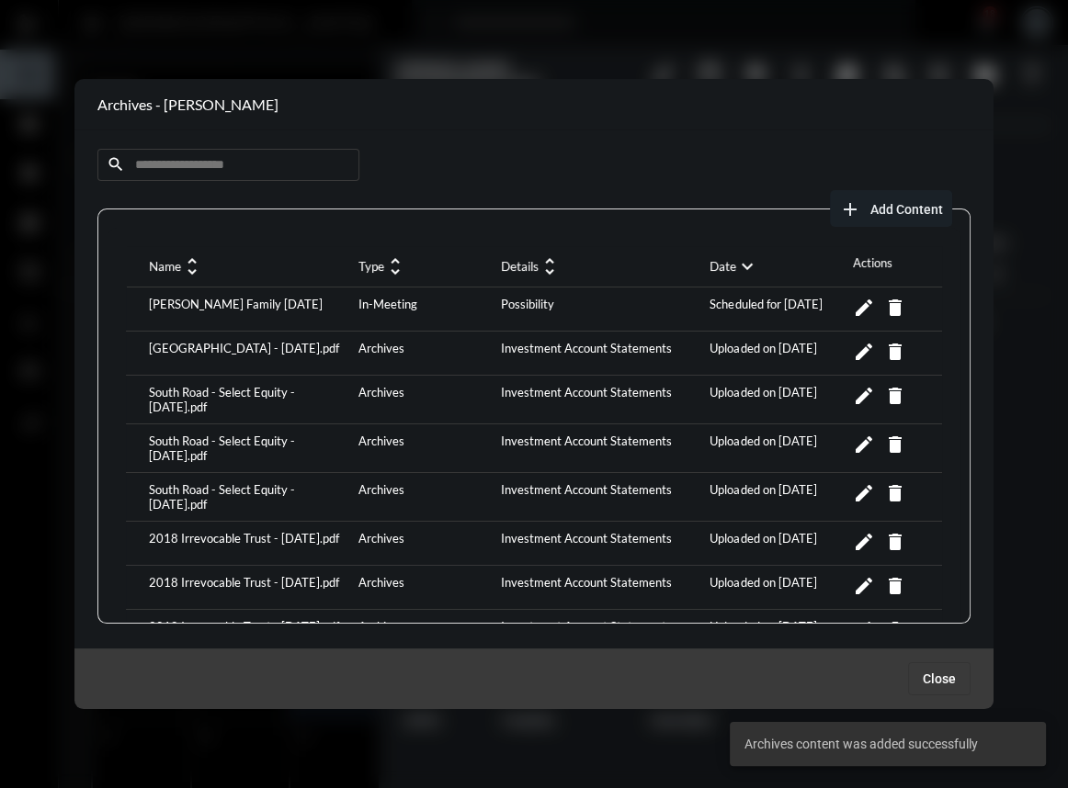
click at [917, 212] on span "Add Content" at bounding box center [906, 209] width 73 height 15
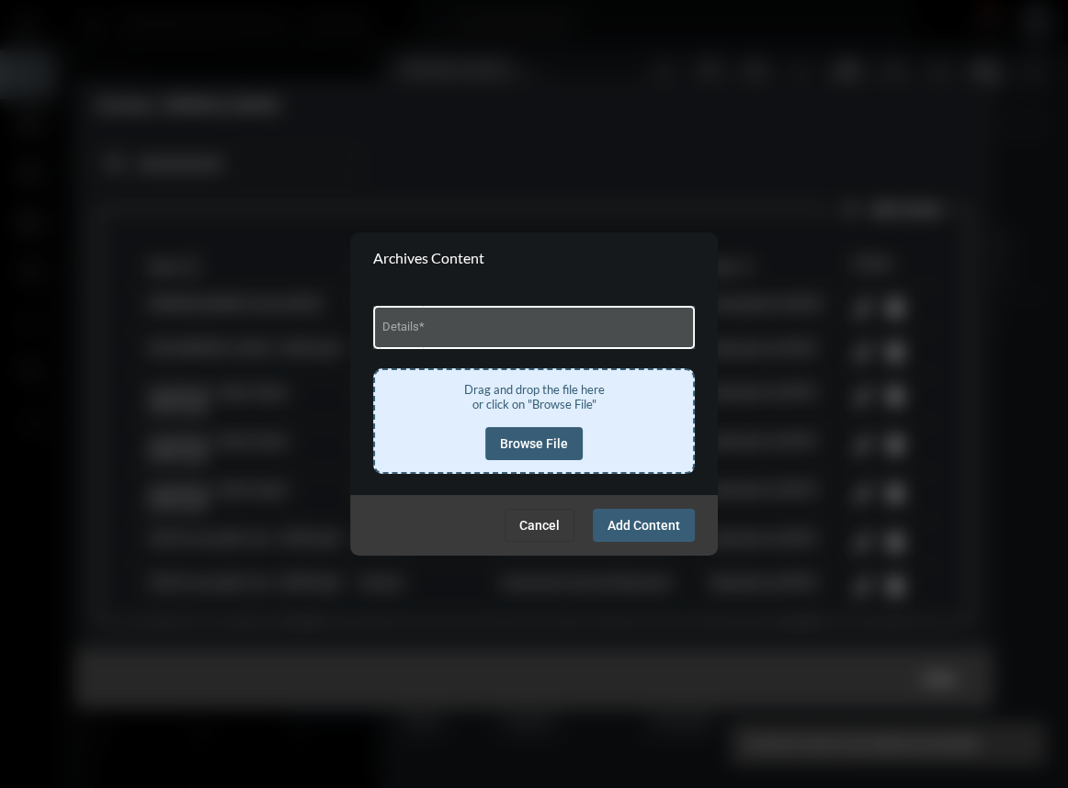
click at [526, 330] on input "Details *" at bounding box center [534, 330] width 304 height 14
type input "**********"
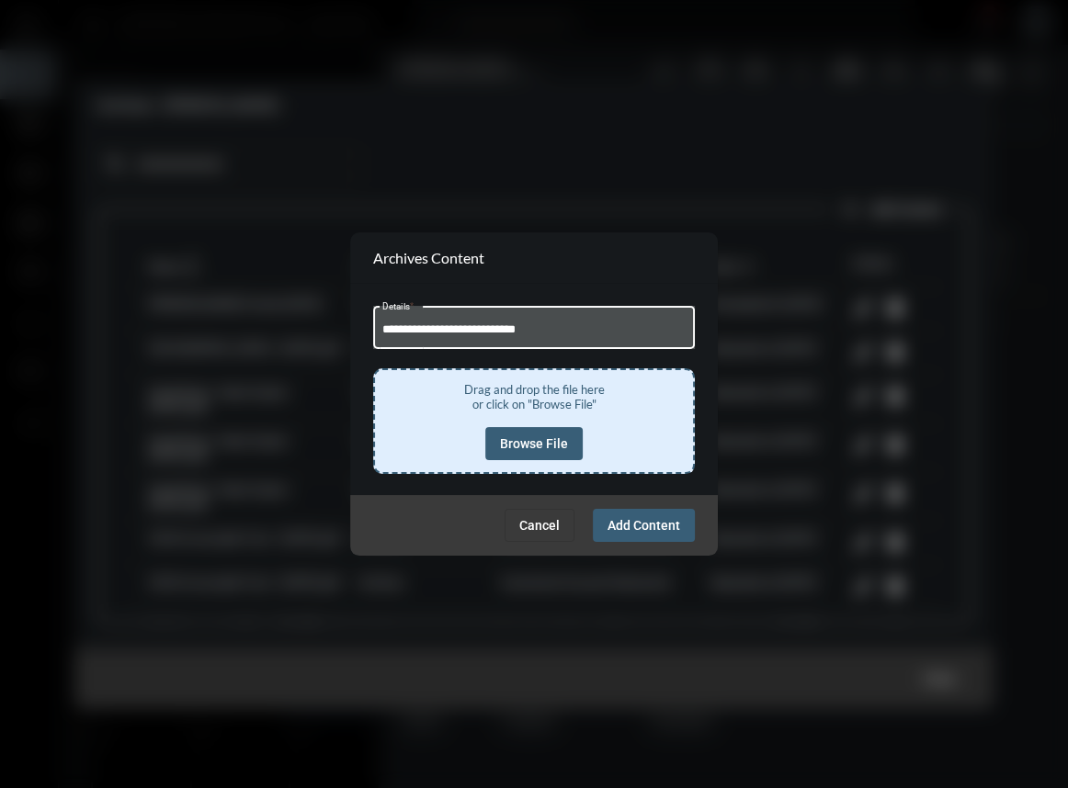
click at [562, 440] on span "Browse File" at bounding box center [534, 443] width 68 height 15
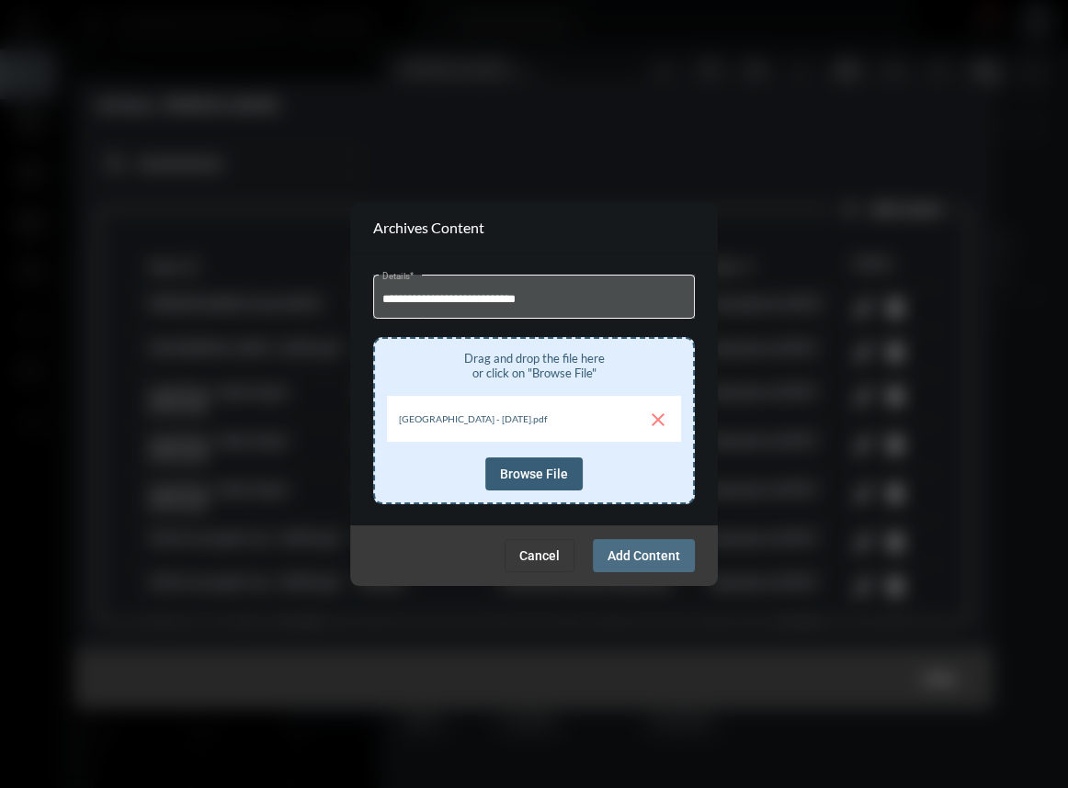
click at [675, 555] on span "Add Content" at bounding box center [643, 555] width 73 height 15
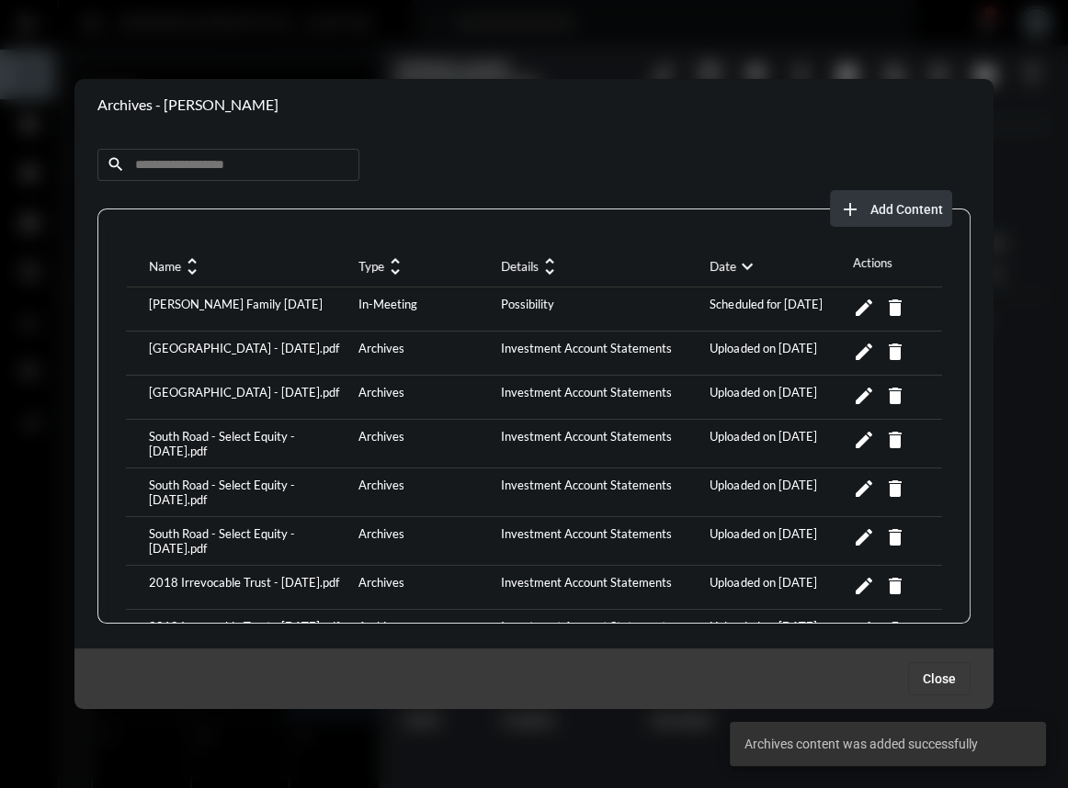
click at [886, 223] on button "add Add Content" at bounding box center [891, 208] width 122 height 37
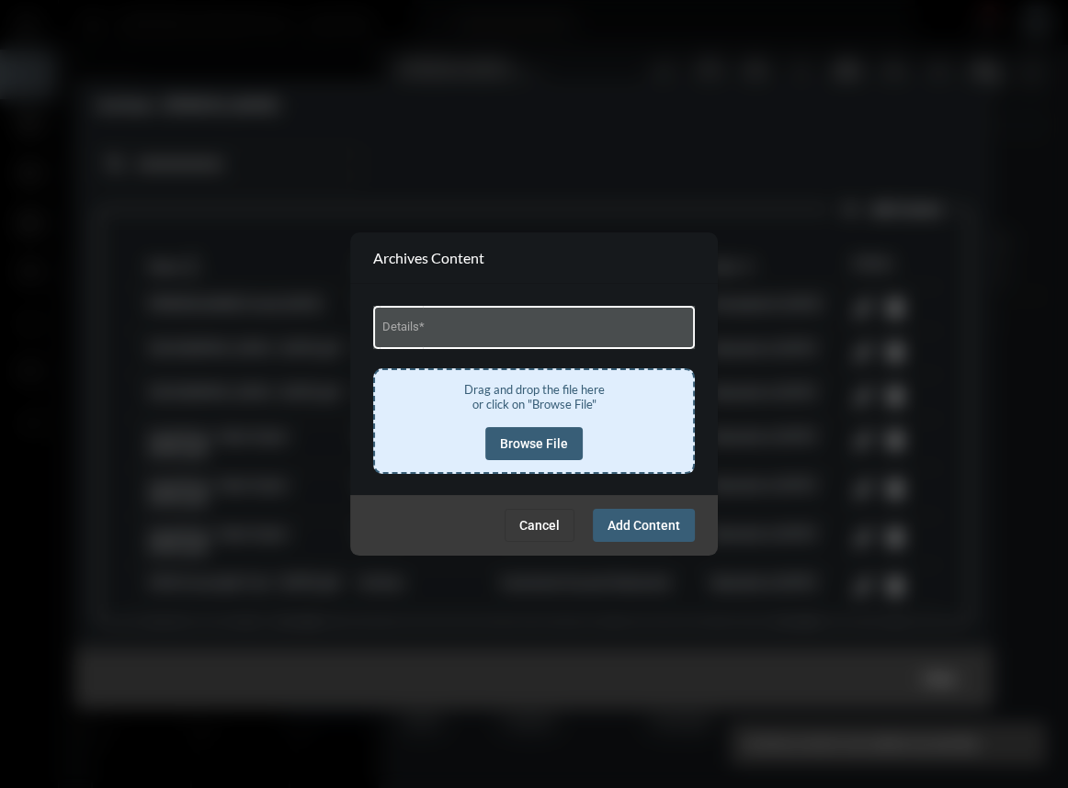
click at [567, 349] on div "Details *" at bounding box center [534, 325] width 304 height 47
click at [567, 328] on input "Details *" at bounding box center [534, 330] width 304 height 14
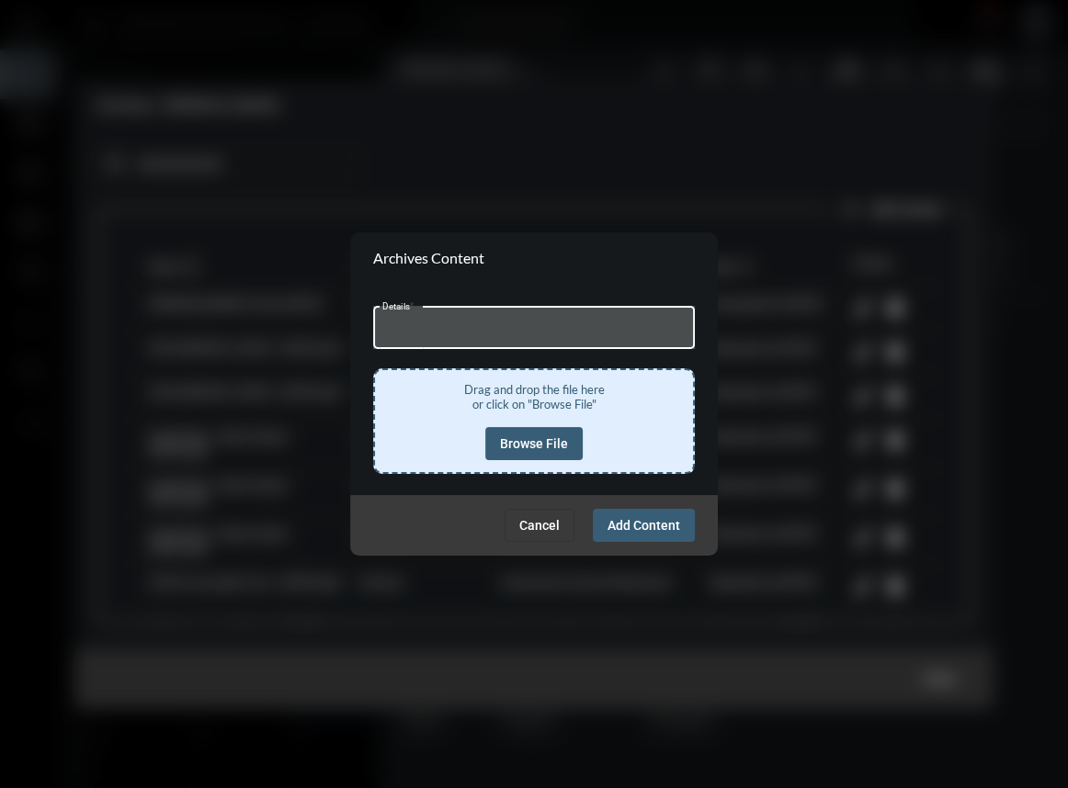
type input "**********"
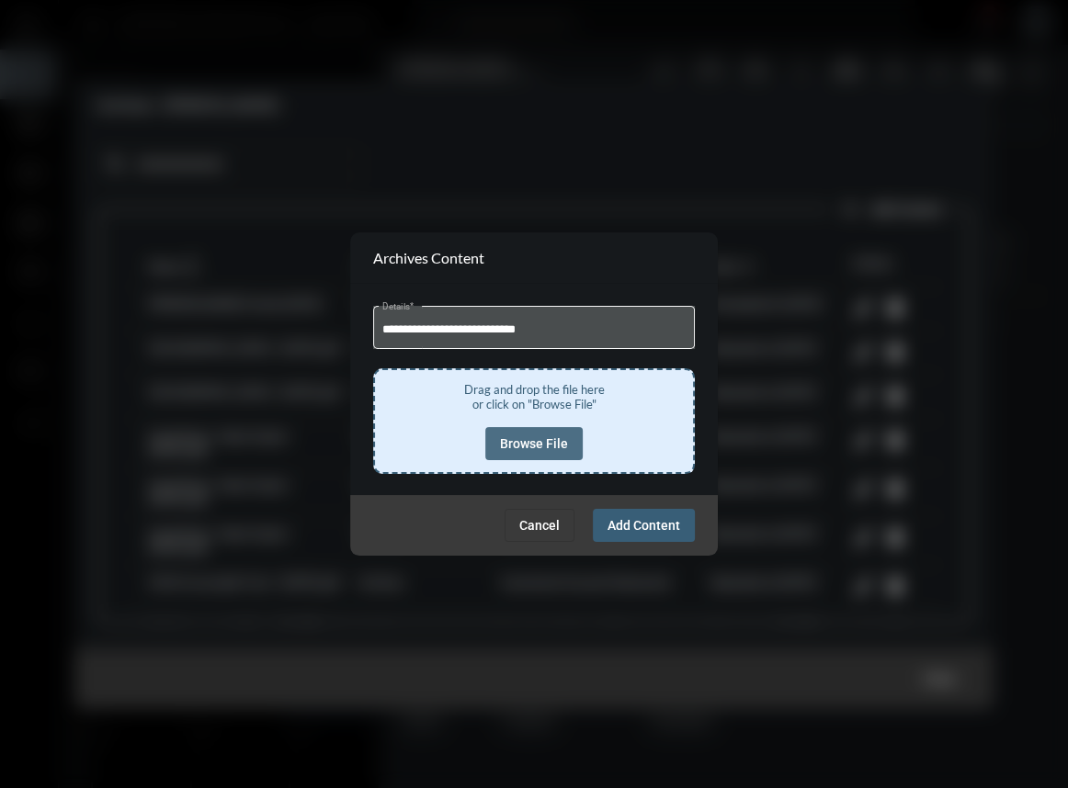
click at [545, 452] on button "Browse File" at bounding box center [533, 443] width 97 height 33
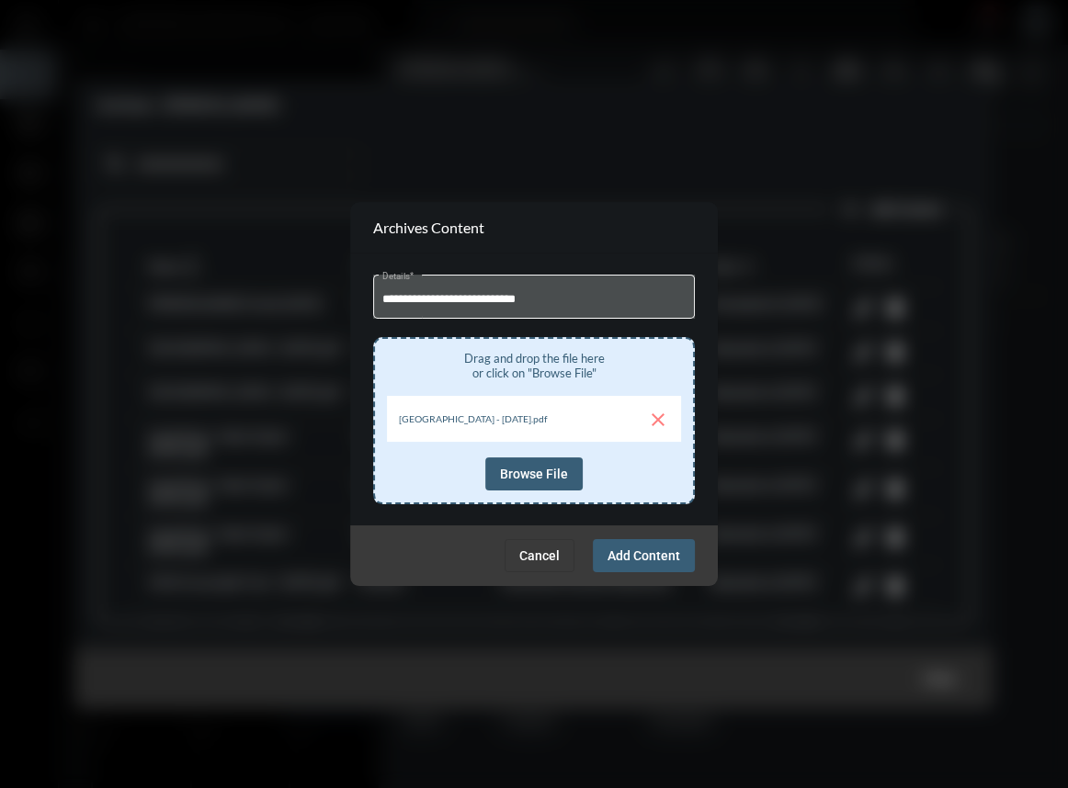
click at [658, 564] on button "Add Content" at bounding box center [644, 555] width 102 height 33
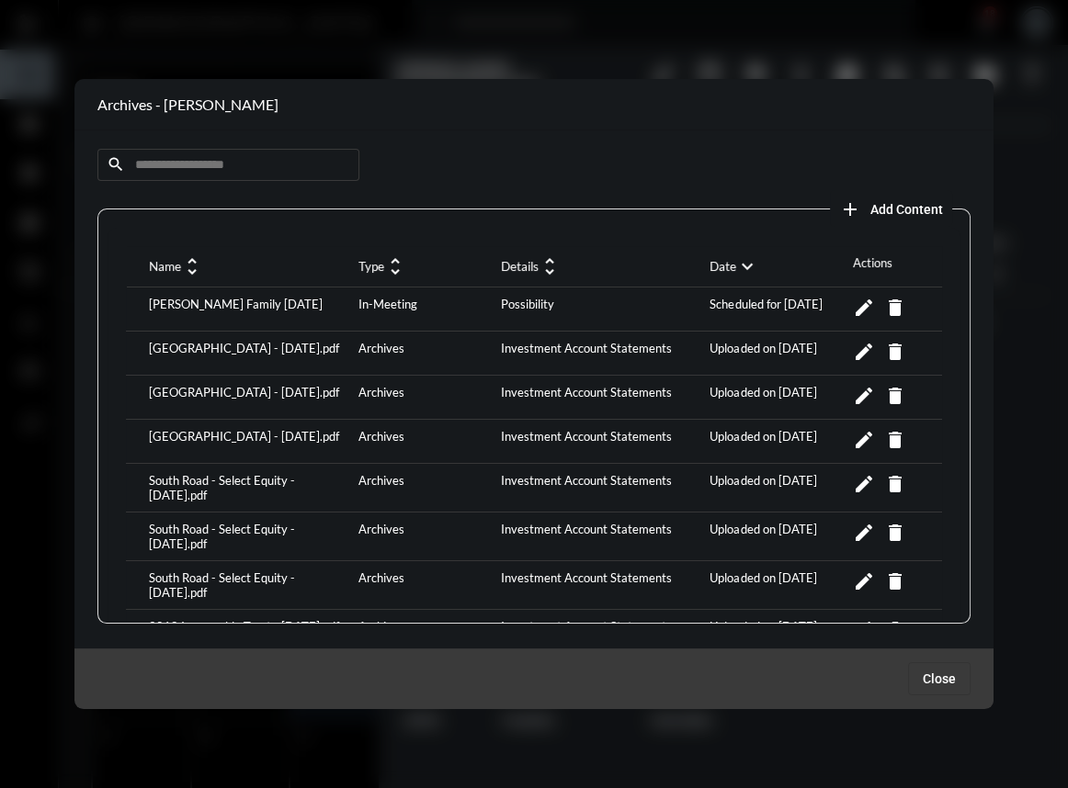
click at [744, 261] on mat-icon "expand_more" at bounding box center [747, 266] width 22 height 22
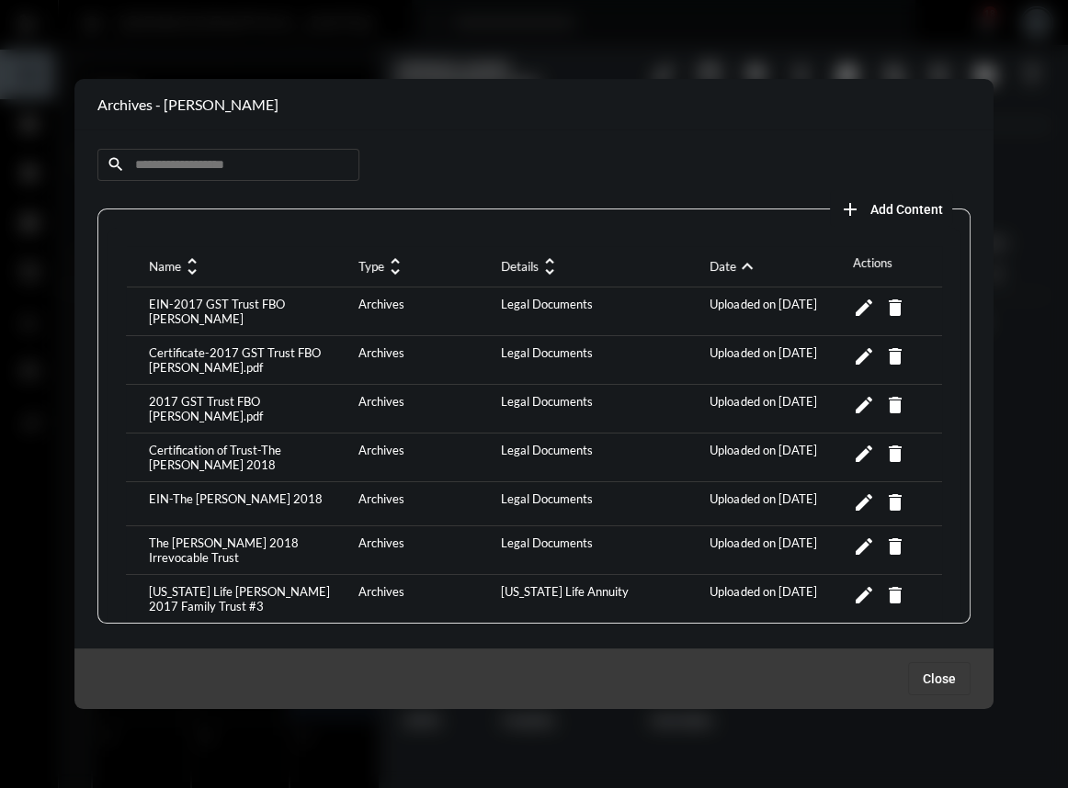
click at [741, 265] on mat-icon "expand_less" at bounding box center [747, 266] width 22 height 22
